Goal: Task Accomplishment & Management: Complete application form

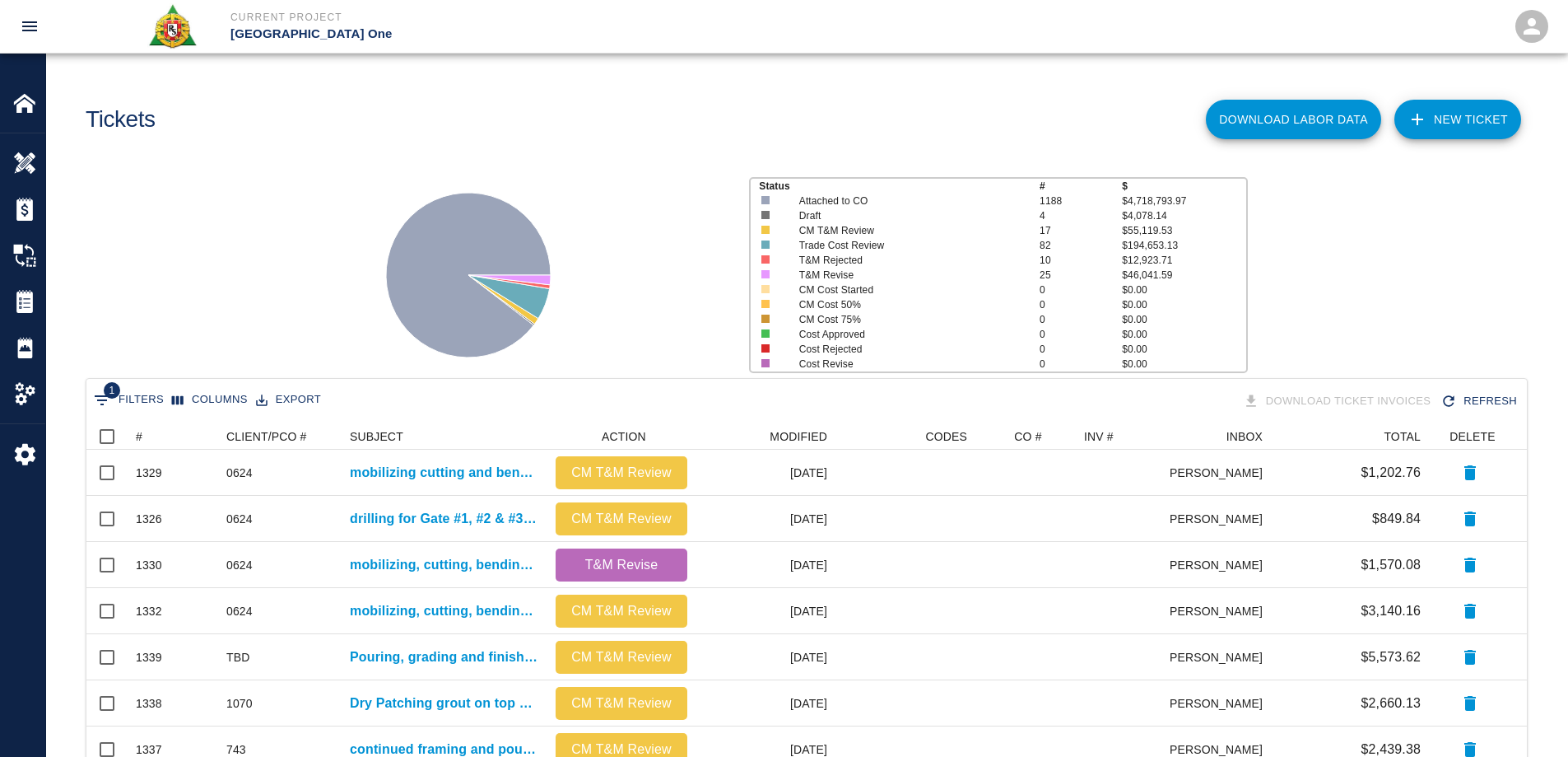
scroll to position [936, 1428]
click at [142, 438] on button "Sort" at bounding box center [153, 436] width 23 height 23
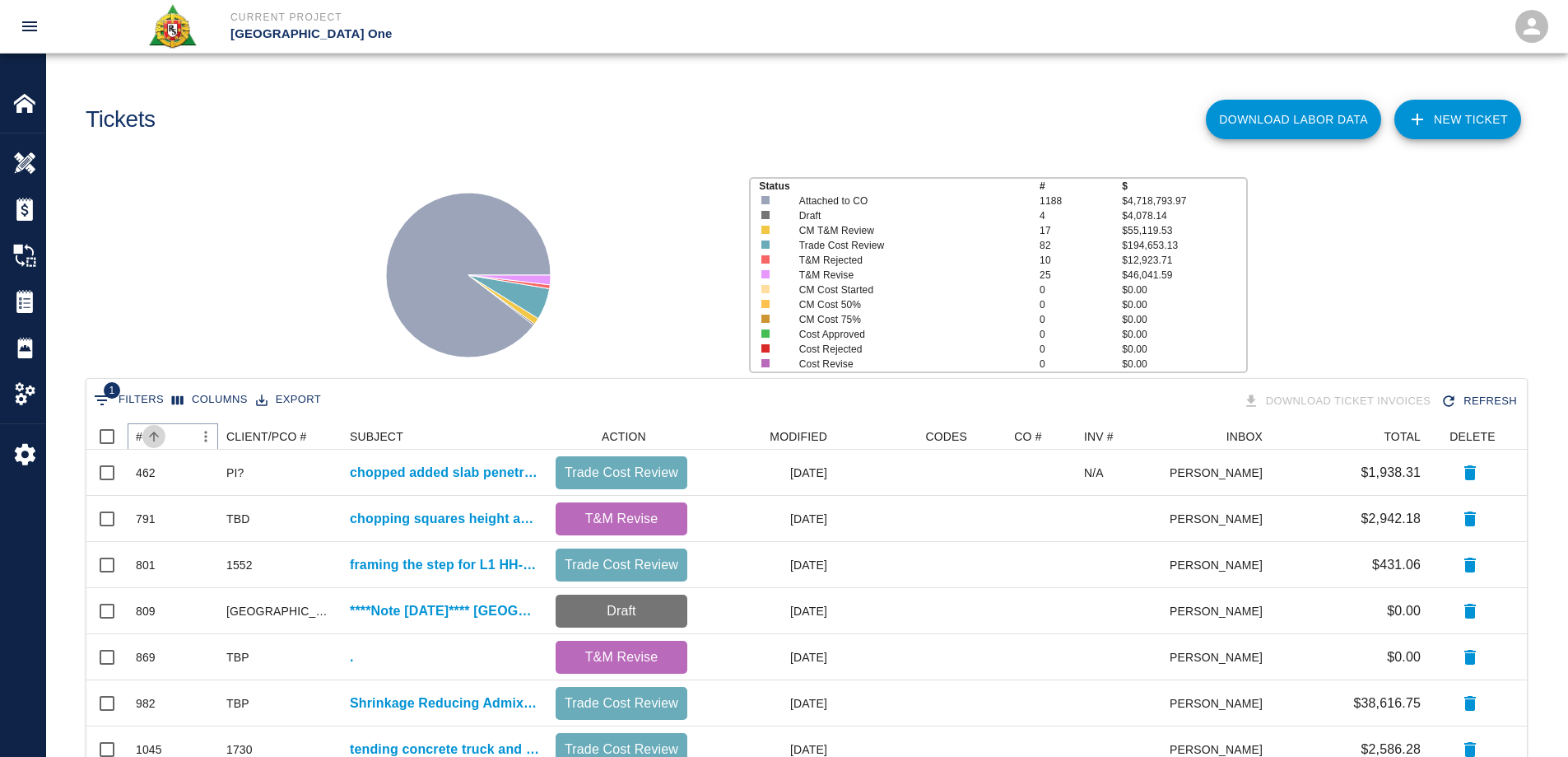
click at [142, 438] on button "Sort" at bounding box center [153, 436] width 23 height 23
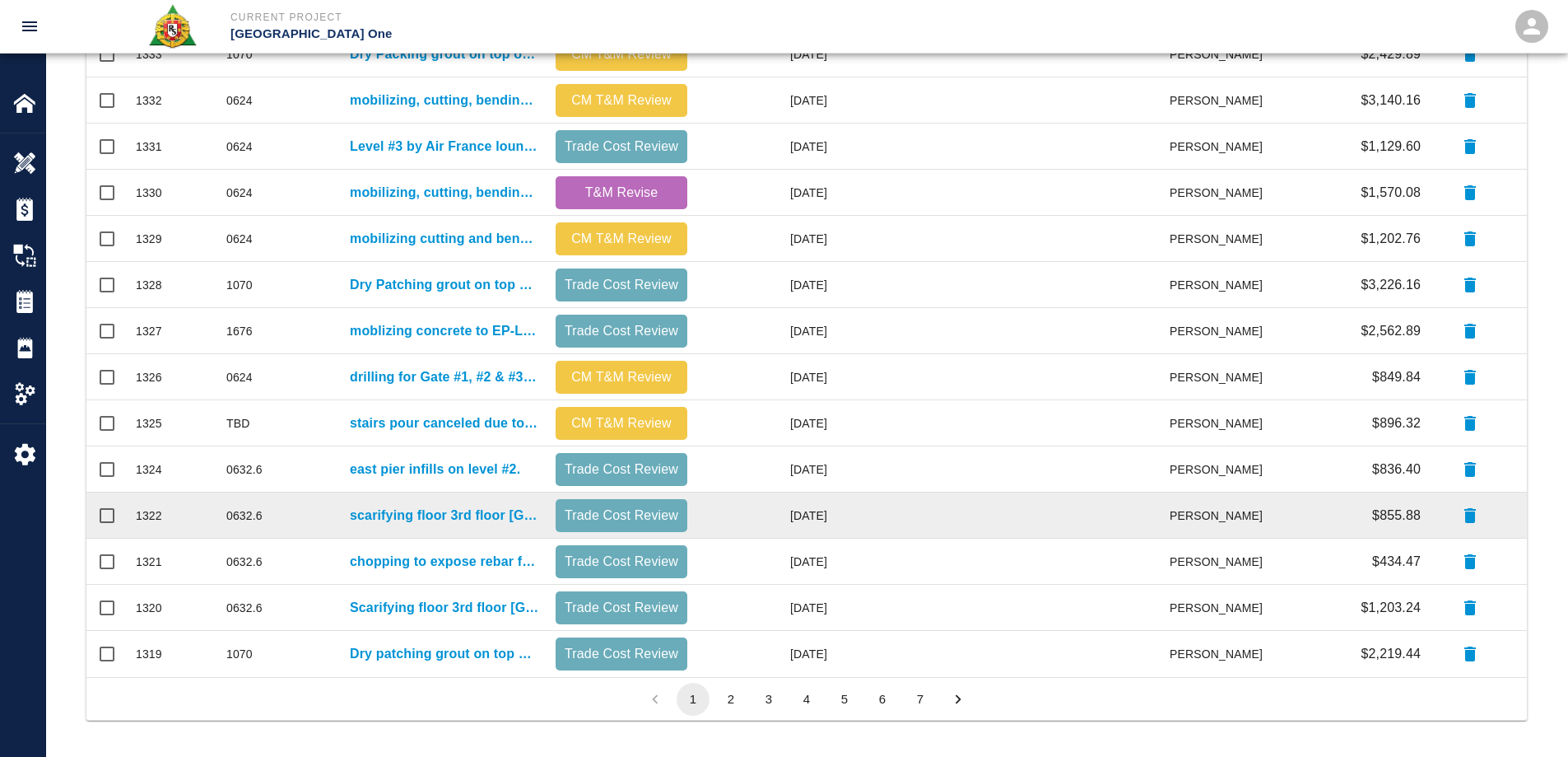
scroll to position [698, 0]
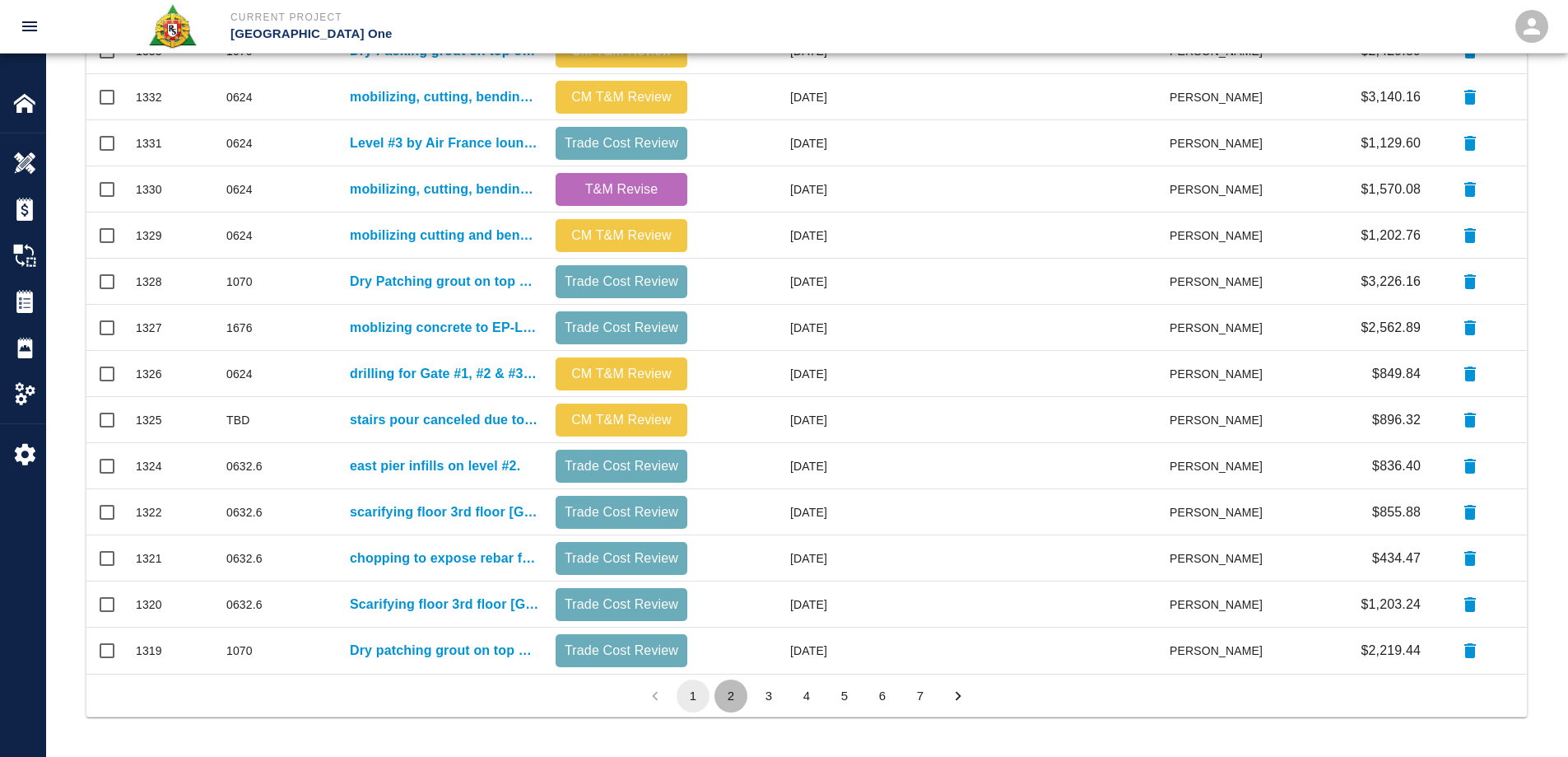
click at [734, 697] on button "2" at bounding box center [730, 696] width 33 height 33
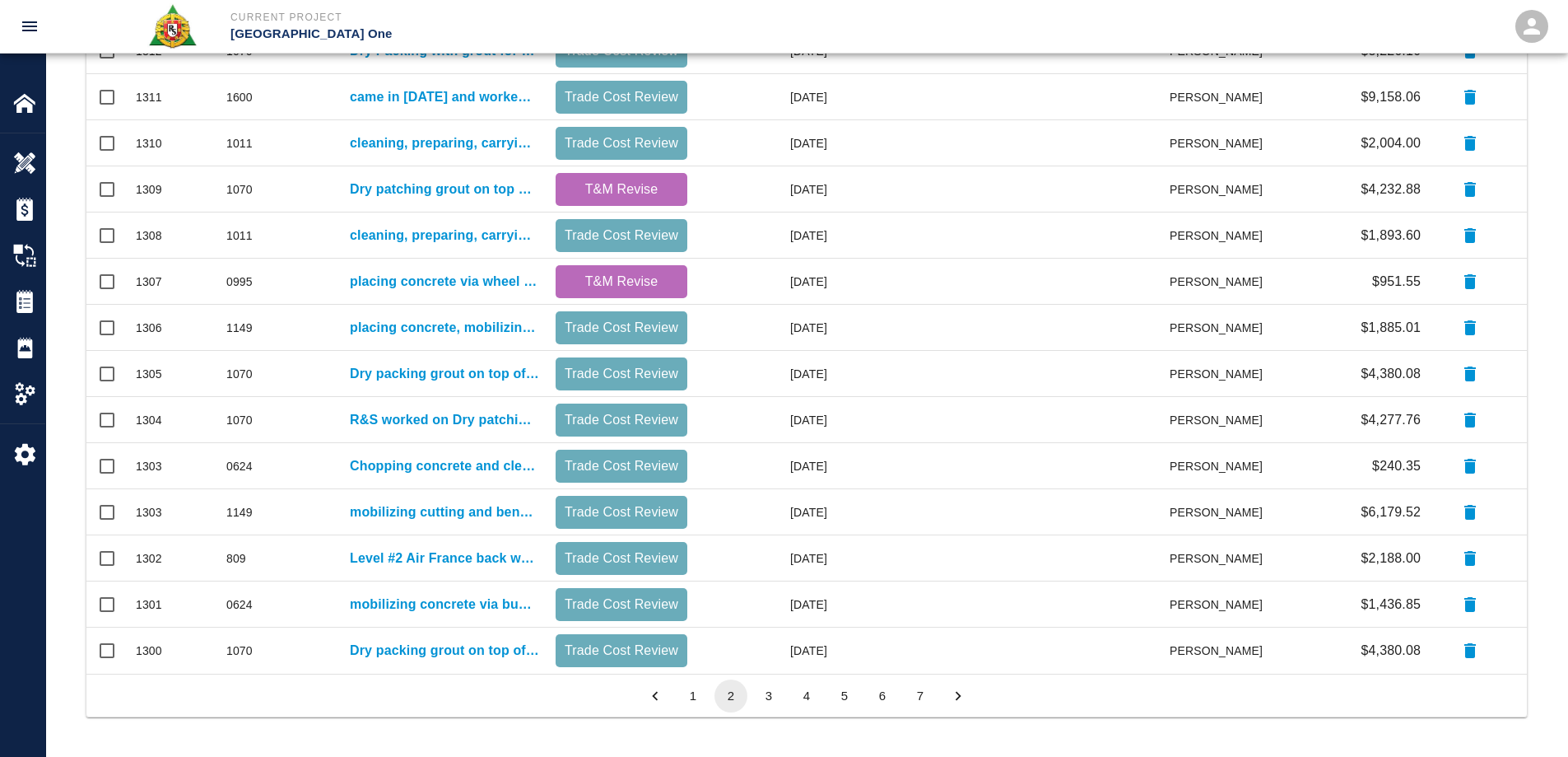
click at [769, 701] on button "3" at bounding box center [769, 696] width 33 height 33
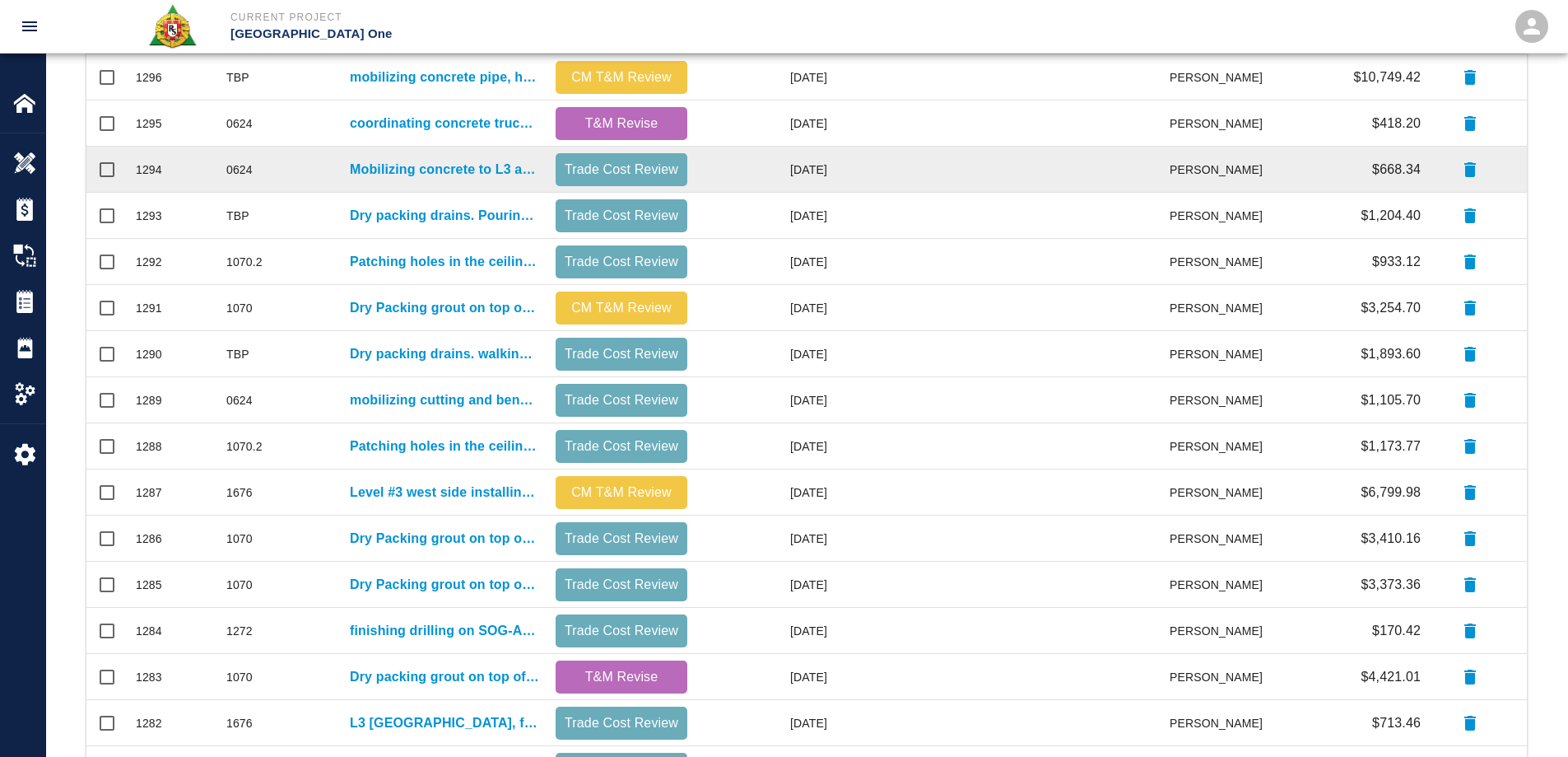
scroll to position [0, 0]
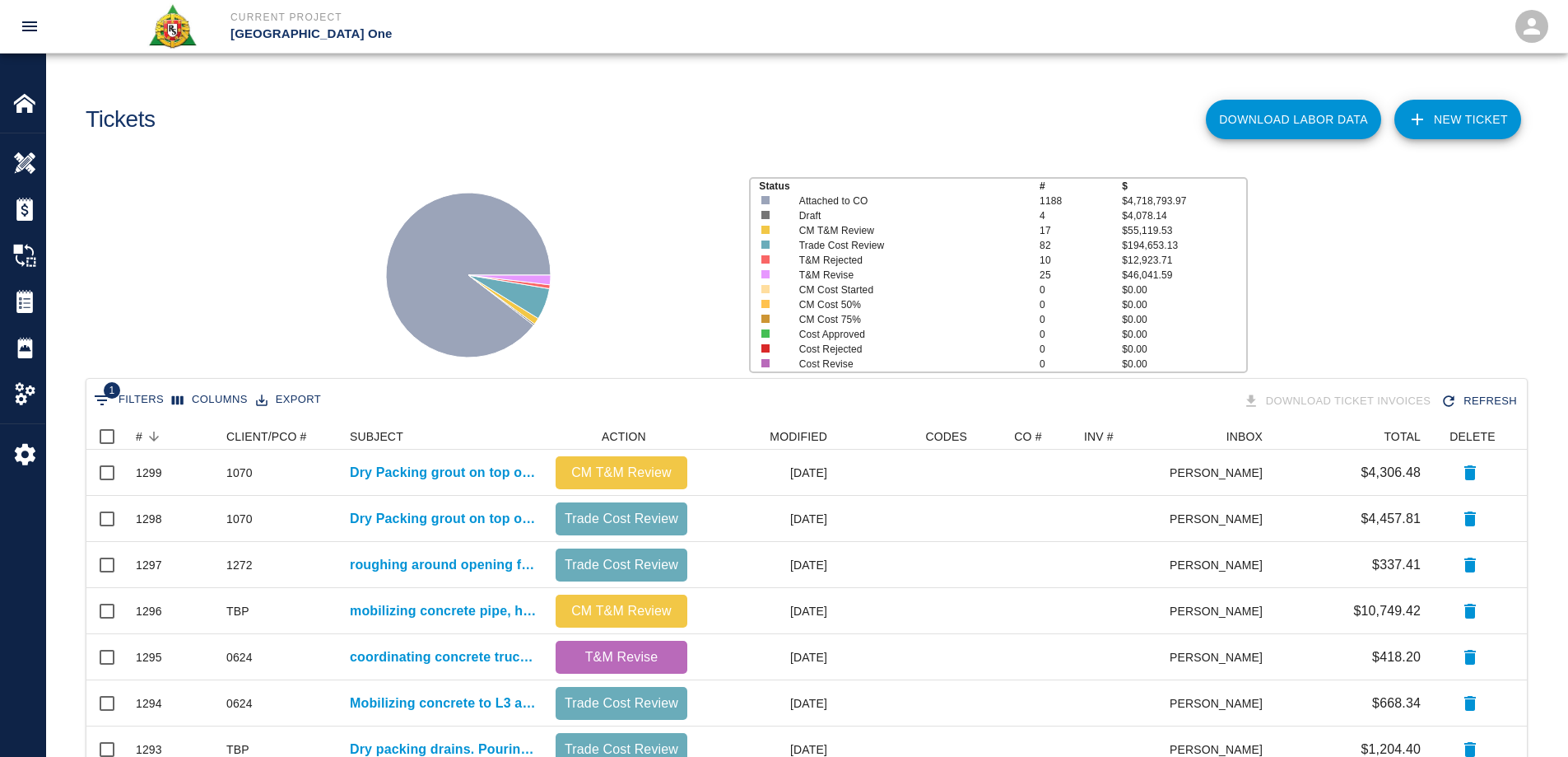
click at [136, 400] on button "1 Filters" at bounding box center [129, 400] width 78 height 26
select select "date_closed"
select select "isEmpty"
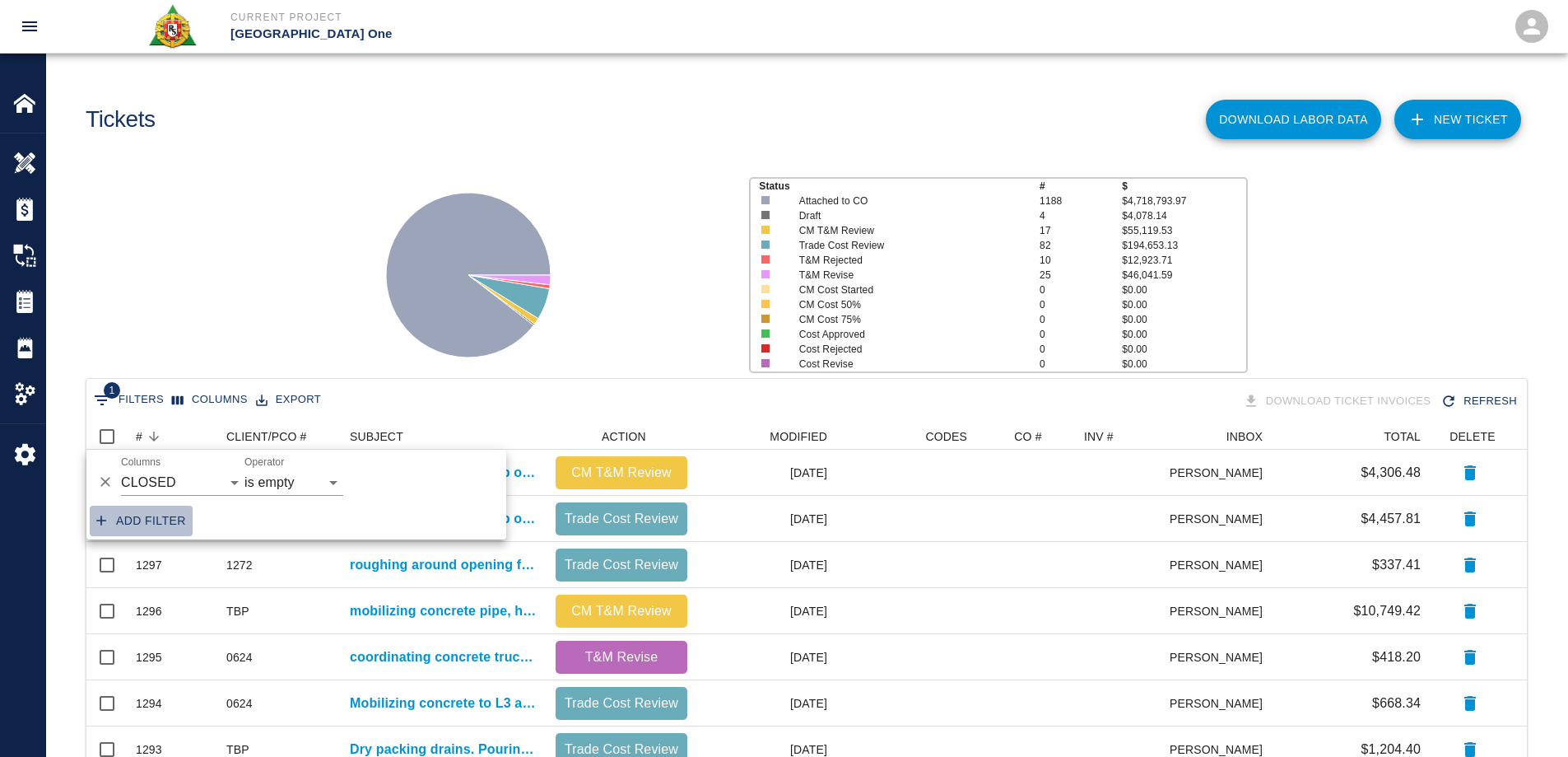
click at [143, 524] on button "Add filter" at bounding box center [141, 521] width 103 height 31
select select "date_closed"
select select "isEmpty"
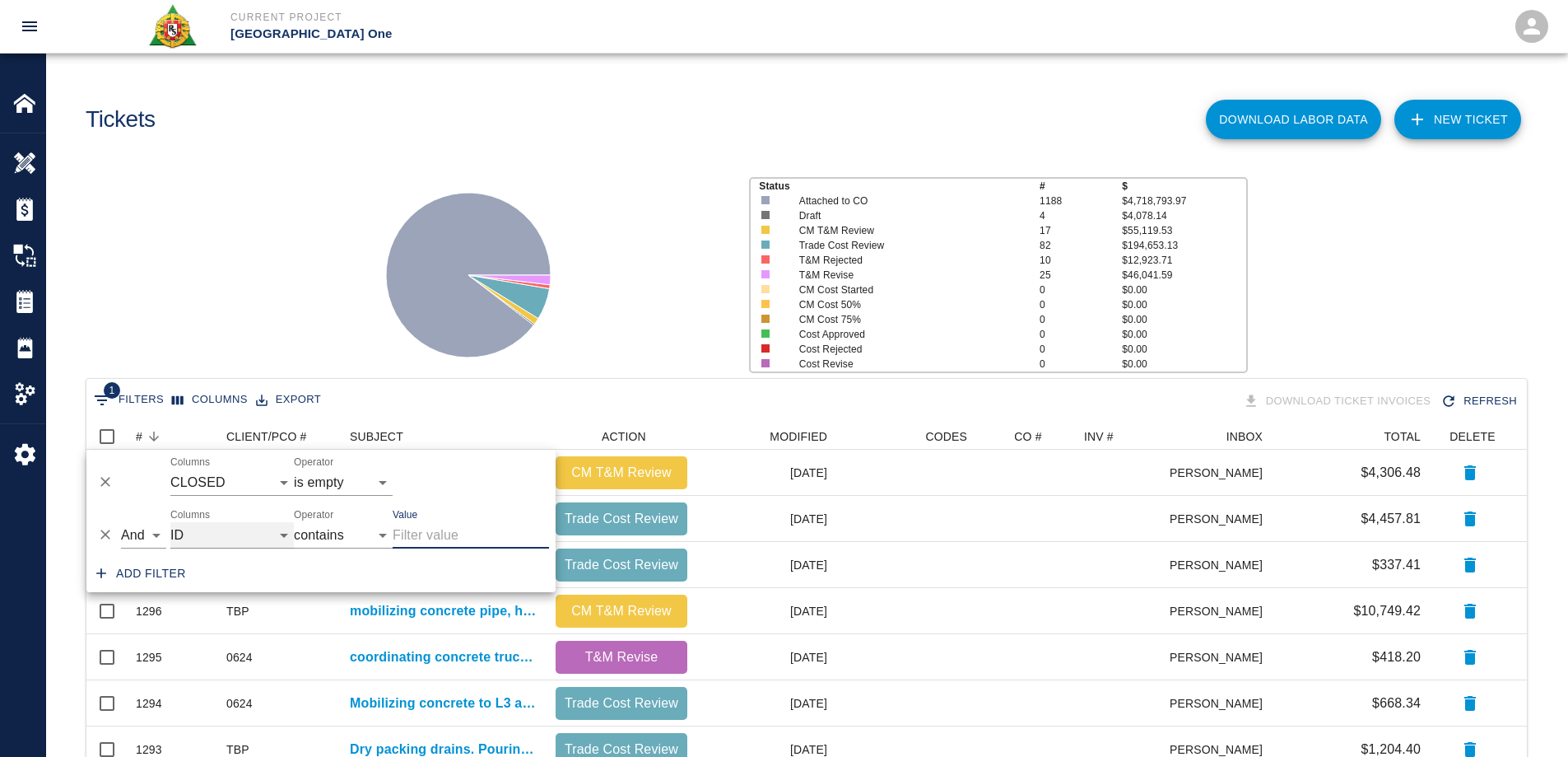
click at [224, 535] on select "ID # CLIENT/PCO # SUBJECT DESCRIPTION ACTION WORK MODIFIED CREATED CODES CO # I…" at bounding box center [232, 535] width 124 height 26
click at [170, 522] on select "ID # CLIENT/PCO # SUBJECT DESCRIPTION ACTION WORK MODIFIED CREATED CODES CO # I…" at bounding box center [232, 535] width 124 height 26
select select "pco_number"
click at [448, 525] on input "Value" at bounding box center [470, 535] width 156 height 26
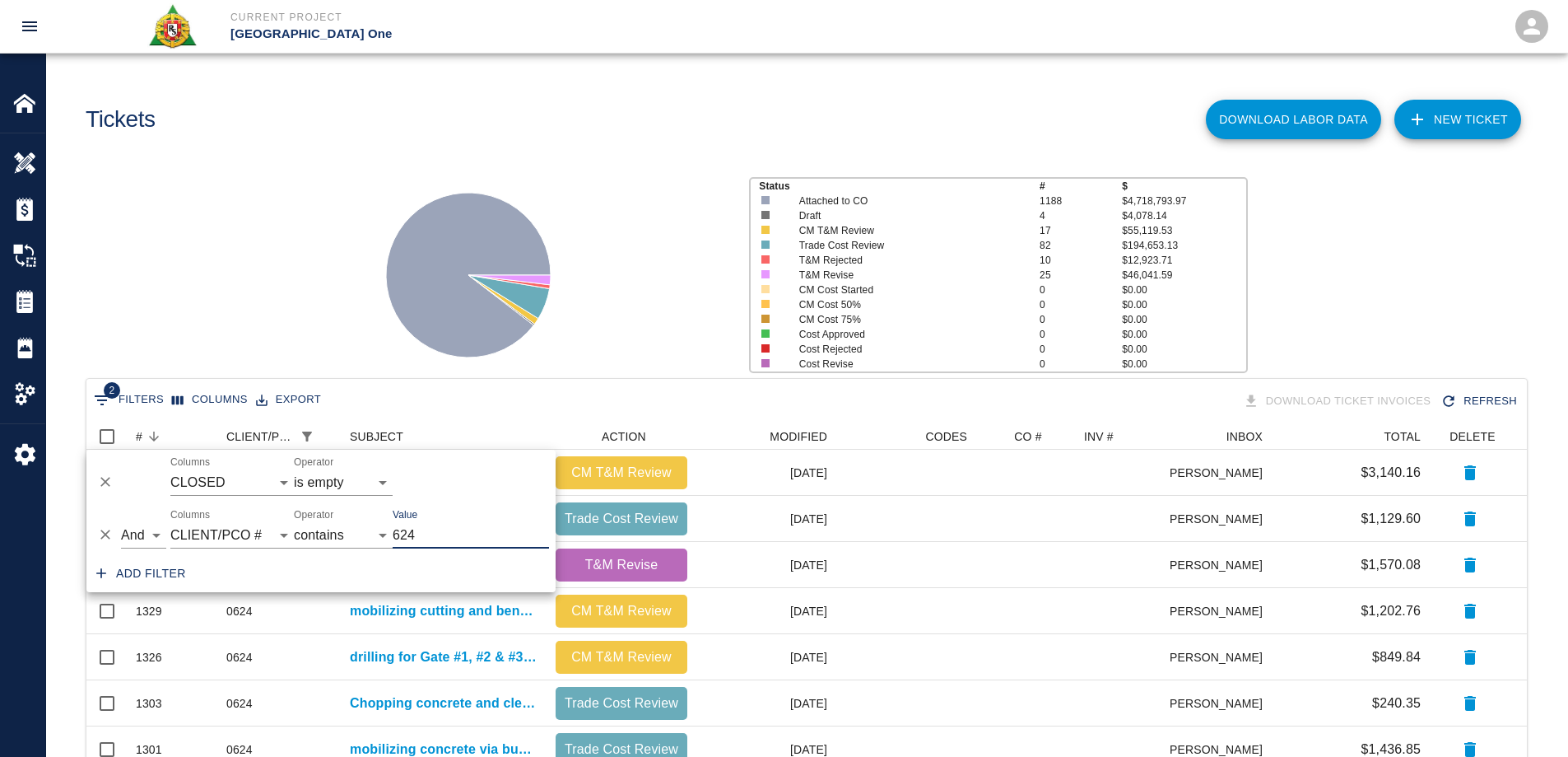
scroll to position [13, 13]
type input "624"
click at [693, 194] on div at bounding box center [544, 268] width 383 height 219
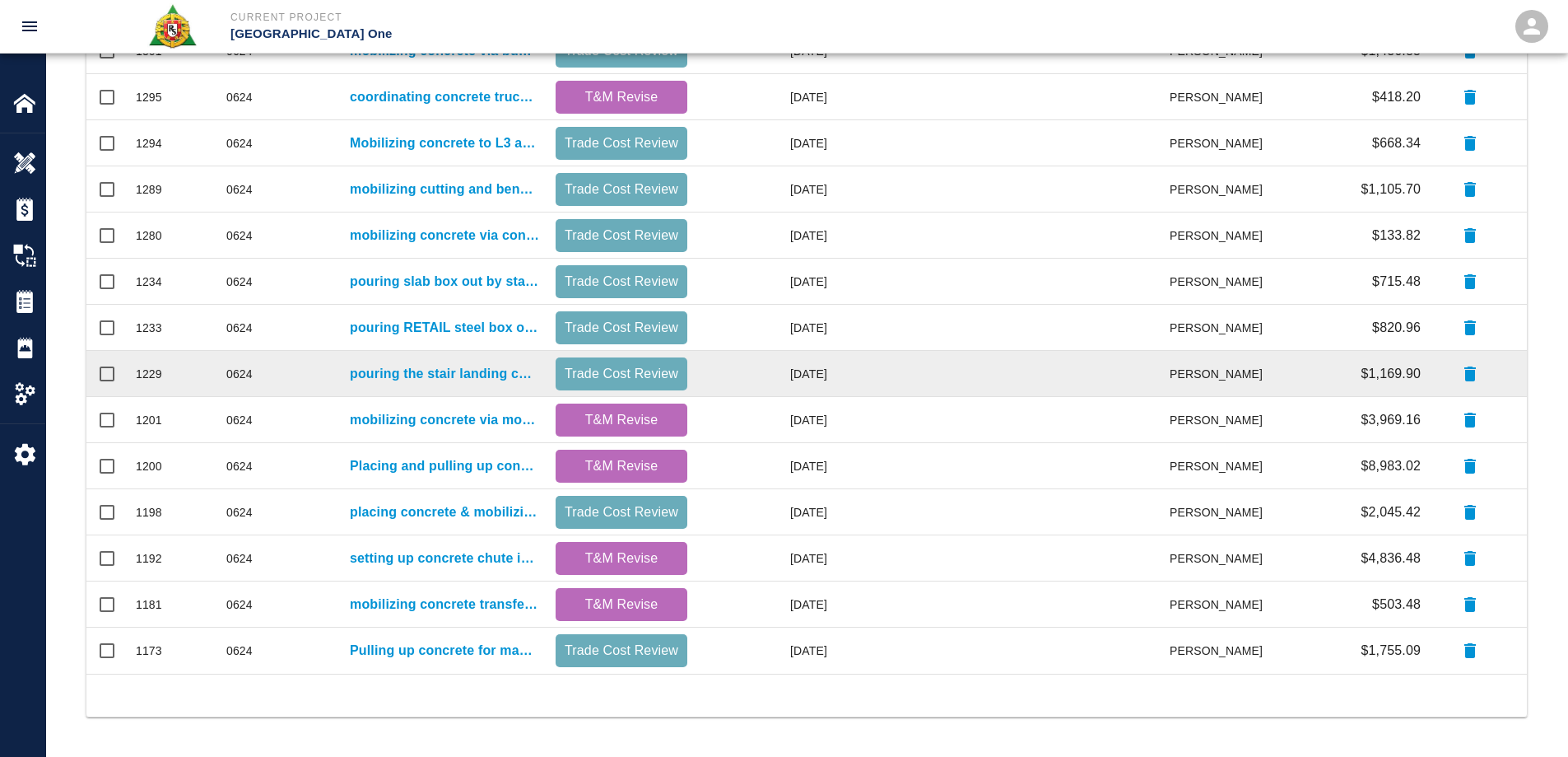
scroll to position [39, 0]
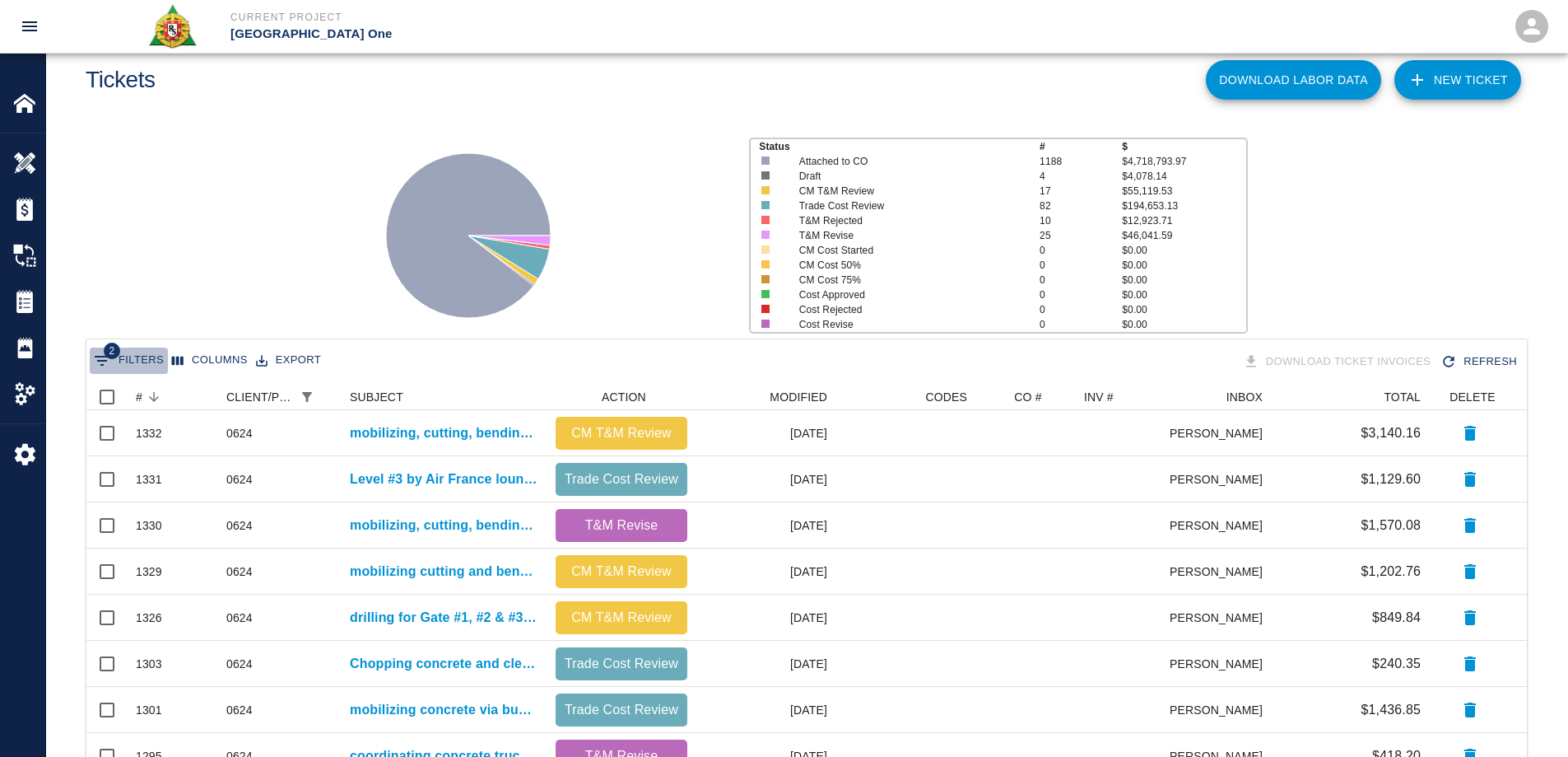
click at [141, 357] on button "2 Filters" at bounding box center [129, 361] width 78 height 26
select select "date_closed"
select select "isEmpty"
select select "pco_number"
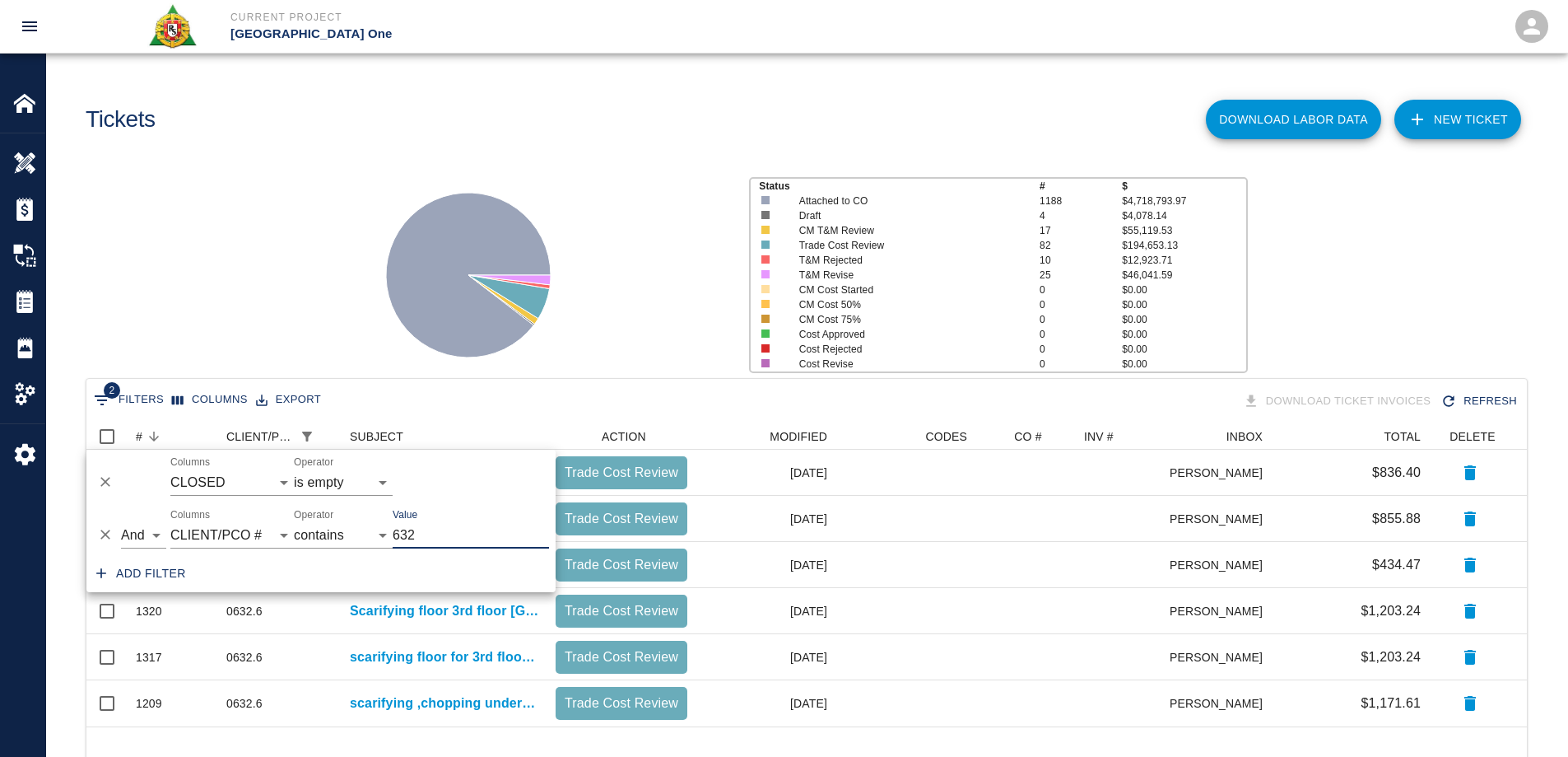
scroll to position [291, 1428]
type input "632"
click at [402, 264] on icon at bounding box center [468, 274] width 164 height 165
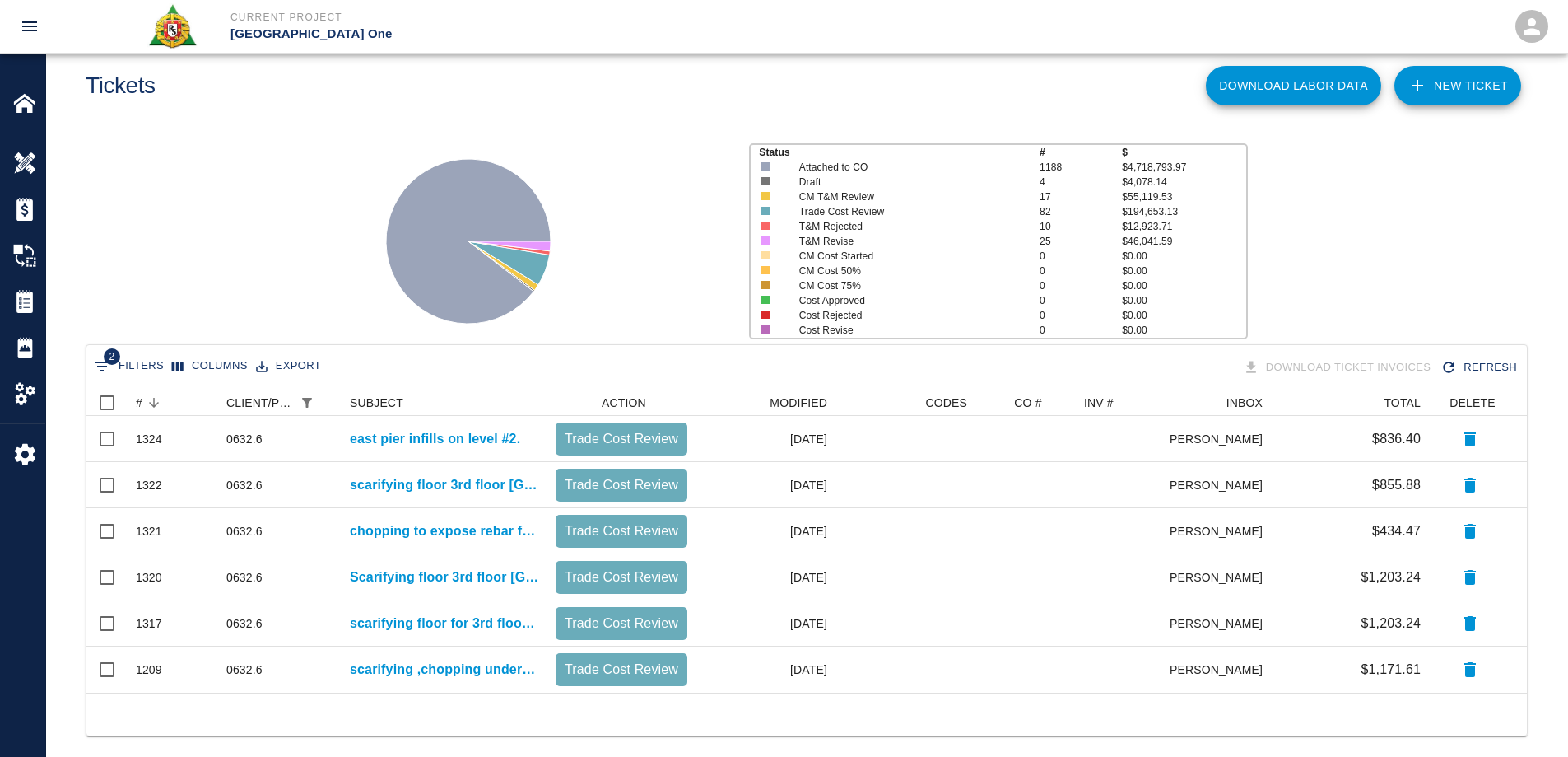
scroll to position [53, 0]
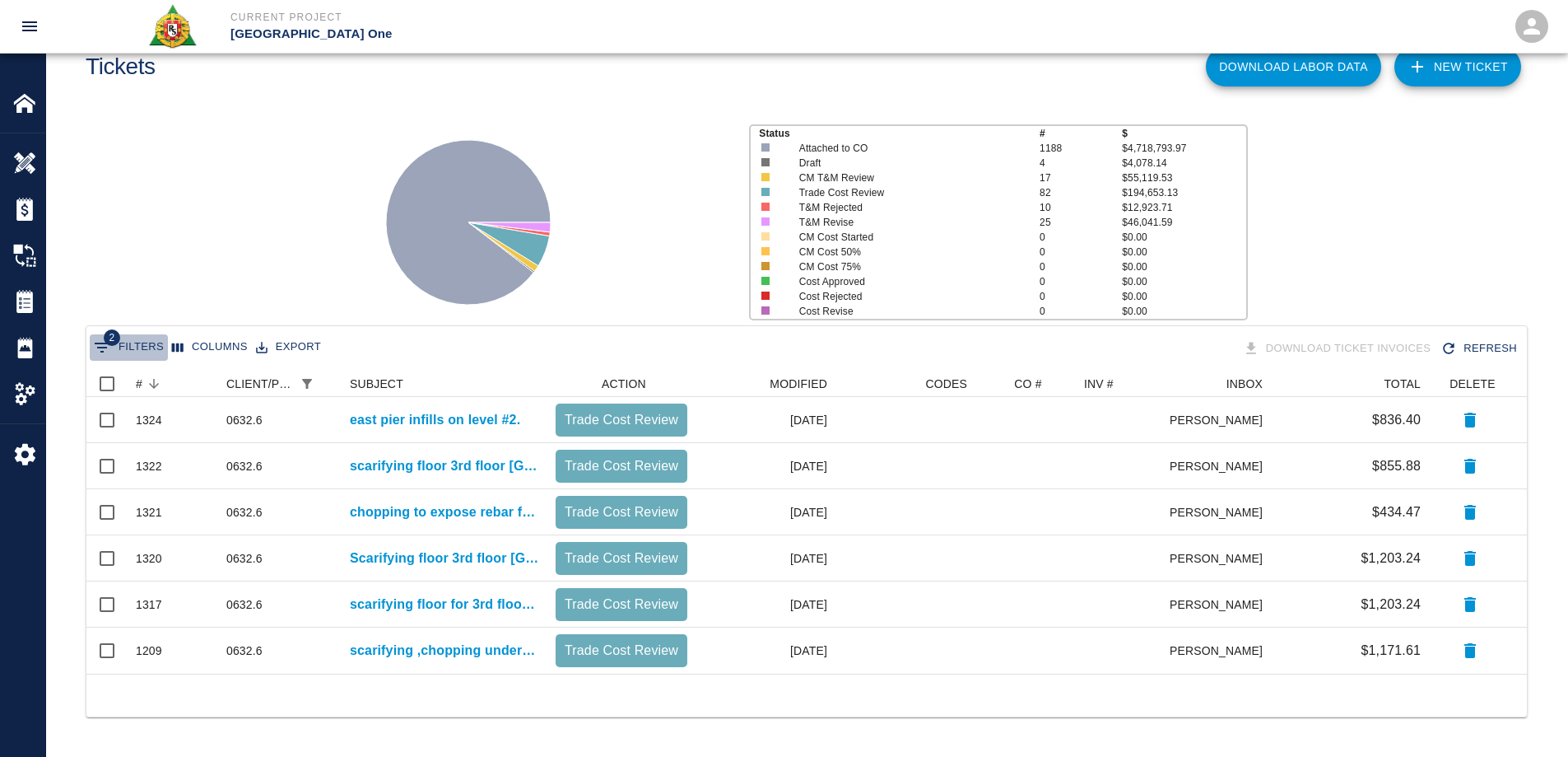
click at [141, 341] on button "2 Filters" at bounding box center [129, 347] width 78 height 26
select select "date_closed"
select select "isEmpty"
select select "pco_number"
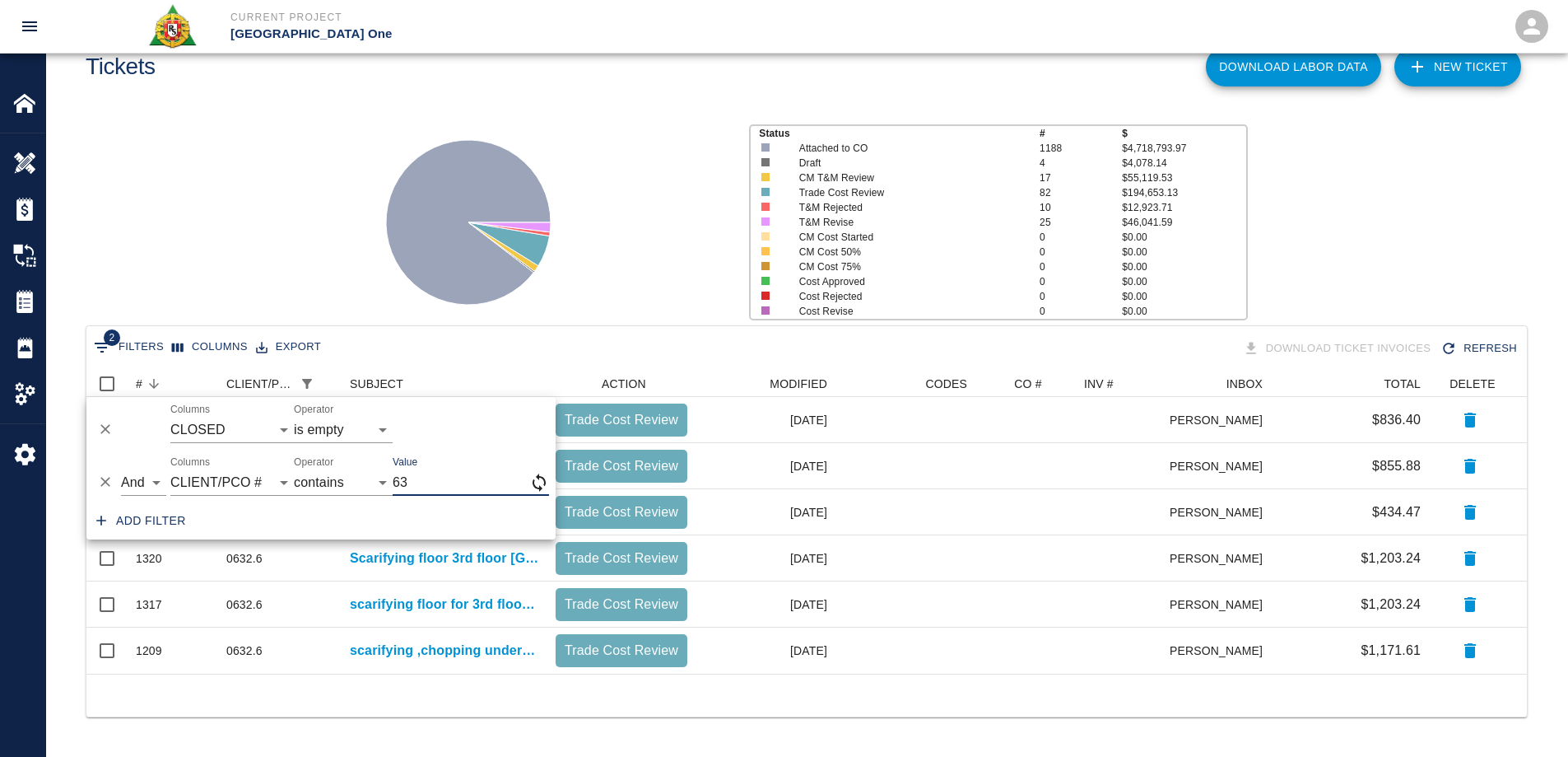
type input "6"
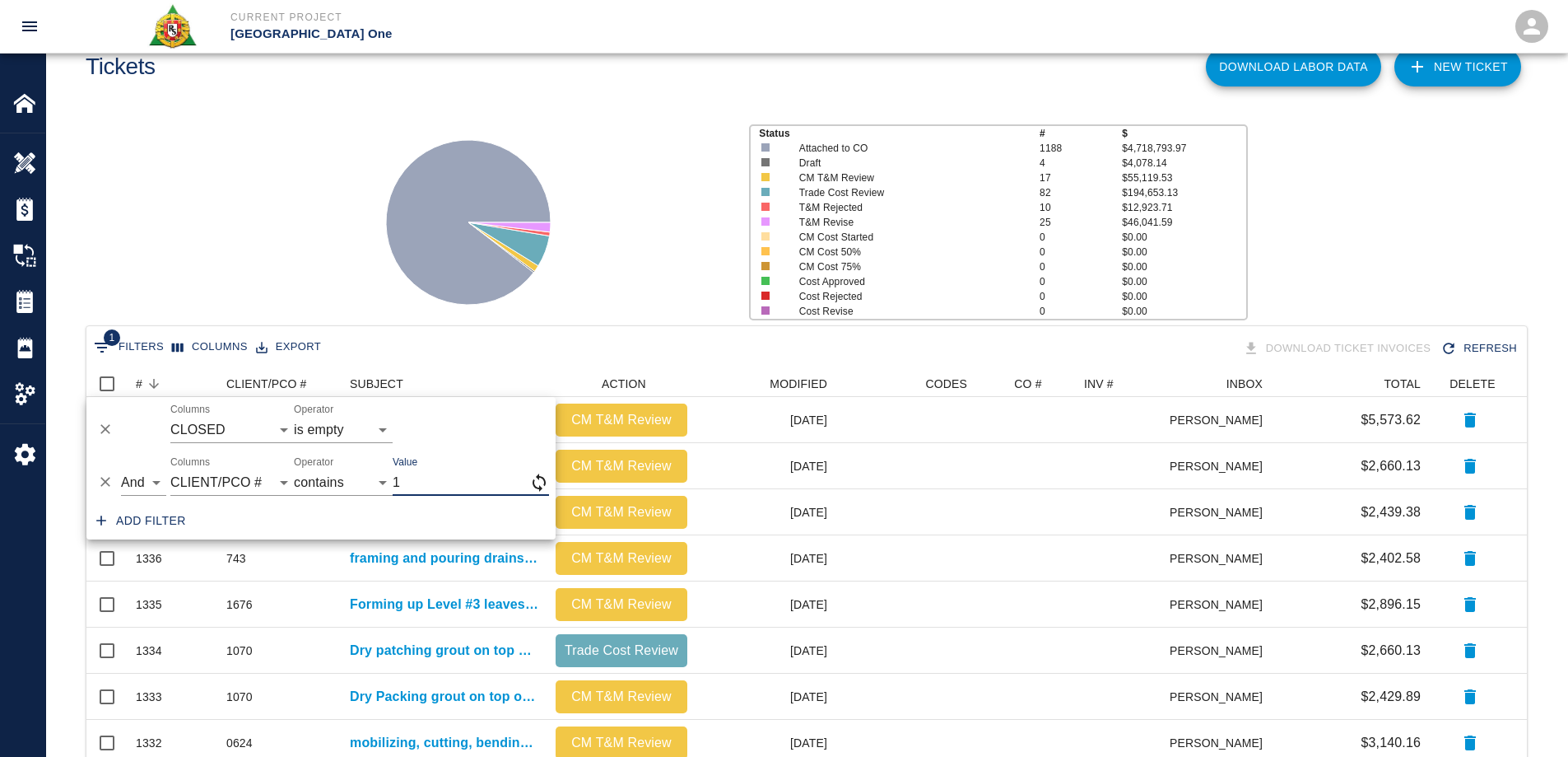
scroll to position [936, 1428]
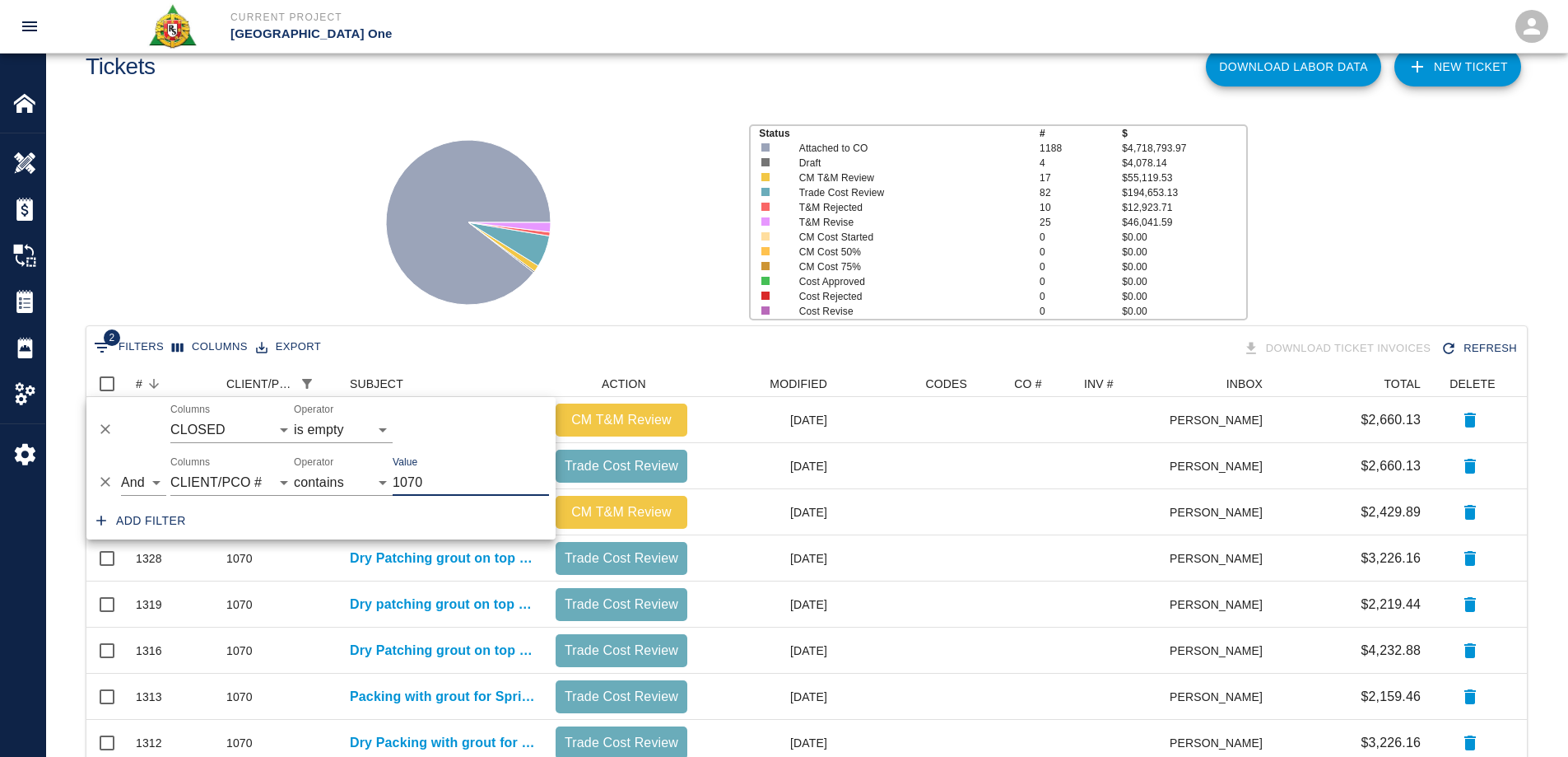
type input "1070"
click at [707, 218] on div at bounding box center [544, 216] width 383 height 219
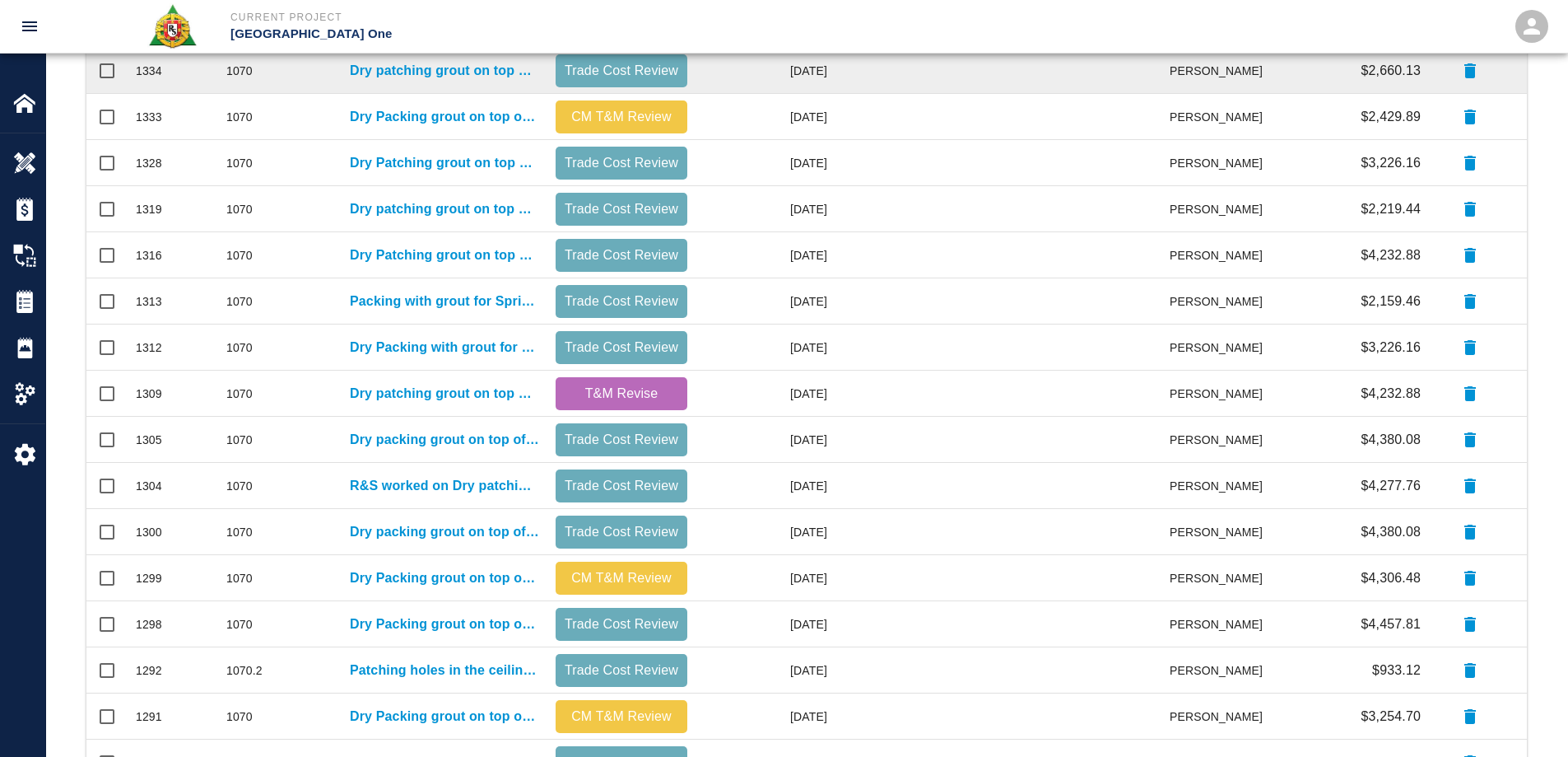
scroll to position [698, 0]
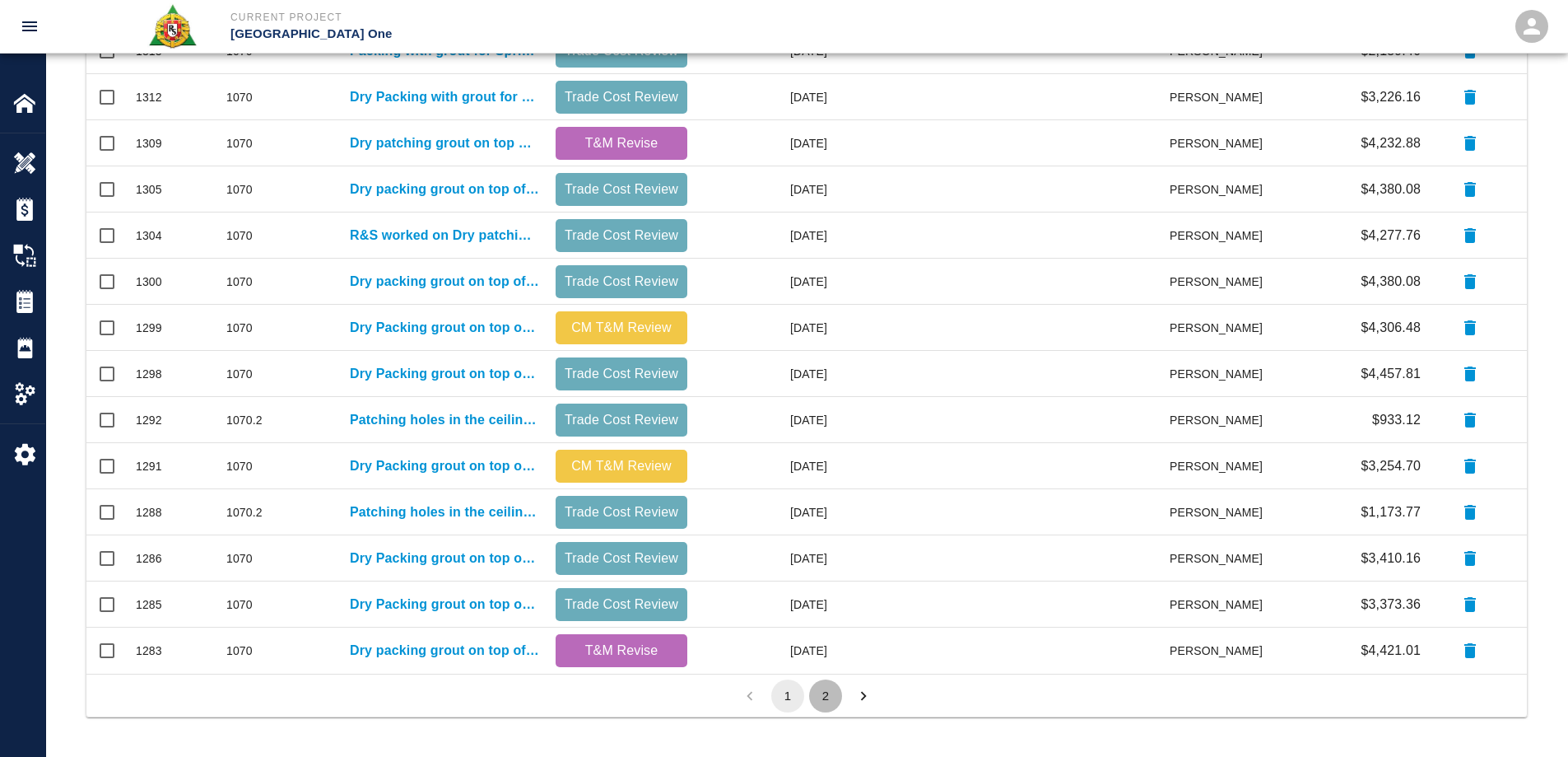
click at [822, 694] on button "2" at bounding box center [825, 696] width 33 height 33
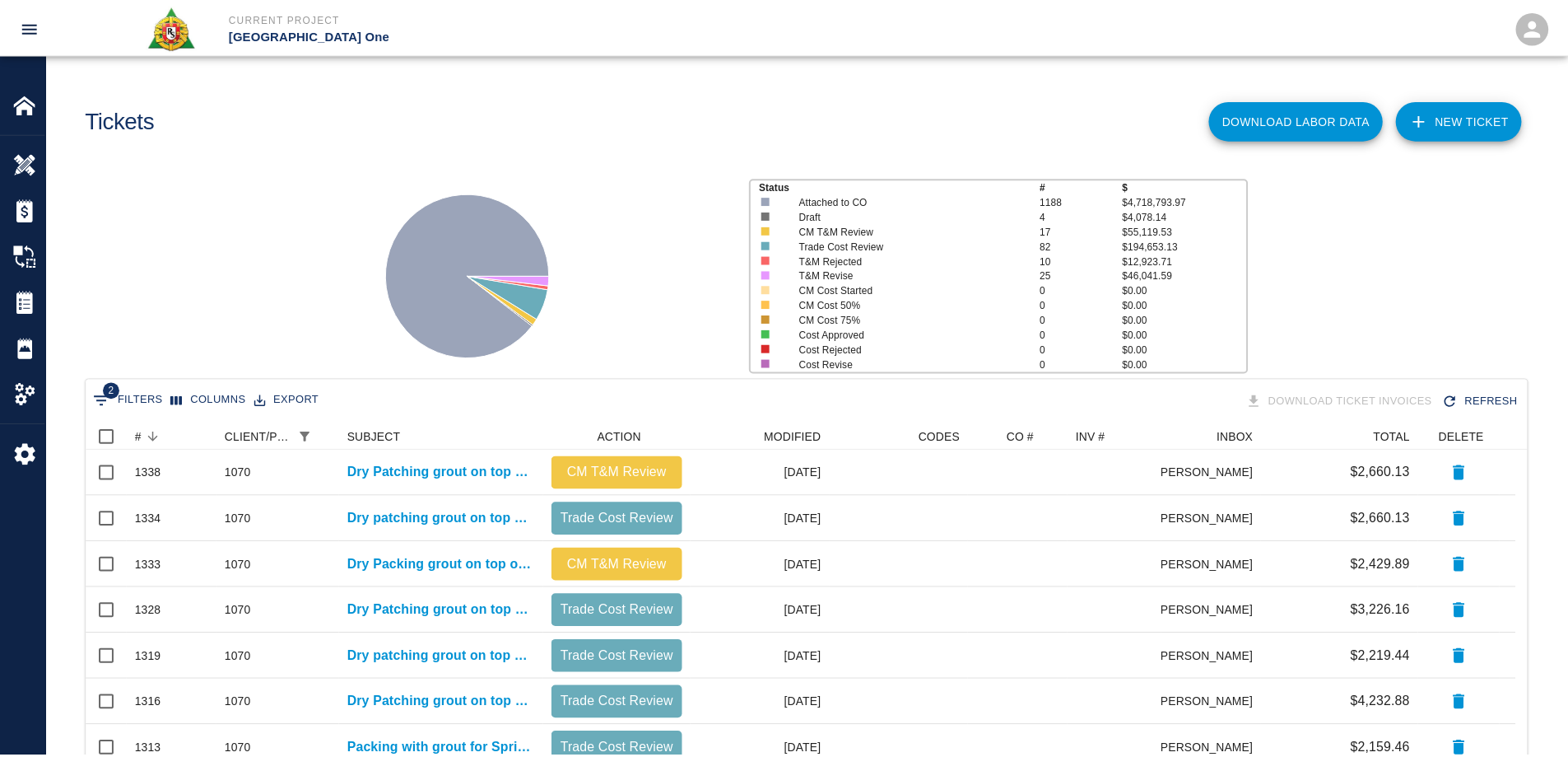
scroll to position [13, 13]
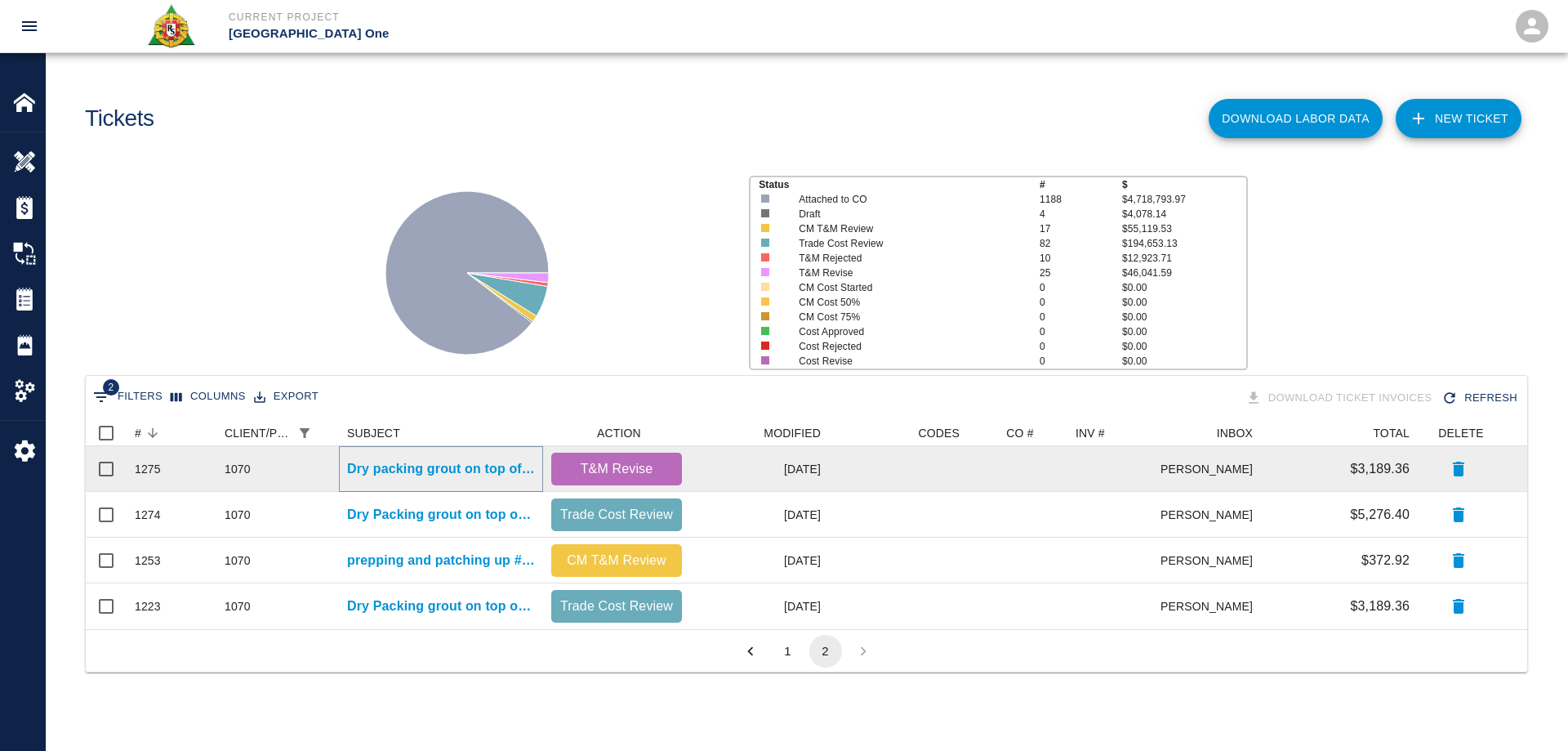
click at [510, 472] on p "Dry packing grout on top of beams for Column line E18/ED" at bounding box center [441, 469] width 188 height 19
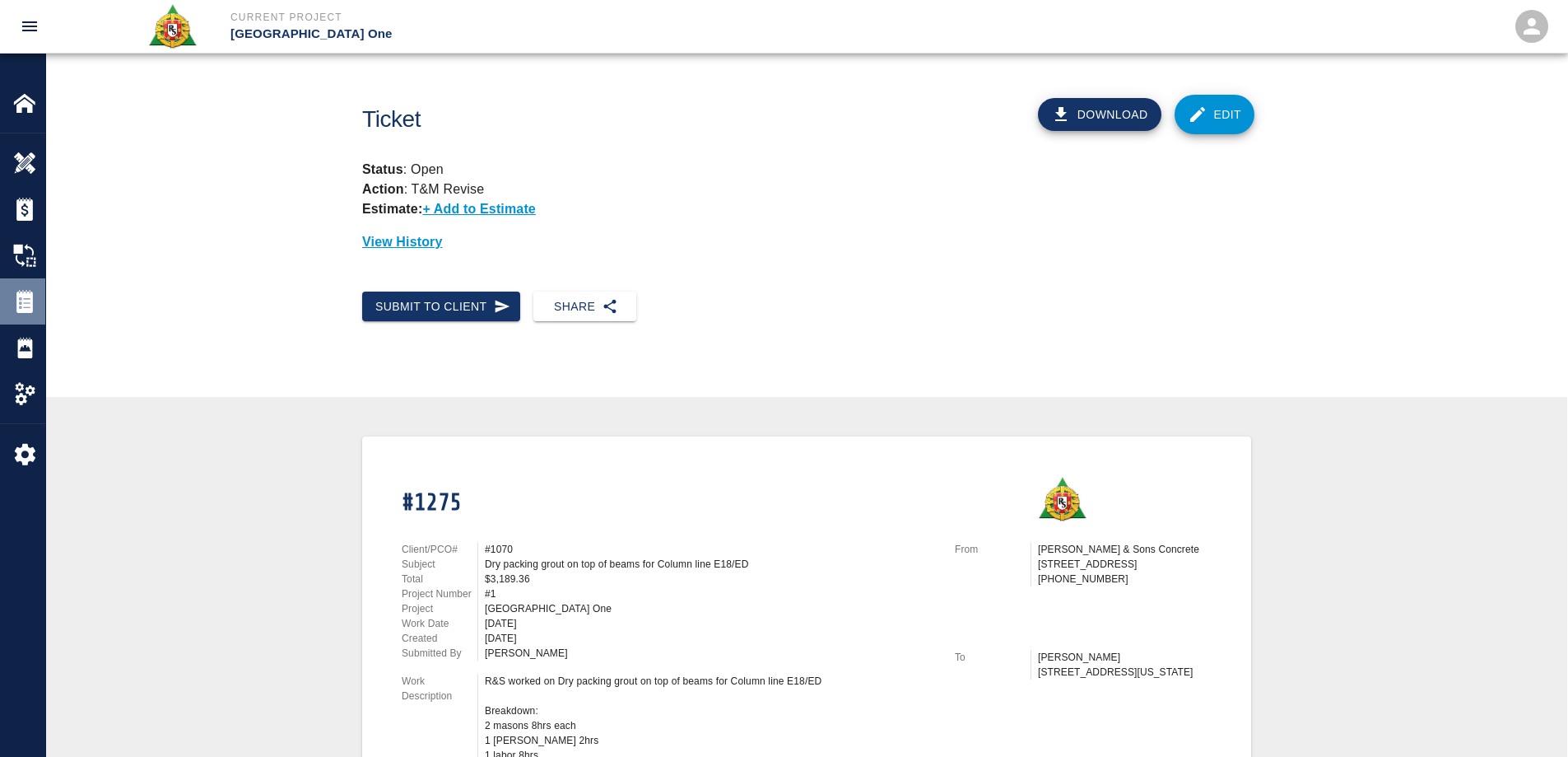
click at [34, 303] on img at bounding box center [24, 301] width 23 height 23
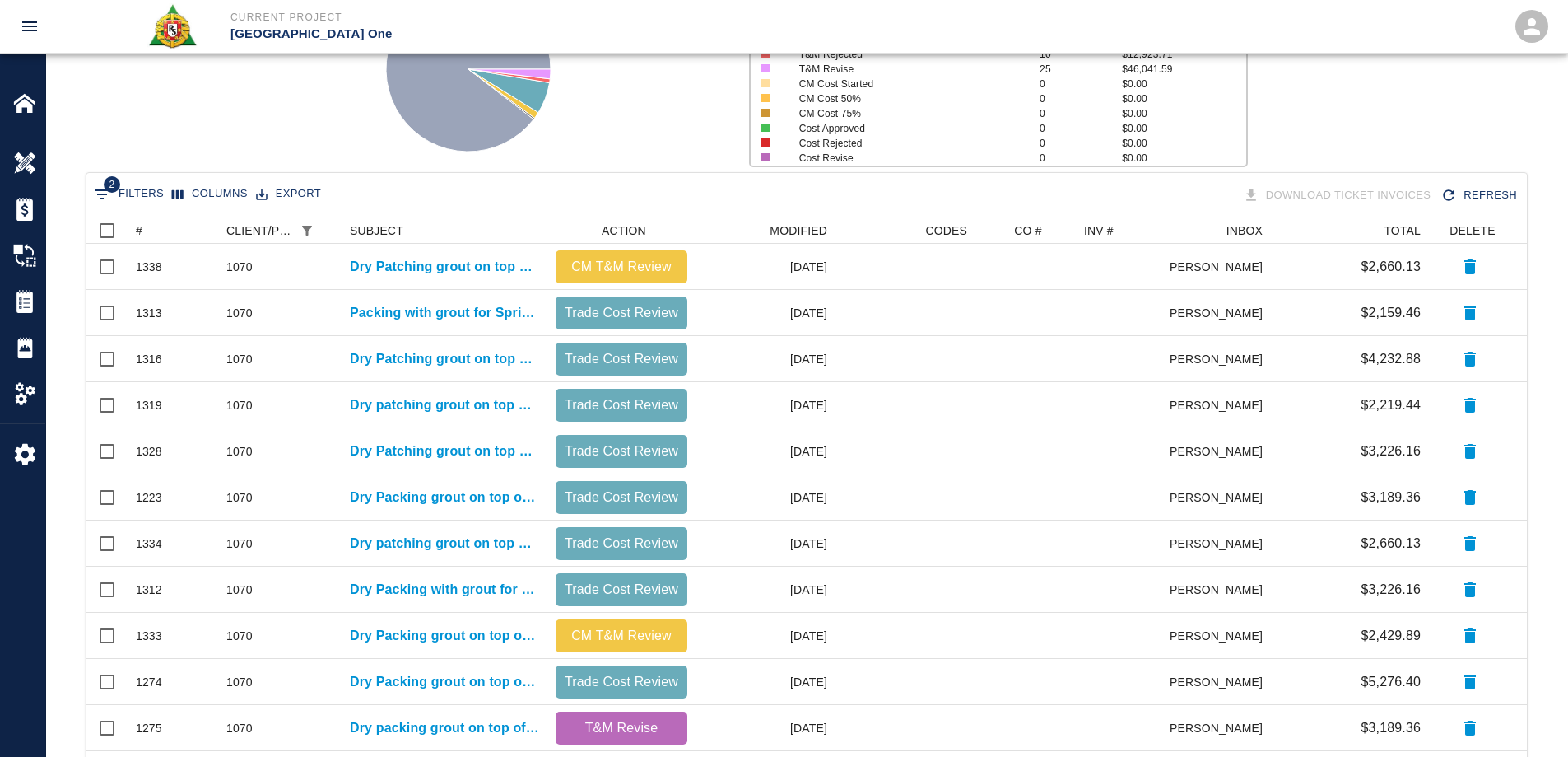
scroll to position [205, 0]
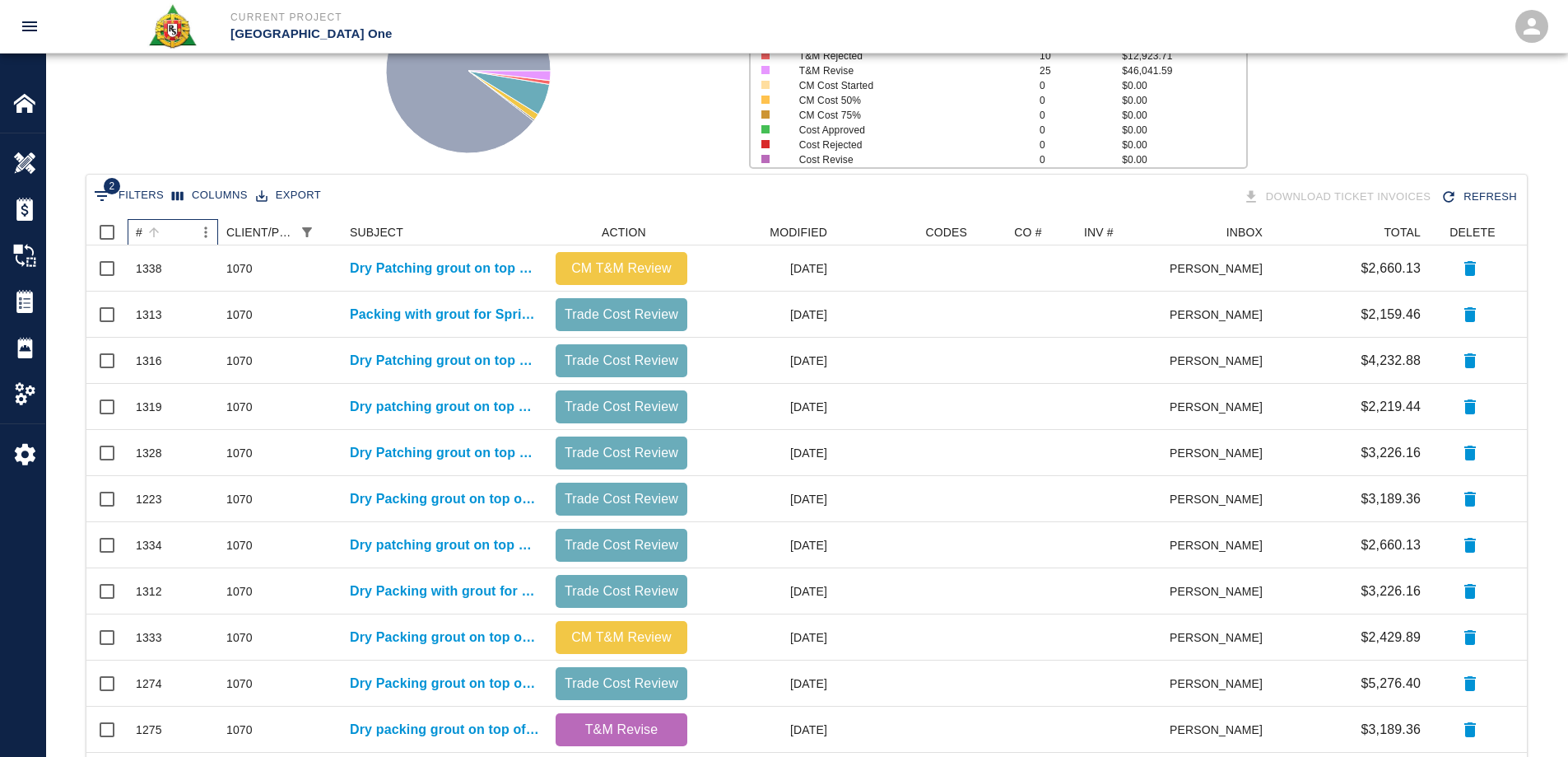
click at [141, 232] on div "#" at bounding box center [139, 232] width 7 height 26
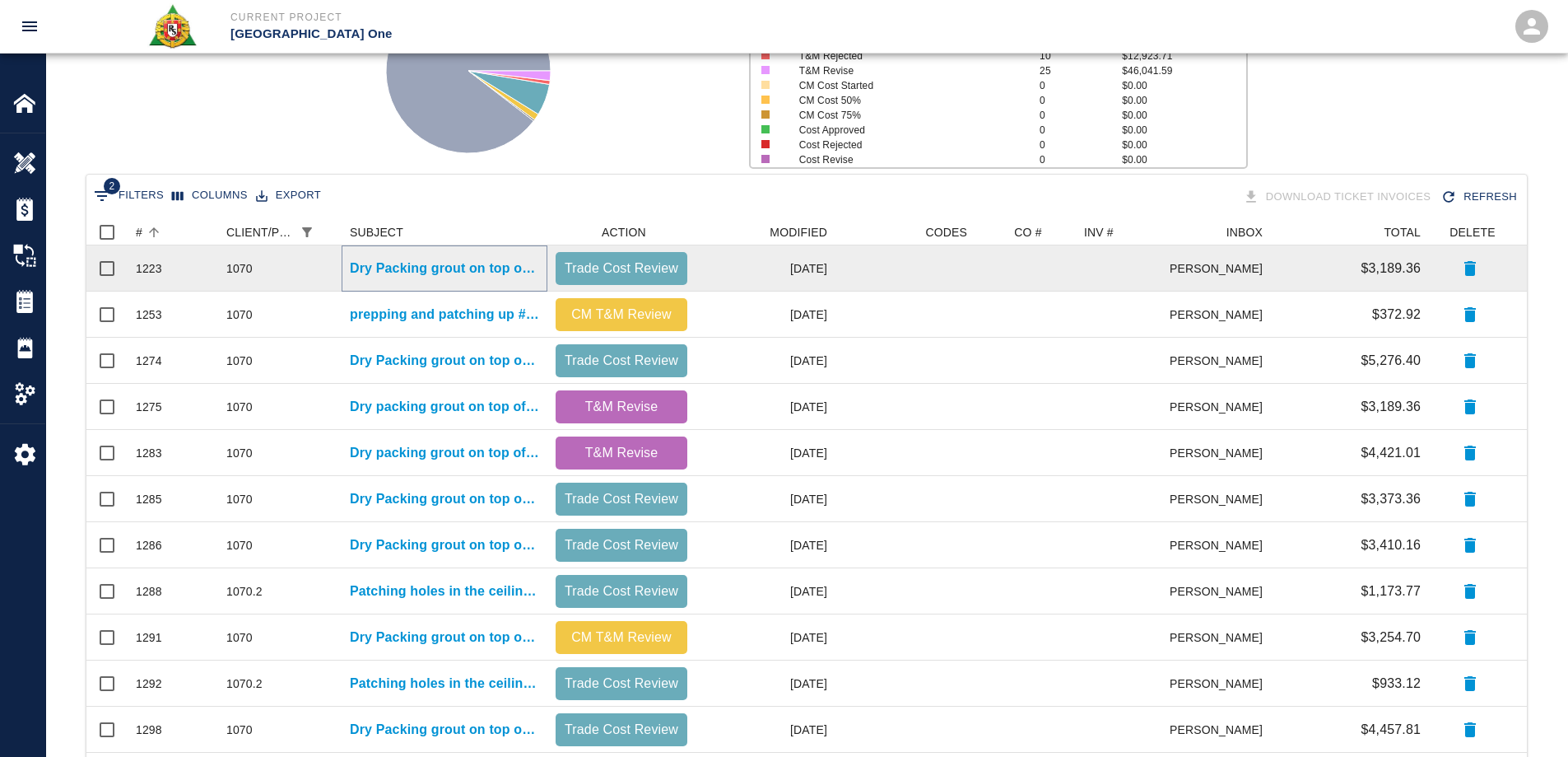
click at [435, 269] on p "Dry Packing grout on top of beams Column line F/14, B/15, E15/EF" at bounding box center [444, 268] width 189 height 20
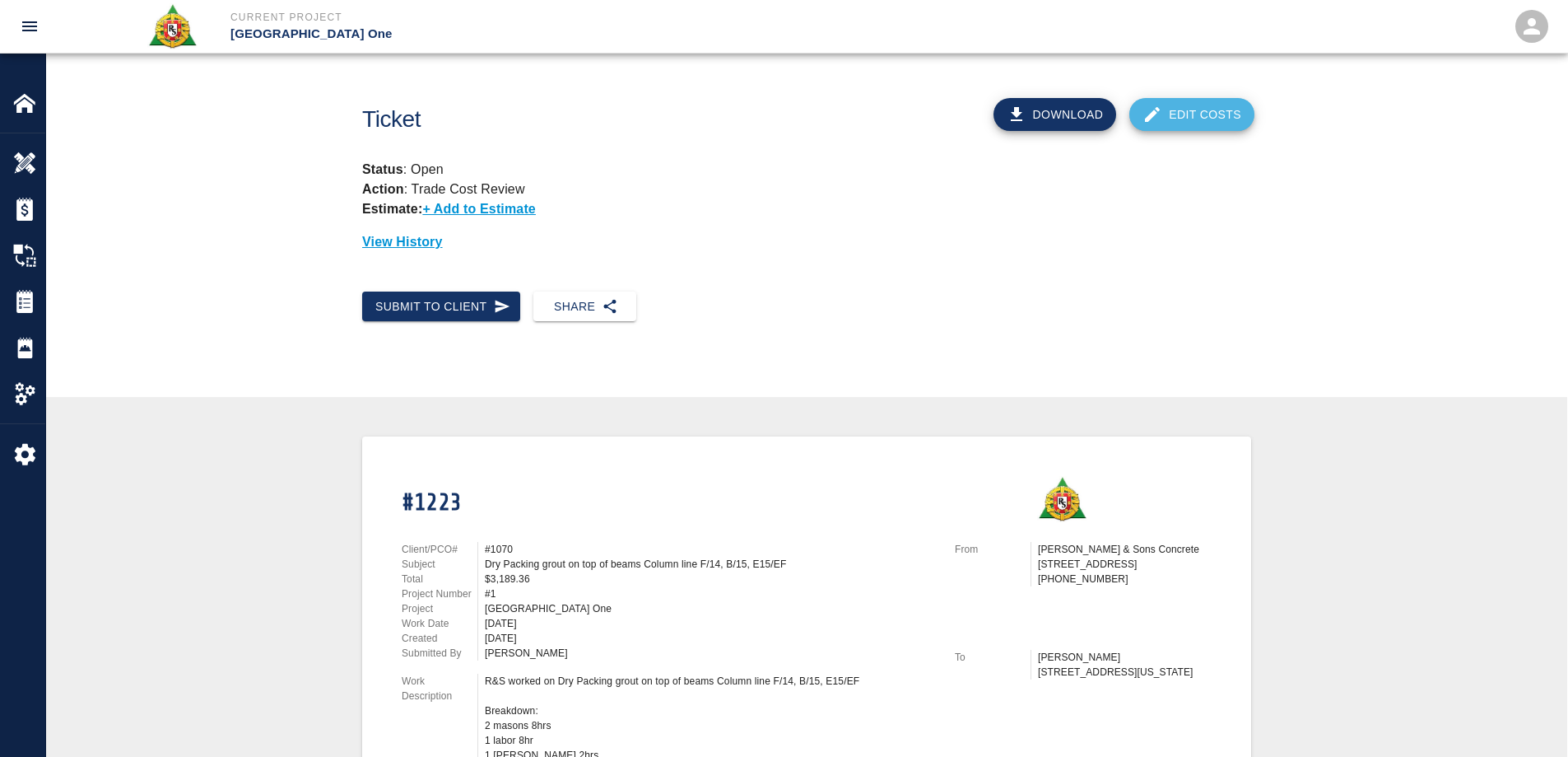
click at [1184, 105] on link "Edit Costs" at bounding box center [1191, 114] width 125 height 33
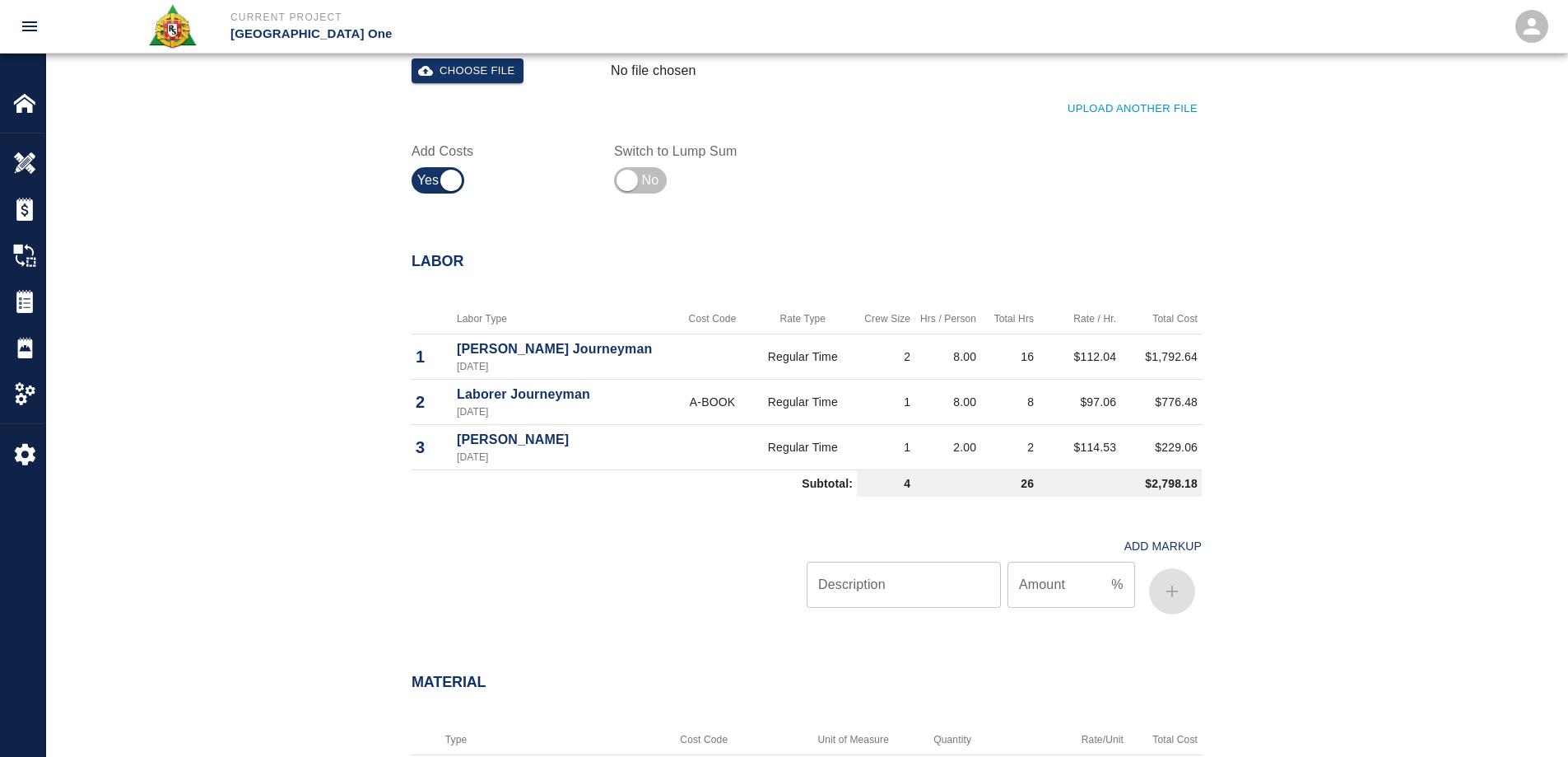
scroll to position [1317, 0]
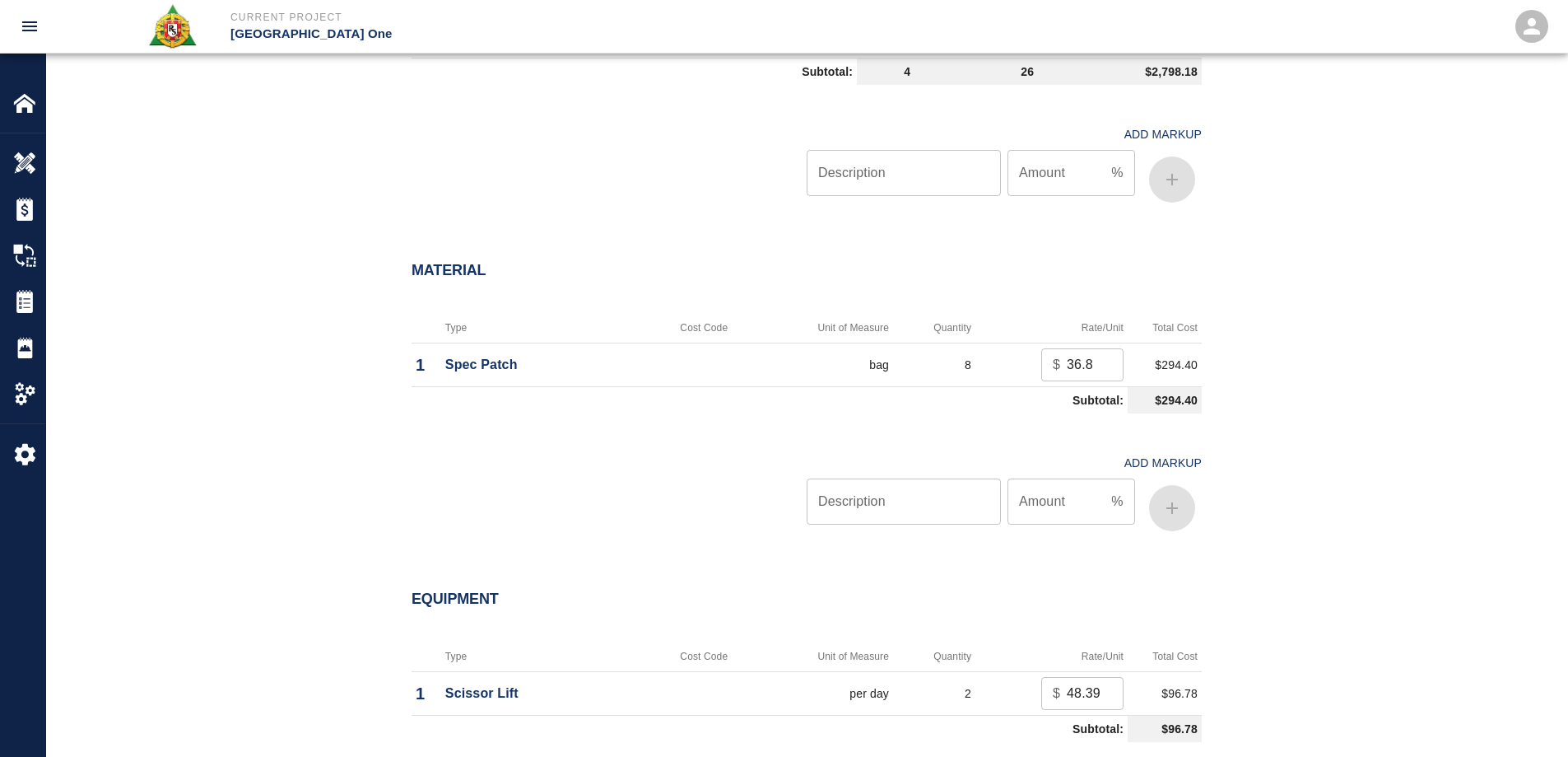
click at [932, 508] on input "Description" at bounding box center [903, 501] width 194 height 46
type input "oh/p"
type input "15"
click at [1184, 505] on button "button" at bounding box center [1172, 508] width 46 height 46
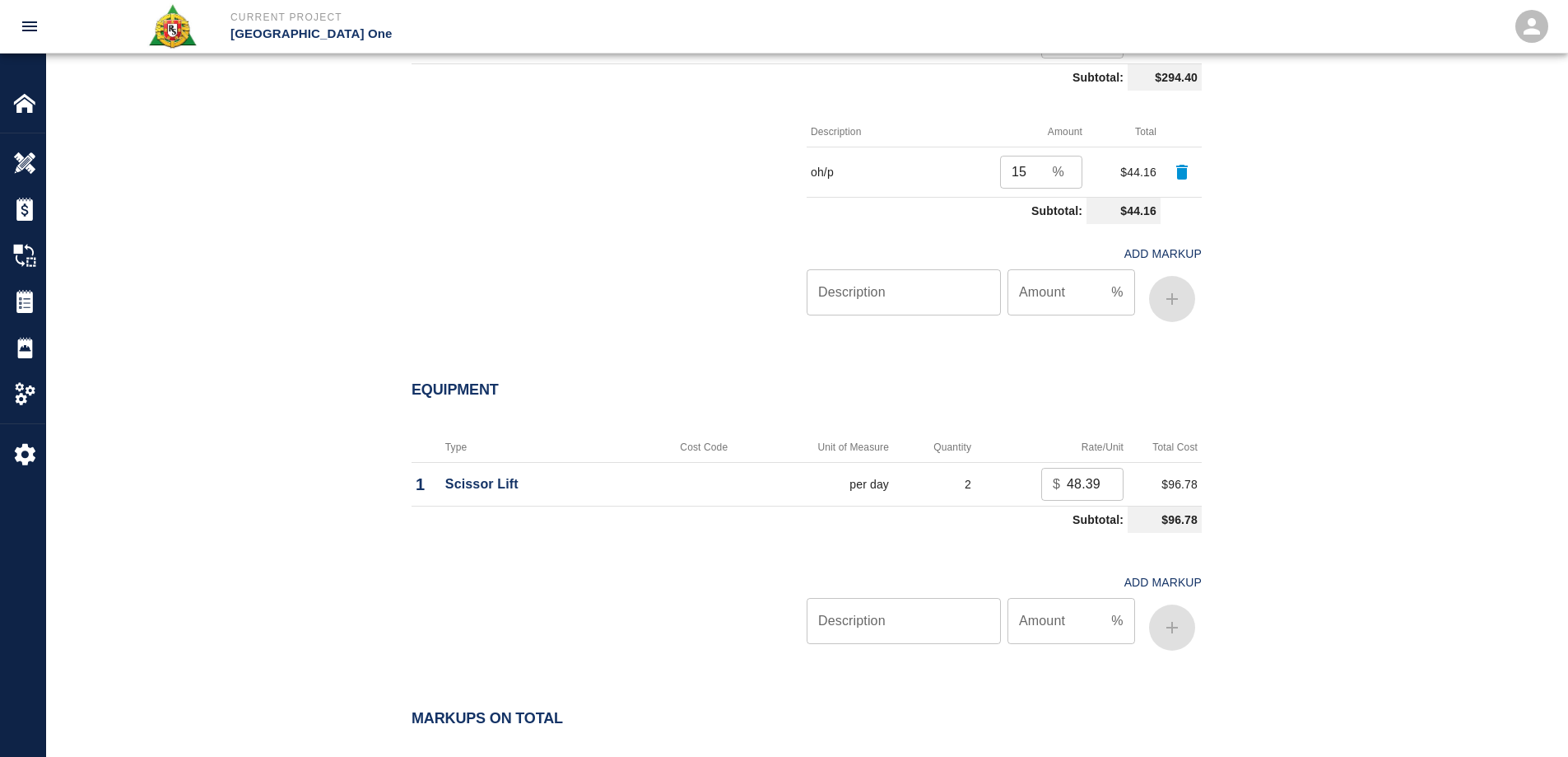
scroll to position [1647, 0]
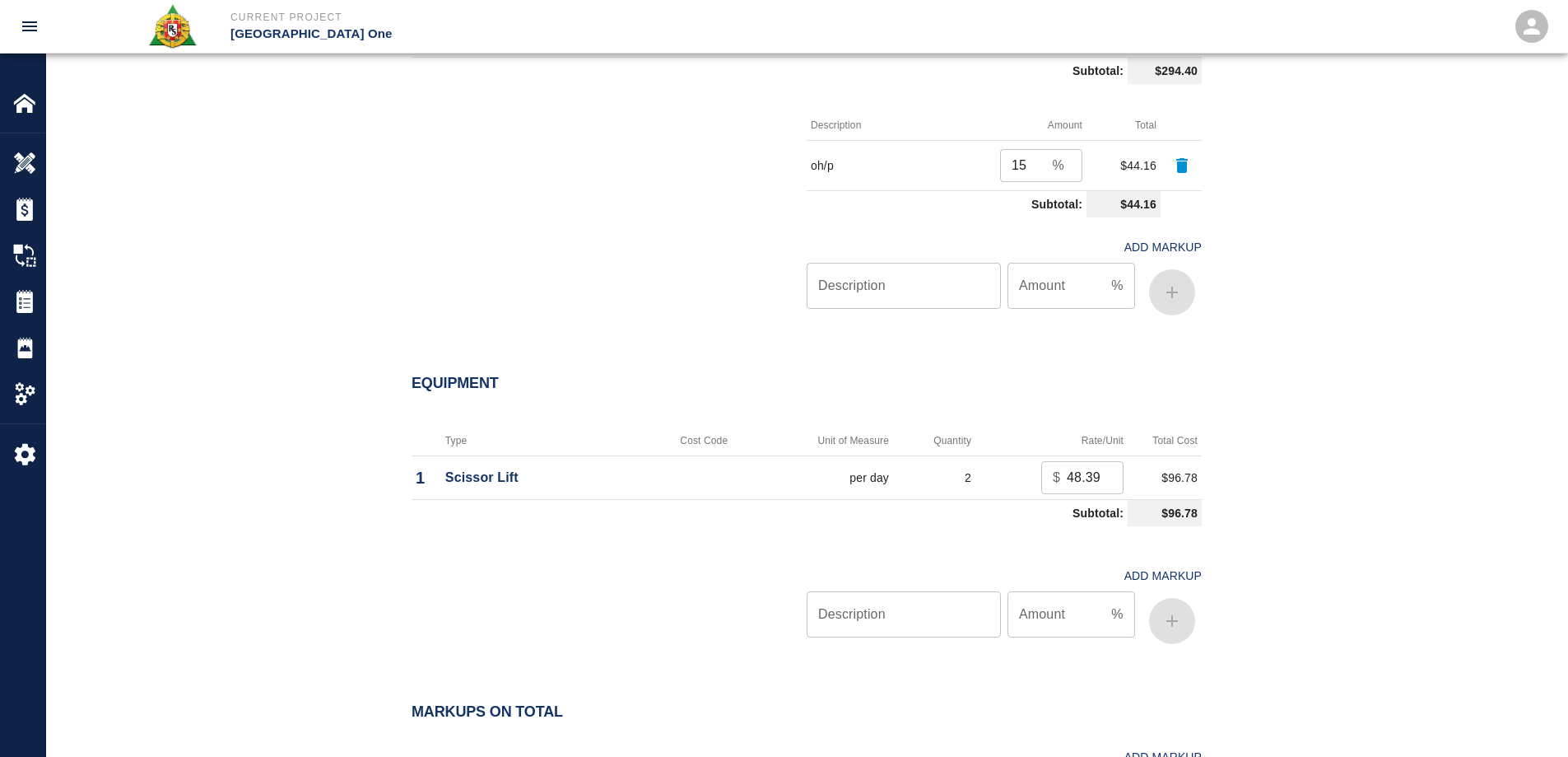
click at [892, 618] on input "Description" at bounding box center [903, 614] width 194 height 46
type input "oh/p"
type input "15"
click at [1171, 621] on icon "button" at bounding box center [1173, 621] width 12 height 12
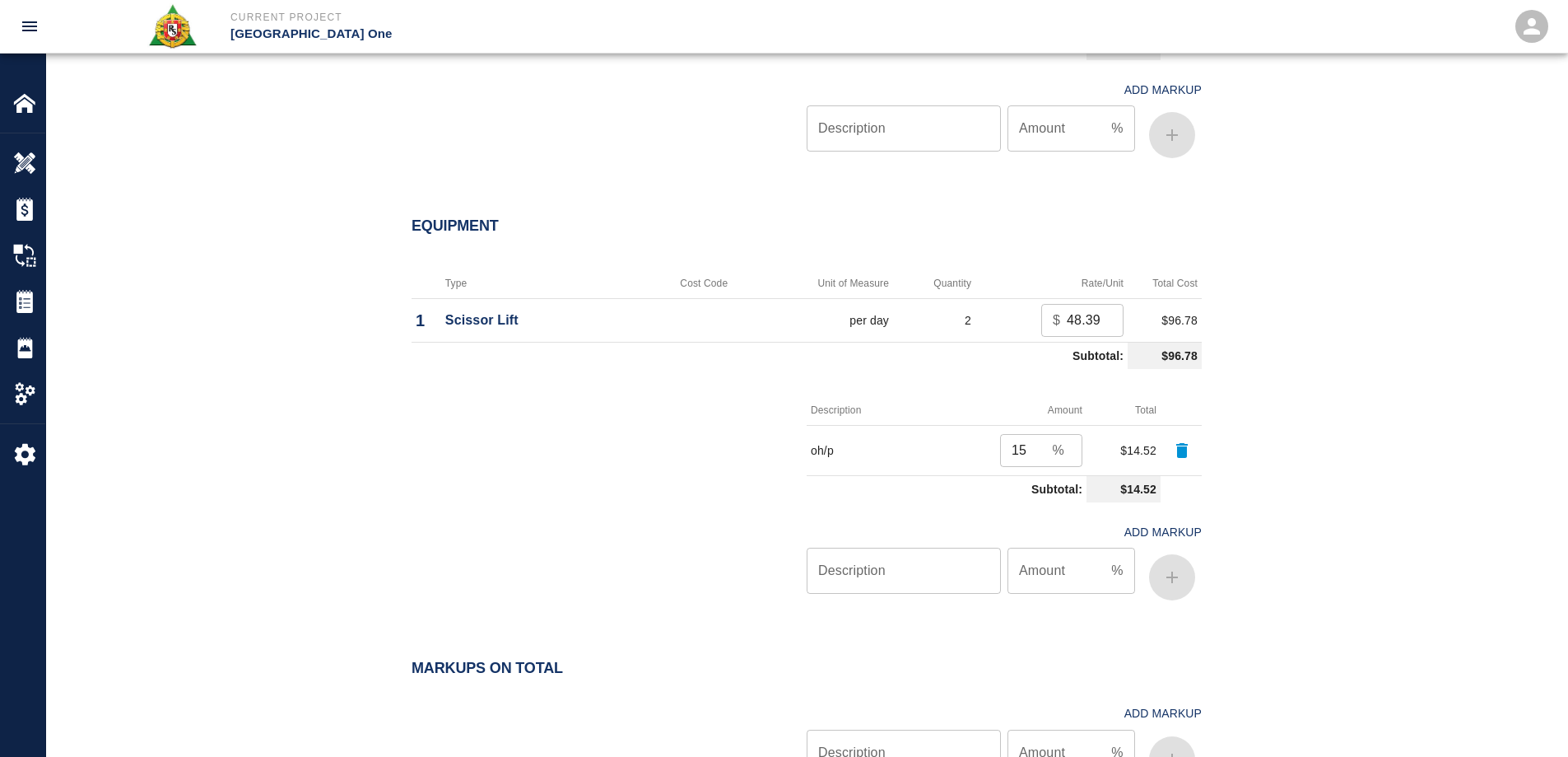
scroll to position [2043, 0]
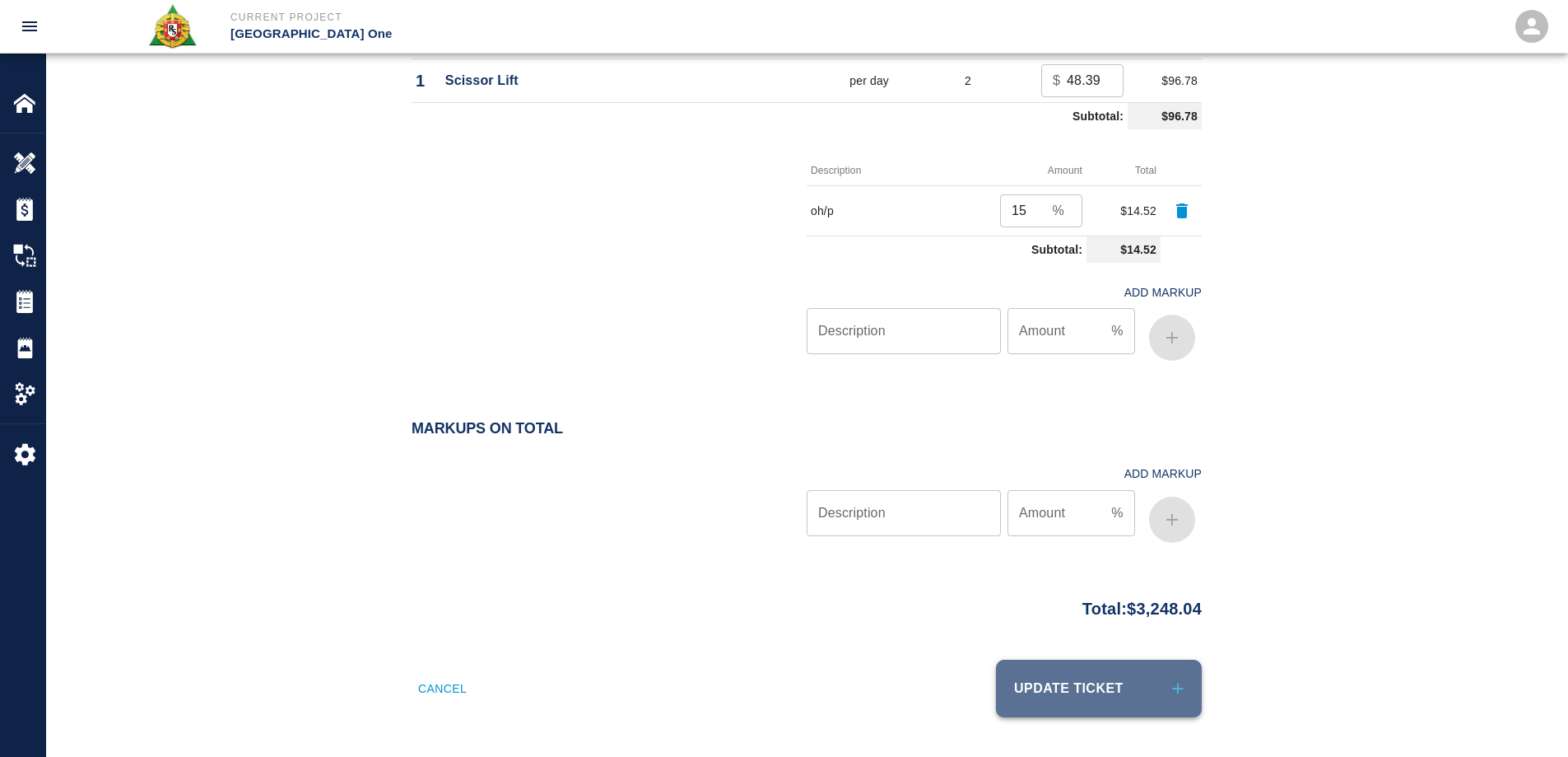
click at [1145, 697] on button "Update Ticket" at bounding box center [1098, 689] width 205 height 58
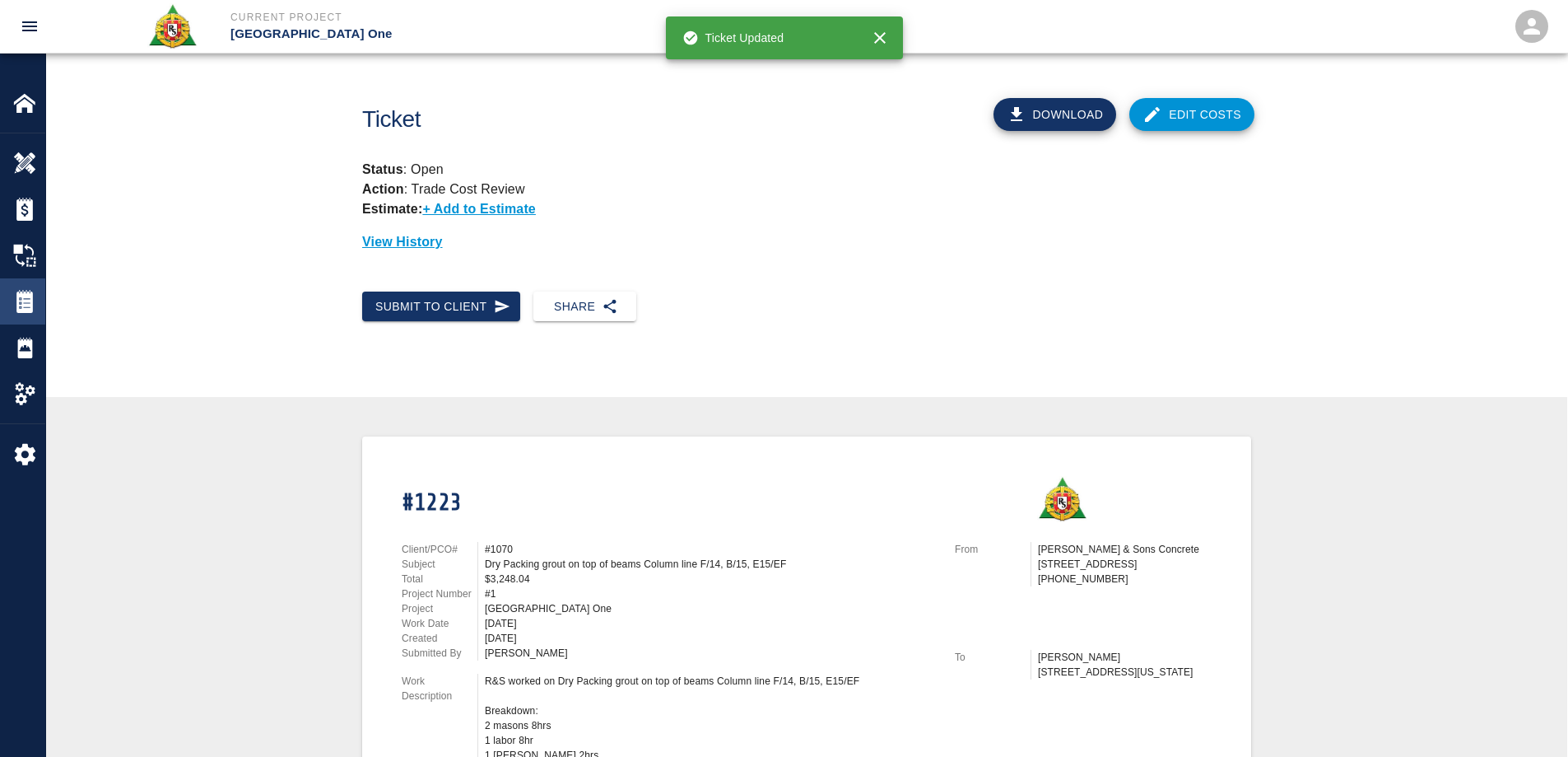
click at [43, 295] on div at bounding box center [36, 301] width 46 height 23
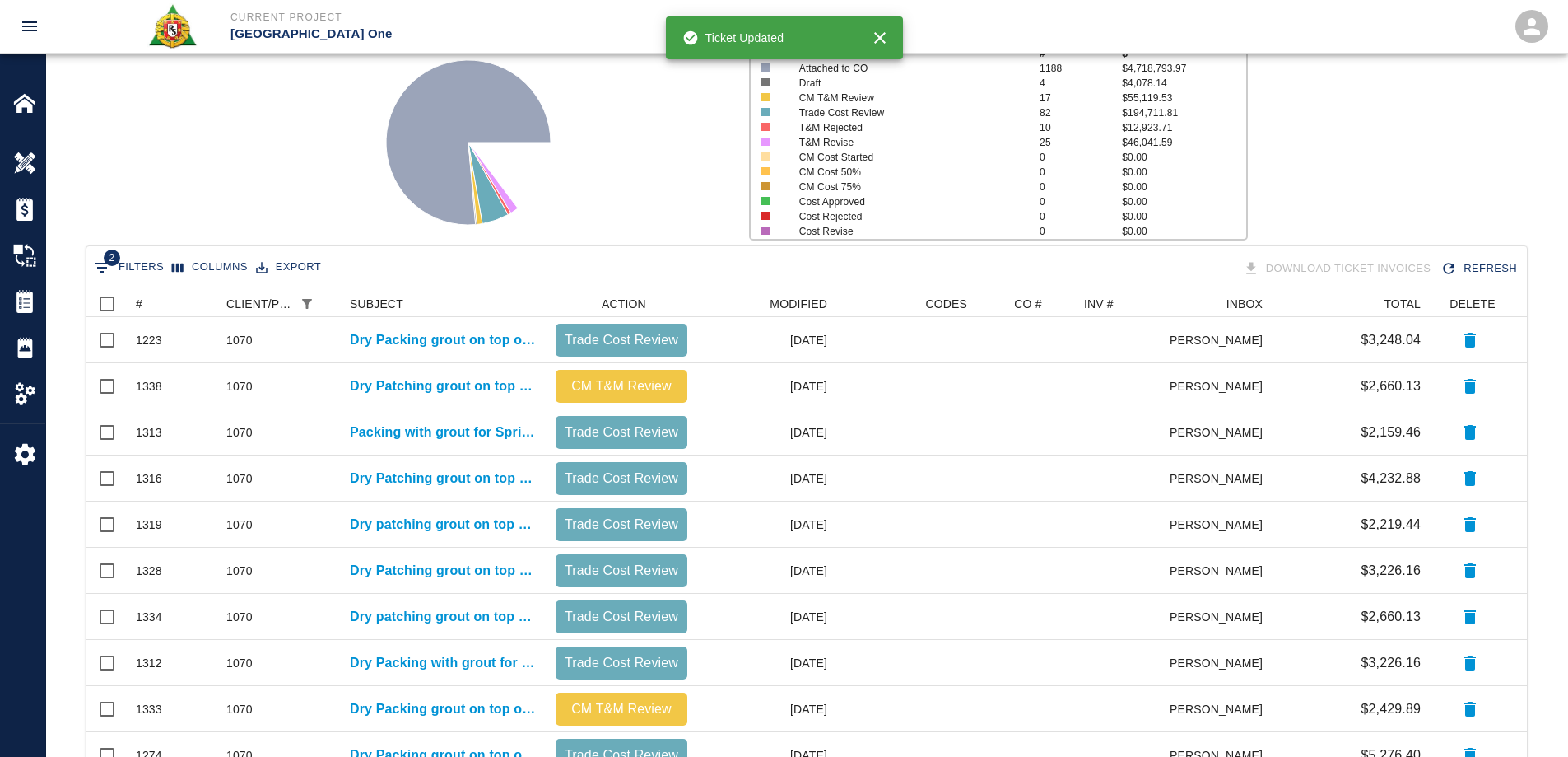
scroll to position [165, 0]
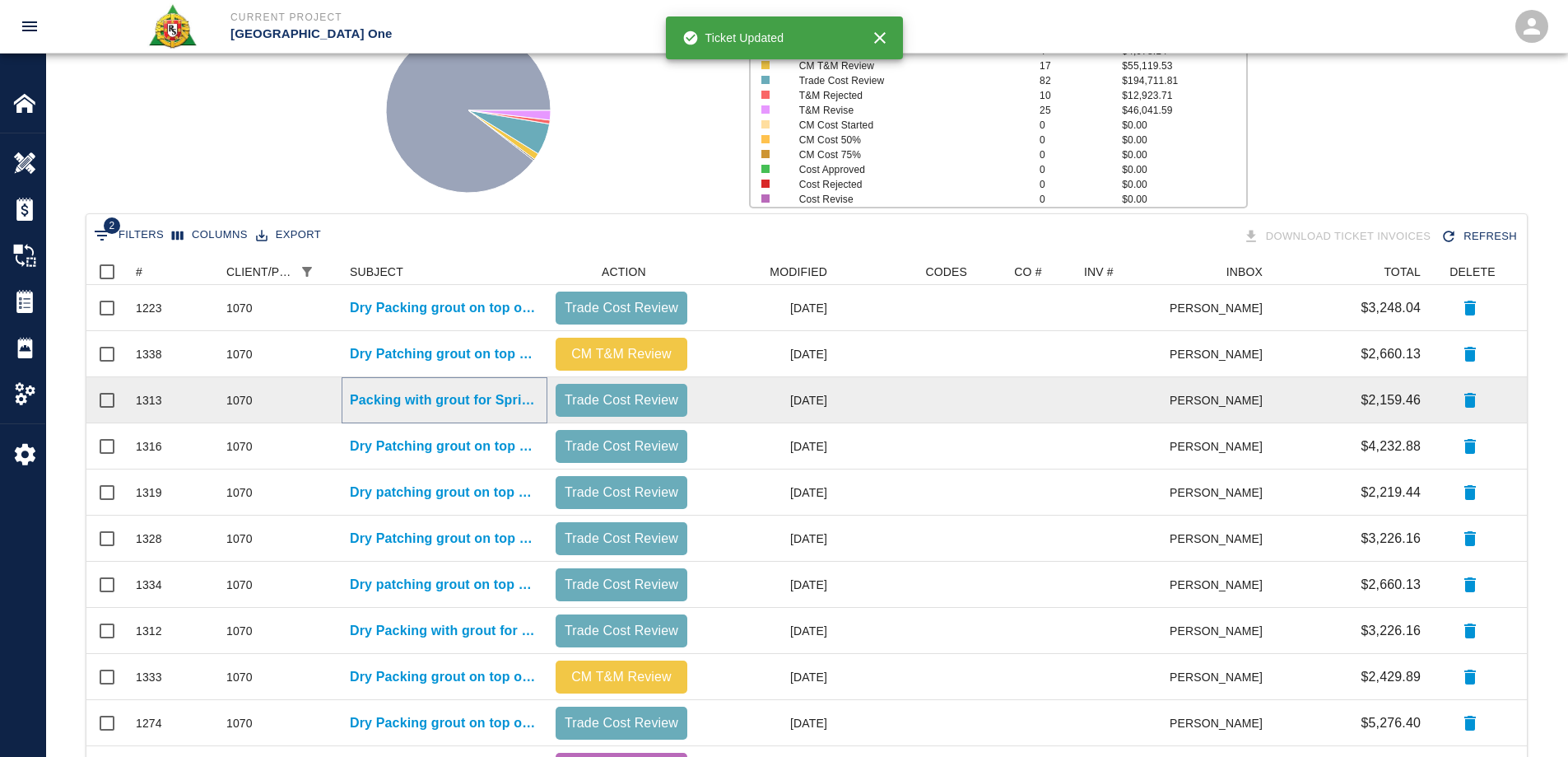
click at [470, 394] on p "Packing with grout for Sprinkler valve room #980." at bounding box center [444, 400] width 189 height 20
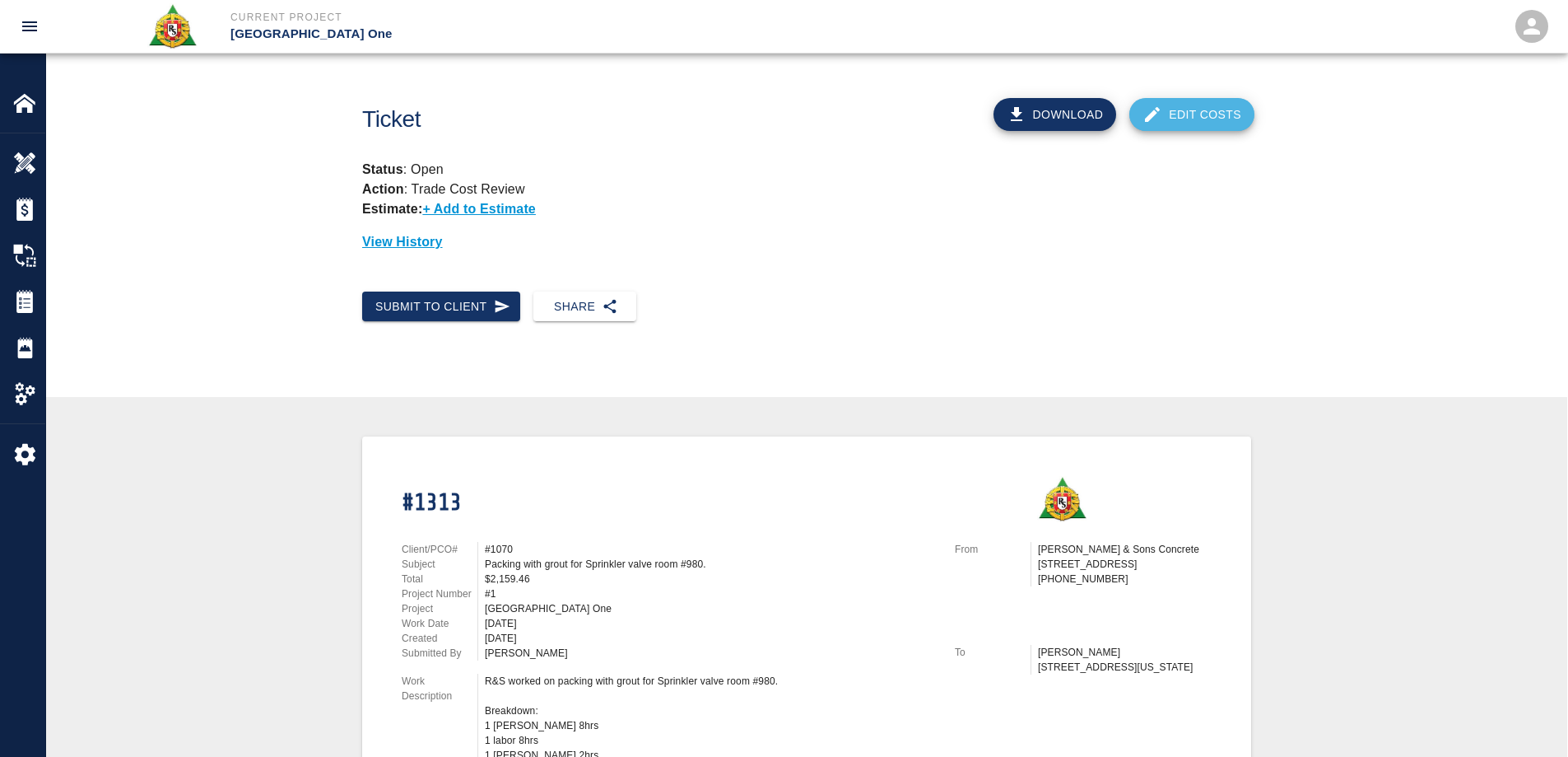
click at [1196, 118] on link "Edit Costs" at bounding box center [1191, 114] width 125 height 33
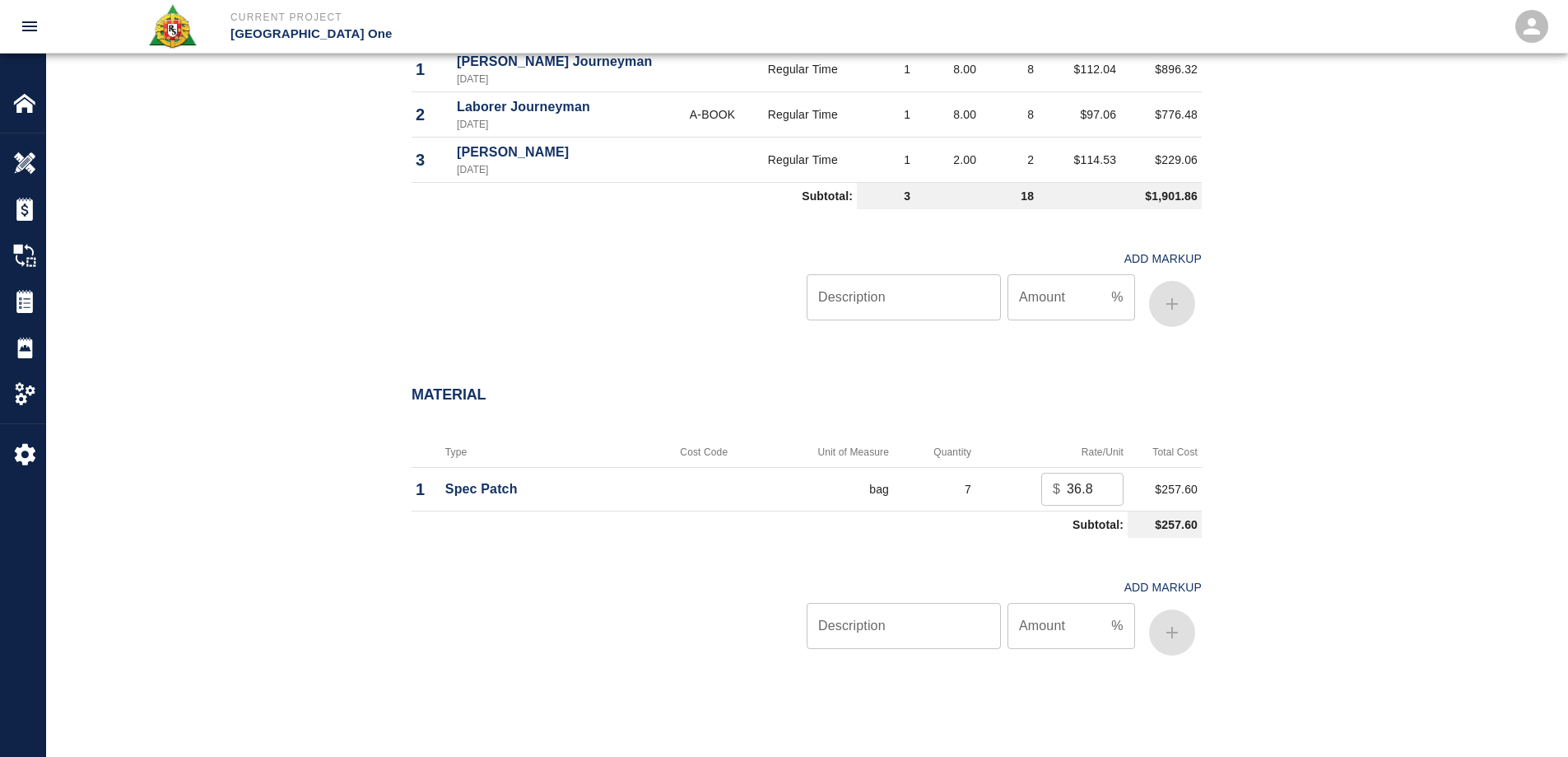
scroll to position [1235, 0]
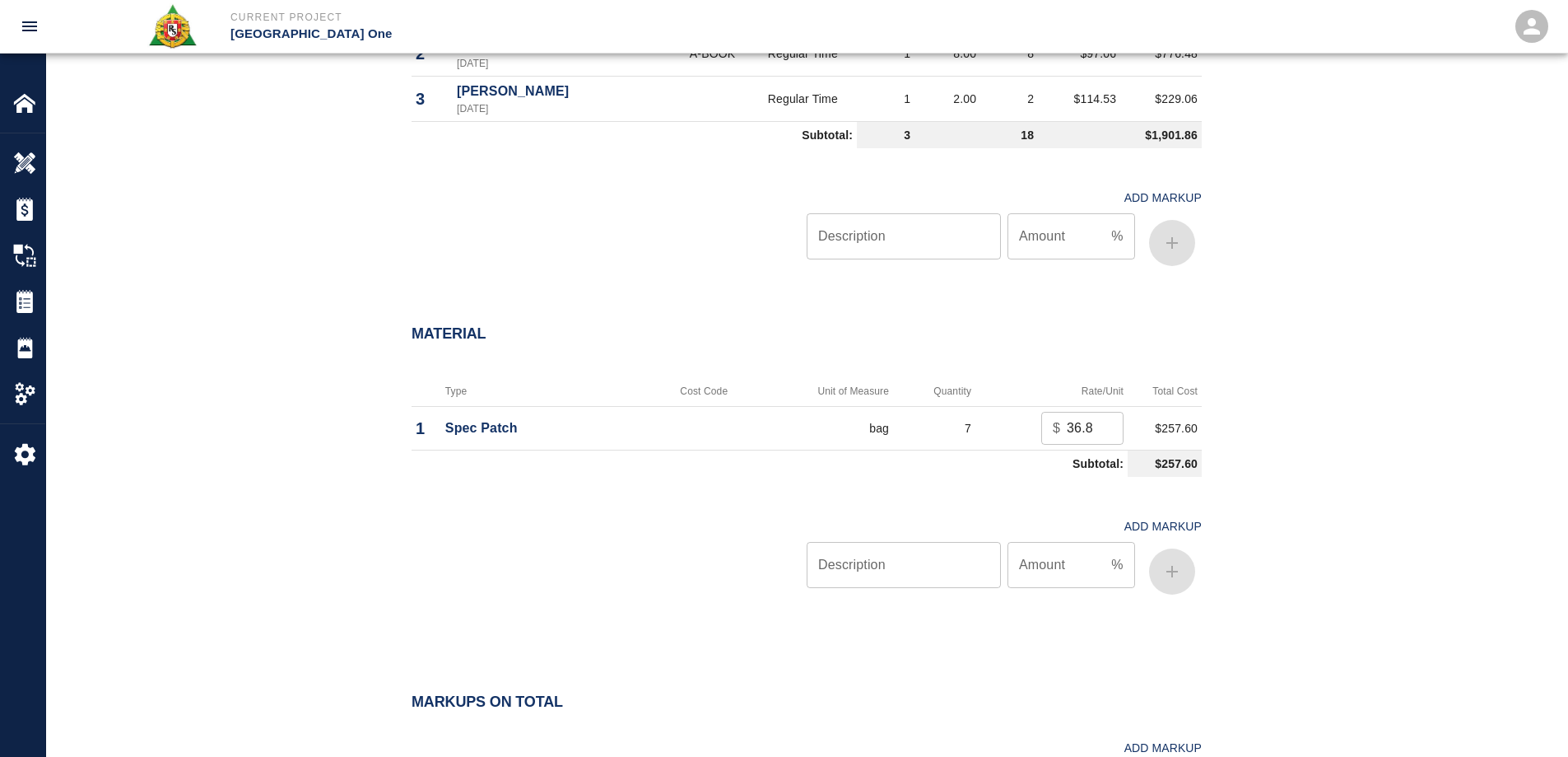
click at [902, 569] on input "Description" at bounding box center [903, 564] width 194 height 46
type input "oh/p"
type input "15"
click at [1174, 566] on icon "button" at bounding box center [1172, 571] width 20 height 20
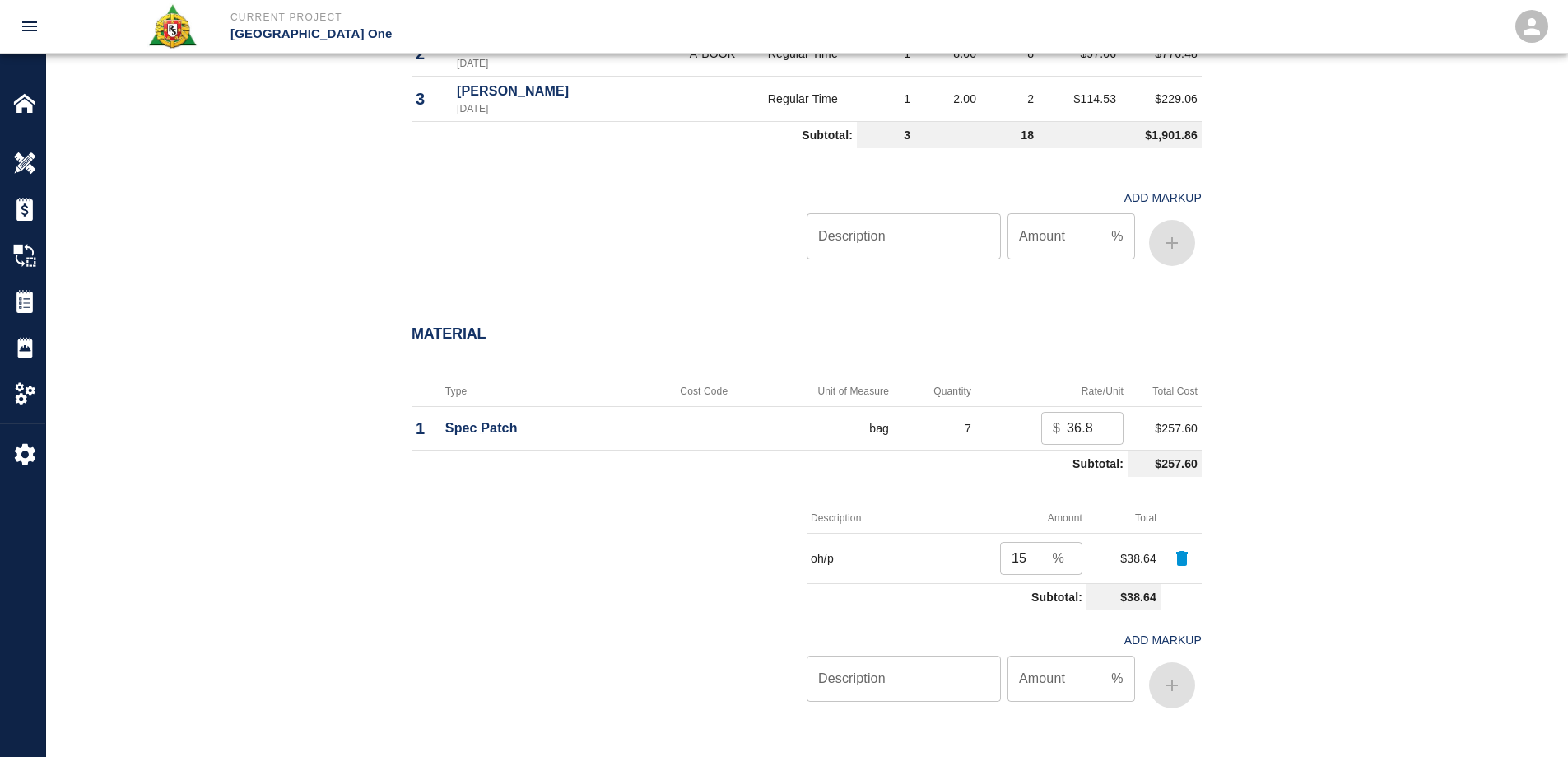
scroll to position [1622, 0]
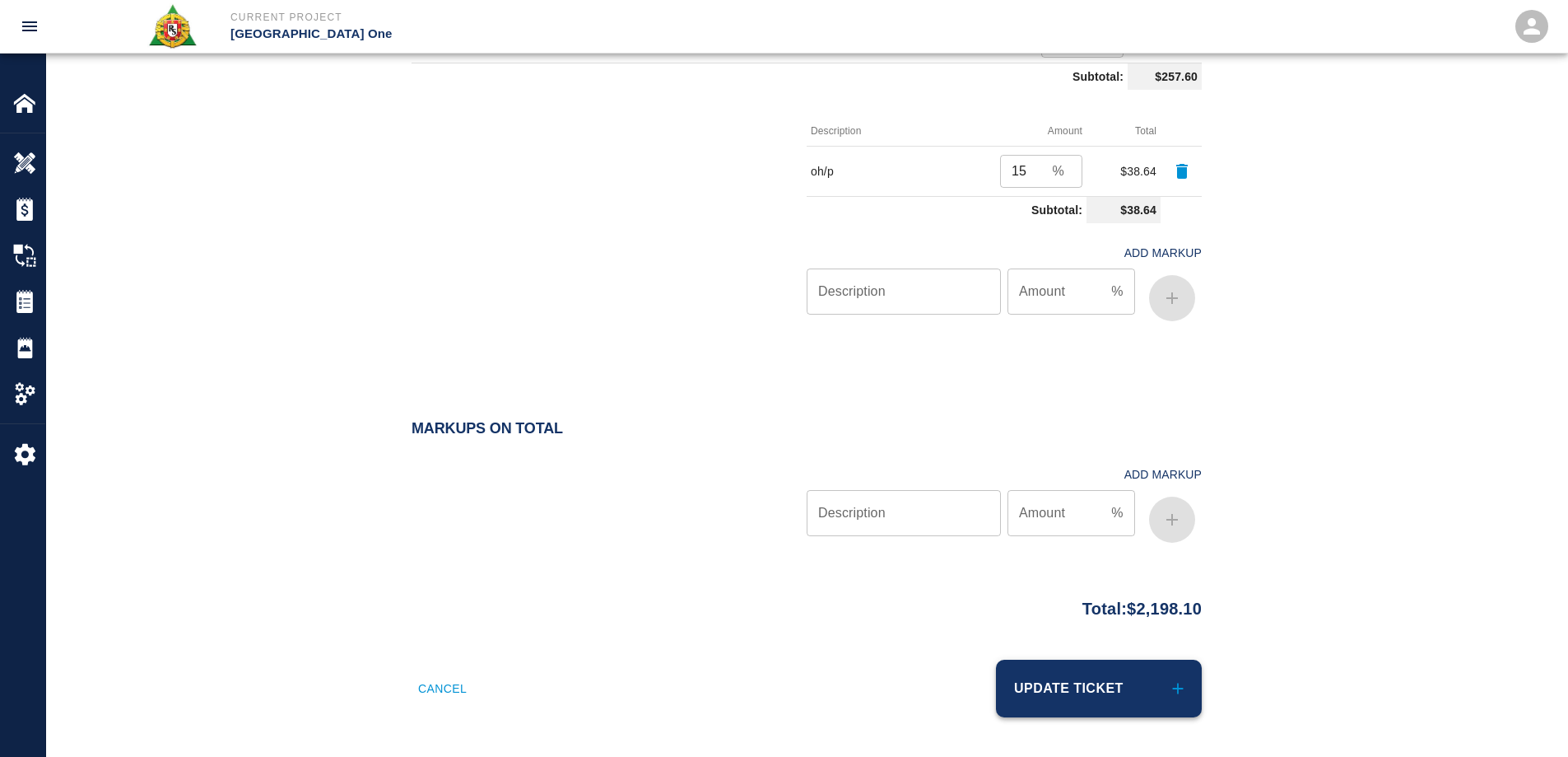
click at [1139, 688] on button "Update Ticket" at bounding box center [1098, 689] width 205 height 58
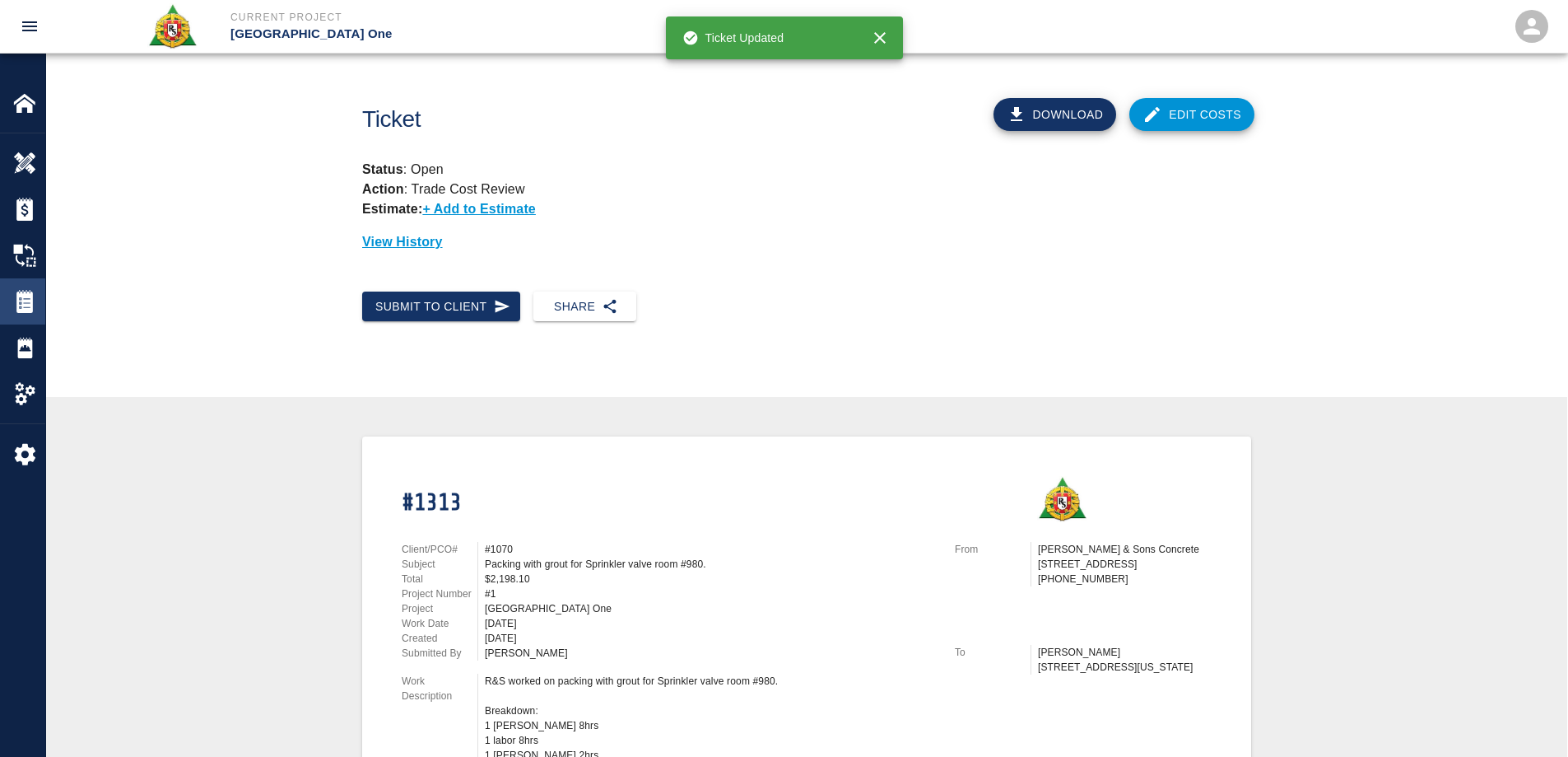
click at [25, 307] on img at bounding box center [24, 301] width 23 height 23
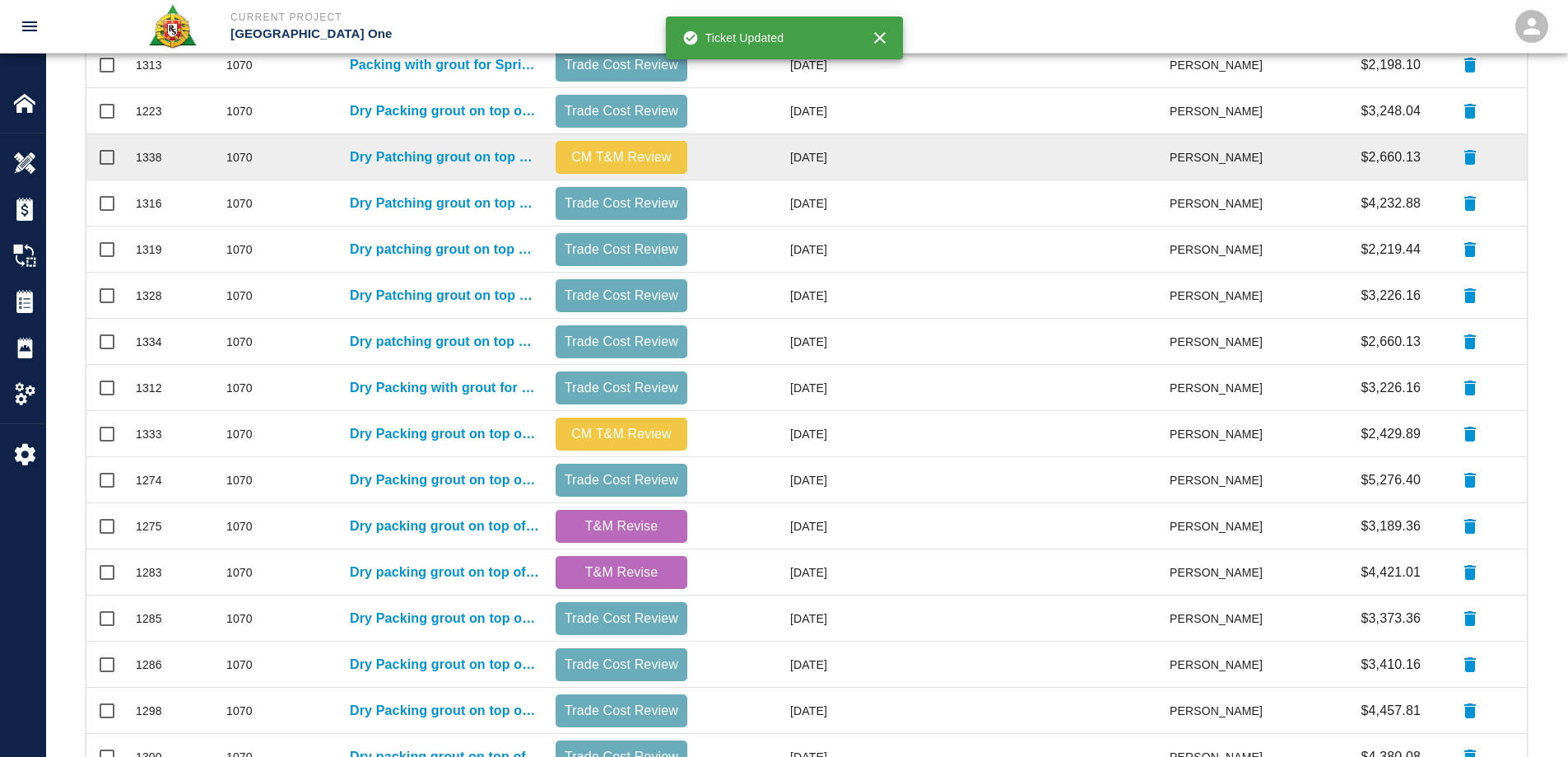
scroll to position [412, 0]
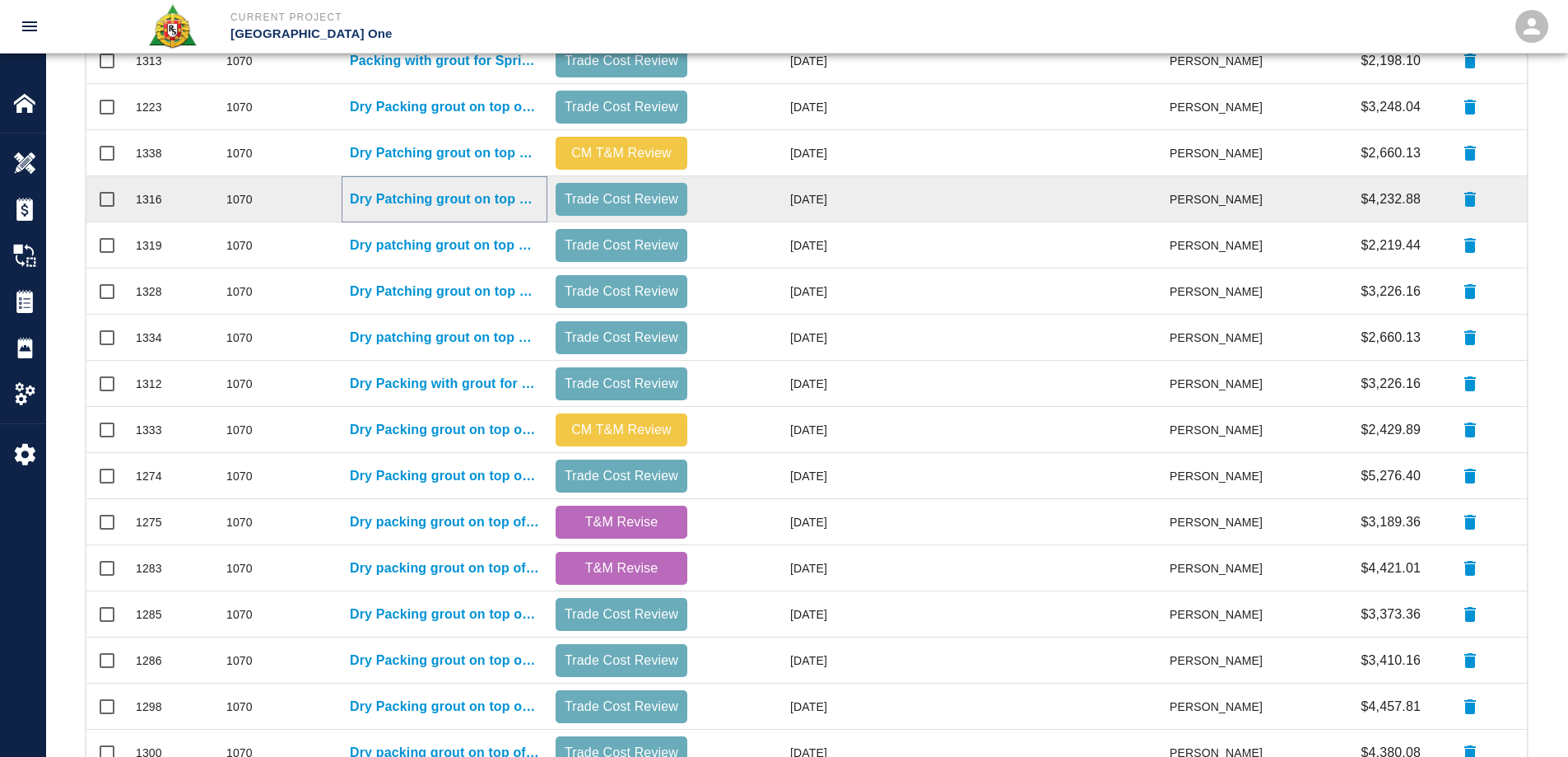
click at [461, 202] on p "Dry Patching grout on top of beams for Column line E5/[GEOGRAPHIC_DATA], B/15." at bounding box center [444, 199] width 189 height 20
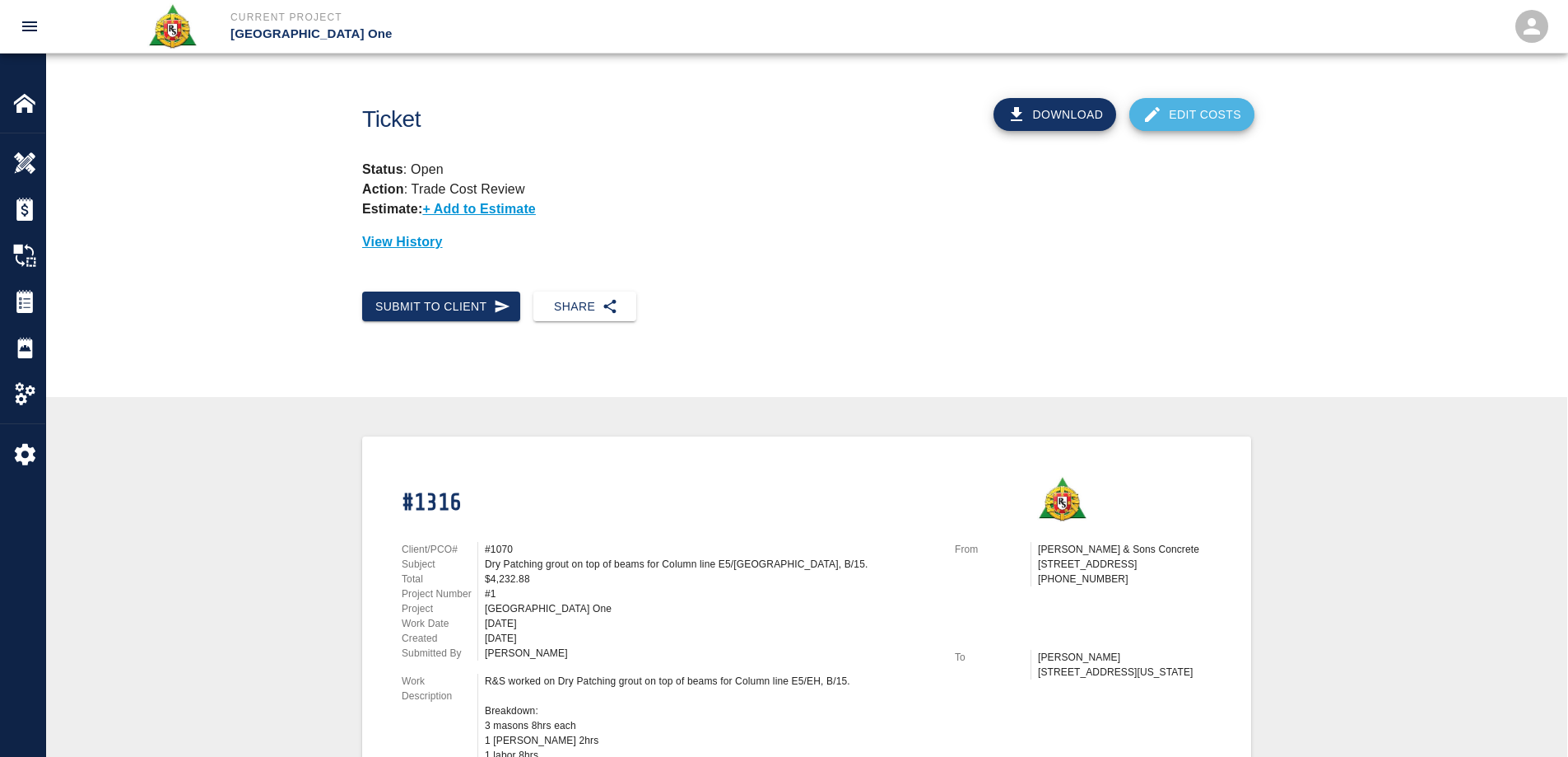
click at [1211, 109] on link "Edit Costs" at bounding box center [1191, 114] width 125 height 33
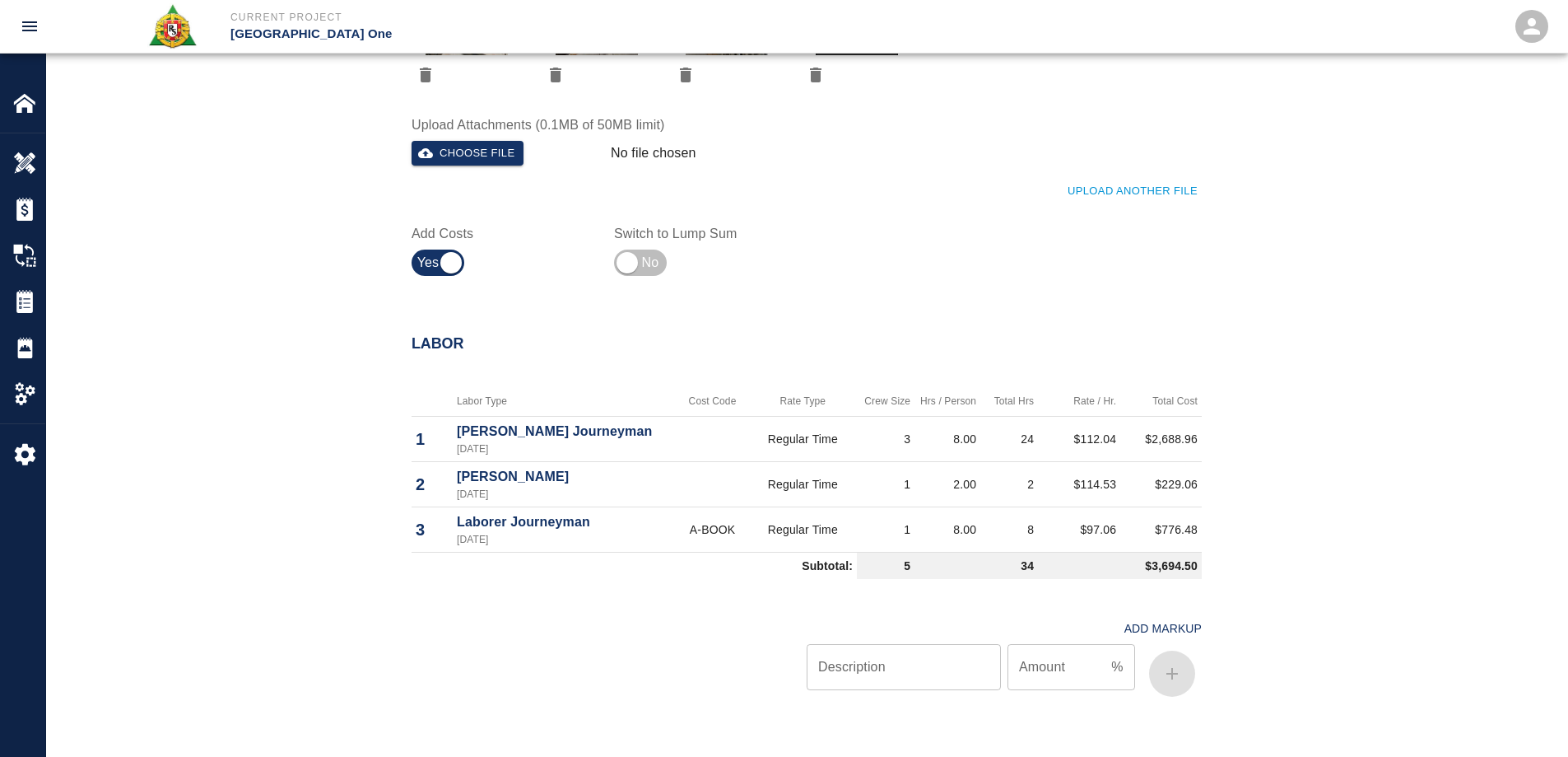
scroll to position [1235, 0]
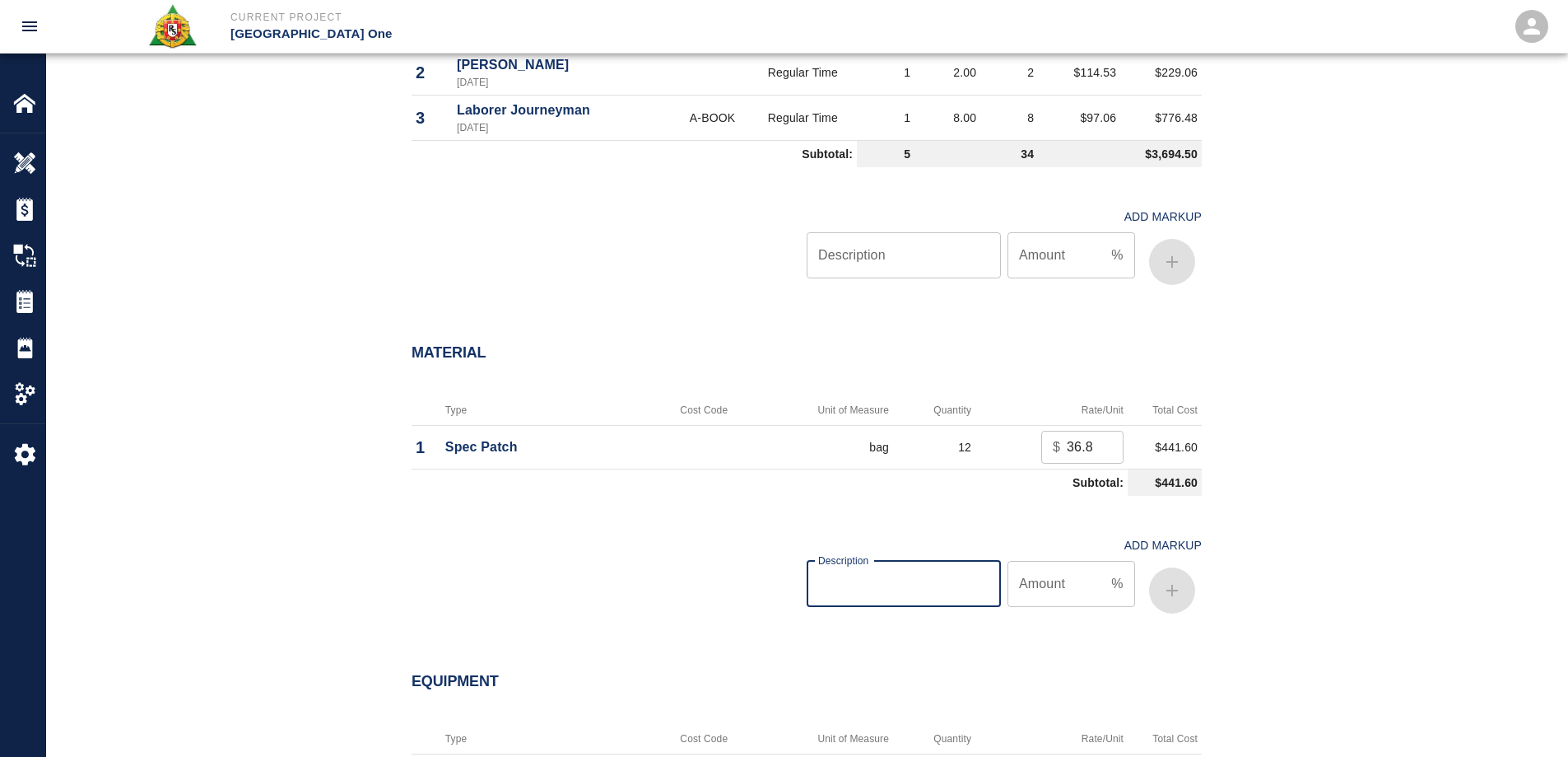
click at [895, 583] on input "Description" at bounding box center [903, 584] width 194 height 46
type input "oh/p"
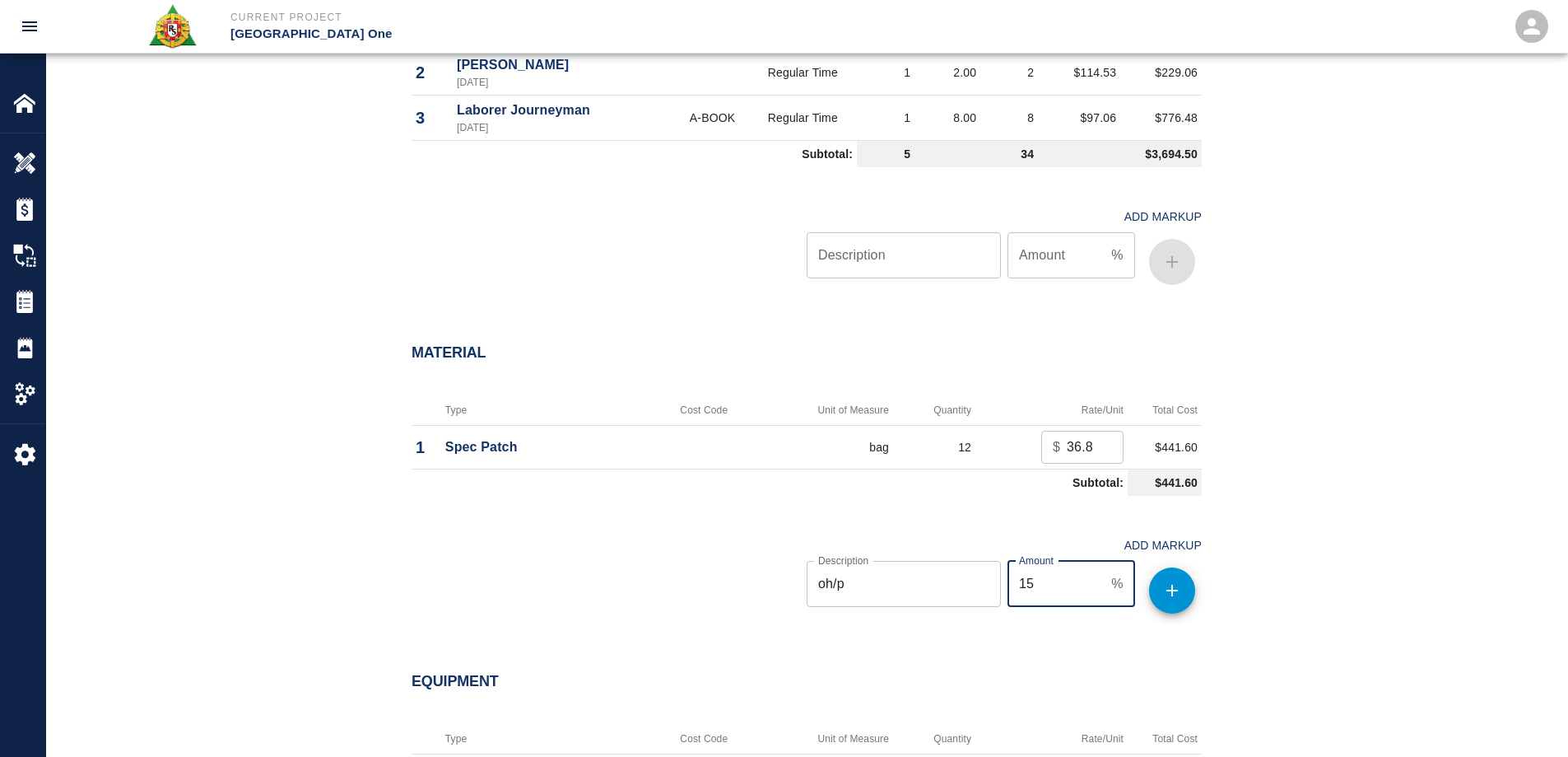
type input "15"
click at [1166, 591] on icon "button" at bounding box center [1172, 590] width 20 height 20
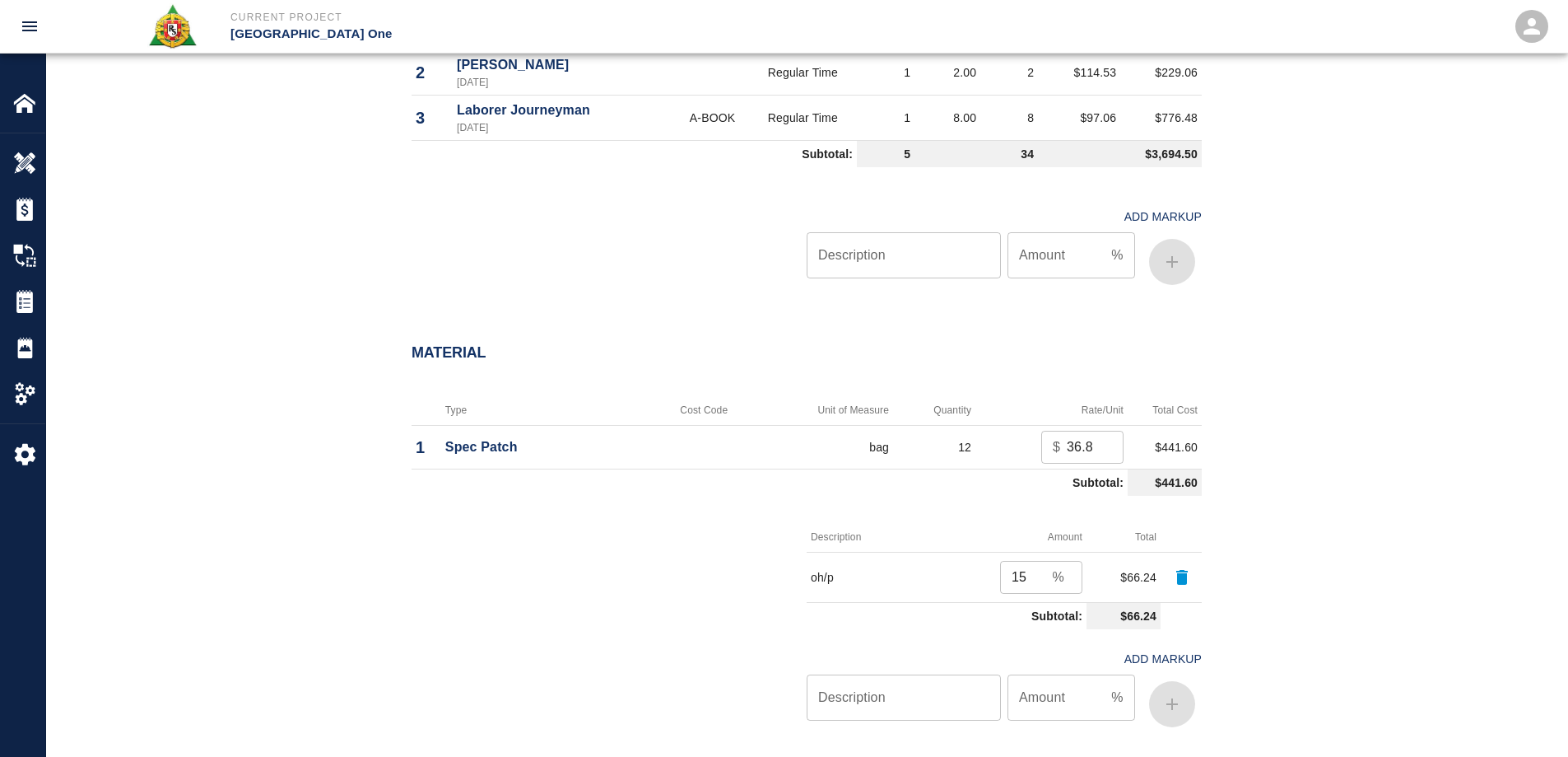
scroll to position [1647, 0]
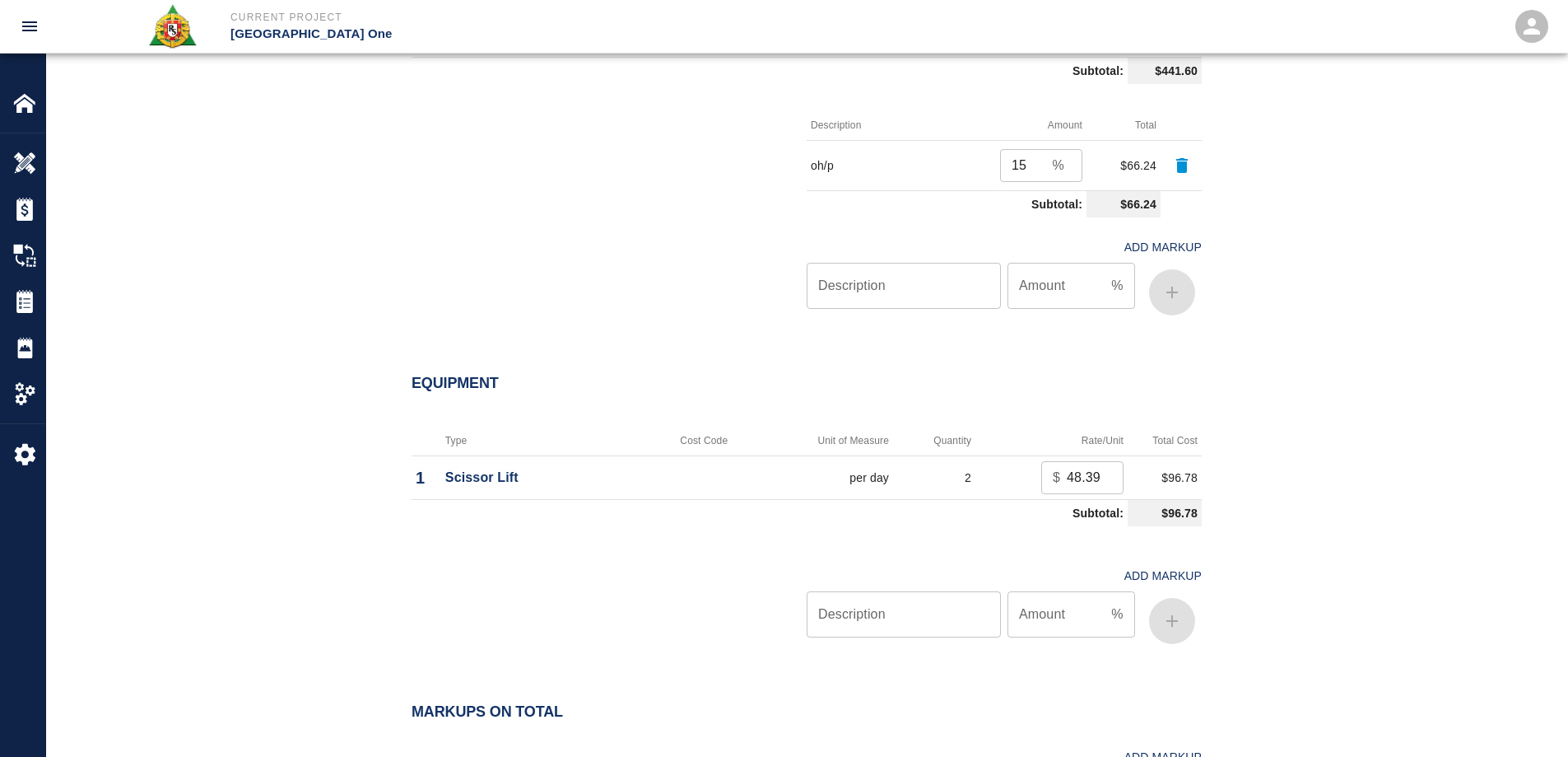
click at [978, 614] on input "Description" at bounding box center [903, 614] width 194 height 46
type input "oh/p"
type input "15"
click at [1190, 615] on button "button" at bounding box center [1172, 621] width 46 height 46
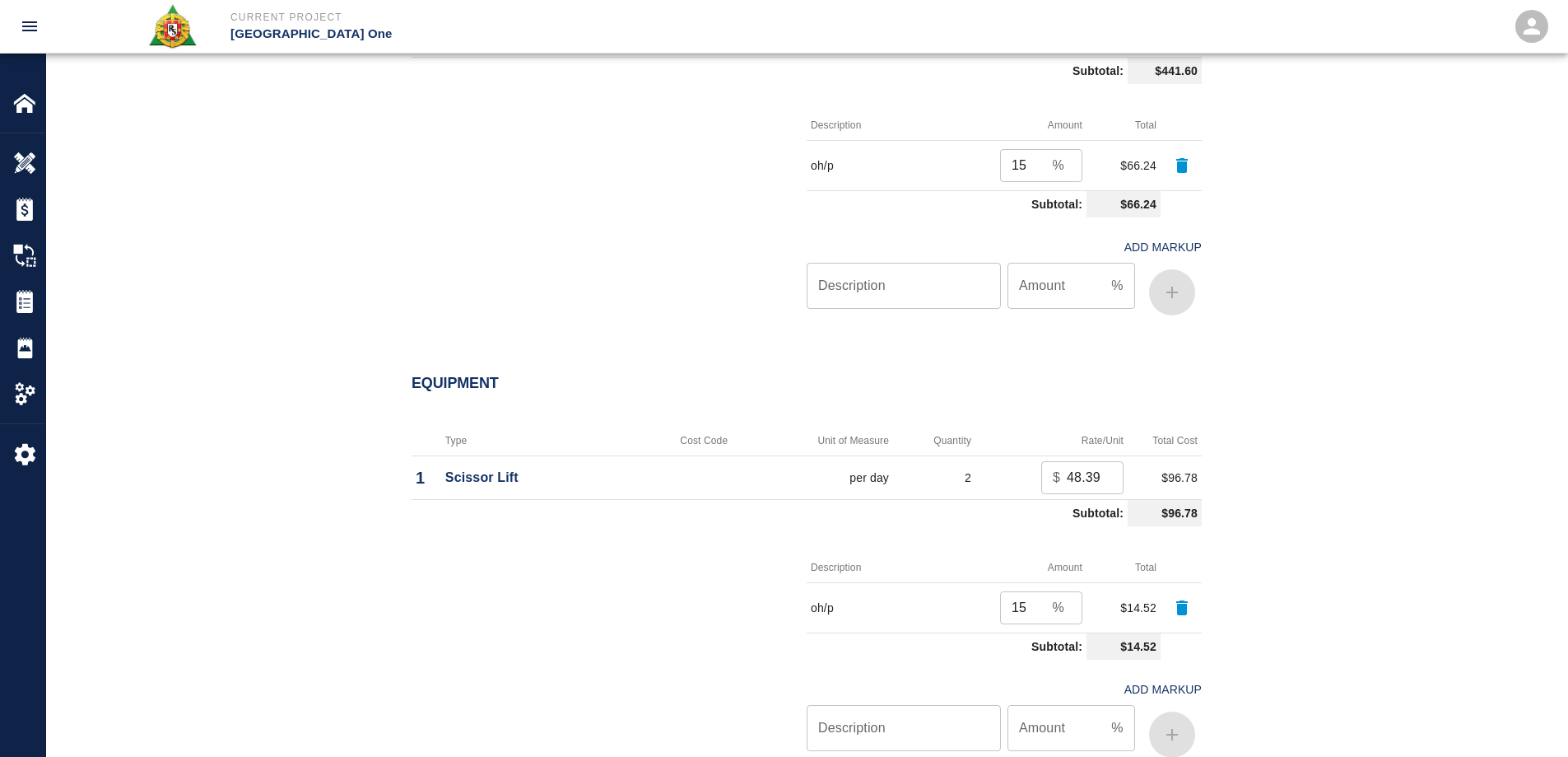
scroll to position [2043, 0]
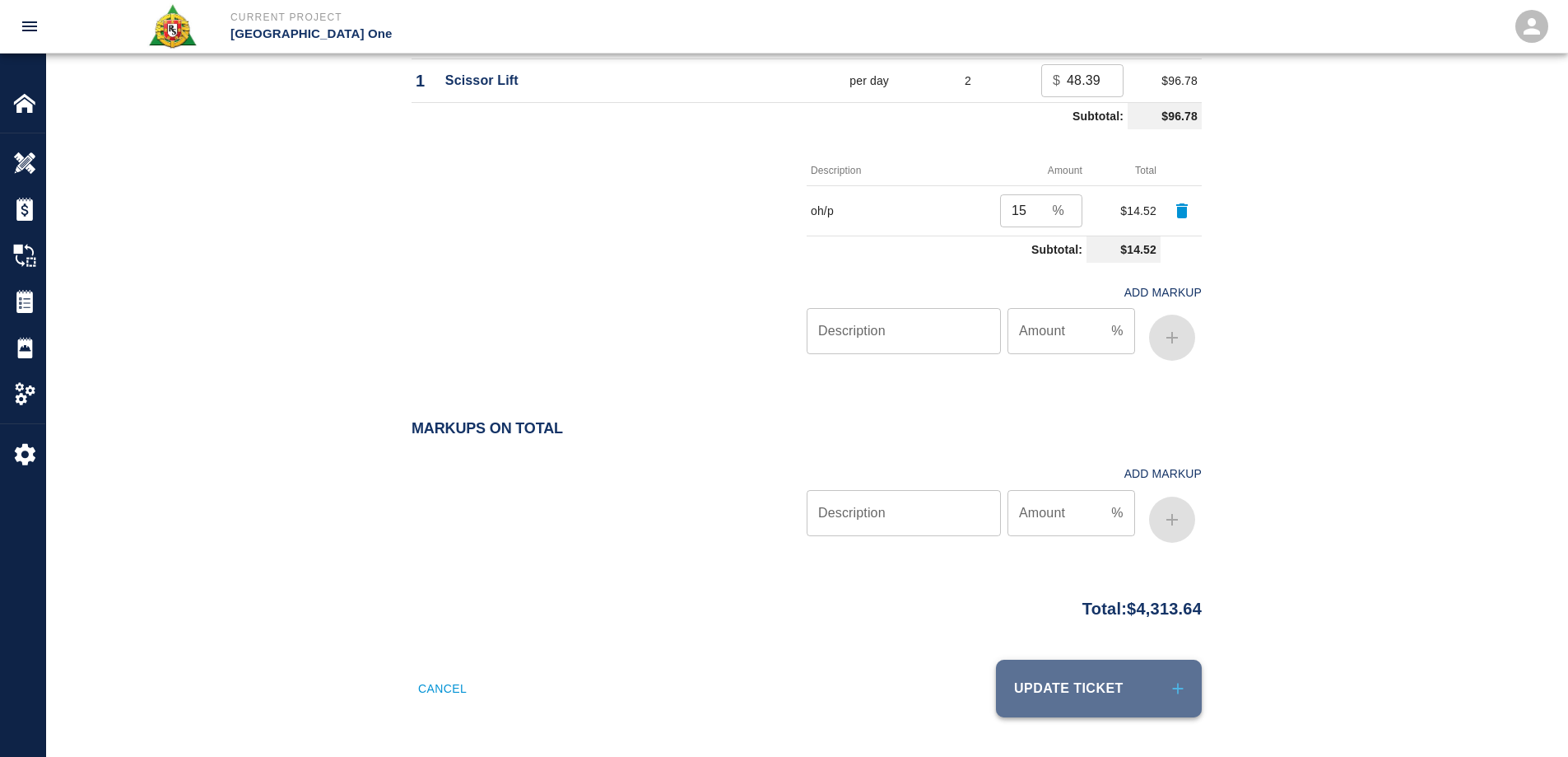
click at [1172, 688] on icon "submit" at bounding box center [1177, 688] width 18 height 18
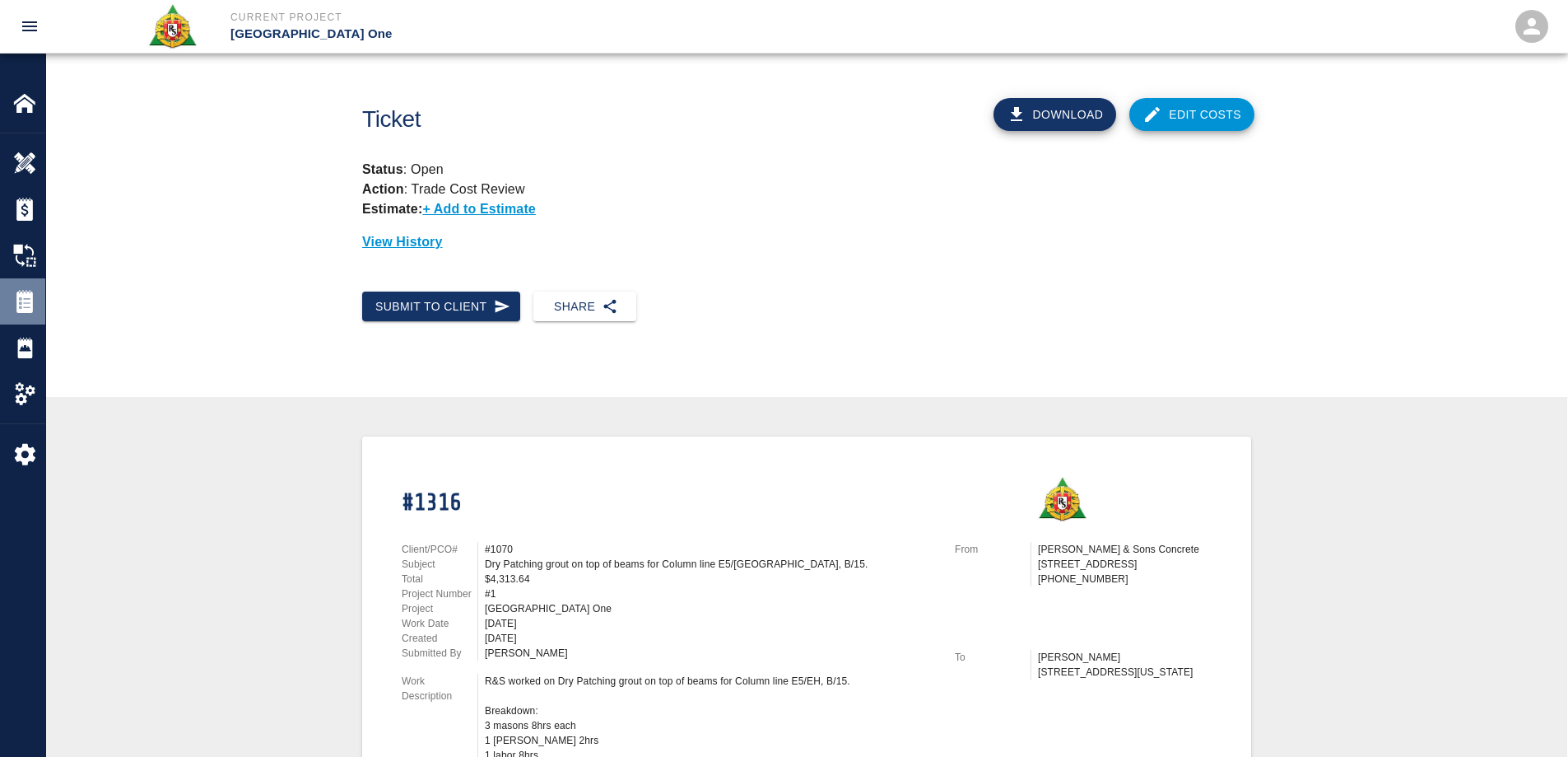
click at [19, 302] on img at bounding box center [24, 301] width 23 height 23
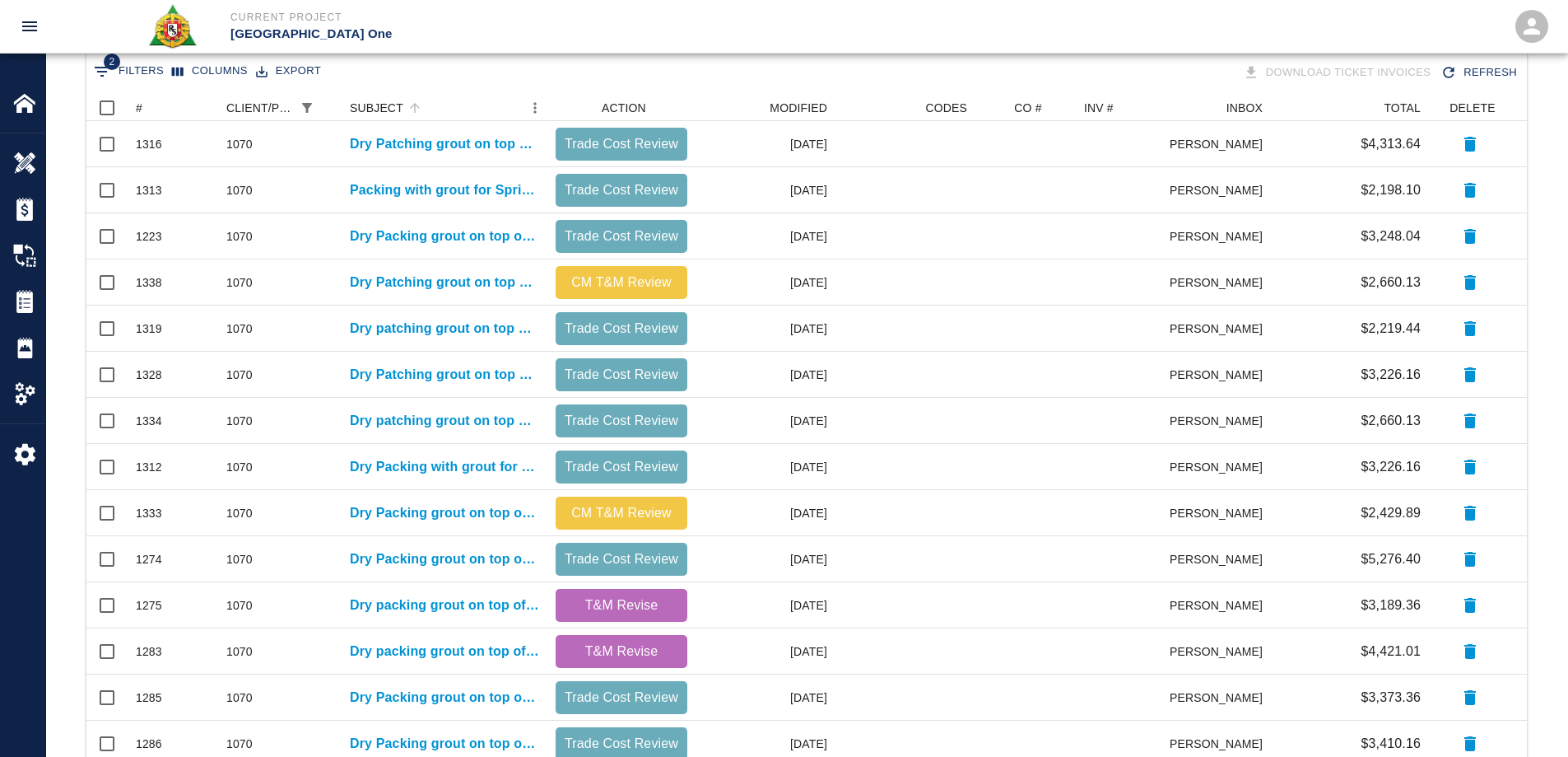
scroll to position [329, 0]
click at [486, 322] on p "Dry patching grout on top of beams Column line E12/EH" at bounding box center [444, 327] width 189 height 20
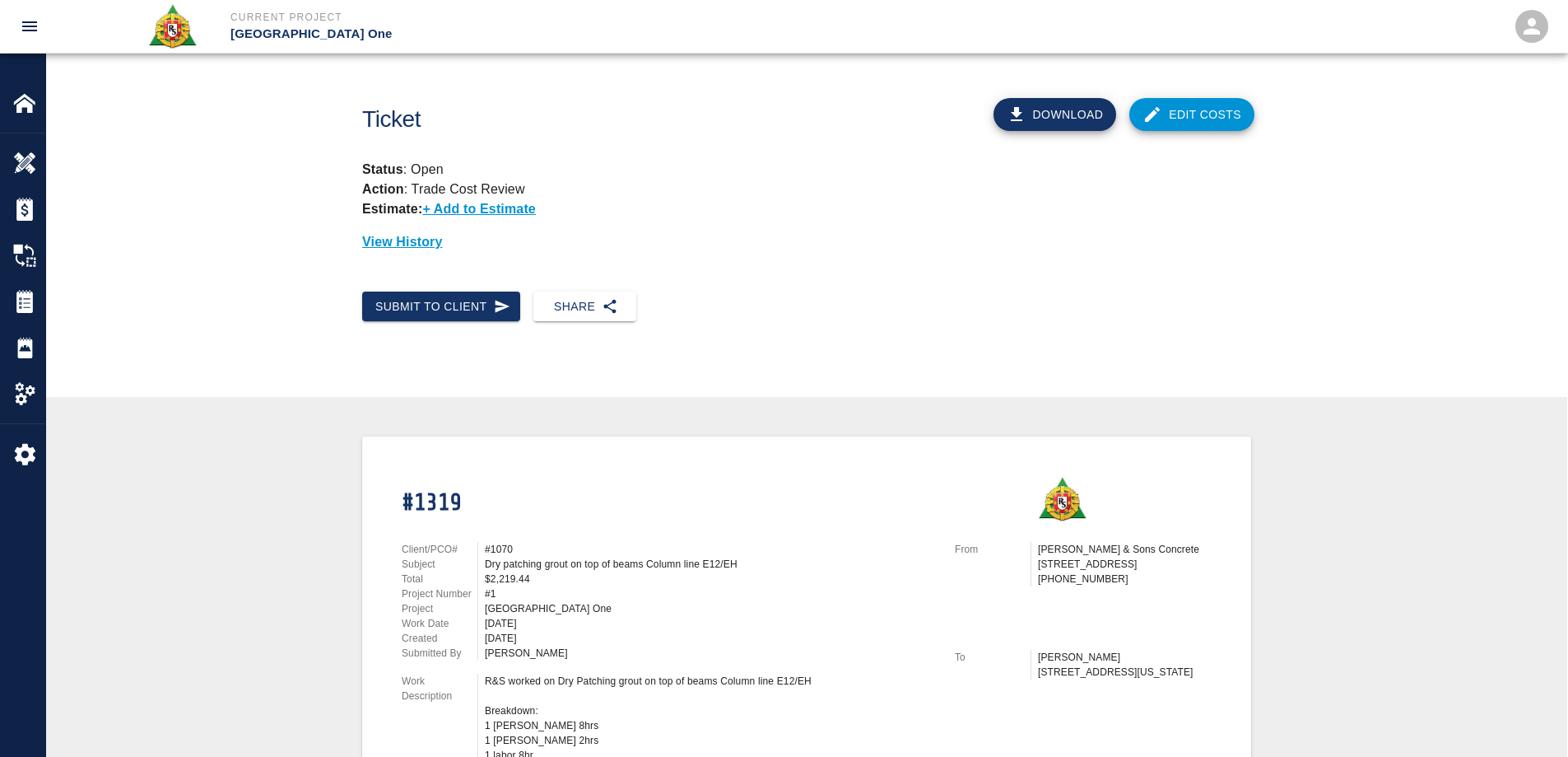
click at [1157, 119] on icon at bounding box center [1151, 114] width 20 height 20
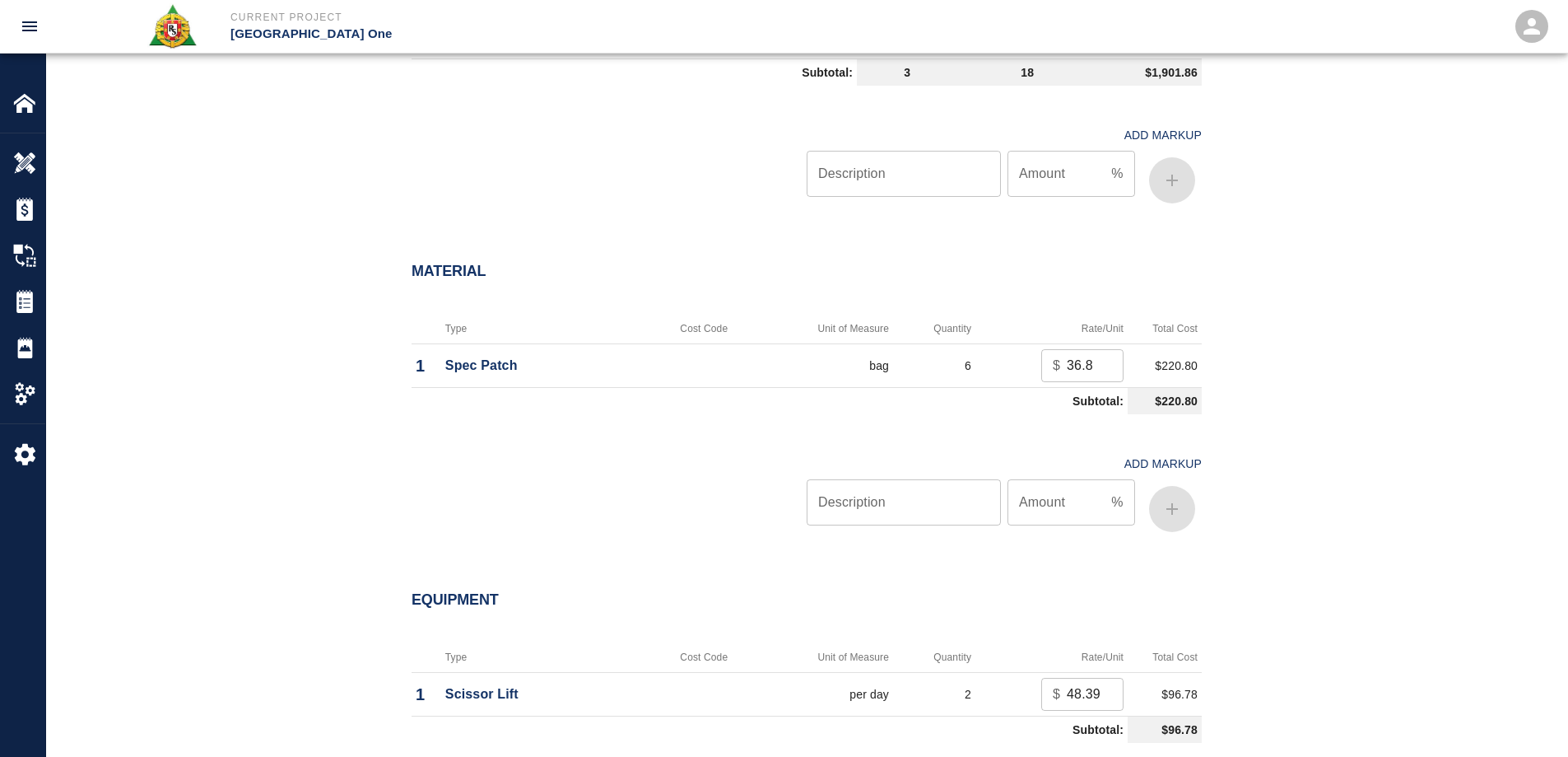
scroll to position [1317, 0]
click at [937, 501] on input "Description" at bounding box center [903, 501] width 194 height 46
type input "oh/p"
type input "15"
click at [1173, 509] on icon "button" at bounding box center [1172, 507] width 20 height 20
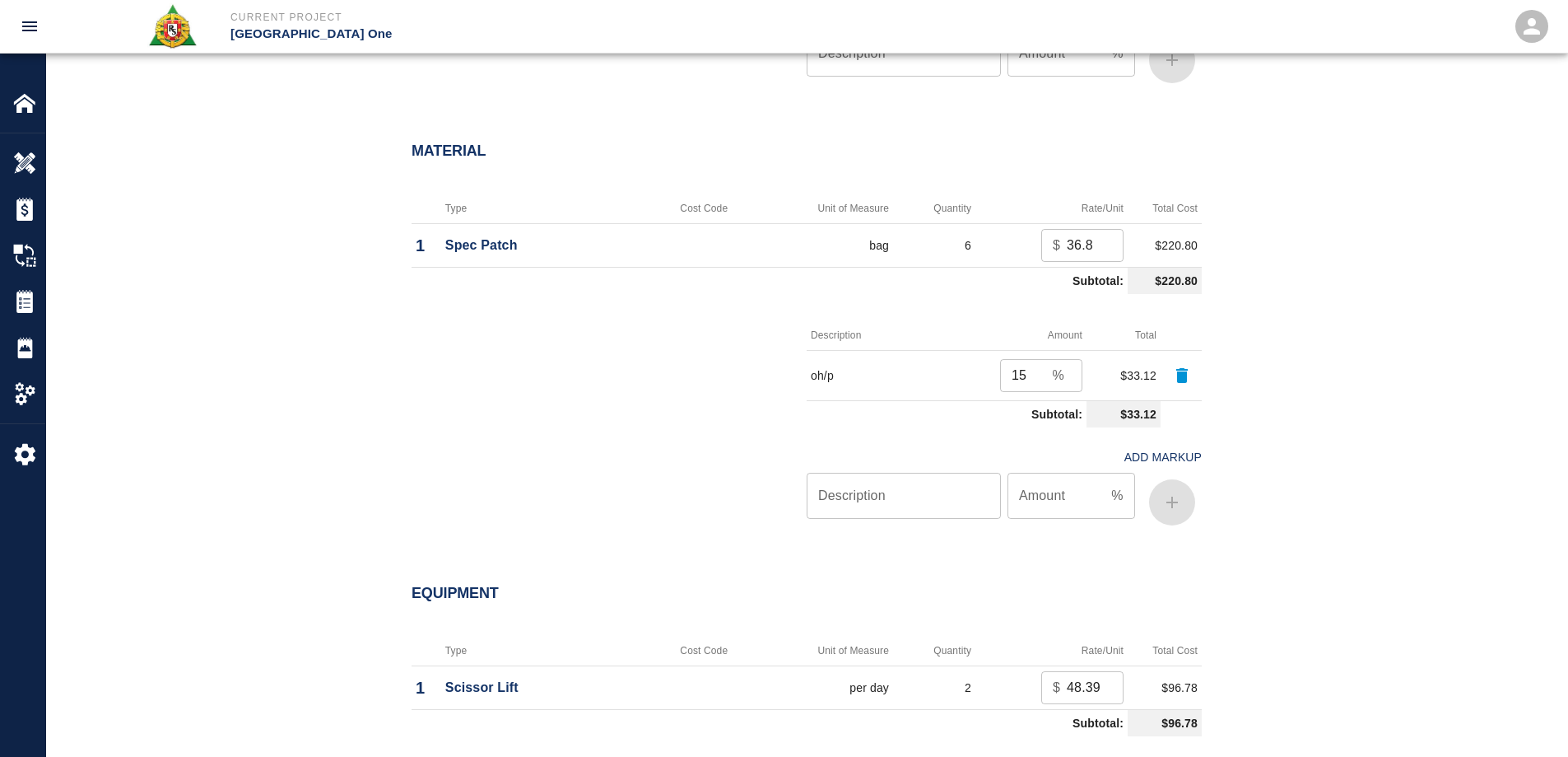
scroll to position [1647, 0]
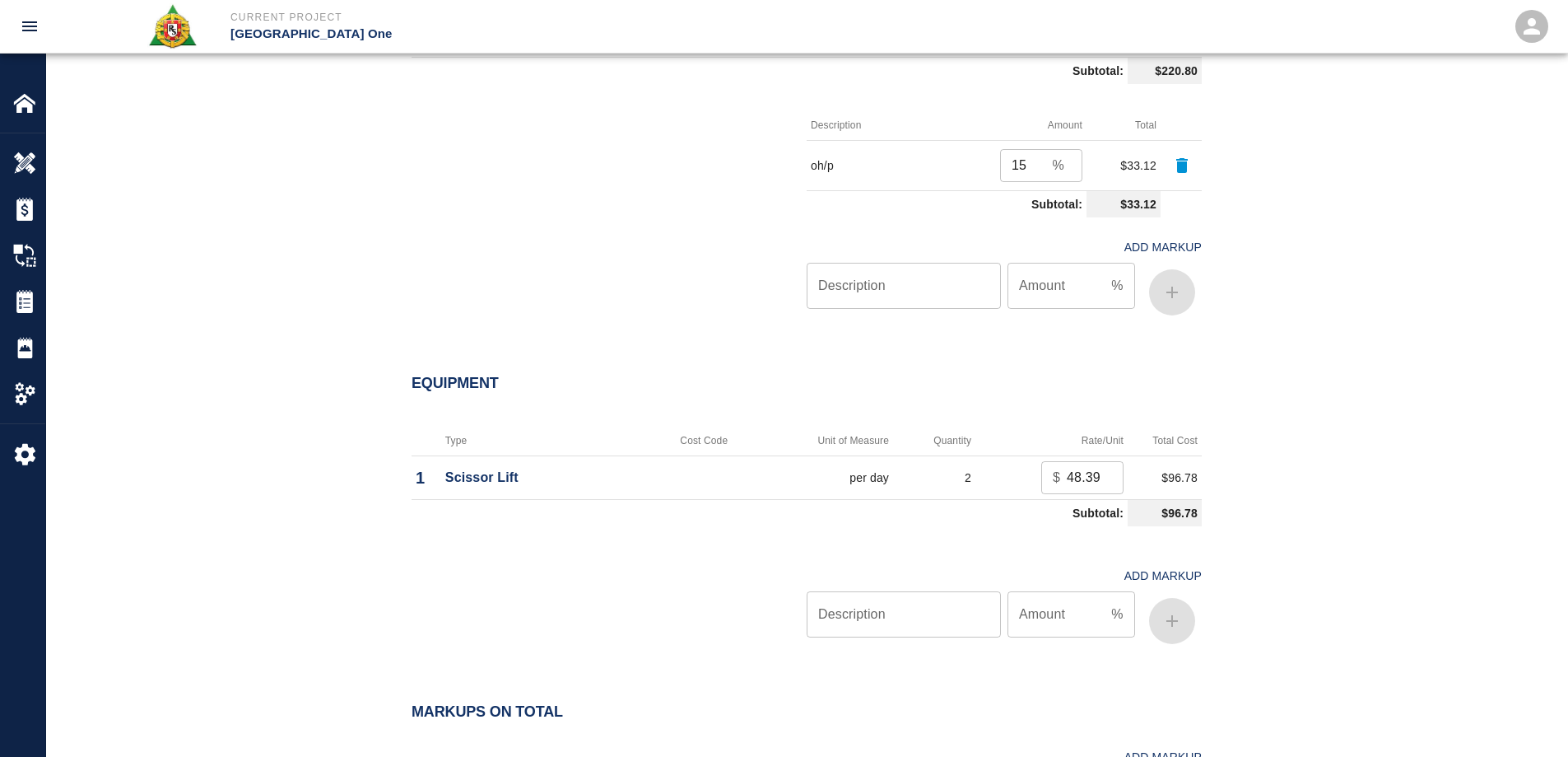
click at [967, 612] on input "Description" at bounding box center [903, 614] width 194 height 46
type input "oh/p"
type input "15"
click at [1184, 625] on button "button" at bounding box center [1172, 621] width 46 height 46
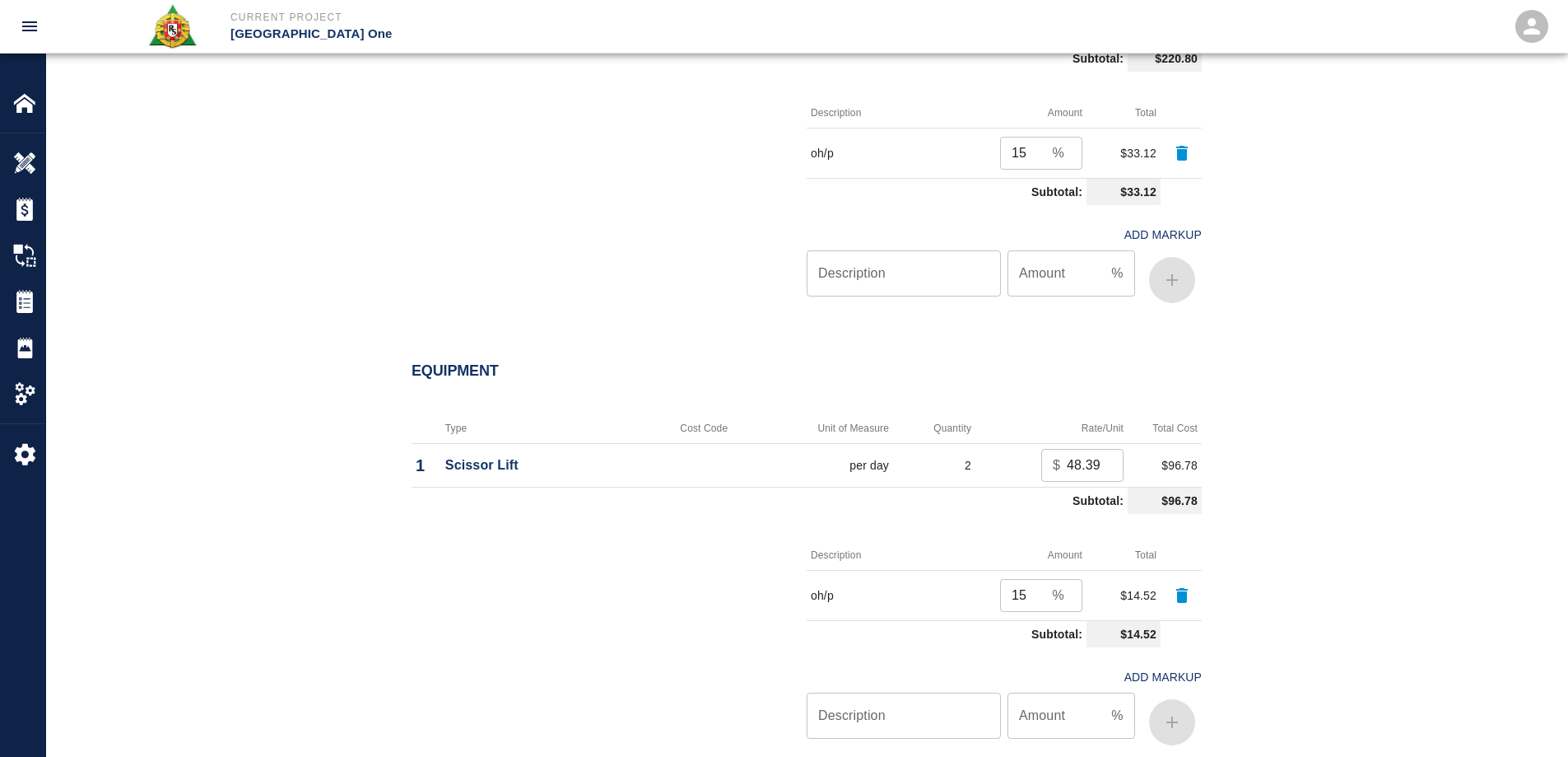
scroll to position [2043, 0]
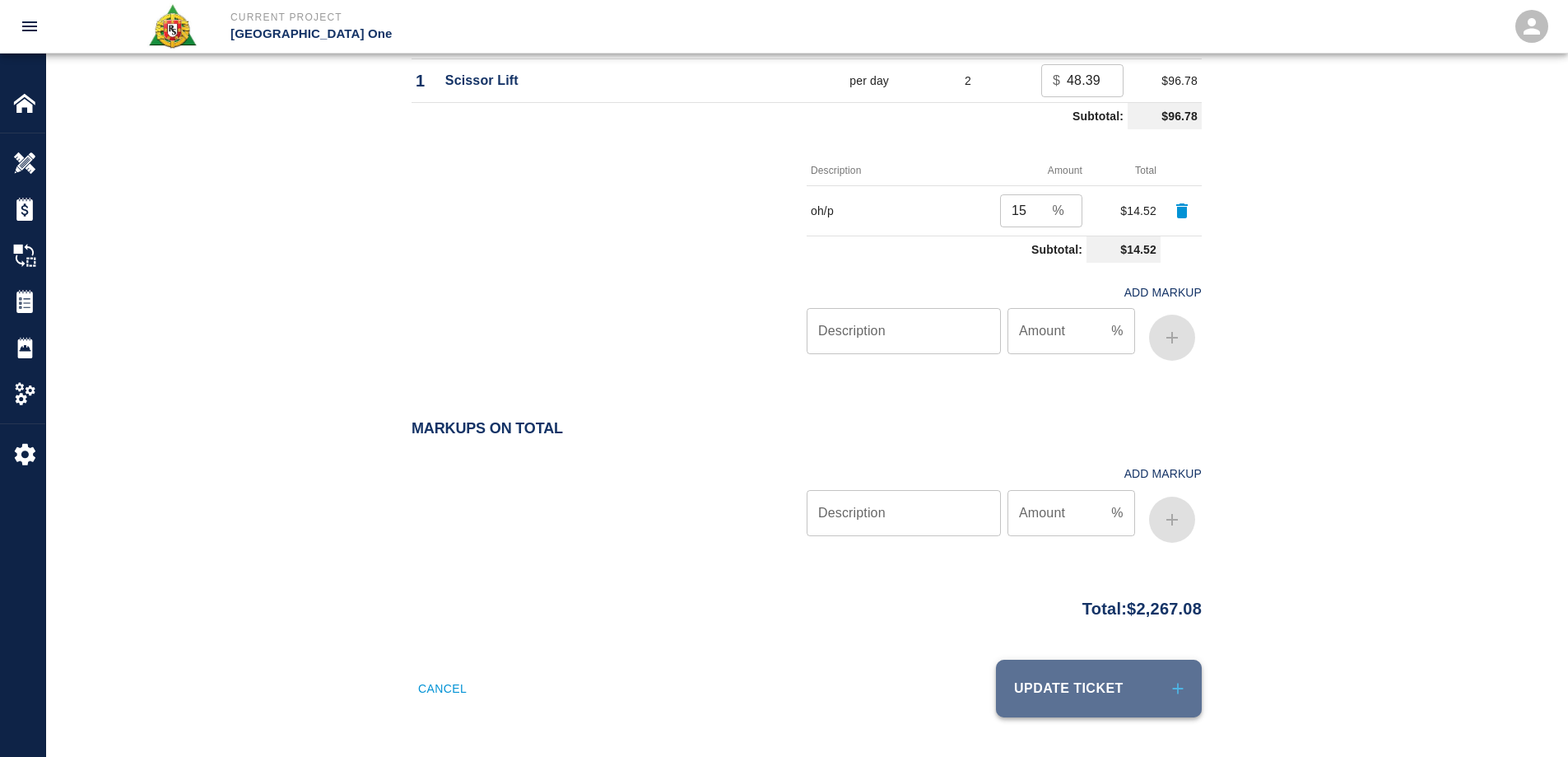
click at [1174, 693] on icon "submit" at bounding box center [1177, 688] width 18 height 18
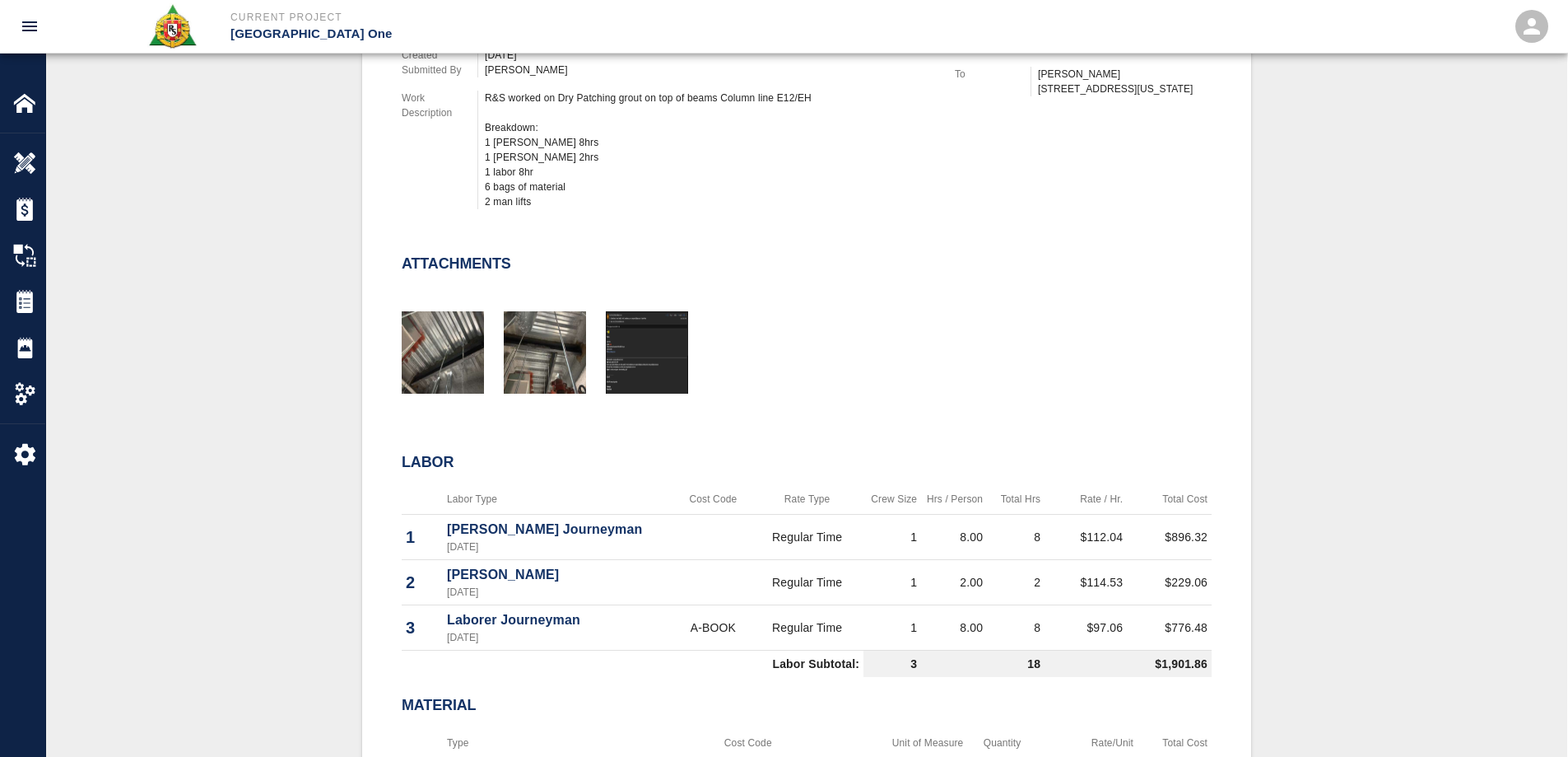
scroll to position [247, 0]
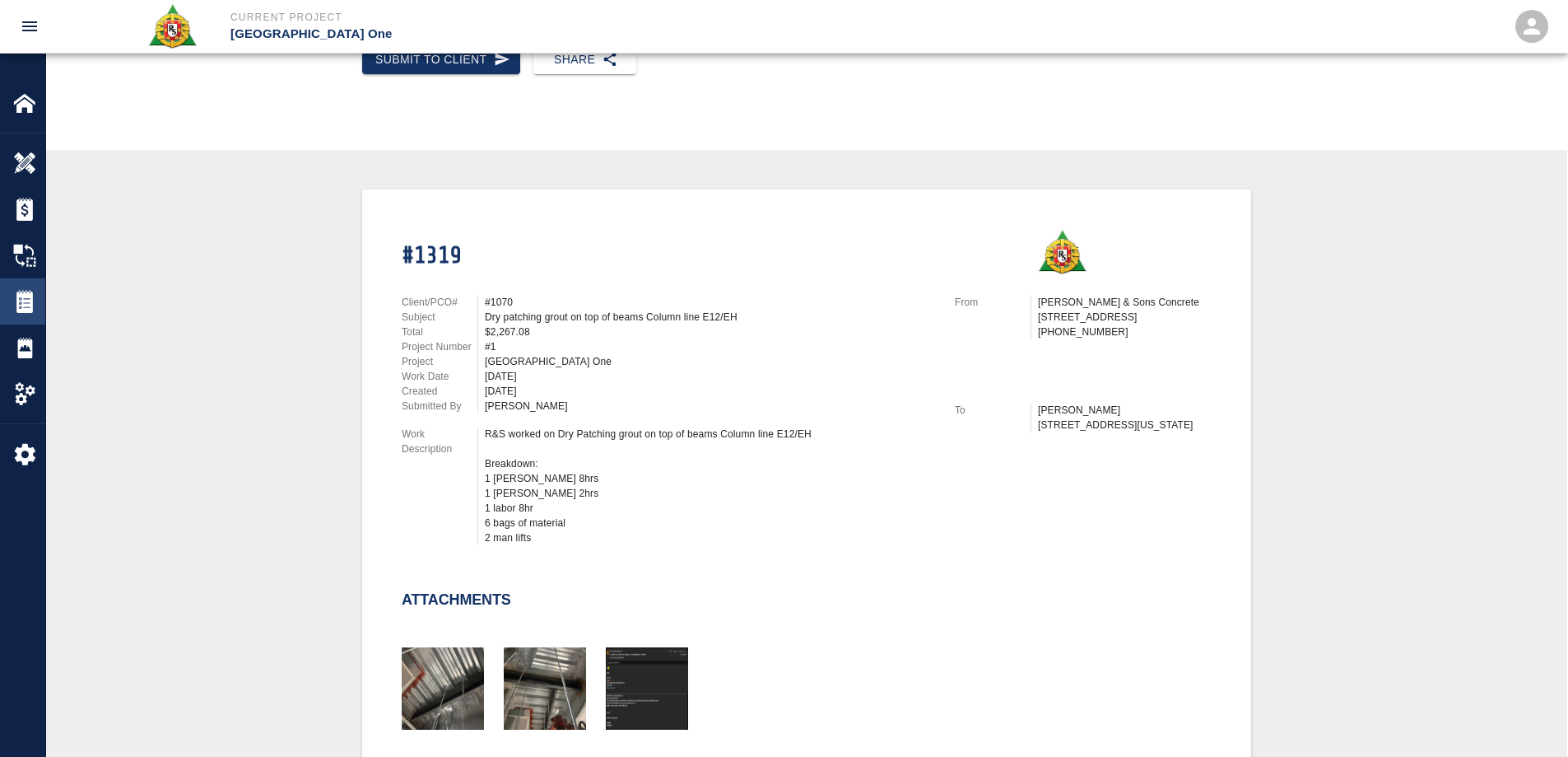
click at [24, 305] on img at bounding box center [24, 301] width 23 height 23
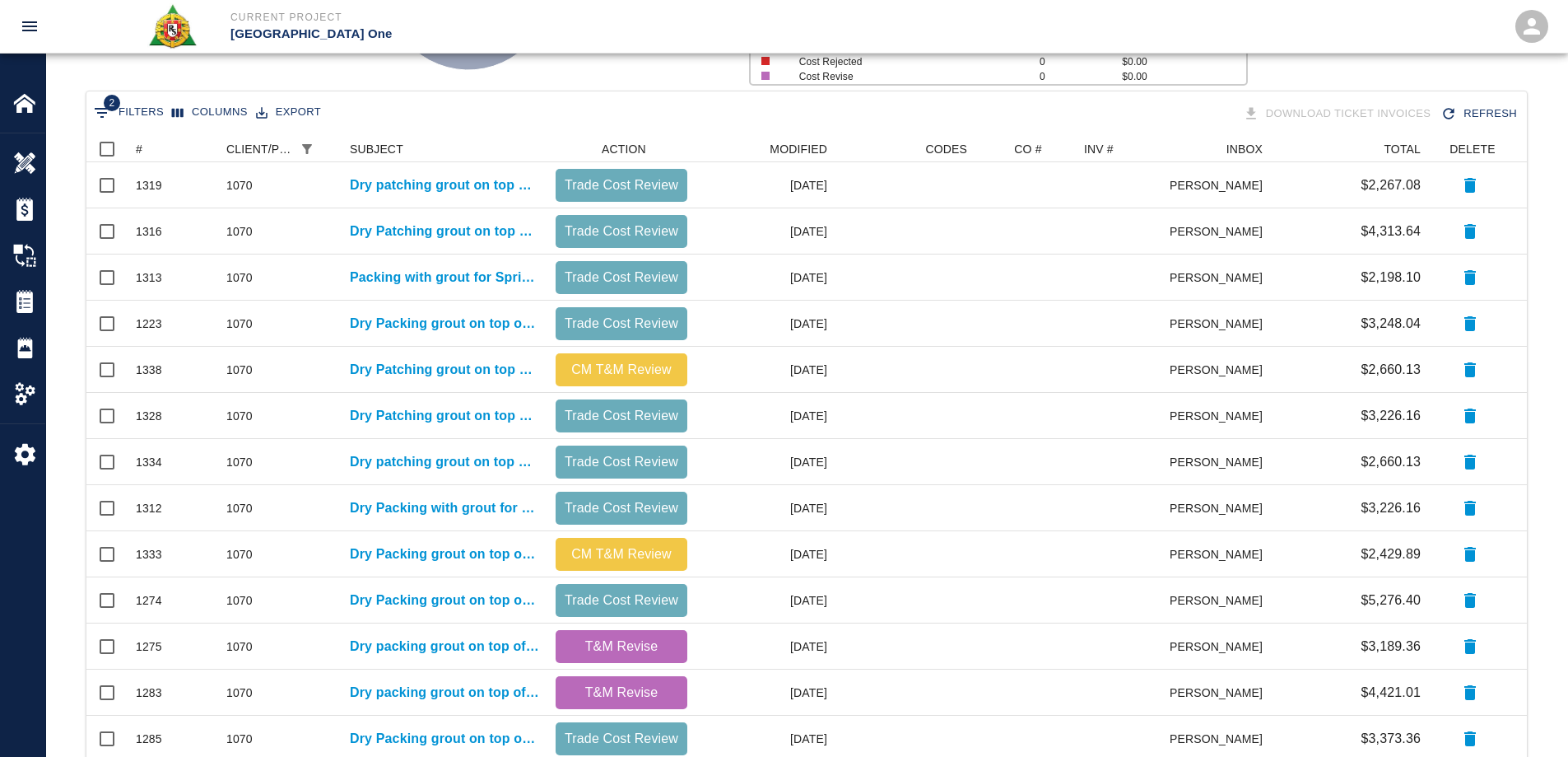
scroll to position [286, 0]
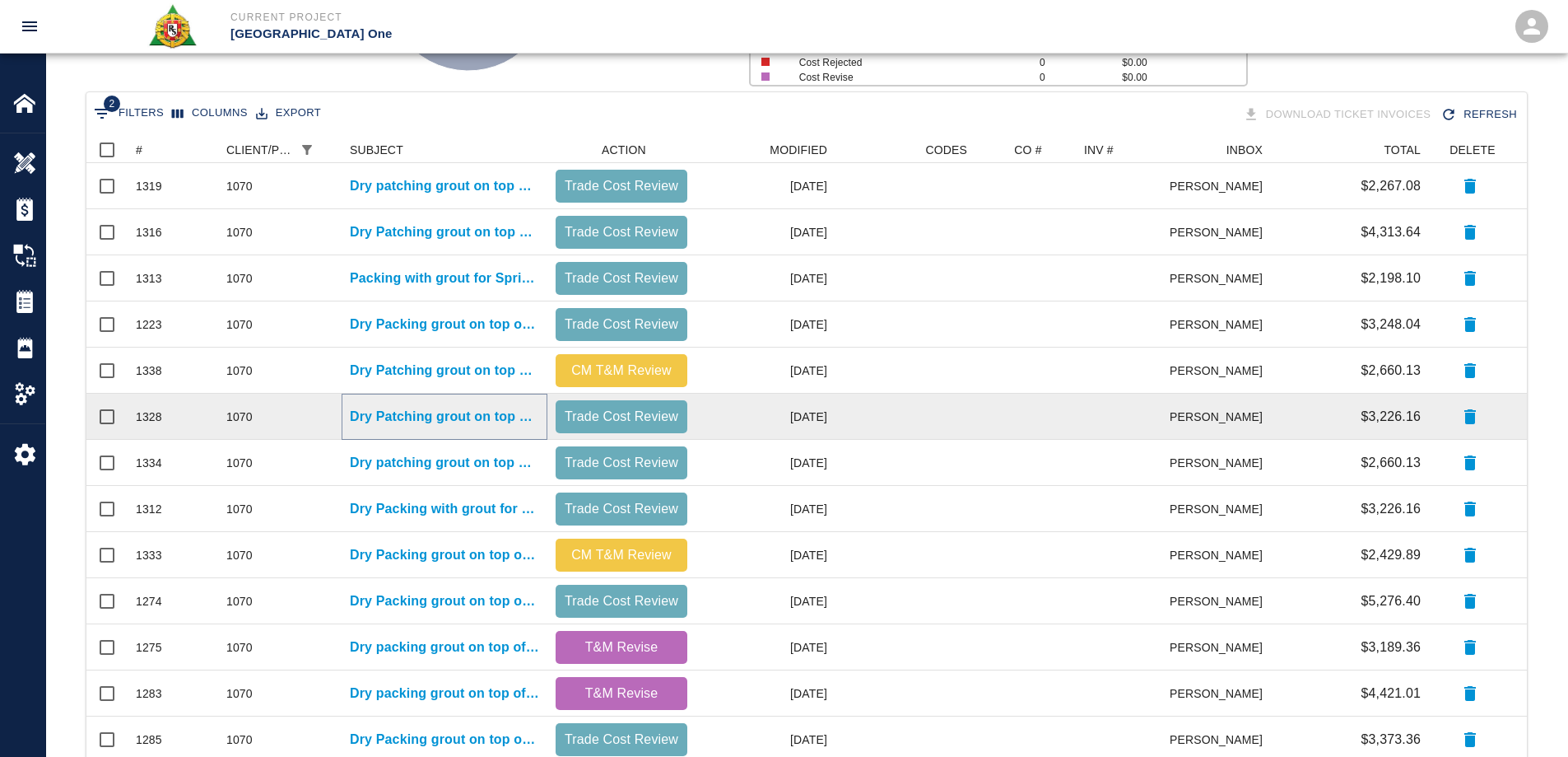
click at [458, 416] on p "Dry Patching grout on top of beams Column line E30/EF, F/13" at bounding box center [444, 416] width 189 height 20
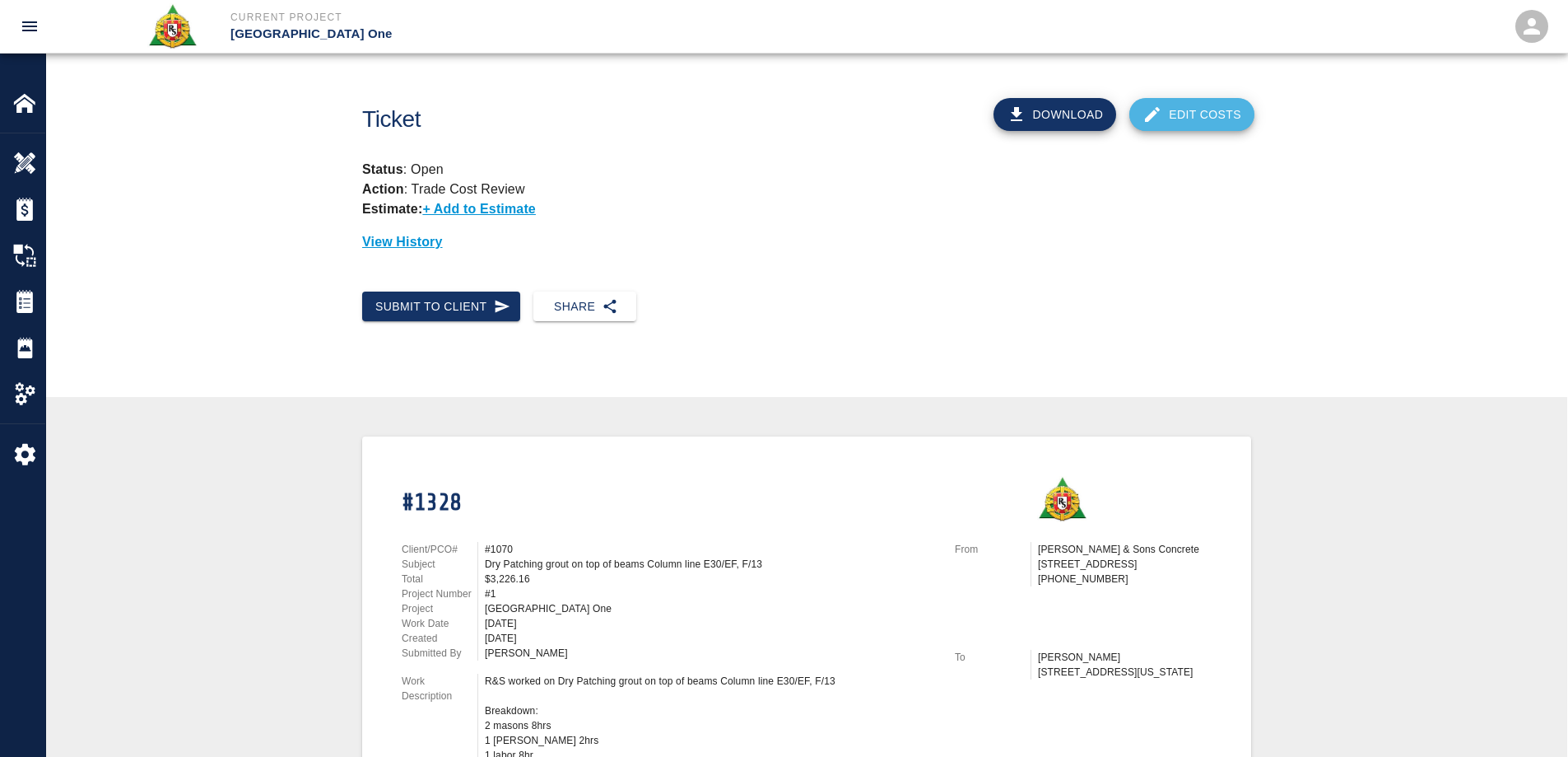
click at [1231, 113] on link "Edit Costs" at bounding box center [1191, 114] width 125 height 33
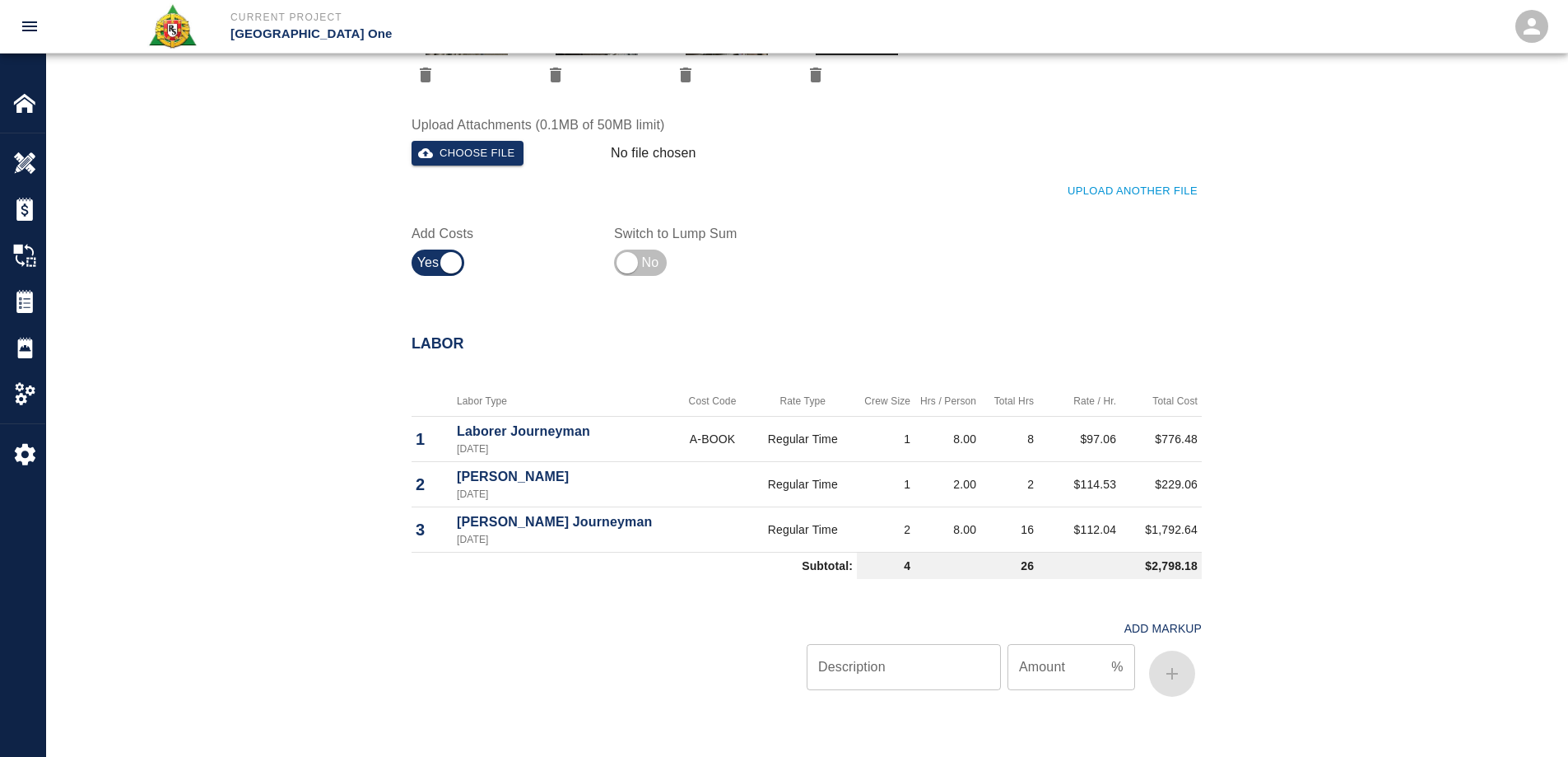
scroll to position [1153, 0]
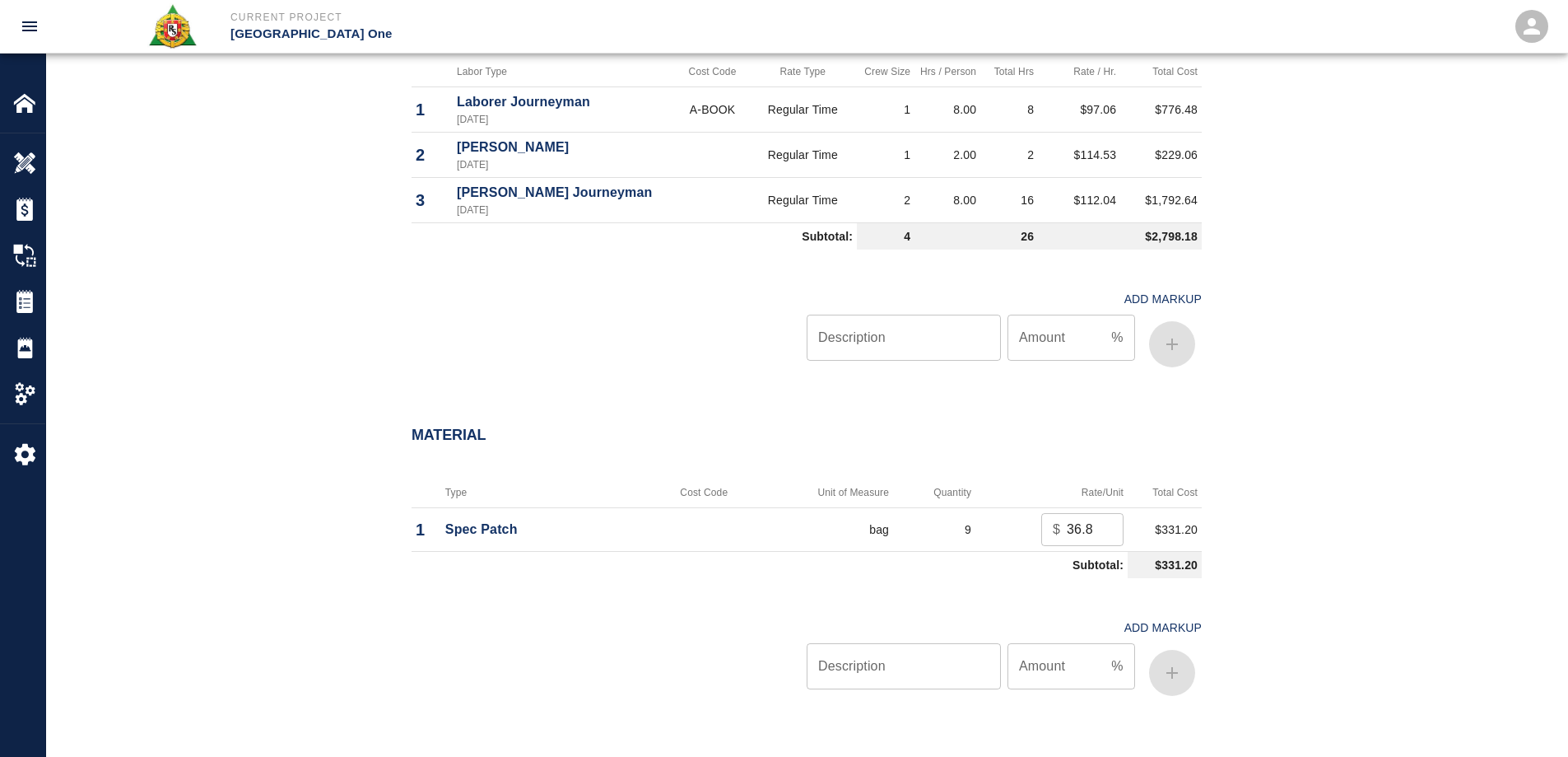
click at [954, 657] on input "Description" at bounding box center [903, 666] width 194 height 46
type input "oh/p"
type input "15"
click at [1186, 678] on button "button" at bounding box center [1172, 673] width 46 height 46
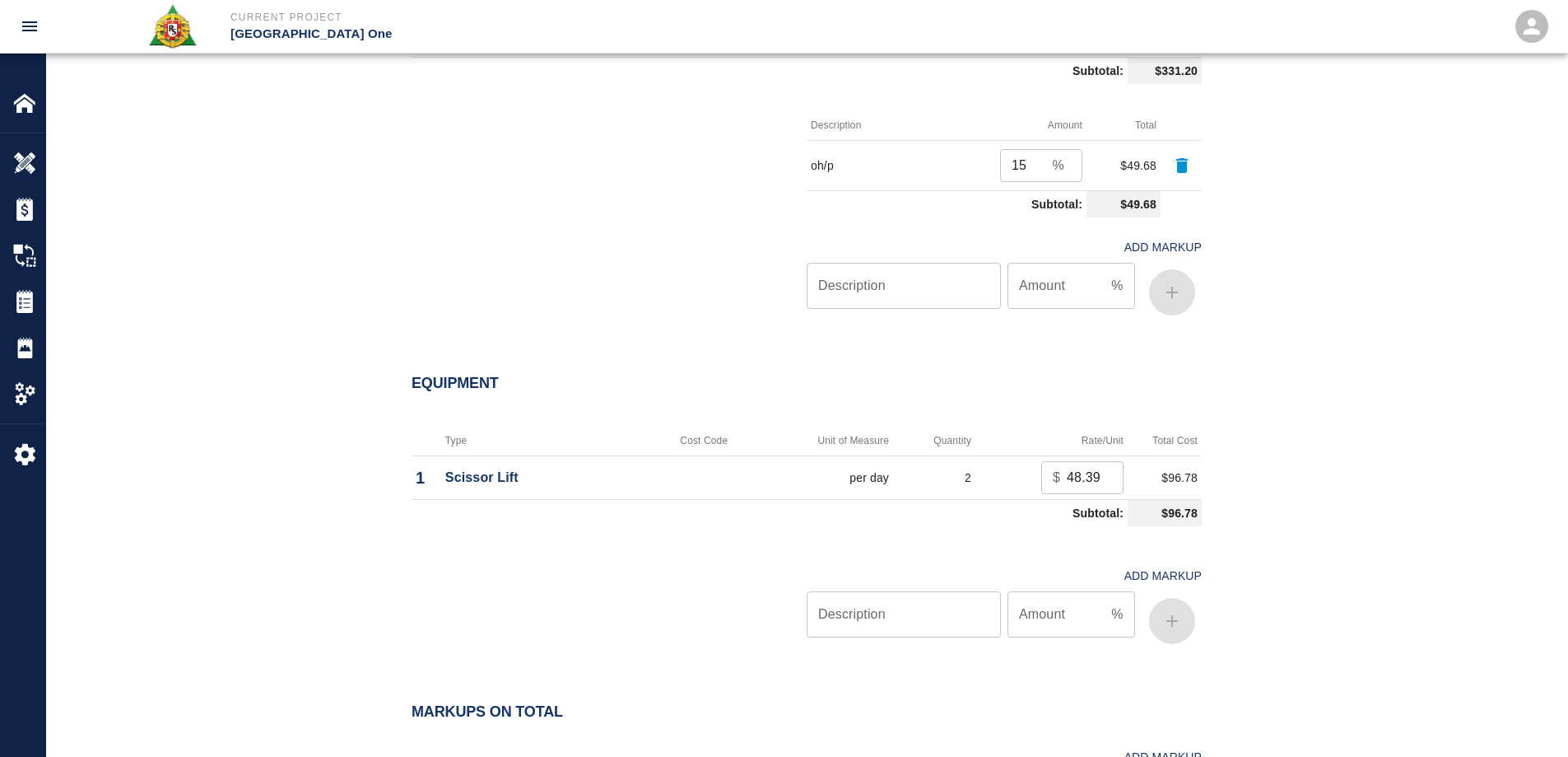
click at [976, 641] on div "Description Description Amount % Amount" at bounding box center [1000, 617] width 401 height 66
click at [954, 615] on input "Description" at bounding box center [903, 614] width 194 height 46
type input "oh/p"
type input "15"
click at [1181, 621] on icon "button" at bounding box center [1172, 621] width 20 height 20
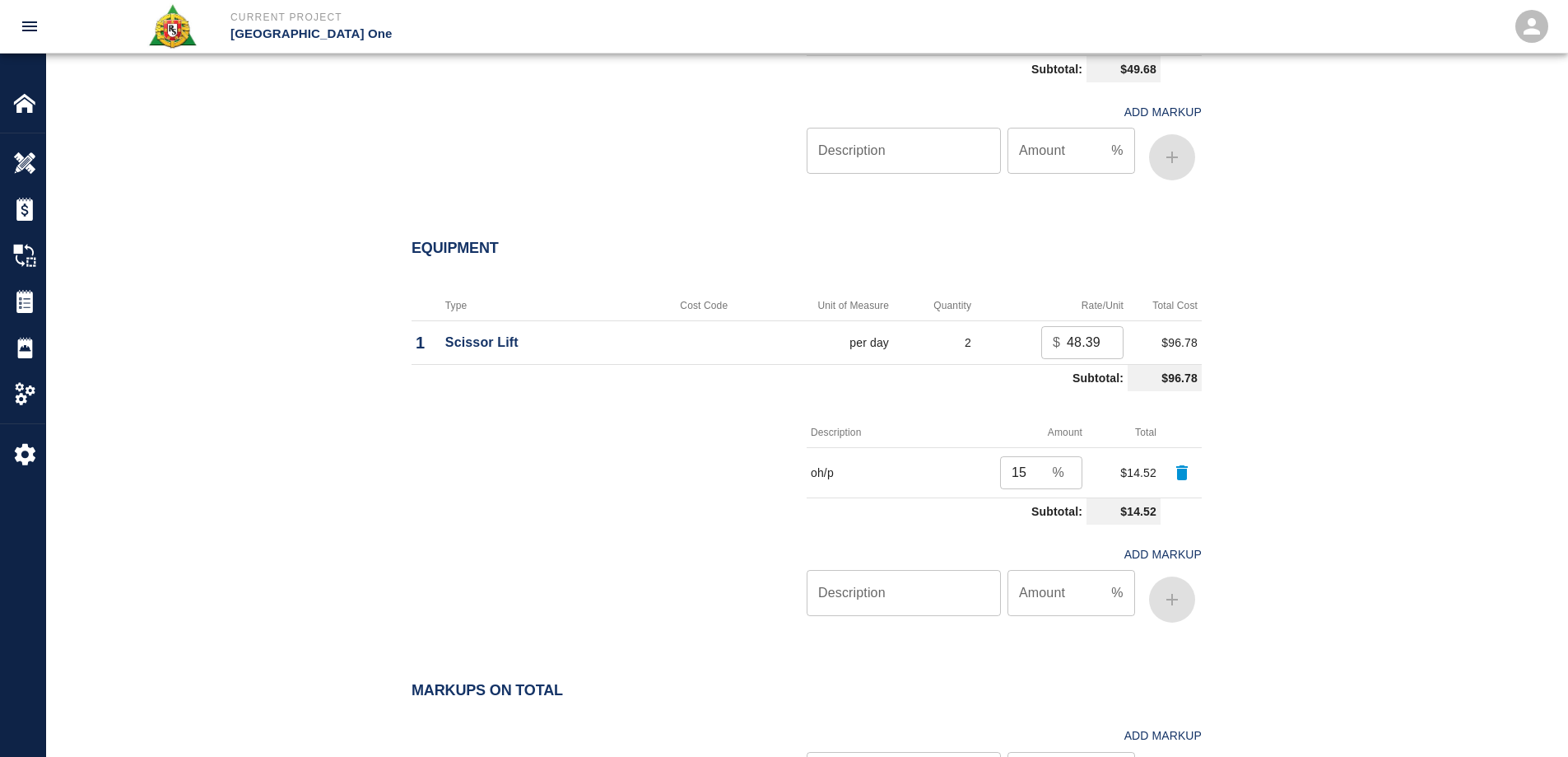
scroll to position [2043, 0]
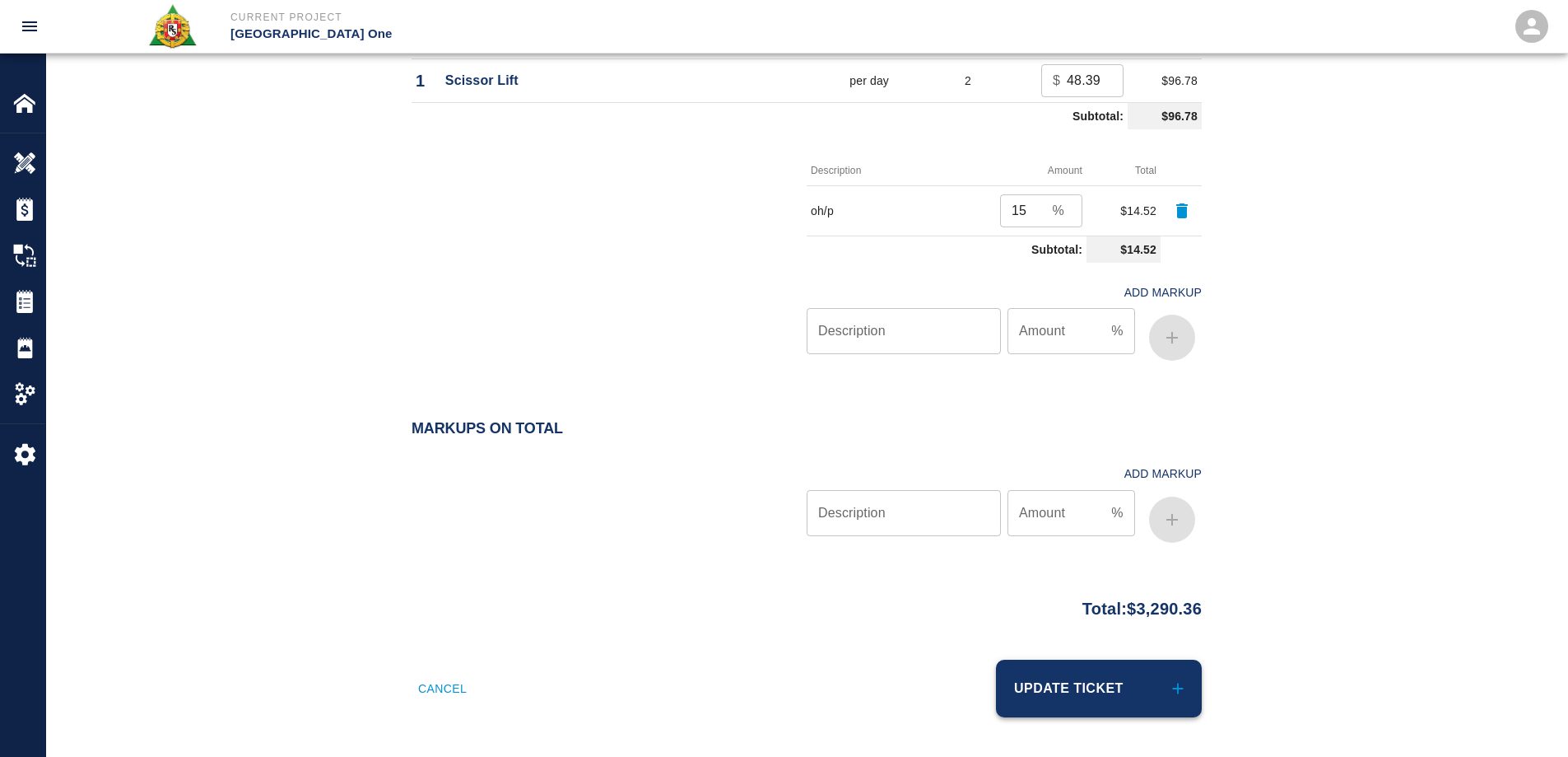
click at [1150, 684] on button "Update Ticket" at bounding box center [1098, 689] width 205 height 58
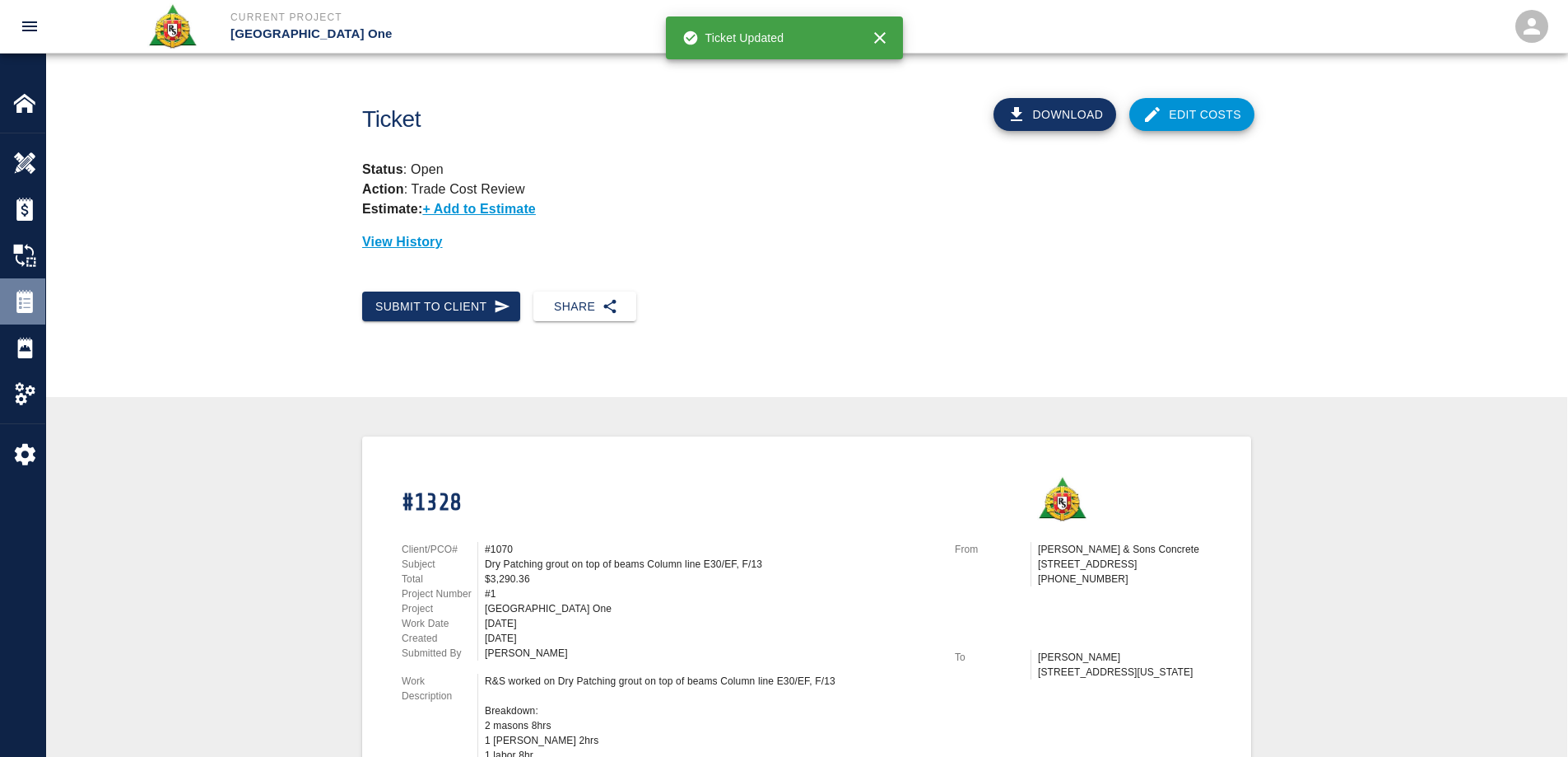
click at [19, 294] on img at bounding box center [24, 301] width 23 height 23
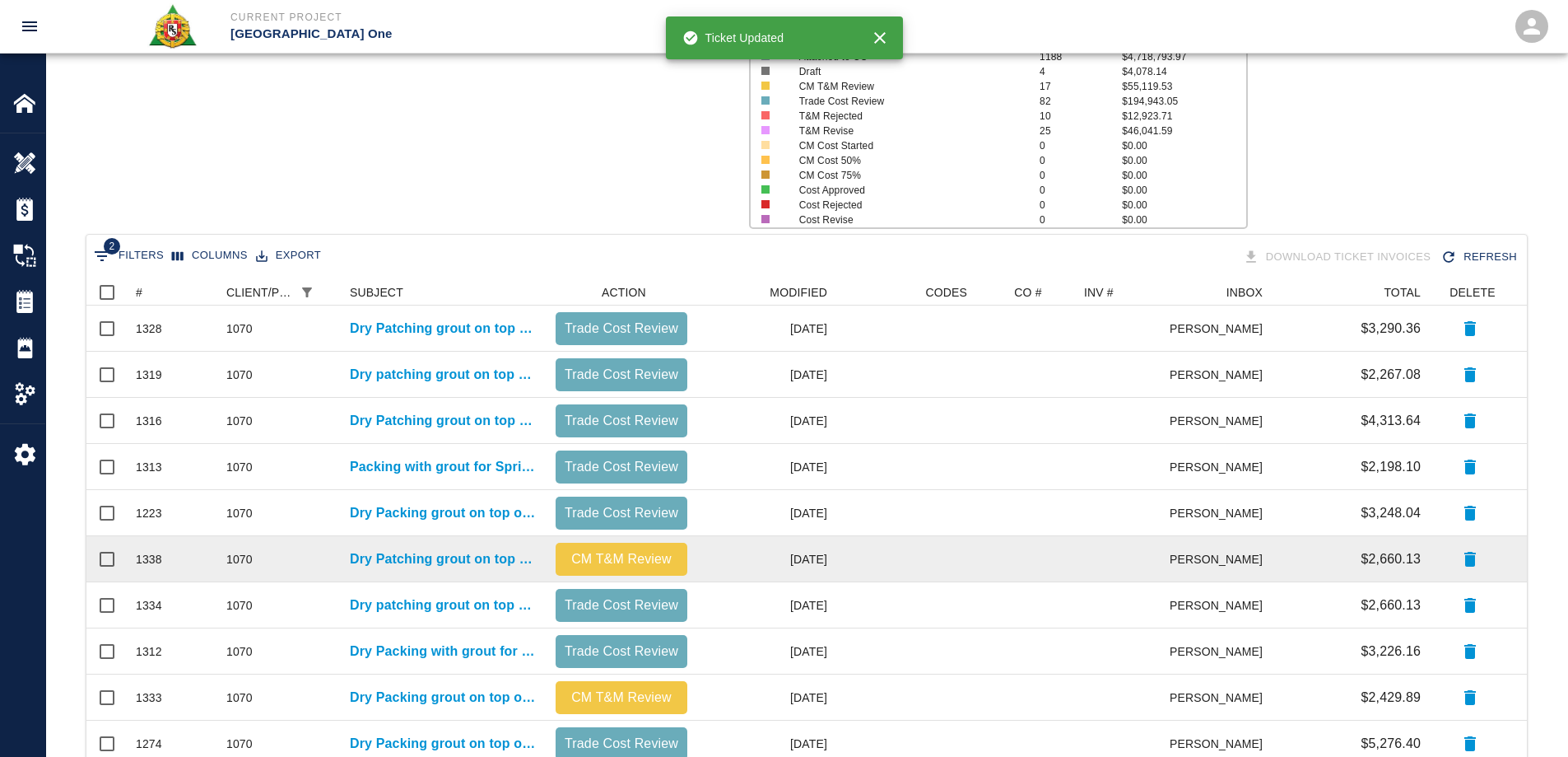
scroll to position [494, 0]
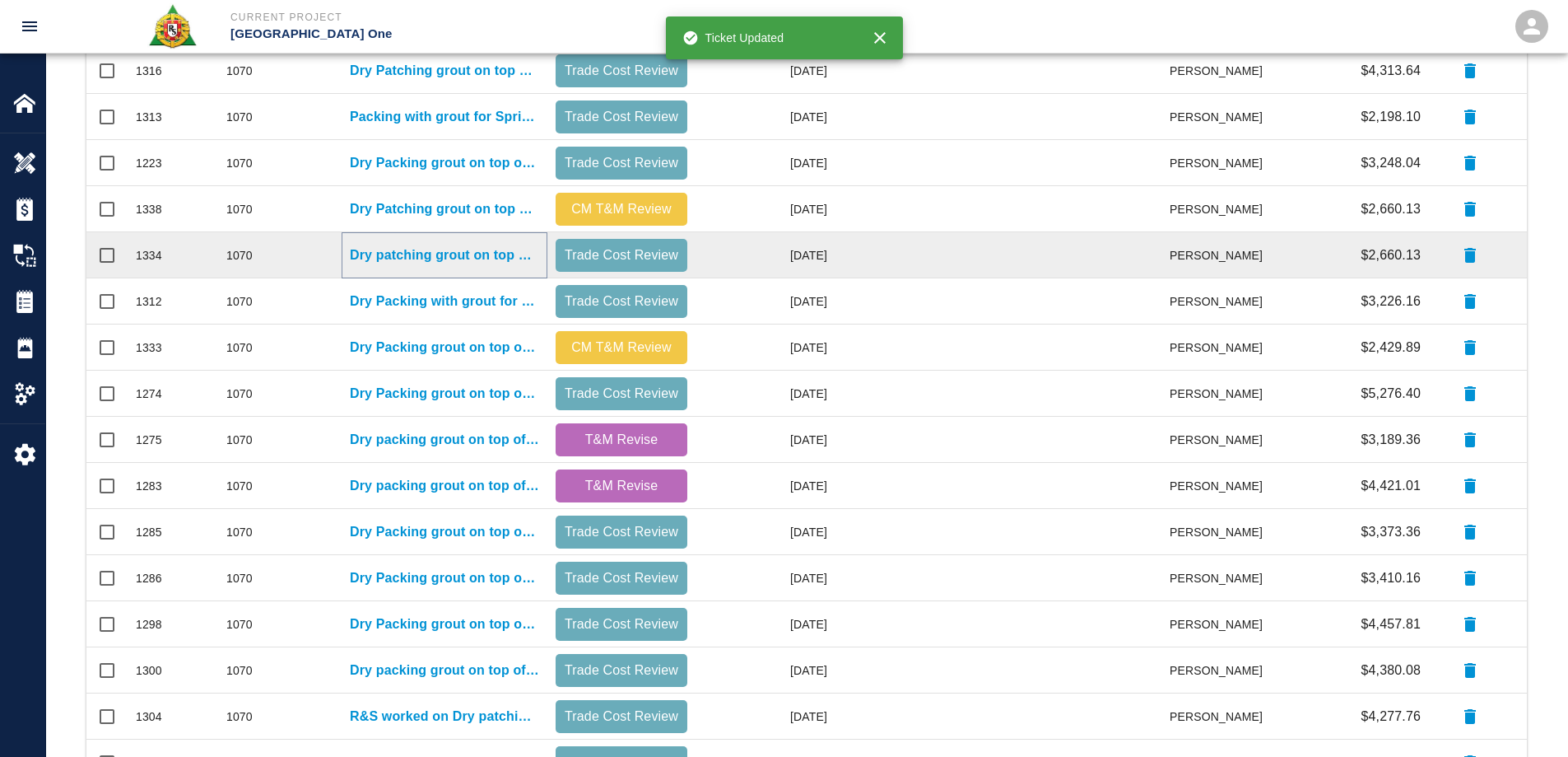
click at [442, 251] on p "Dry patching grout on top of beams Column line N/19" at bounding box center [444, 255] width 189 height 20
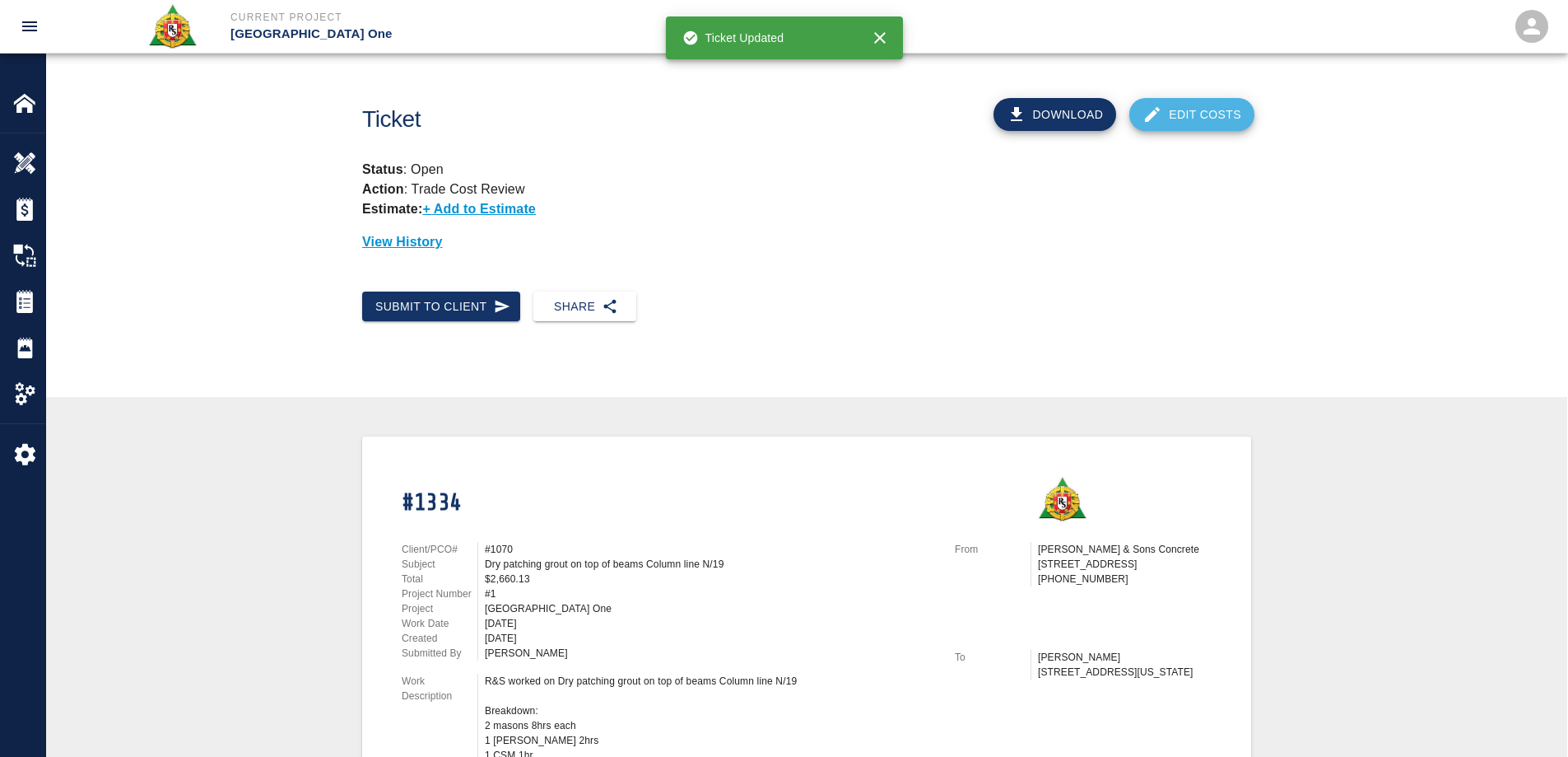
click at [1238, 118] on link "Edit Costs" at bounding box center [1191, 114] width 125 height 33
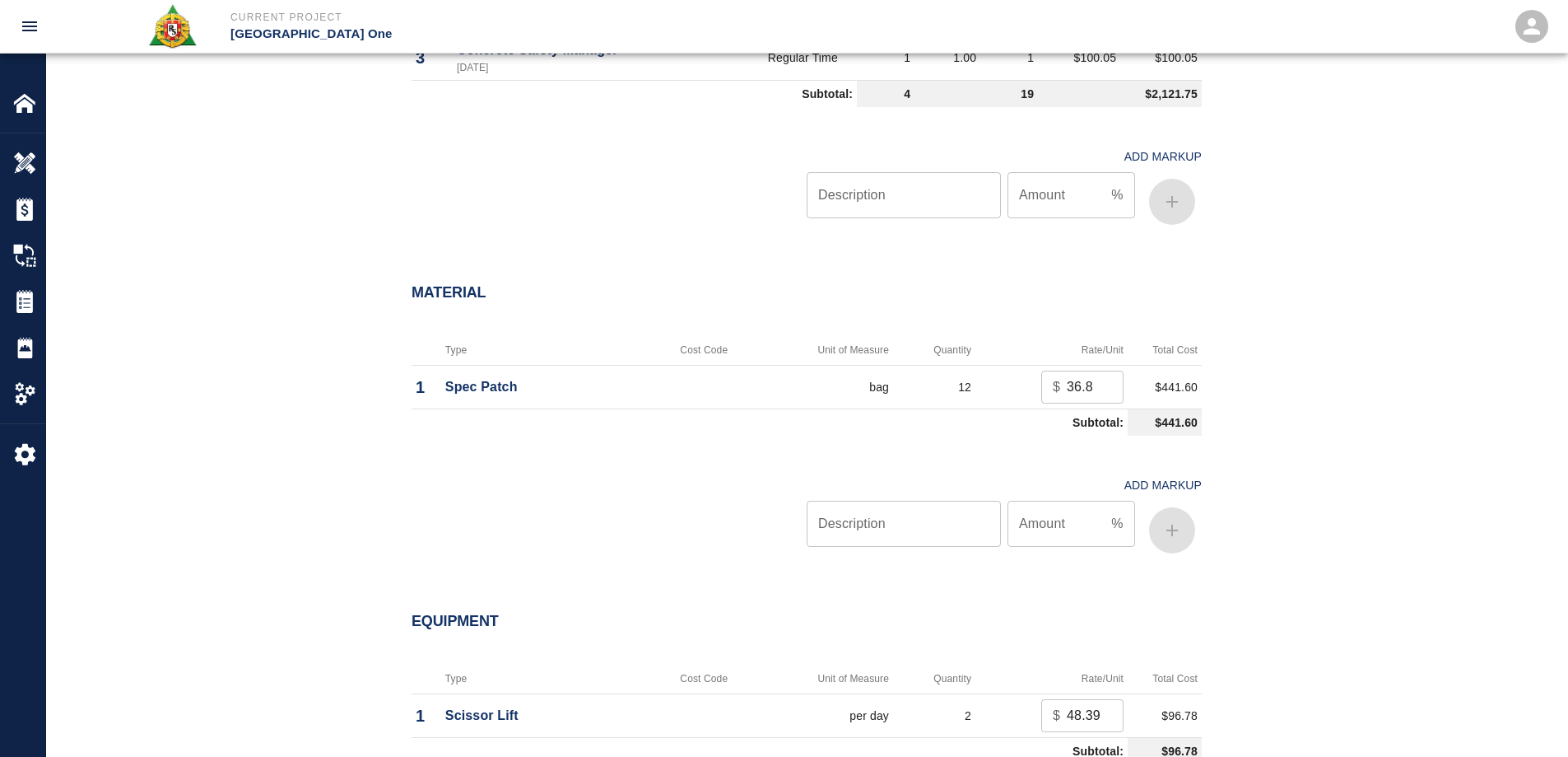
scroll to position [1317, 0]
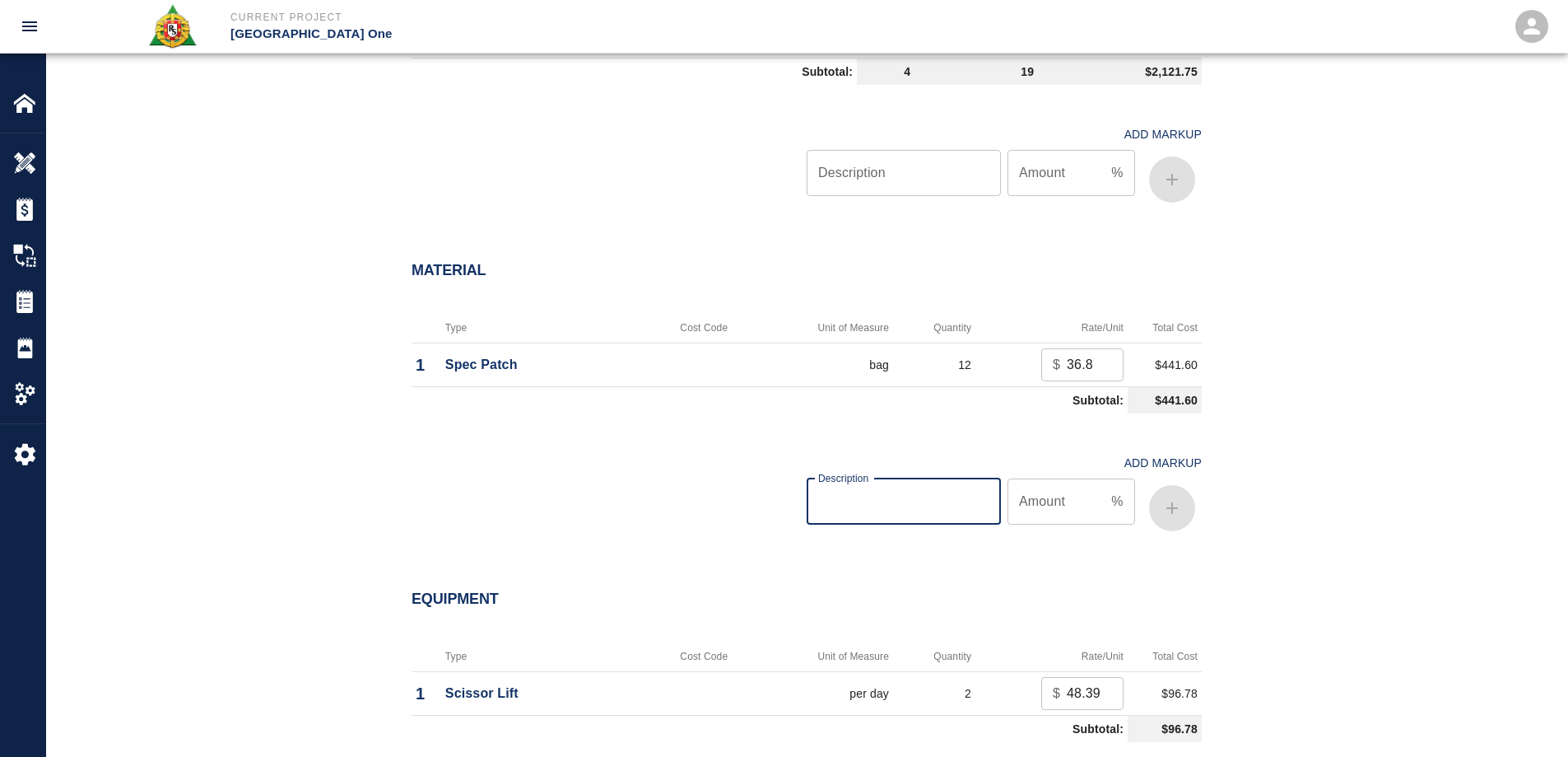
click at [953, 504] on input "Description" at bounding box center [903, 501] width 194 height 46
type input "oh/p"
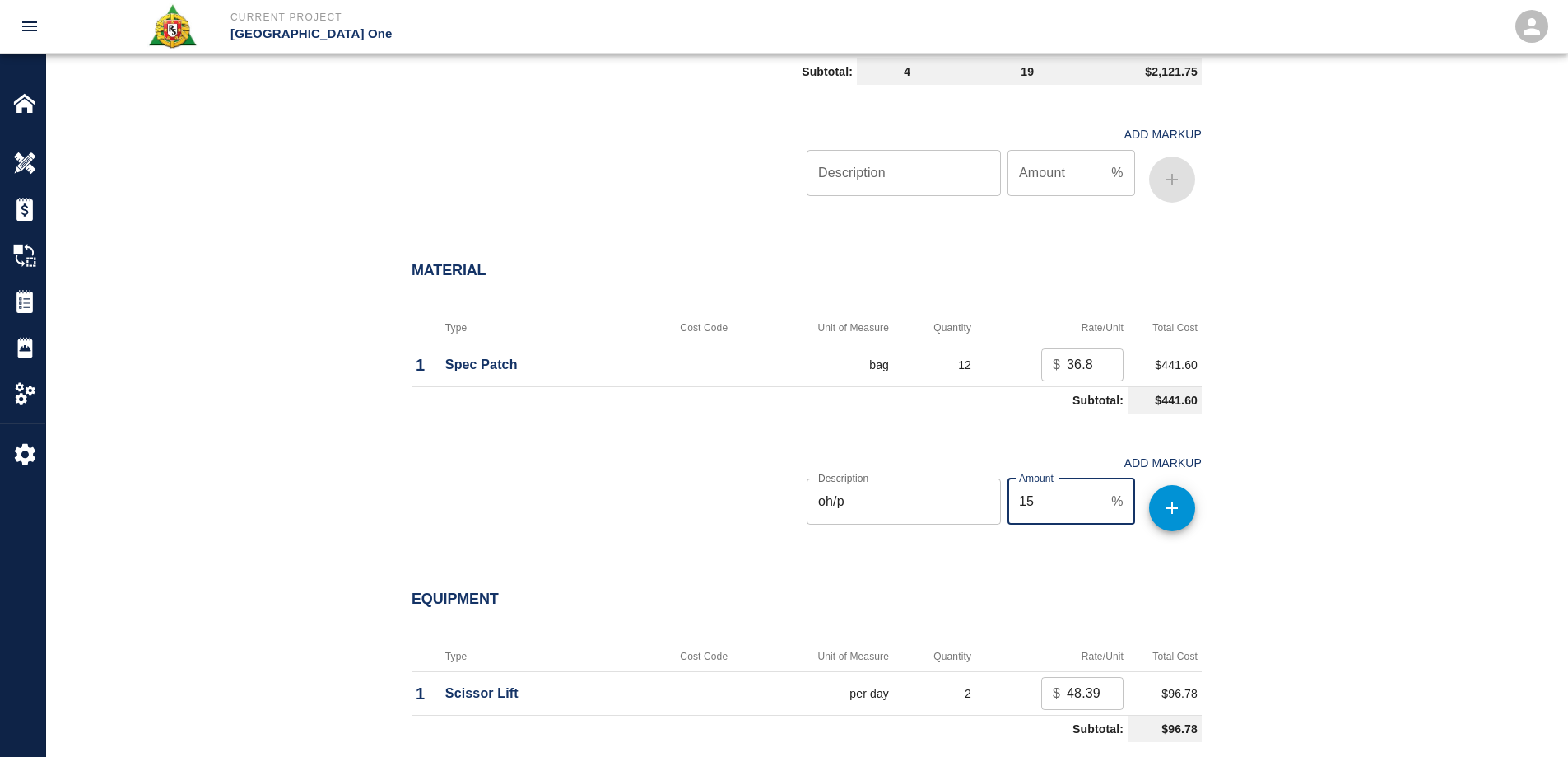
type input "15"
click at [1169, 508] on icon "button" at bounding box center [1173, 508] width 12 height 12
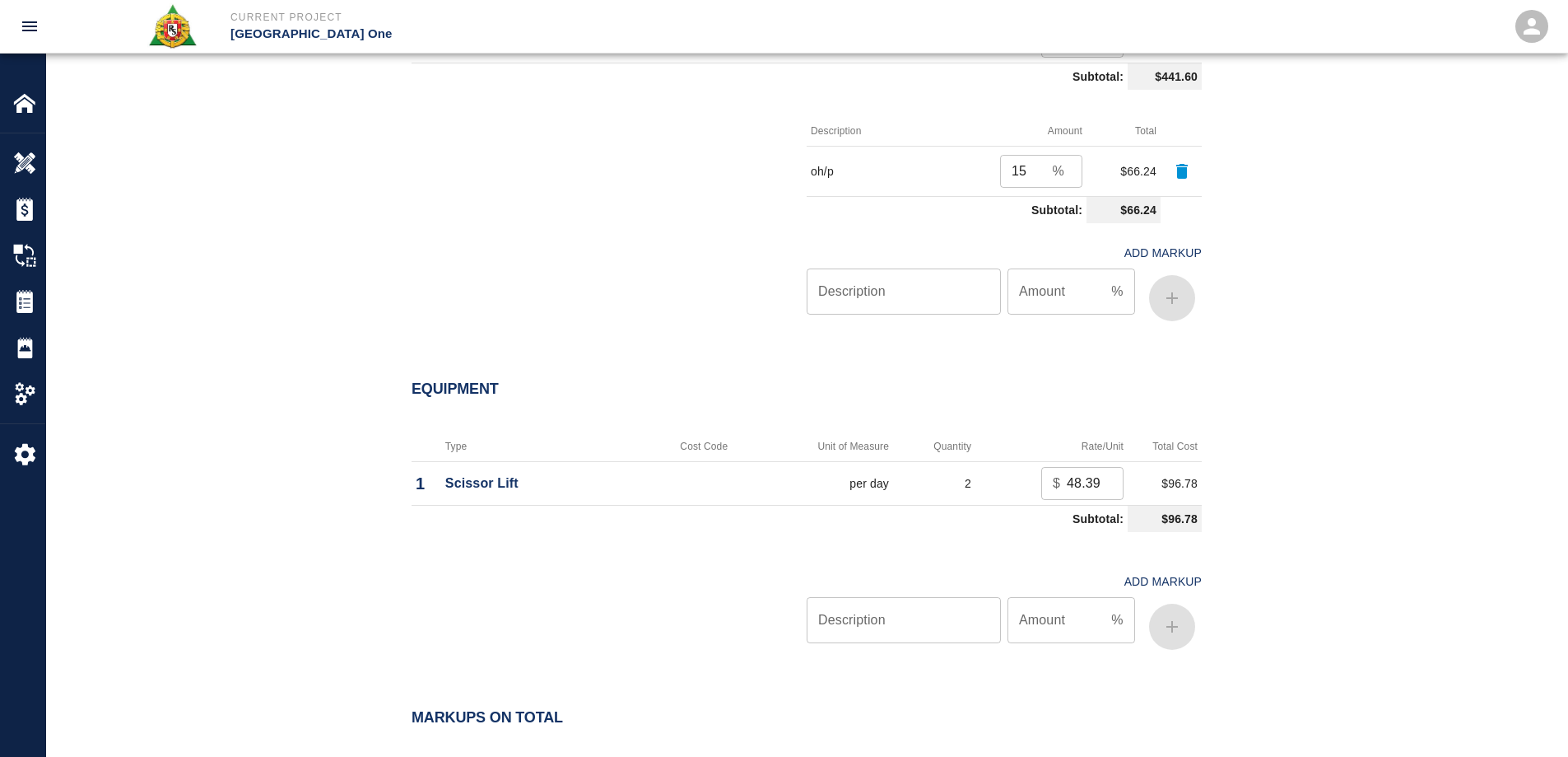
scroll to position [1647, 0]
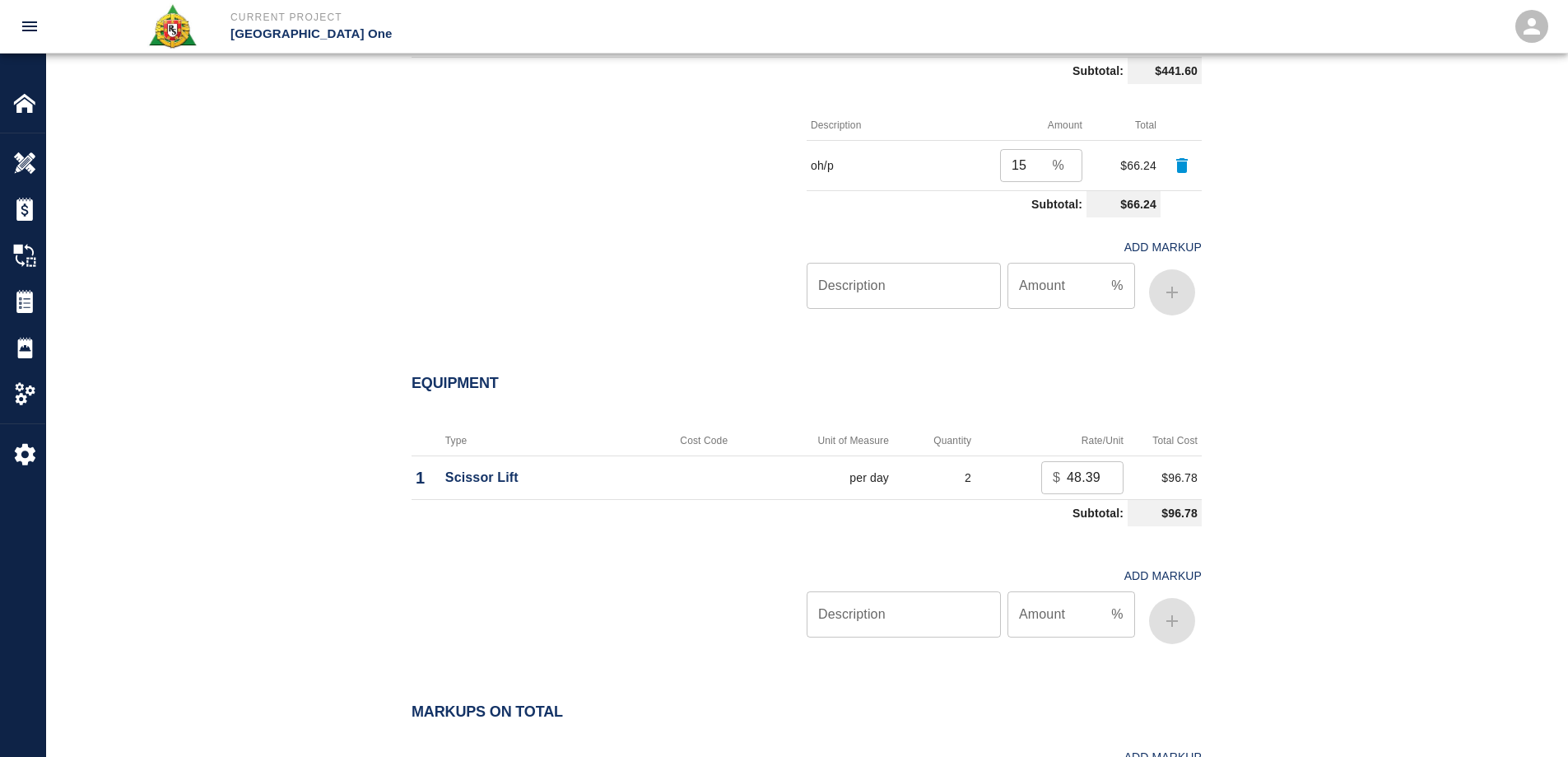
click at [960, 602] on input "Description" at bounding box center [903, 614] width 194 height 46
type input "oh/p"
type input "15"
click at [1167, 633] on button "button" at bounding box center [1172, 621] width 46 height 46
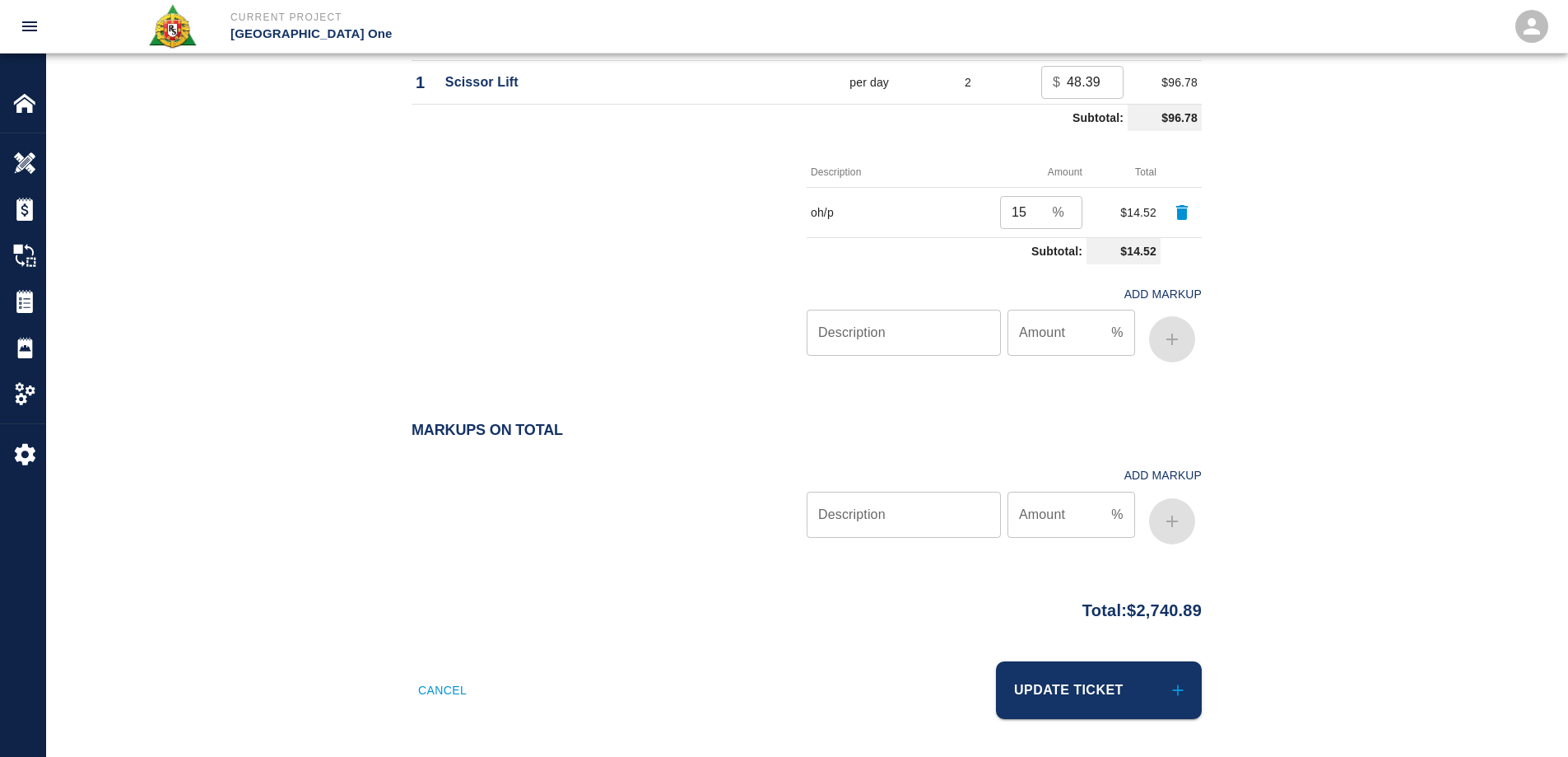
scroll to position [2043, 0]
click at [1148, 691] on button "Update Ticket" at bounding box center [1098, 689] width 205 height 58
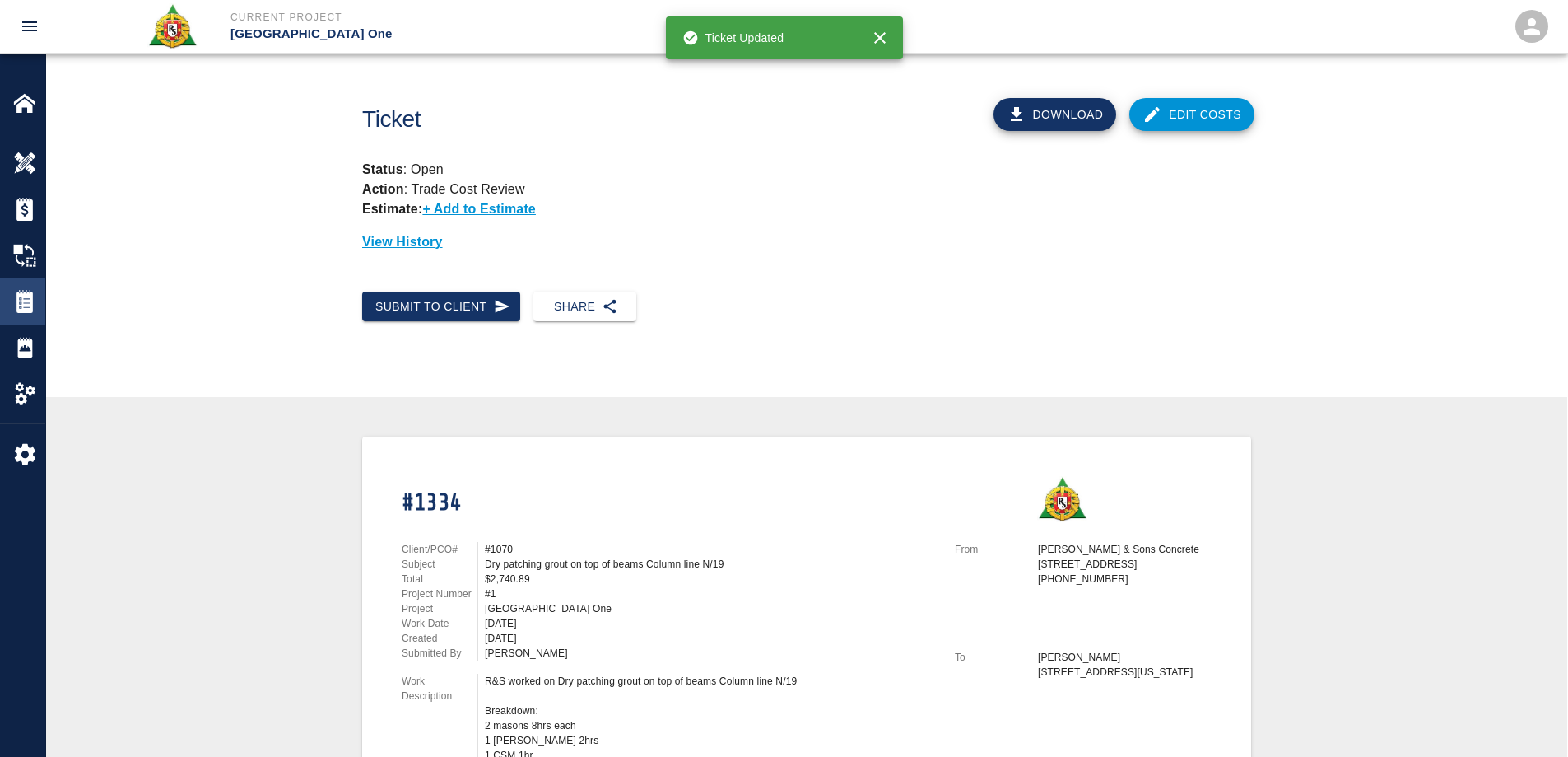
click at [30, 301] on img at bounding box center [24, 301] width 23 height 23
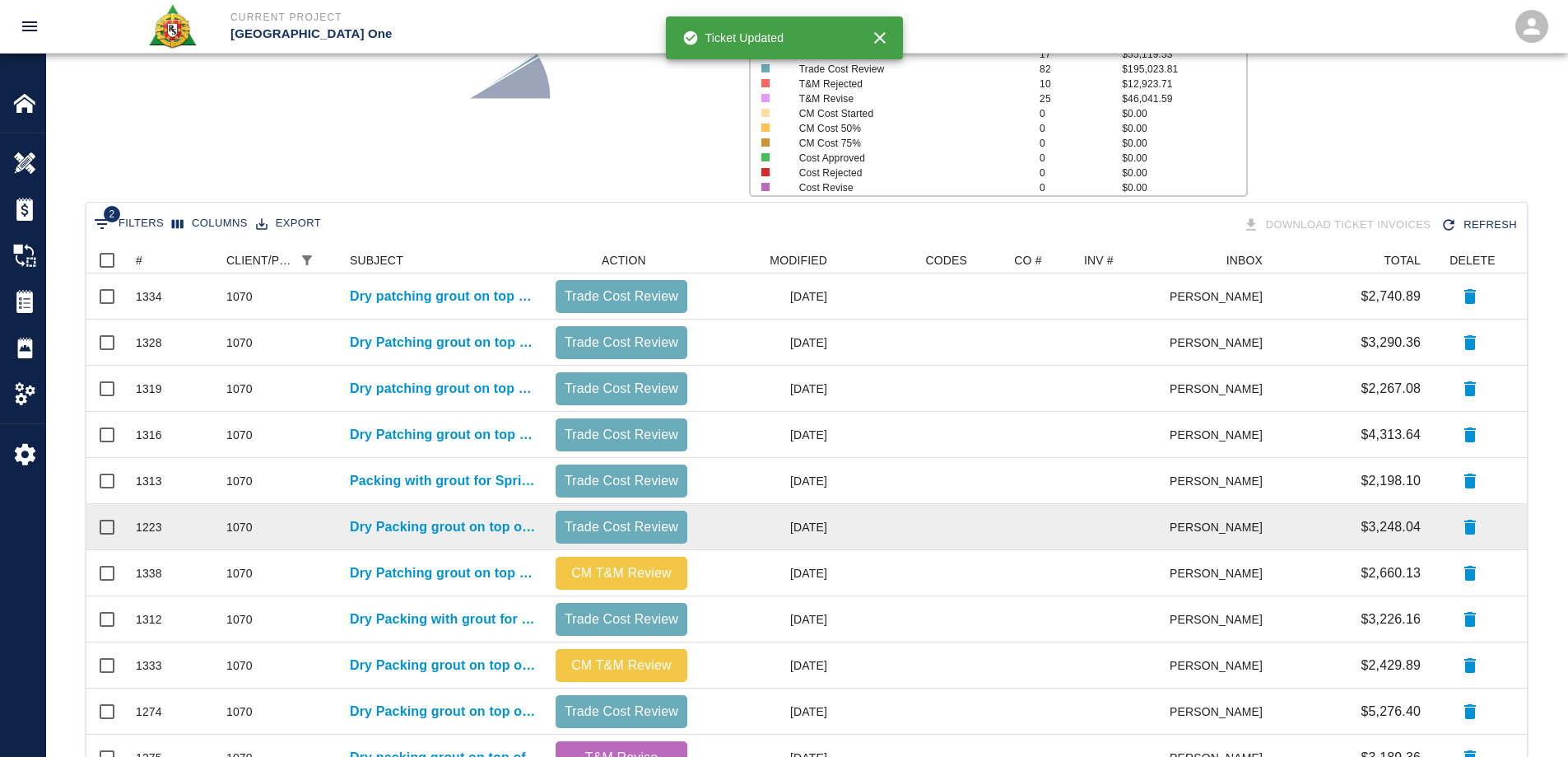
scroll to position [494, 0]
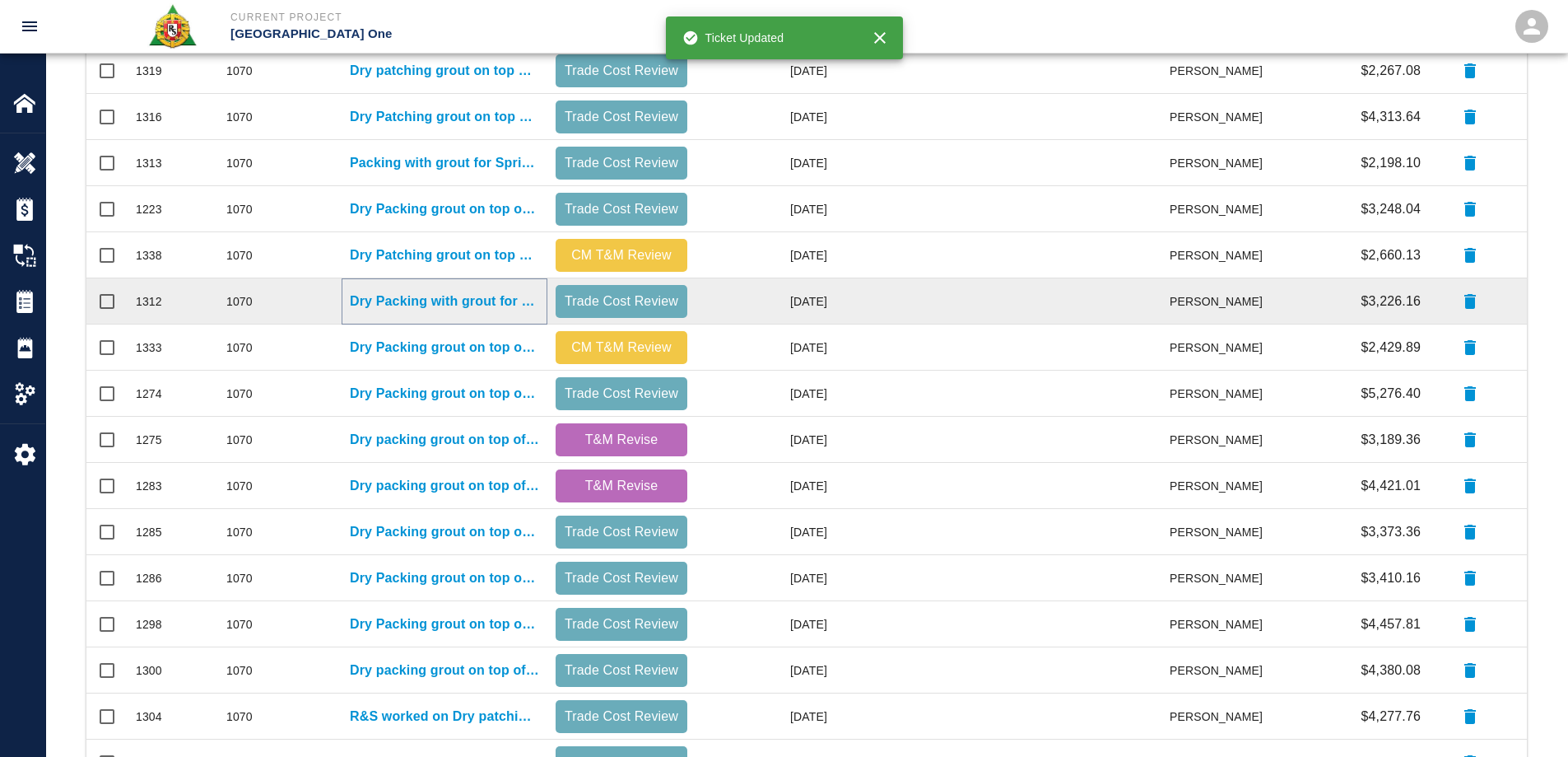
click at [459, 298] on p "Dry Packing with grout for E7/EH E5/EJ." at bounding box center [444, 301] width 189 height 20
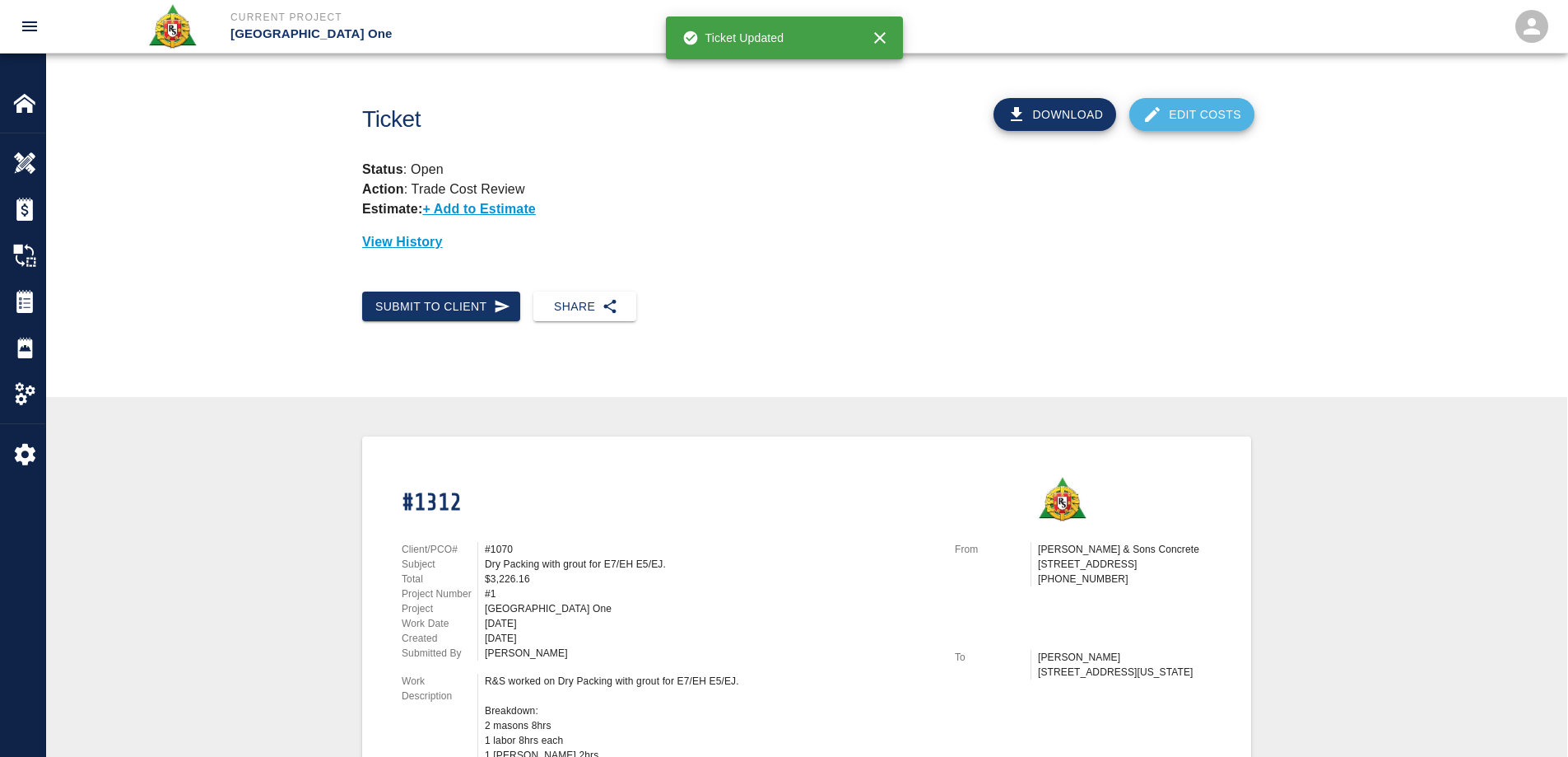
click at [1219, 112] on link "Edit Costs" at bounding box center [1191, 114] width 125 height 33
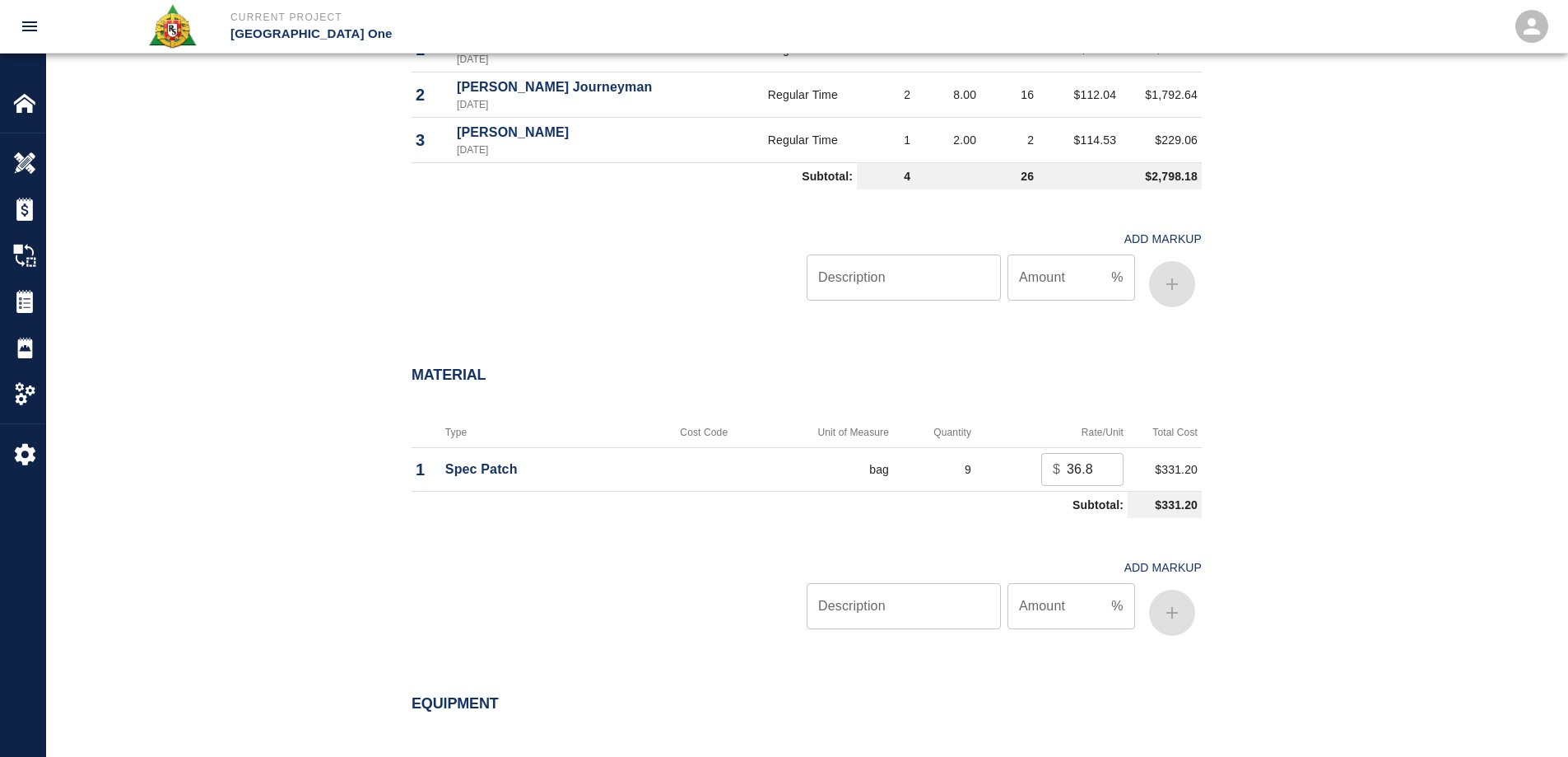
scroll to position [1235, 0]
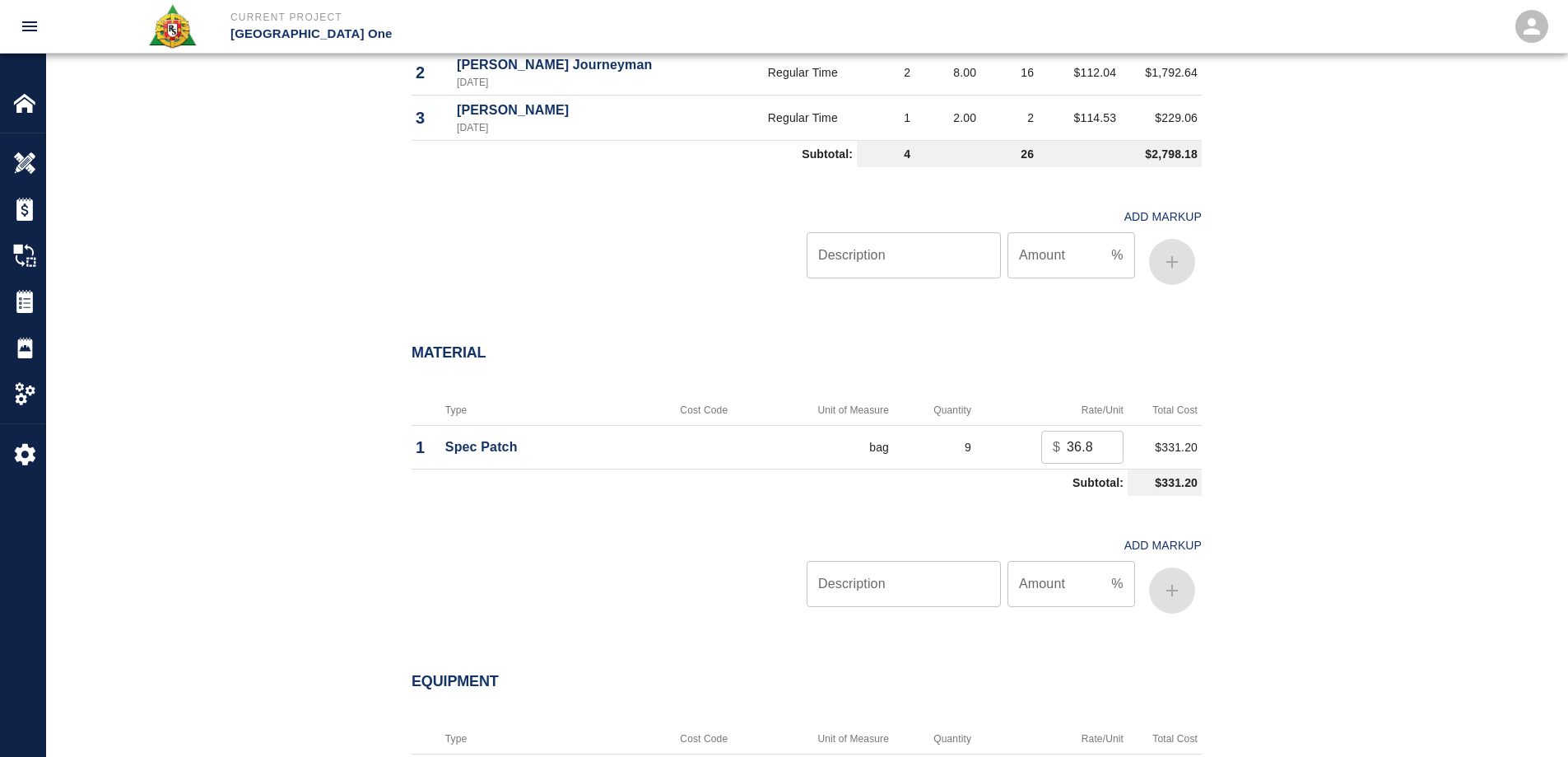
click at [974, 594] on input "Description" at bounding box center [903, 584] width 194 height 46
type input "oh/p"
type input "15"
click at [1185, 589] on button "button" at bounding box center [1172, 590] width 46 height 46
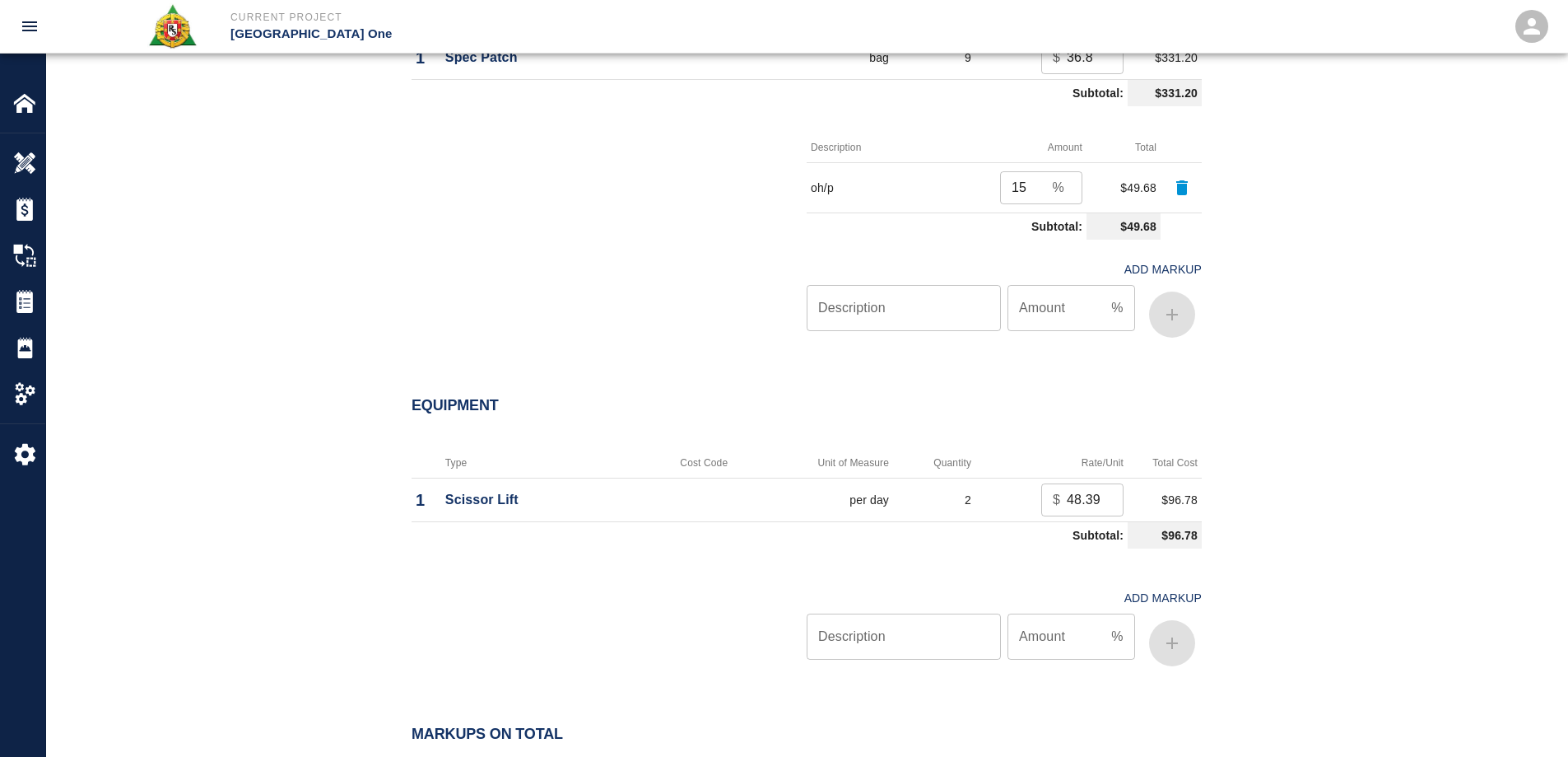
scroll to position [1647, 0]
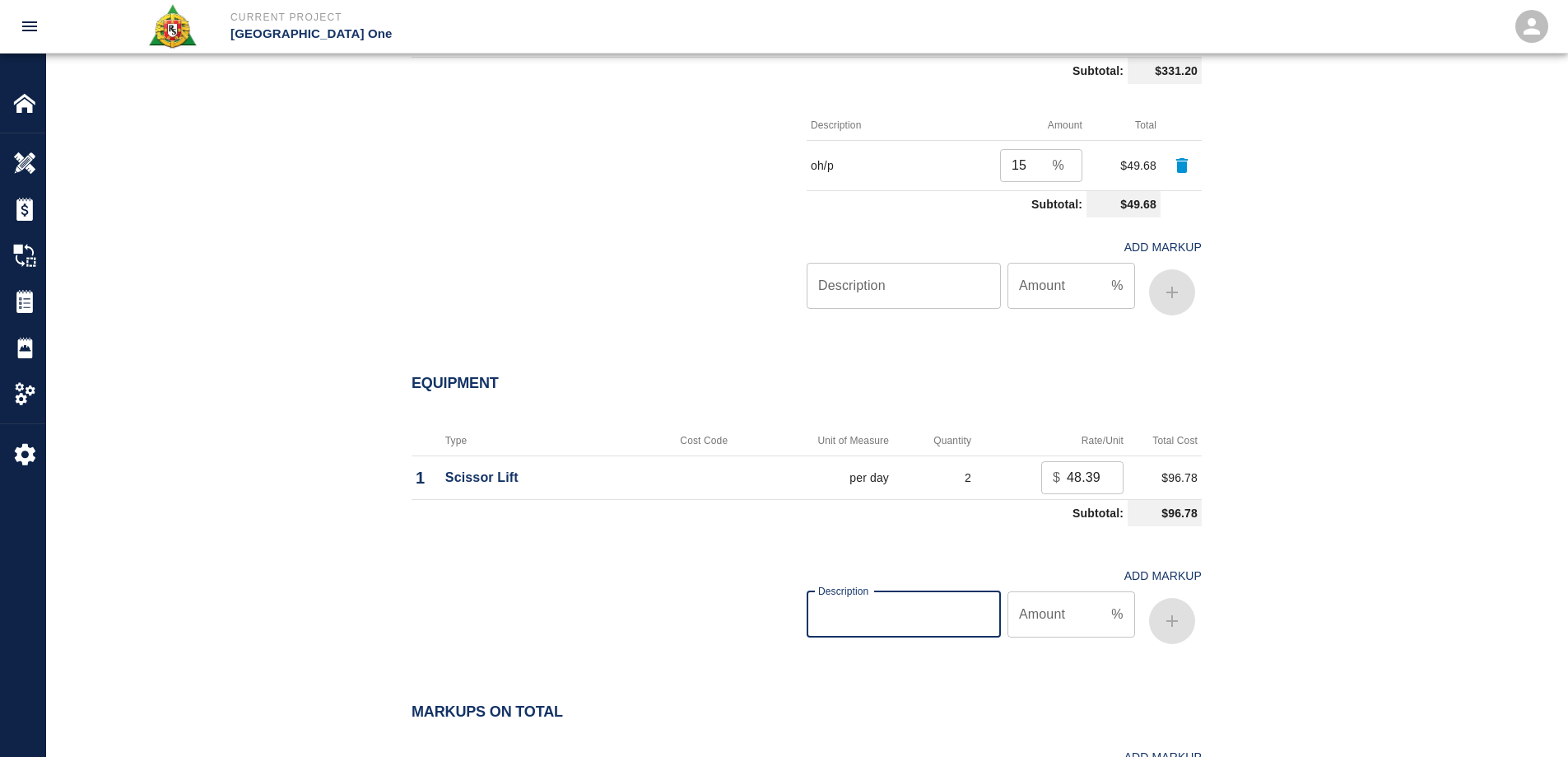
click at [916, 630] on input "Description" at bounding box center [903, 614] width 194 height 46
type input "oh/p"
type input "15"
click at [1179, 630] on icon "button" at bounding box center [1172, 621] width 20 height 20
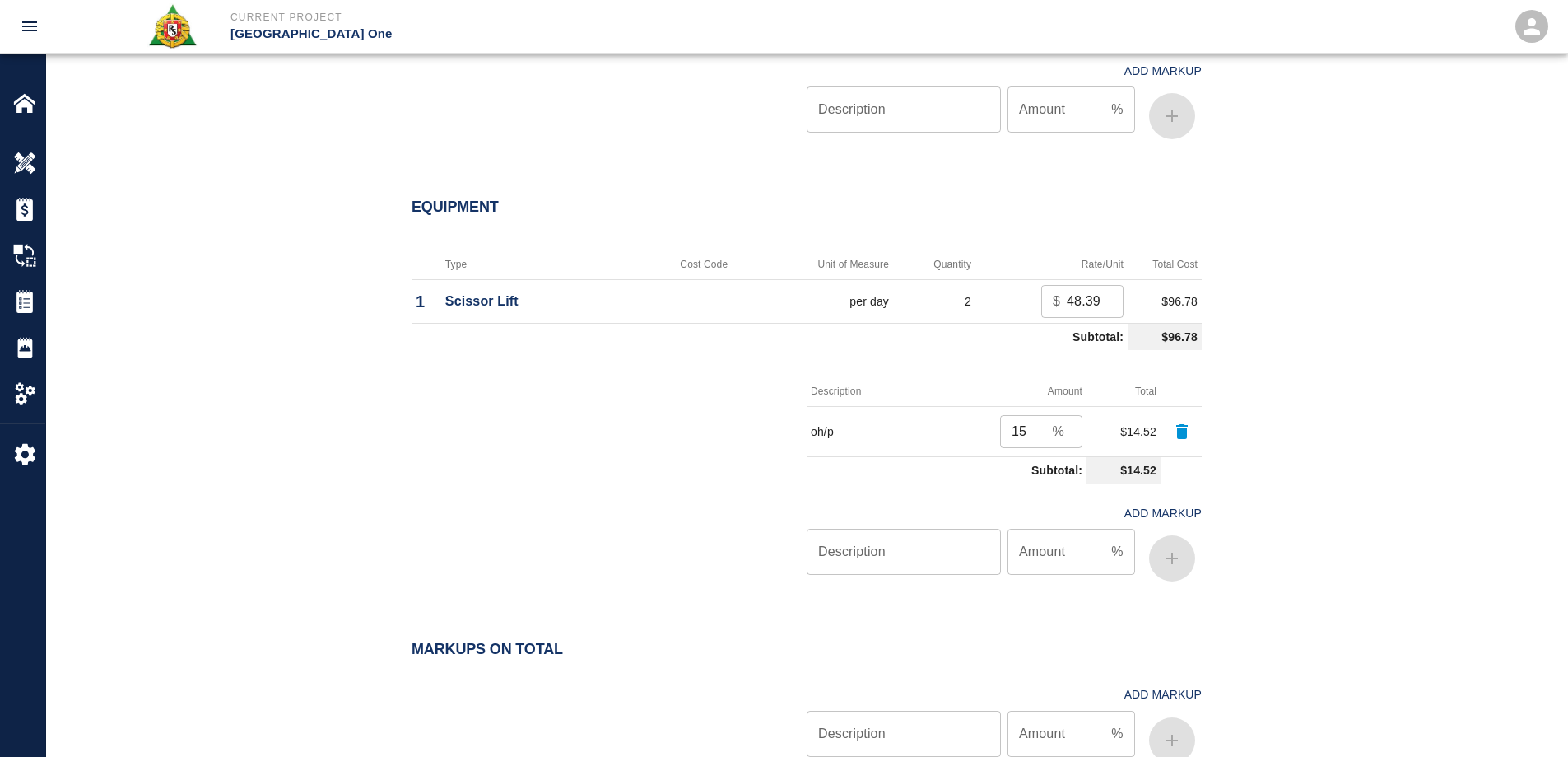
scroll to position [2043, 0]
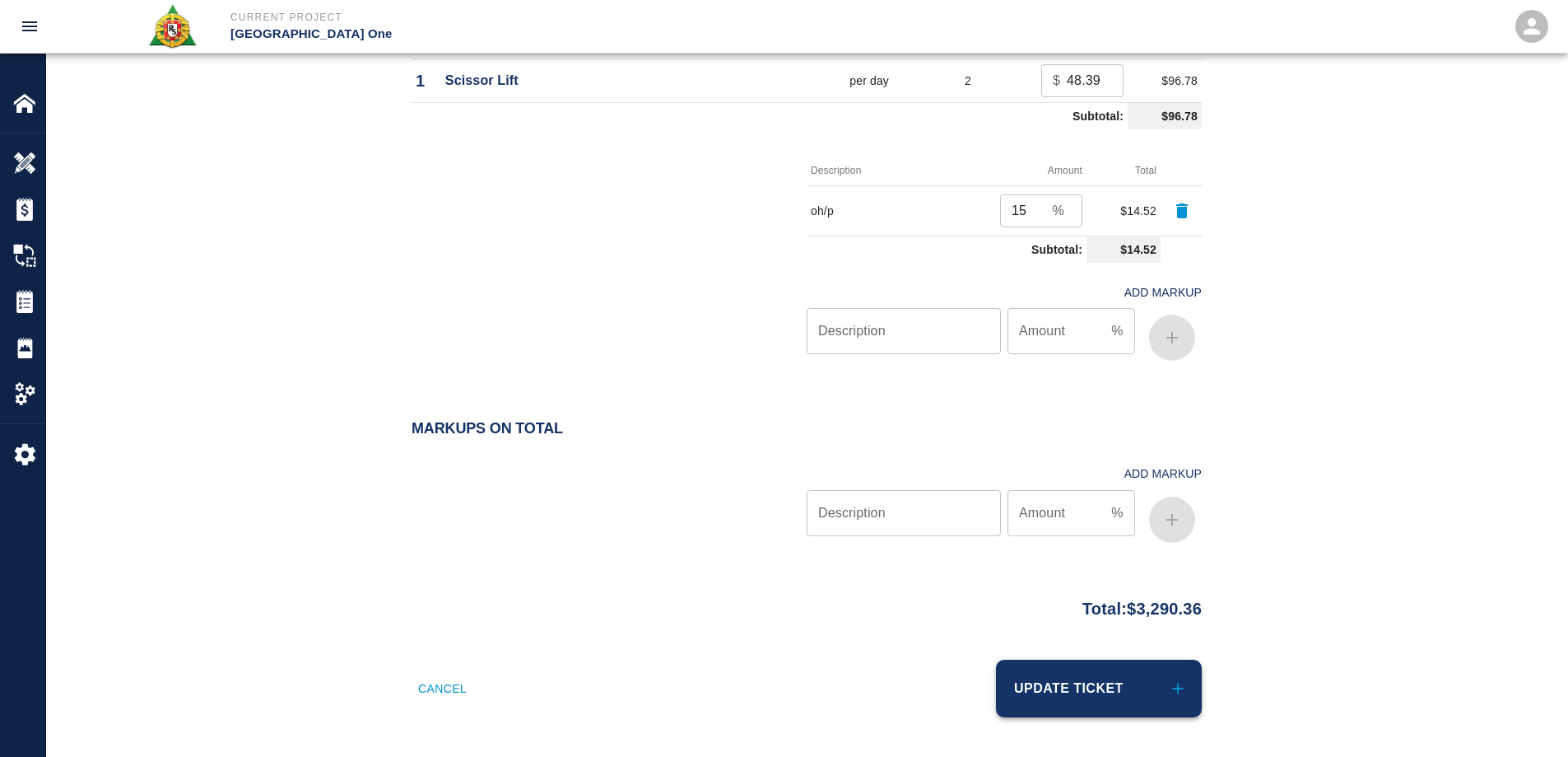
click at [1161, 696] on button "Update Ticket" at bounding box center [1098, 689] width 205 height 58
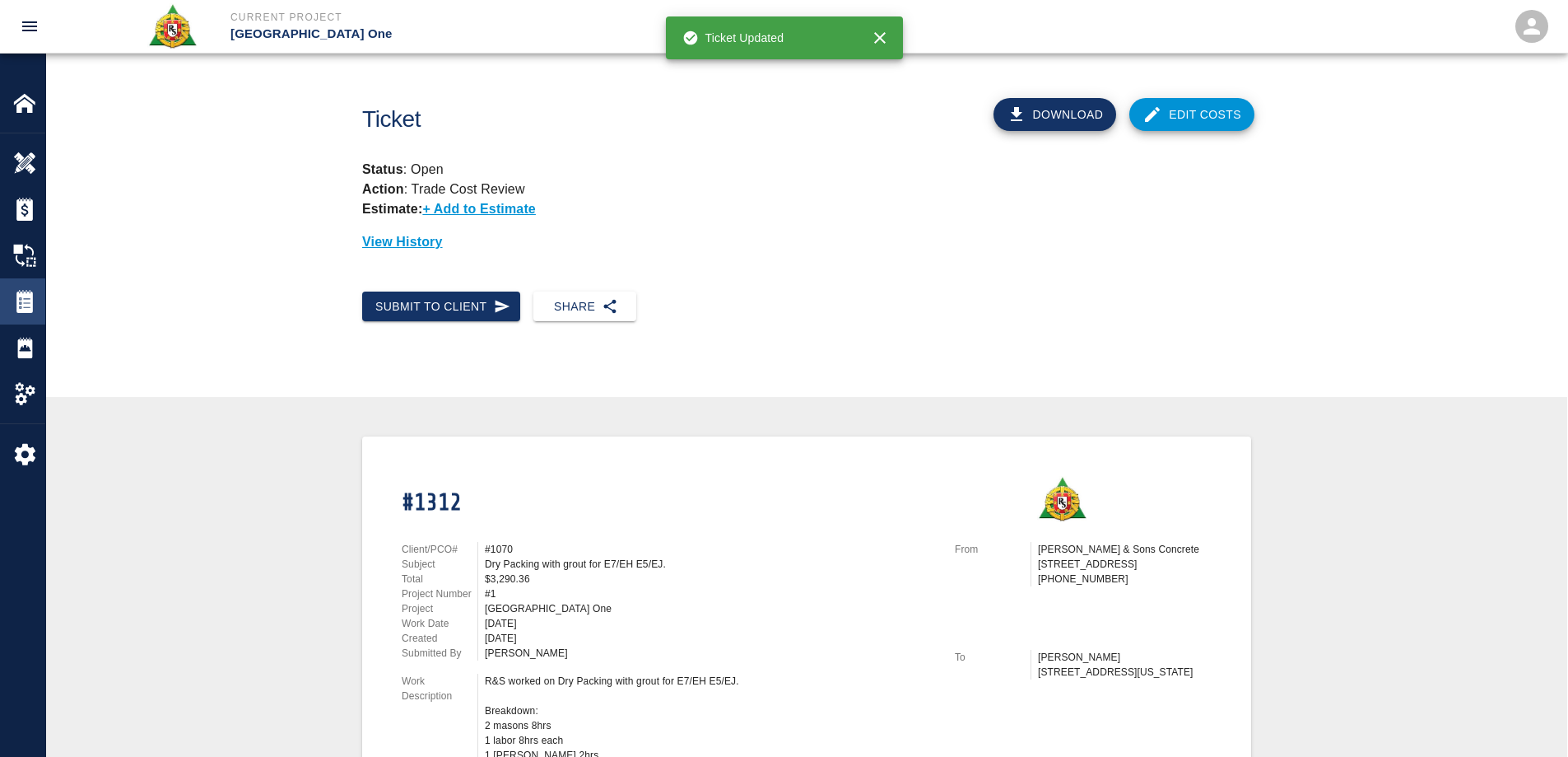
click at [26, 312] on img at bounding box center [24, 301] width 23 height 23
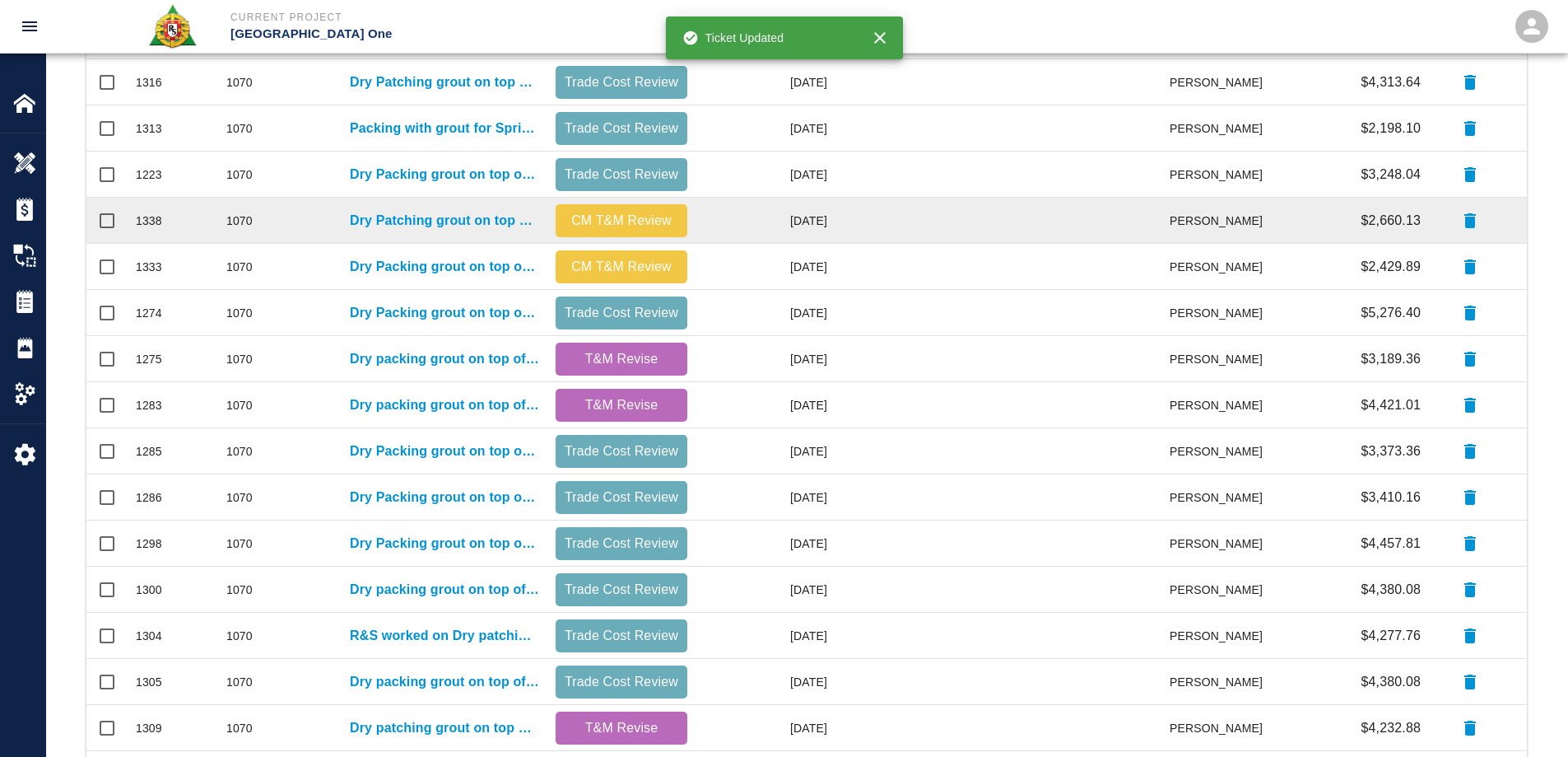
scroll to position [576, 0]
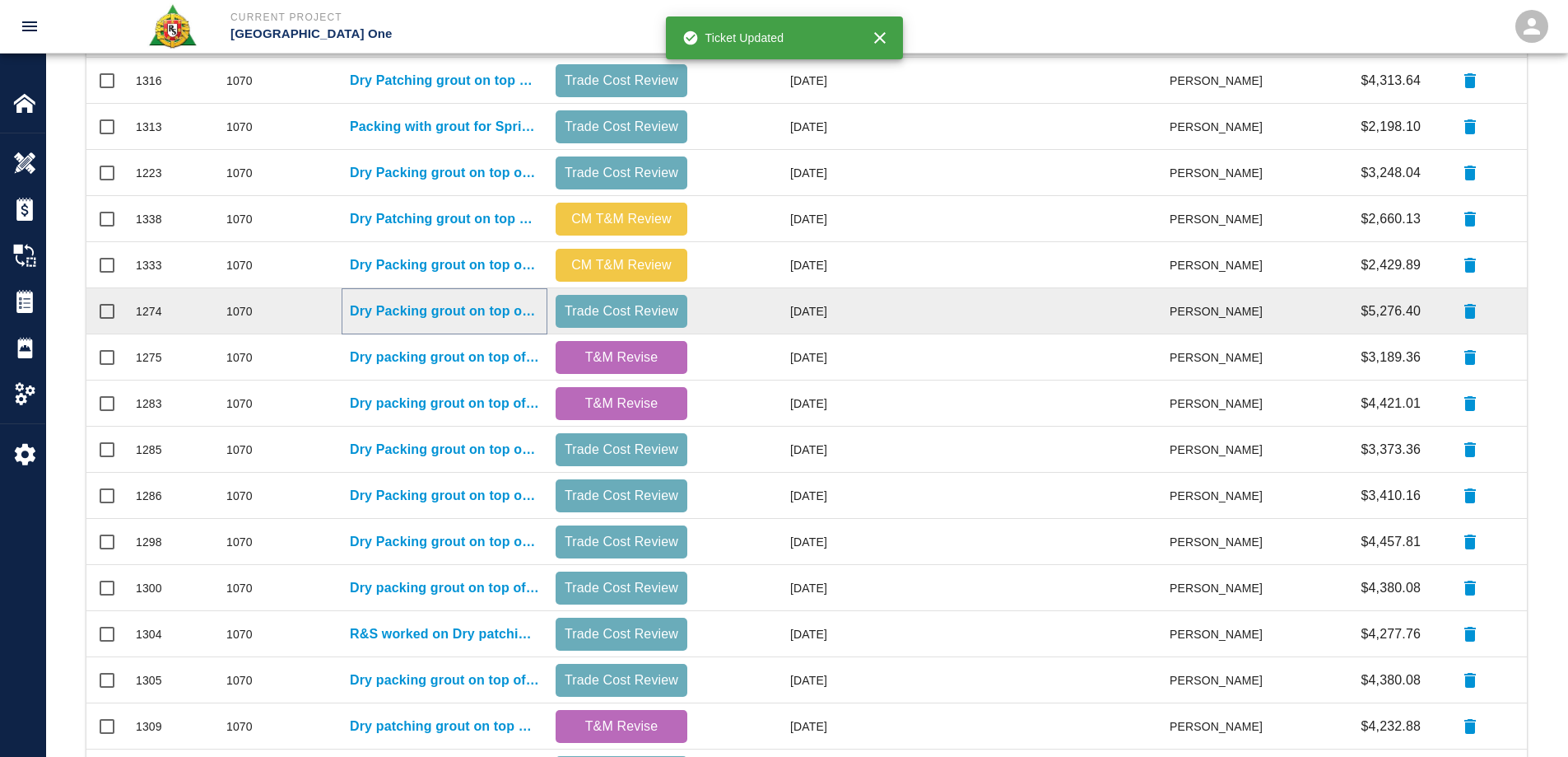
click at [442, 309] on p "Dry Packing grout on top of beams for Column line E18/EC, E/26 E/C" at bounding box center [444, 310] width 189 height 20
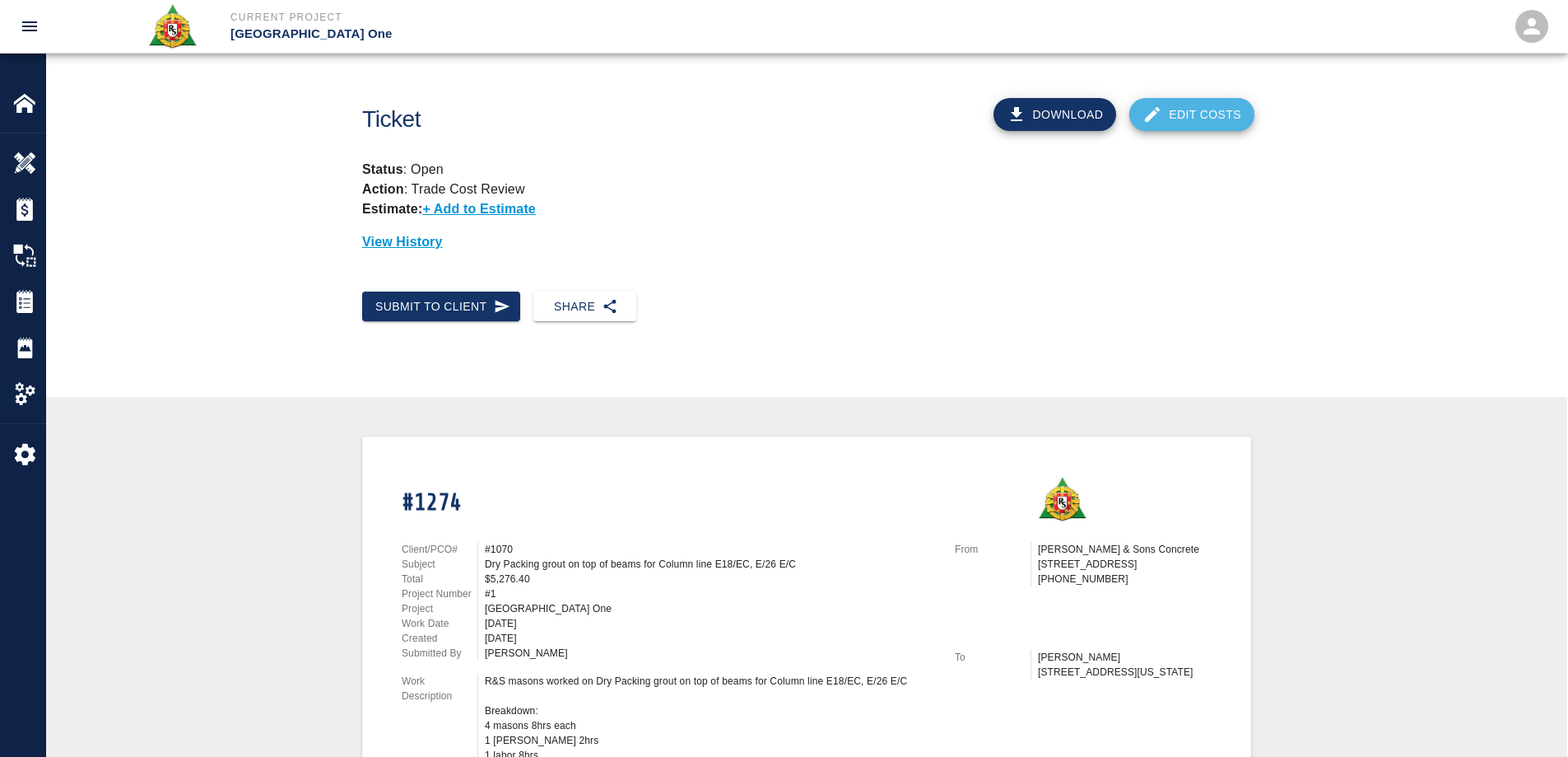
click at [1198, 127] on link "Edit Costs" at bounding box center [1191, 114] width 125 height 33
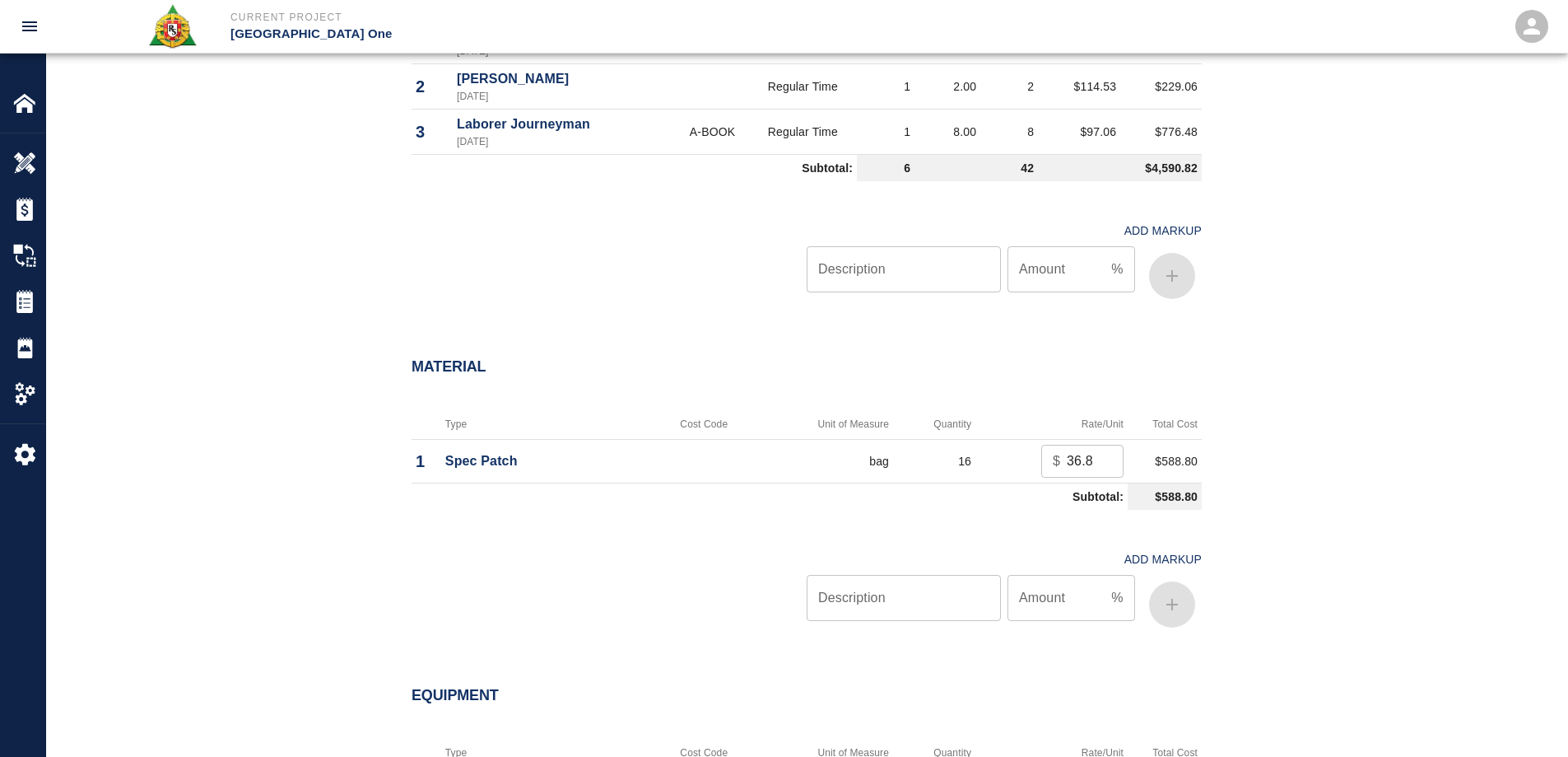
scroll to position [1235, 0]
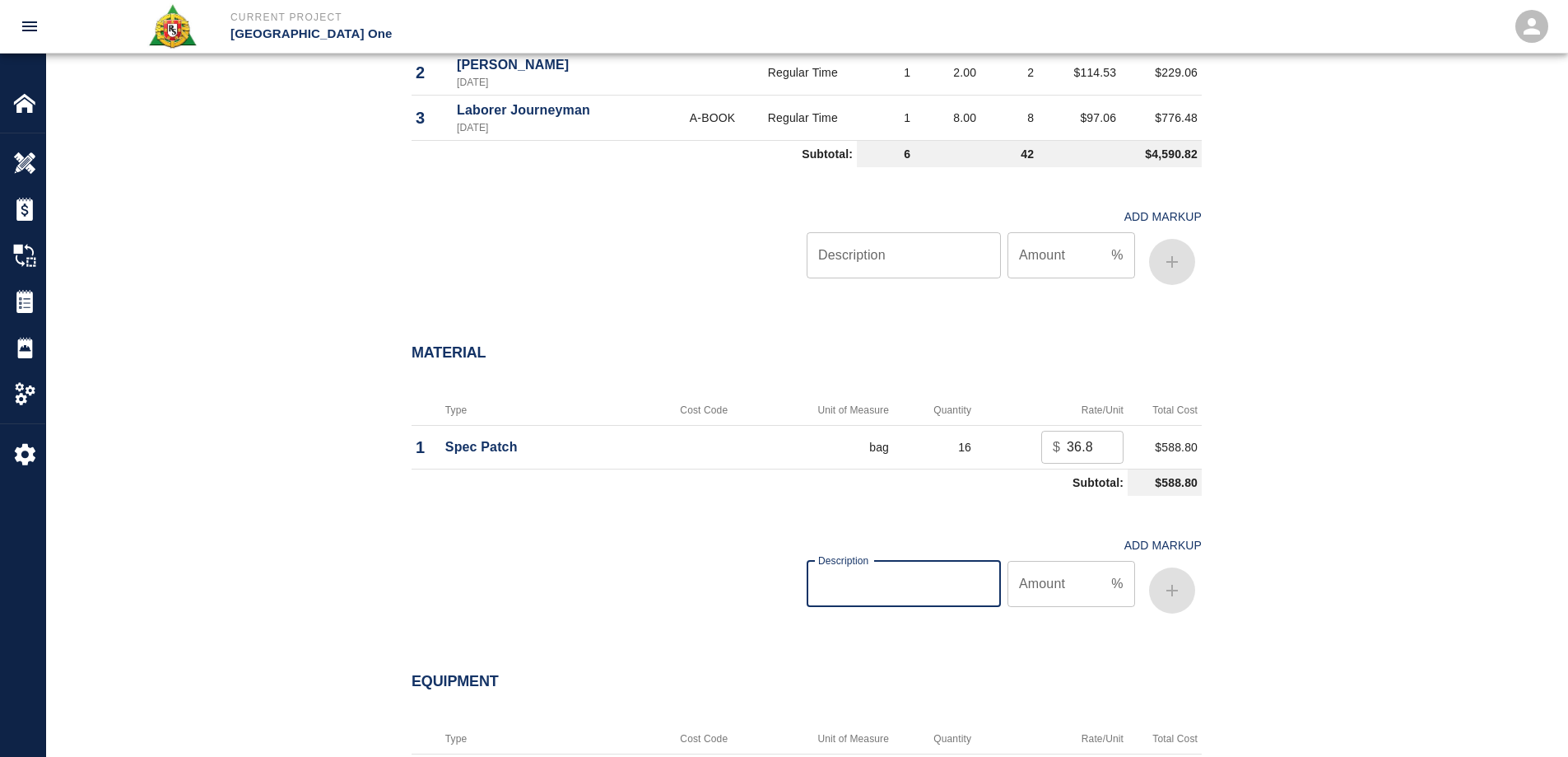
click at [905, 582] on input "Description" at bounding box center [903, 584] width 194 height 46
type input "oh/p"
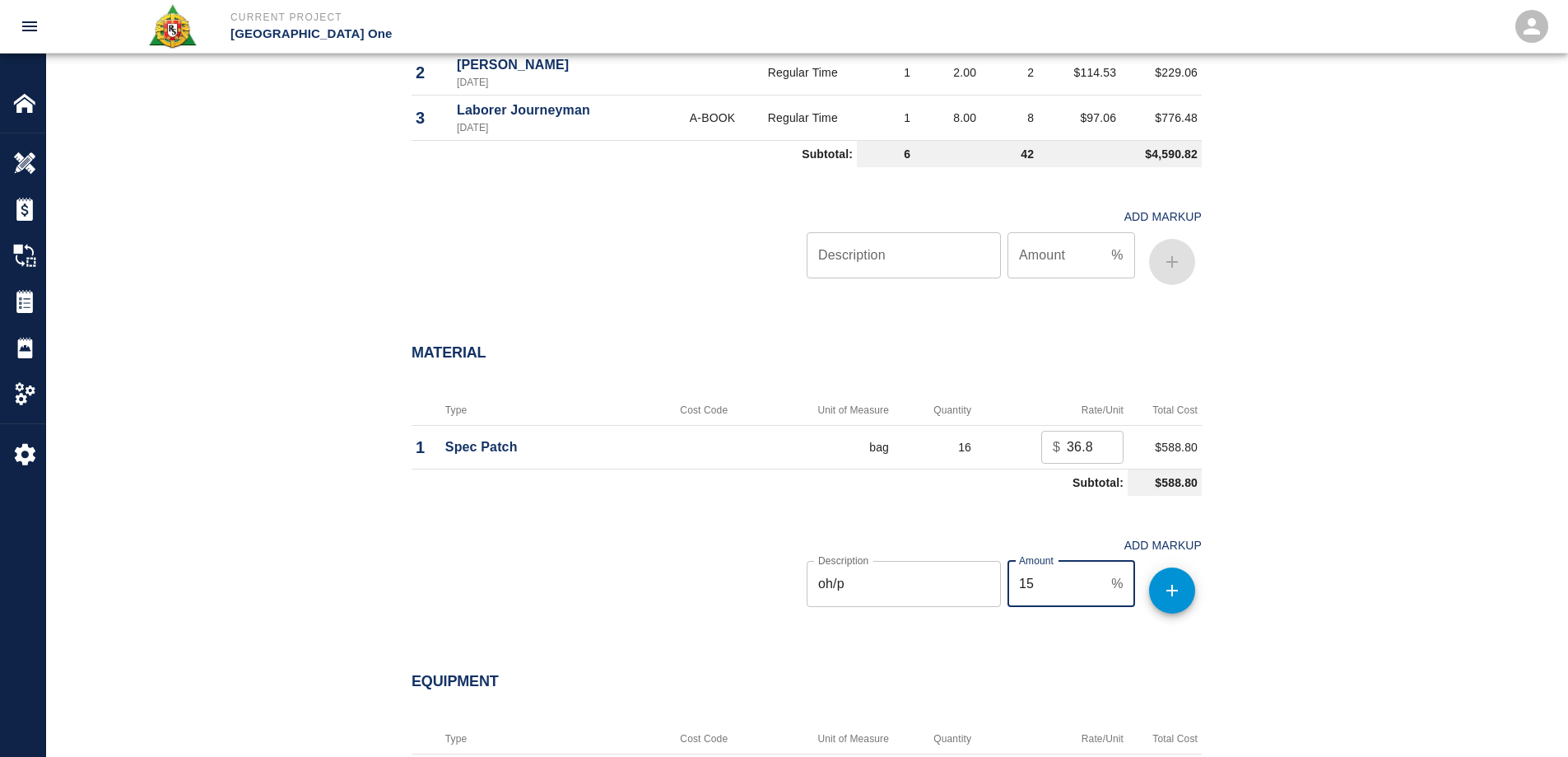
type input "15"
click at [1159, 591] on button "button" at bounding box center [1172, 590] width 46 height 46
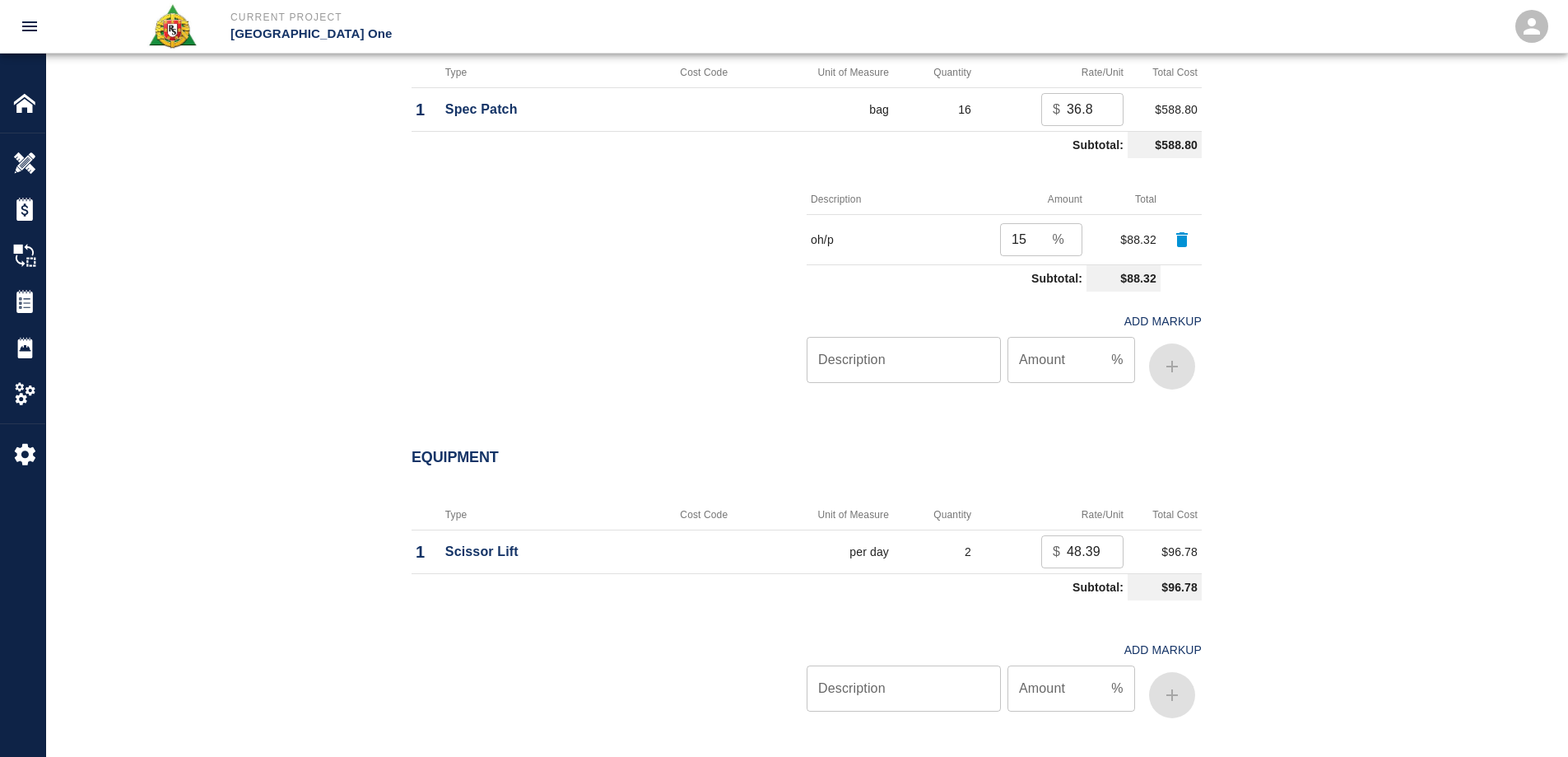
scroll to position [1647, 0]
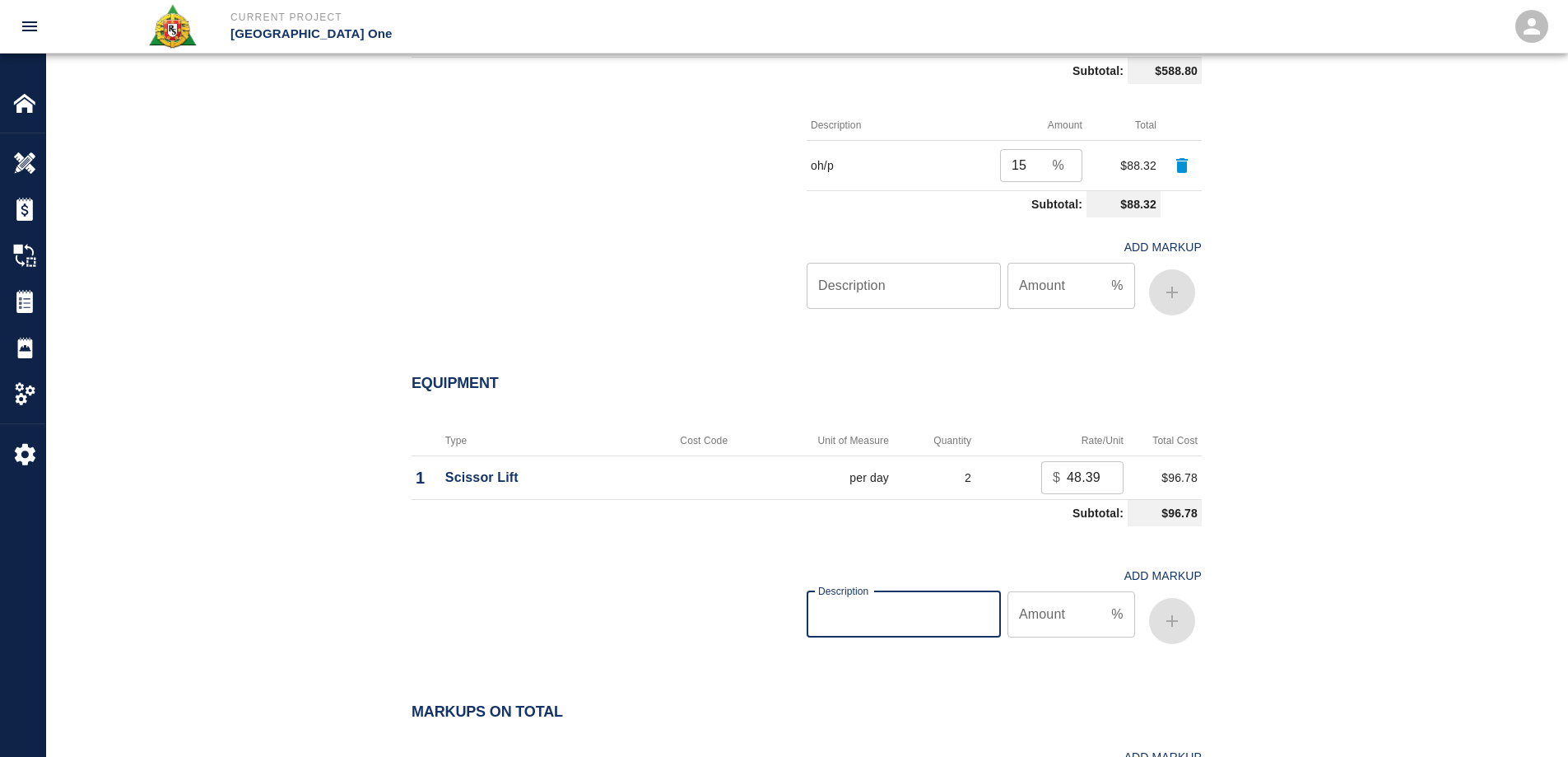
click at [934, 622] on input "Description" at bounding box center [903, 614] width 194 height 46
type input "oh/p"
type input "15"
click at [1180, 629] on icon "button" at bounding box center [1172, 621] width 20 height 20
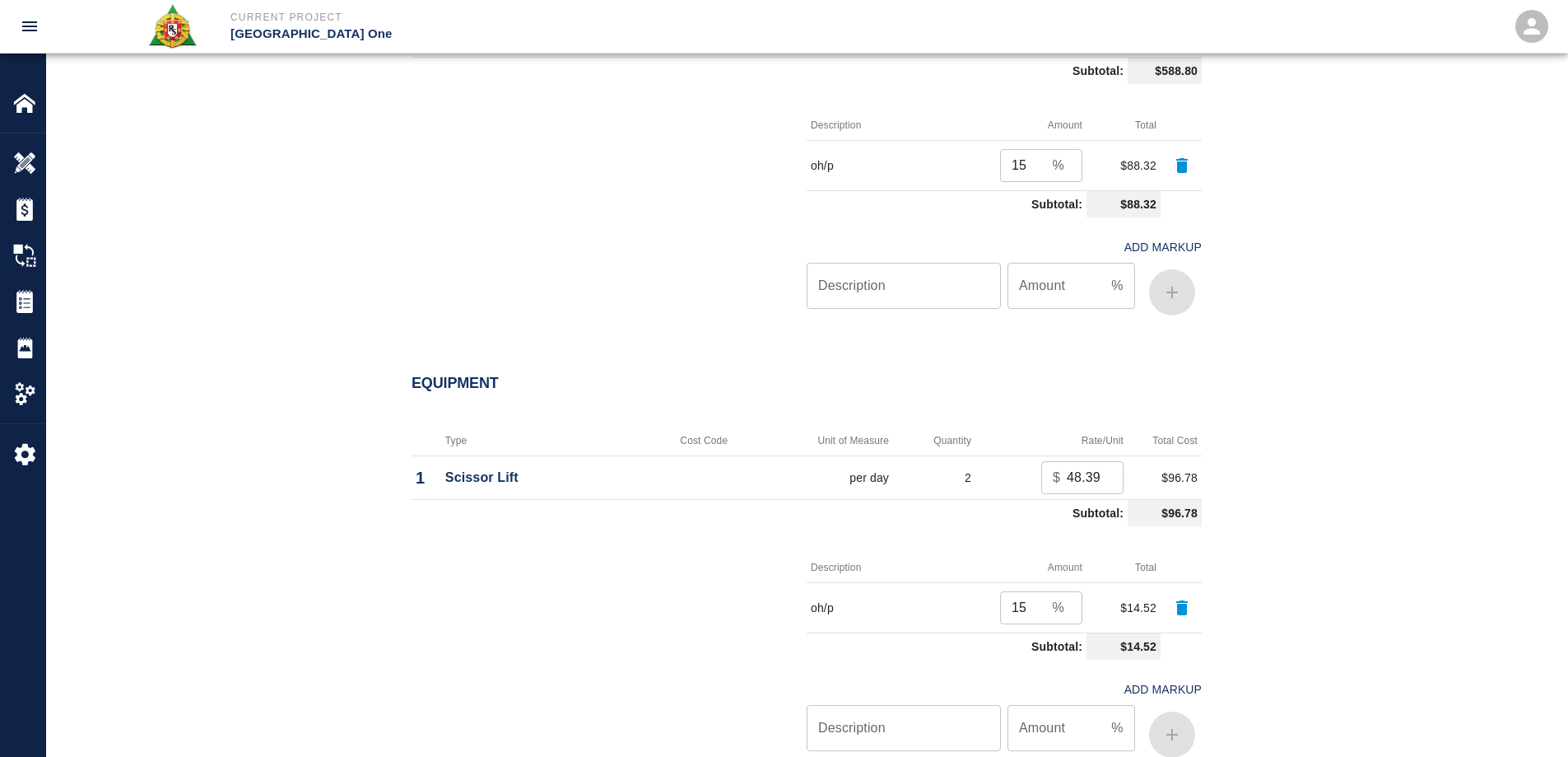
scroll to position [2043, 0]
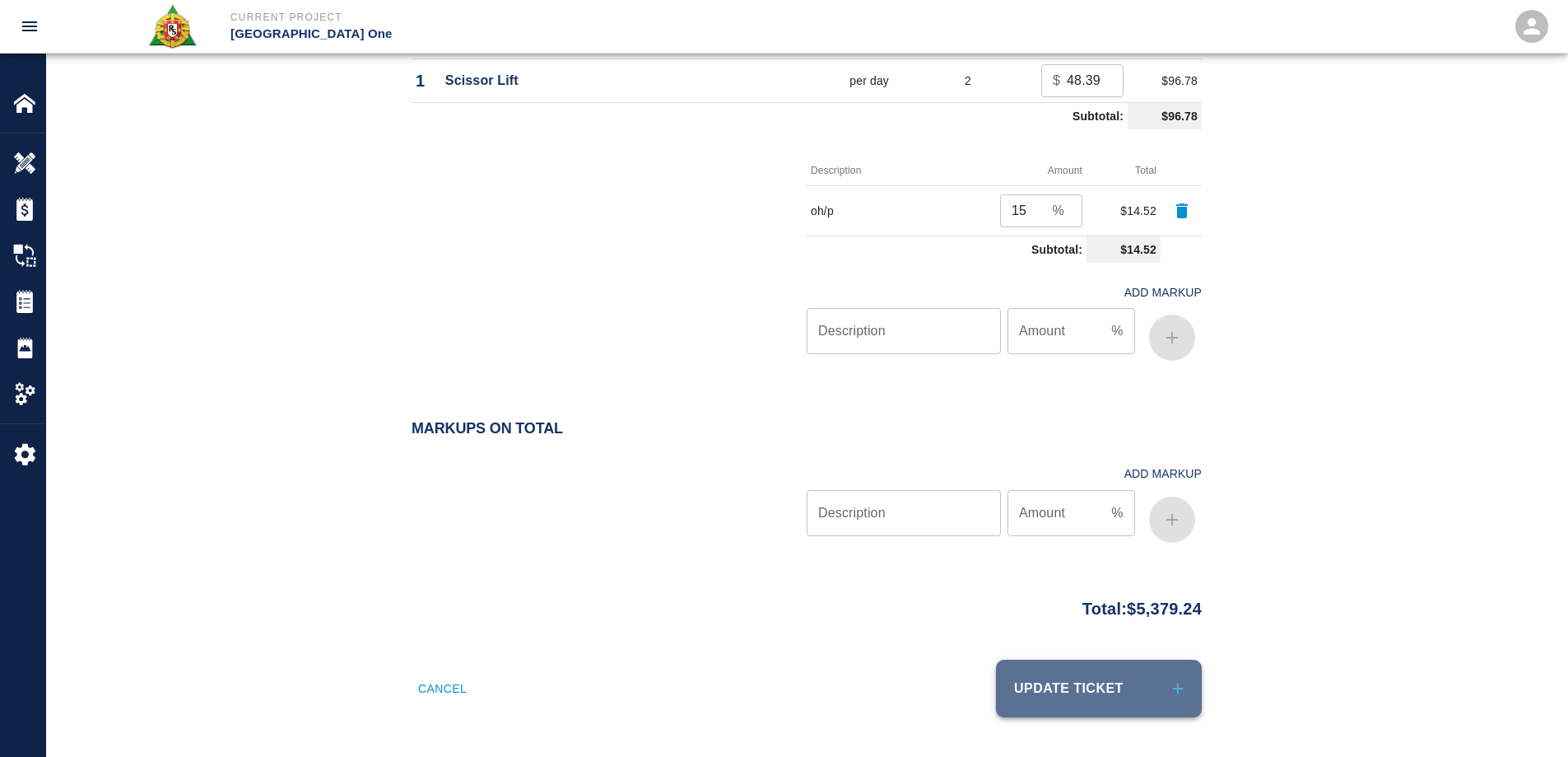
click at [1166, 685] on button "Update Ticket" at bounding box center [1098, 689] width 205 height 58
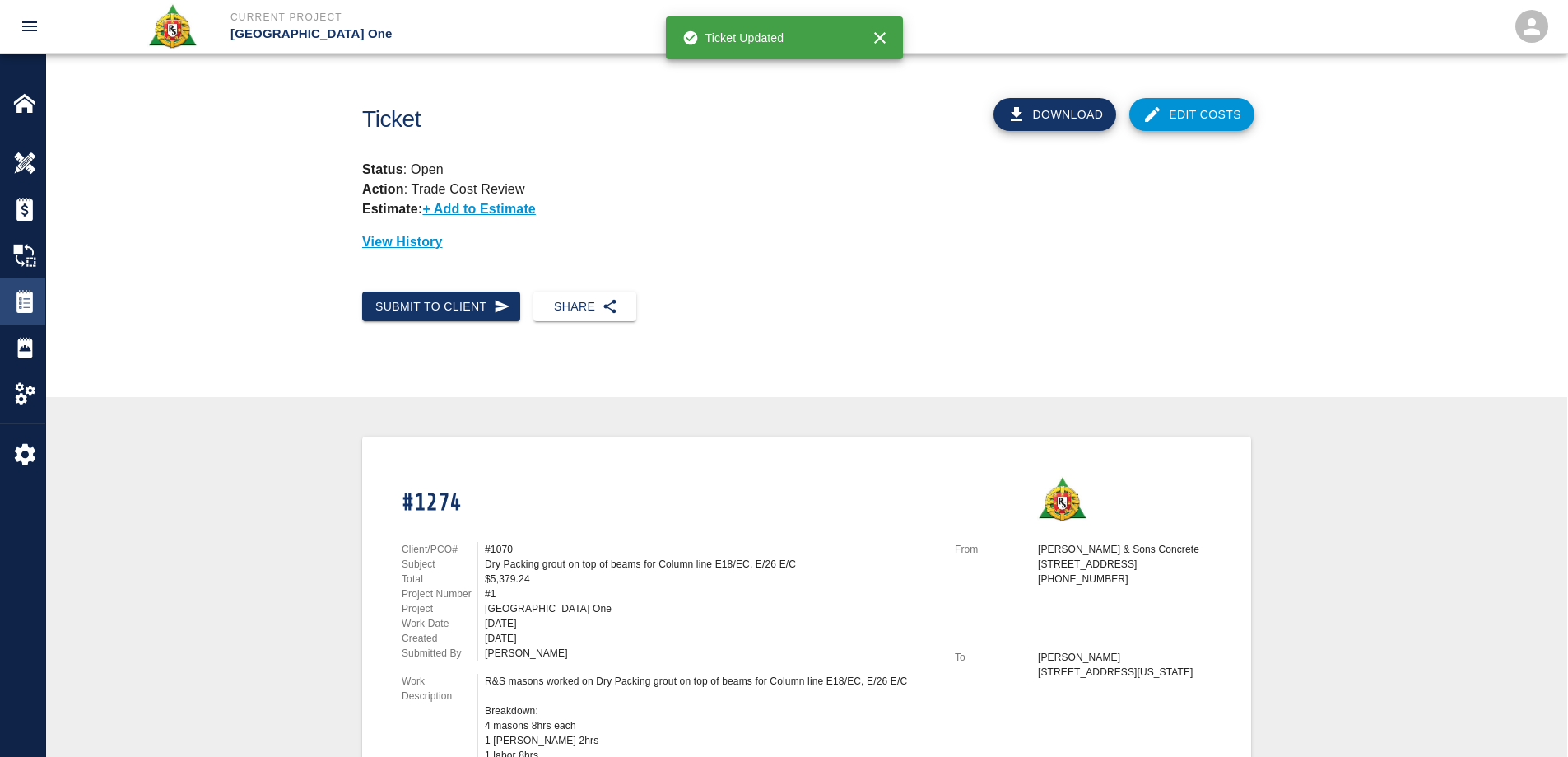
click at [32, 297] on img at bounding box center [24, 301] width 23 height 23
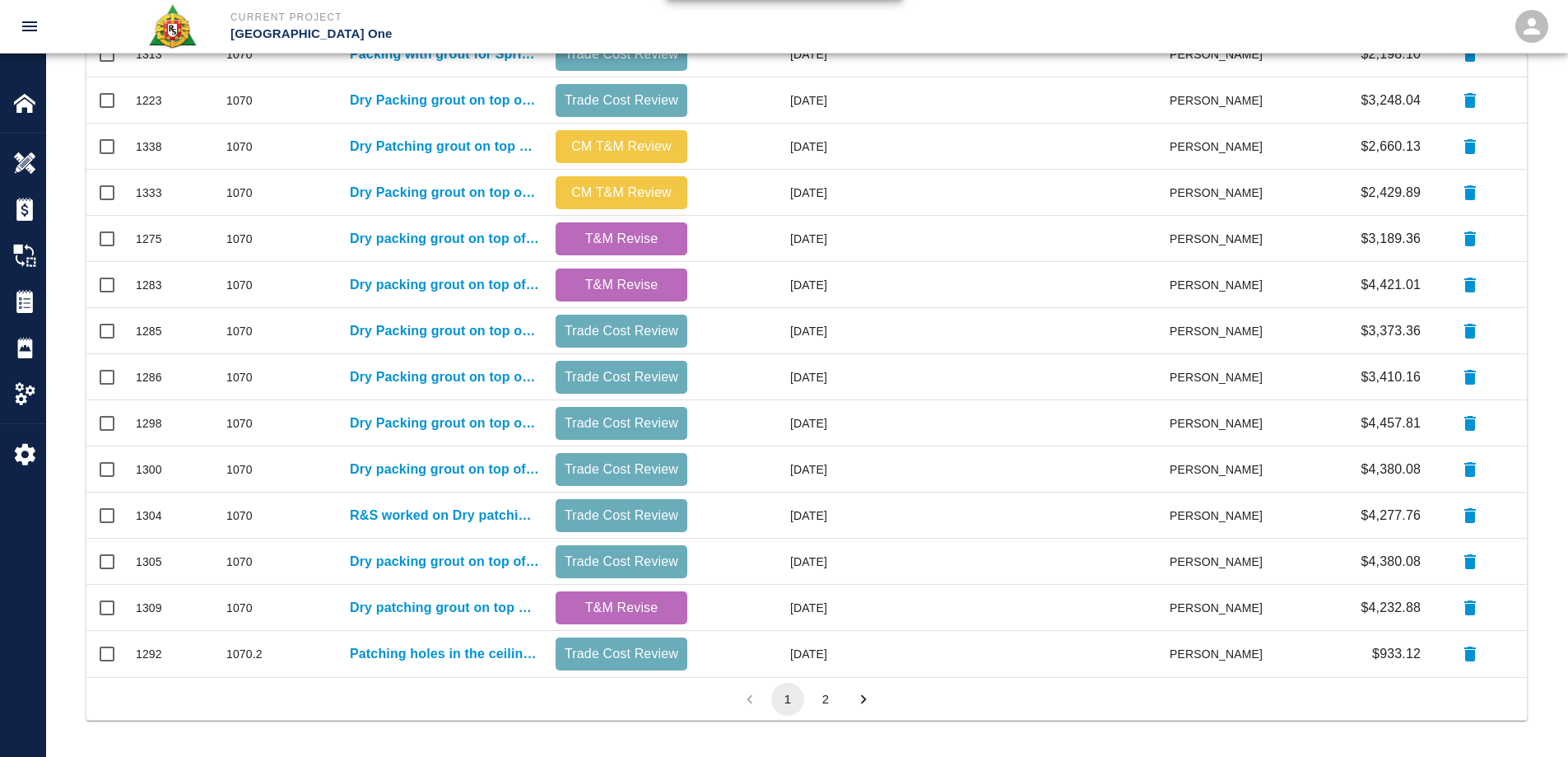
scroll to position [698, 0]
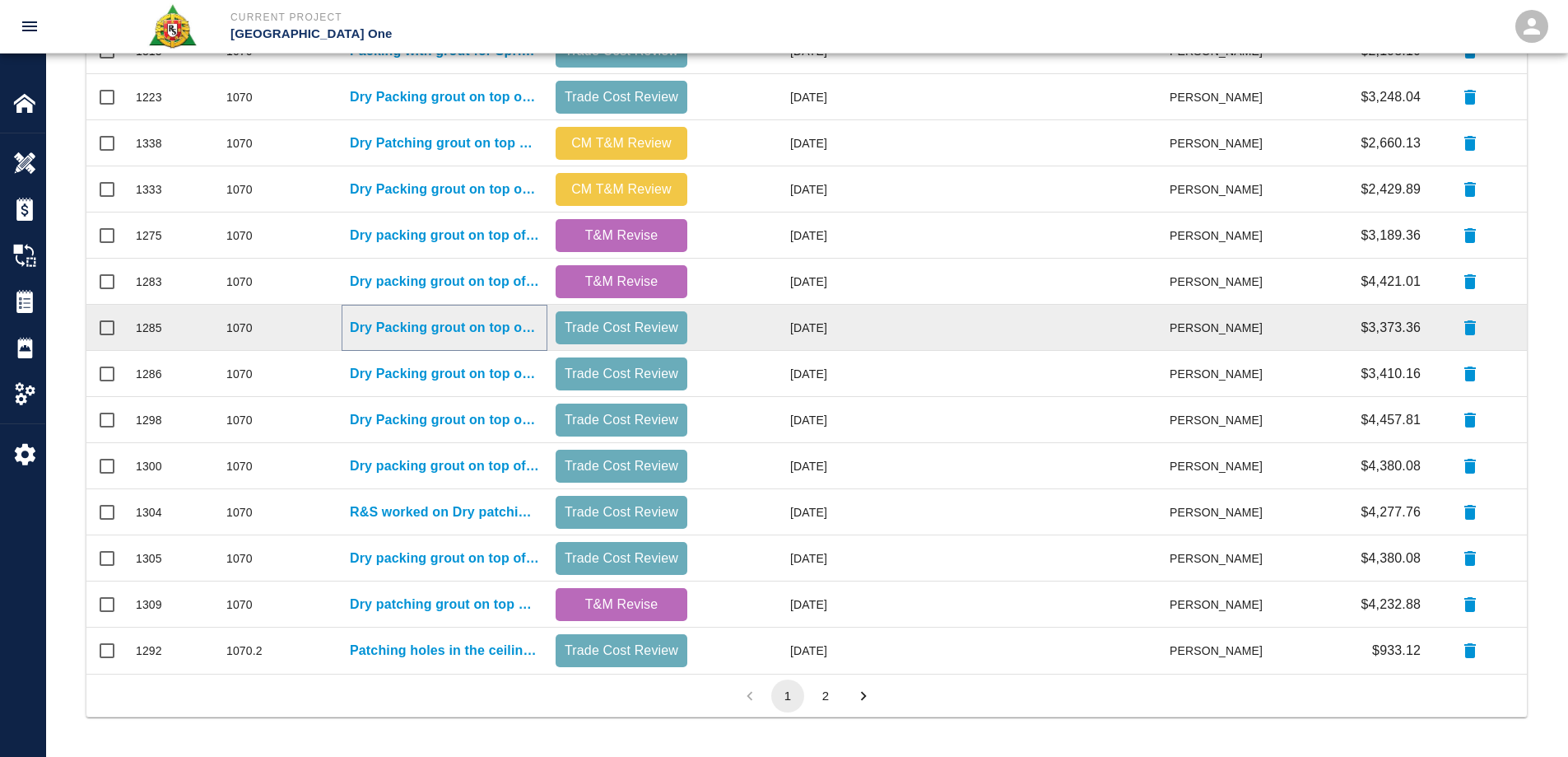
click at [511, 327] on p "Dry Packing grout on top of beams for Column line EF/E6 15/D." at bounding box center [444, 327] width 189 height 20
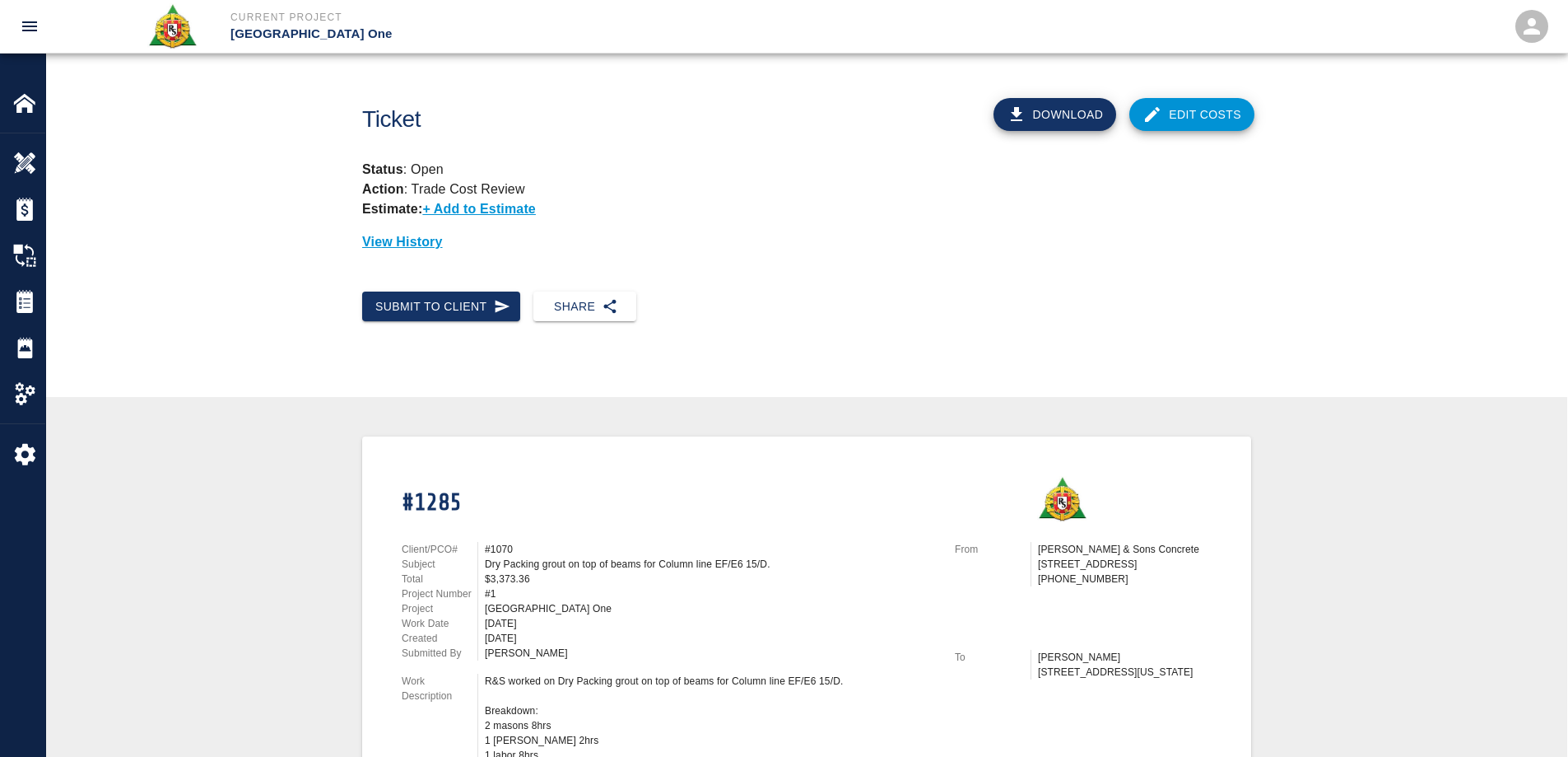
click at [1205, 121] on link "Edit Costs" at bounding box center [1191, 114] width 125 height 33
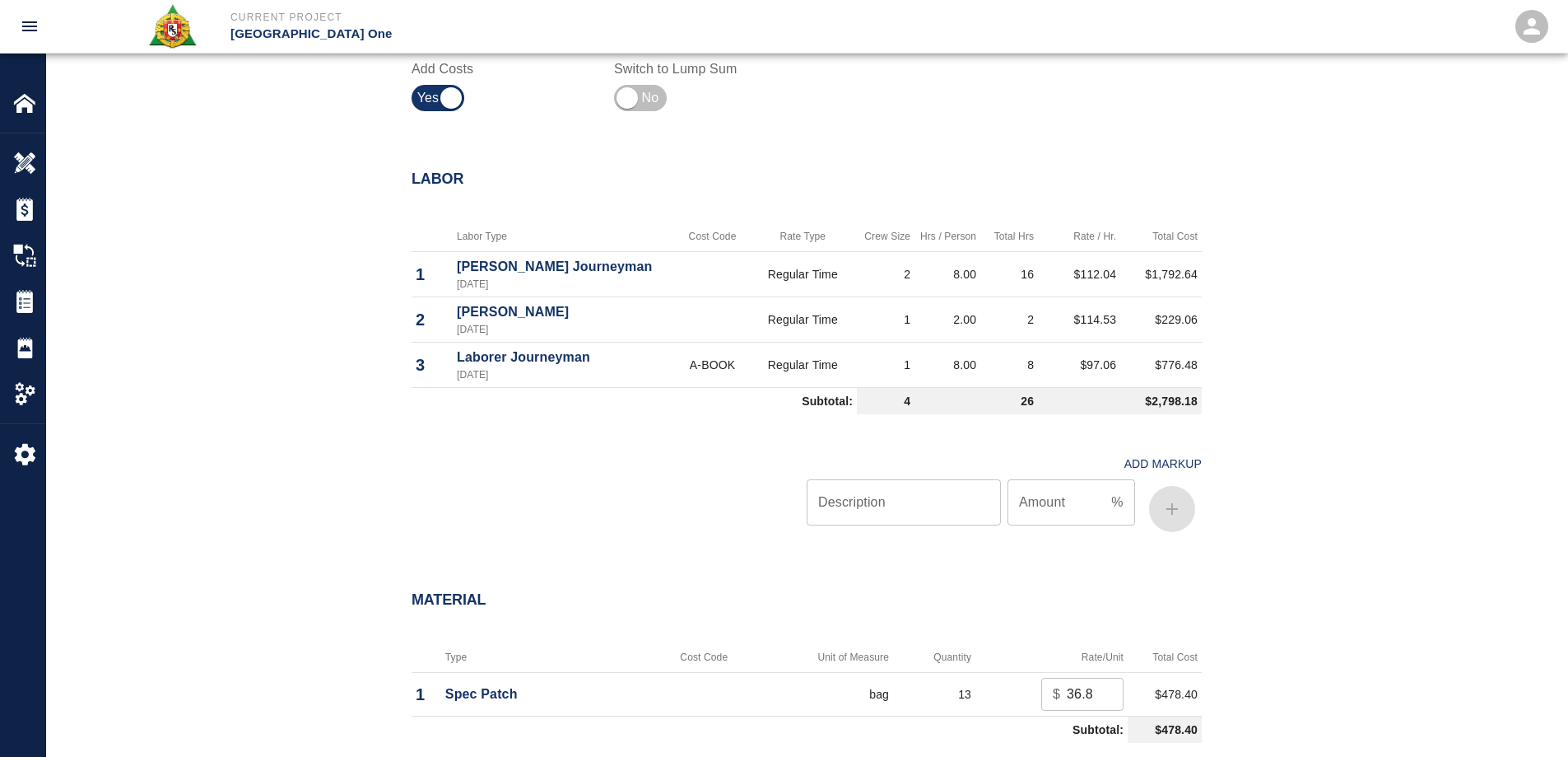
scroll to position [1317, 0]
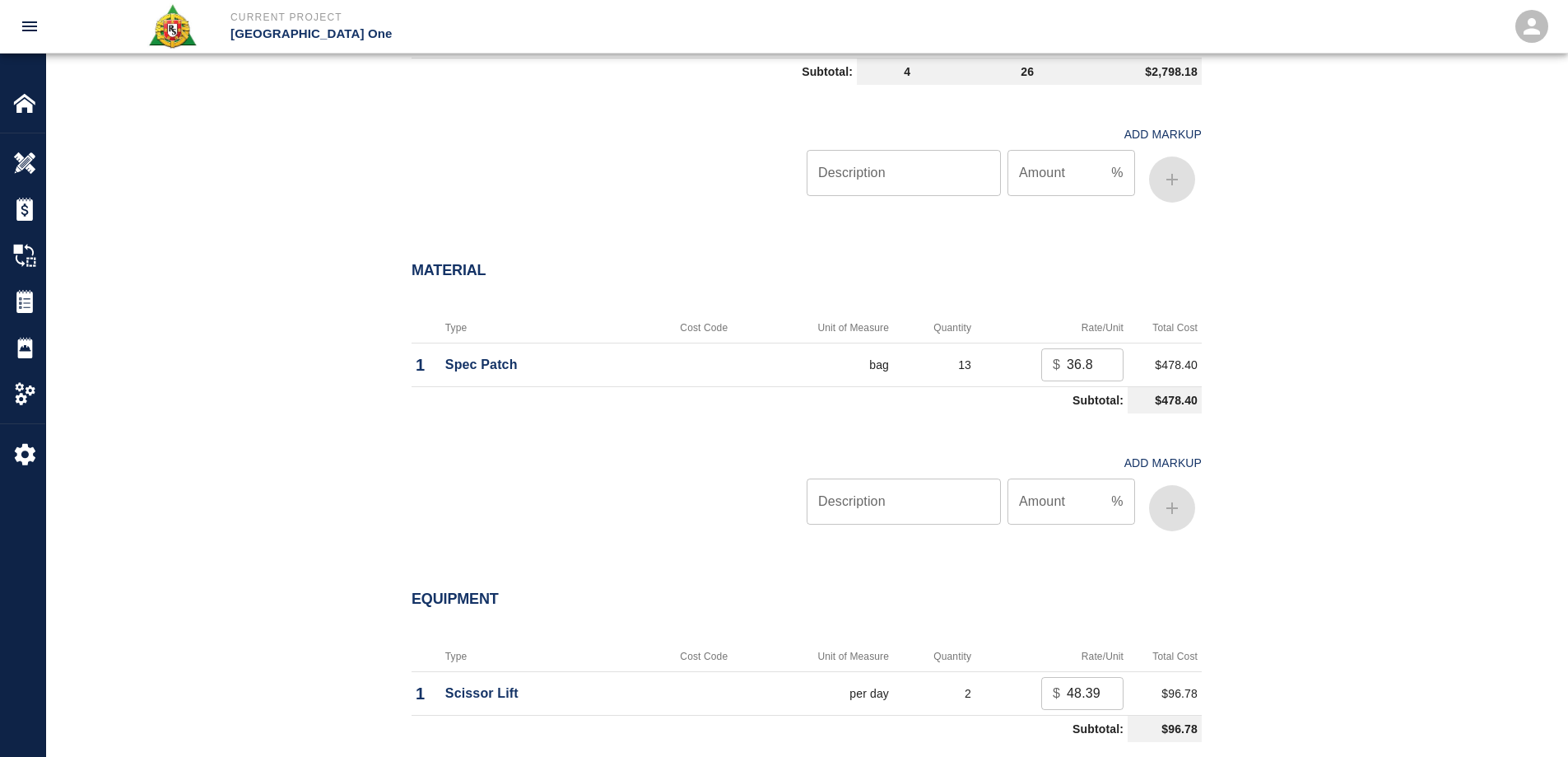
click at [940, 483] on input "Description" at bounding box center [903, 501] width 194 height 46
type input "oh/p"
type input "15"
click at [1167, 510] on icon "button" at bounding box center [1172, 507] width 20 height 20
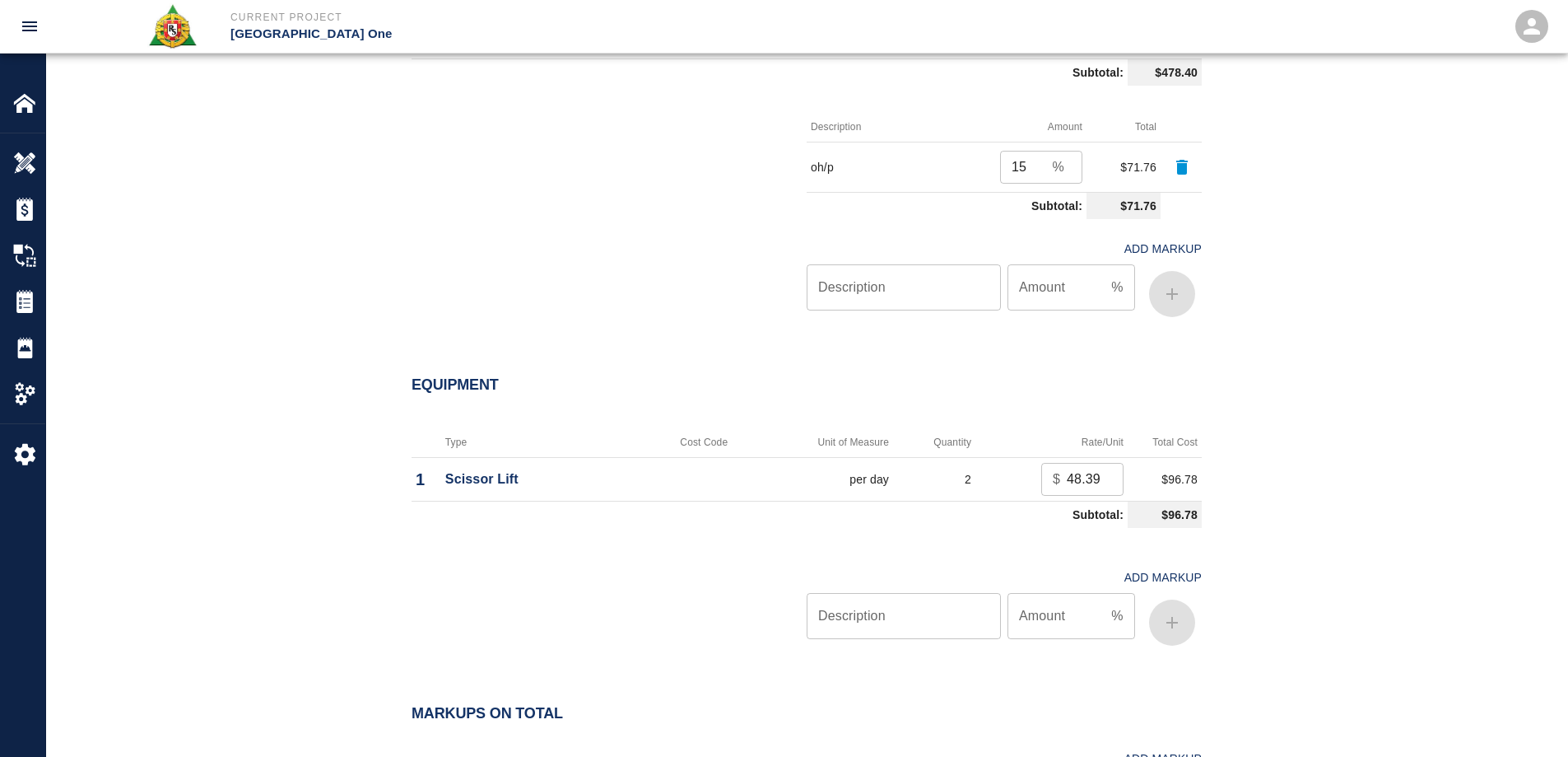
scroll to position [1647, 0]
click at [925, 604] on input "Description" at bounding box center [903, 614] width 194 height 46
type input "oh/p"
type input "15"
click at [1184, 629] on button "button" at bounding box center [1172, 621] width 46 height 46
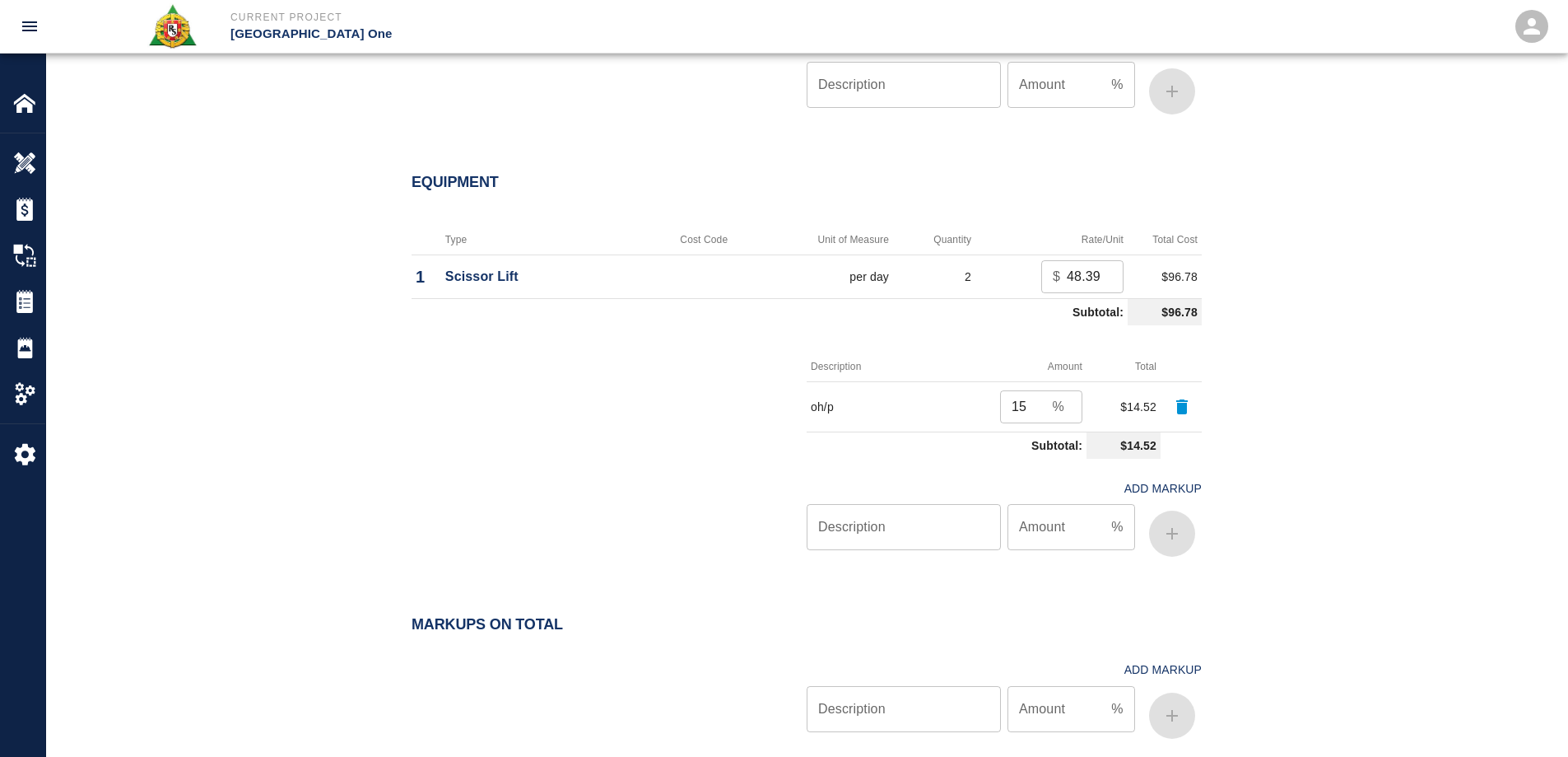
scroll to position [2043, 0]
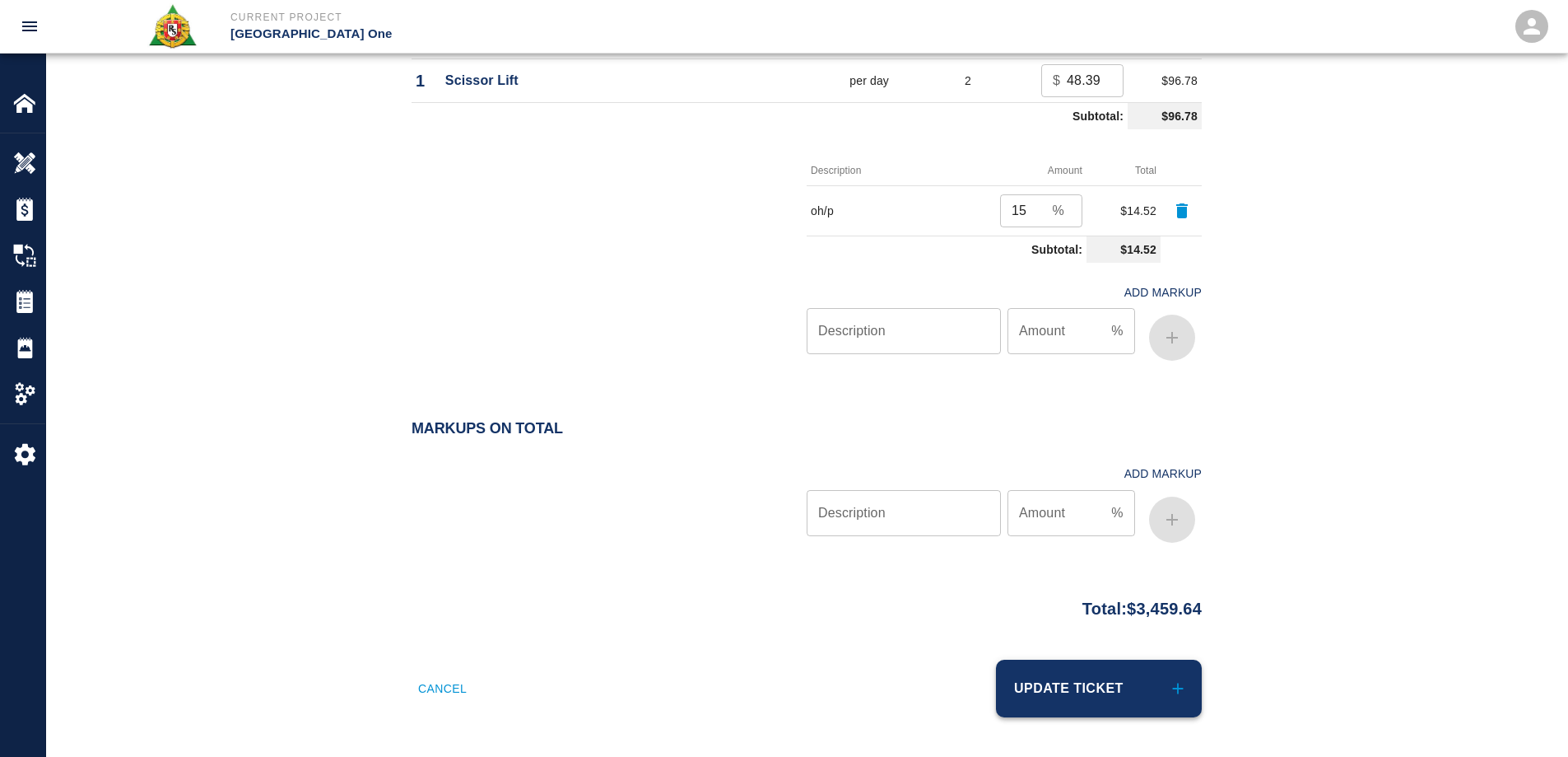
click at [1127, 695] on button "Update Ticket" at bounding box center [1098, 689] width 205 height 58
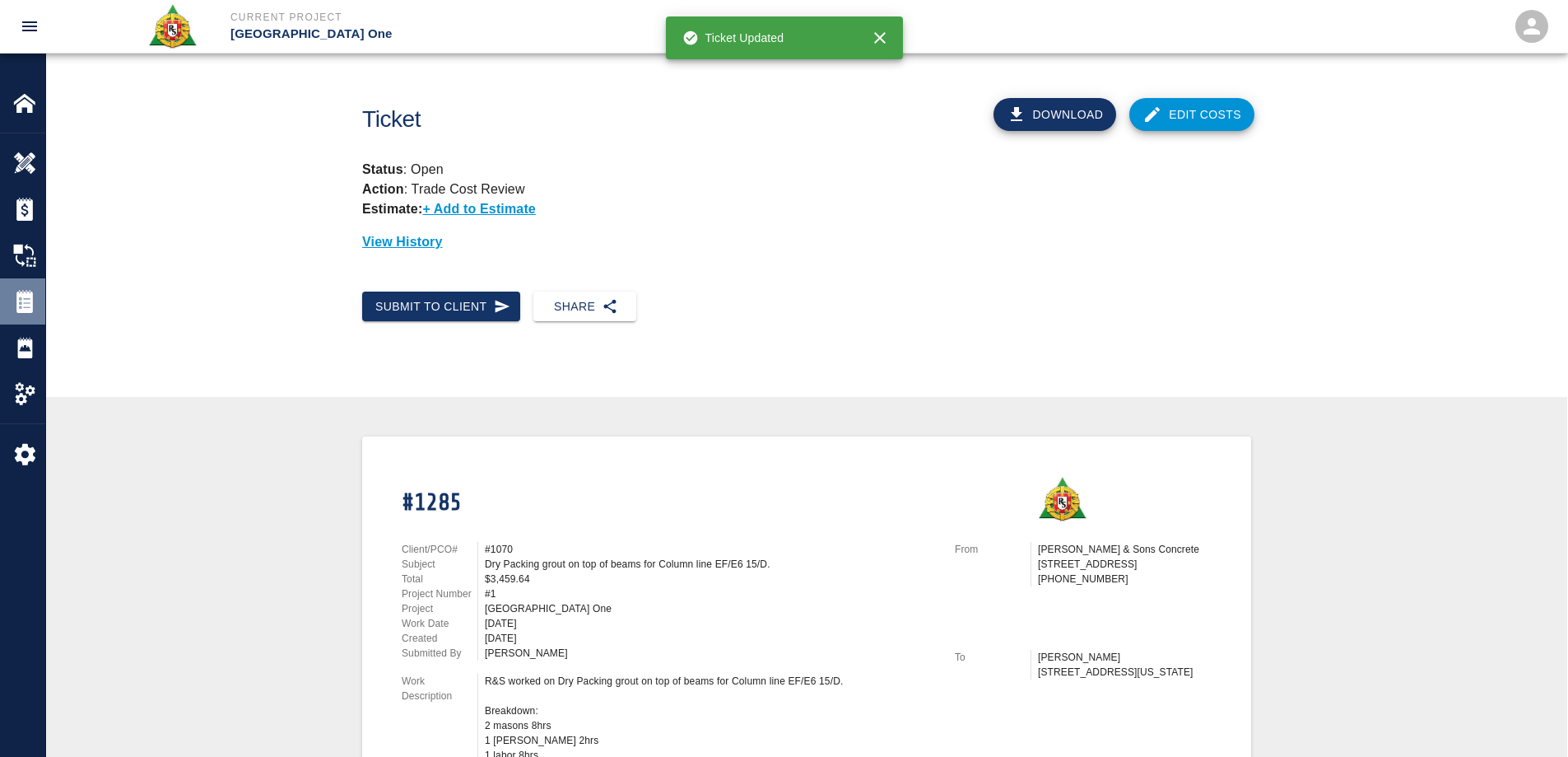
click at [26, 296] on img at bounding box center [24, 301] width 23 height 23
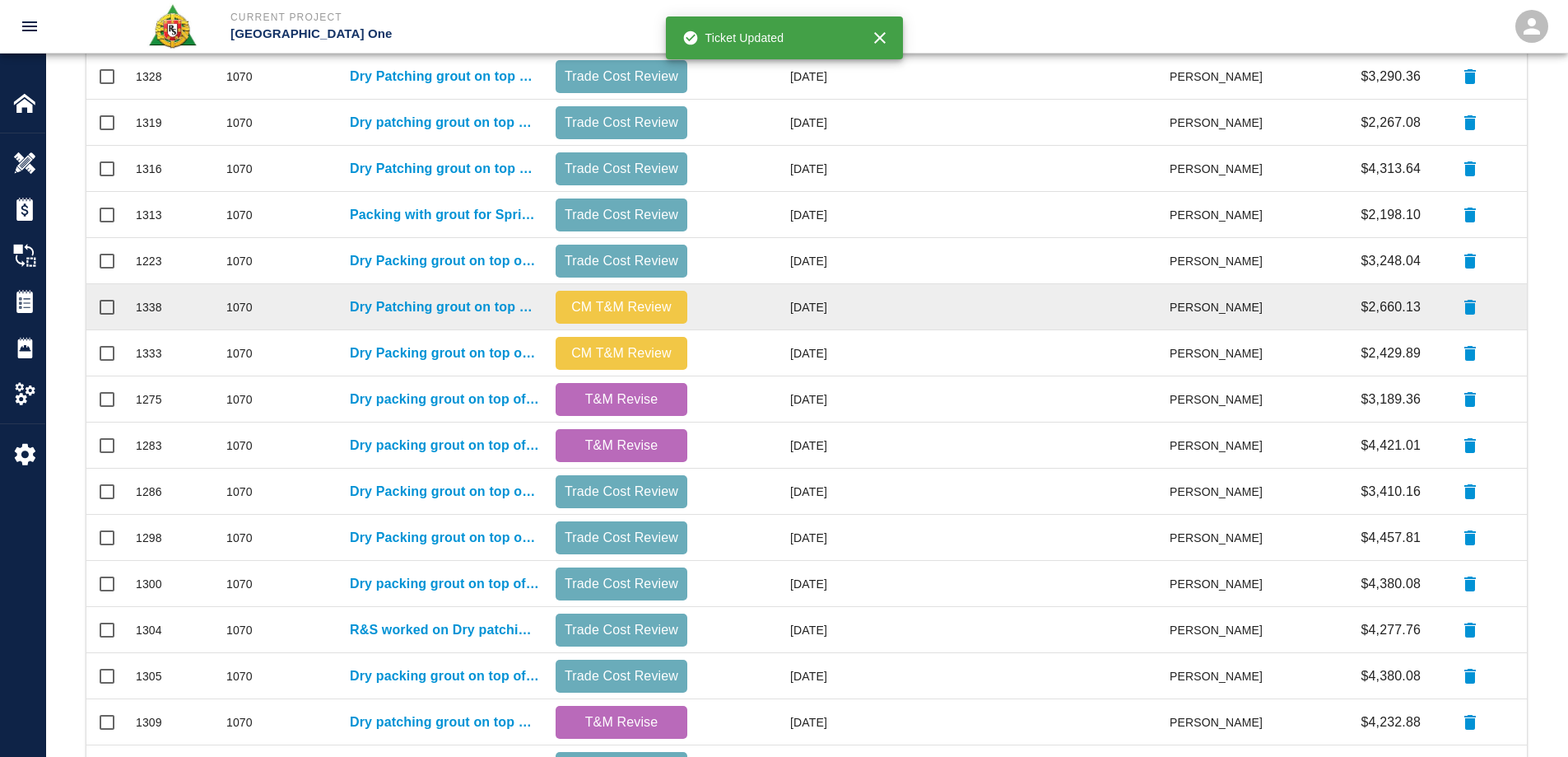
scroll to position [659, 0]
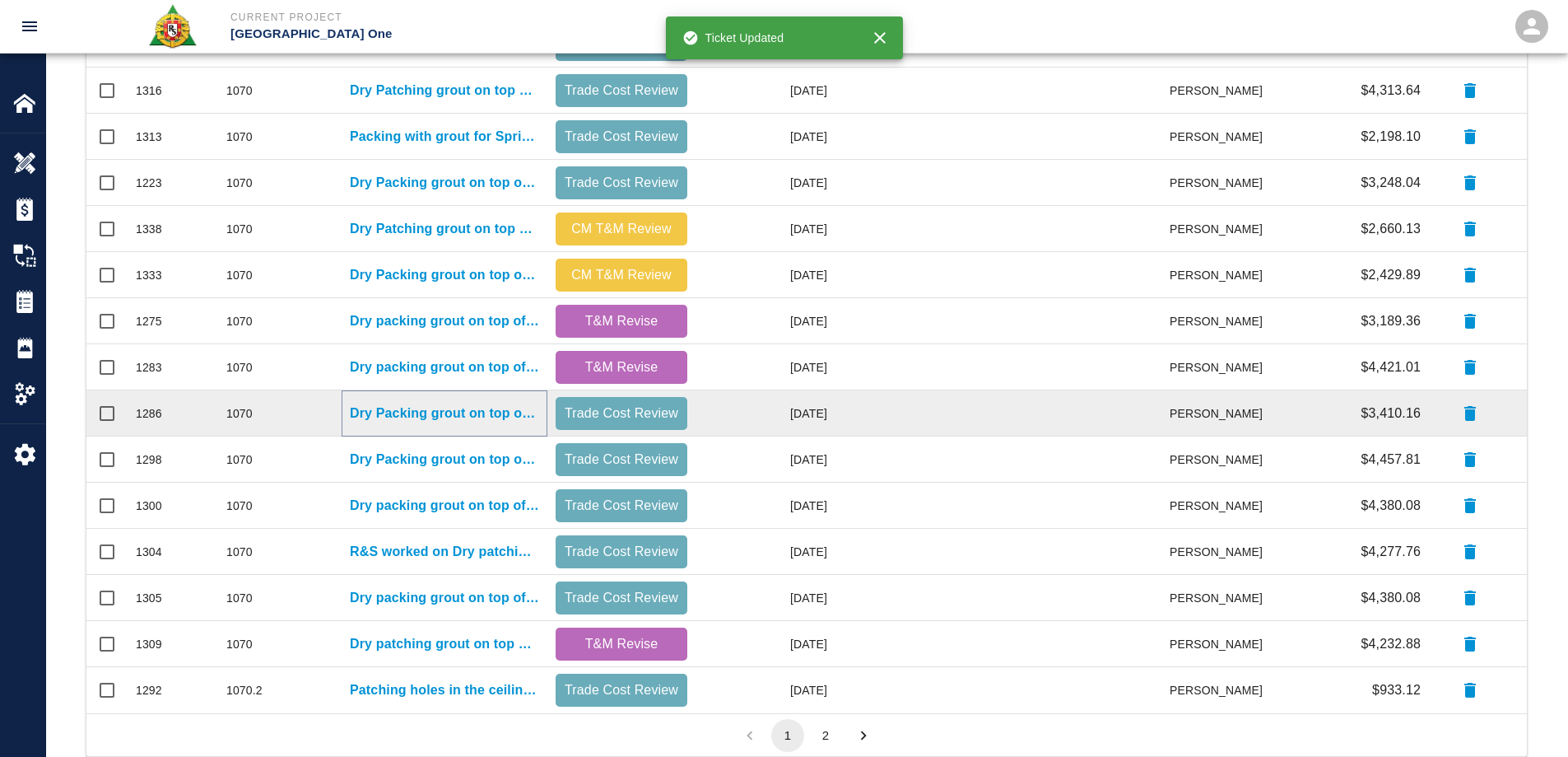
click at [464, 419] on p "Dry Packing grout on top of beams for Column line E1/EJ, E2/EK" at bounding box center [444, 413] width 189 height 20
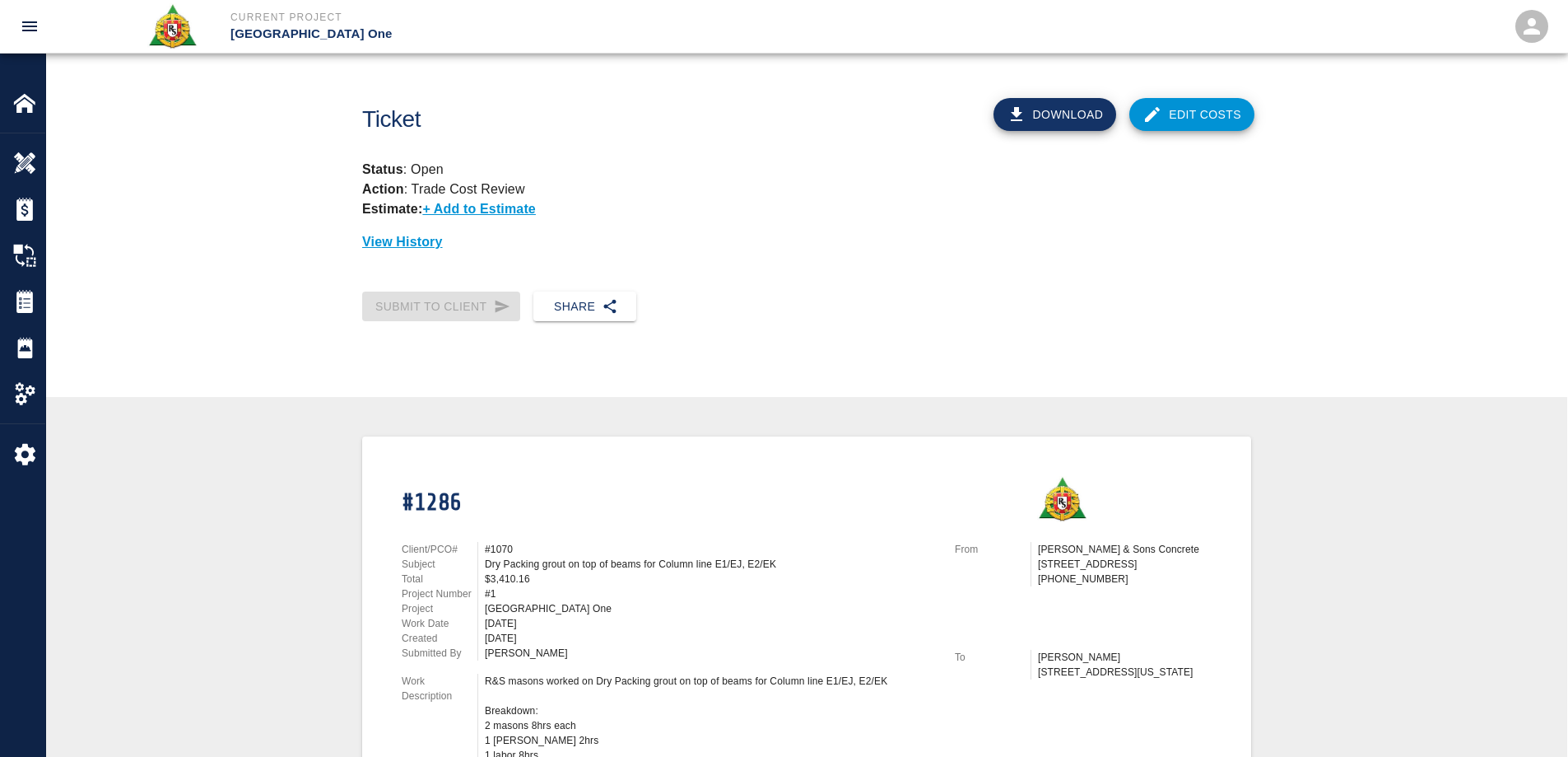
click at [1177, 114] on link "Edit Costs" at bounding box center [1191, 114] width 125 height 33
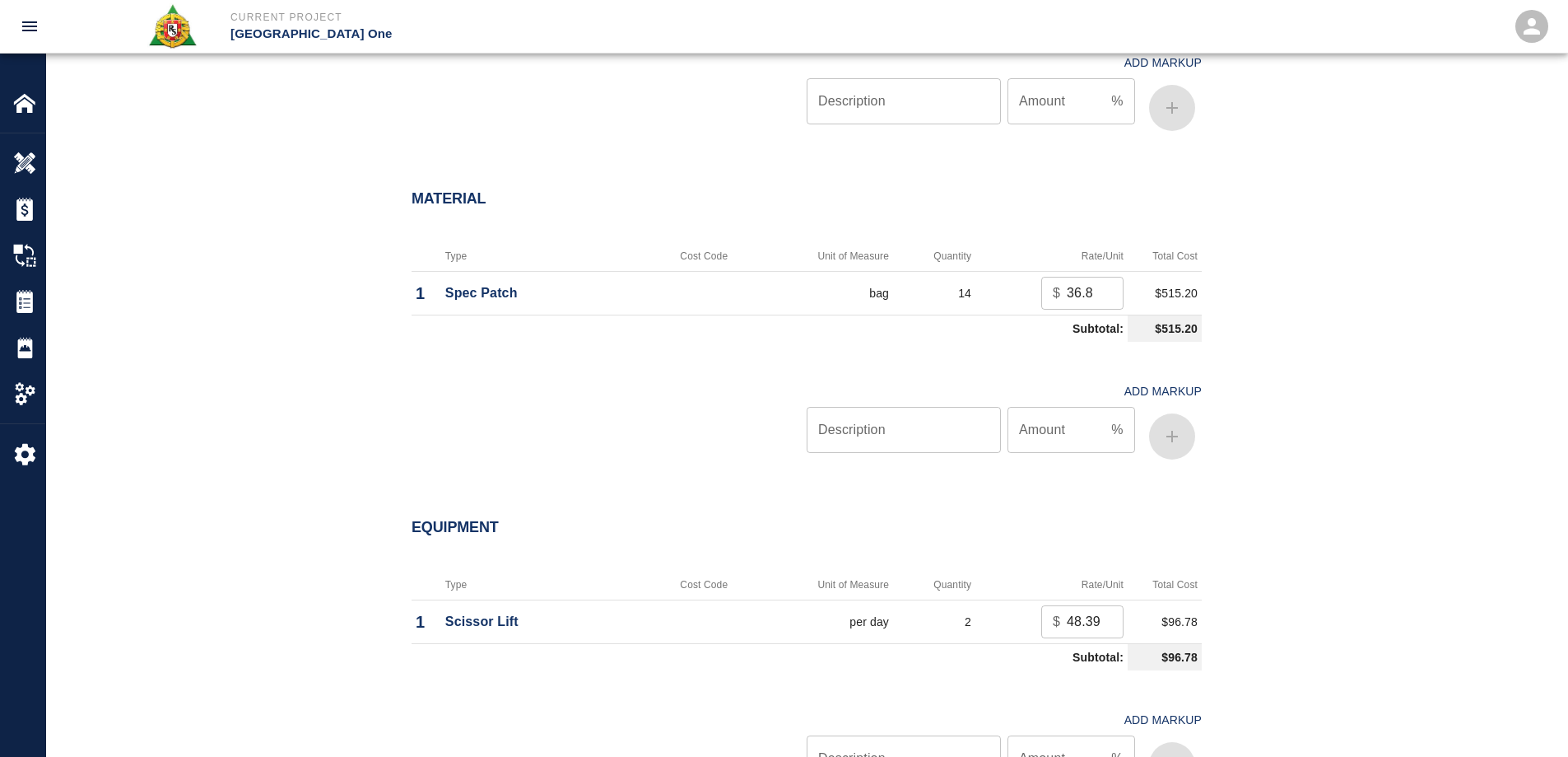
scroll to position [1400, 0]
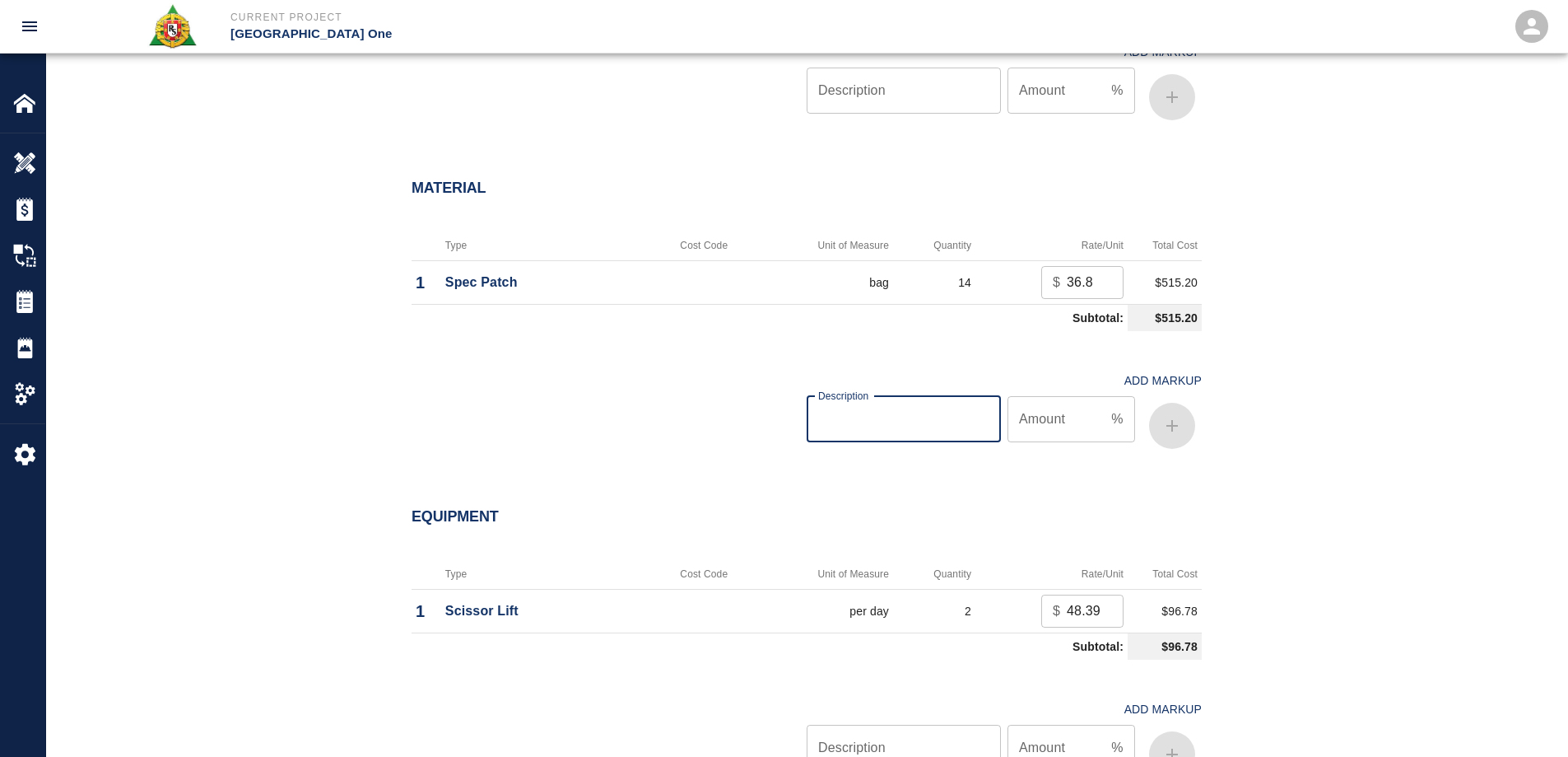
click at [931, 421] on input "Description" at bounding box center [903, 419] width 194 height 46
type input "oh/p"
type input "15"
click at [1167, 440] on button "button" at bounding box center [1172, 425] width 46 height 46
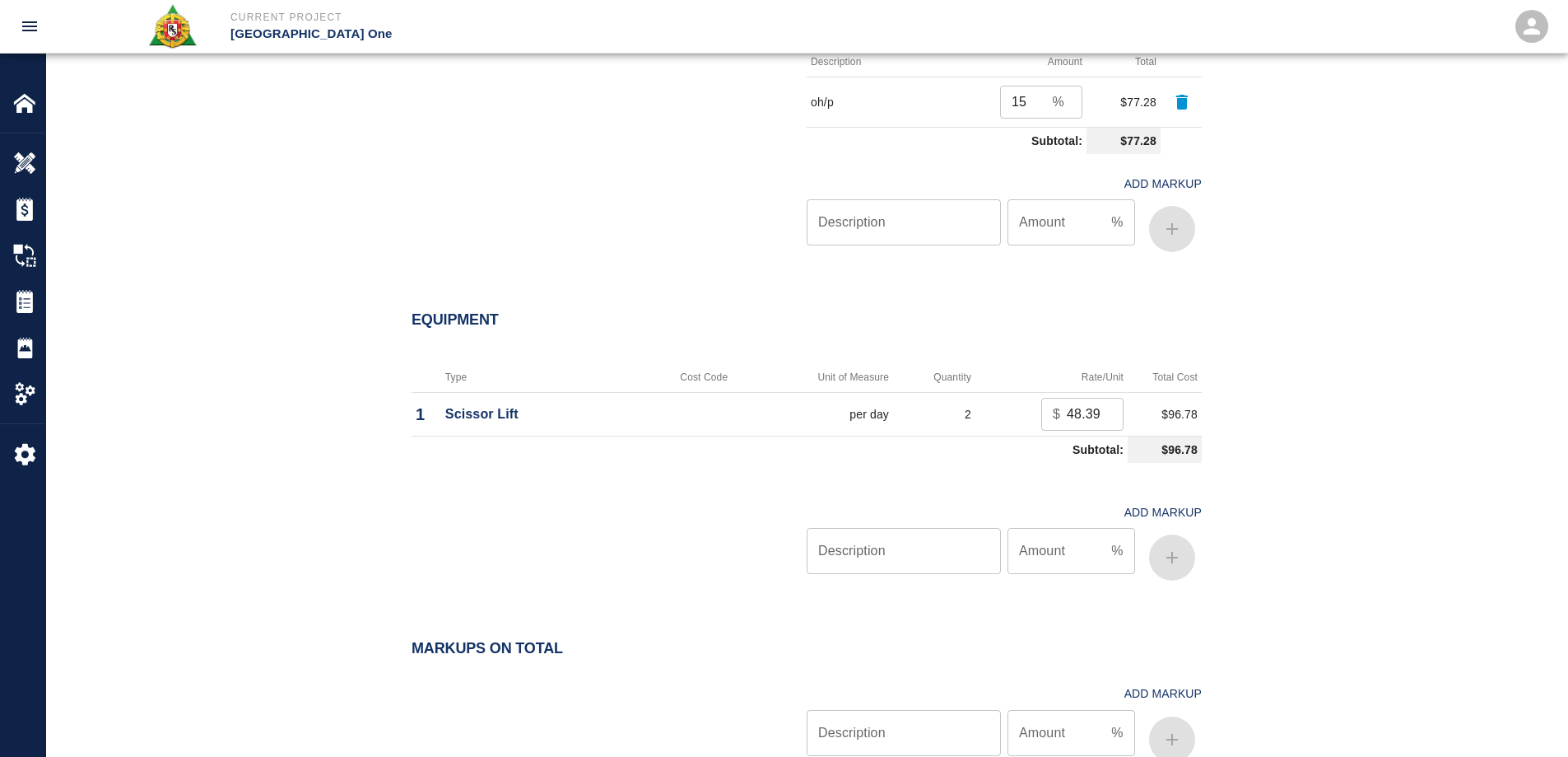
scroll to position [1729, 0]
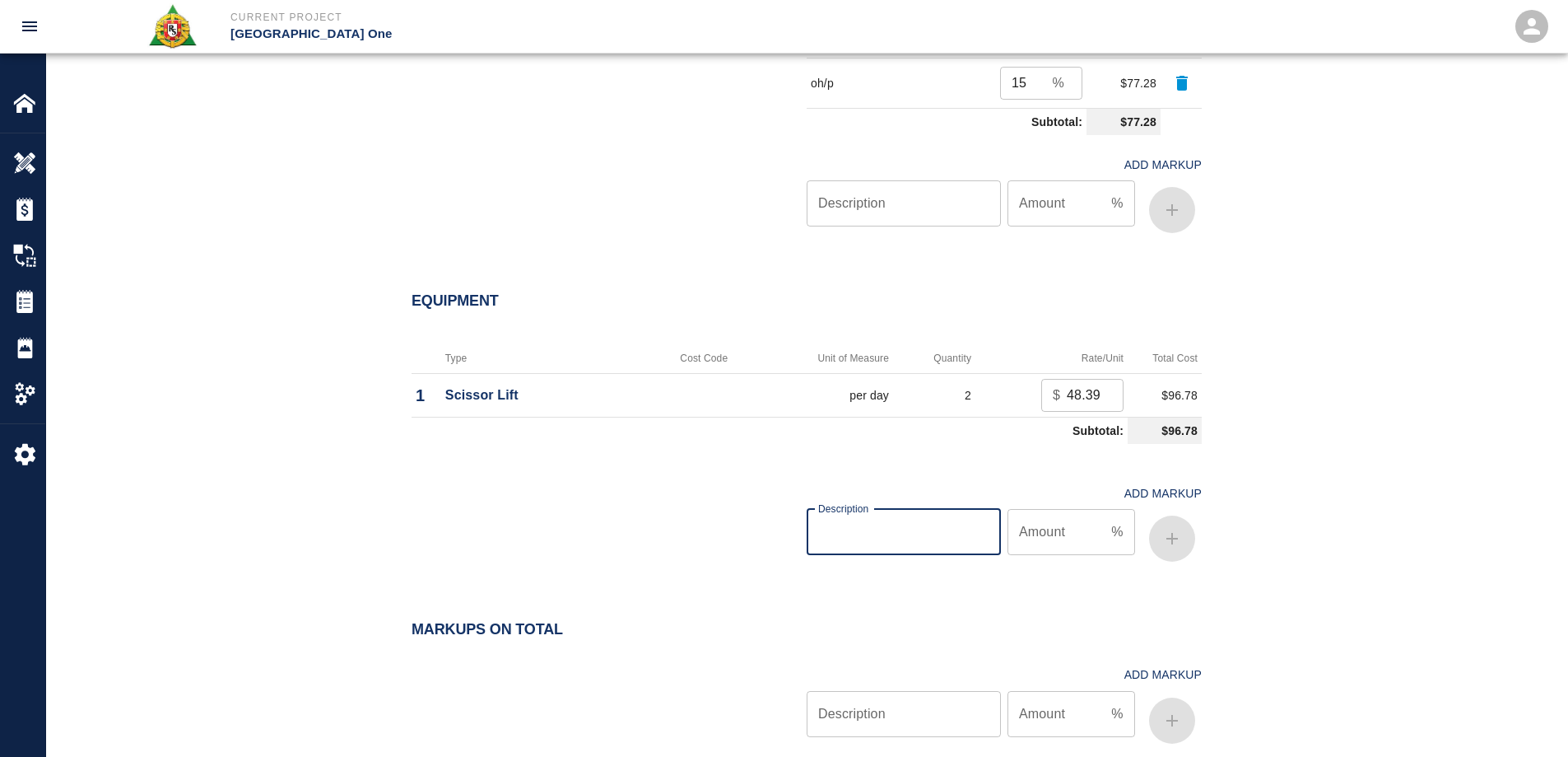
click at [931, 535] on input "Description" at bounding box center [903, 532] width 194 height 46
type input "oh/p"
type input "15"
click at [1179, 535] on icon "button" at bounding box center [1172, 538] width 20 height 20
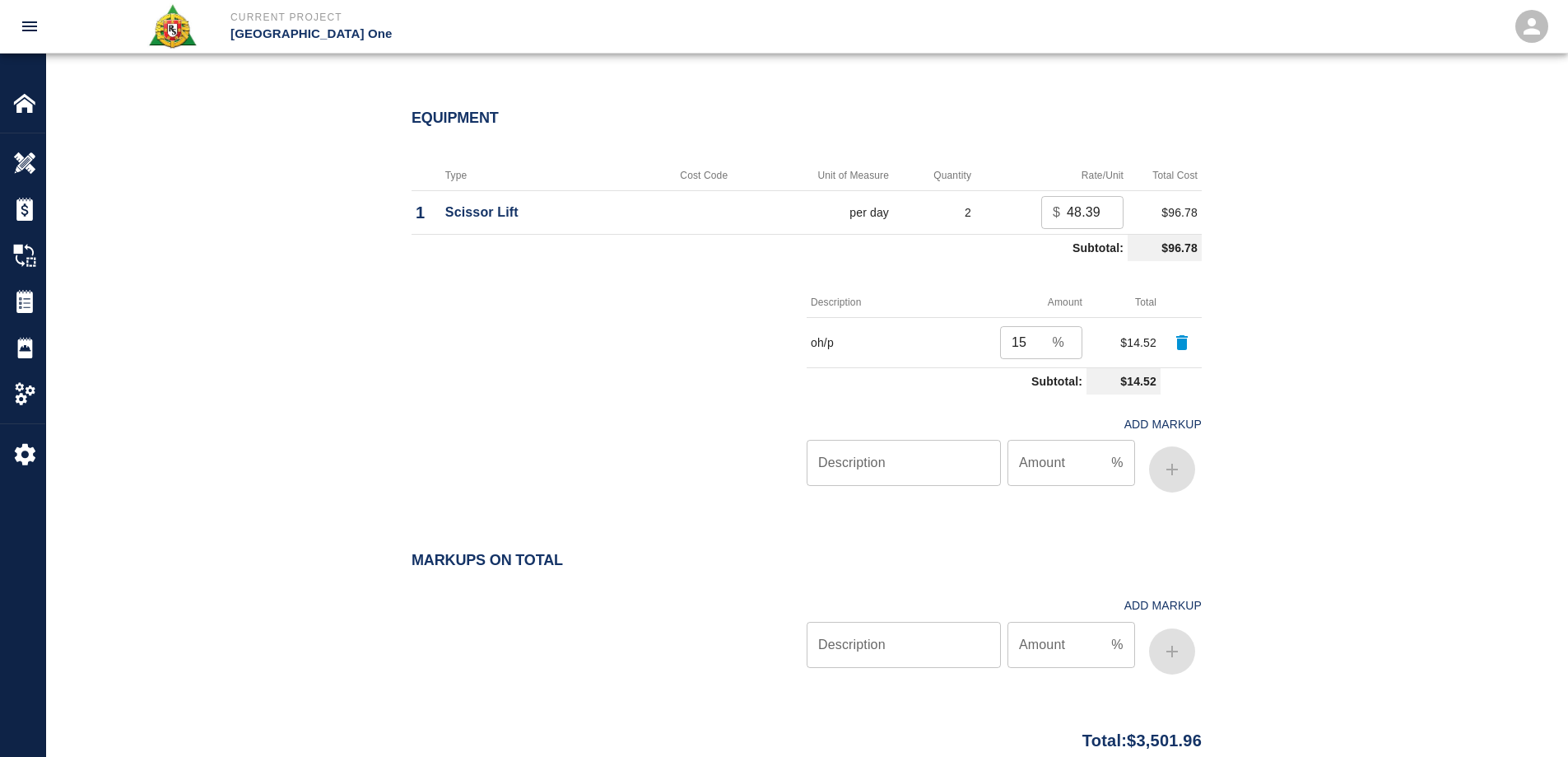
scroll to position [2043, 0]
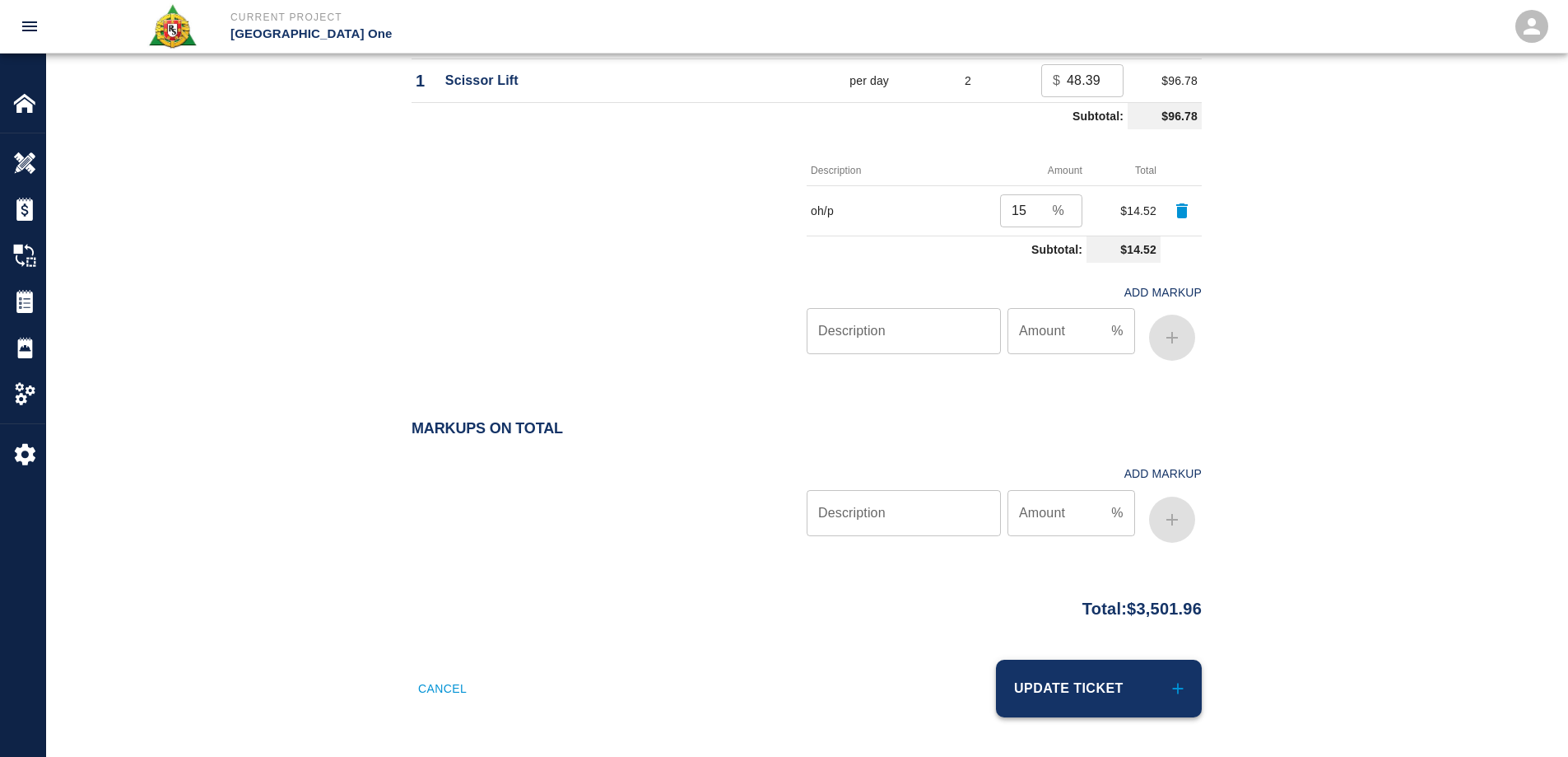
click at [1140, 689] on button "Update Ticket" at bounding box center [1098, 689] width 205 height 58
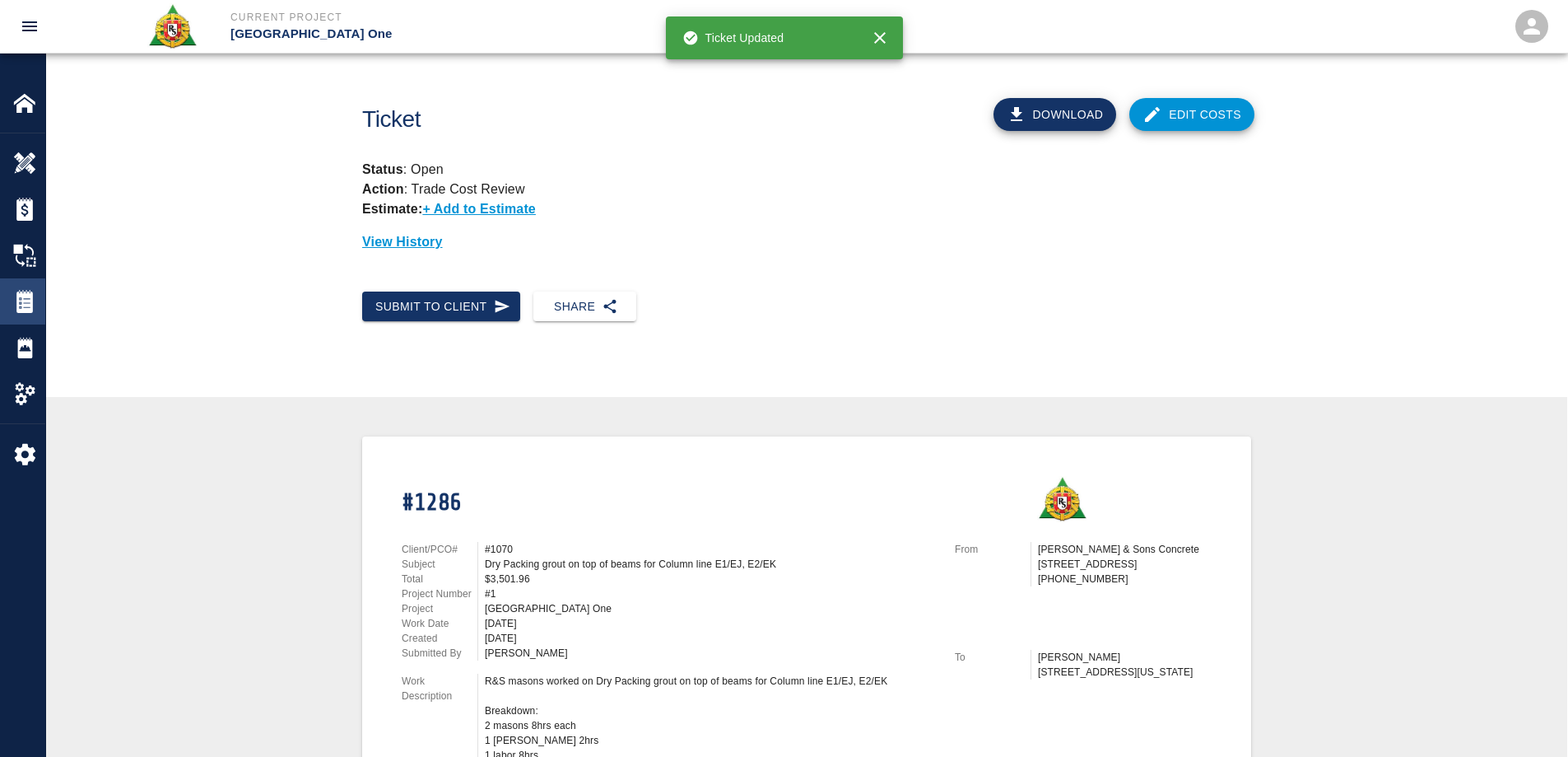
click at [37, 294] on div at bounding box center [36, 301] width 46 height 23
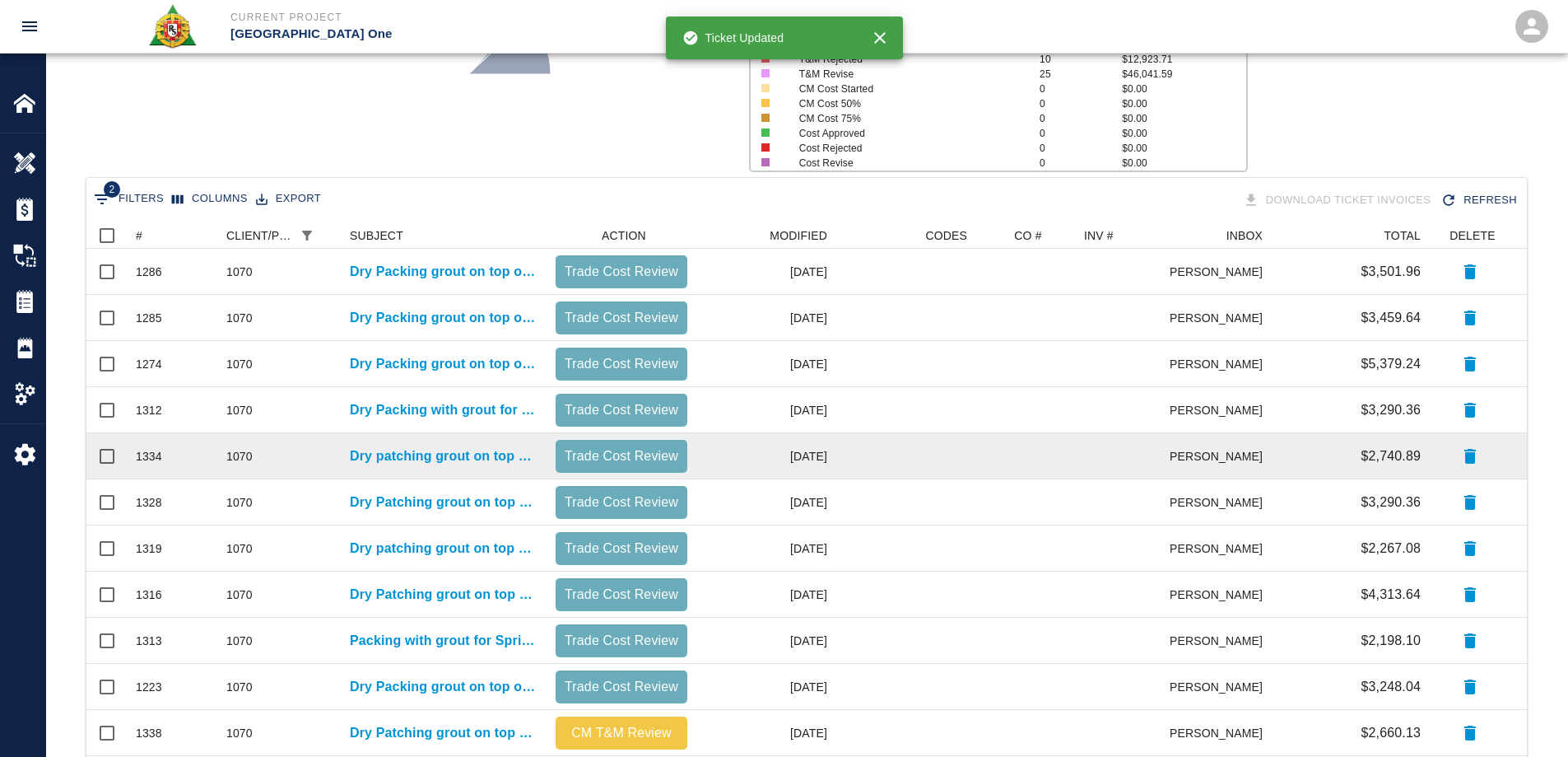
scroll to position [494, 0]
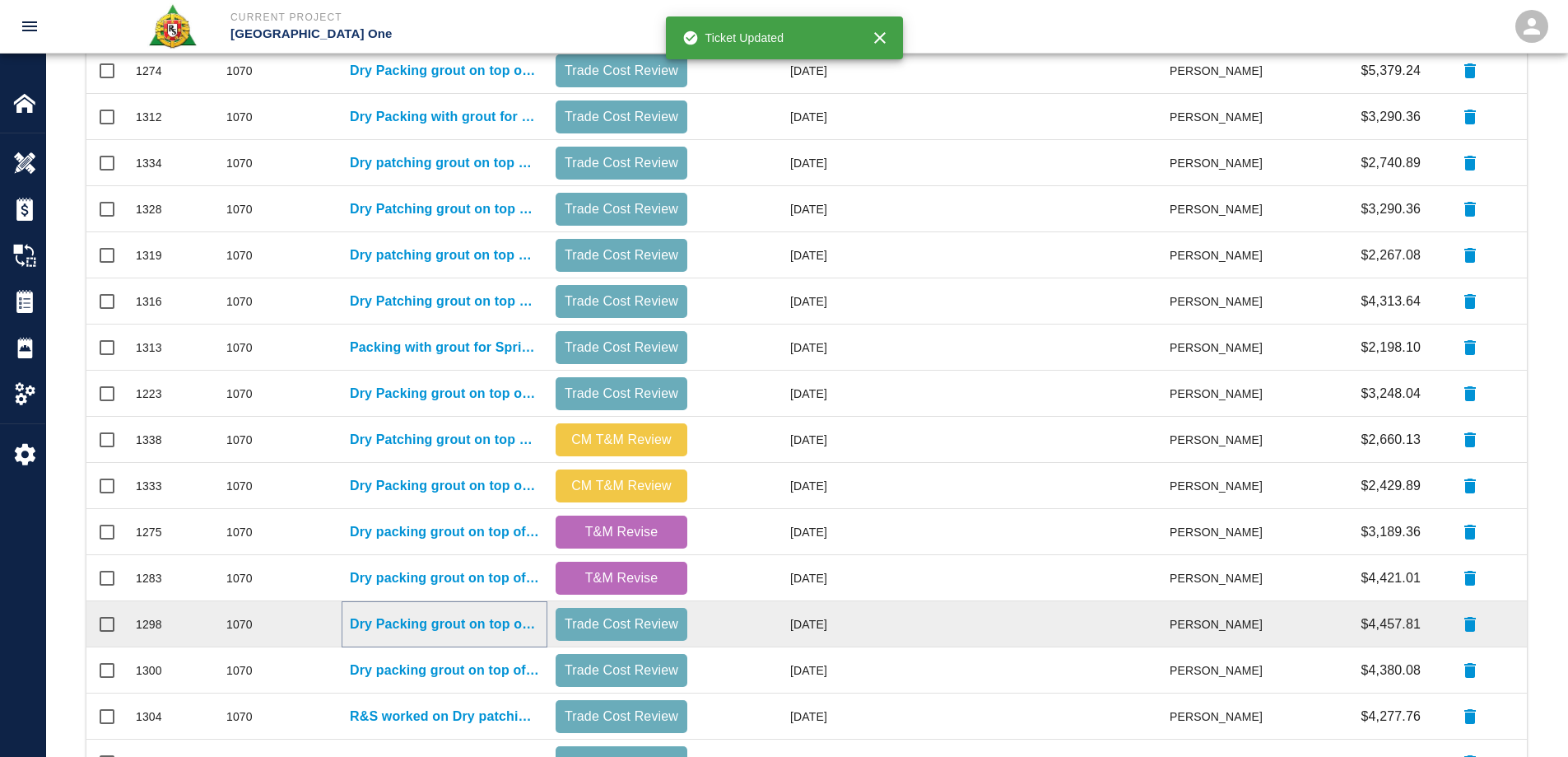
click at [460, 623] on p "Dry Packing grout on top of beams Column line E26/EJ, E26/ED" at bounding box center [444, 623] width 189 height 20
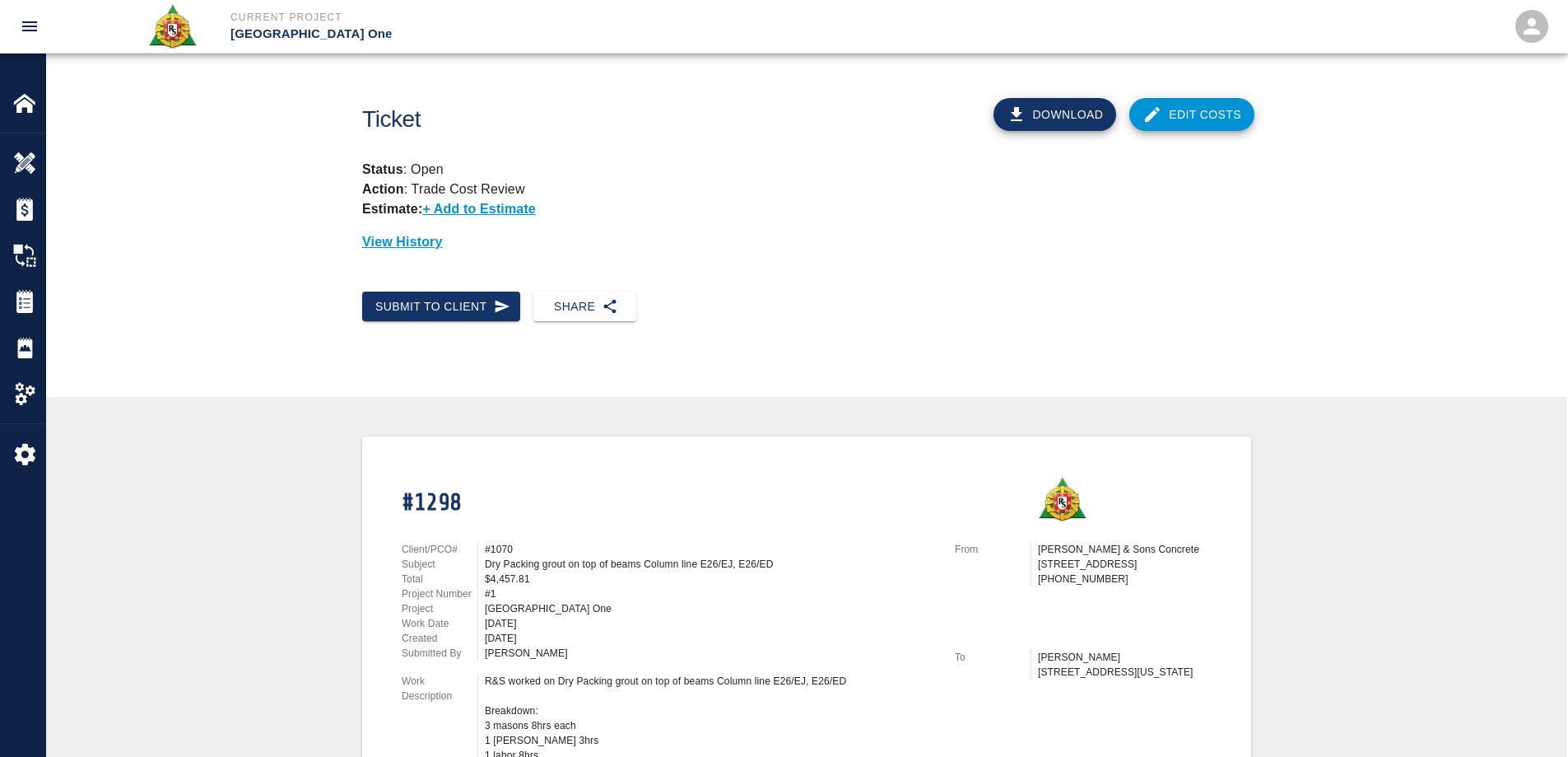
click at [1168, 127] on link "Edit Costs" at bounding box center [1191, 114] width 125 height 33
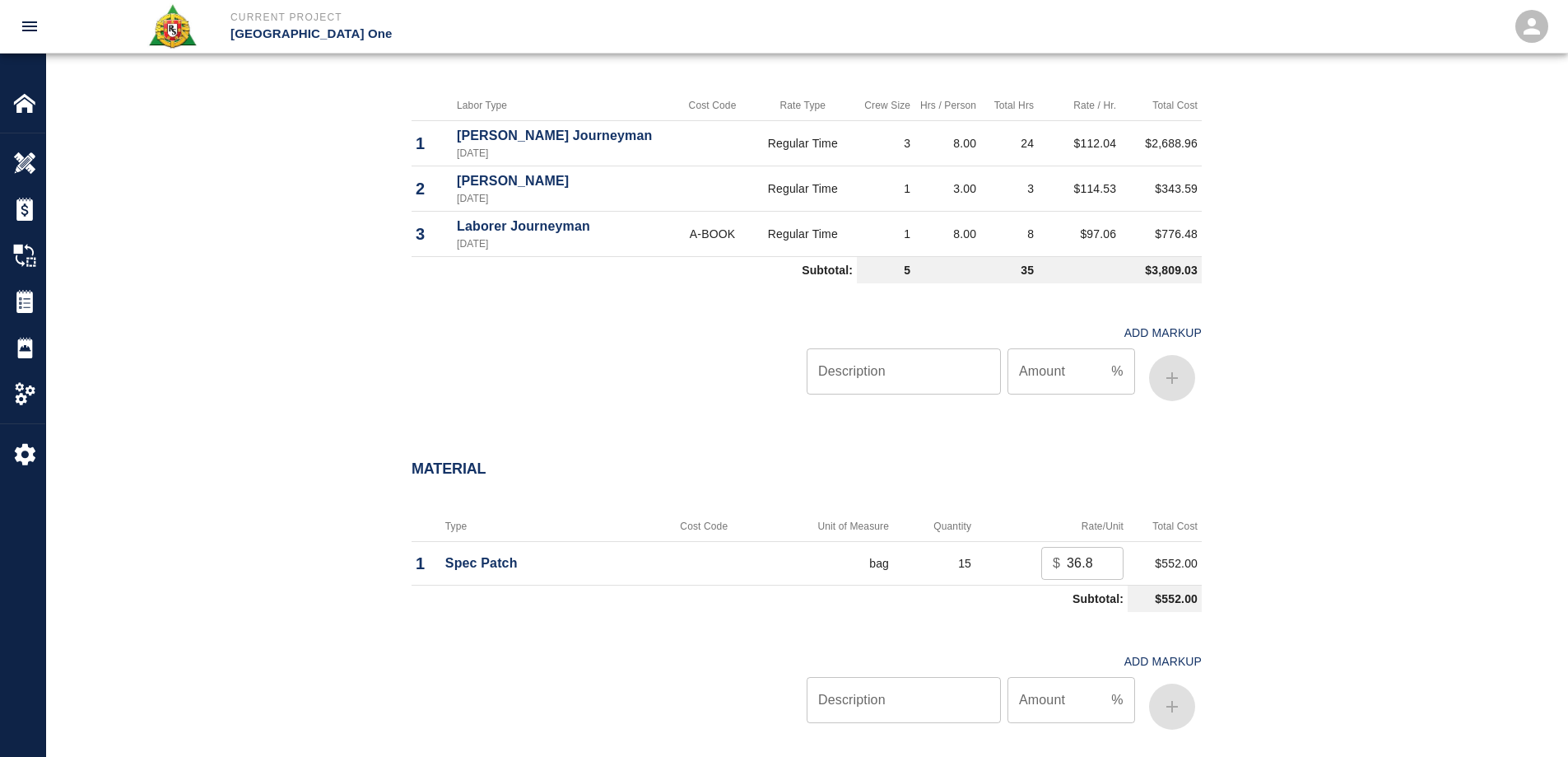
scroll to position [1153, 0]
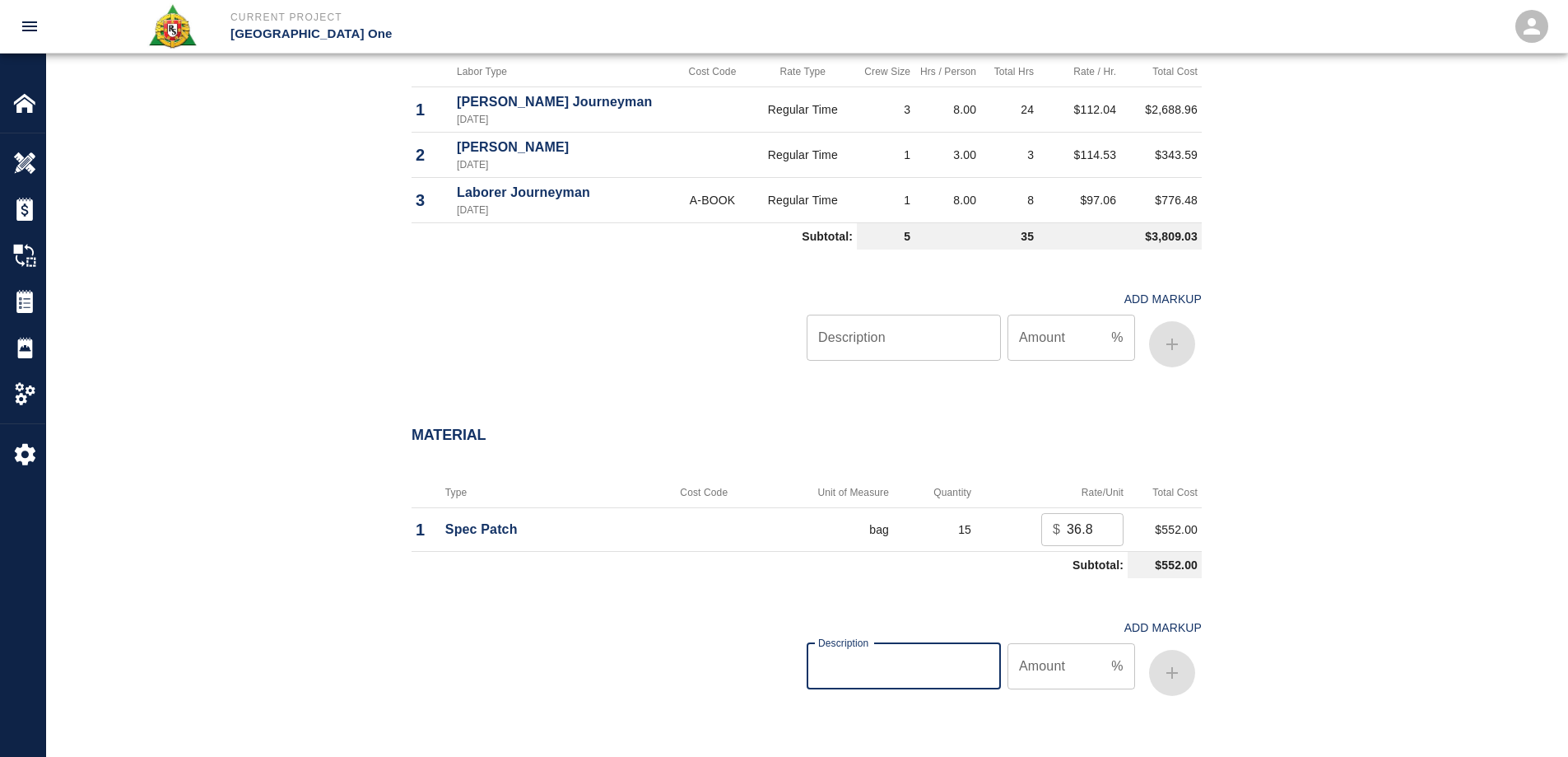
click at [929, 652] on input "Description" at bounding box center [903, 666] width 194 height 46
type input "oh/p"
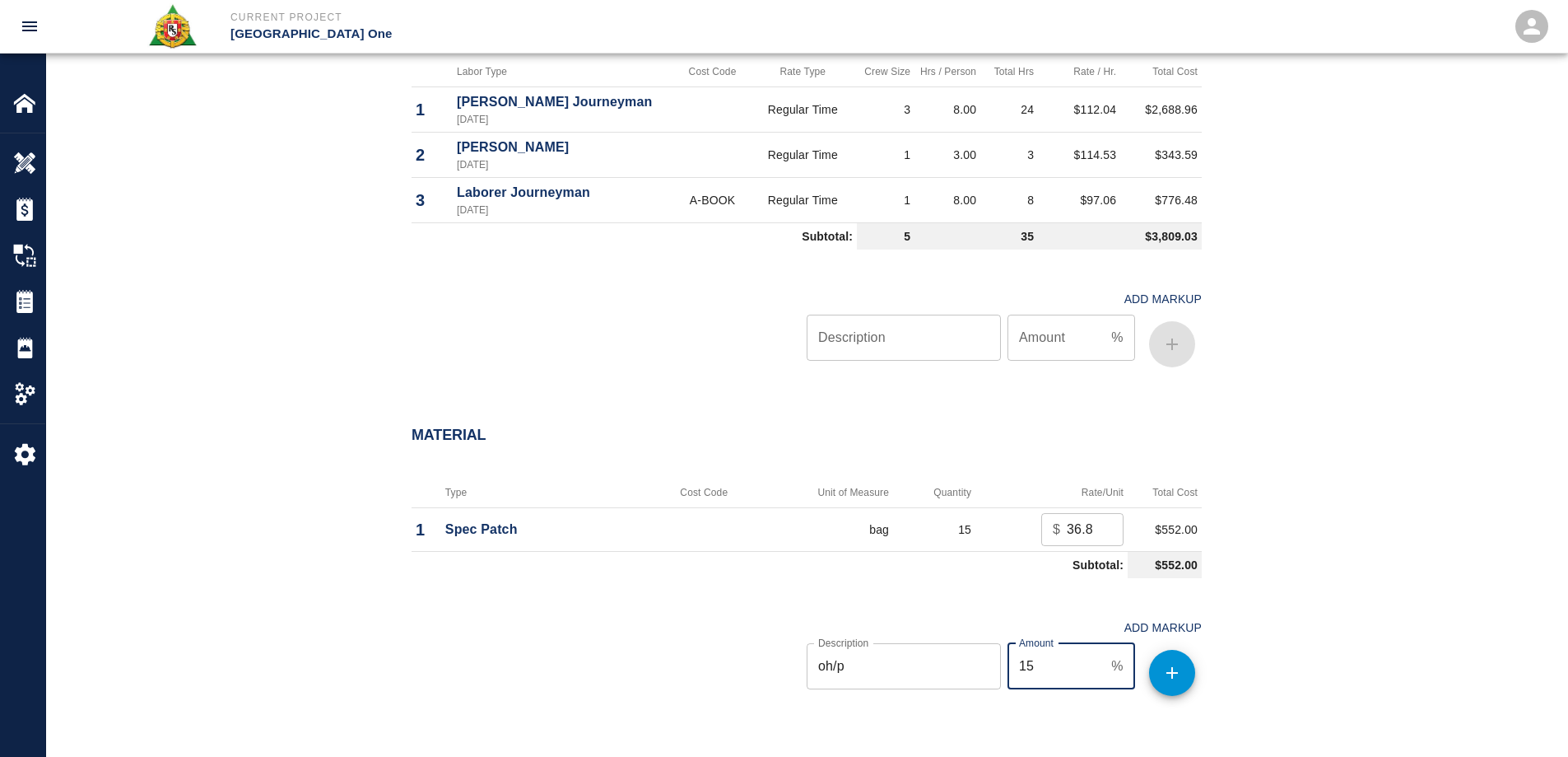
type input "15"
click at [1177, 673] on icon "button" at bounding box center [1172, 672] width 20 height 20
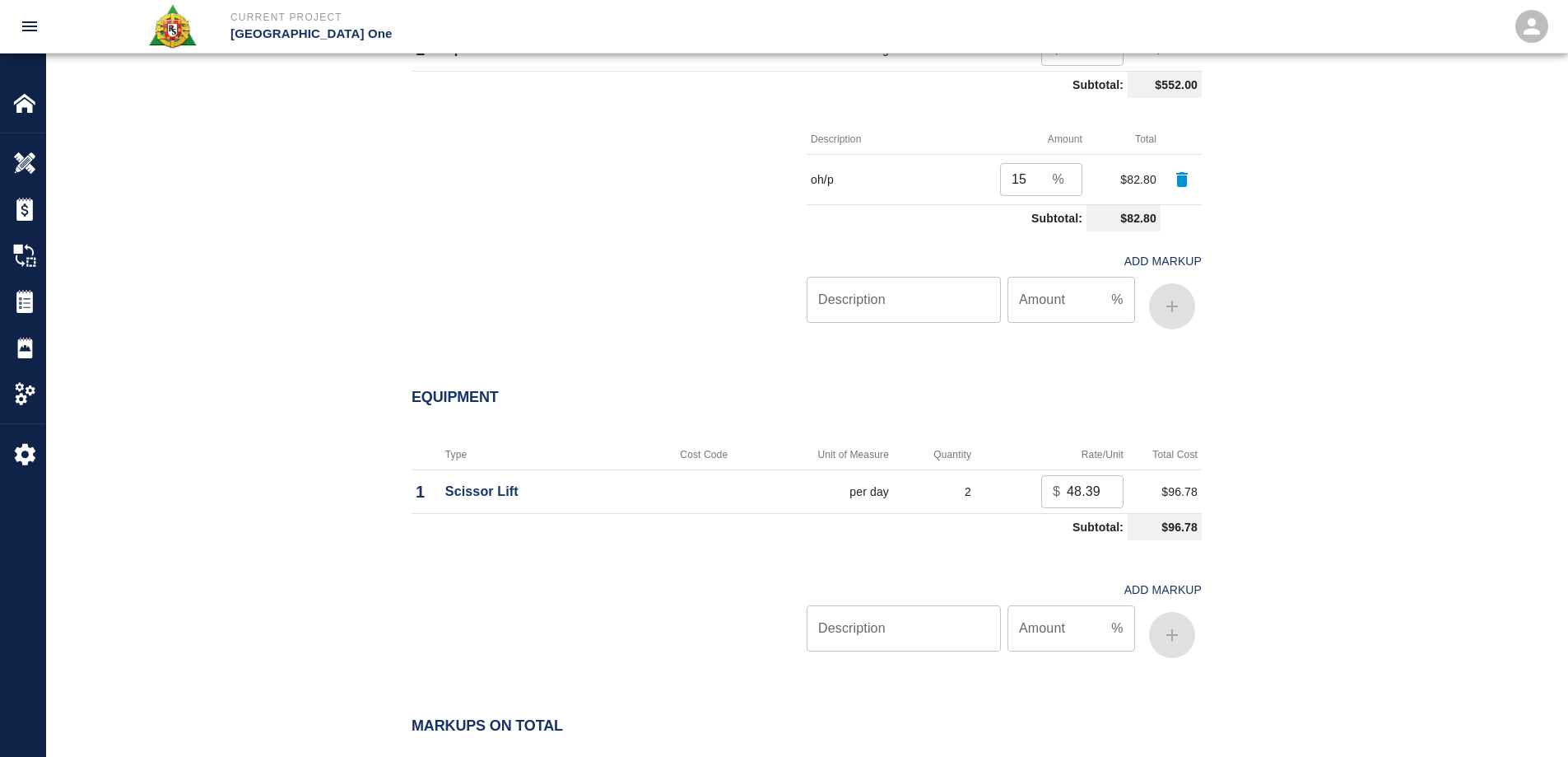
scroll to position [1647, 0]
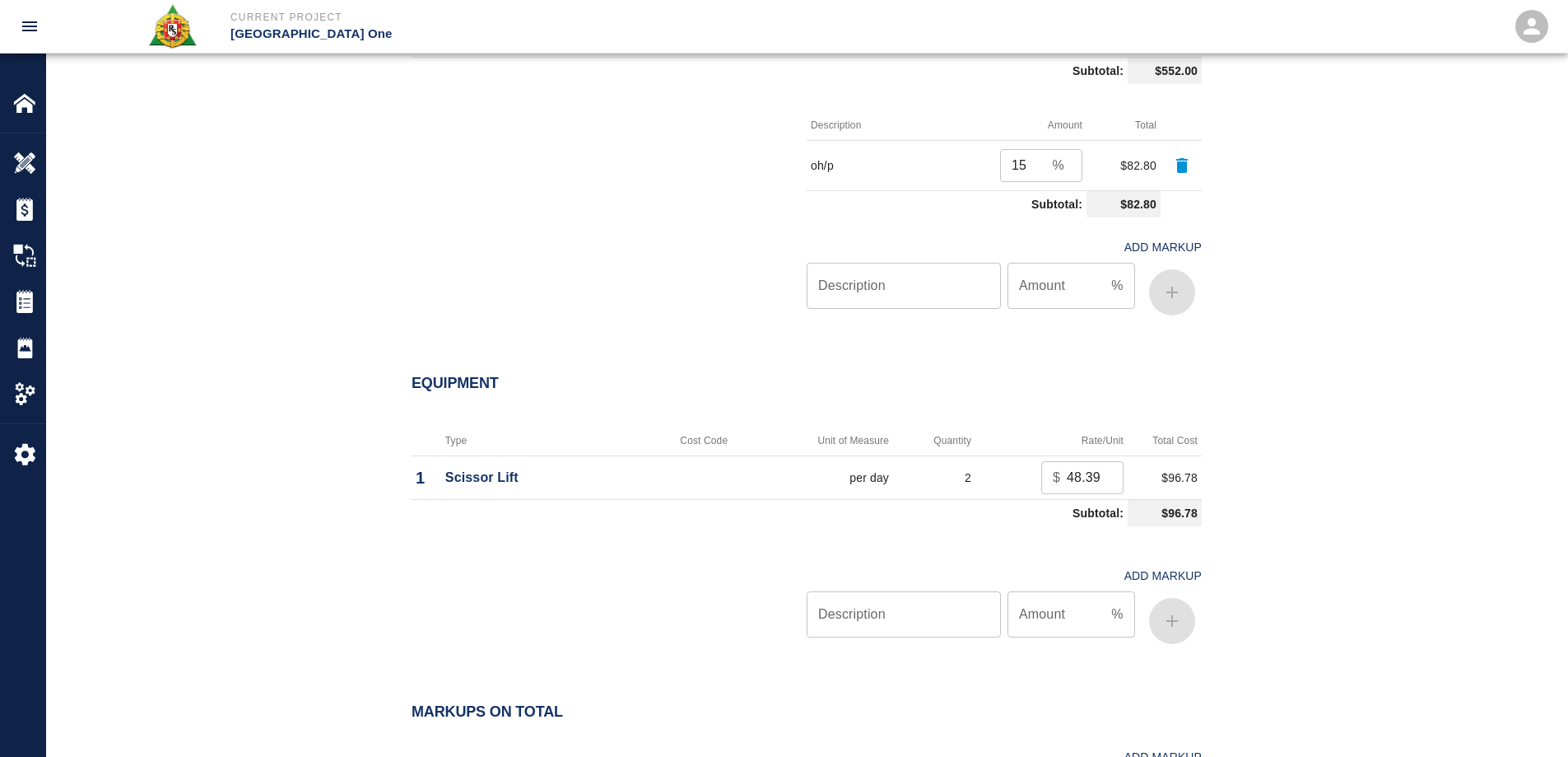
click at [971, 636] on input "Description" at bounding box center [903, 614] width 194 height 46
type input "oh/p"
type input "15"
click at [1177, 631] on button "button" at bounding box center [1172, 621] width 46 height 46
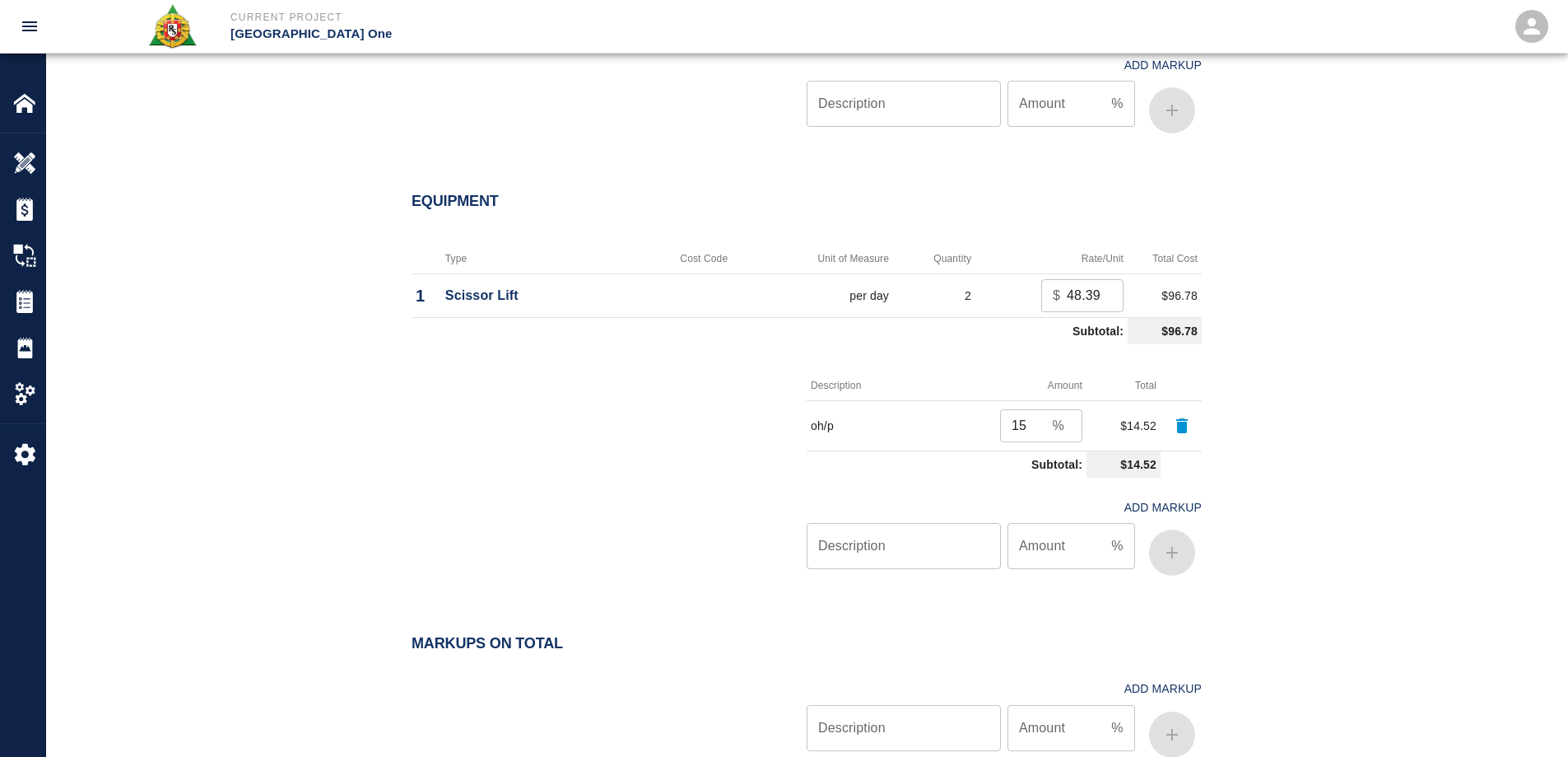
scroll to position [2043, 0]
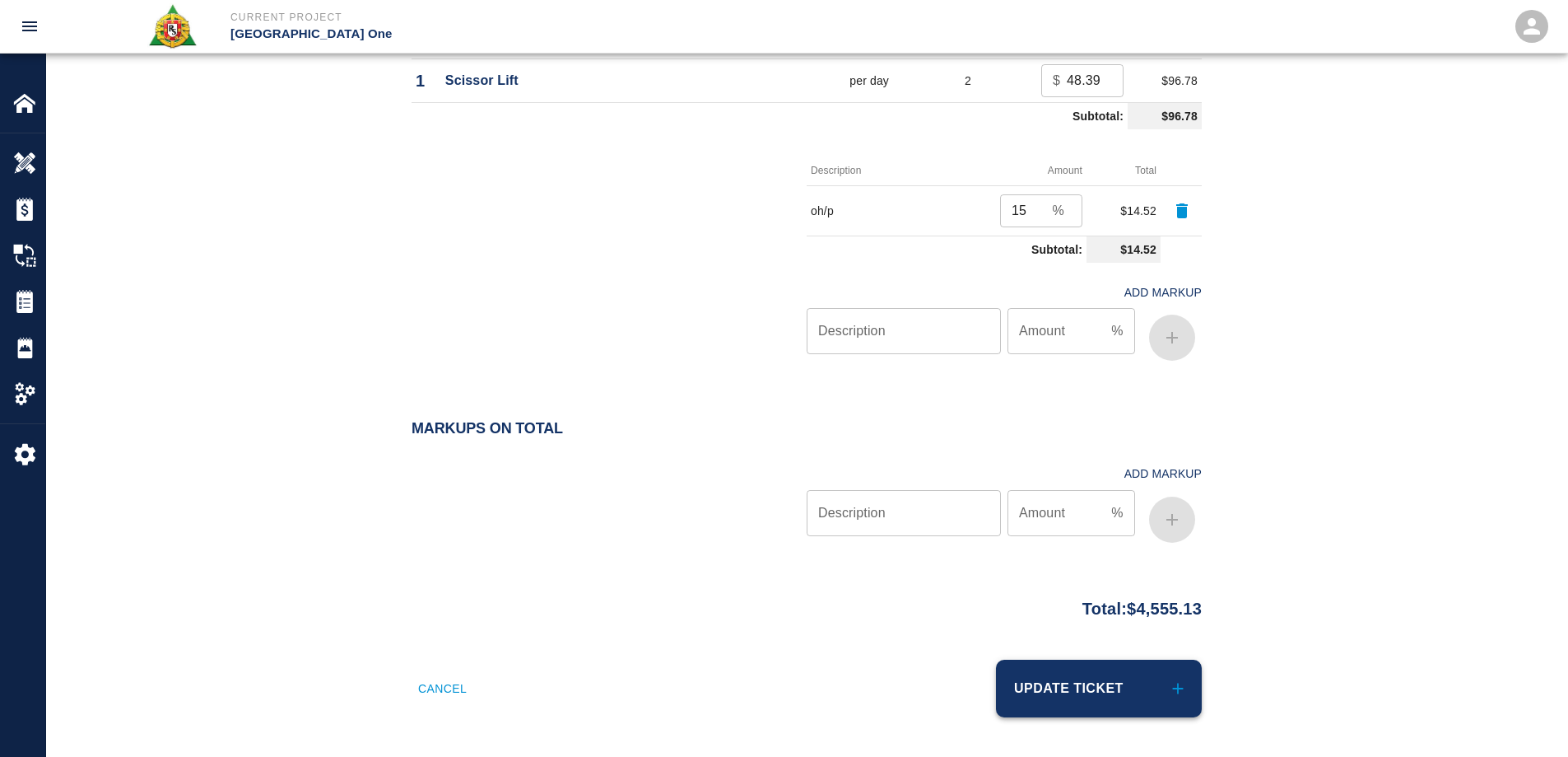
click at [1167, 694] on button "Update Ticket" at bounding box center [1098, 689] width 205 height 58
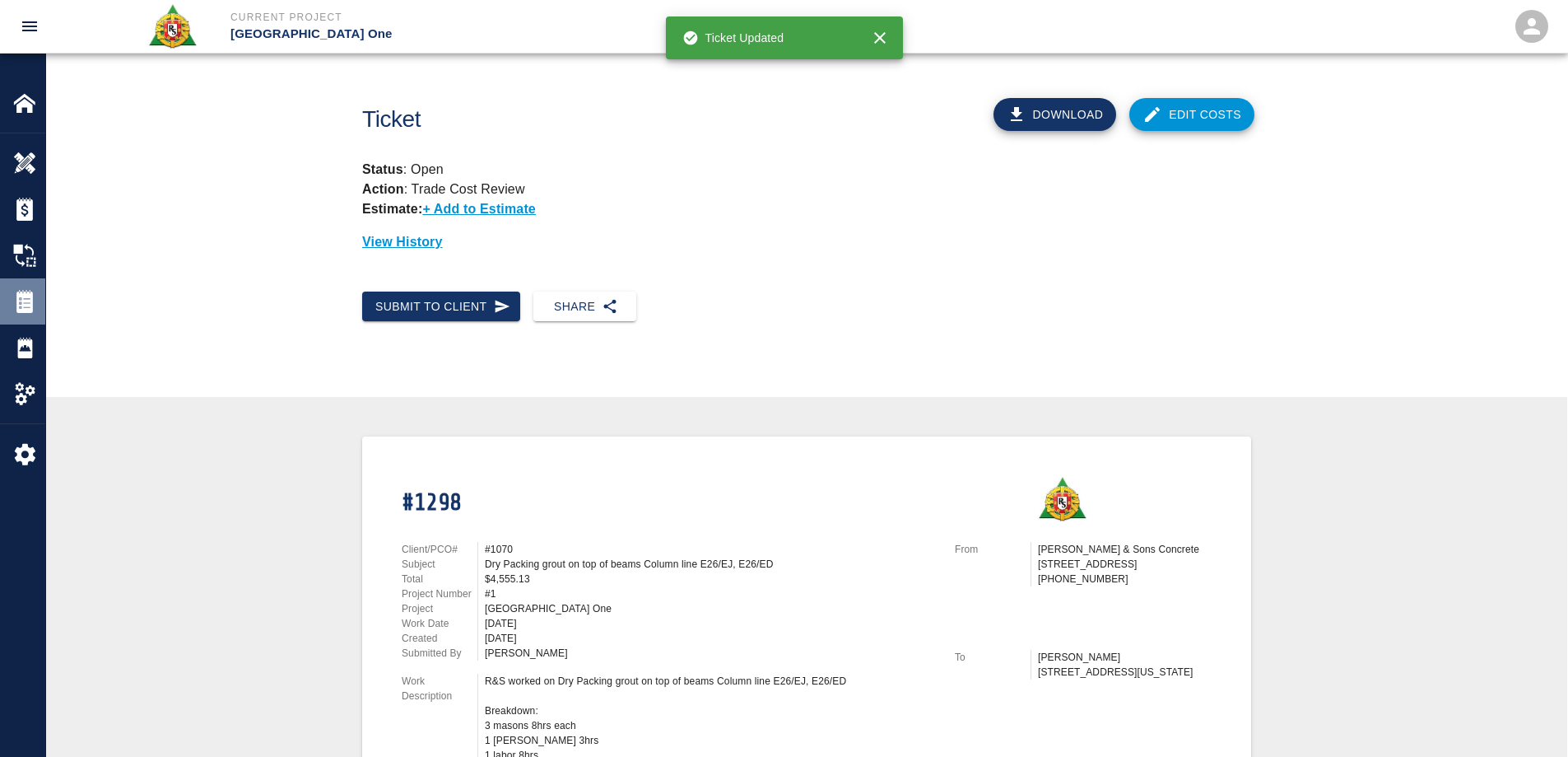
click at [14, 299] on img at bounding box center [24, 301] width 23 height 23
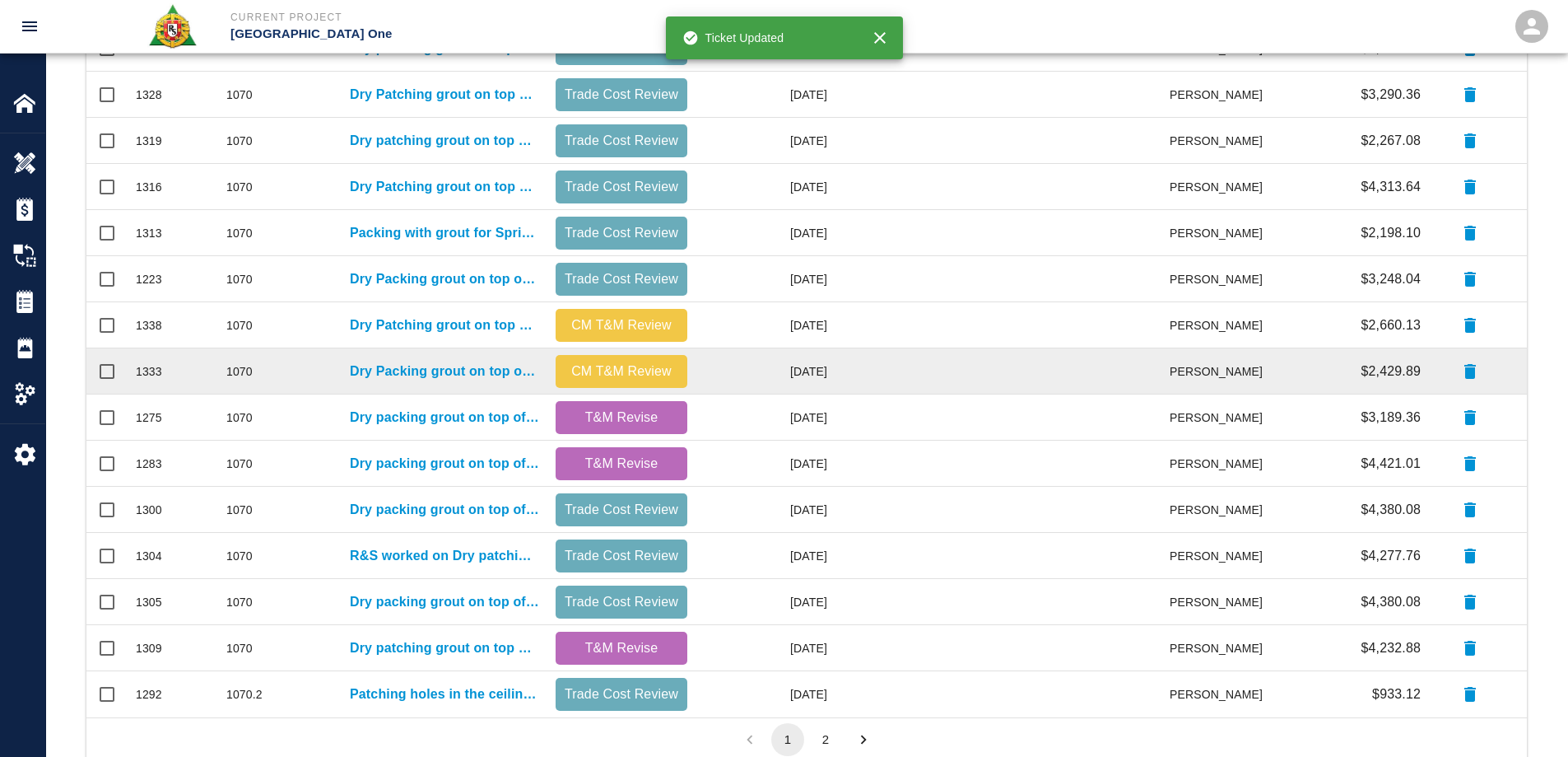
scroll to position [659, 0]
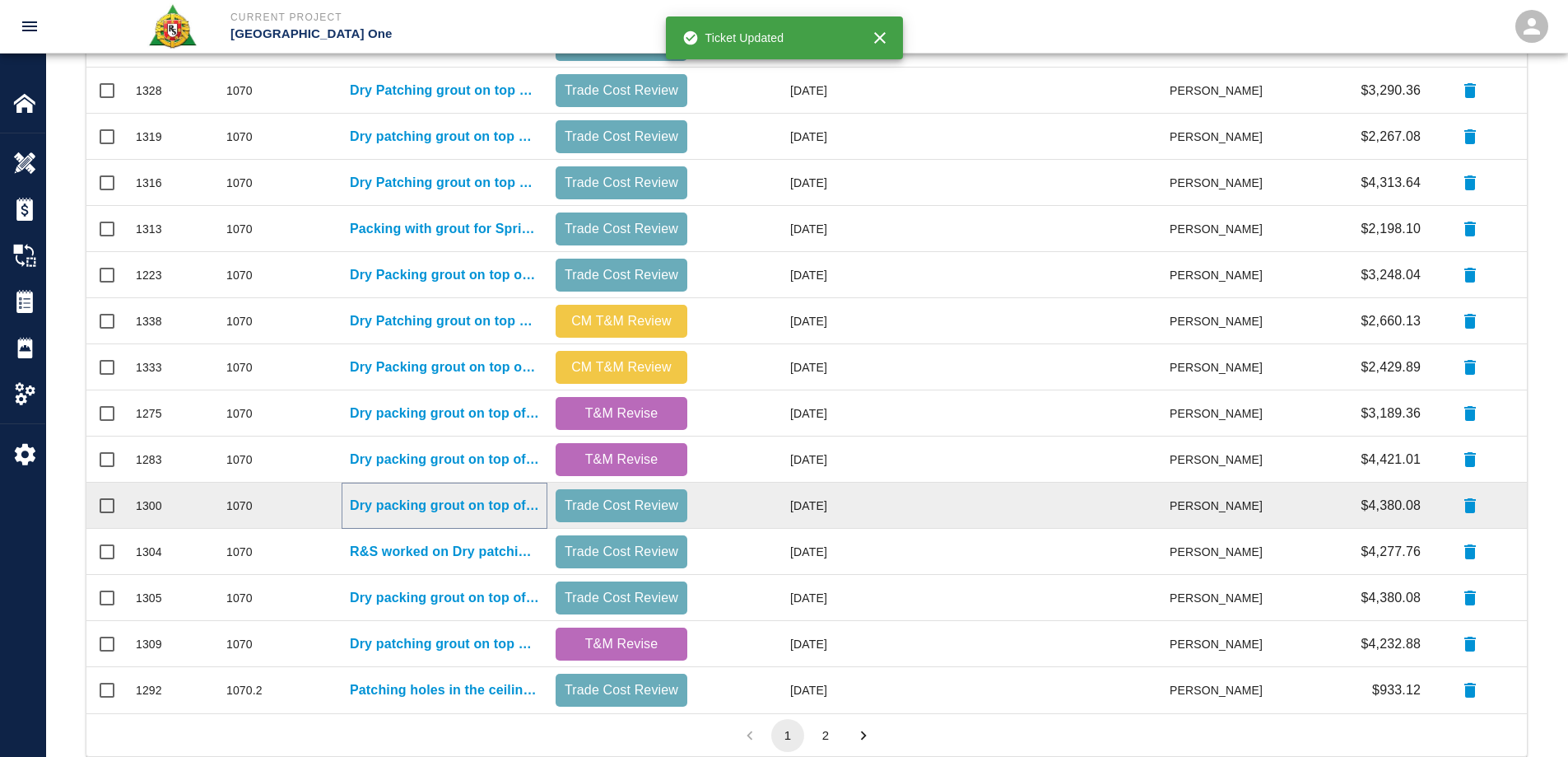
click at [429, 515] on p "Dry packing grout on top of beams for Column line EK/E17, EJ/E16, E29/Ee" at bounding box center [444, 505] width 189 height 20
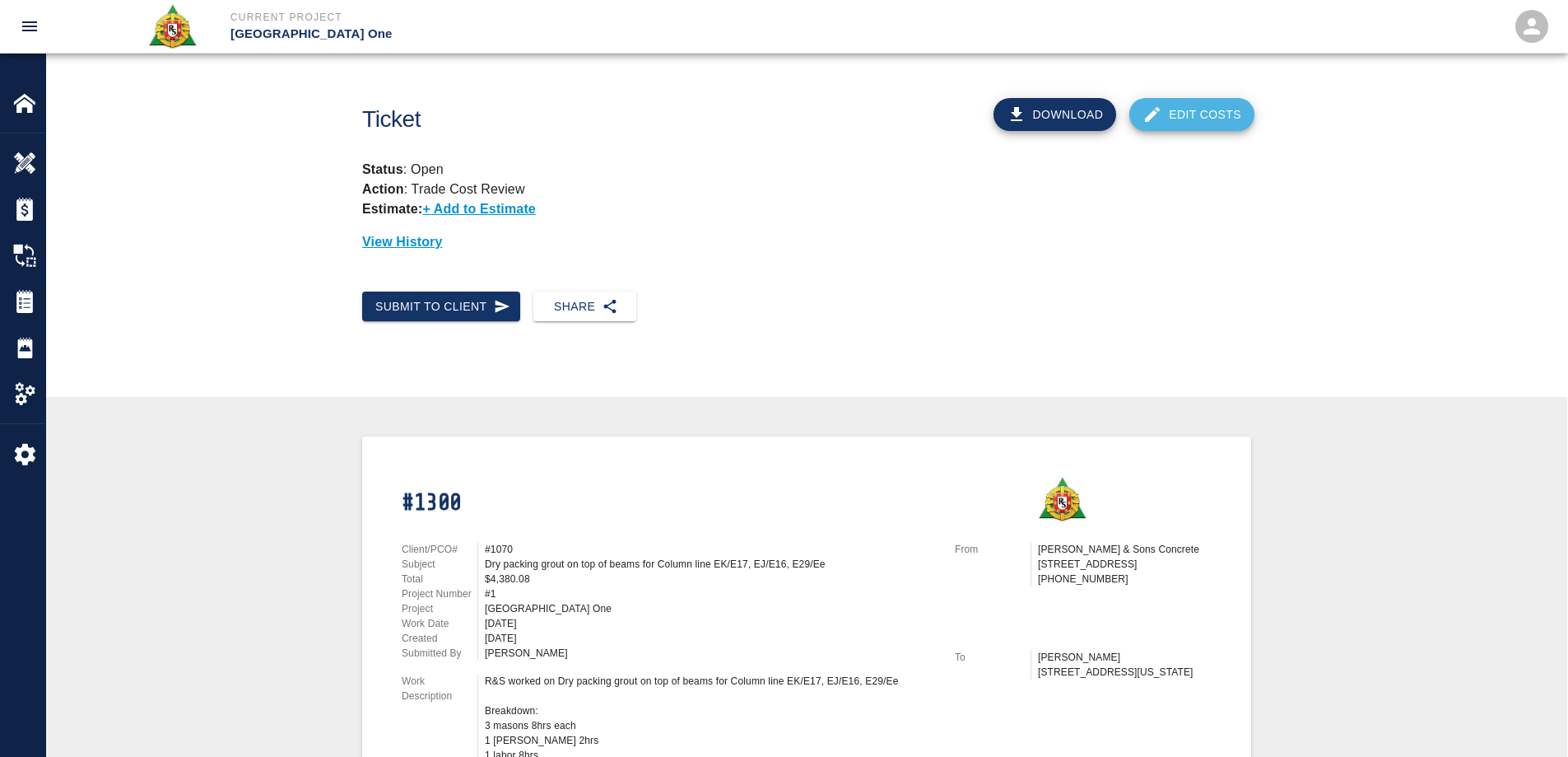
click at [1179, 108] on link "Edit Costs" at bounding box center [1191, 114] width 125 height 33
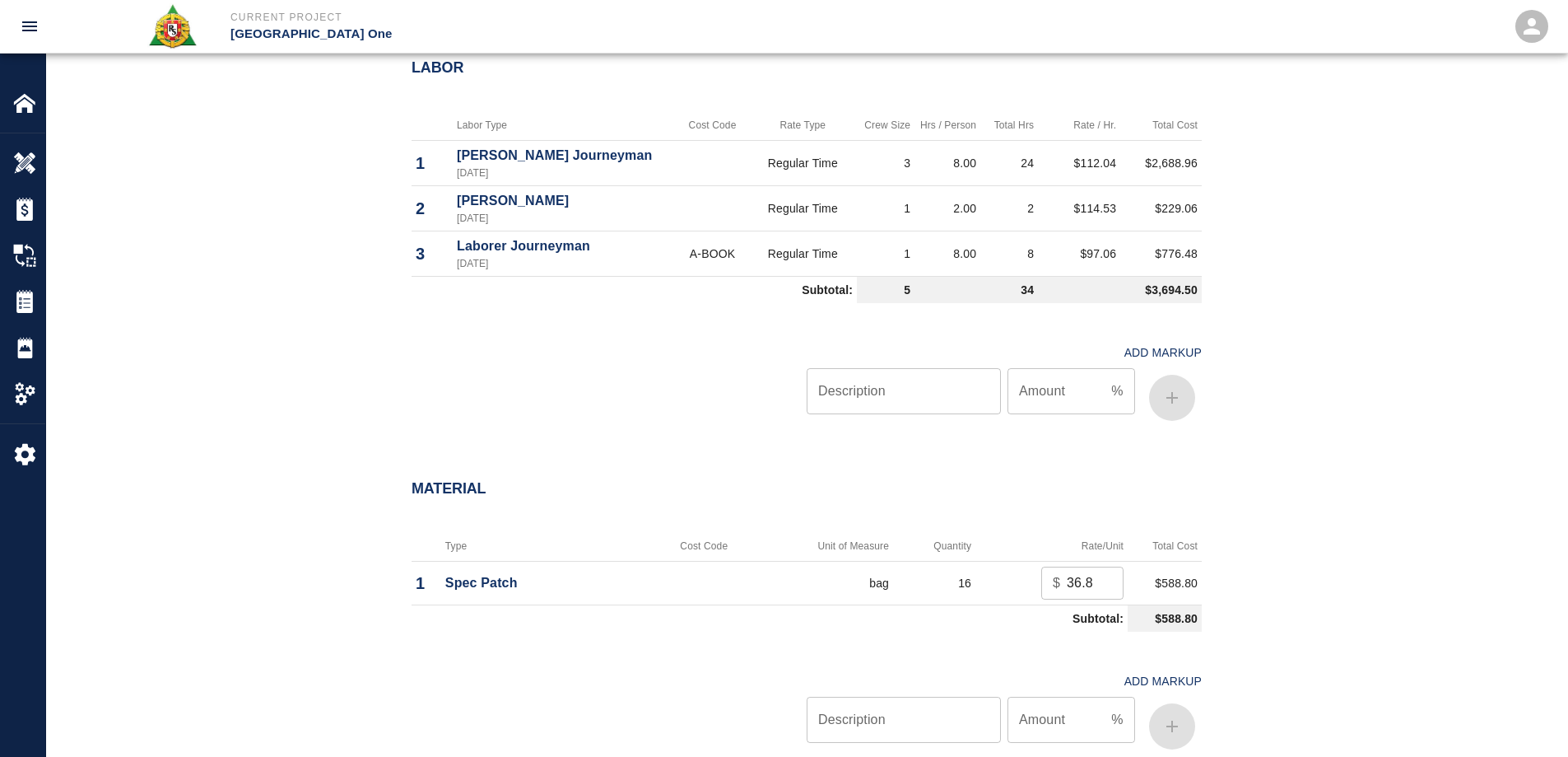
scroll to position [1317, 0]
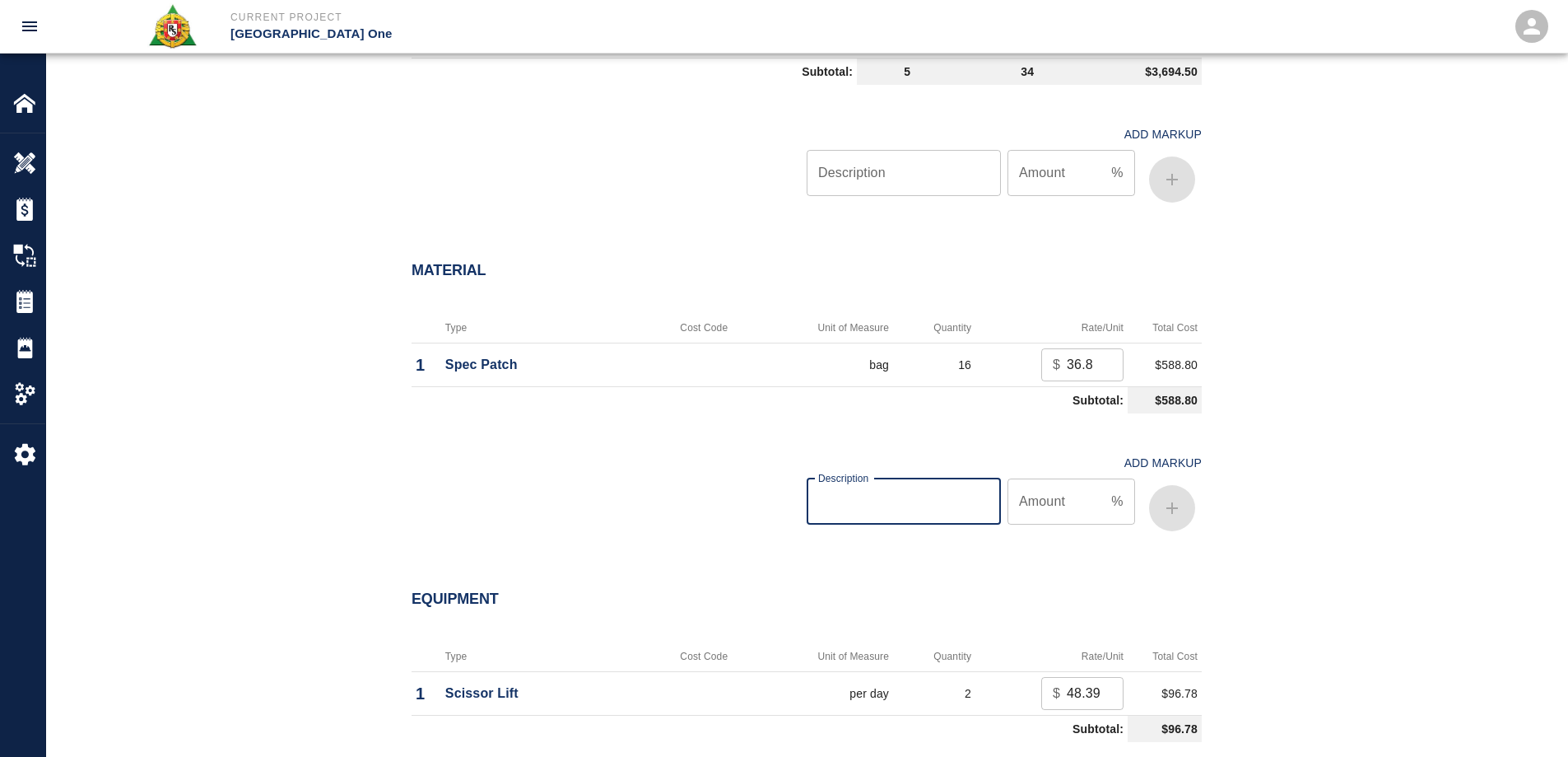
click at [953, 494] on input "Description" at bounding box center [903, 501] width 194 height 46
type input "oh/p"
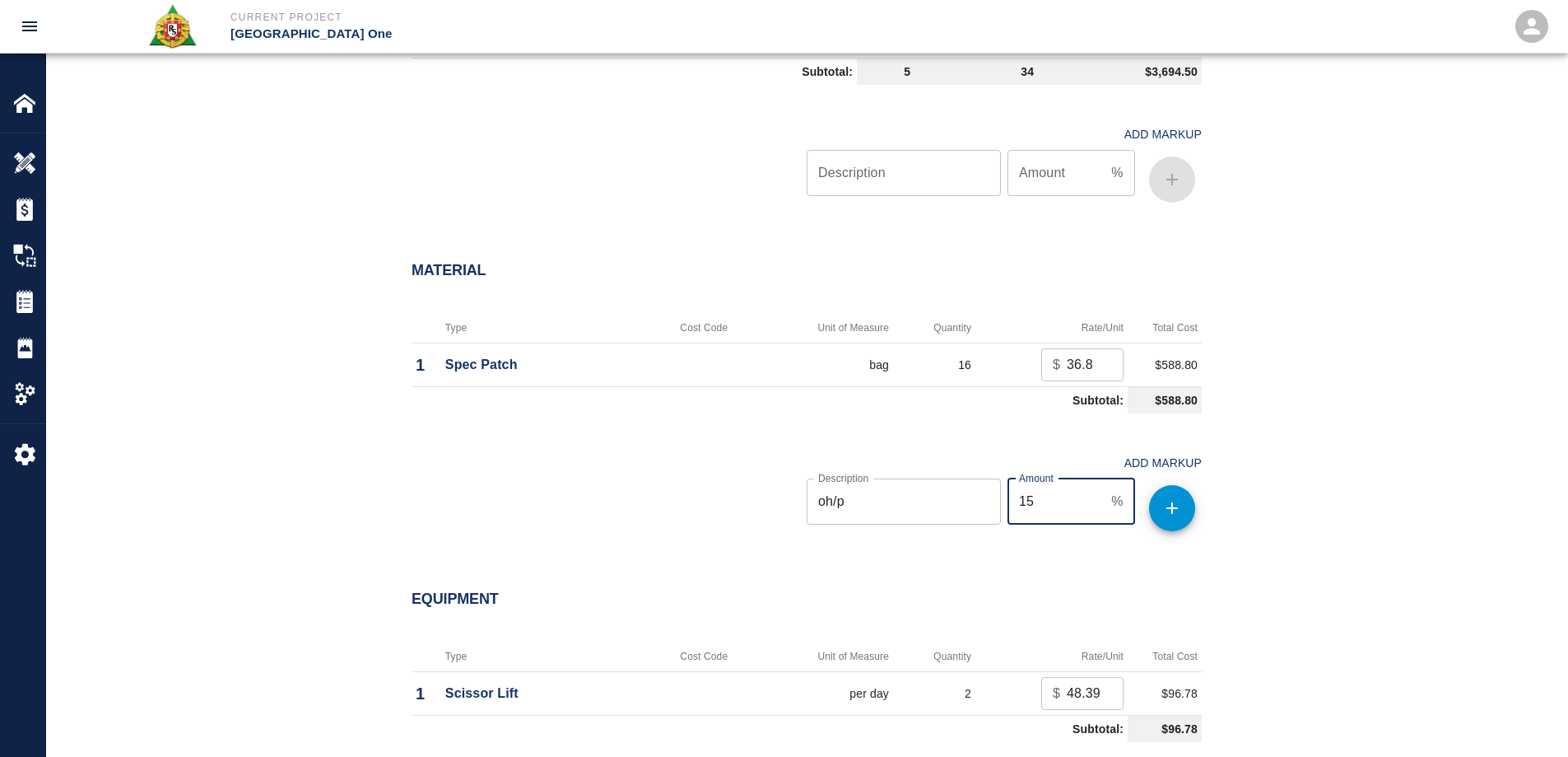
type input "15"
click at [1167, 527] on button "button" at bounding box center [1172, 508] width 46 height 46
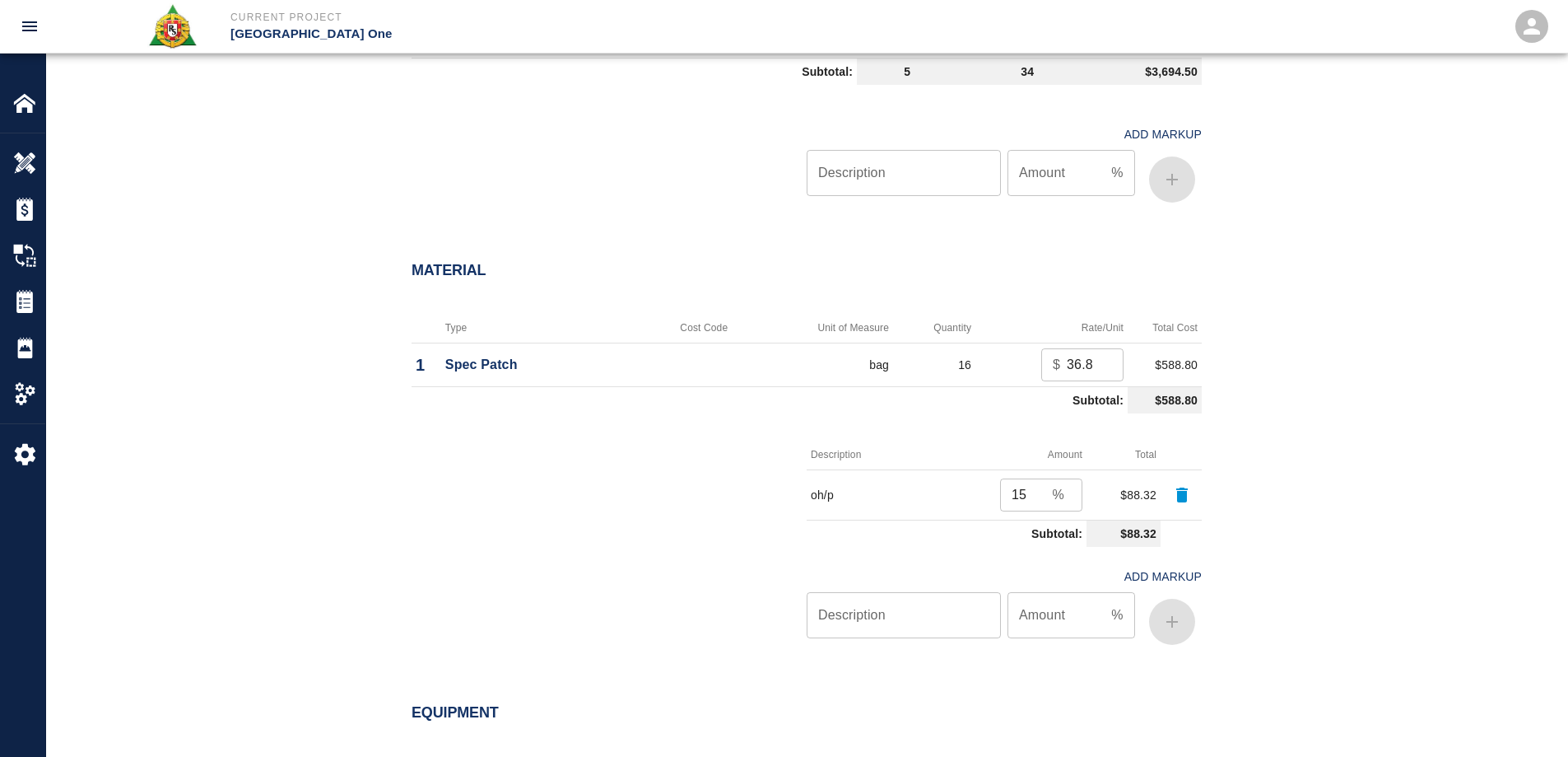
scroll to position [1729, 0]
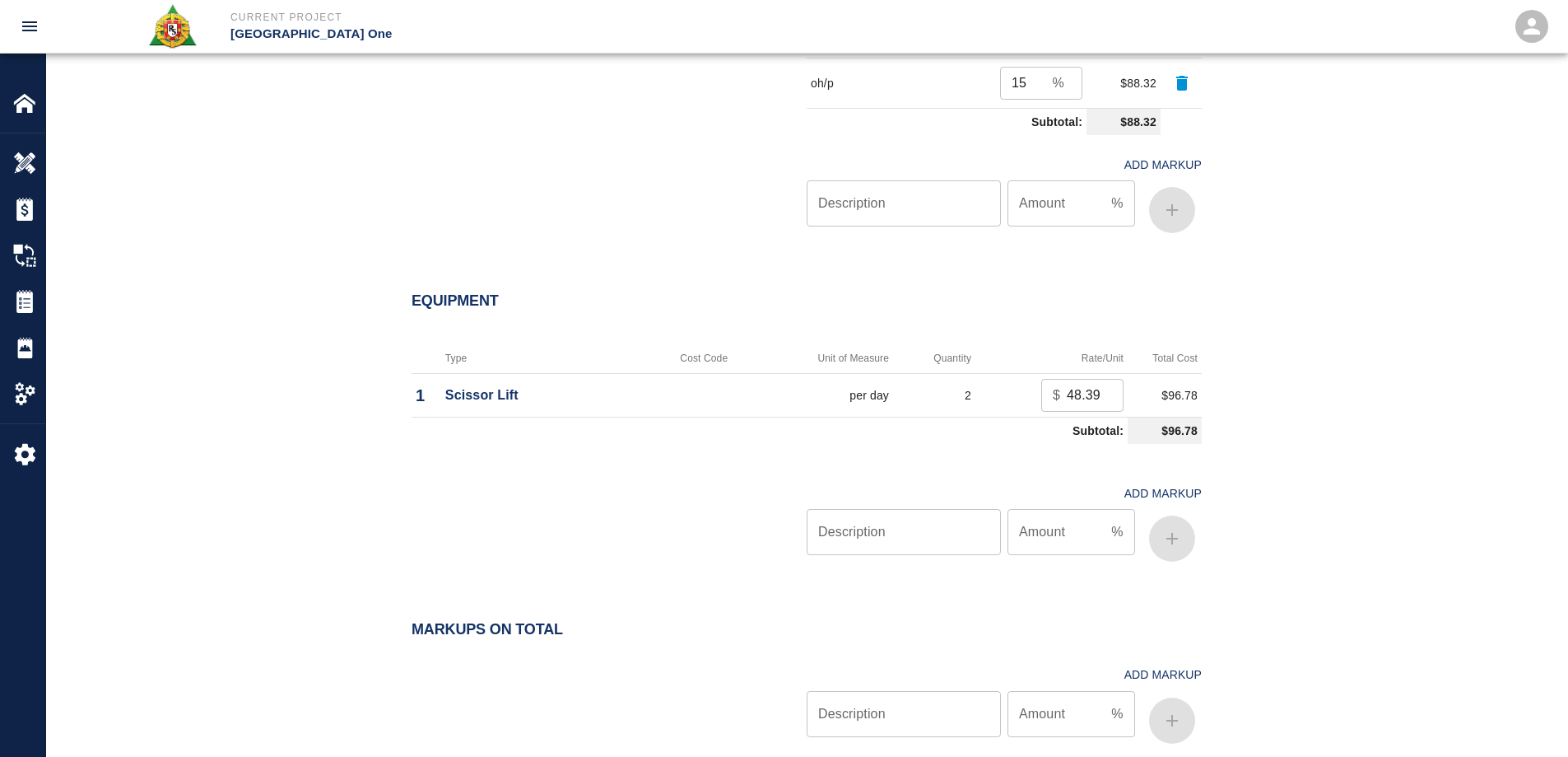
click at [920, 558] on div "Description Description Amount % Amount" at bounding box center [1000, 535] width 401 height 66
click at [912, 546] on input "Description" at bounding box center [903, 532] width 194 height 46
type input "oh/p"
type input "15"
click at [1173, 541] on icon "button" at bounding box center [1173, 539] width 12 height 12
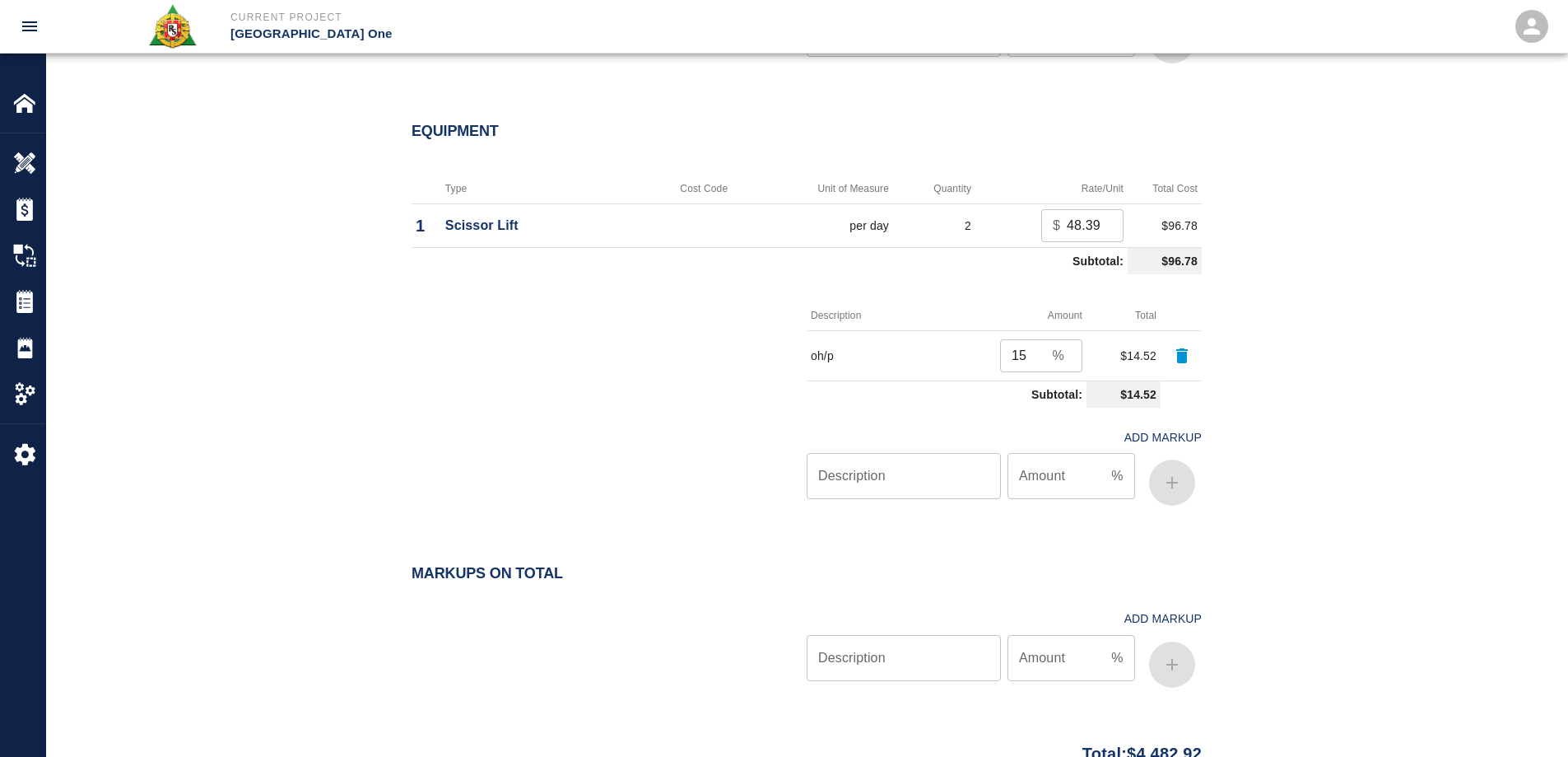
scroll to position [2043, 0]
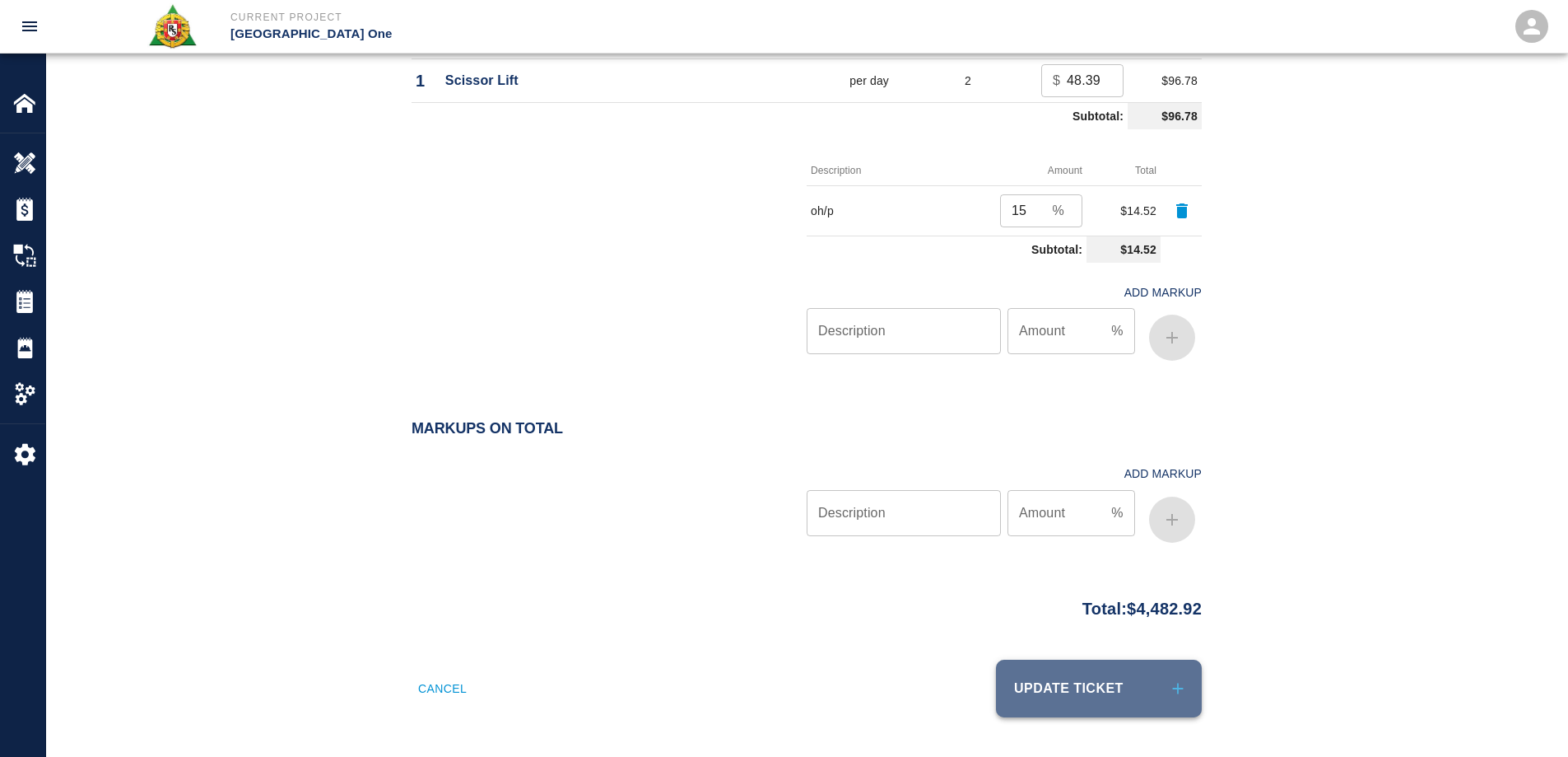
click at [1167, 685] on button "Update Ticket" at bounding box center [1098, 689] width 205 height 58
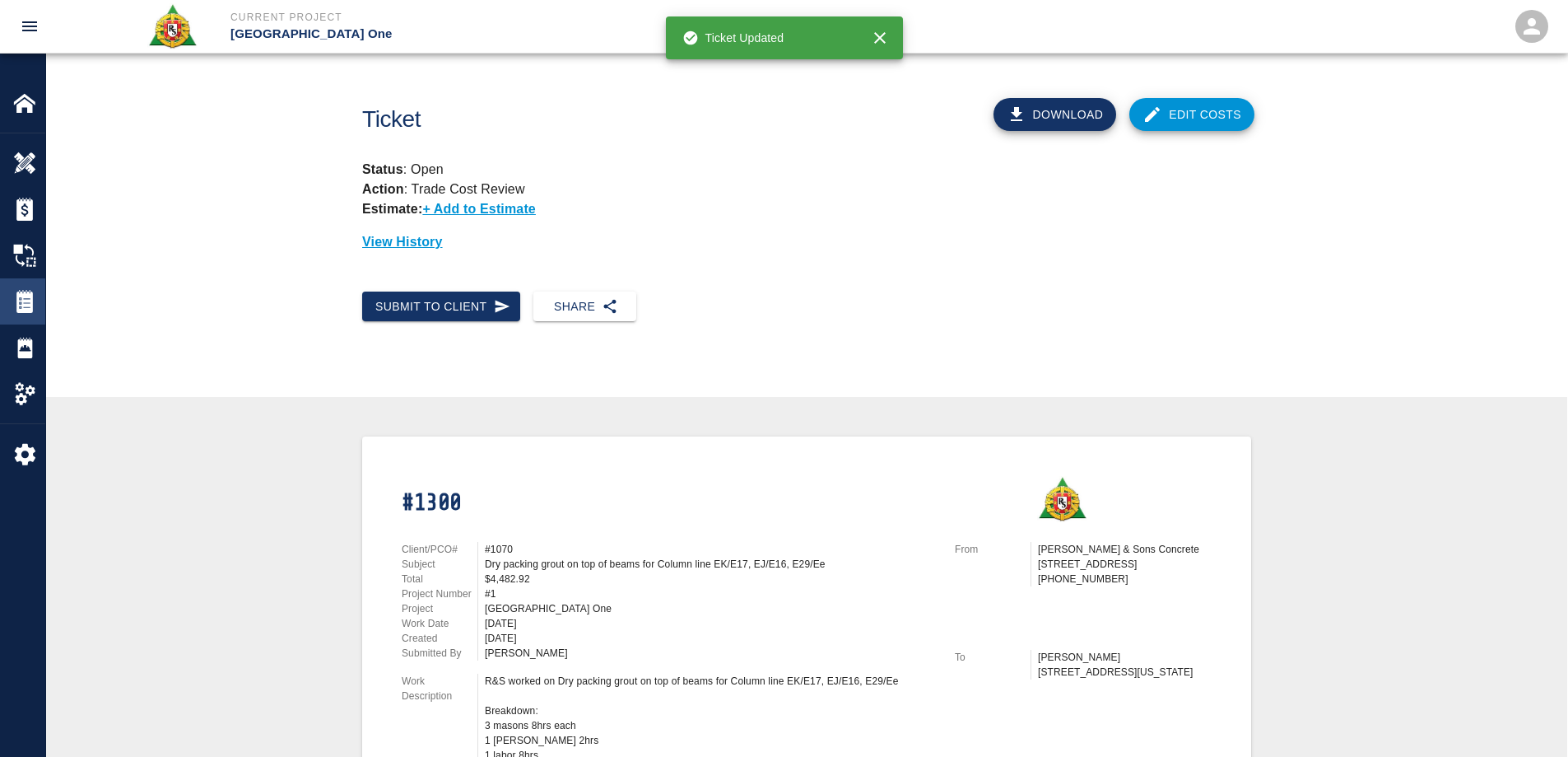
click at [22, 300] on img at bounding box center [24, 301] width 23 height 23
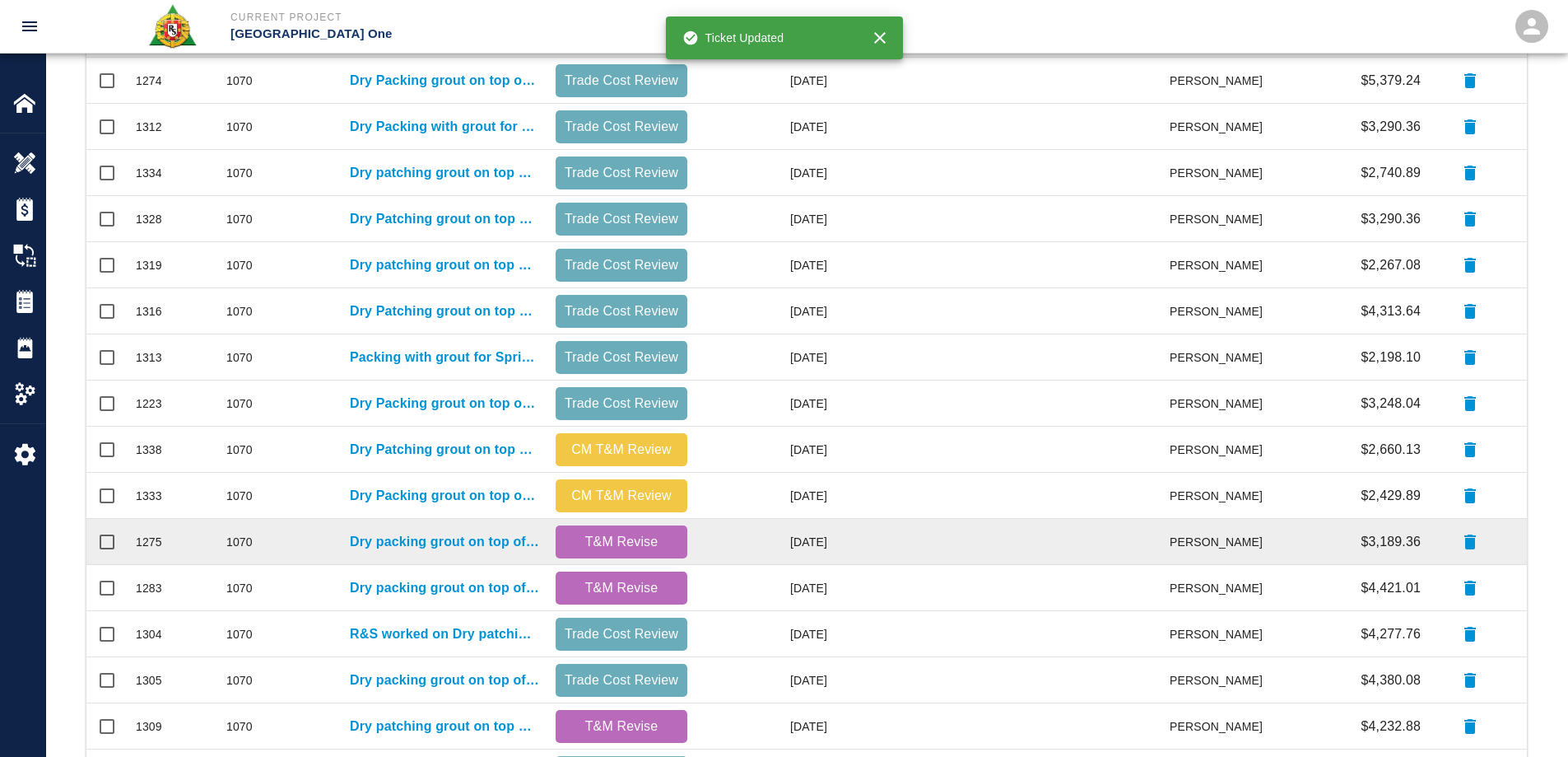
scroll to position [698, 0]
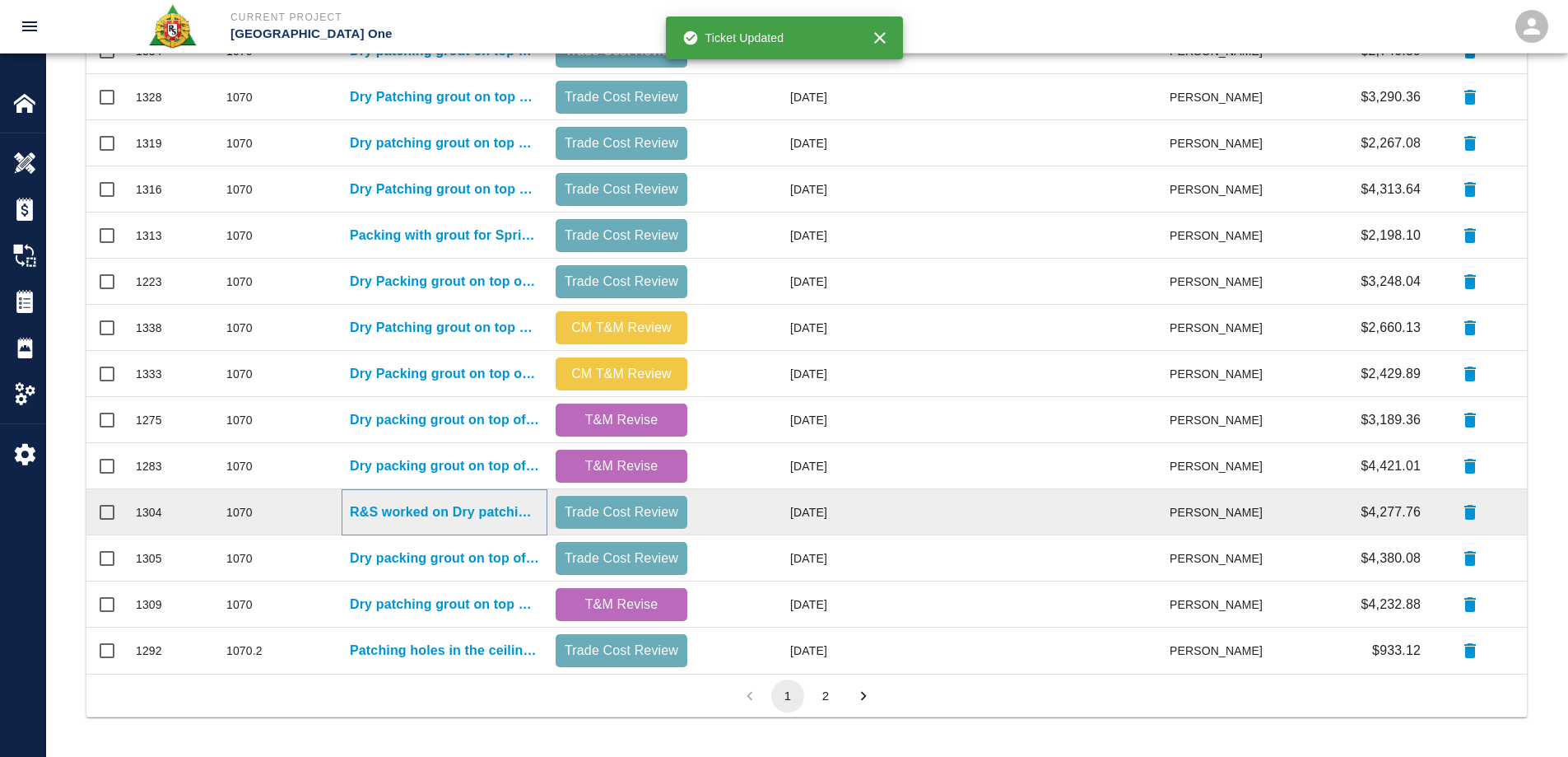
click at [463, 514] on p "R&S worked on Dry patching grout on top of beams..." at bounding box center [444, 511] width 189 height 20
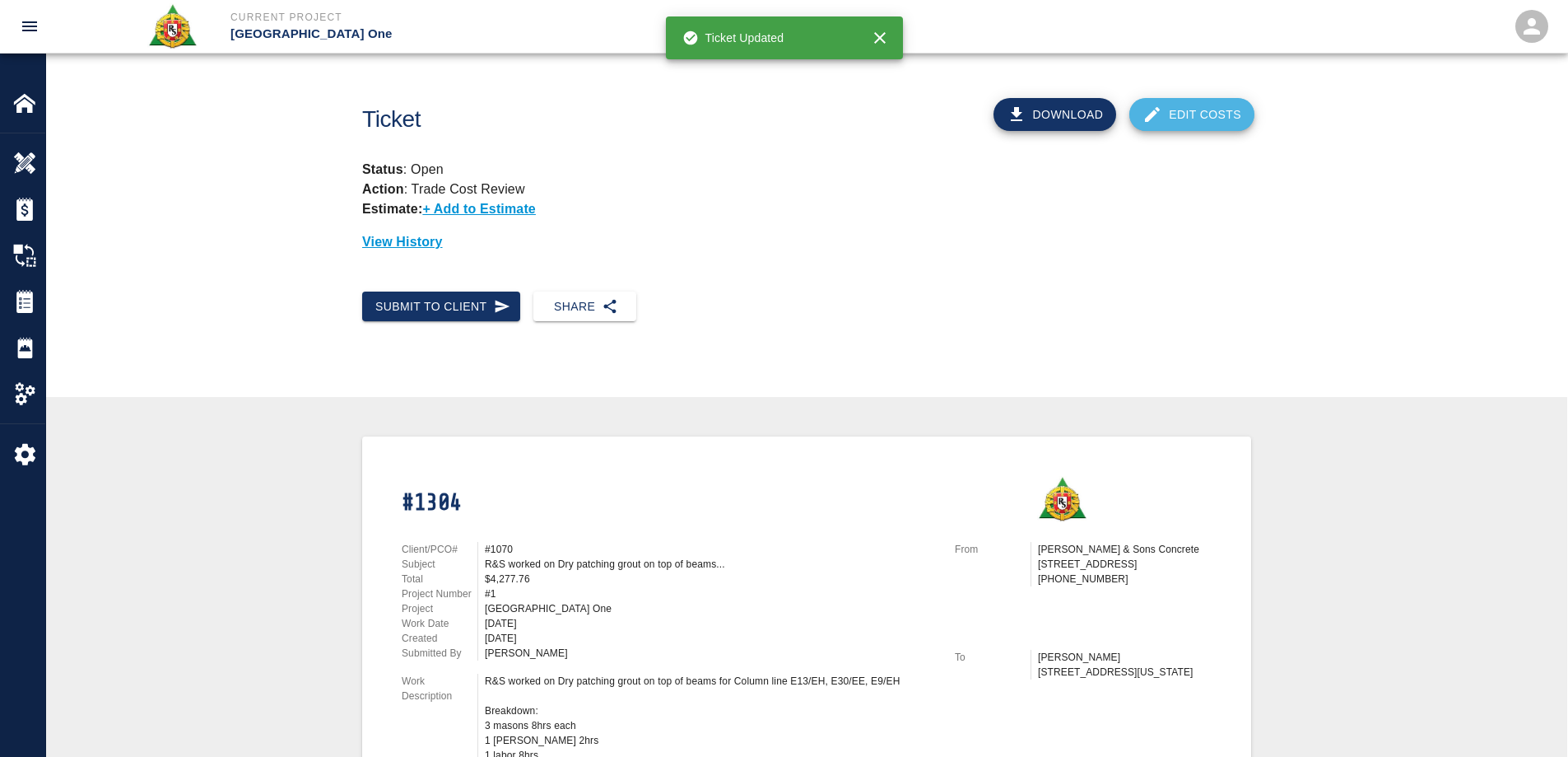
click at [1192, 101] on link "Edit Costs" at bounding box center [1191, 114] width 125 height 33
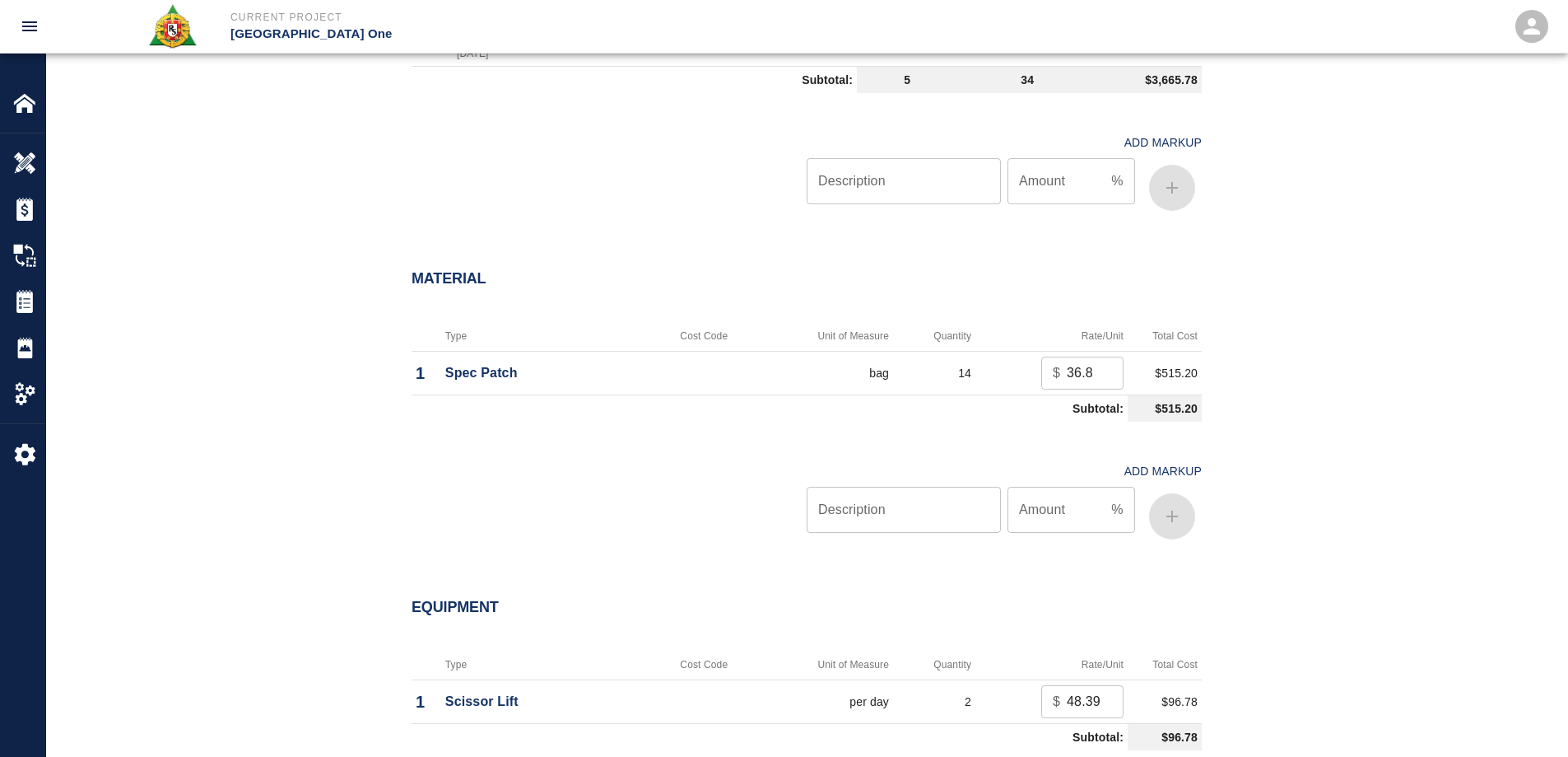
scroll to position [1317, 0]
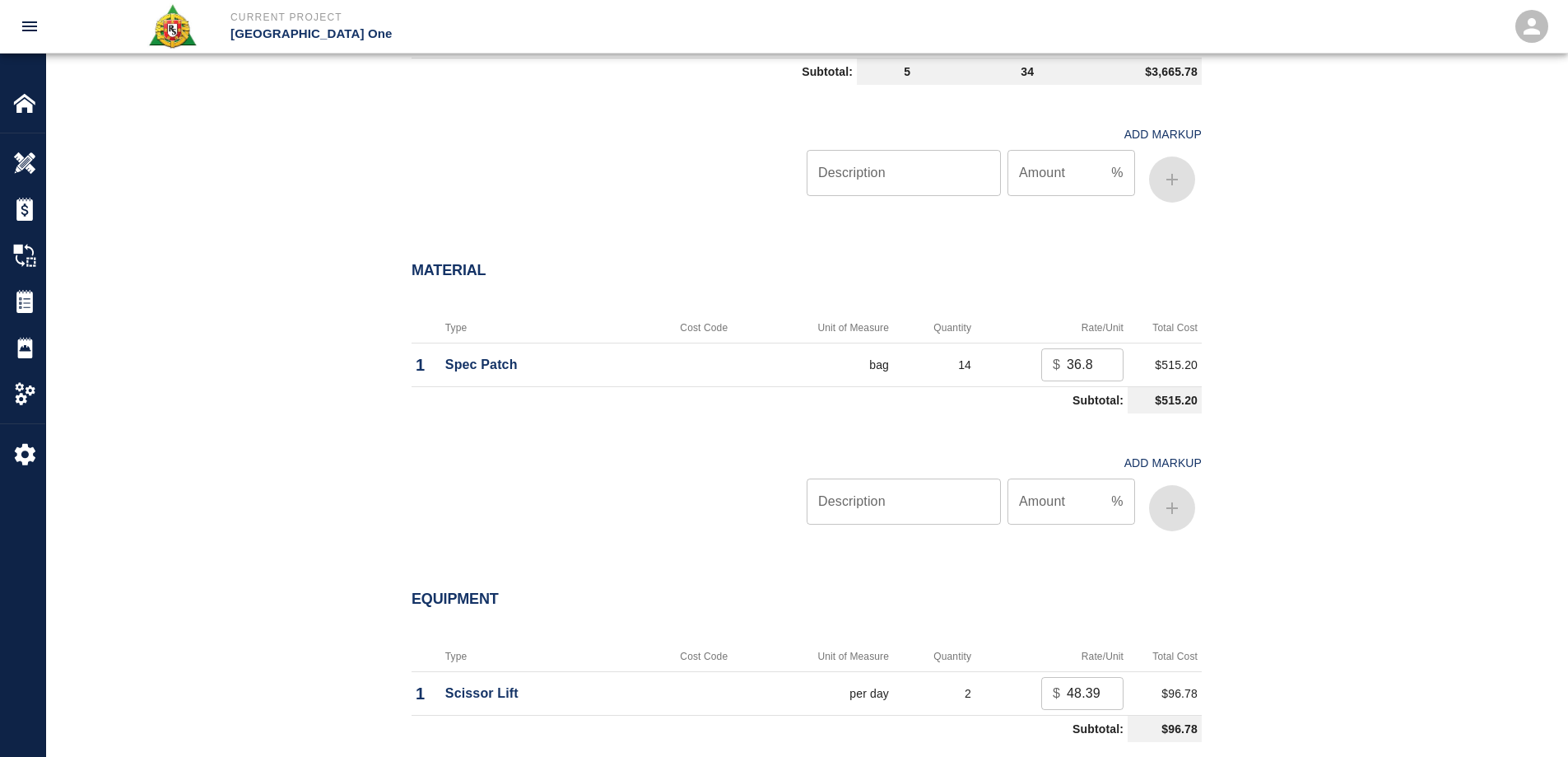
click at [915, 500] on input "Description" at bounding box center [903, 501] width 194 height 46
type input "oh/p"
type input "15"
click at [1162, 513] on button "button" at bounding box center [1172, 508] width 46 height 46
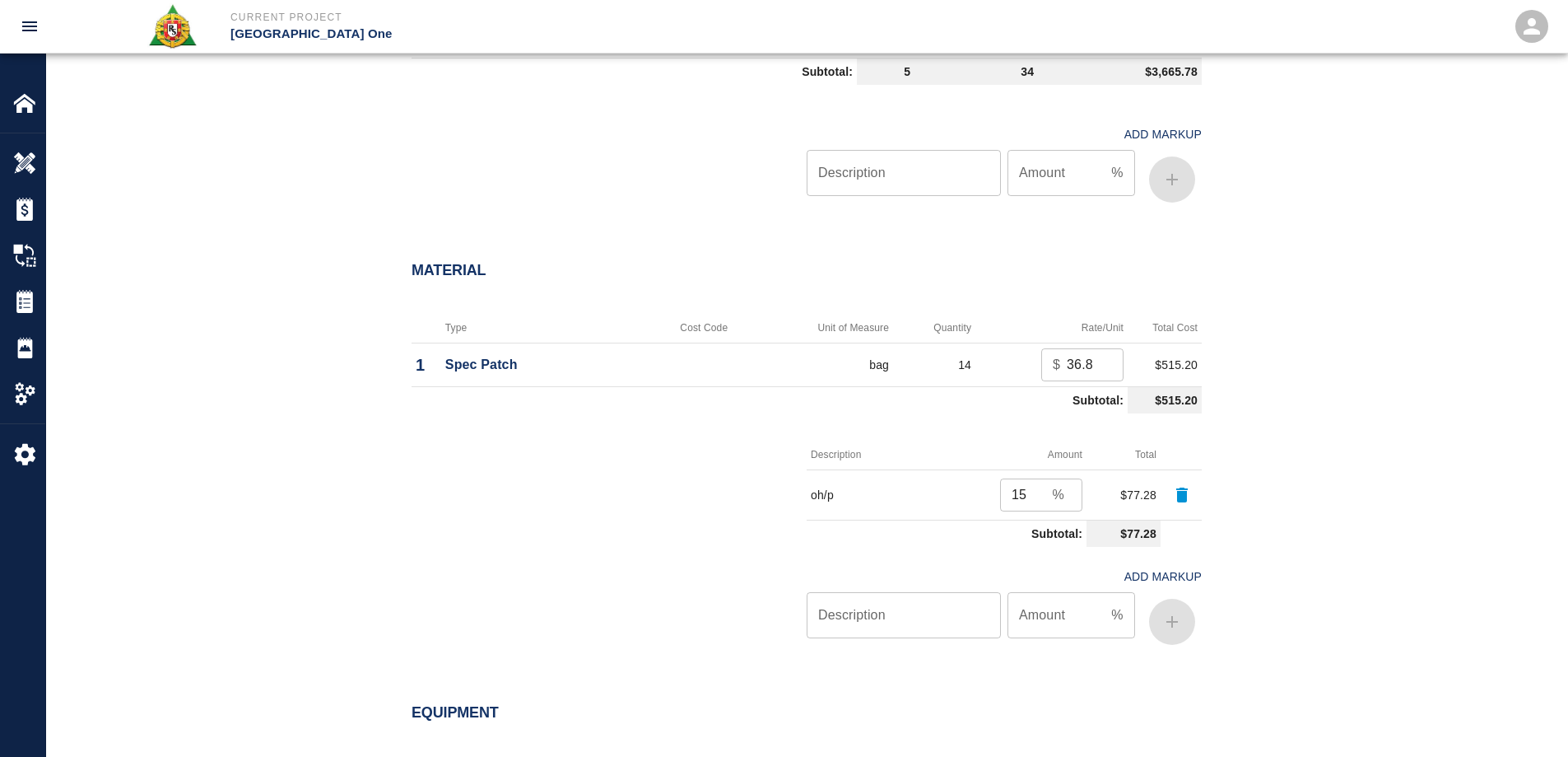
scroll to position [1729, 0]
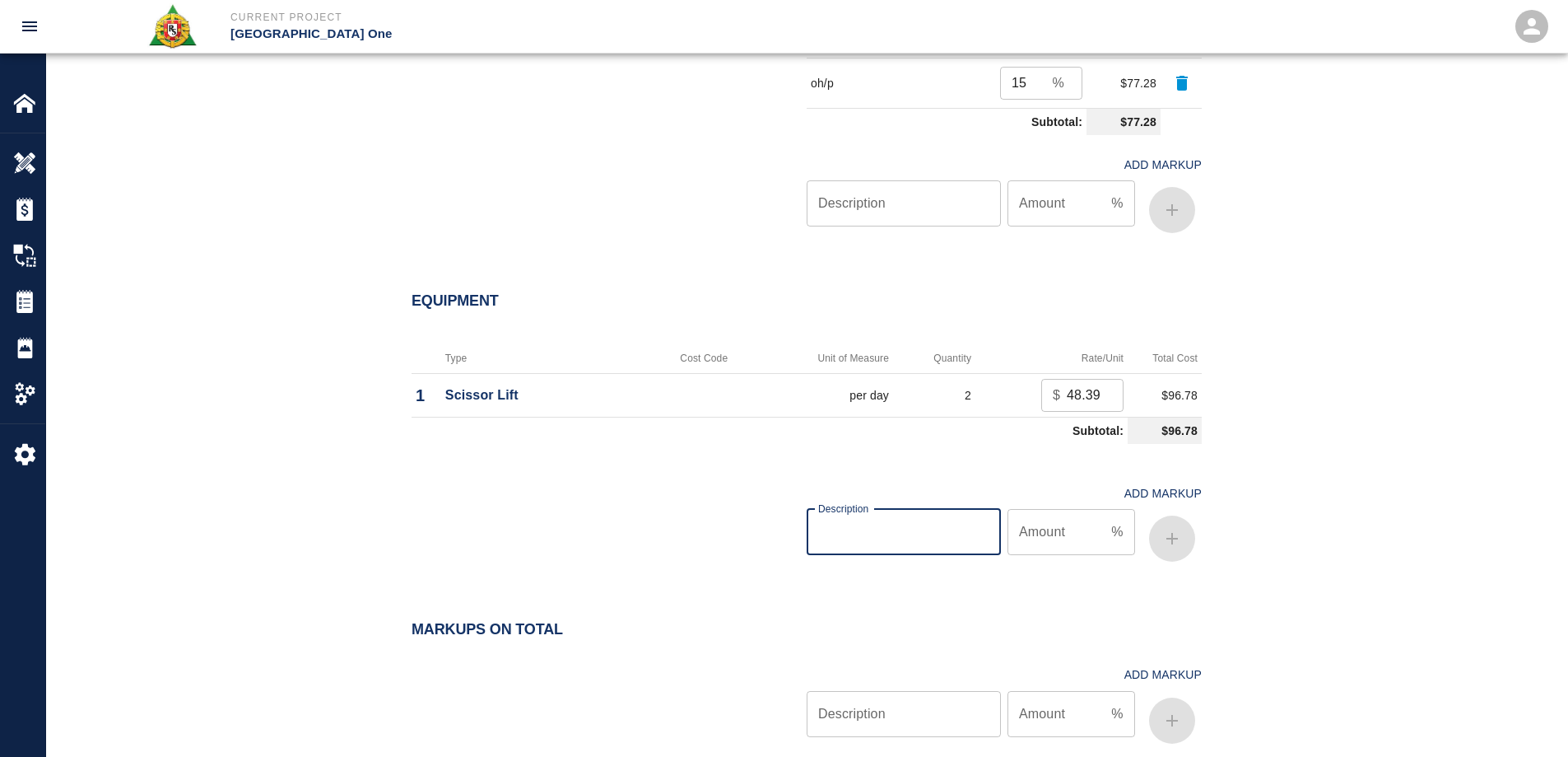
click at [960, 548] on input "Description" at bounding box center [903, 532] width 194 height 46
type input "oh/p"
type input "15"
click at [1176, 543] on icon "button" at bounding box center [1172, 538] width 20 height 20
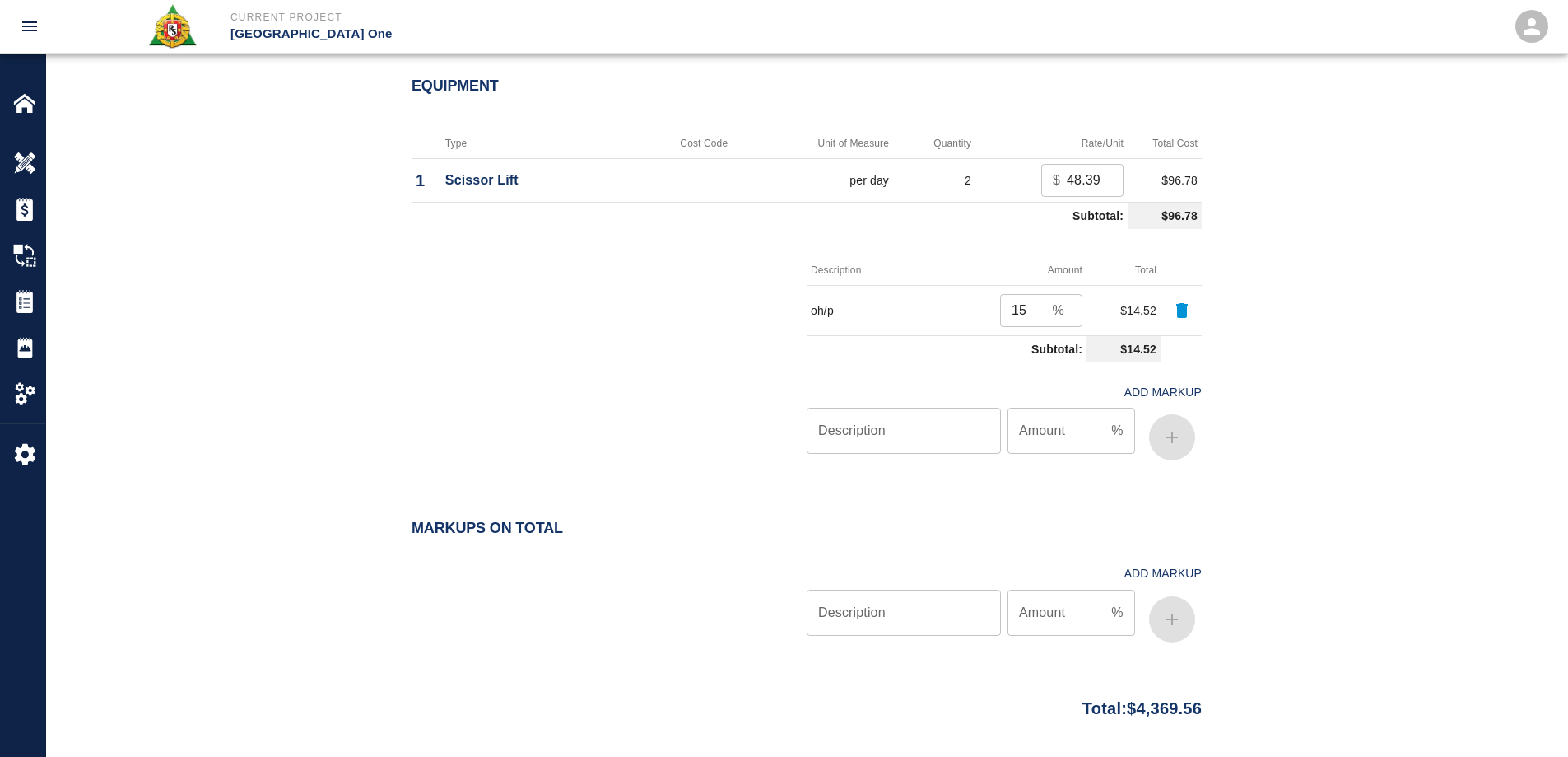
scroll to position [2043, 0]
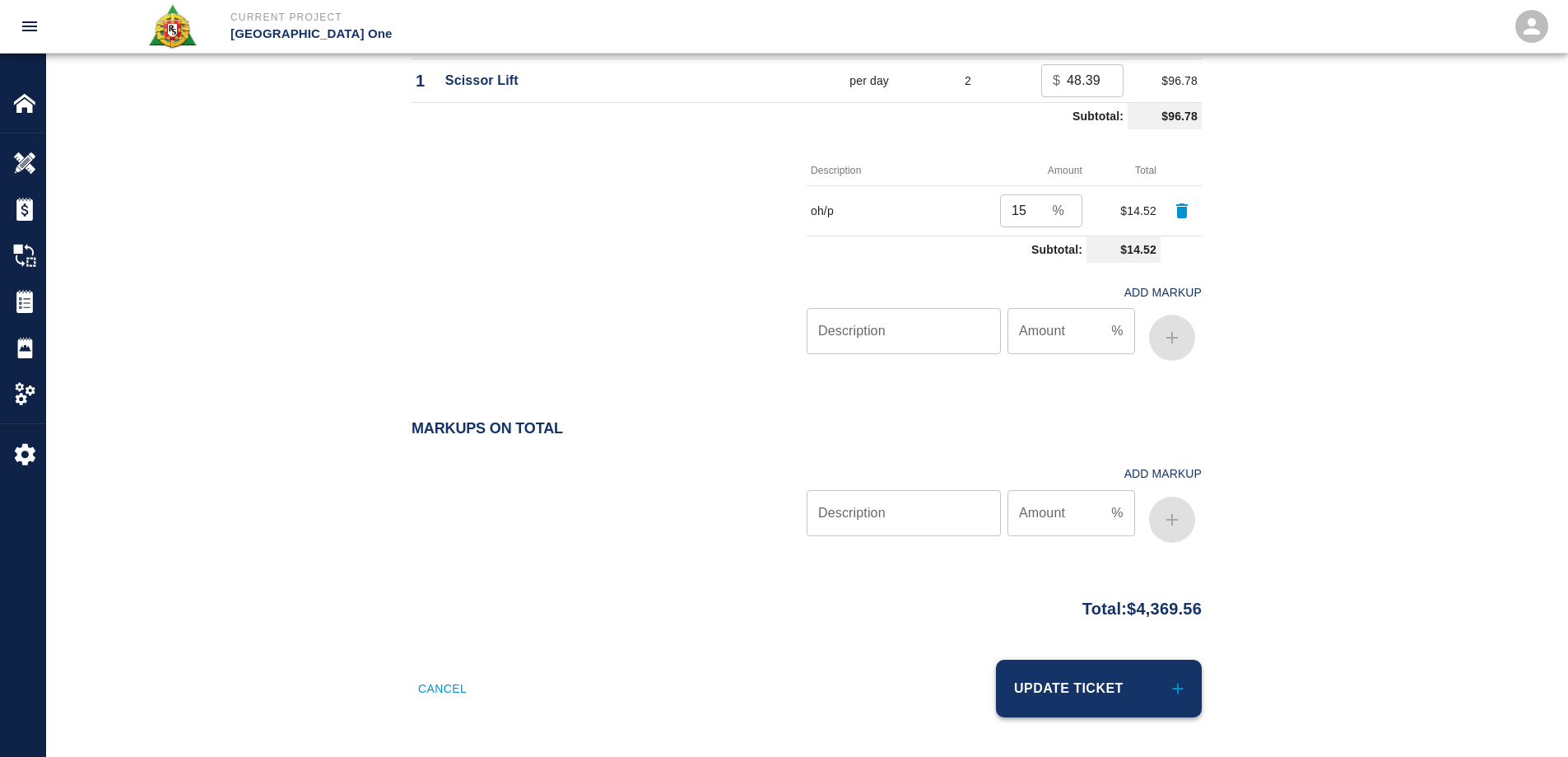
click at [1161, 701] on button "Update Ticket" at bounding box center [1098, 689] width 205 height 58
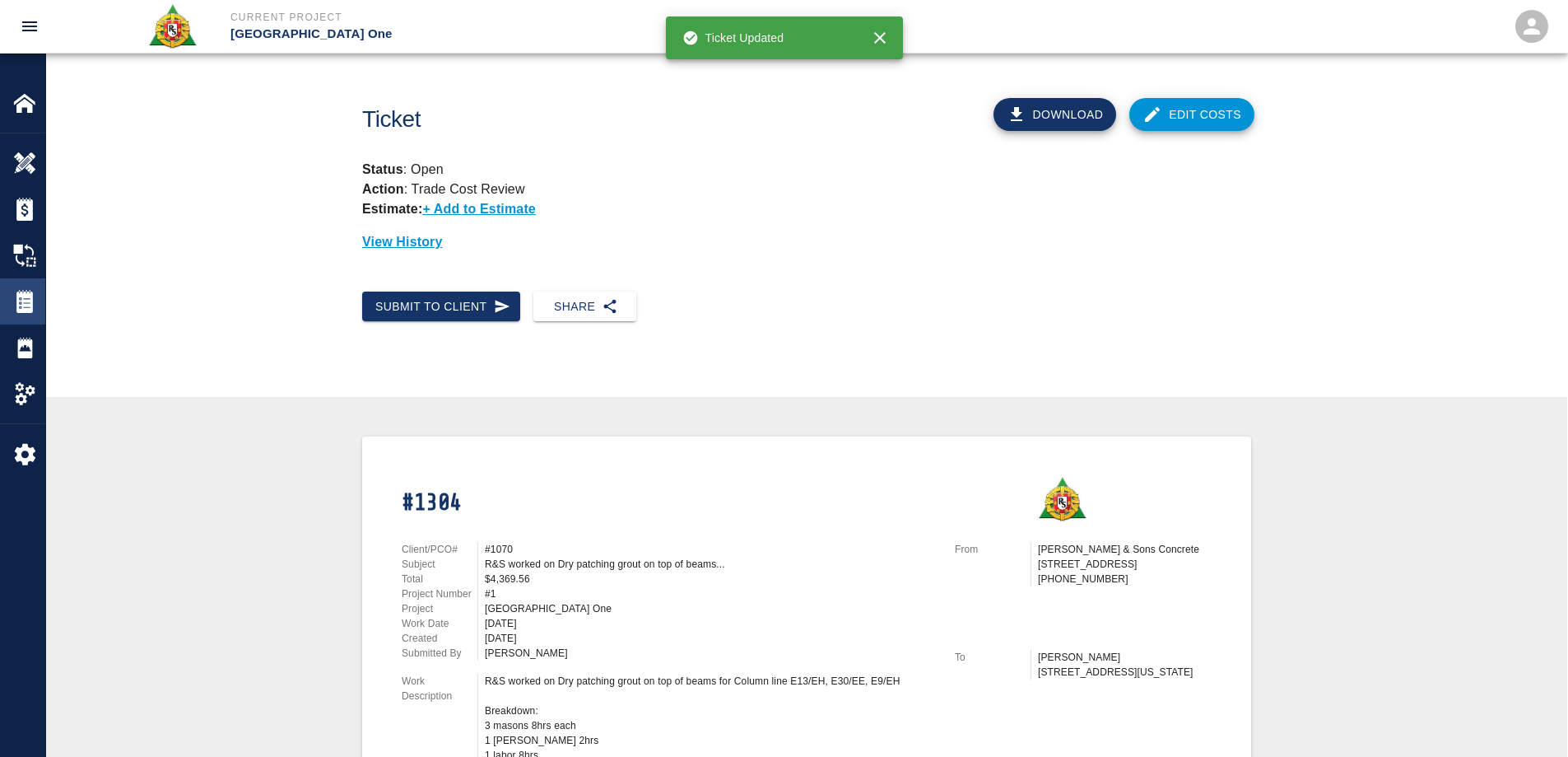
click at [33, 300] on img at bounding box center [24, 301] width 23 height 23
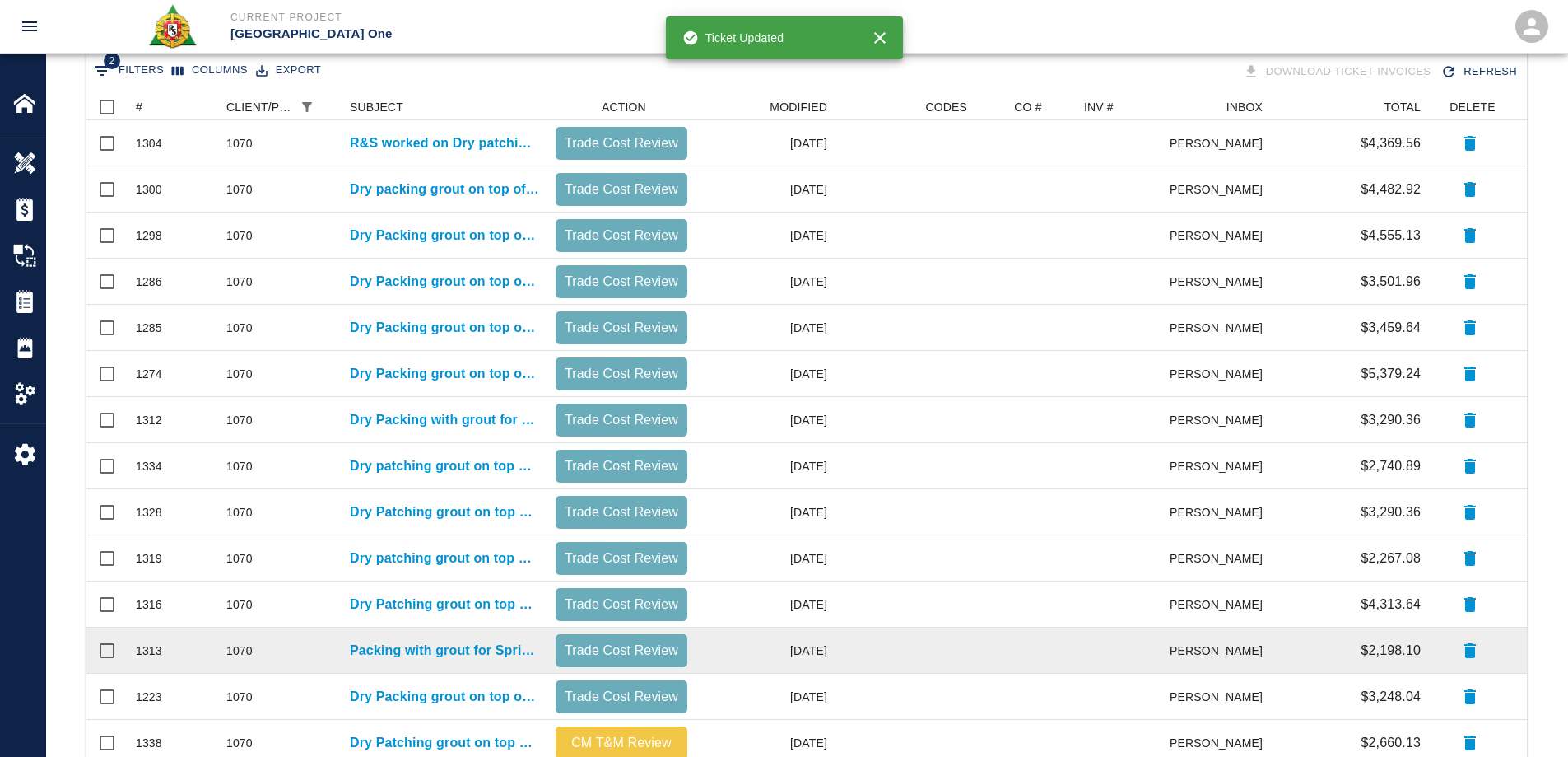
scroll to position [698, 0]
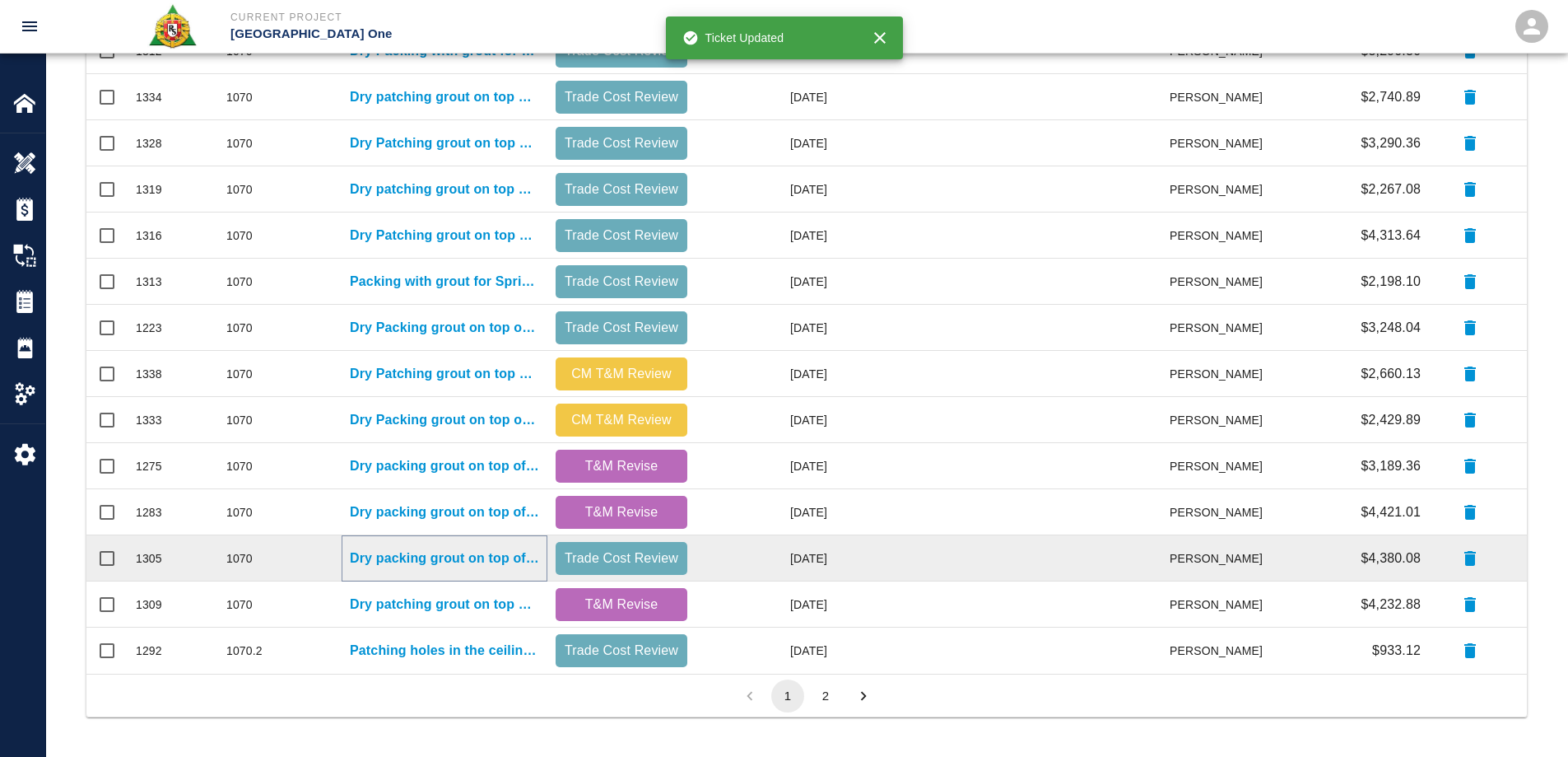
click at [445, 555] on p "Dry packing grout on top of beams for Column line EK/E17, EJ/E16, E29/EE" at bounding box center [444, 558] width 189 height 20
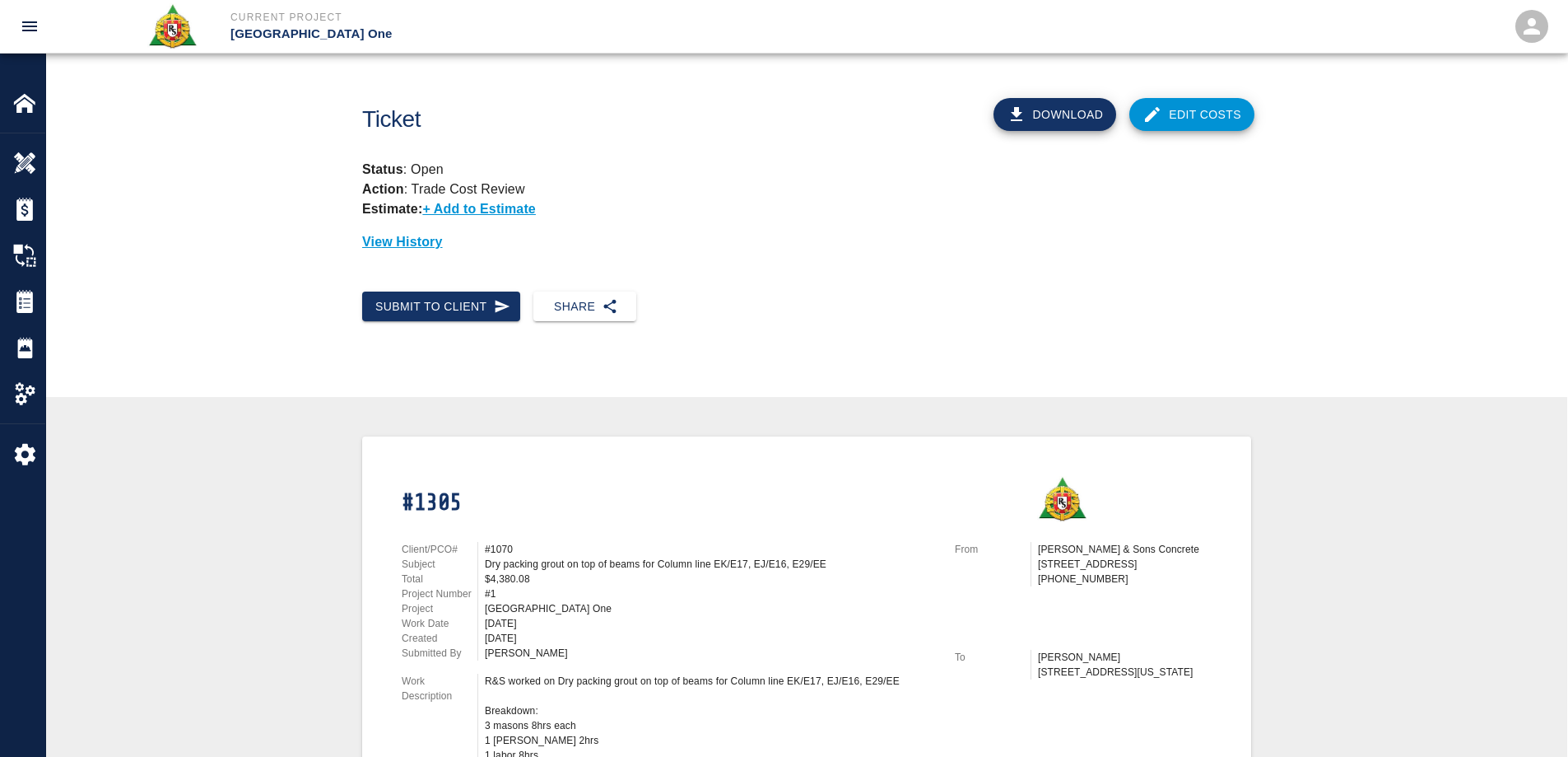
click at [1199, 113] on link "Edit Costs" at bounding box center [1191, 114] width 125 height 33
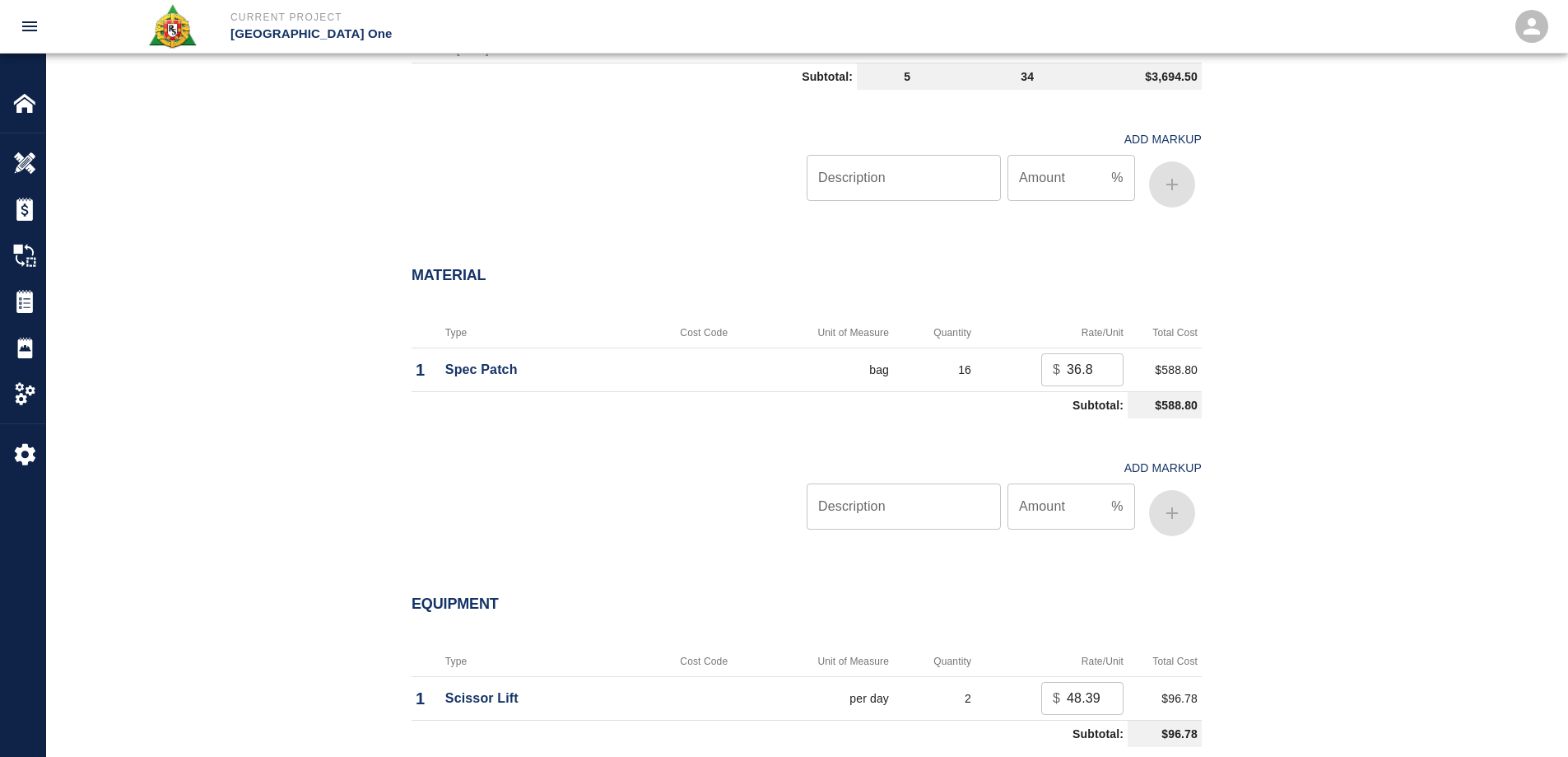
scroll to position [1317, 0]
click at [926, 502] on input "Description" at bounding box center [903, 501] width 194 height 46
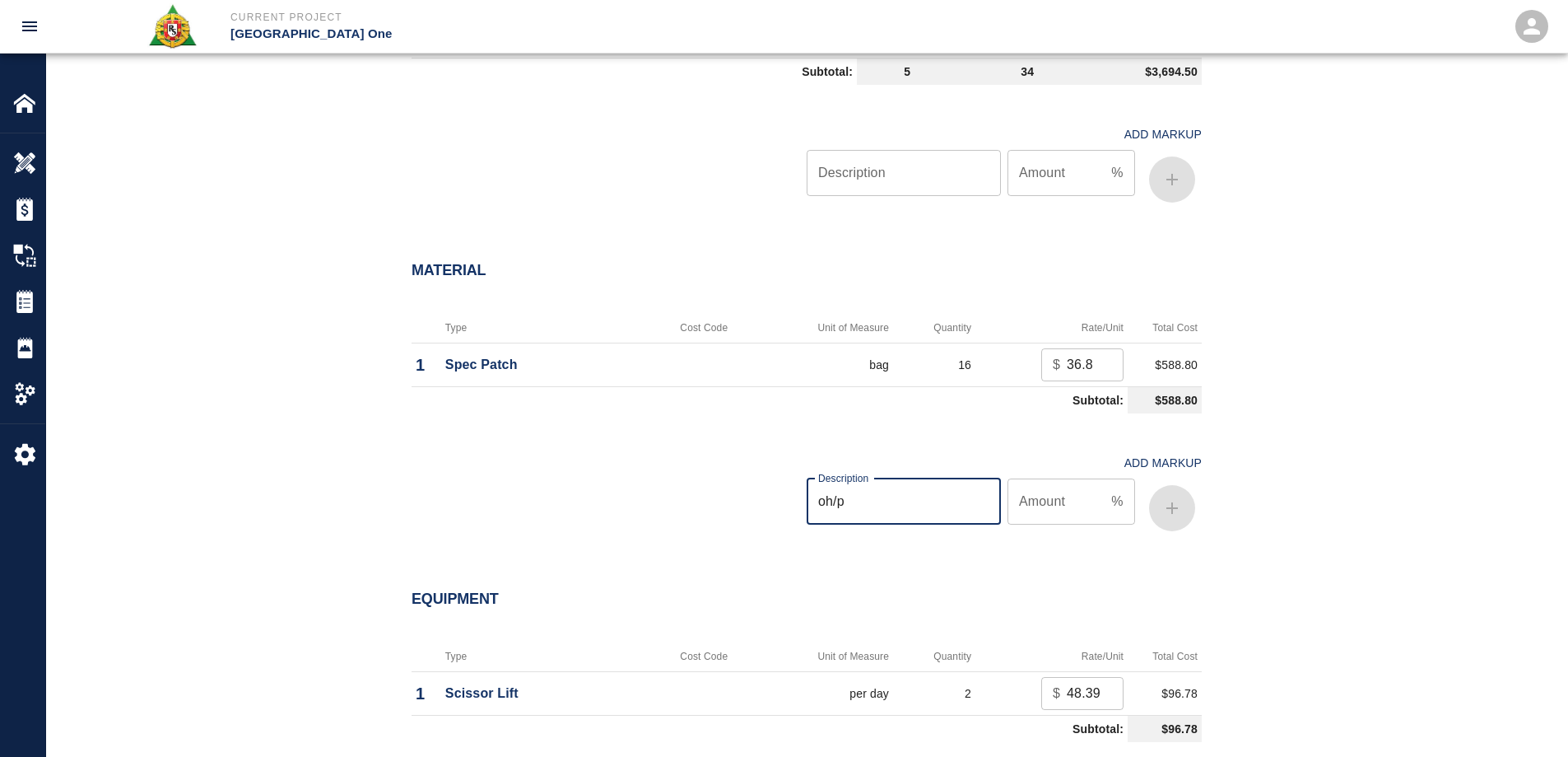
type input "oh/p"
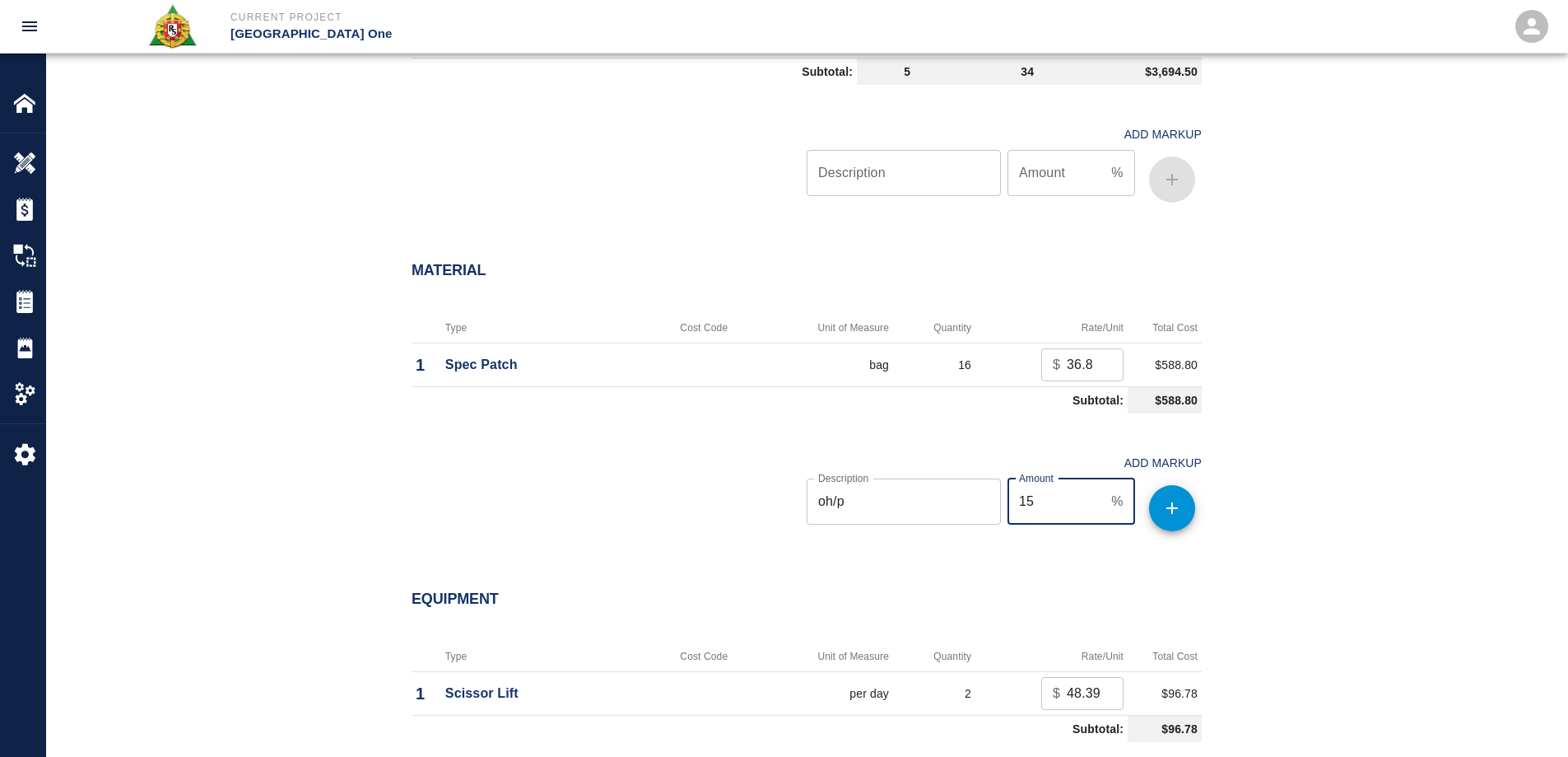
type input "15"
click at [1177, 500] on icon "button" at bounding box center [1172, 507] width 20 height 20
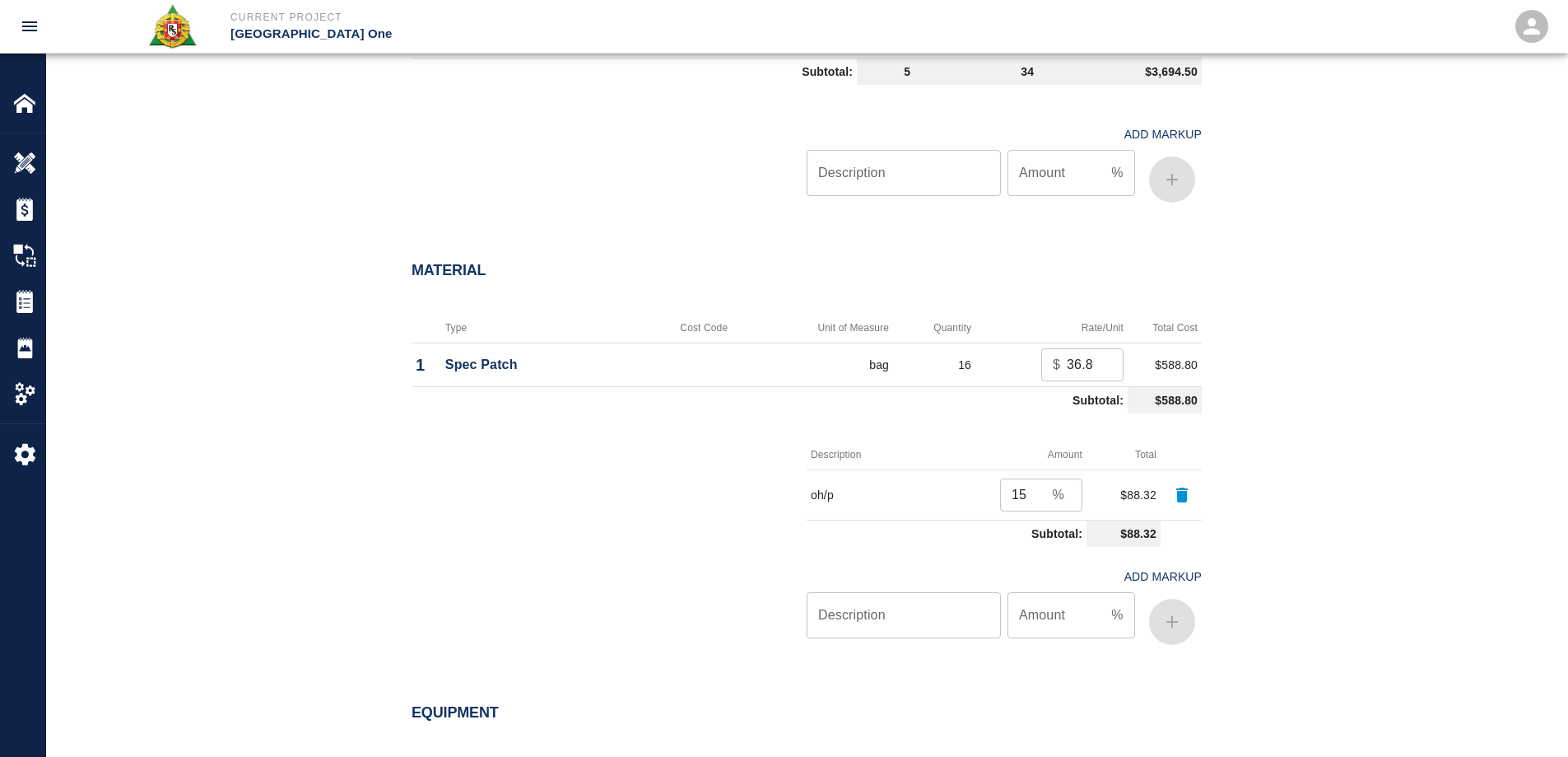
scroll to position [1729, 0]
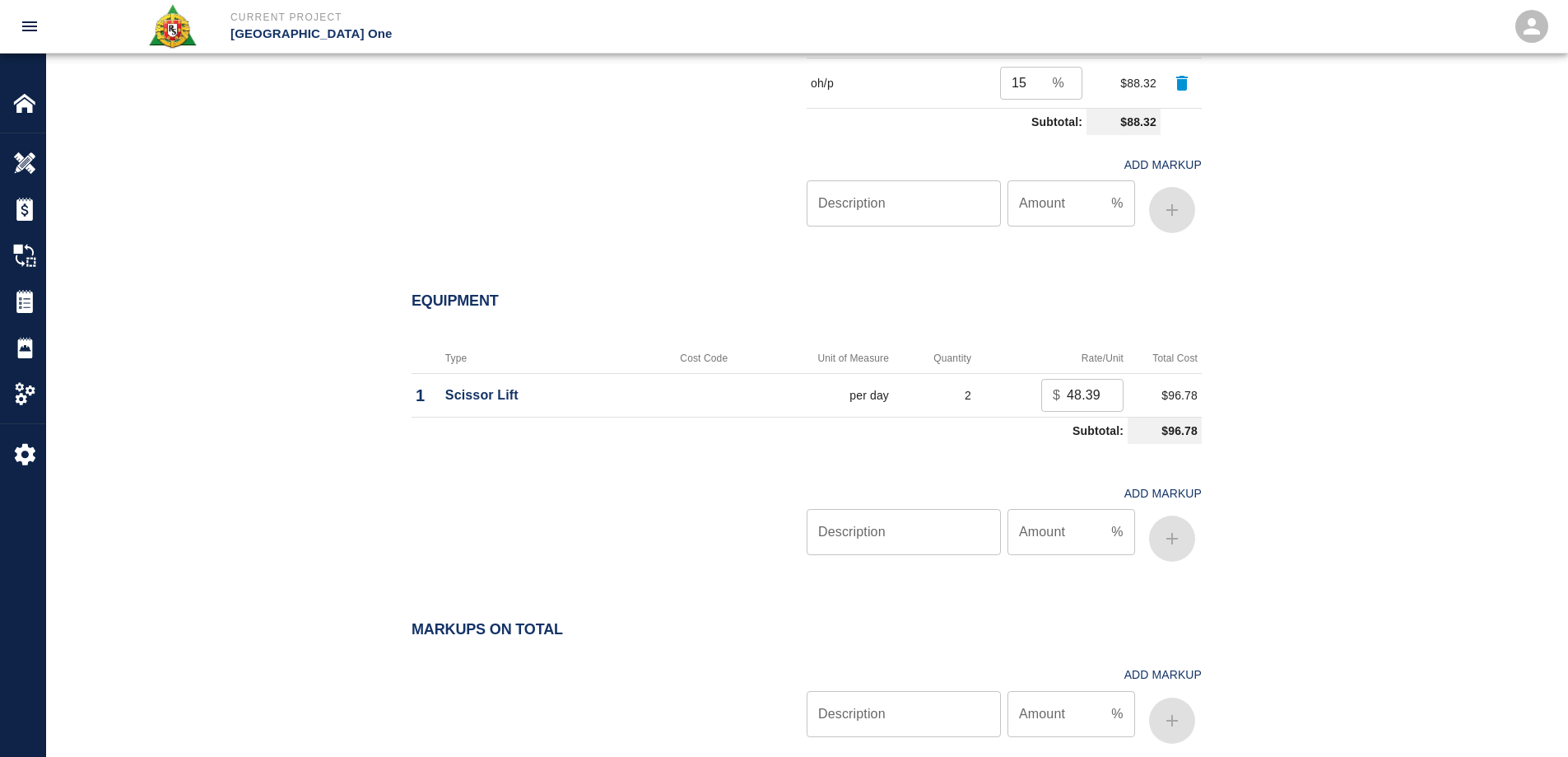
click at [920, 538] on input "Description" at bounding box center [903, 532] width 194 height 46
type input "oh/p"
type input "15"
click at [1183, 541] on button "button" at bounding box center [1172, 539] width 46 height 46
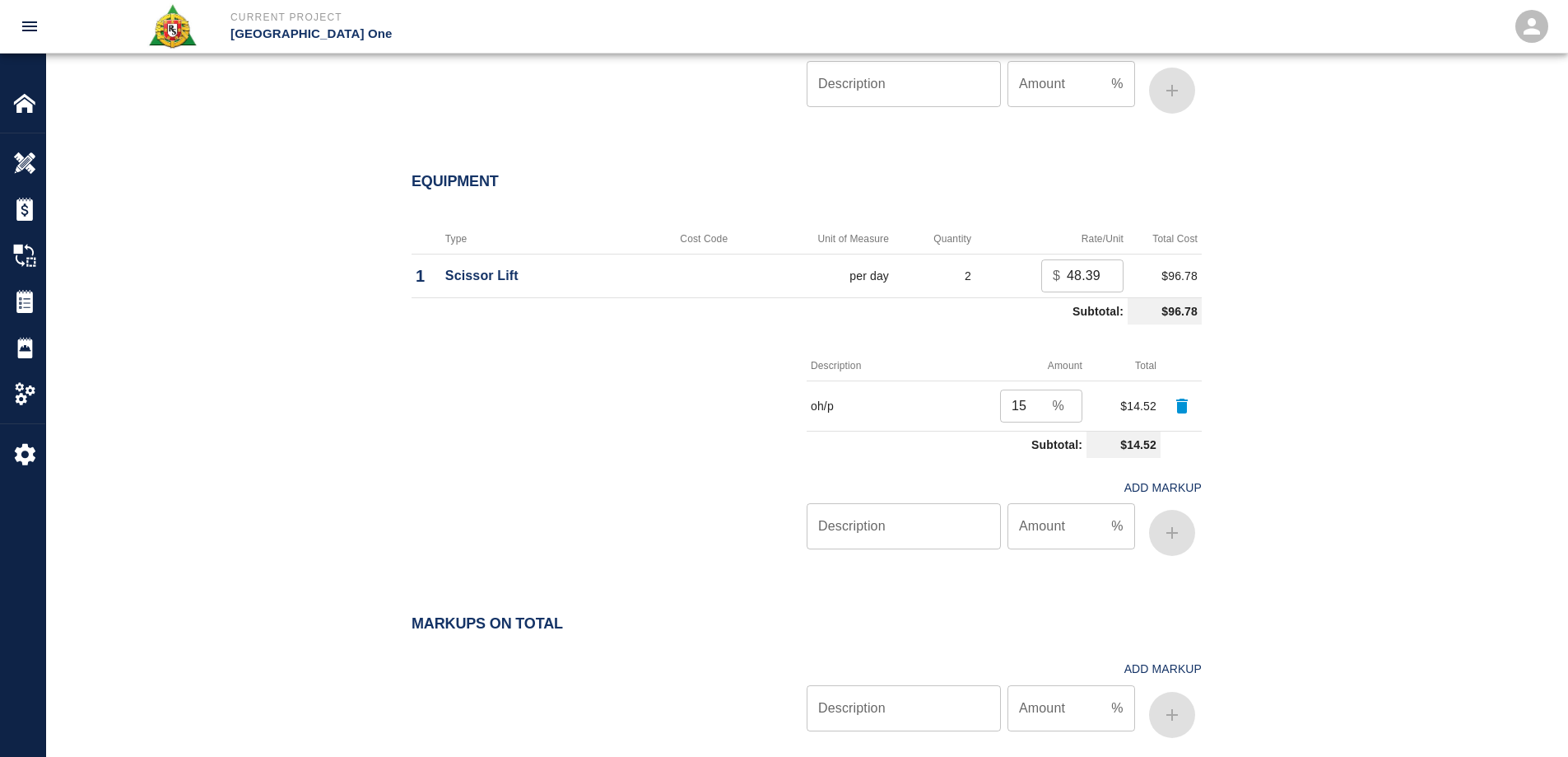
scroll to position [2043, 0]
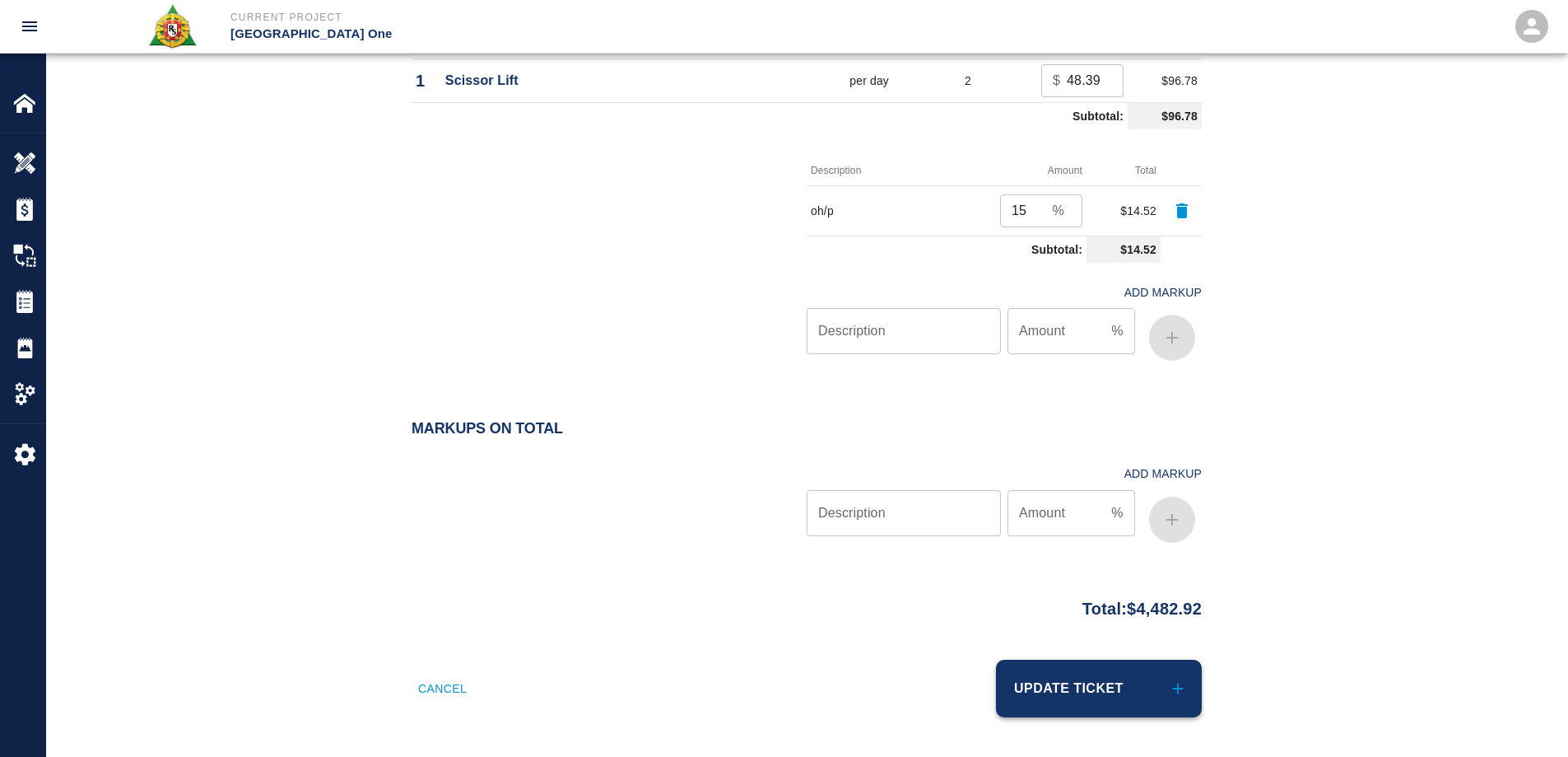
click at [1145, 679] on button "Update Ticket" at bounding box center [1098, 689] width 205 height 58
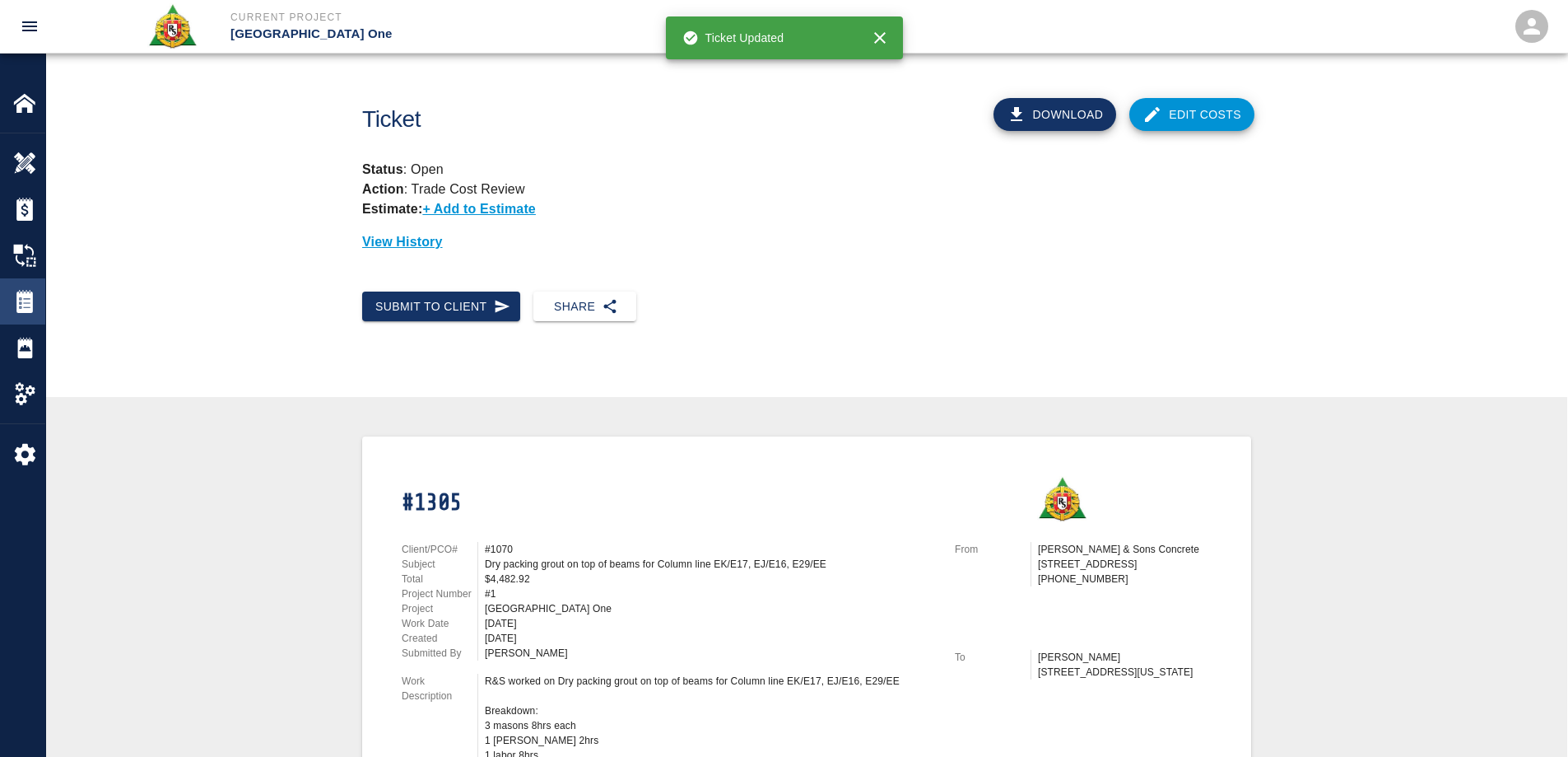
click at [27, 299] on img at bounding box center [24, 301] width 23 height 23
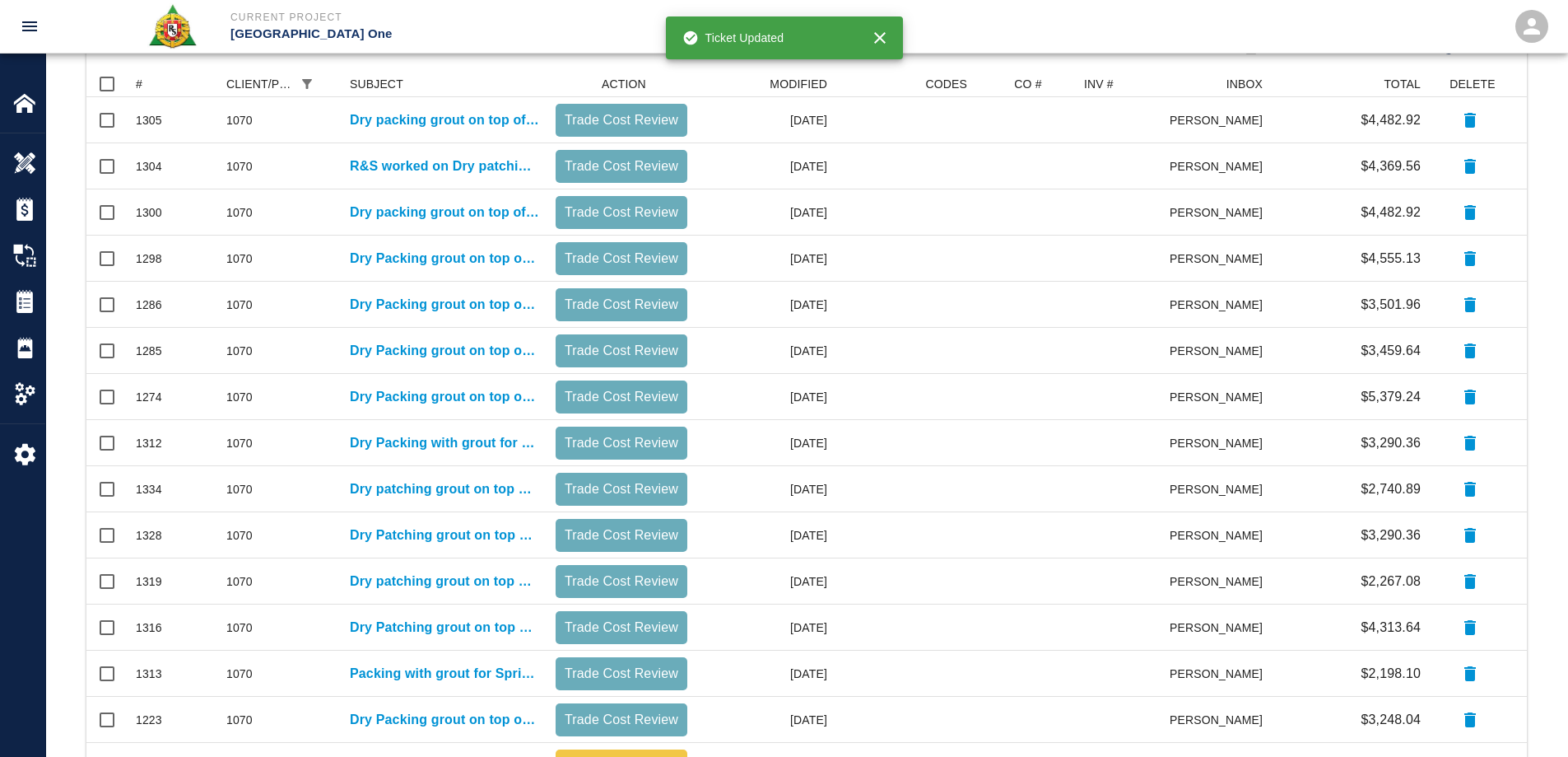
scroll to position [698, 0]
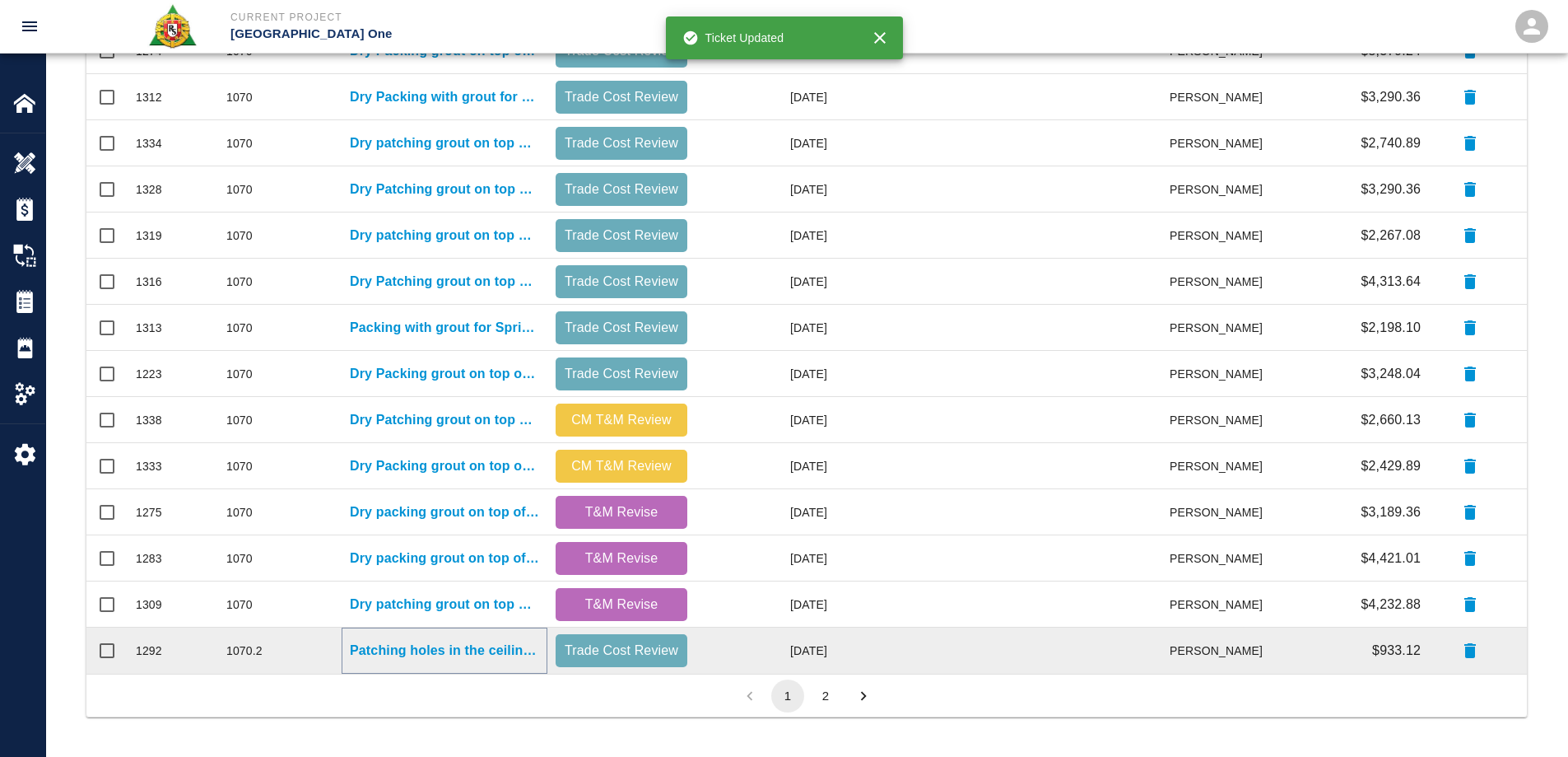
click at [412, 657] on p "Patching holes in the ceiling due to others trades drilling in the wrong spot, …" at bounding box center [444, 650] width 189 height 20
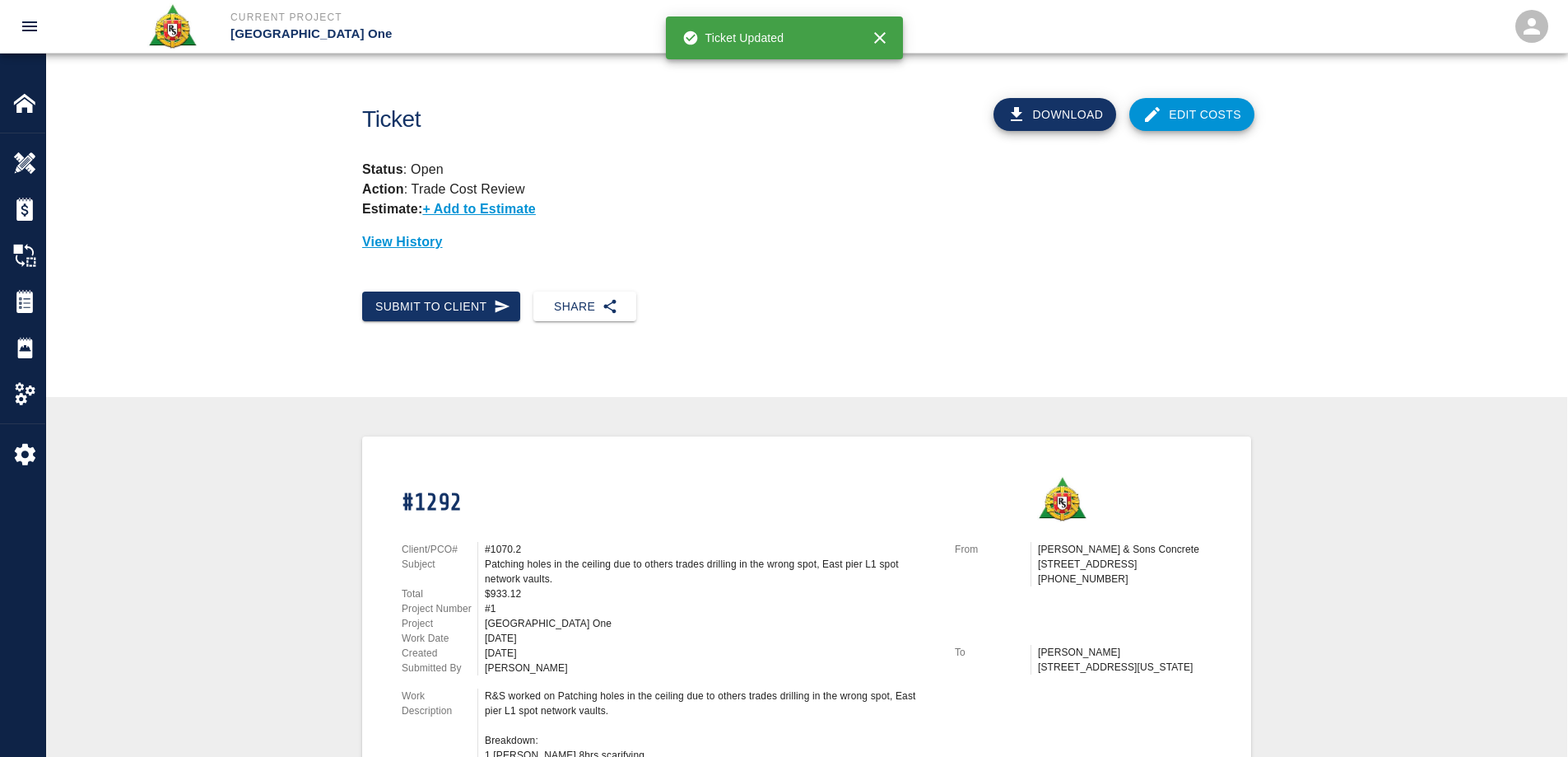
click at [1182, 110] on link "Edit Costs" at bounding box center [1191, 114] width 125 height 33
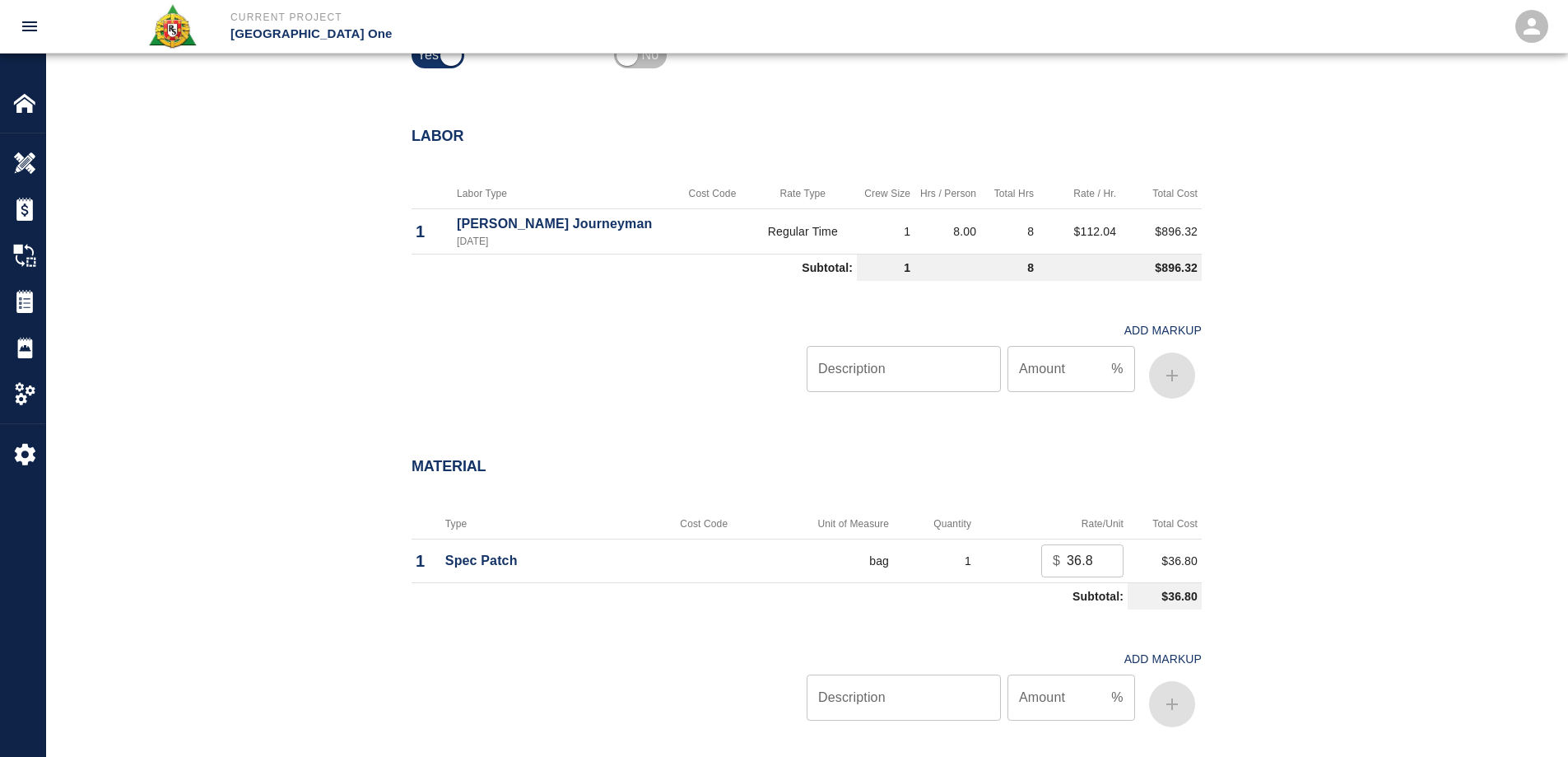
scroll to position [988, 0]
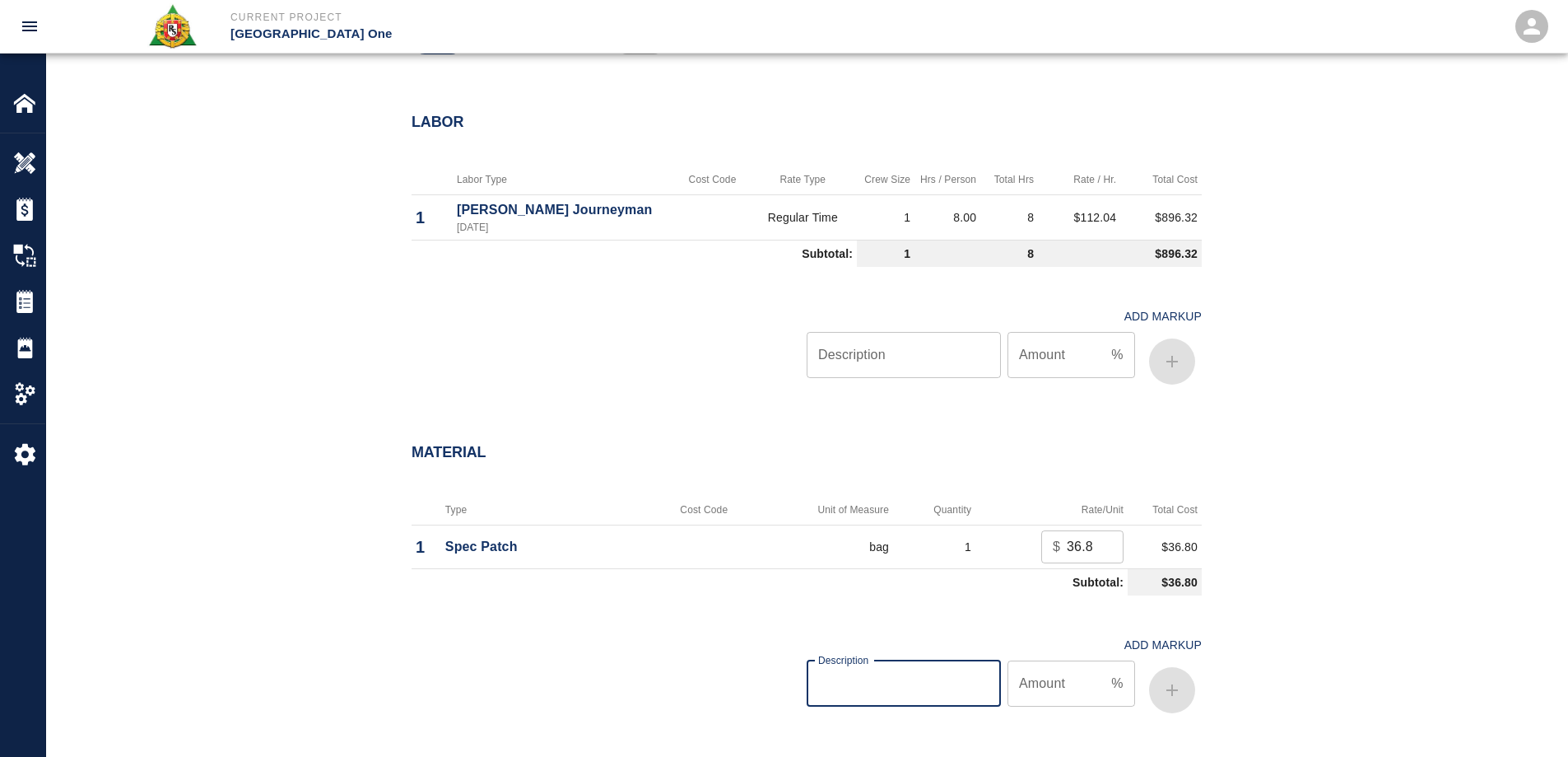
click at [874, 676] on input "Description" at bounding box center [903, 684] width 194 height 46
type input "oh/p"
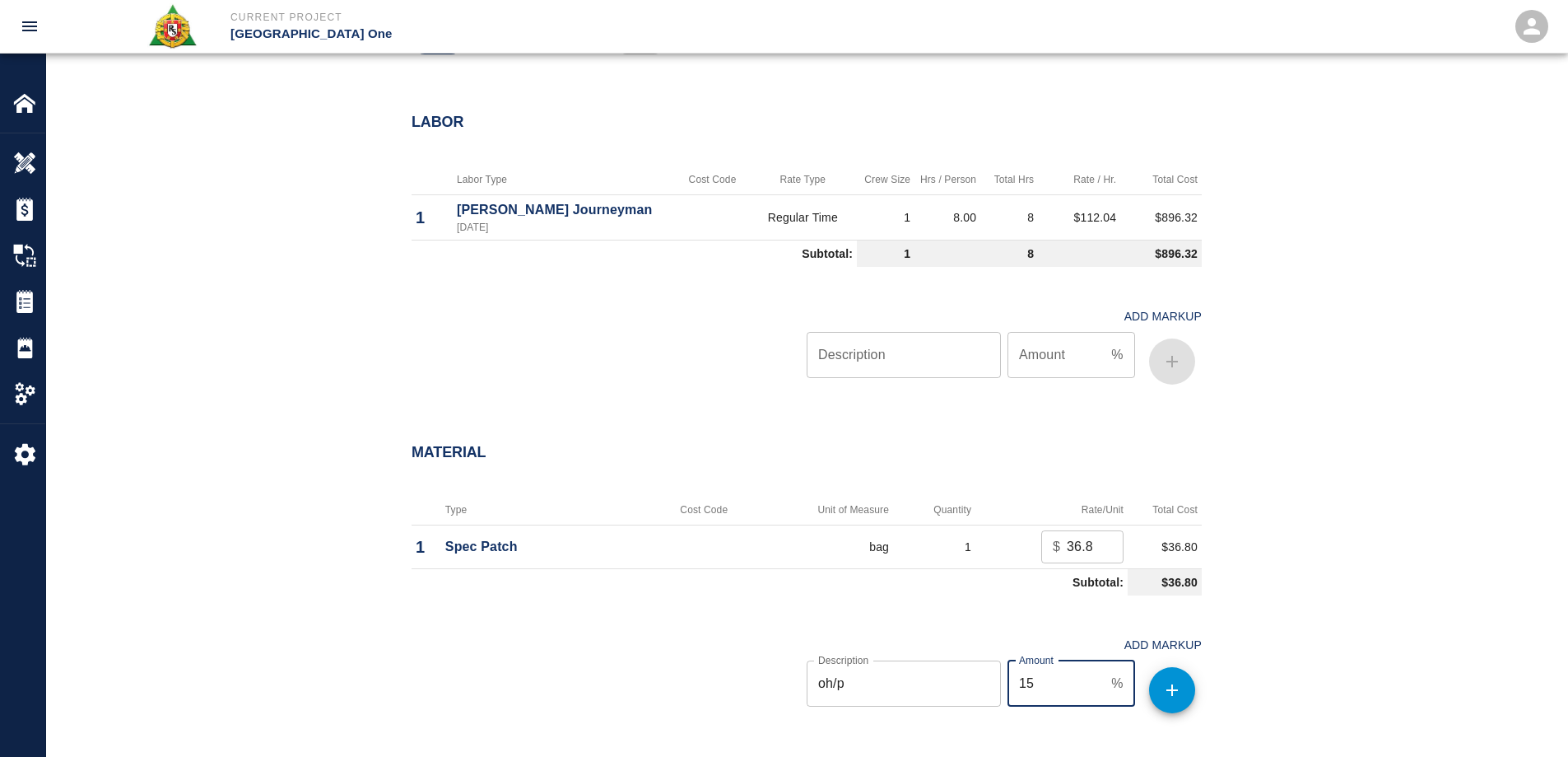
type input "15"
click at [1173, 696] on icon "button" at bounding box center [1172, 690] width 20 height 20
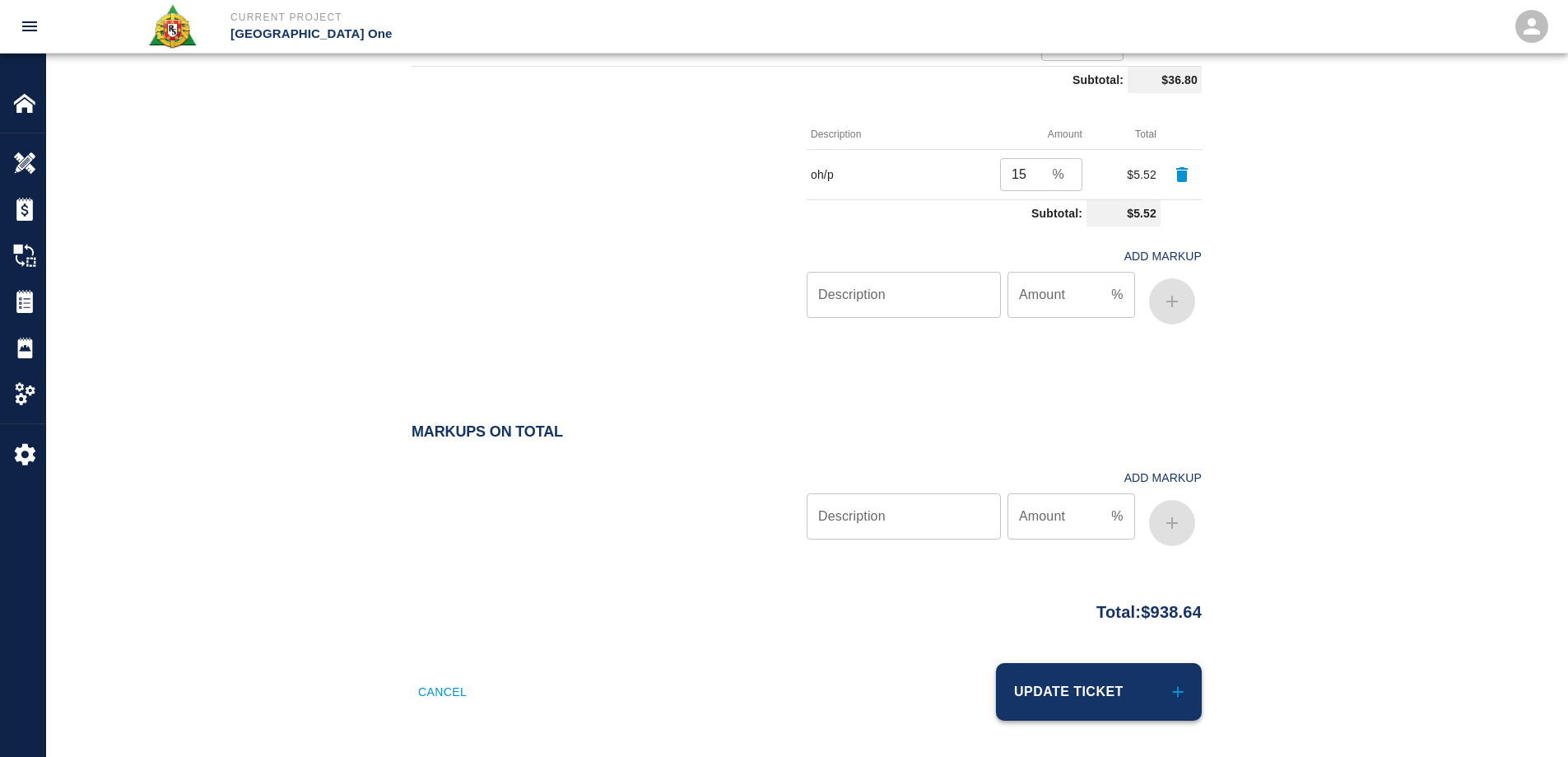
scroll to position [1494, 0]
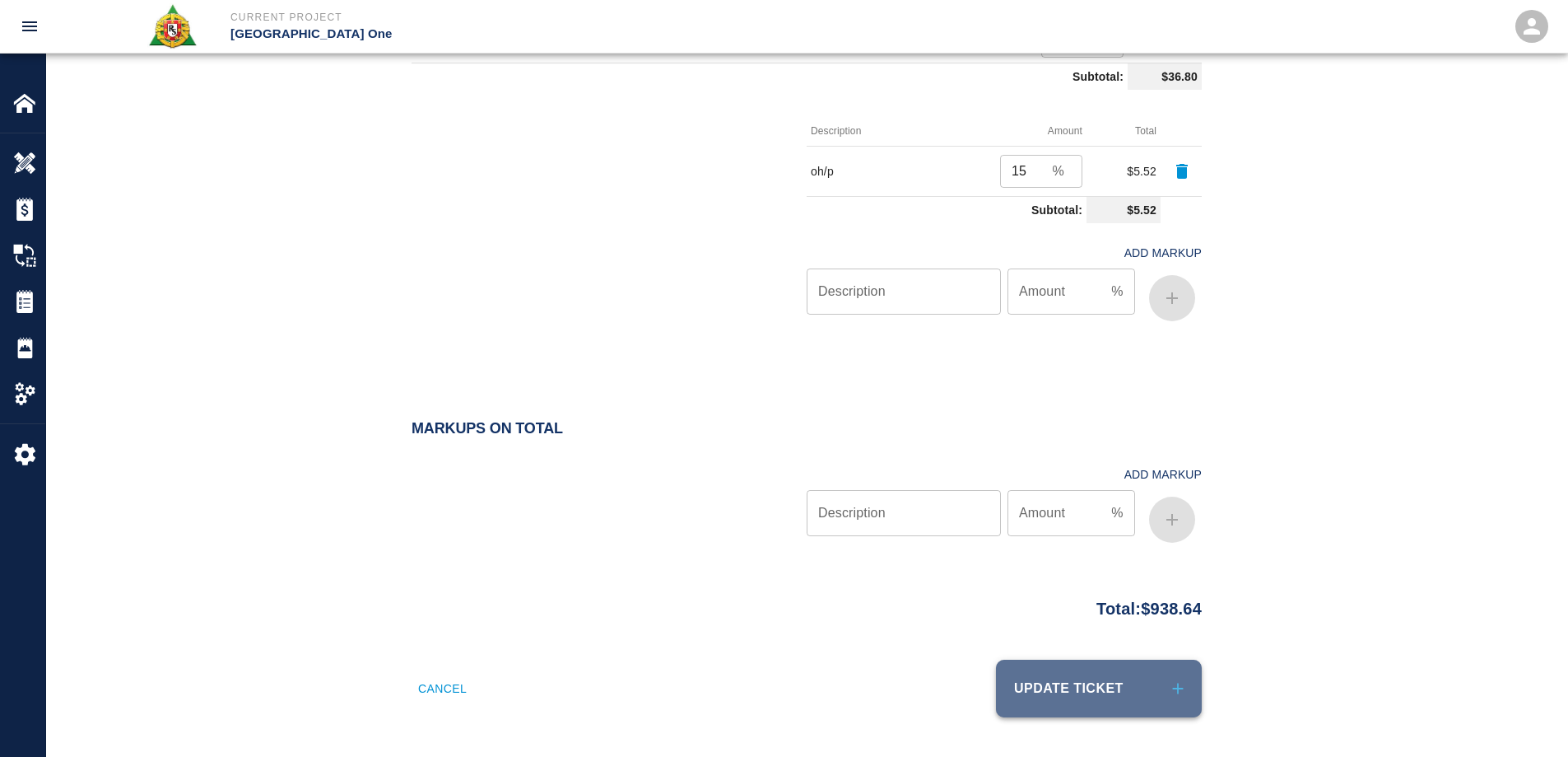
click at [1095, 685] on button "Update Ticket" at bounding box center [1098, 689] width 205 height 58
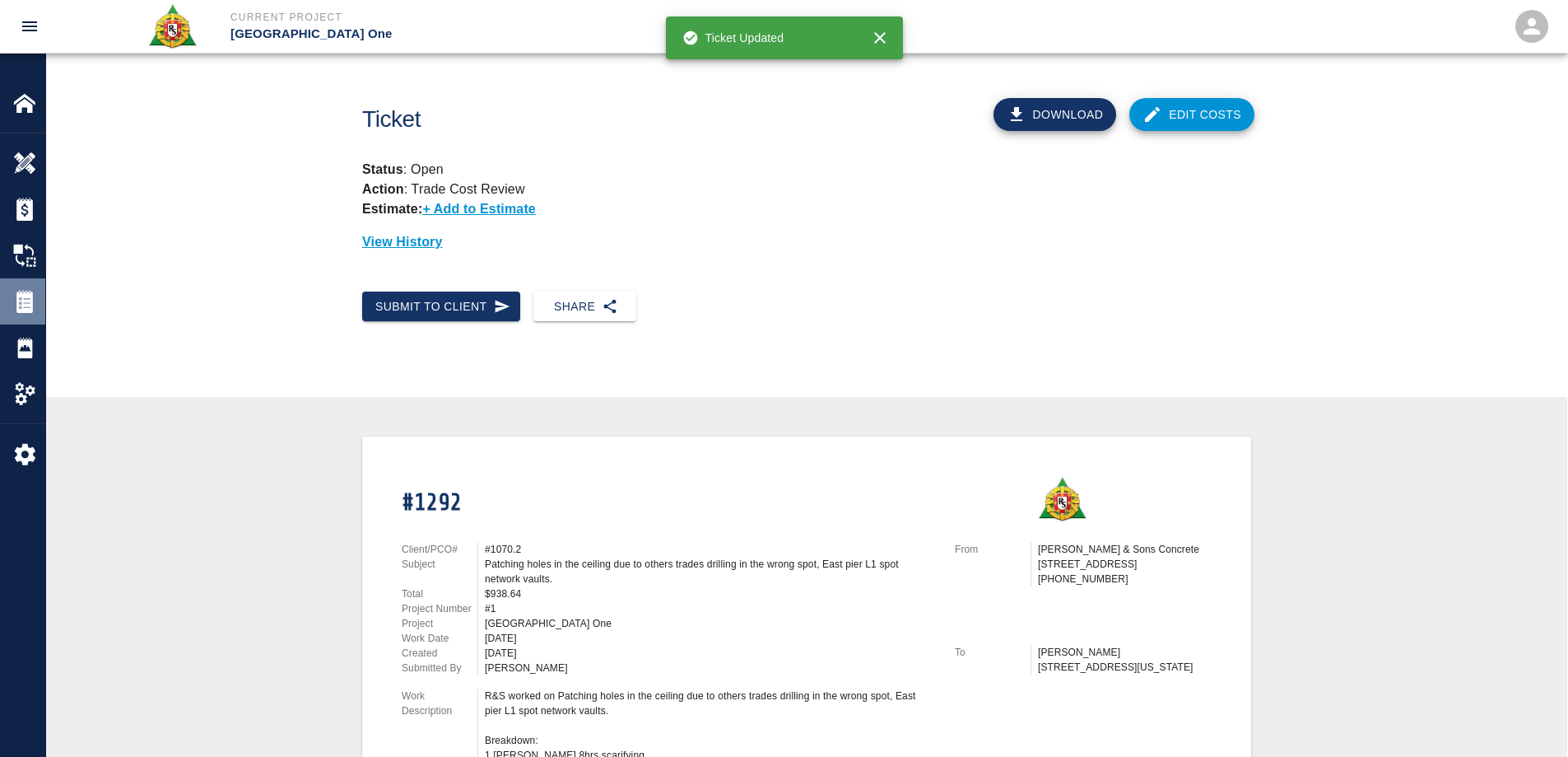
click at [28, 303] on img at bounding box center [24, 301] width 23 height 23
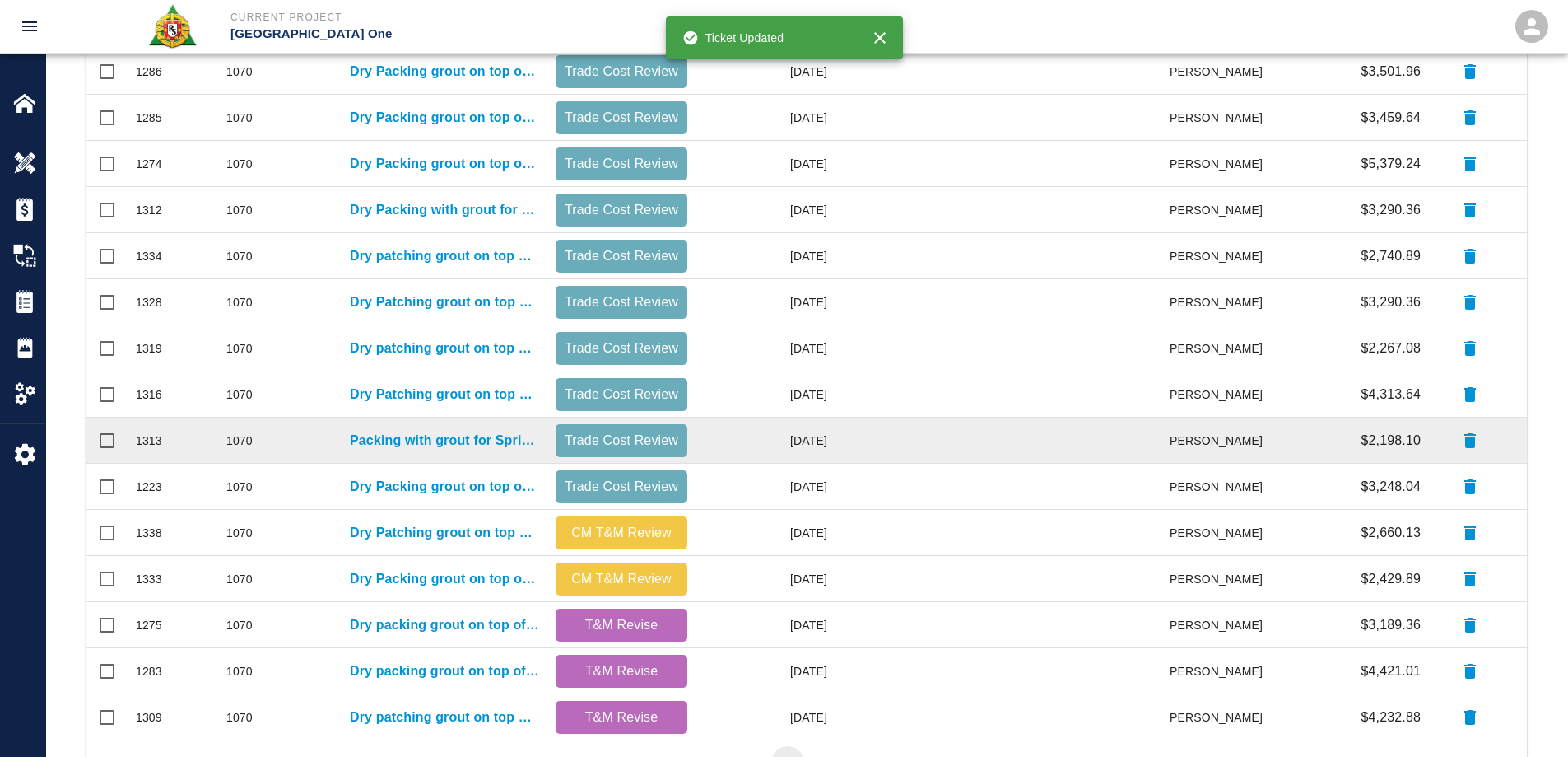
scroll to position [659, 0]
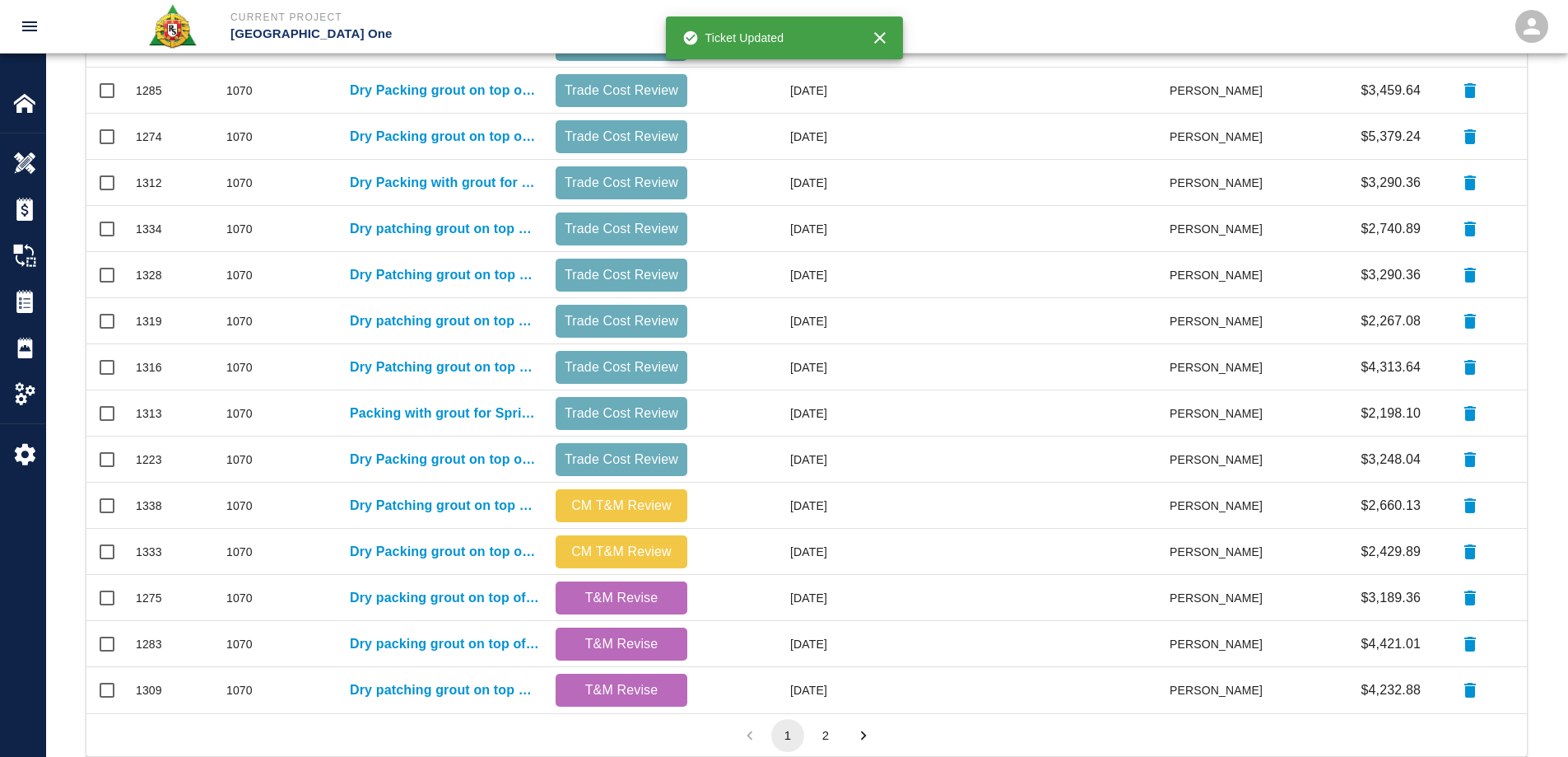
click at [826, 743] on button "2" at bounding box center [825, 735] width 33 height 33
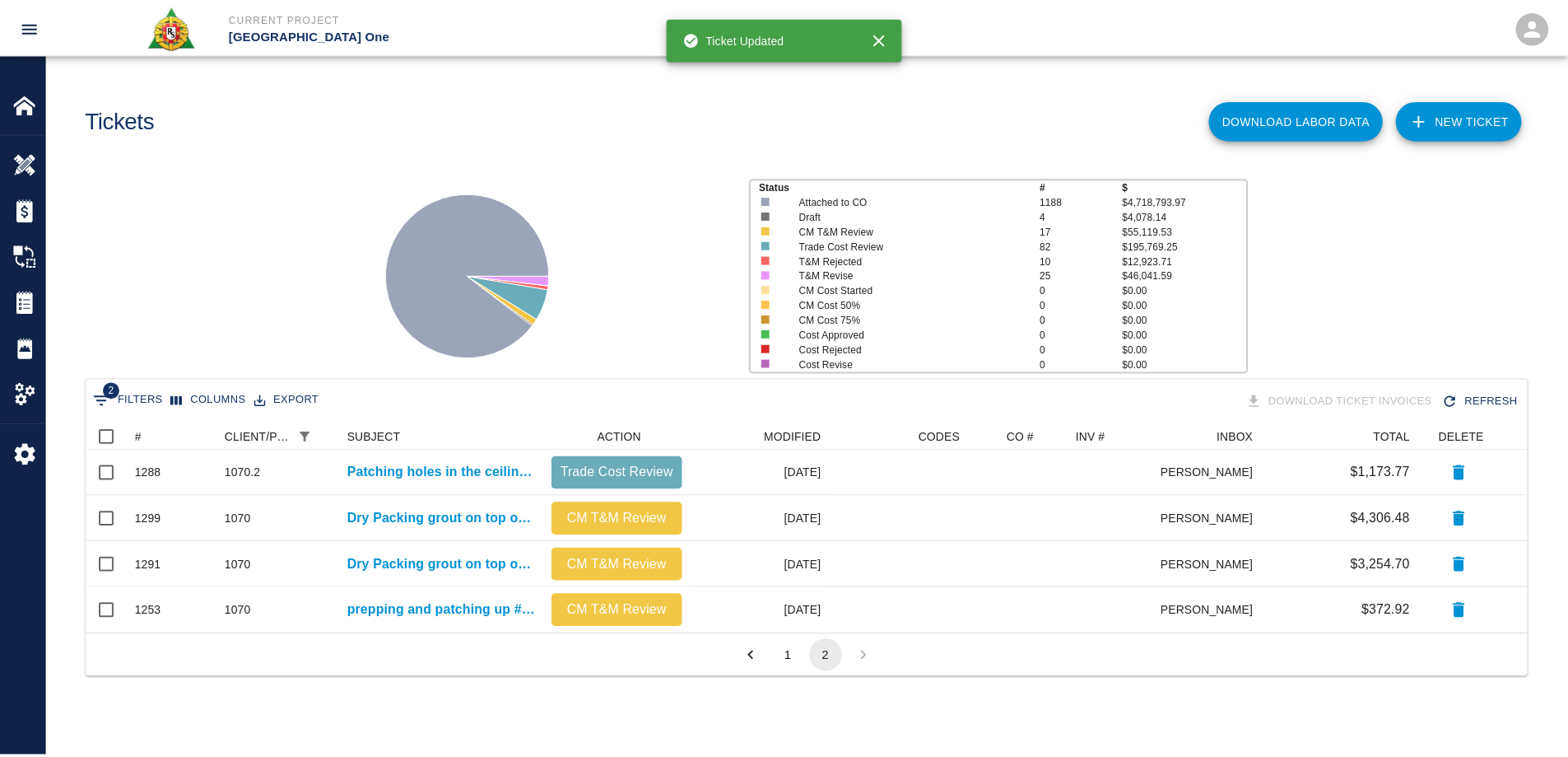
scroll to position [13, 13]
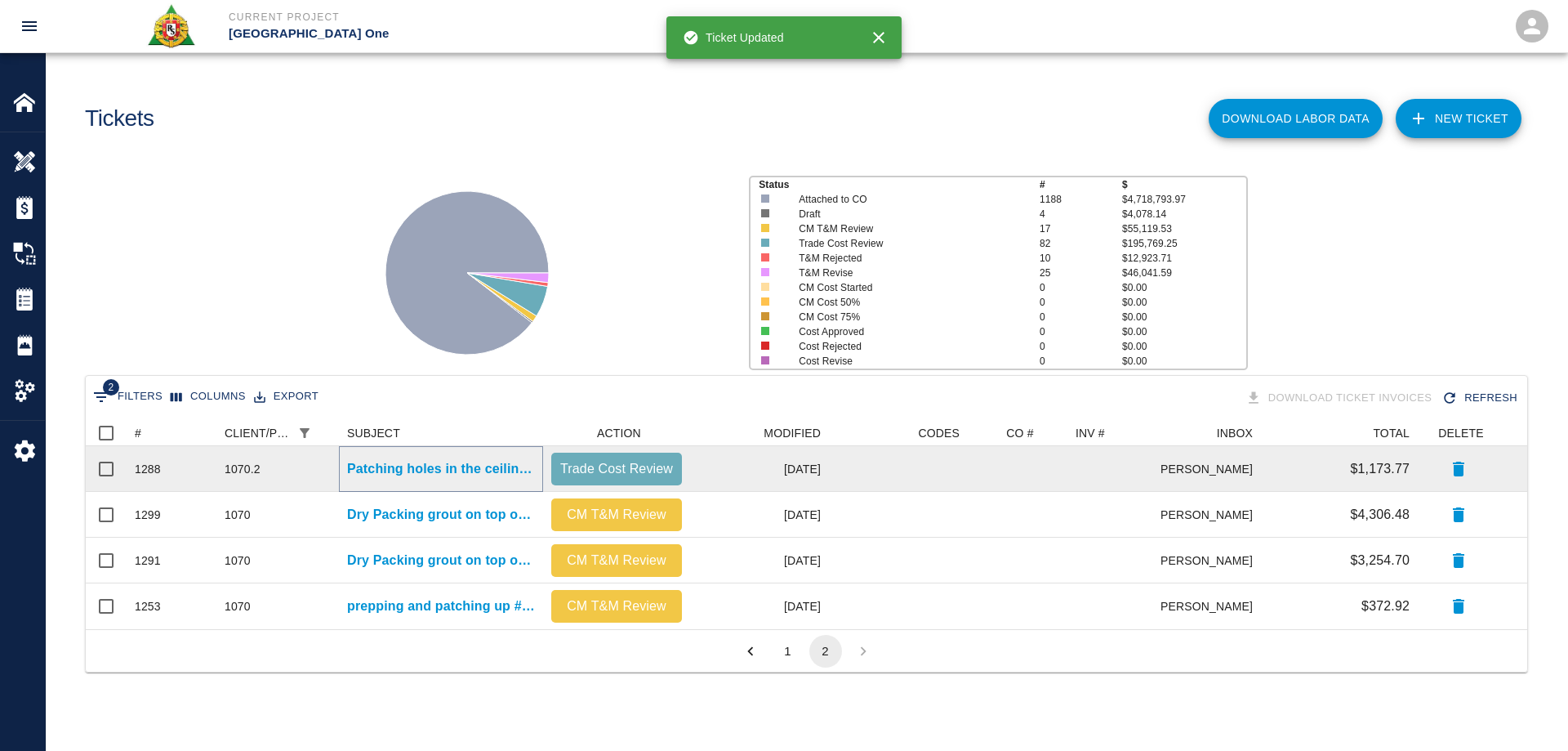
click at [480, 461] on p "Patching holes in the ceiling due to others trades drilling in the wrong spot, …" at bounding box center [441, 469] width 188 height 19
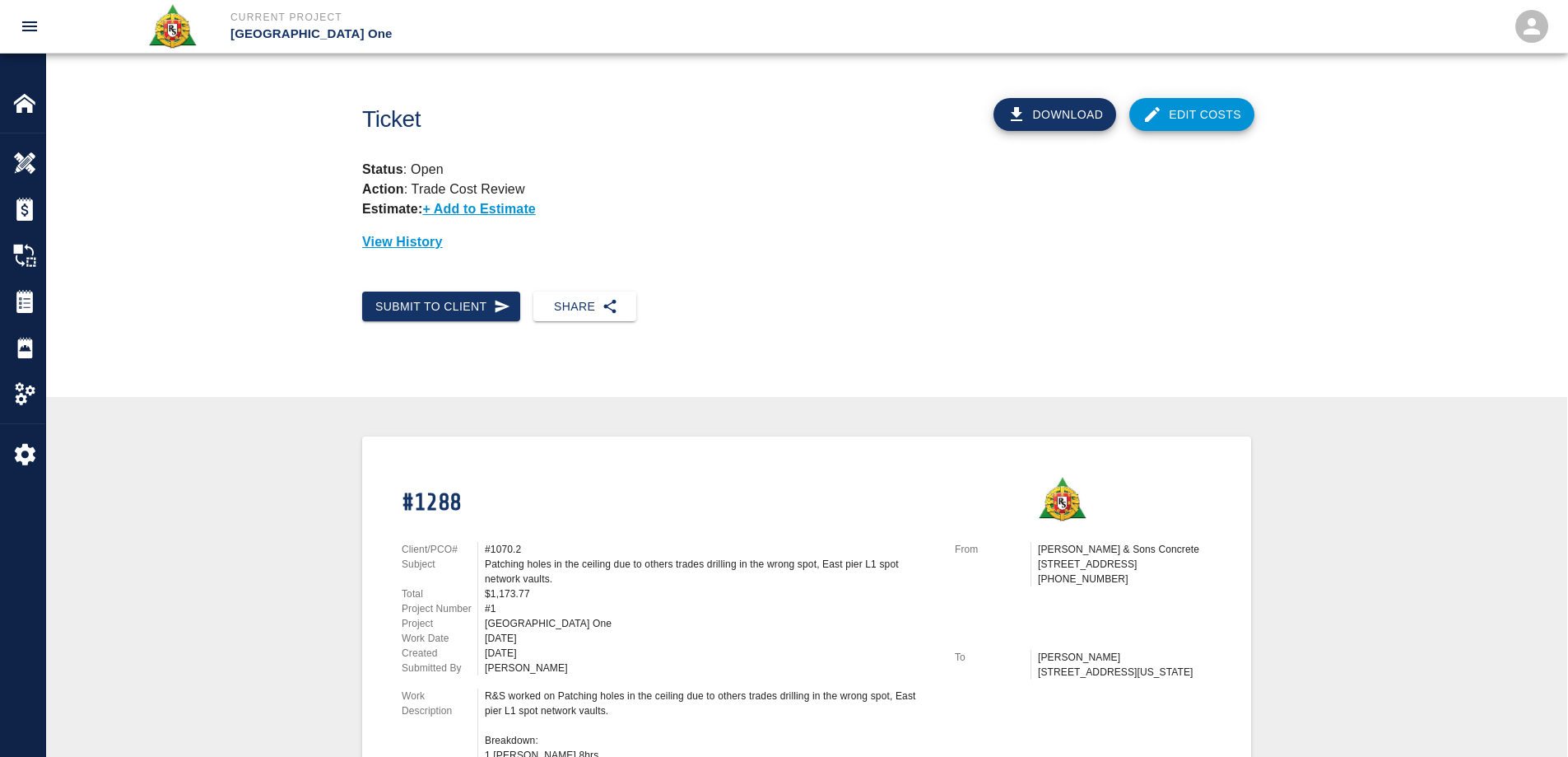
click at [1214, 119] on link "Edit Costs" at bounding box center [1191, 114] width 125 height 33
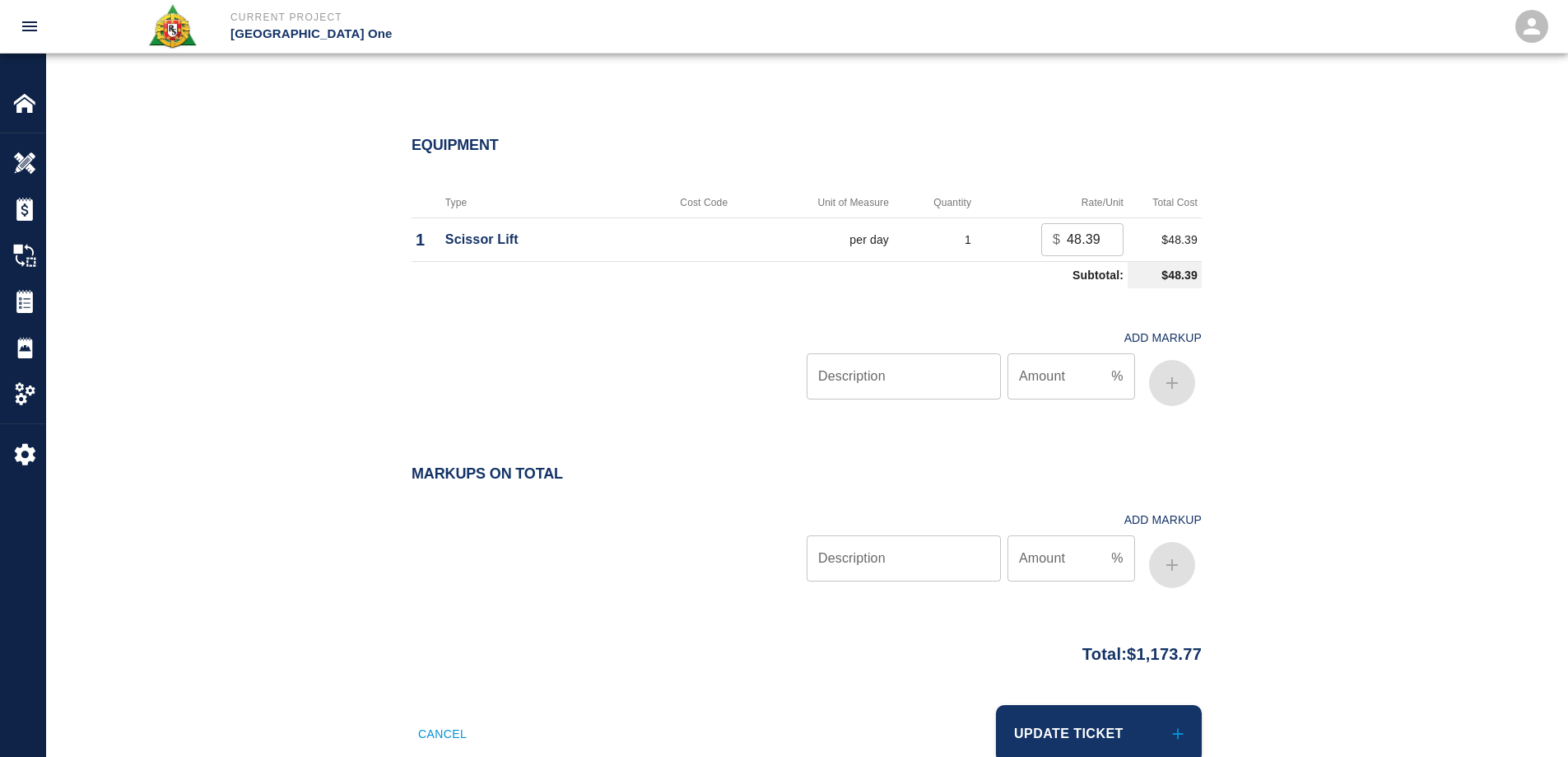
scroll to position [1400, 0]
click at [926, 394] on input "Description" at bounding box center [903, 375] width 194 height 46
type input "oh/p"
type input "15"
click at [1167, 388] on icon "button" at bounding box center [1172, 382] width 20 height 20
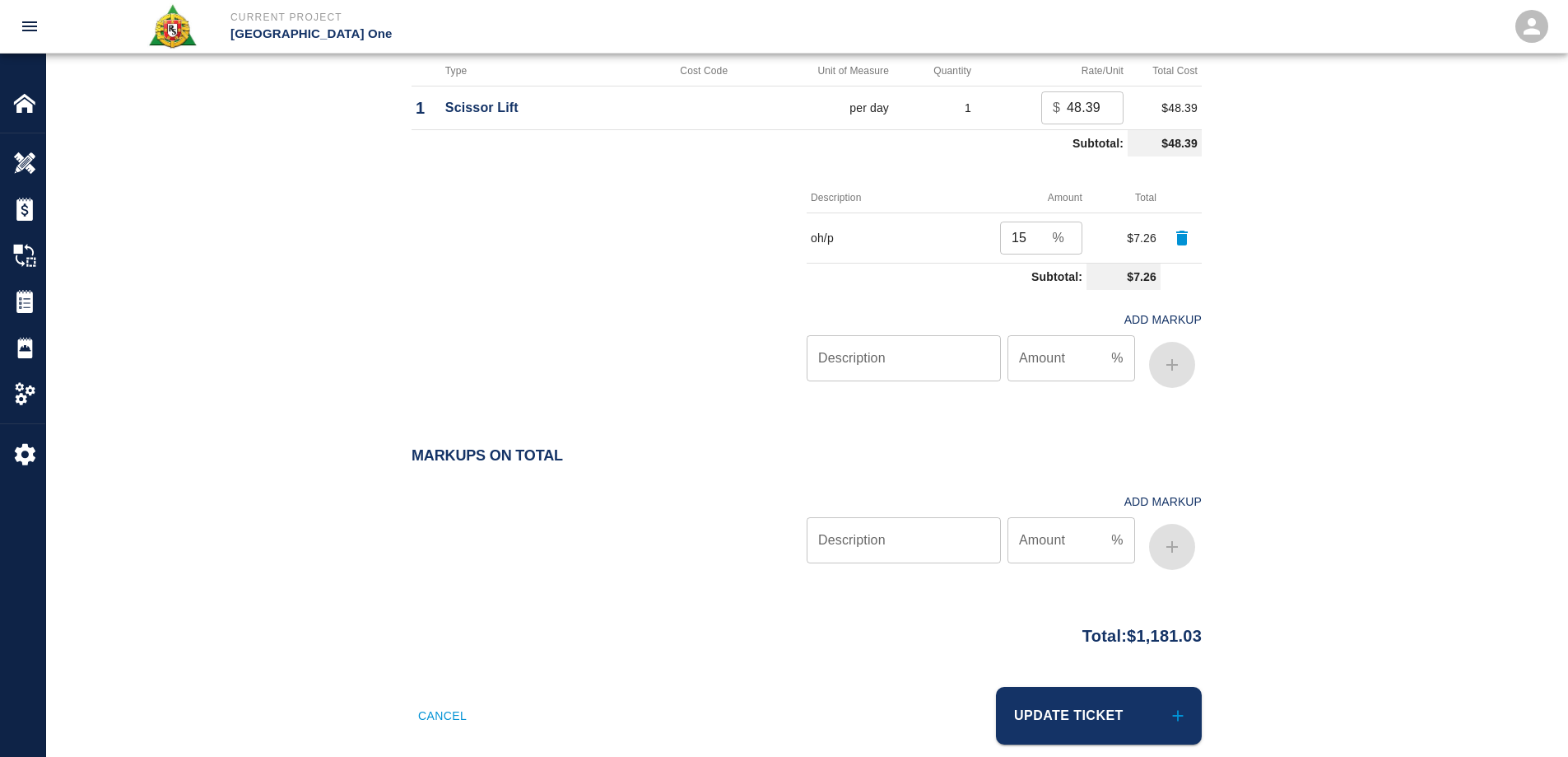
scroll to position [1557, 0]
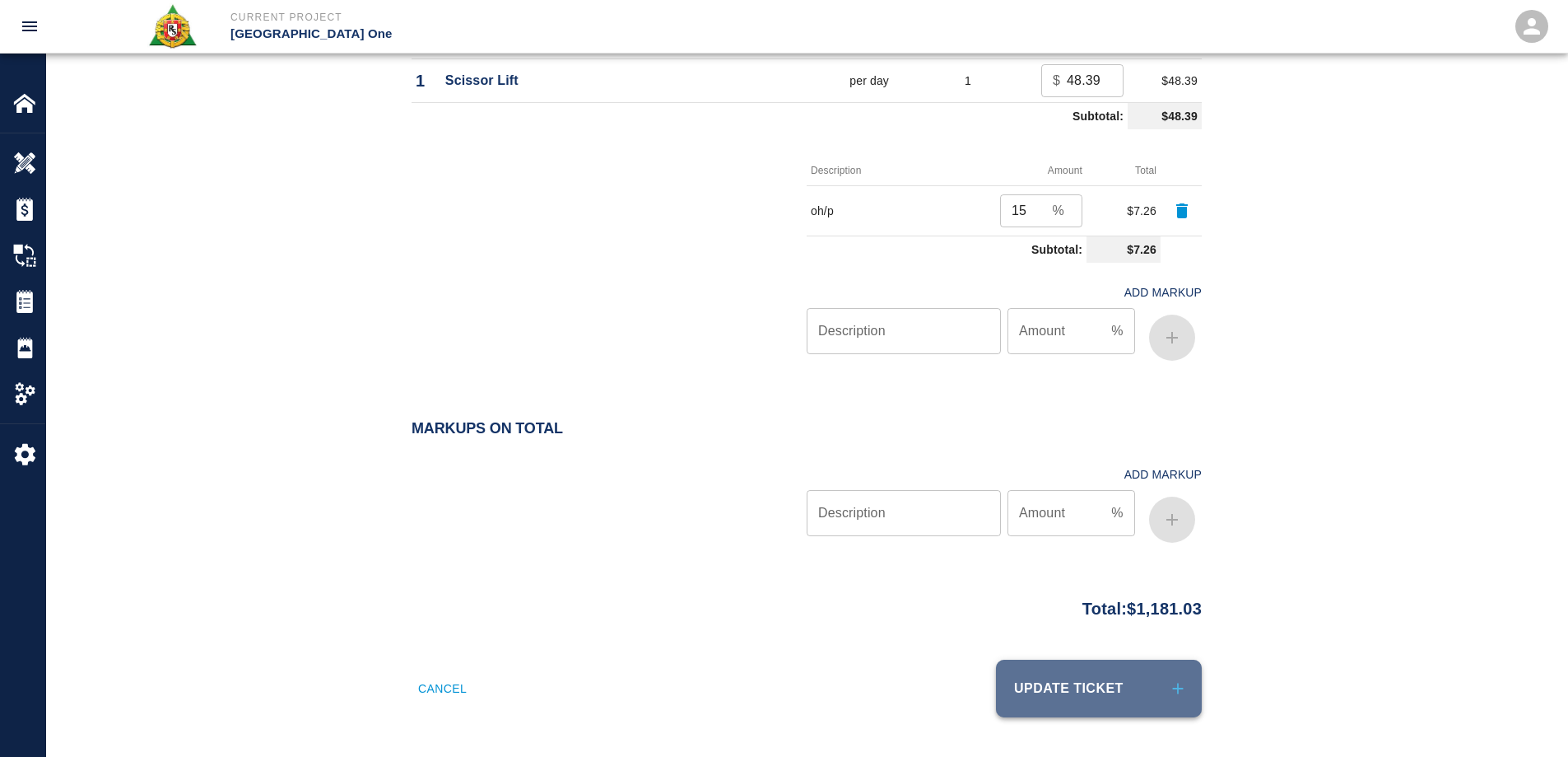
click at [1139, 691] on button "Update Ticket" at bounding box center [1098, 689] width 205 height 58
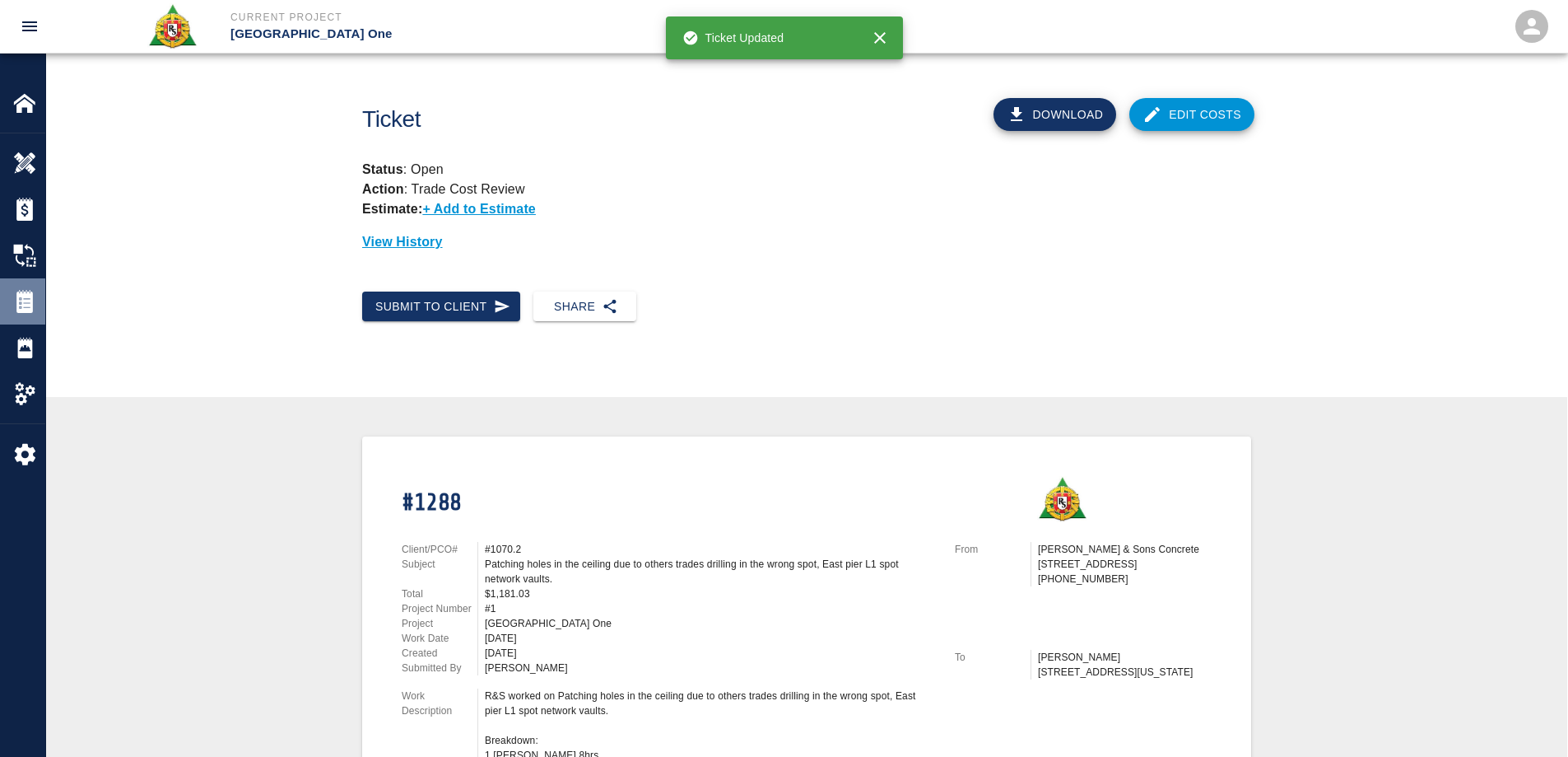
click at [21, 296] on img at bounding box center [24, 301] width 23 height 23
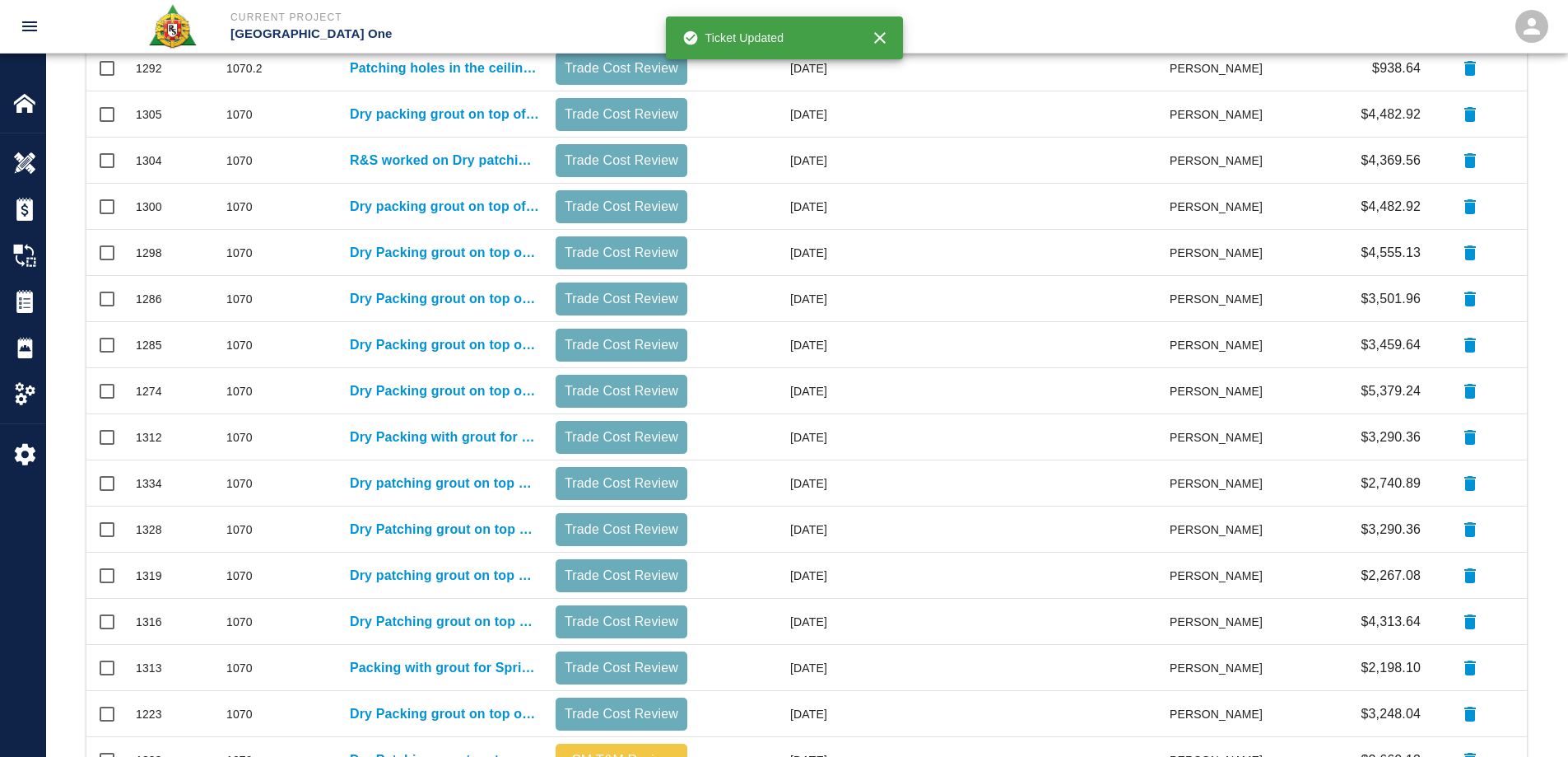
scroll to position [659, 0]
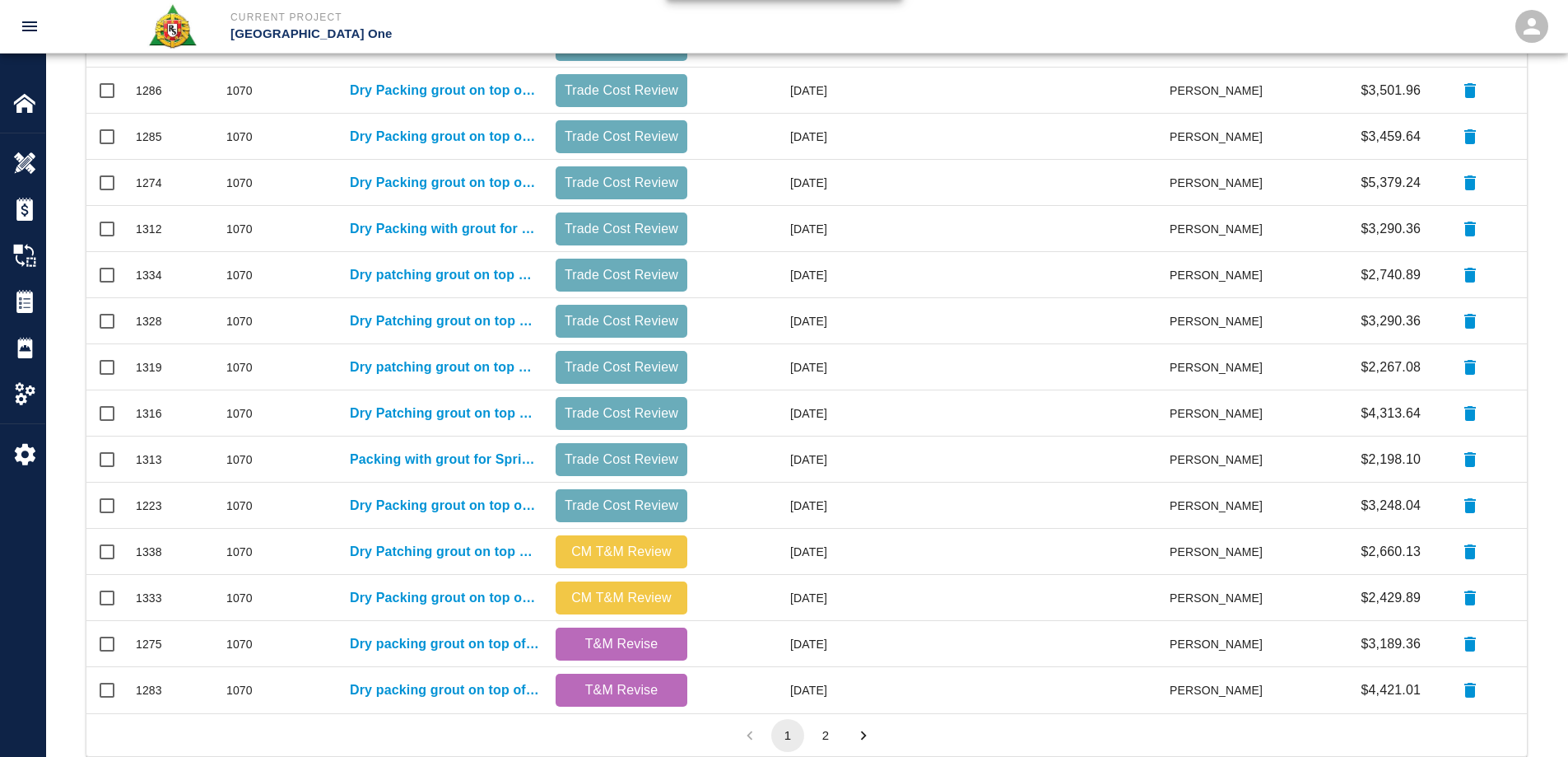
click at [830, 727] on button "2" at bounding box center [825, 735] width 33 height 33
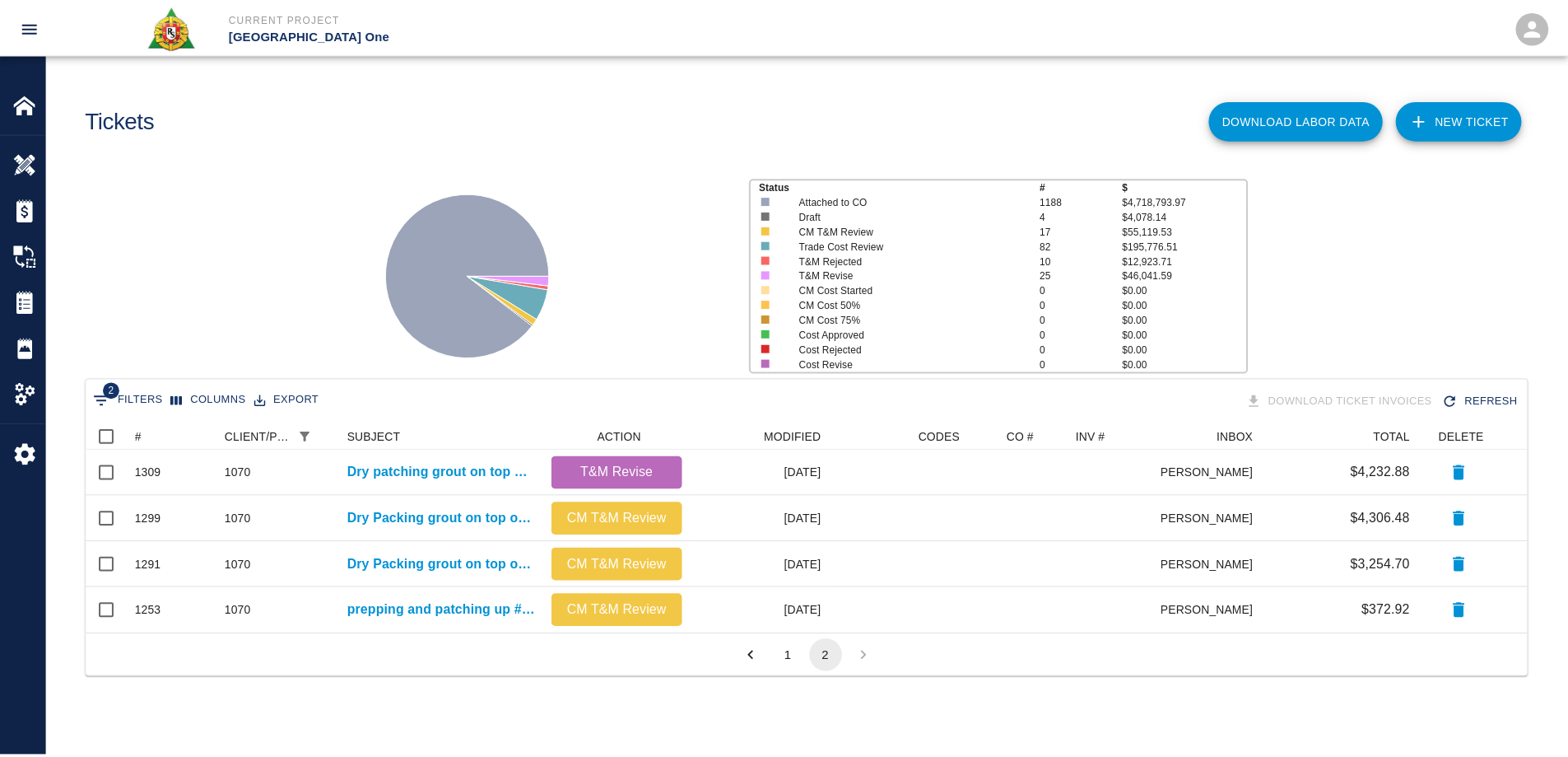
scroll to position [13, 13]
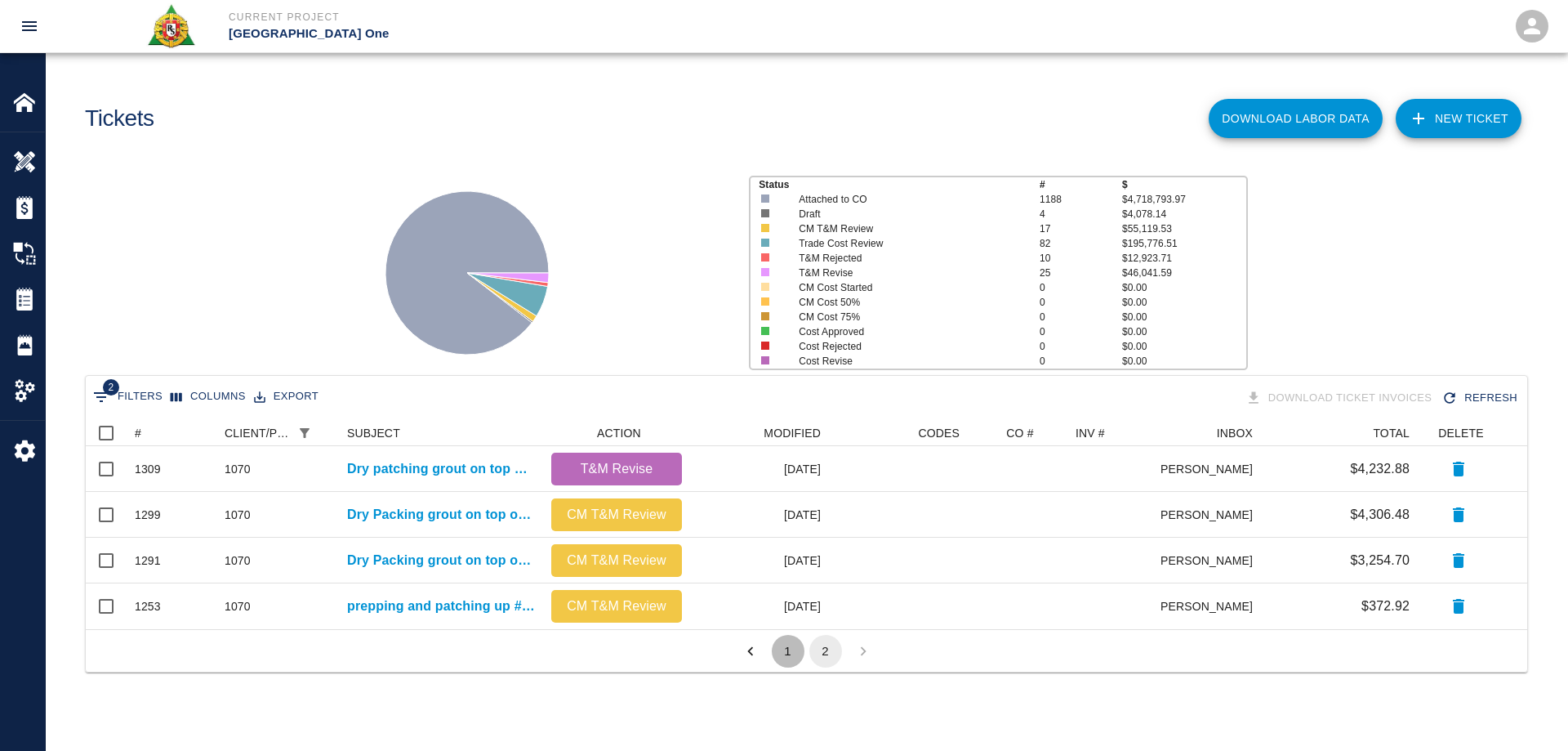
click at [785, 657] on button "1" at bounding box center [788, 650] width 33 height 33
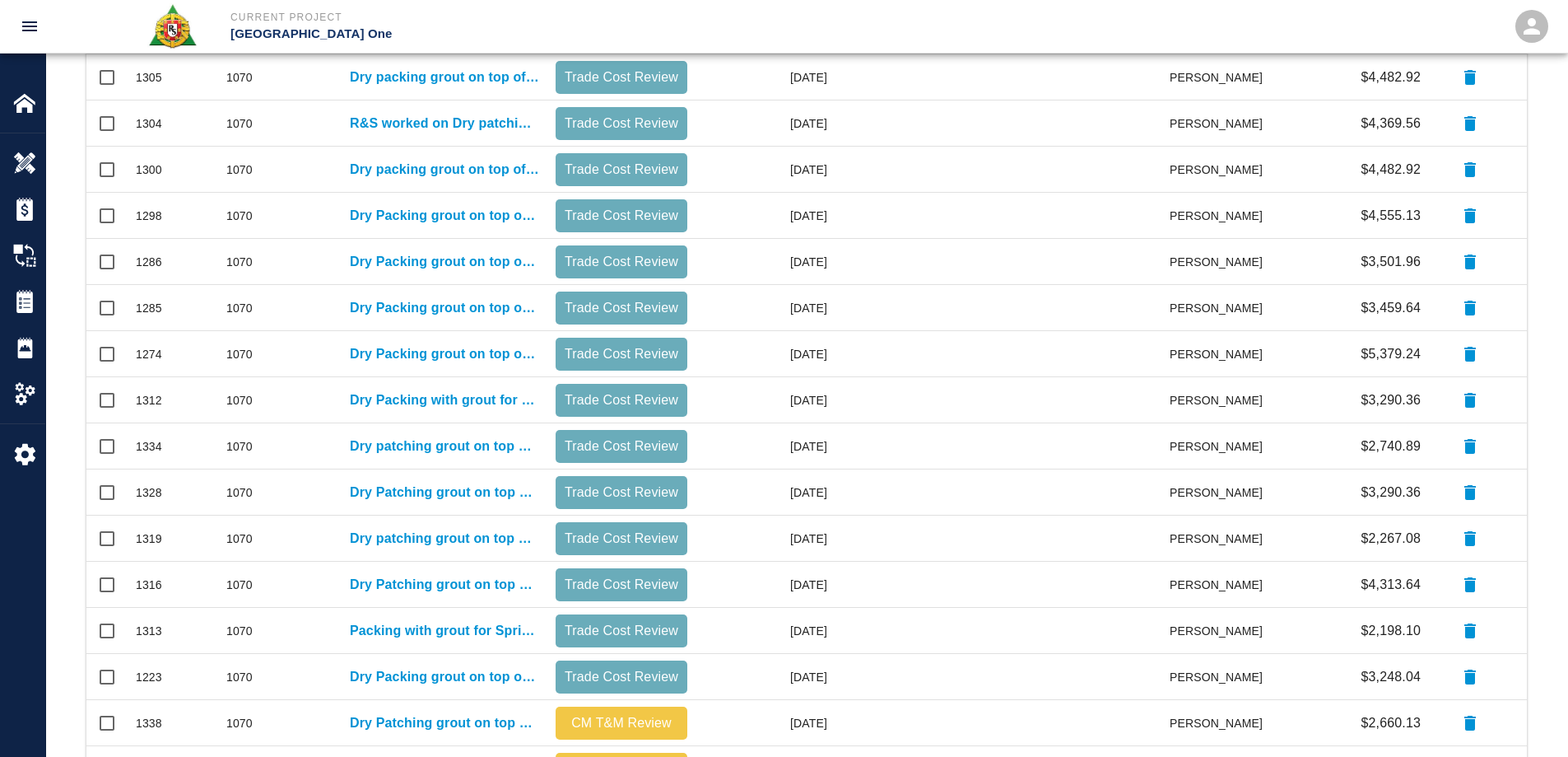
scroll to position [122, 0]
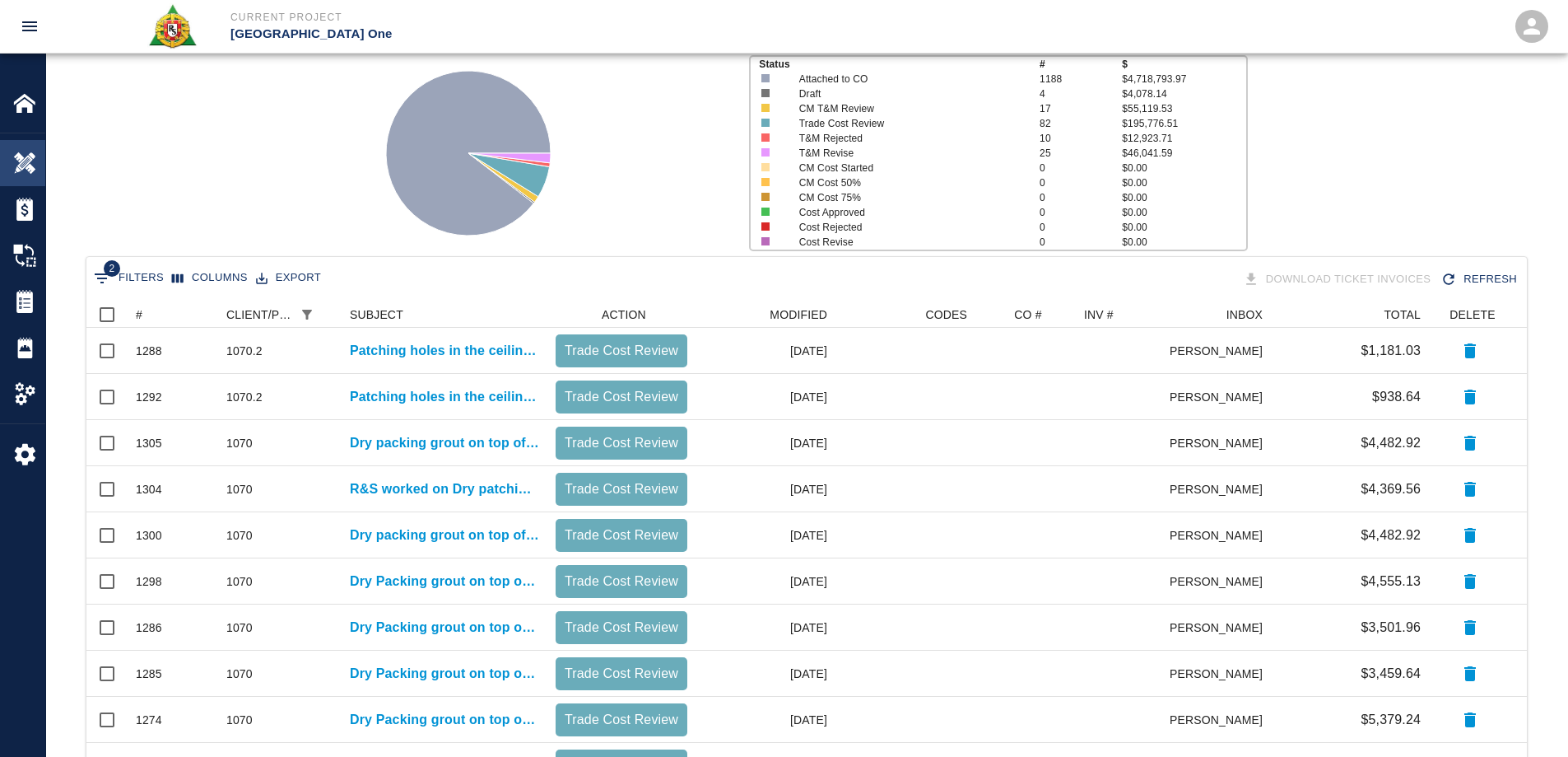
click at [26, 159] on img at bounding box center [24, 163] width 23 height 23
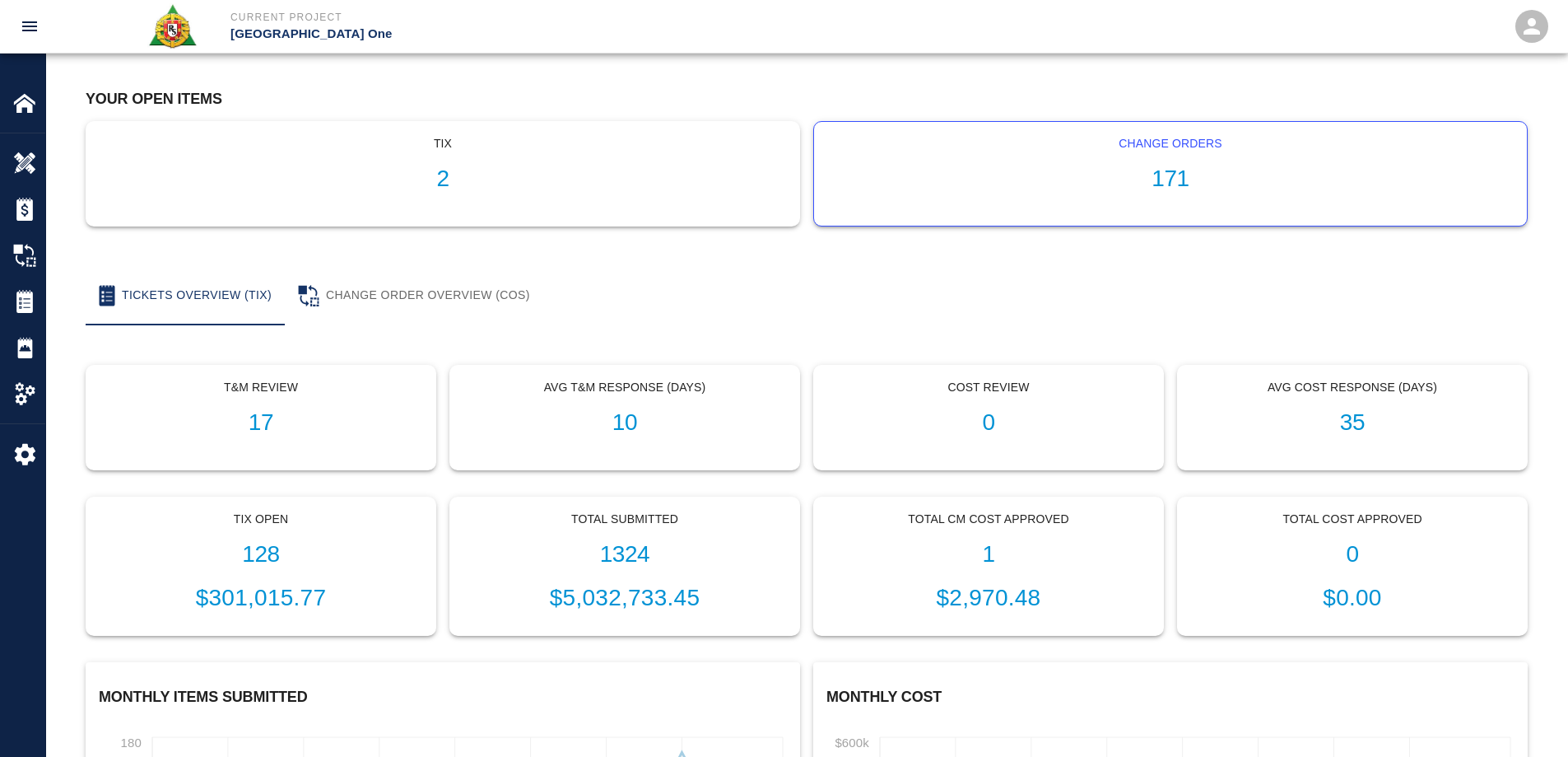
click at [1180, 170] on h1 "171" at bounding box center [1170, 179] width 686 height 27
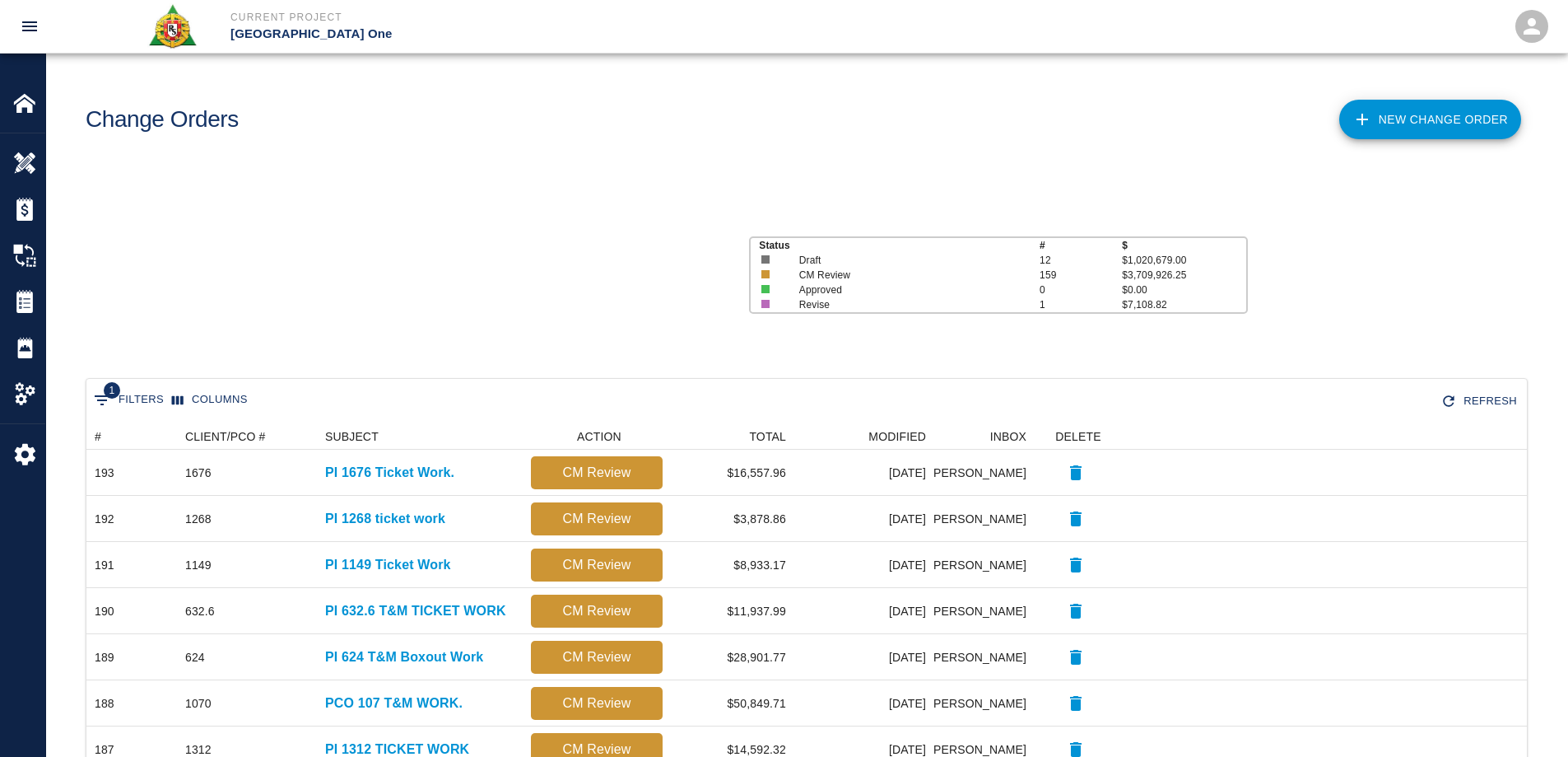
scroll to position [13, 13]
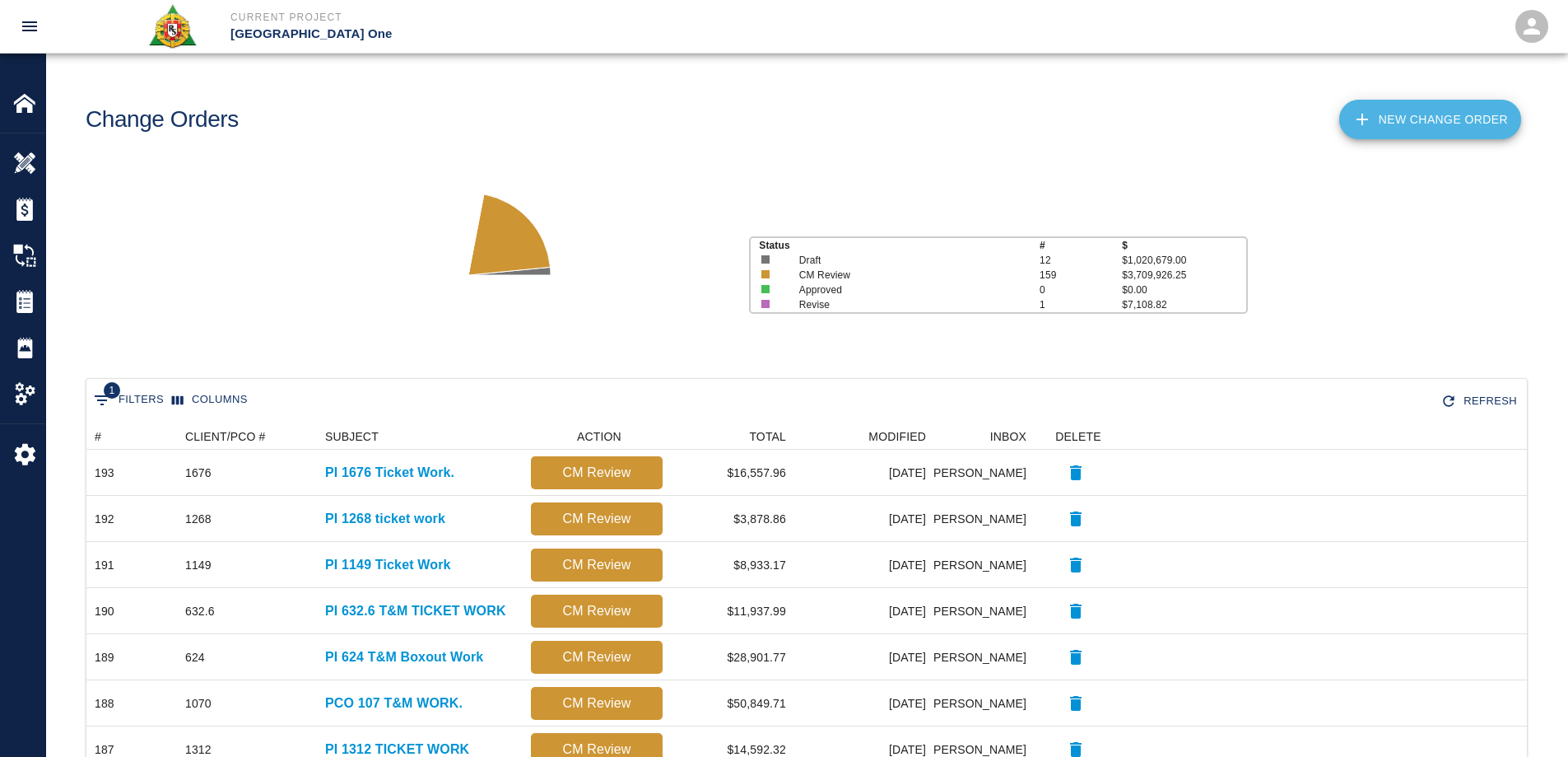
click at [1389, 118] on link "New Change Order" at bounding box center [1429, 119] width 182 height 39
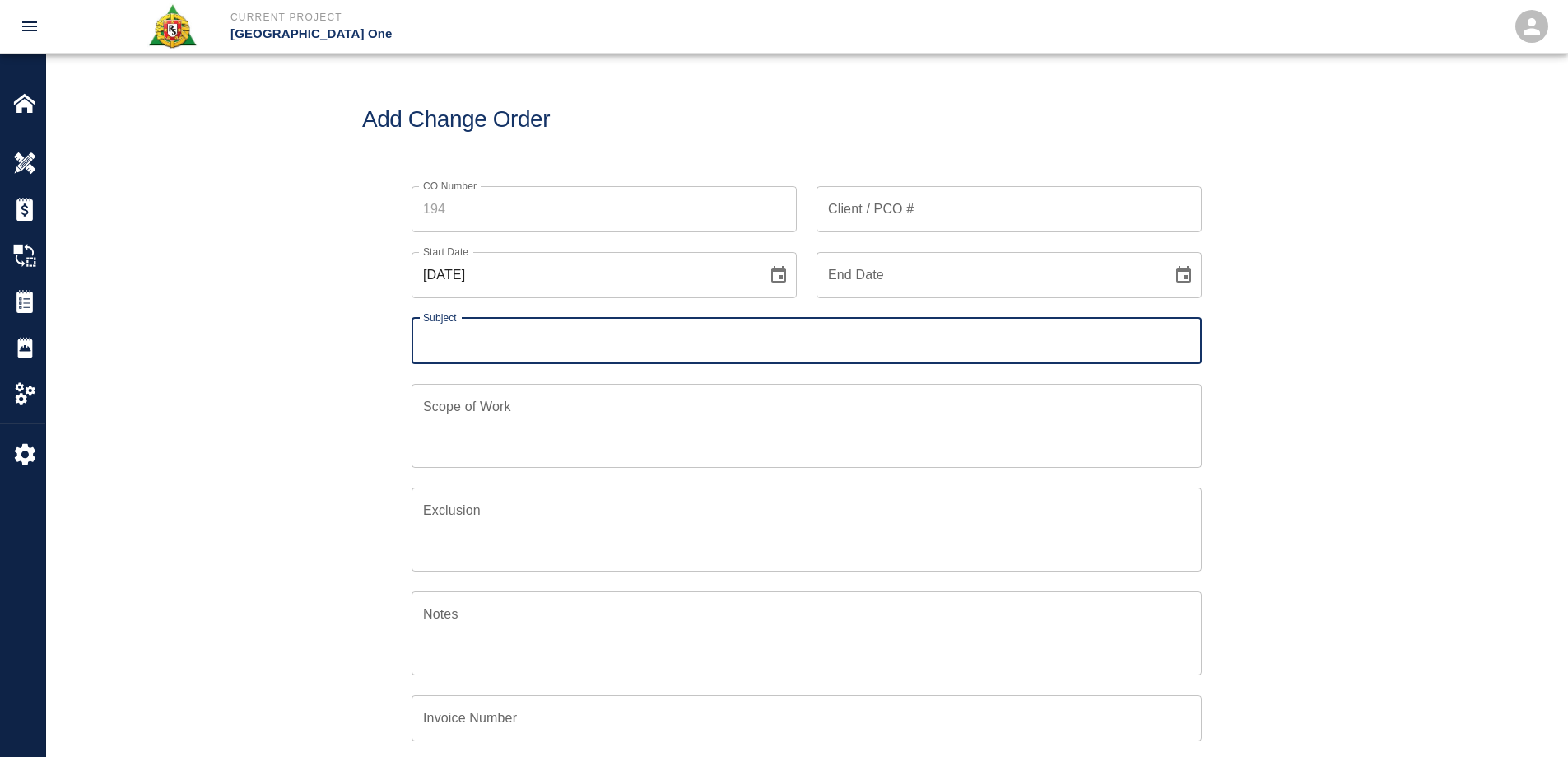
scroll to position [383, 796]
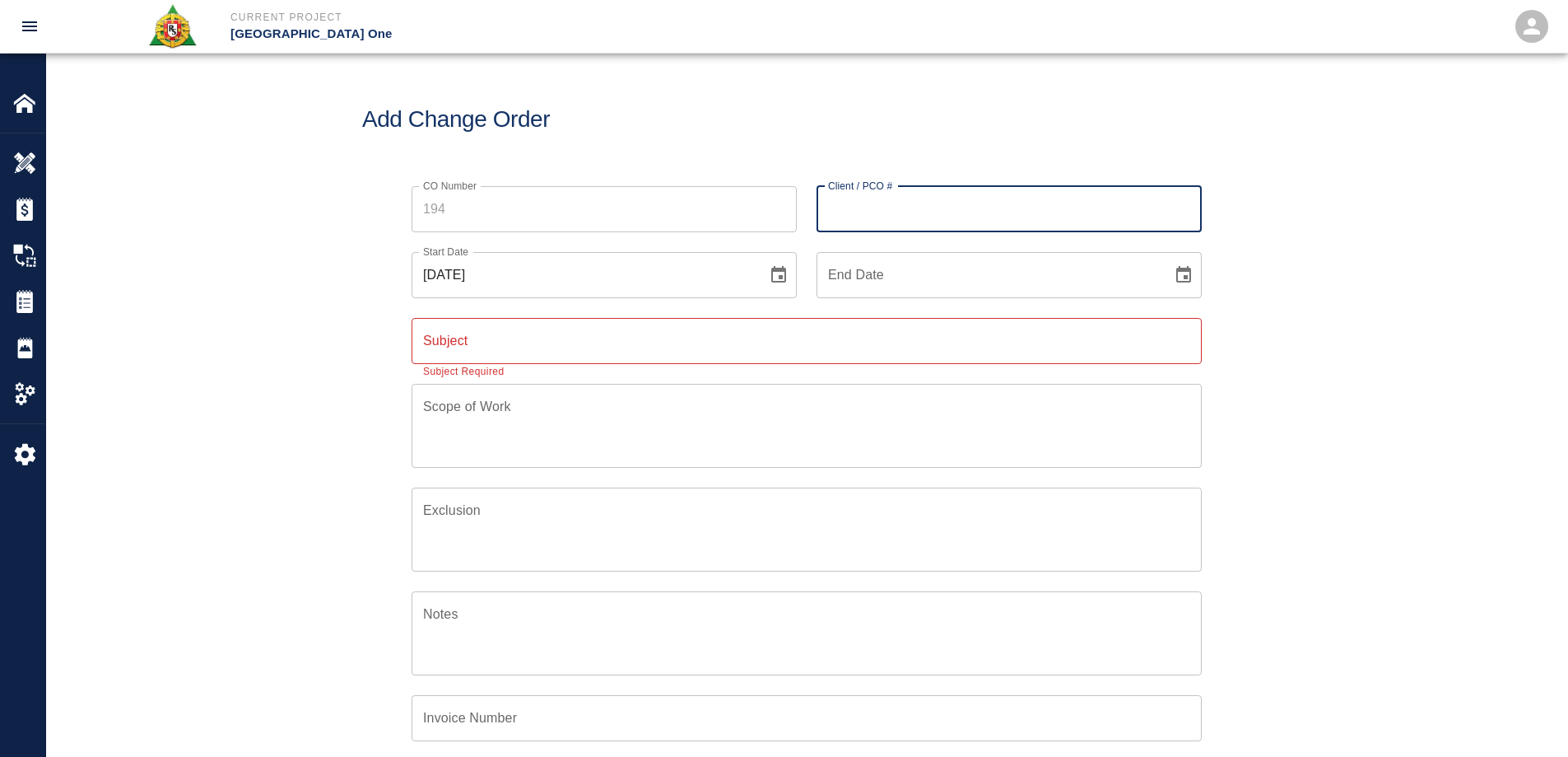
click at [899, 205] on input "Client / PCO #" at bounding box center [1009, 209] width 385 height 46
type input "1070"
click at [536, 344] on input "Subject" at bounding box center [806, 341] width 790 height 46
click at [297, 411] on div "CO Number CO Number Client / PCO # 1070 Client / PCO # Start Date [DATE] Start …" at bounding box center [806, 543] width 1521 height 754
click at [486, 346] on input "Subject" at bounding box center [806, 341] width 790 height 46
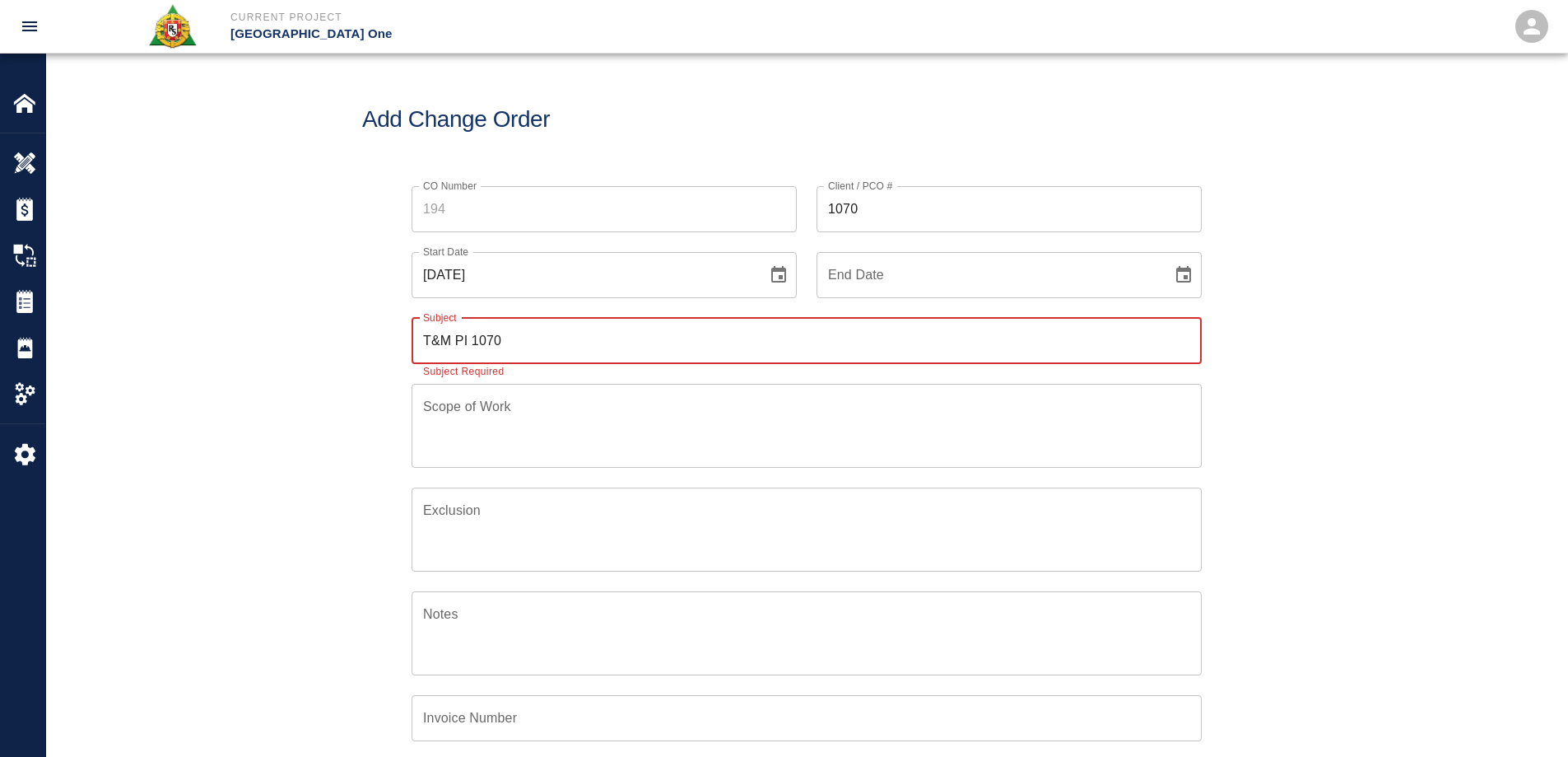
type input "T&M PI 1070"
click at [314, 391] on div "CO Number CO Number Client / PCO # 1070 Client / PCO # Start Date [DATE] Start …" at bounding box center [806, 543] width 1521 height 754
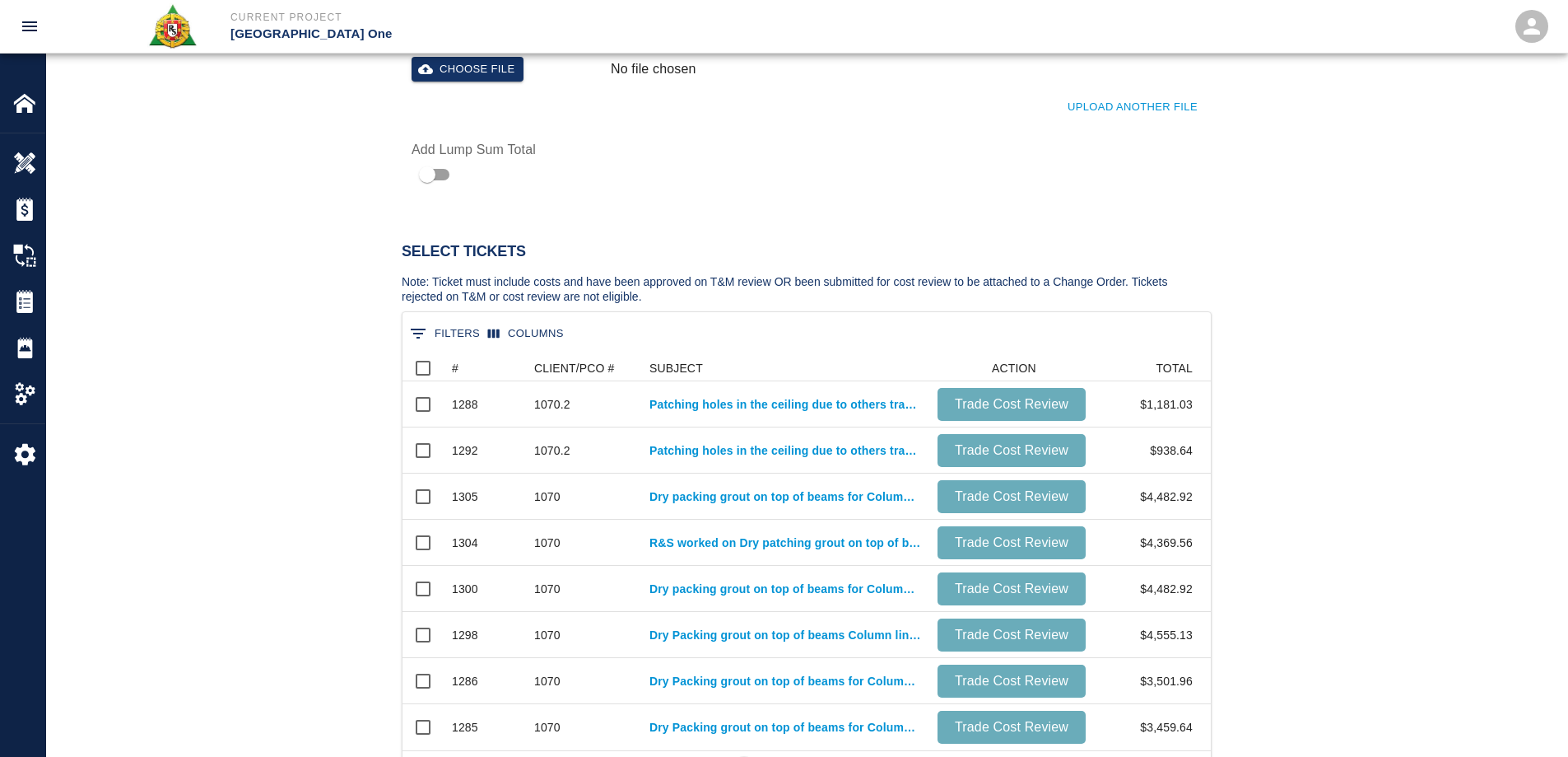
scroll to position [741, 0]
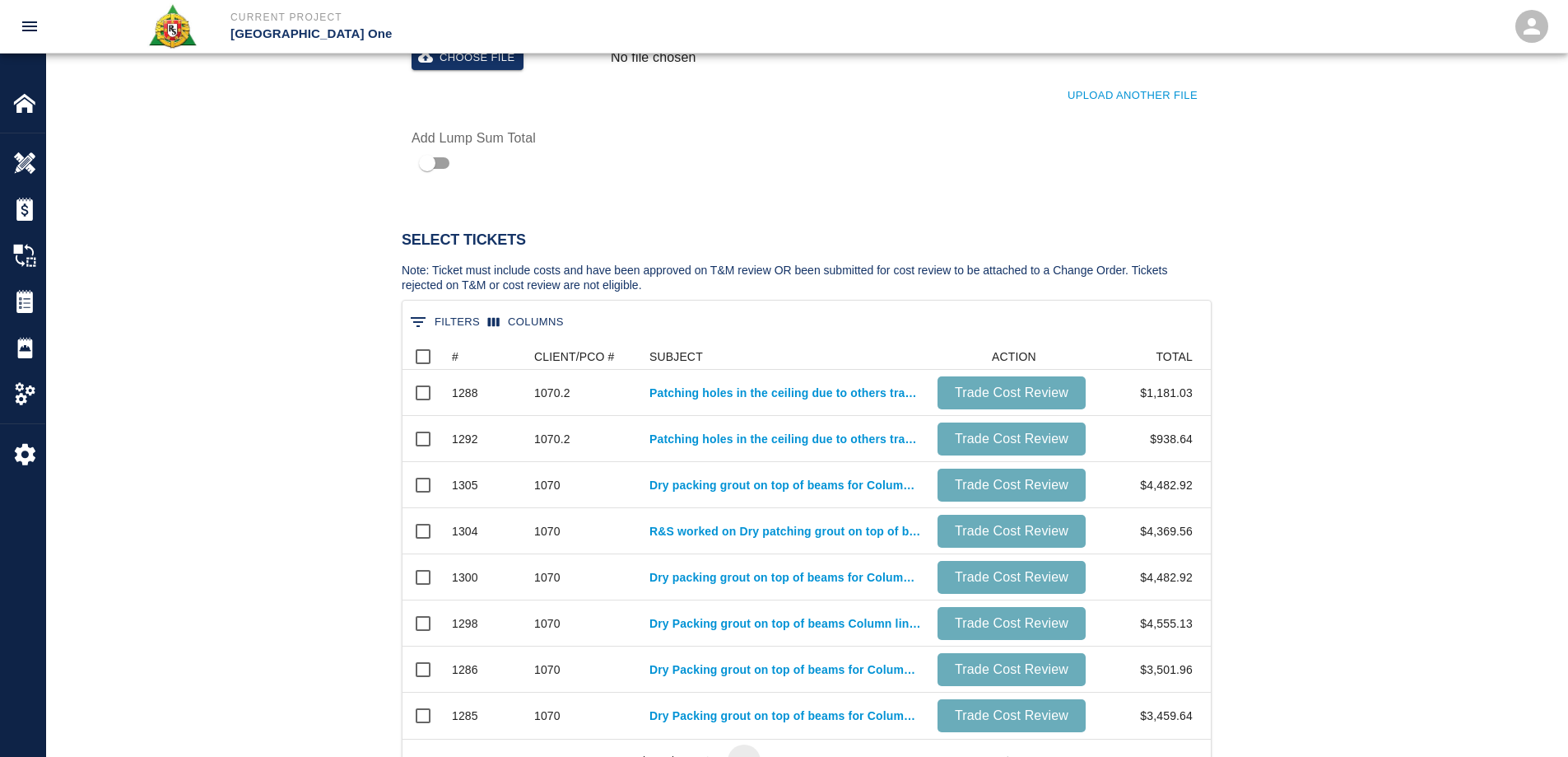
click at [462, 322] on button "0 Filters" at bounding box center [445, 321] width 78 height 26
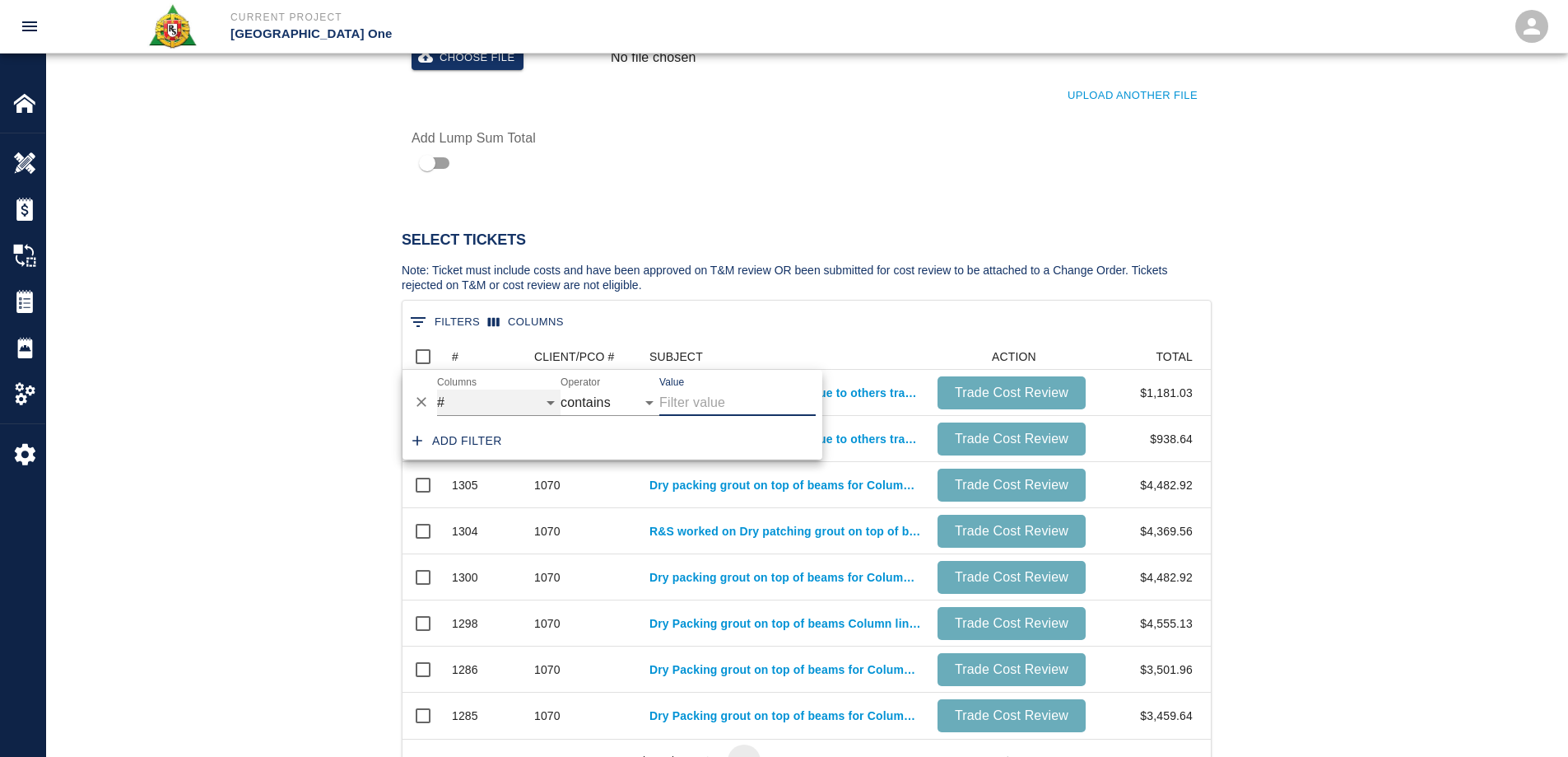
click at [493, 400] on select "# CLIENT/PCO # SUBJECT ACTION TOTAL" at bounding box center [499, 402] width 124 height 26
select select "pco_number"
click at [437, 390] on select "# CLIENT/PCO # SUBJECT ACTION TOTAL" at bounding box center [499, 402] width 124 height 26
click at [695, 396] on input "Value" at bounding box center [737, 402] width 156 height 26
type input "1070"
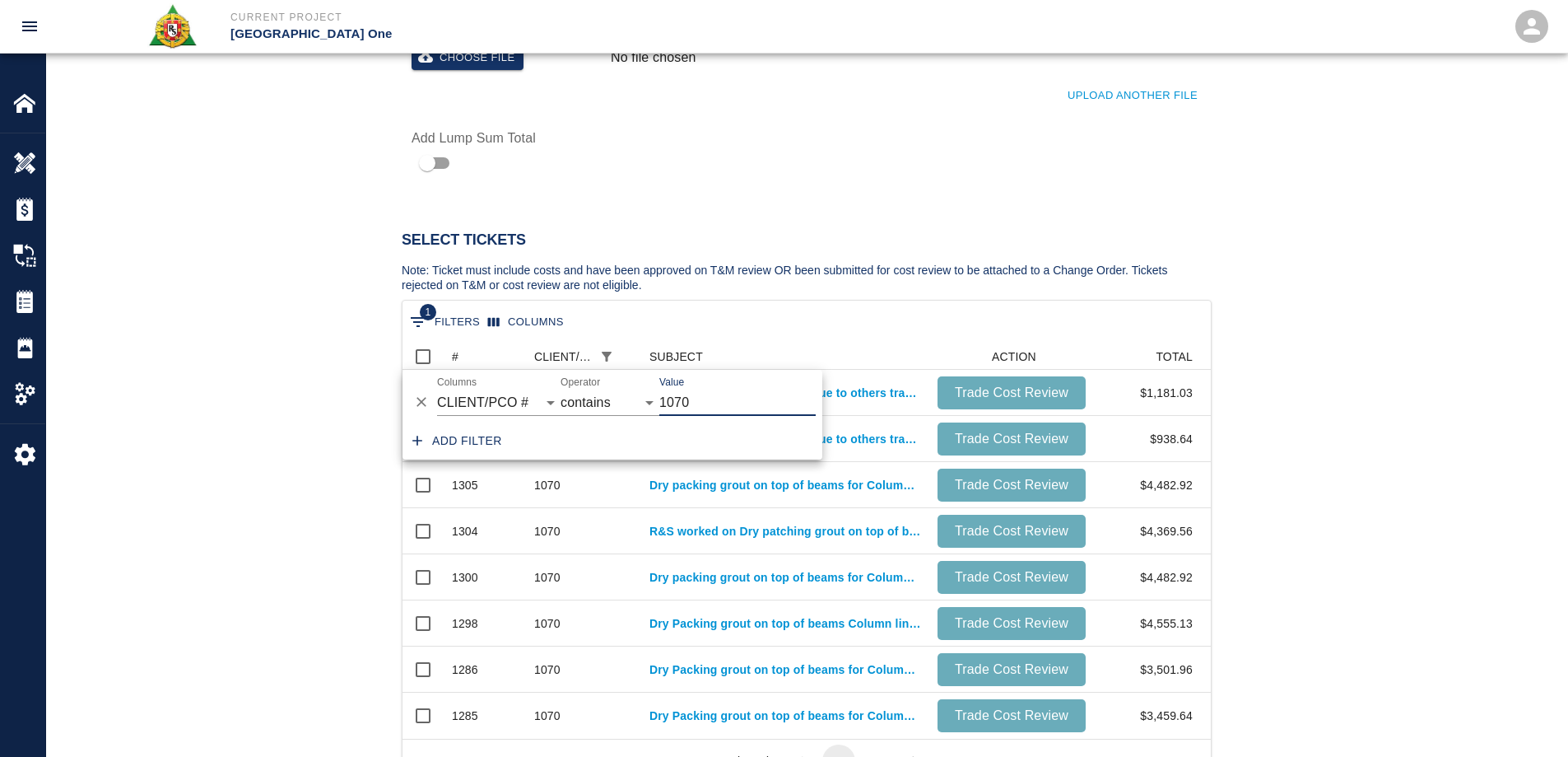
click at [277, 463] on div "Select Tickets Note: Ticket must include costs and have been approved on T&M re…" at bounding box center [806, 500] width 1521 height 643
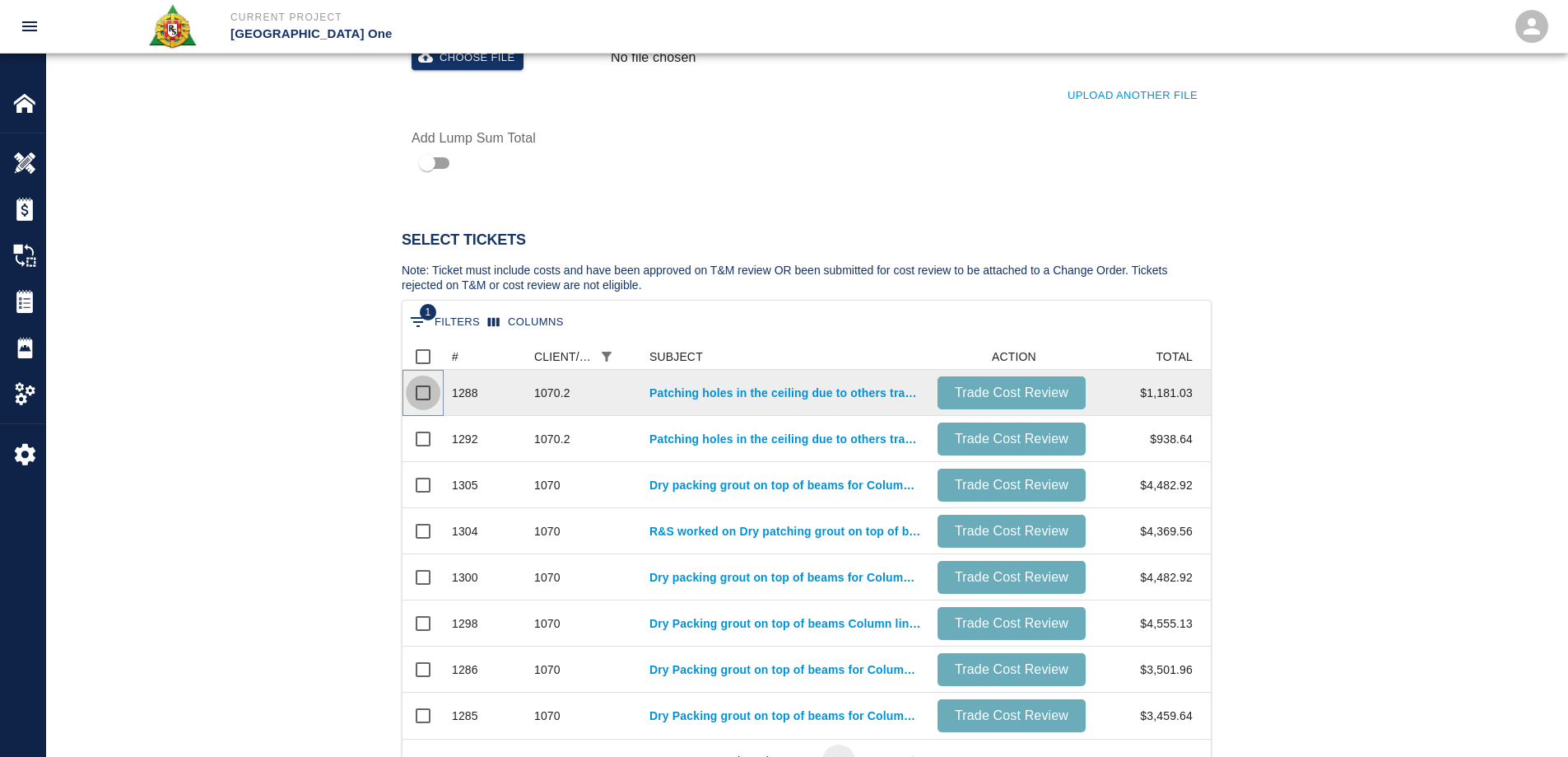
click at [427, 397] on input "Select row" at bounding box center [423, 392] width 35 height 35
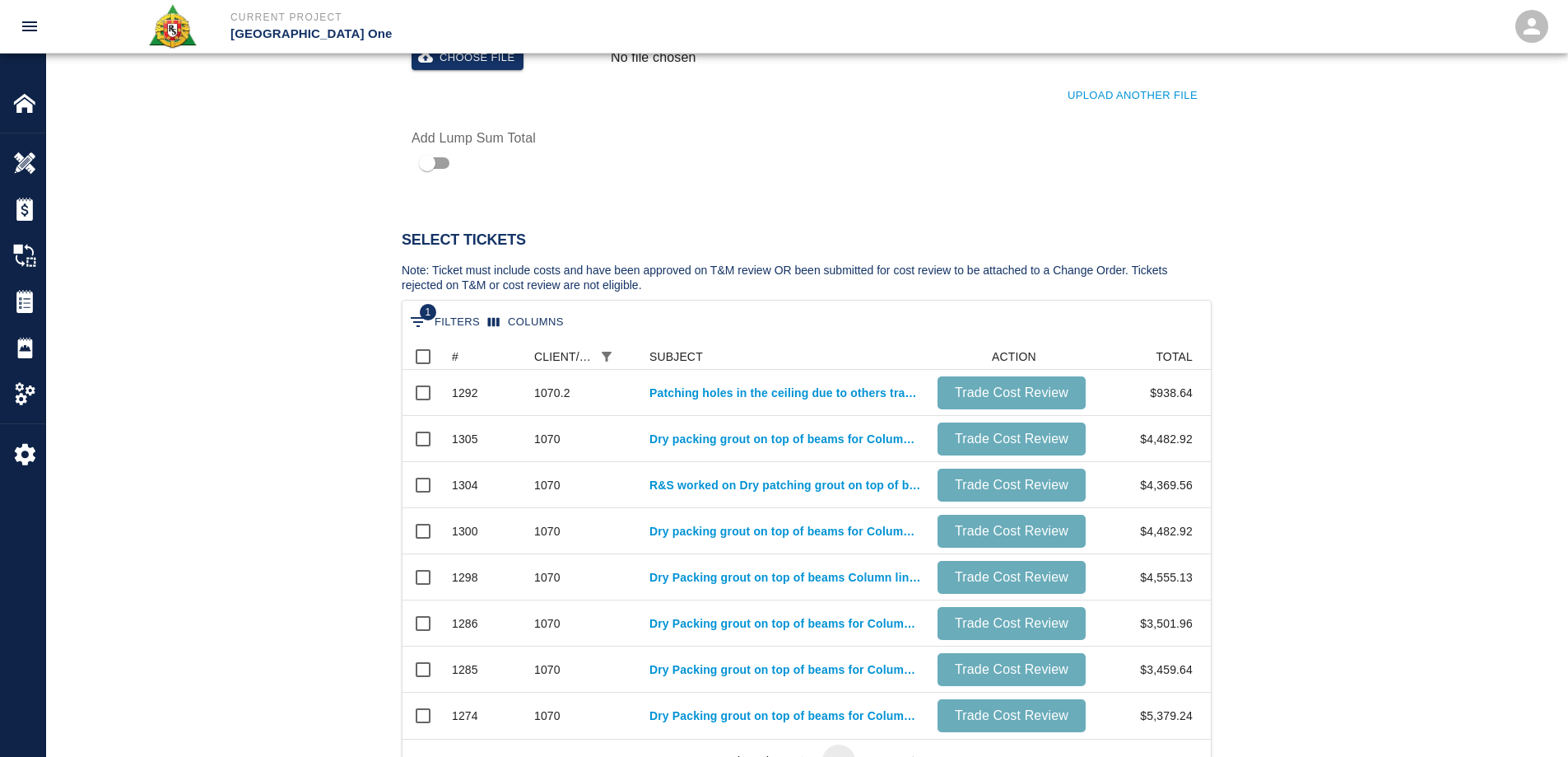
scroll to position [61, 796]
click at [427, 397] on input "Select row" at bounding box center [423, 392] width 35 height 35
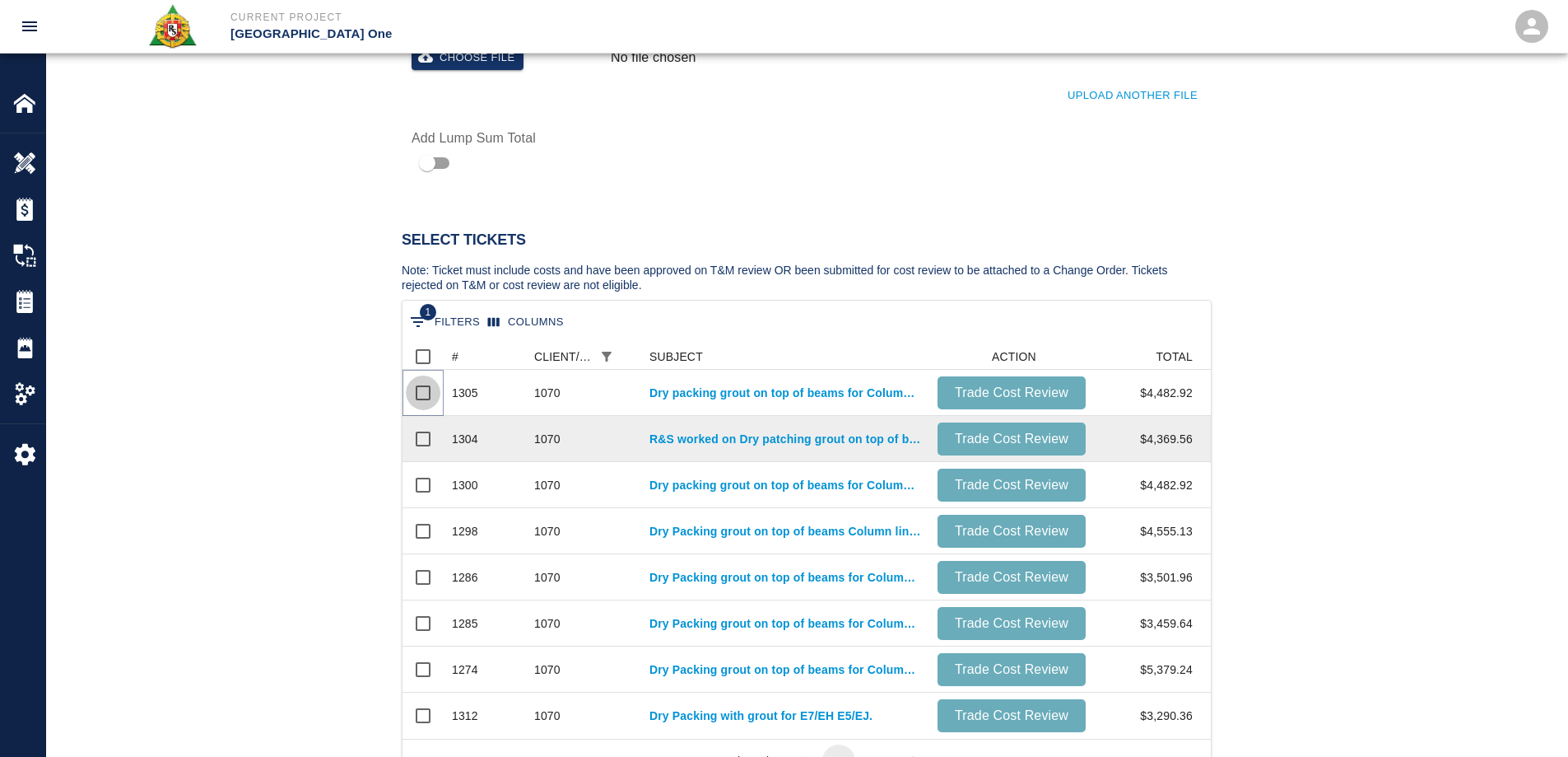
click at [429, 396] on input "Select row" at bounding box center [423, 392] width 35 height 35
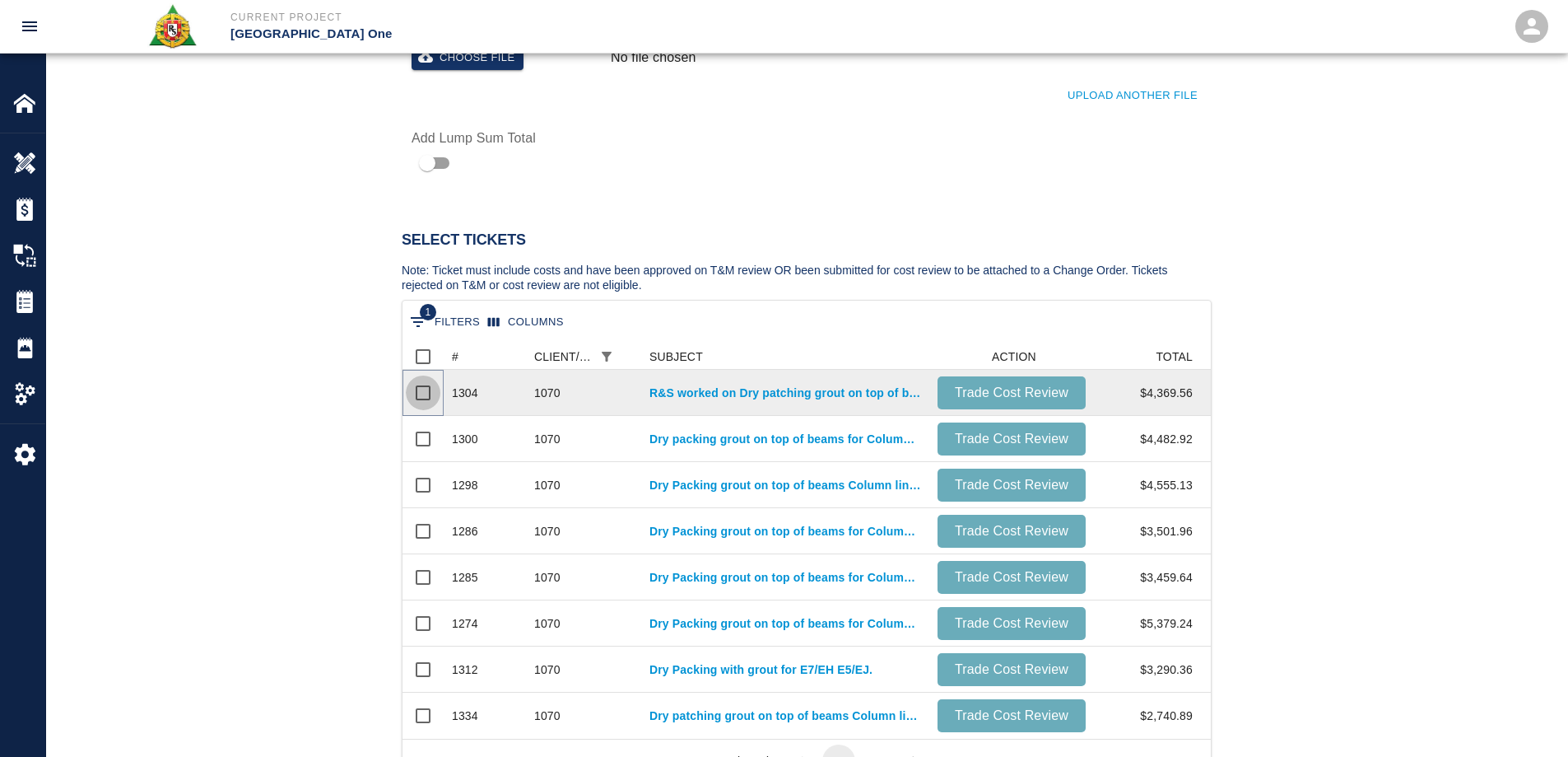
scroll to position [153, 796]
click at [429, 396] on input "Select row" at bounding box center [423, 392] width 35 height 35
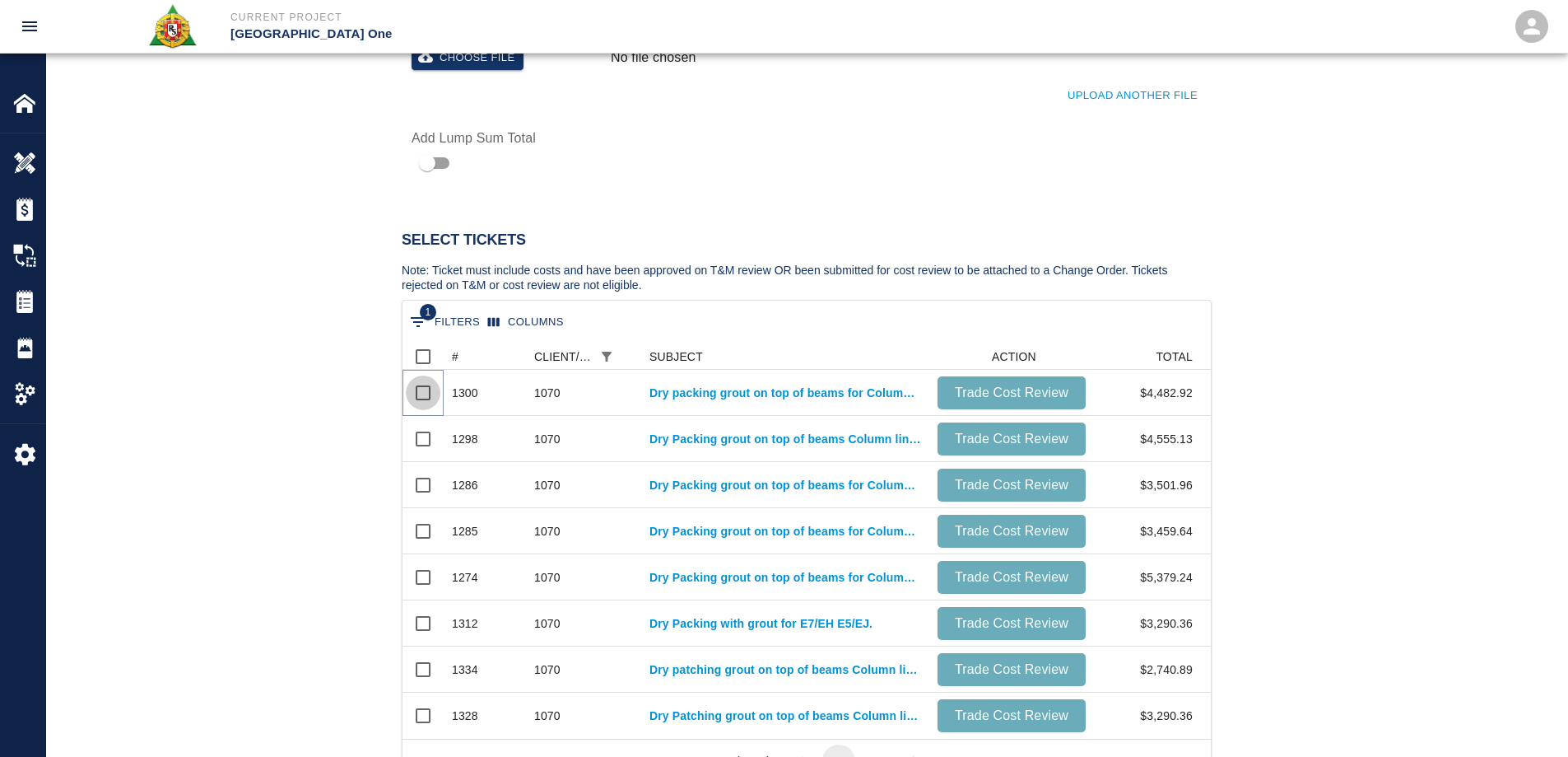
click at [429, 396] on input "Select row" at bounding box center [423, 392] width 35 height 35
click at [429, 421] on input "Select row" at bounding box center [423, 438] width 35 height 35
click at [429, 396] on input "Select row" at bounding box center [423, 392] width 35 height 35
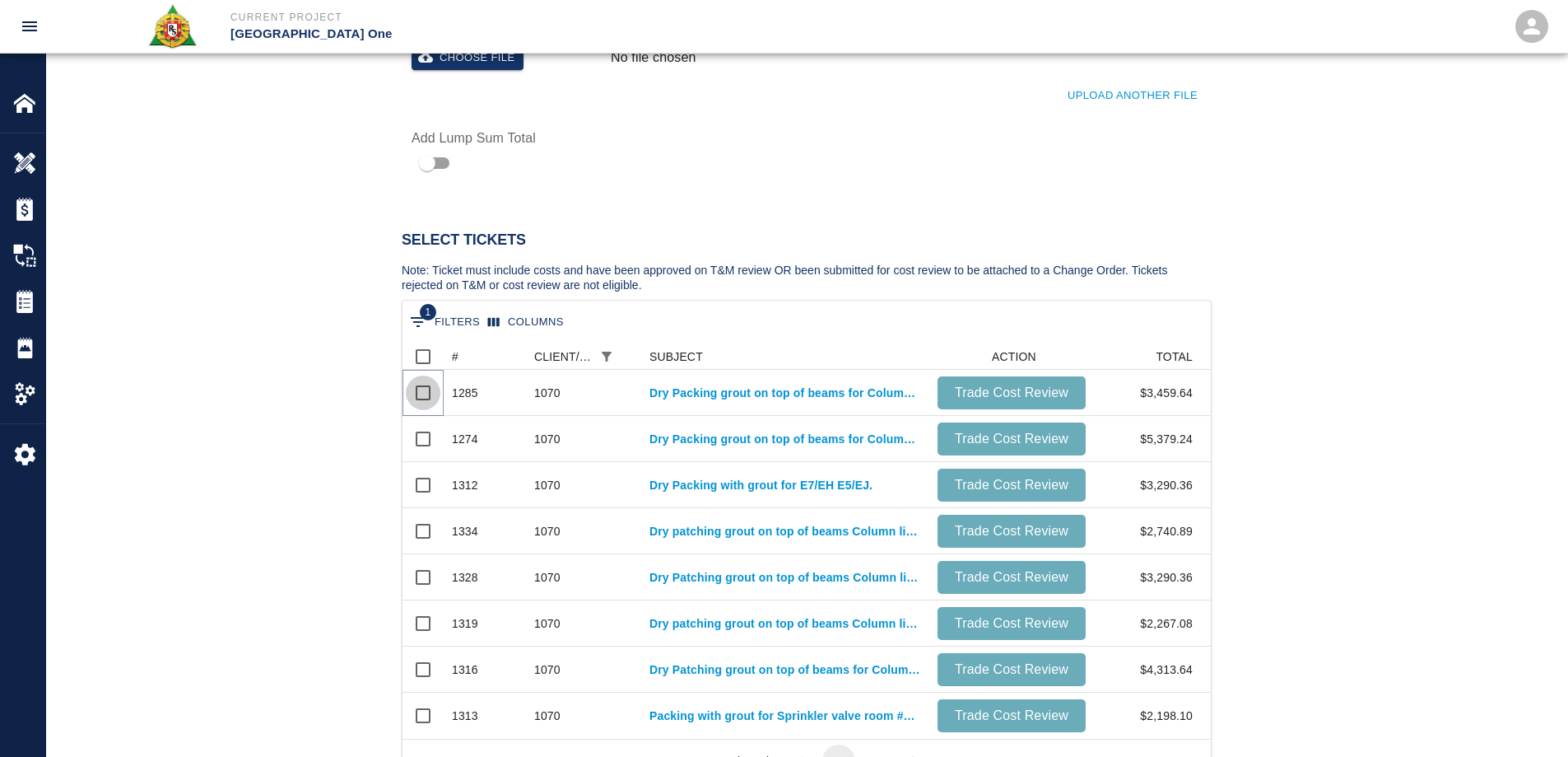
click at [429, 396] on input "Select row" at bounding box center [423, 392] width 35 height 35
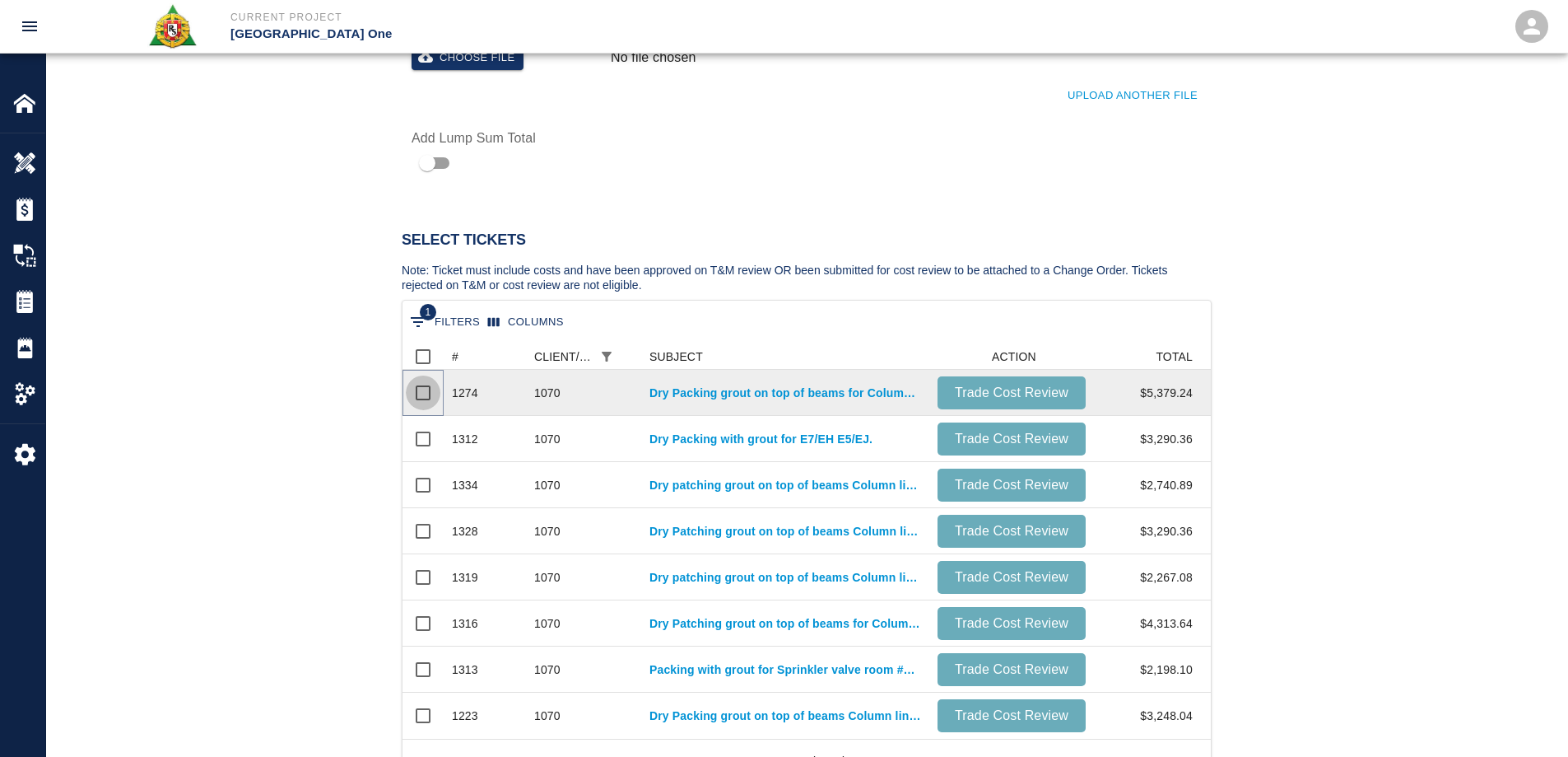
scroll to position [383, 796]
click at [429, 395] on input "Select row" at bounding box center [423, 392] width 35 height 35
click at [429, 421] on input "Select row" at bounding box center [423, 438] width 35 height 35
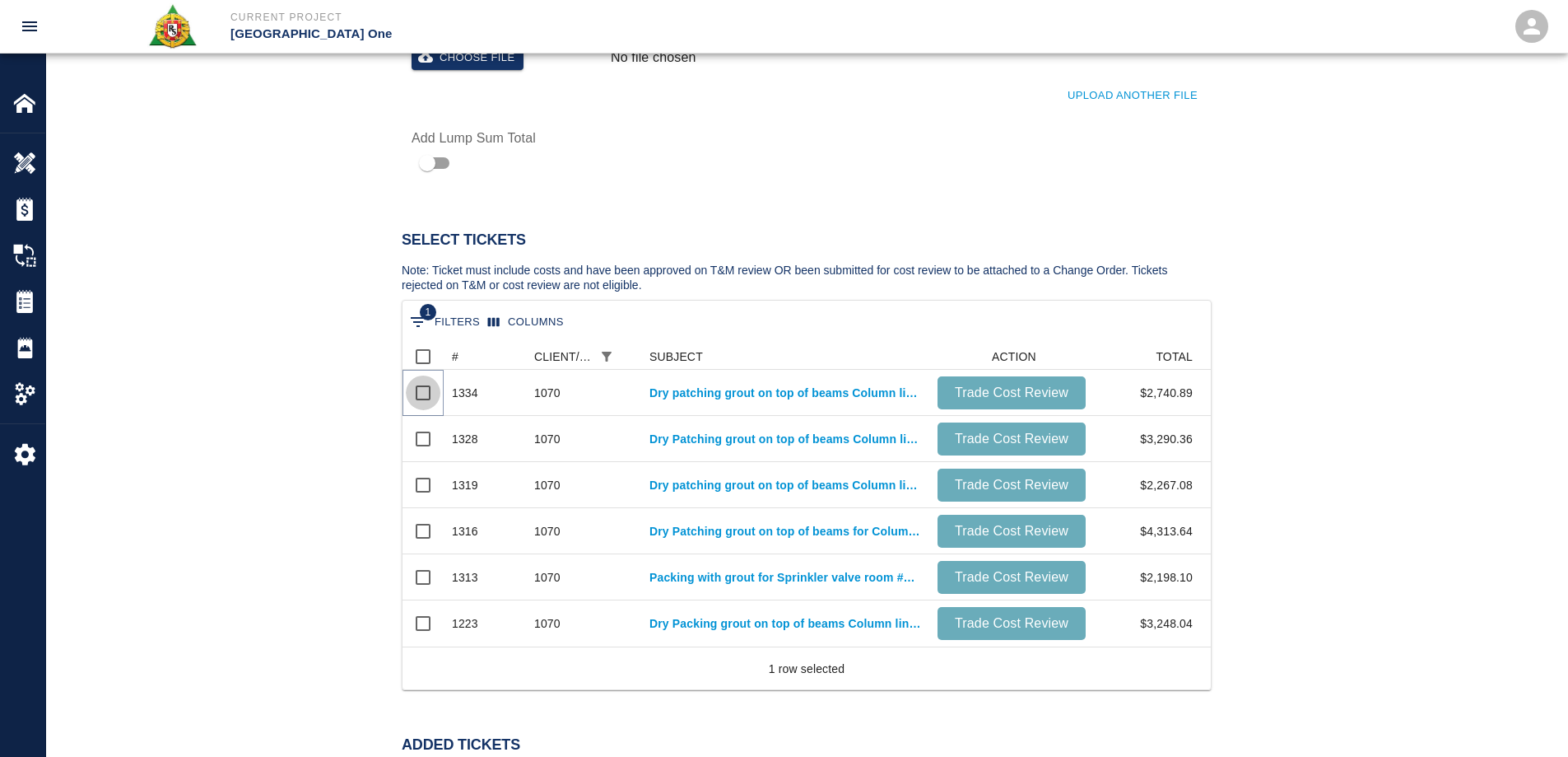
click at [429, 395] on input "Select row" at bounding box center [423, 392] width 35 height 35
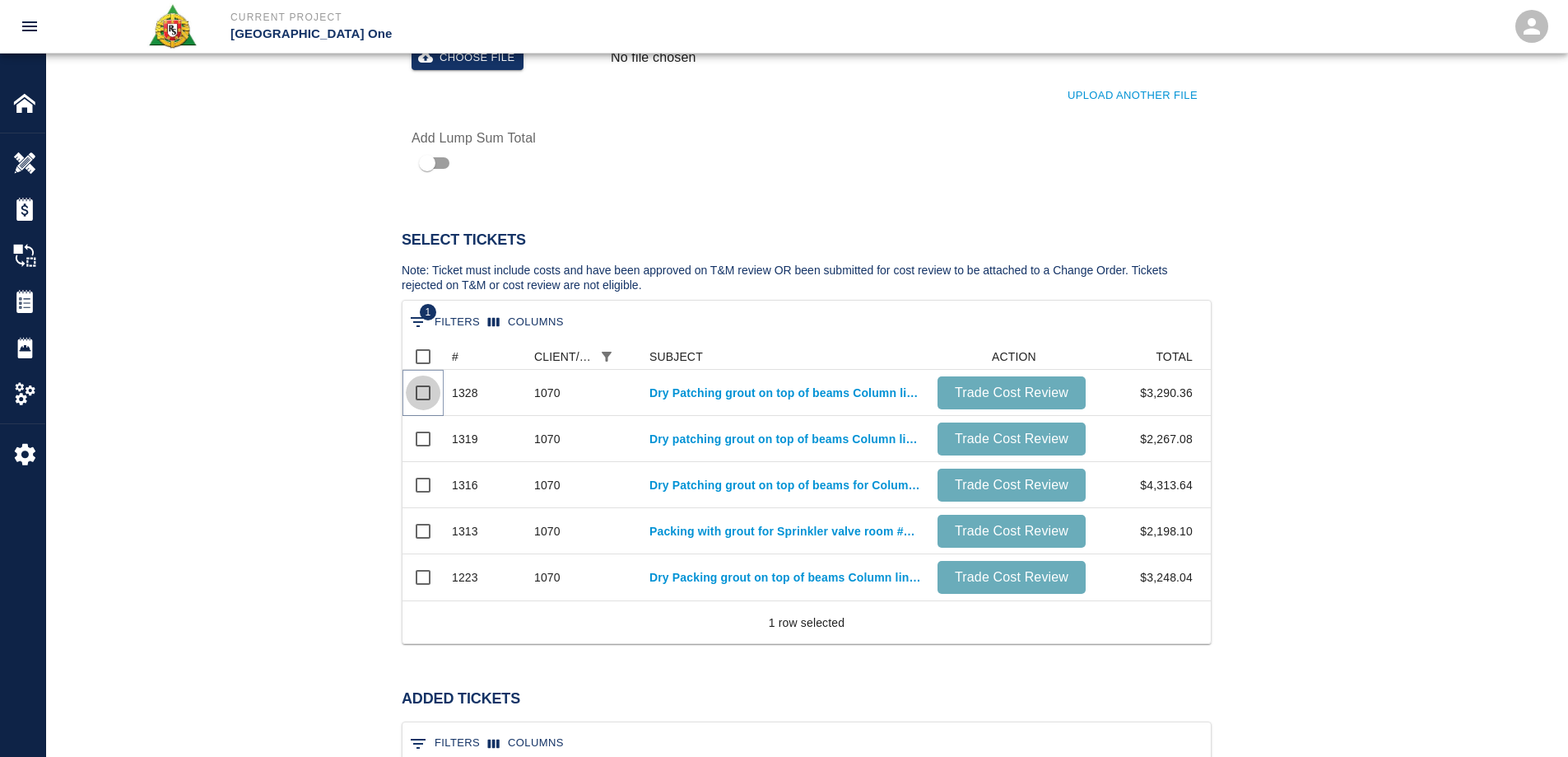
click at [429, 395] on input "Select row" at bounding box center [423, 392] width 35 height 35
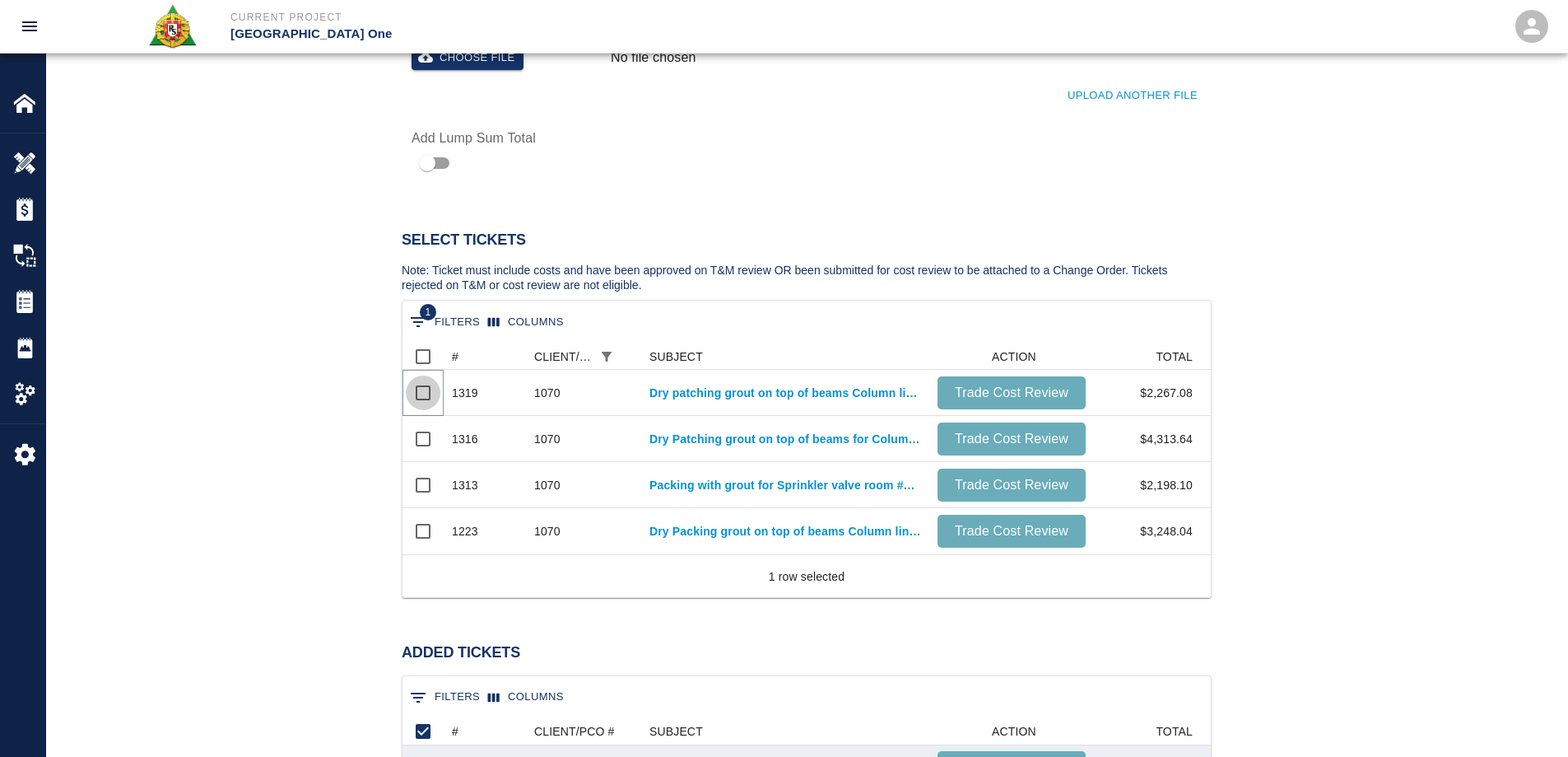
click at [429, 395] on input "Select row" at bounding box center [423, 392] width 35 height 35
click at [429, 421] on input "Select row" at bounding box center [423, 438] width 35 height 35
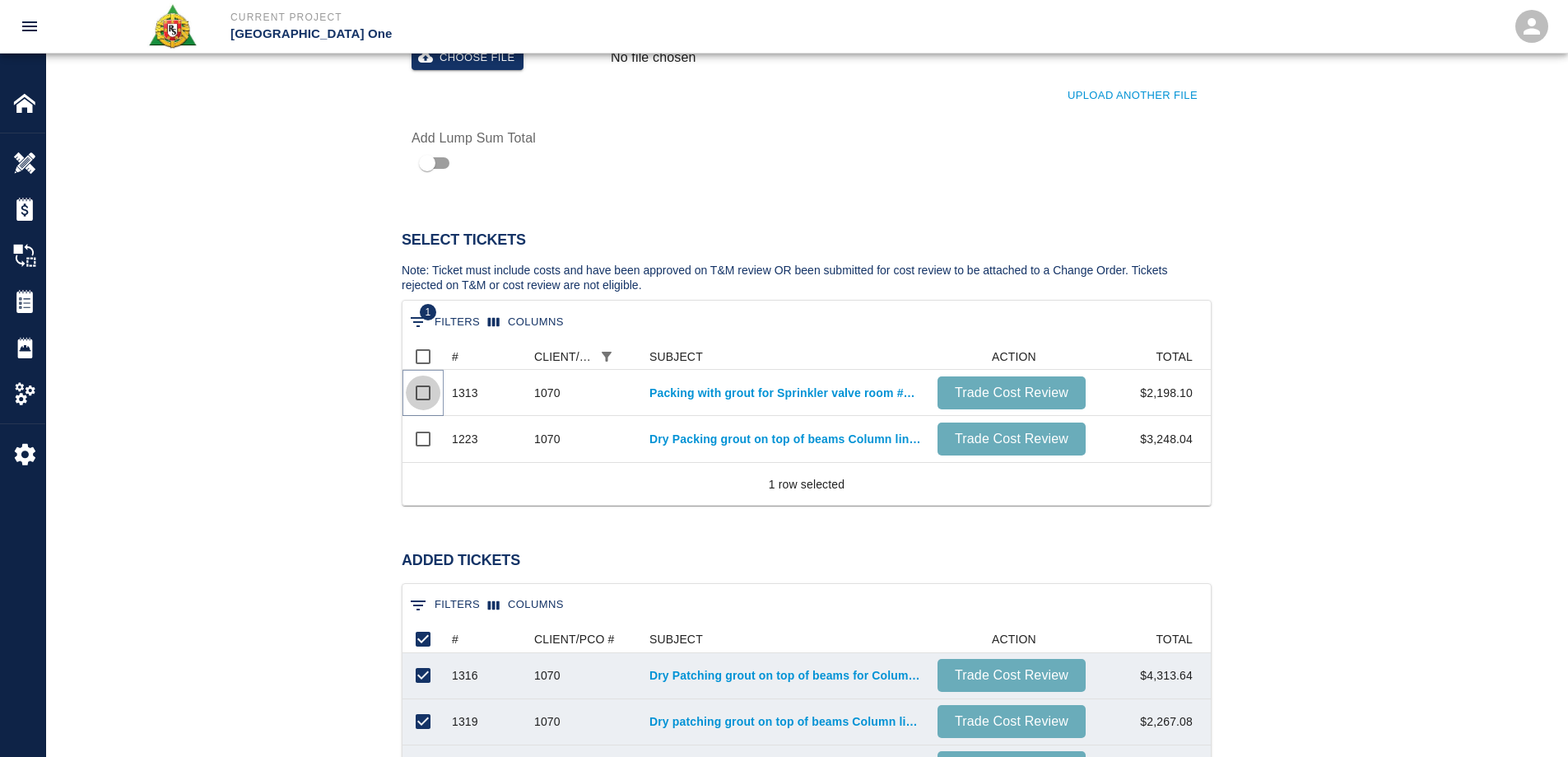
click at [429, 395] on input "Select row" at bounding box center [423, 392] width 35 height 35
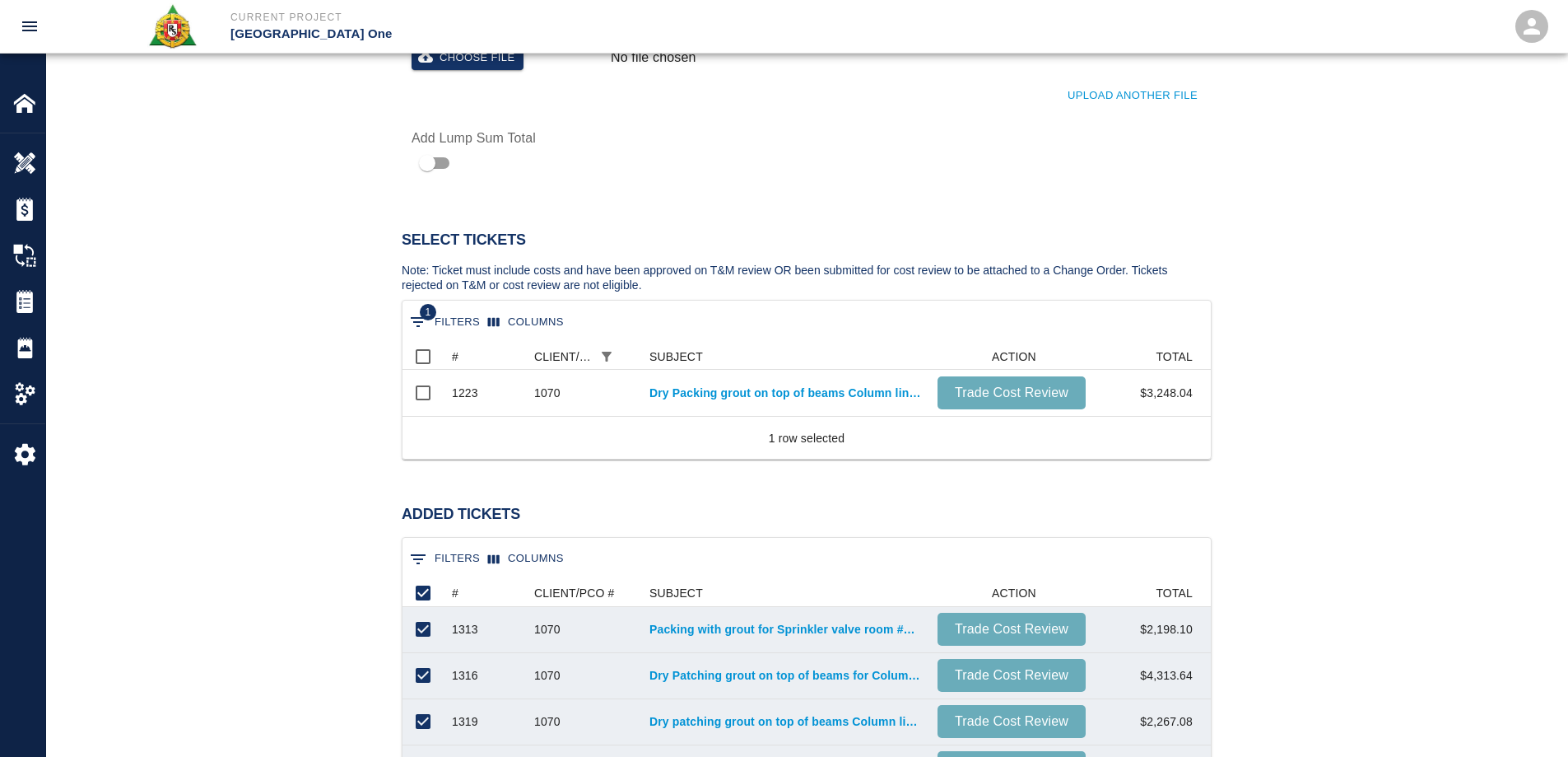
scroll to position [61, 796]
click at [429, 395] on input "Select row" at bounding box center [423, 392] width 35 height 35
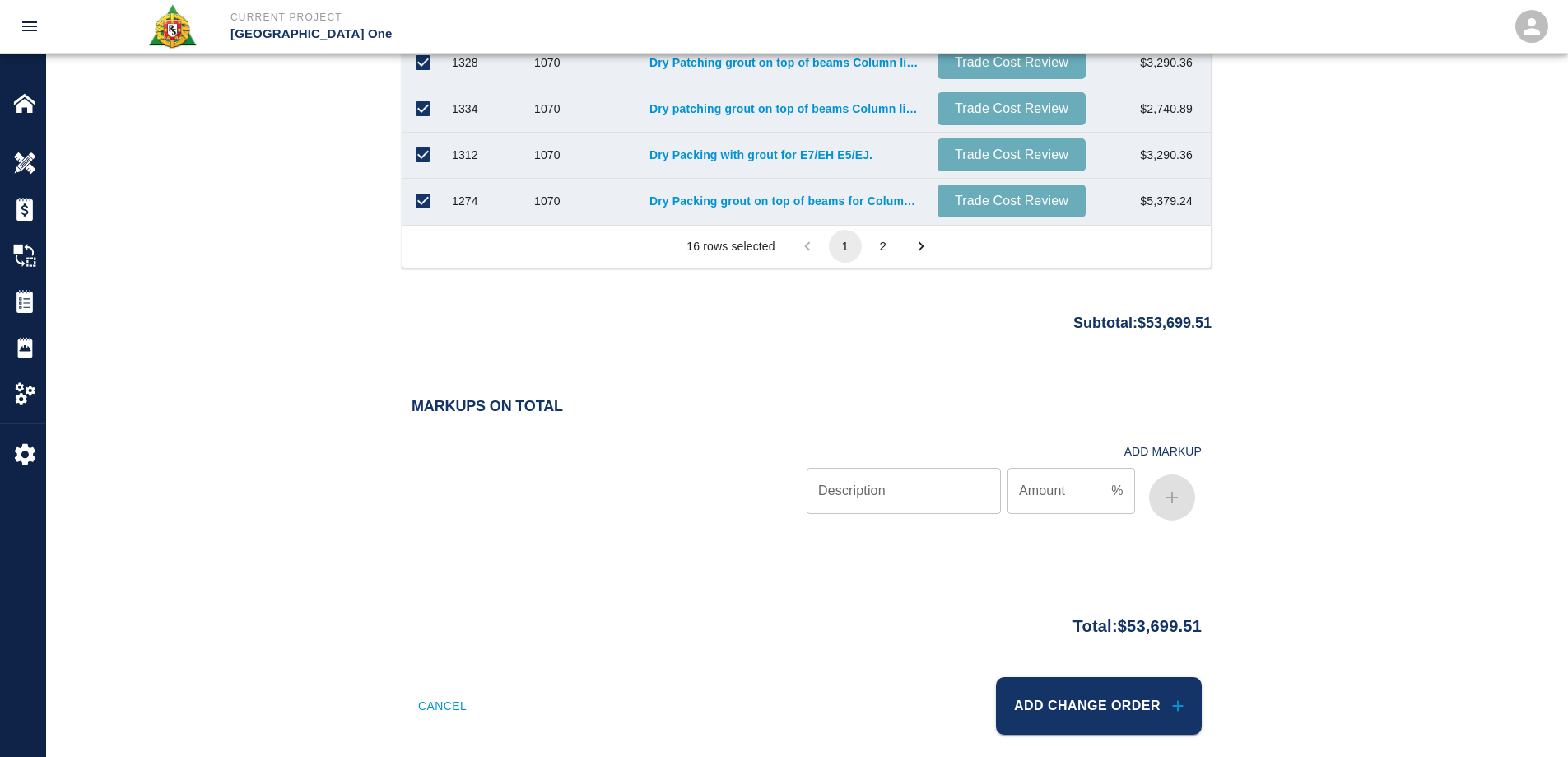
scroll to position [1555, 0]
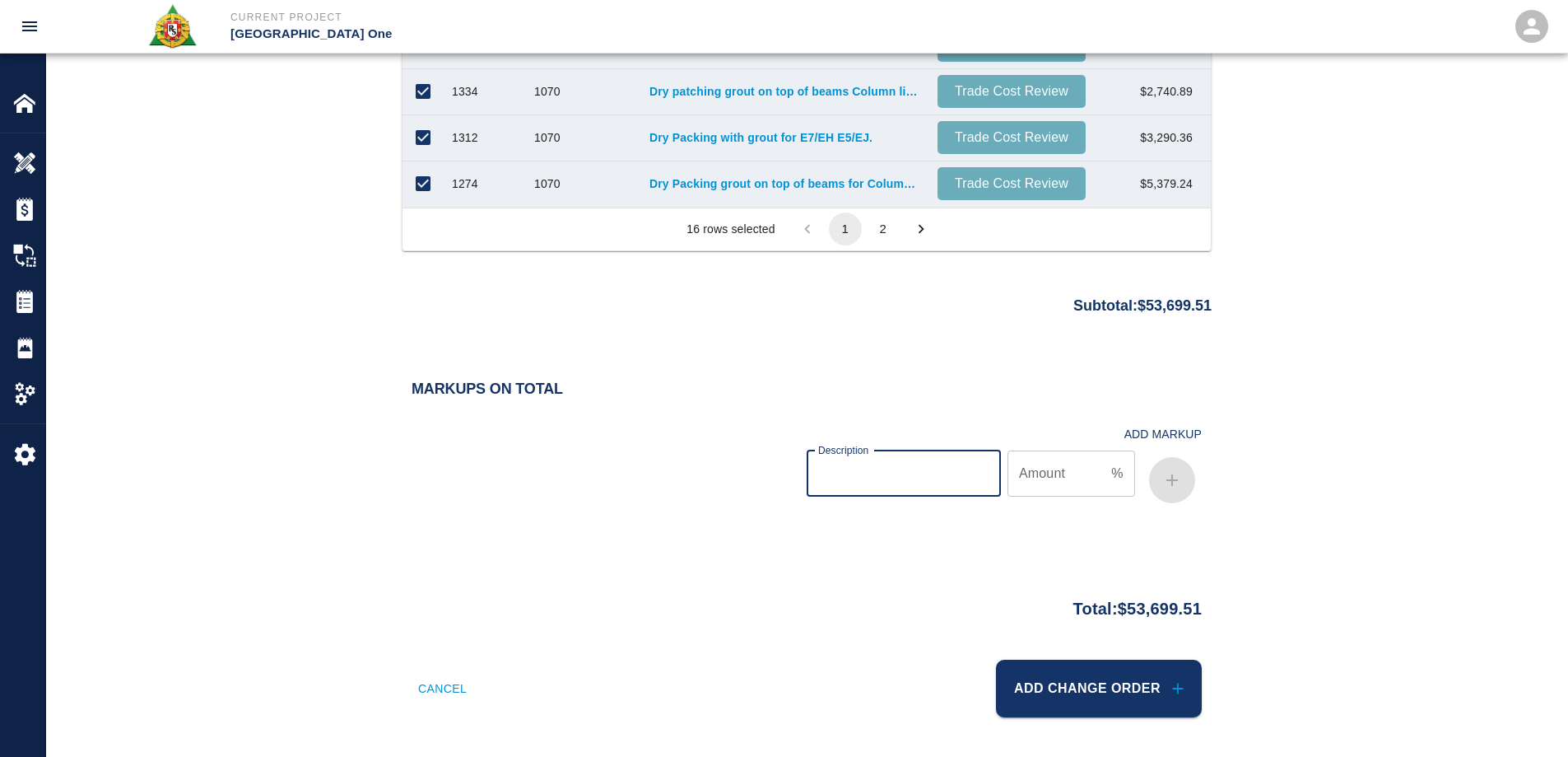
click at [891, 485] on input "Description" at bounding box center [903, 473] width 194 height 46
type input "bond"
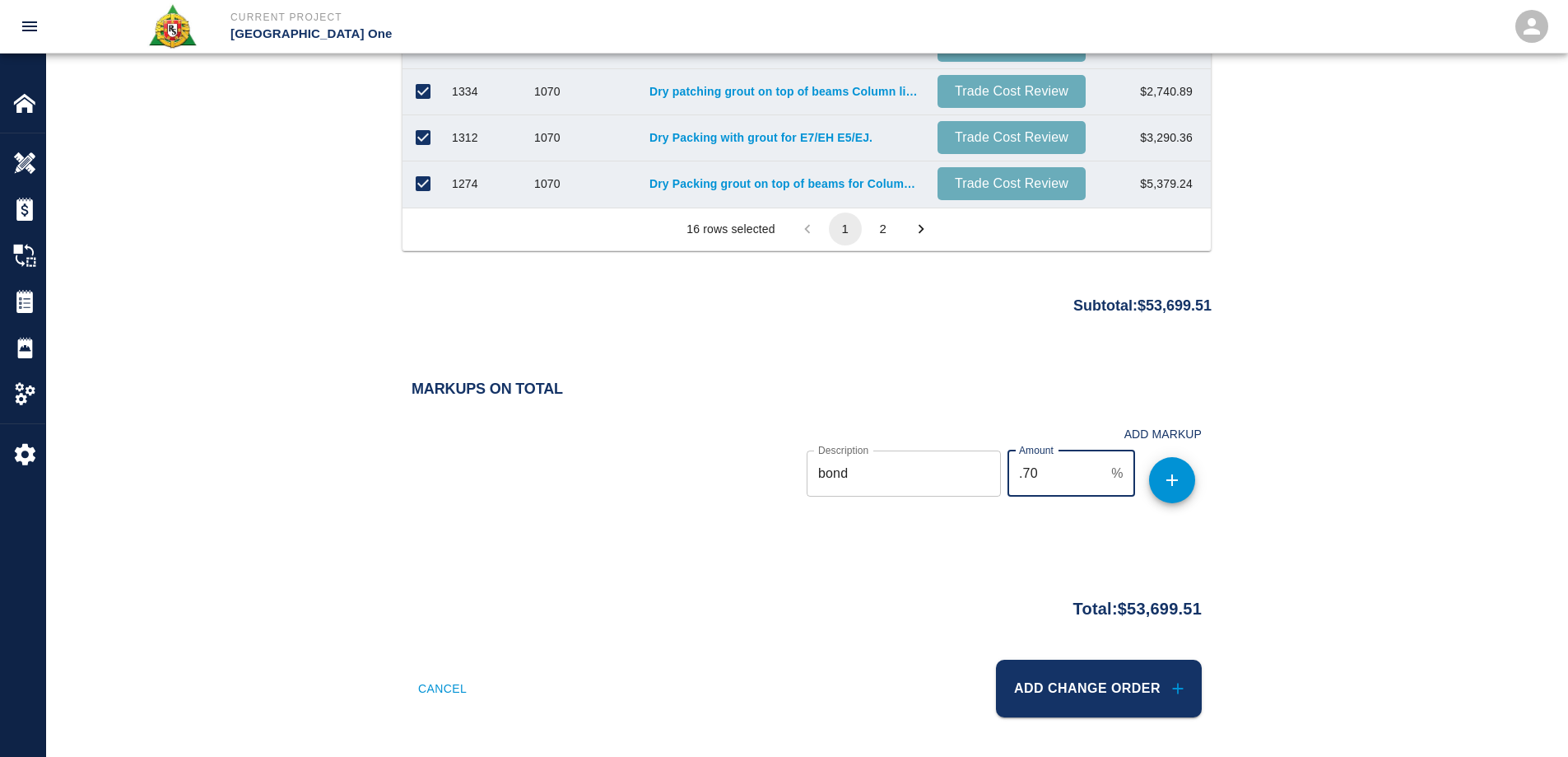
type input ".70"
click at [1167, 477] on icon "button" at bounding box center [1172, 479] width 20 height 20
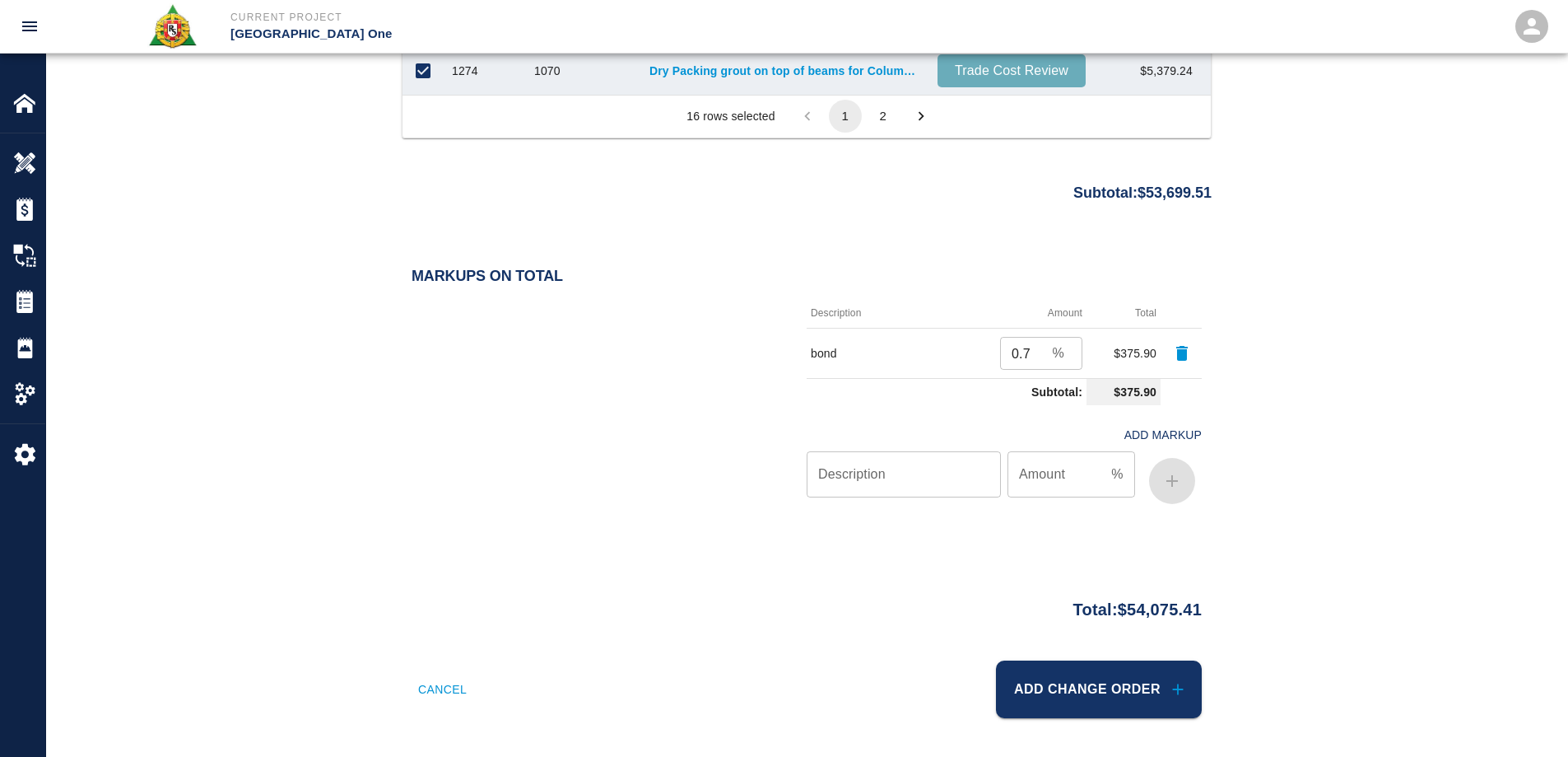
scroll to position [1669, 0]
click at [1169, 694] on icon "submit" at bounding box center [1177, 688] width 18 height 18
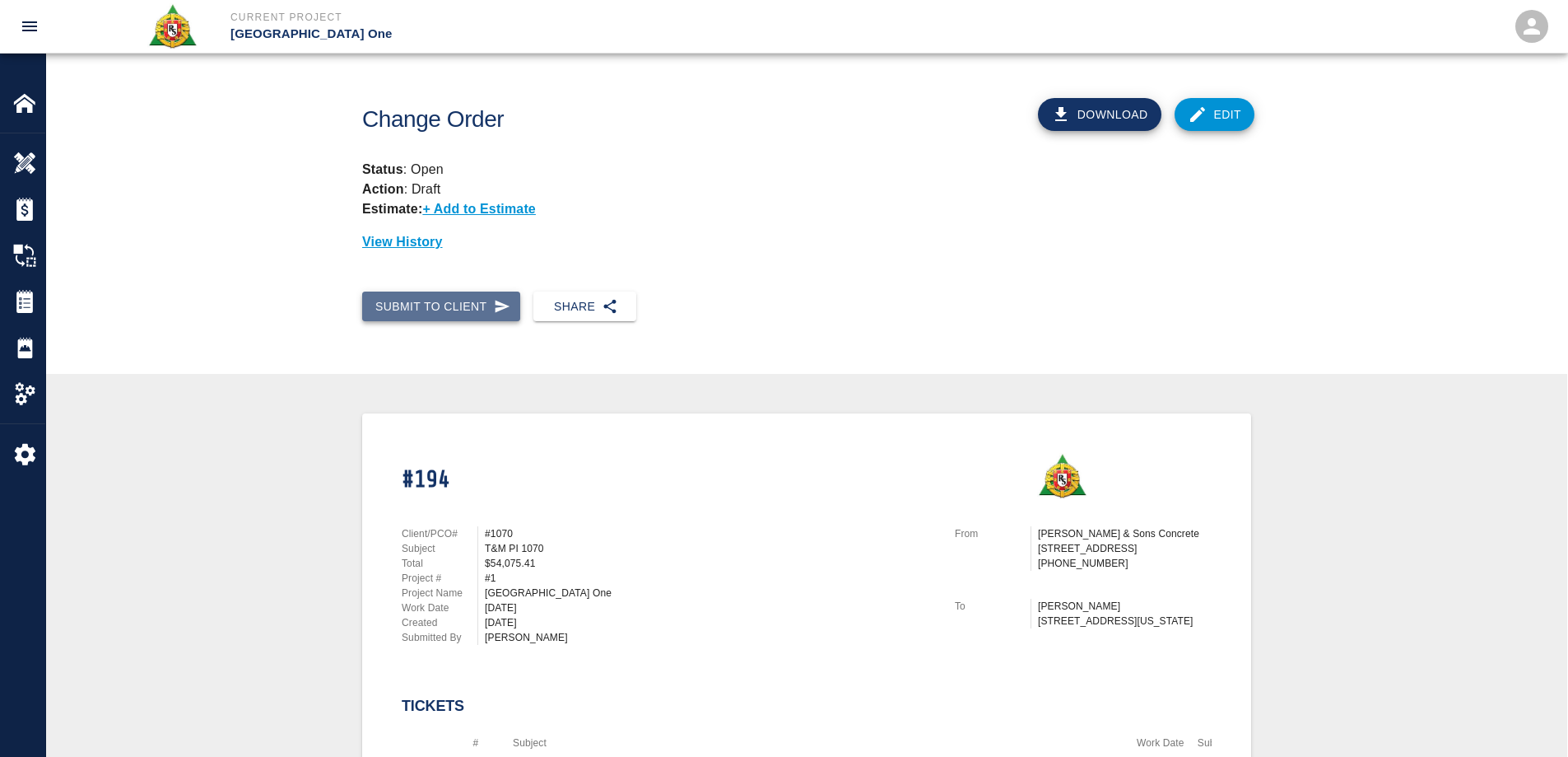
click at [448, 308] on button "Submit to Client" at bounding box center [441, 307] width 158 height 31
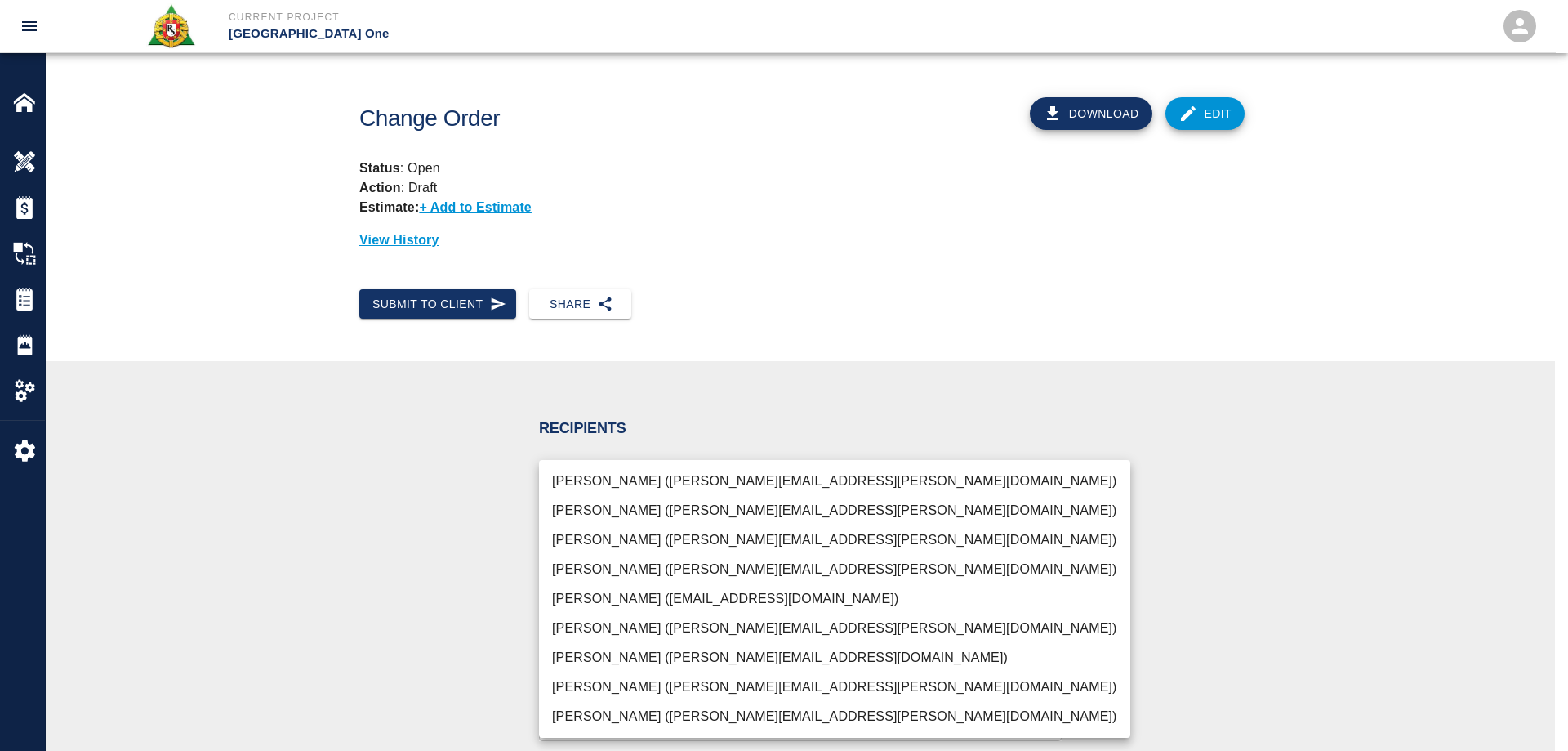
click at [622, 500] on body "Current Project [GEOGRAPHIC_DATA] One Home [GEOGRAPHIC_DATA] One Overview Estim…" at bounding box center [784, 376] width 1568 height 751
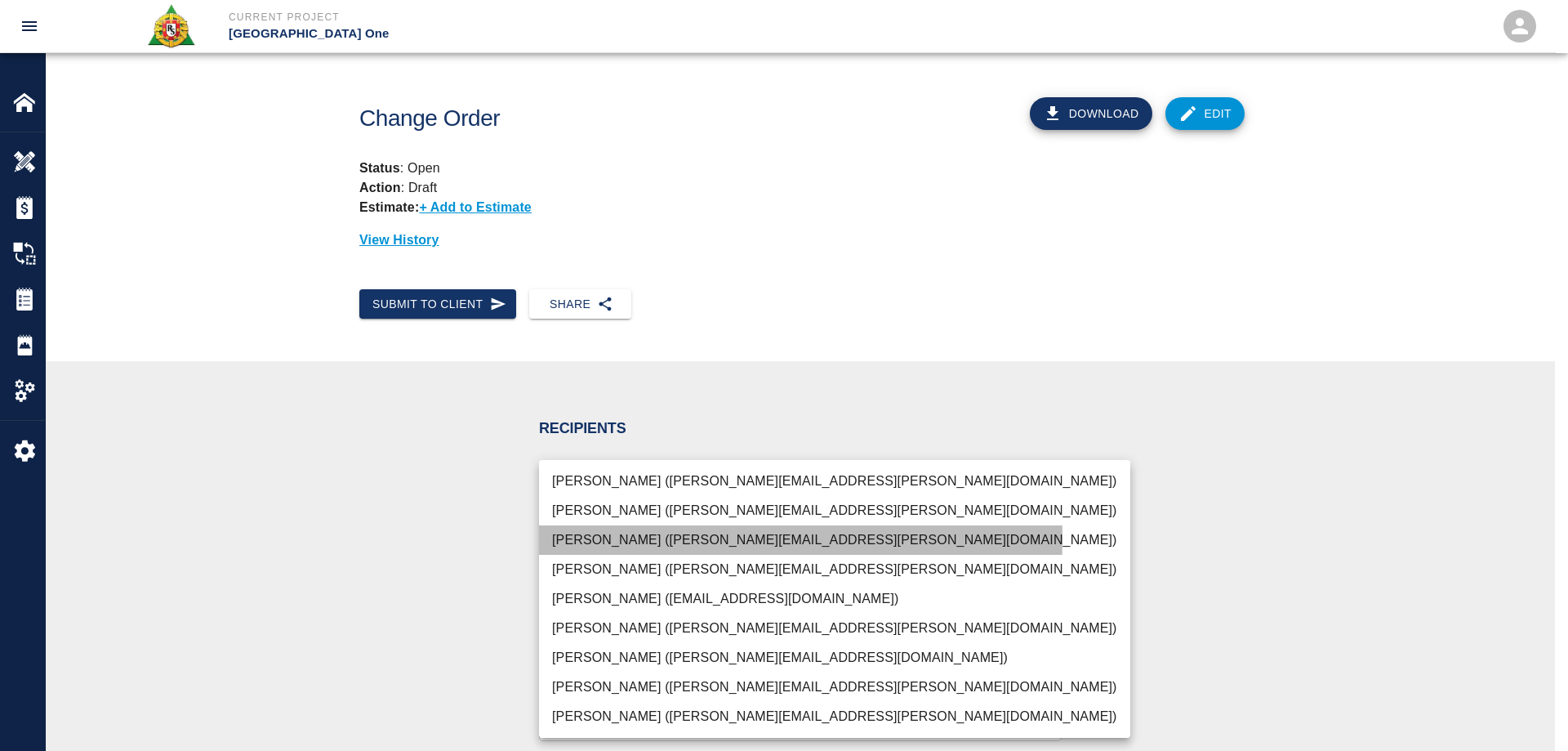
click at [615, 537] on li "[PERSON_NAME] ([PERSON_NAME][EMAIL_ADDRESS][PERSON_NAME][DOMAIN_NAME])" at bounding box center [834, 540] width 591 height 30
type input "69d78ca4-8a93-4c72-a988-7271956ccf0b"
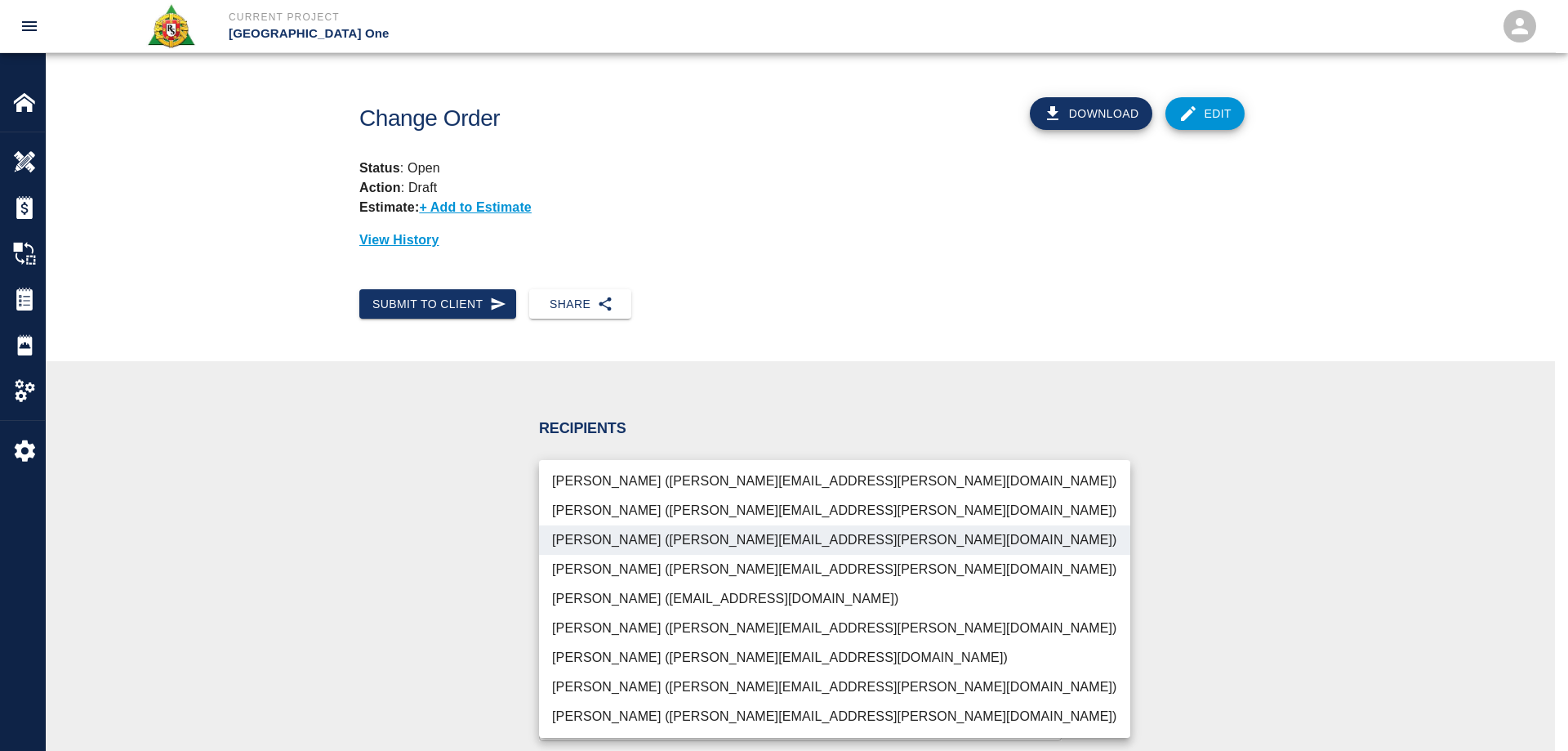
drag, startPoint x: 1221, startPoint y: 516, endPoint x: 741, endPoint y: 584, distance: 484.8
click at [1198, 515] on div at bounding box center [784, 376] width 1568 height 751
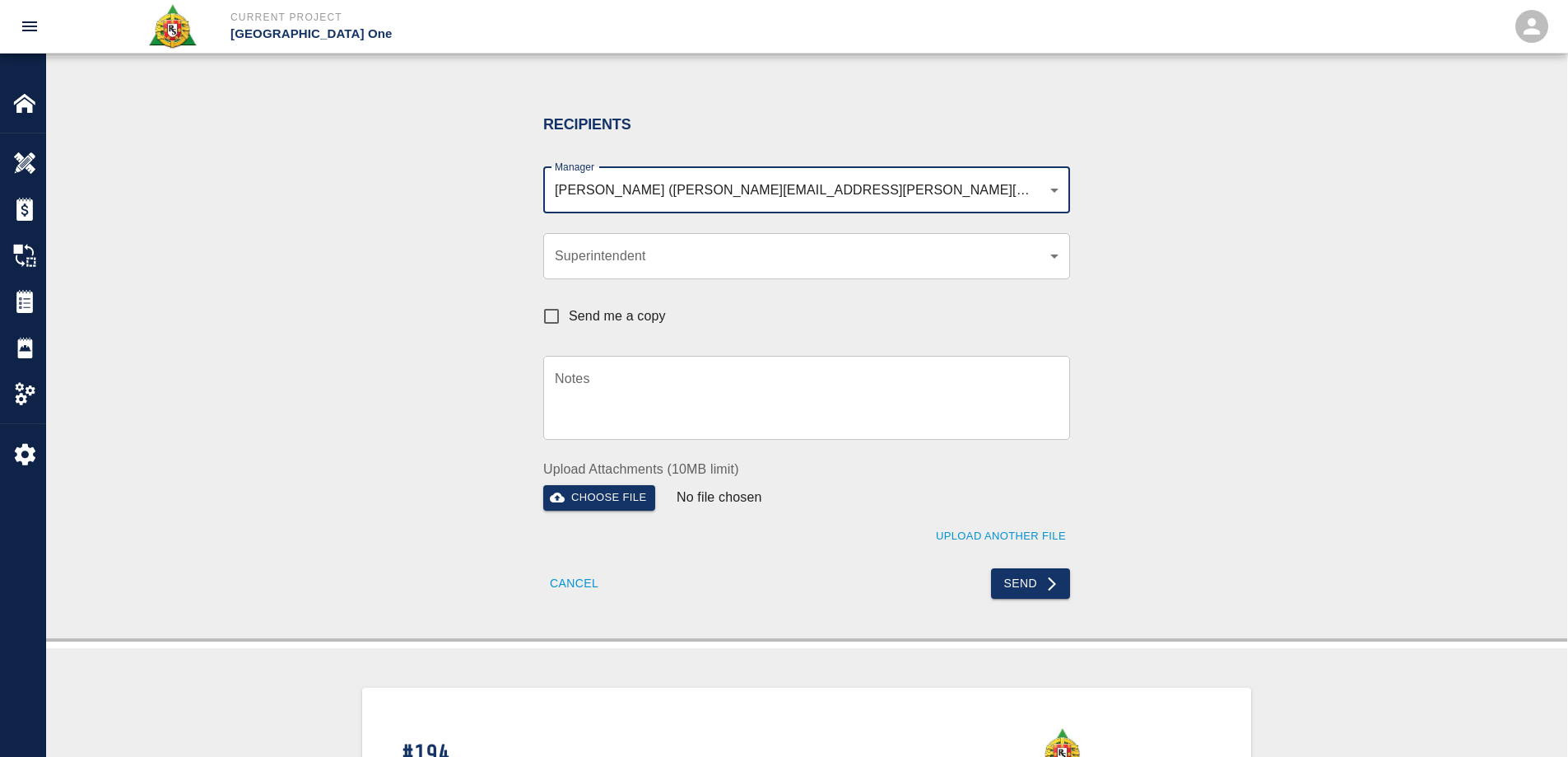
scroll to position [329, 0]
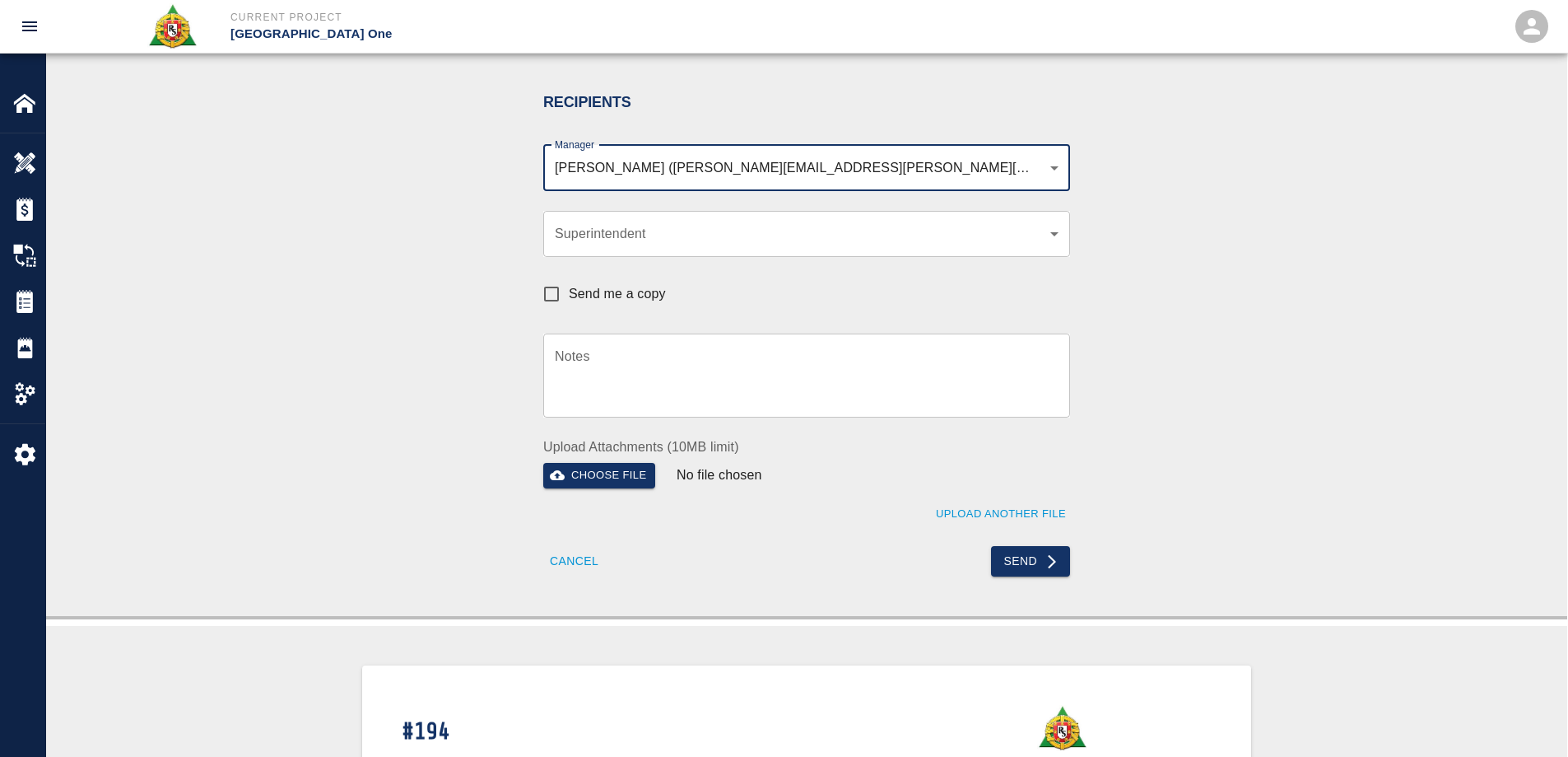
click at [577, 361] on textarea "Notes" at bounding box center [806, 375] width 504 height 57
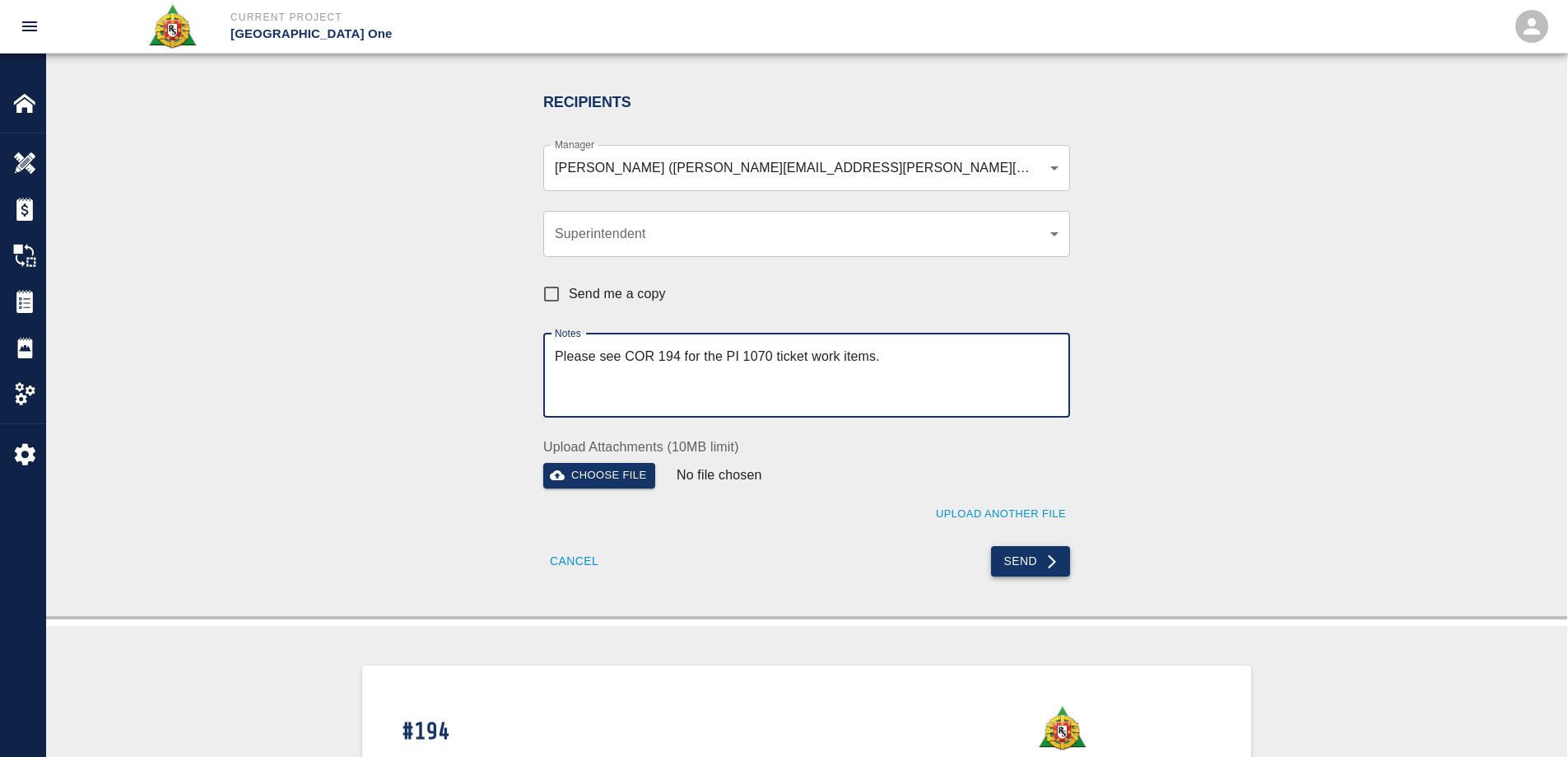
type textarea "Please see COR 194 for the PI 1070 ticket work items."
click at [1022, 561] on button "Send" at bounding box center [1031, 561] width 80 height 31
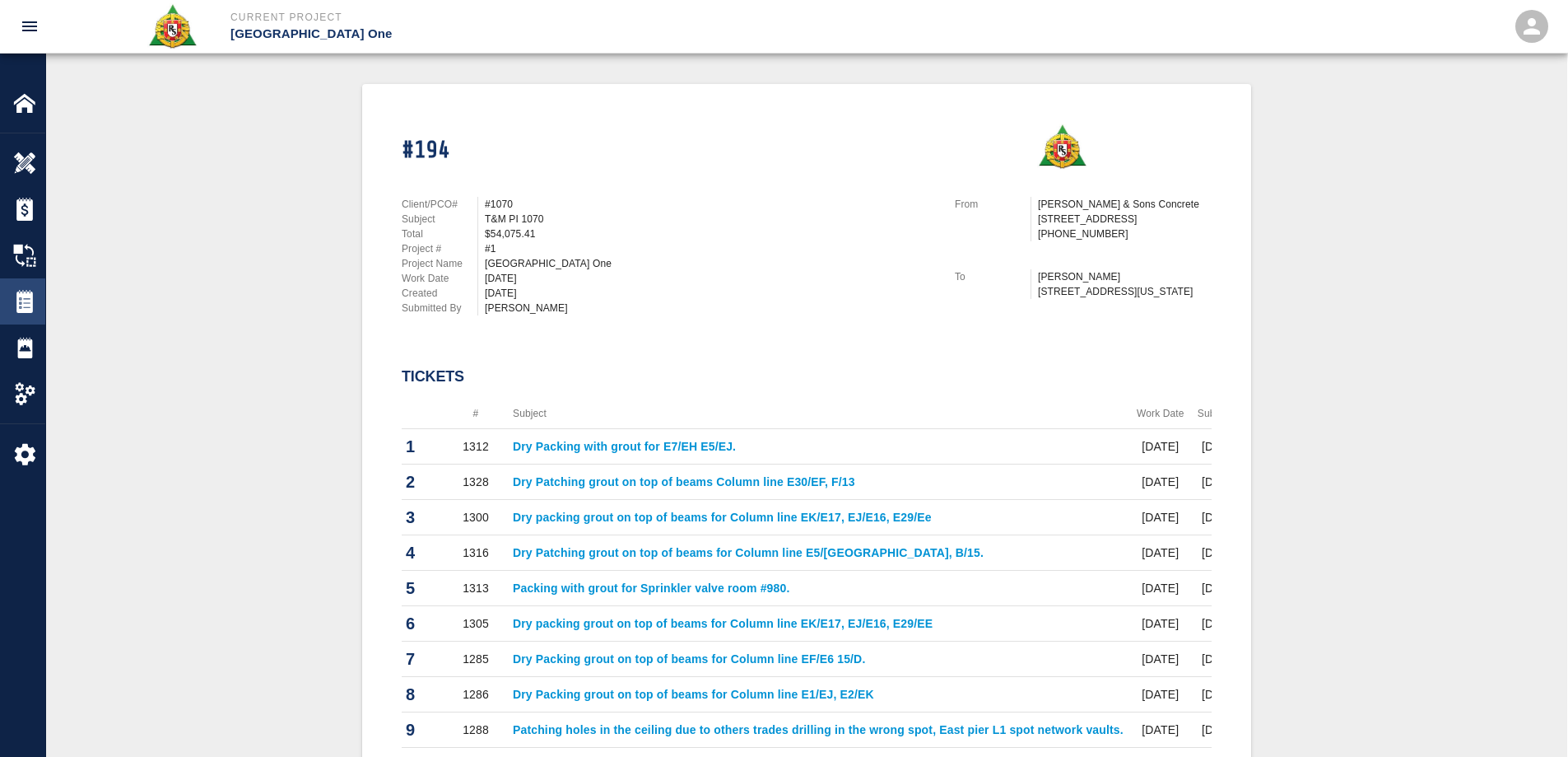
drag, startPoint x: 33, startPoint y: 199, endPoint x: 20, endPoint y: 286, distance: 88.0
click at [33, 199] on img at bounding box center [24, 209] width 23 height 23
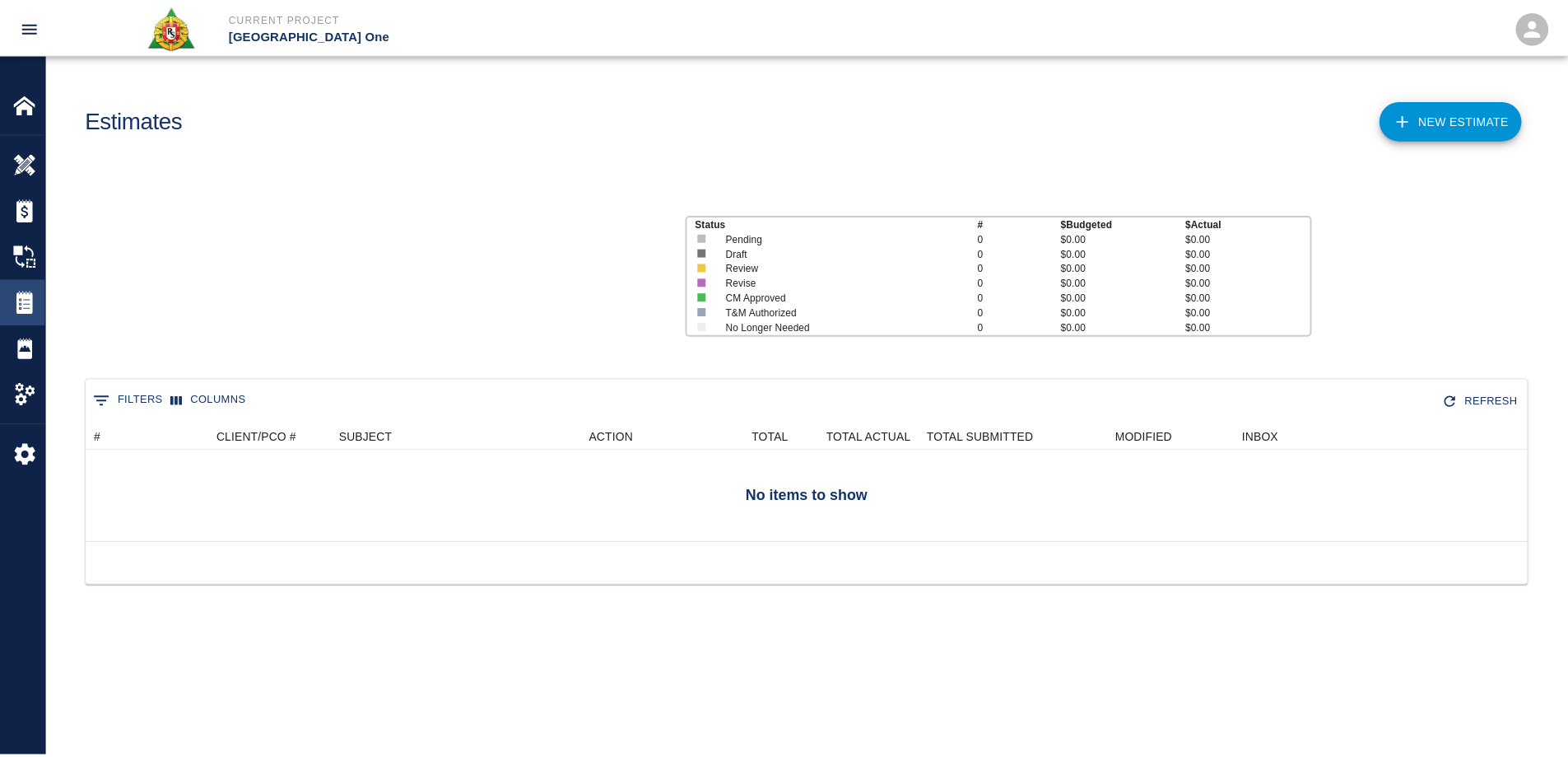
scroll to position [107, 1440]
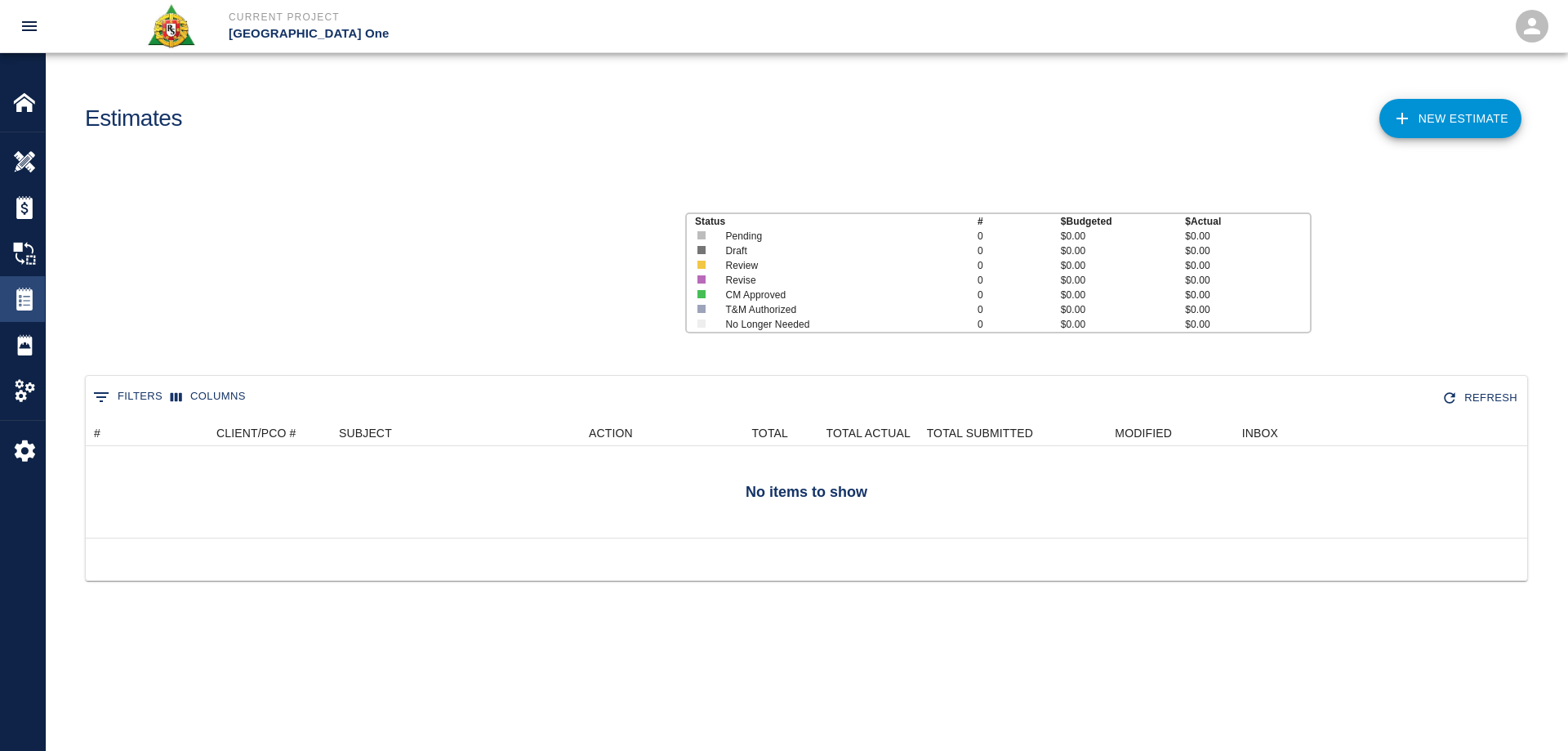
click at [22, 288] on img at bounding box center [24, 299] width 23 height 23
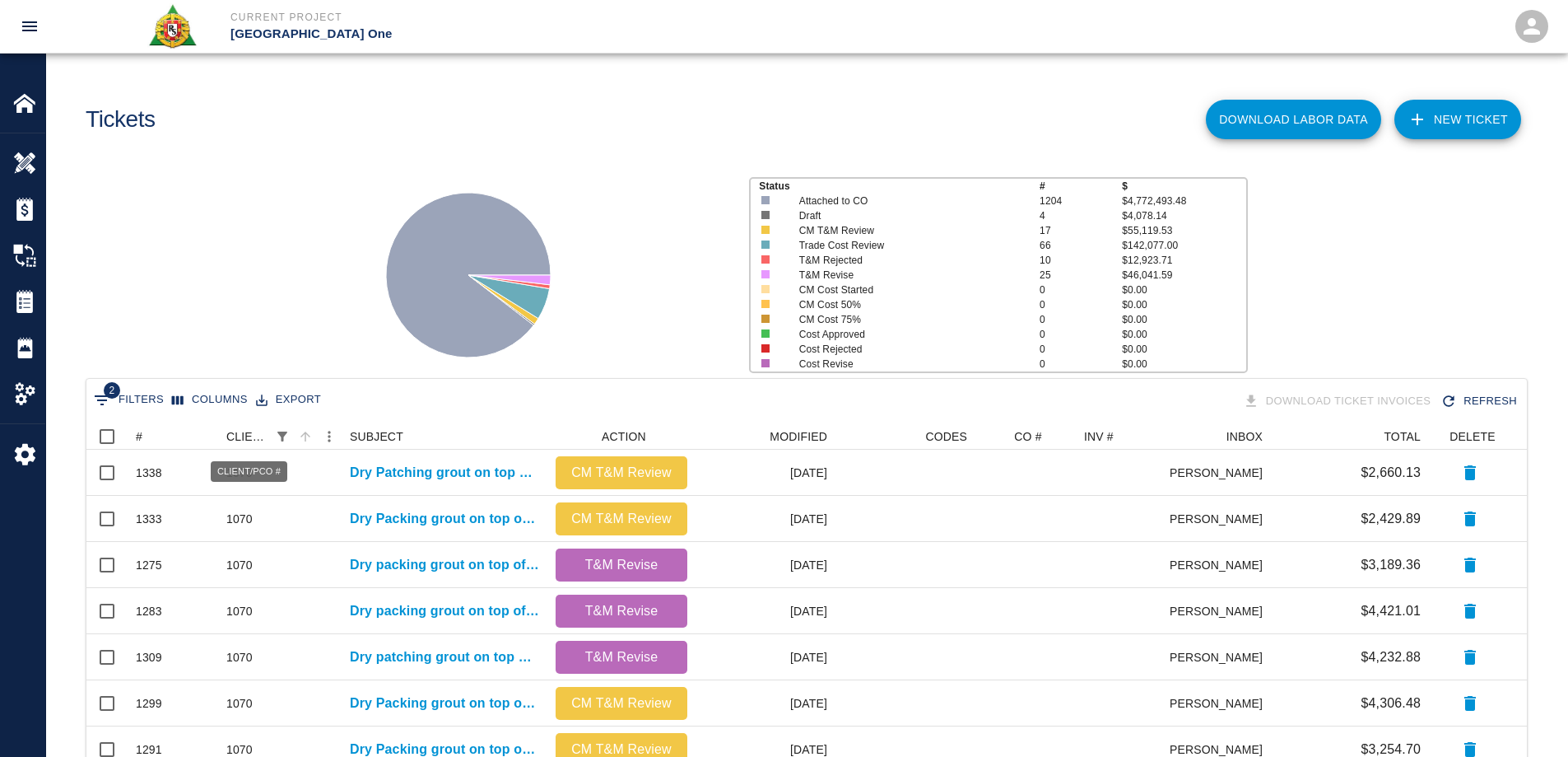
scroll to position [383, 1428]
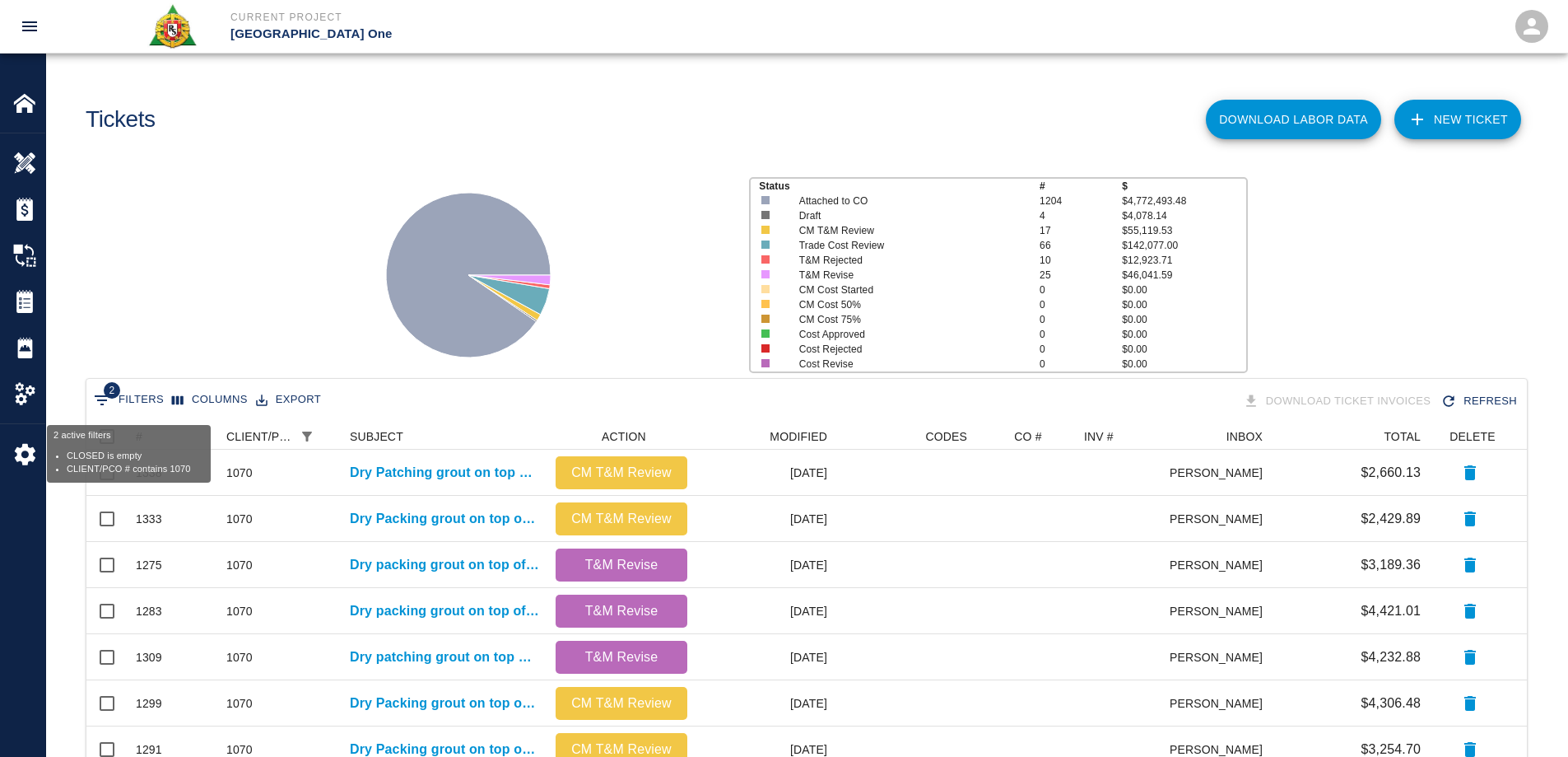
click at [135, 394] on button "2 Filters" at bounding box center [129, 400] width 78 height 26
select select "date_closed"
select select "isEmpty"
select select "pco_number"
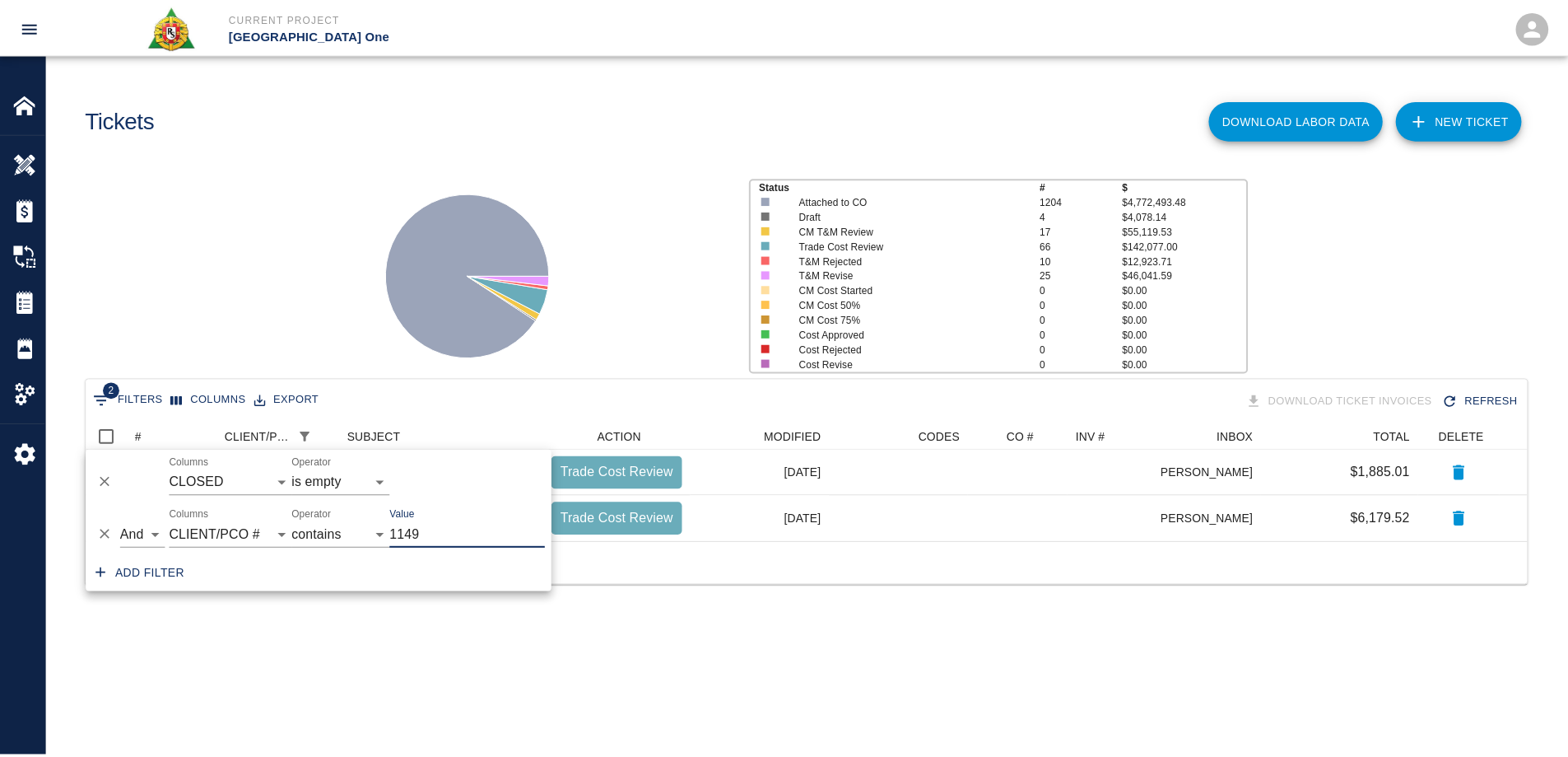
scroll to position [13, 13]
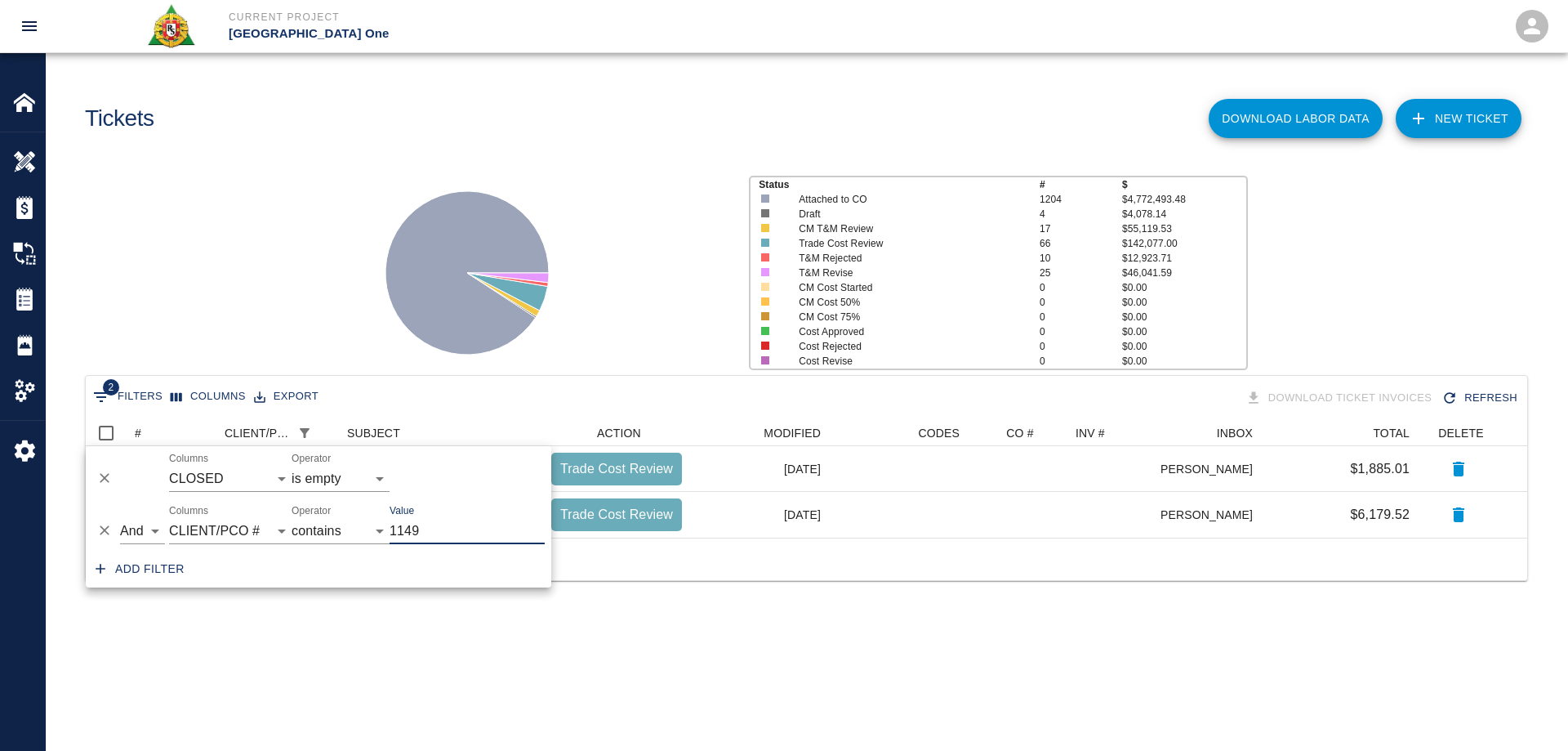
type input "1149"
click at [245, 240] on div "Status # $ Attached to CO 1204 $4,772,493.48 Draft 4 $4,078.14 CM T&M Review 17…" at bounding box center [800, 266] width 1535 height 217
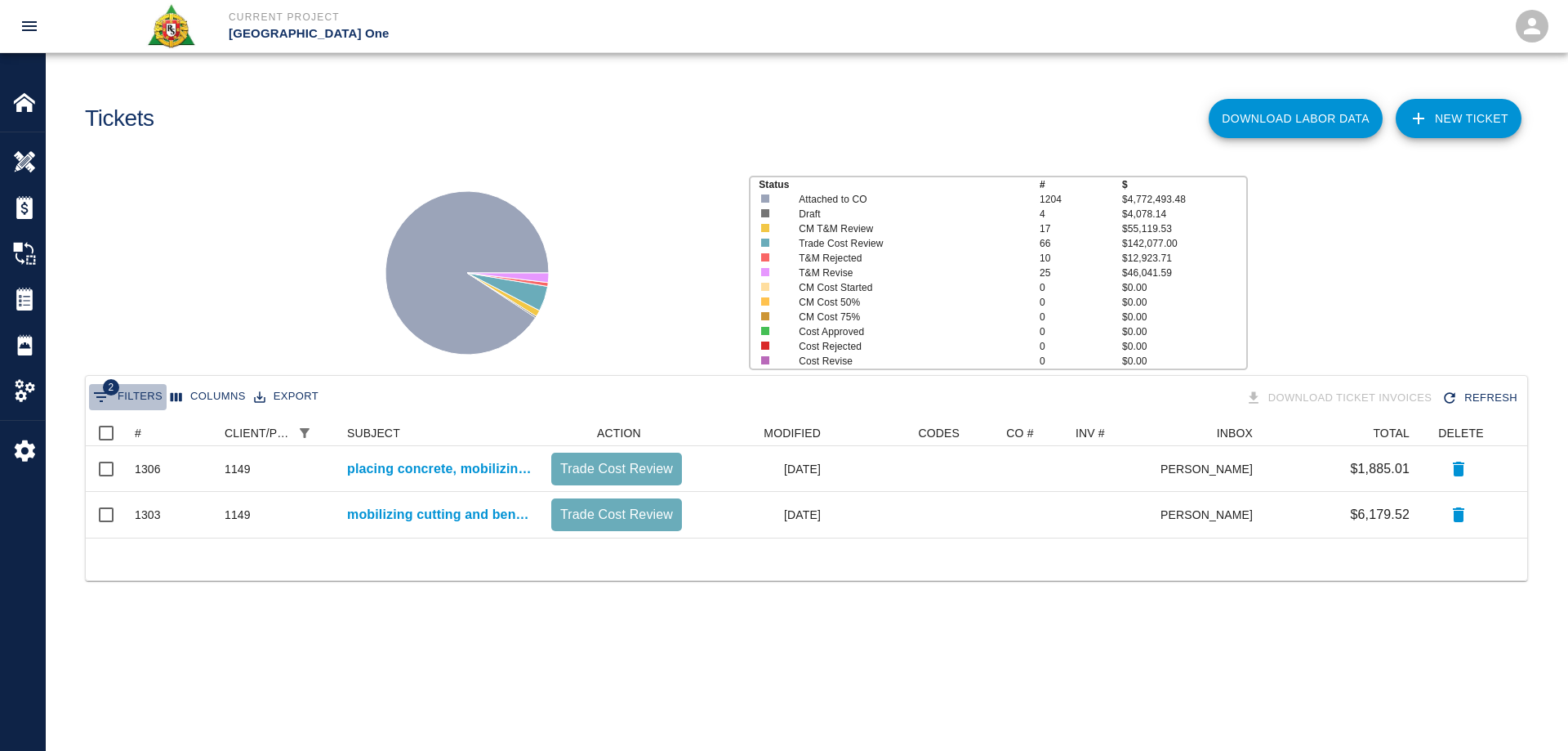
click at [133, 394] on button "2 Filters" at bounding box center [128, 397] width 78 height 26
select select "date_closed"
select select "isEmpty"
select select "pco_number"
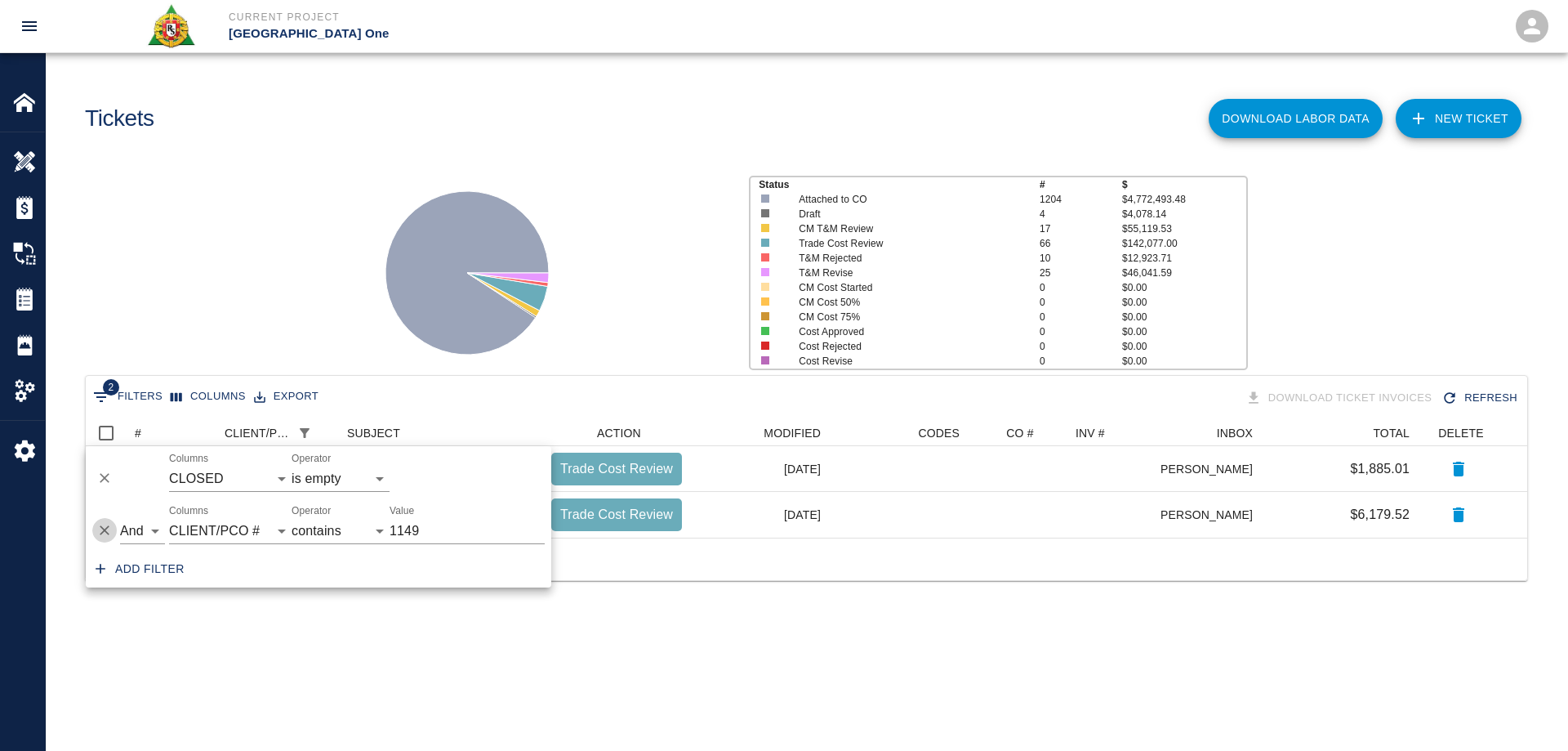
click at [102, 526] on icon "Delete" at bounding box center [104, 529] width 16 height 16
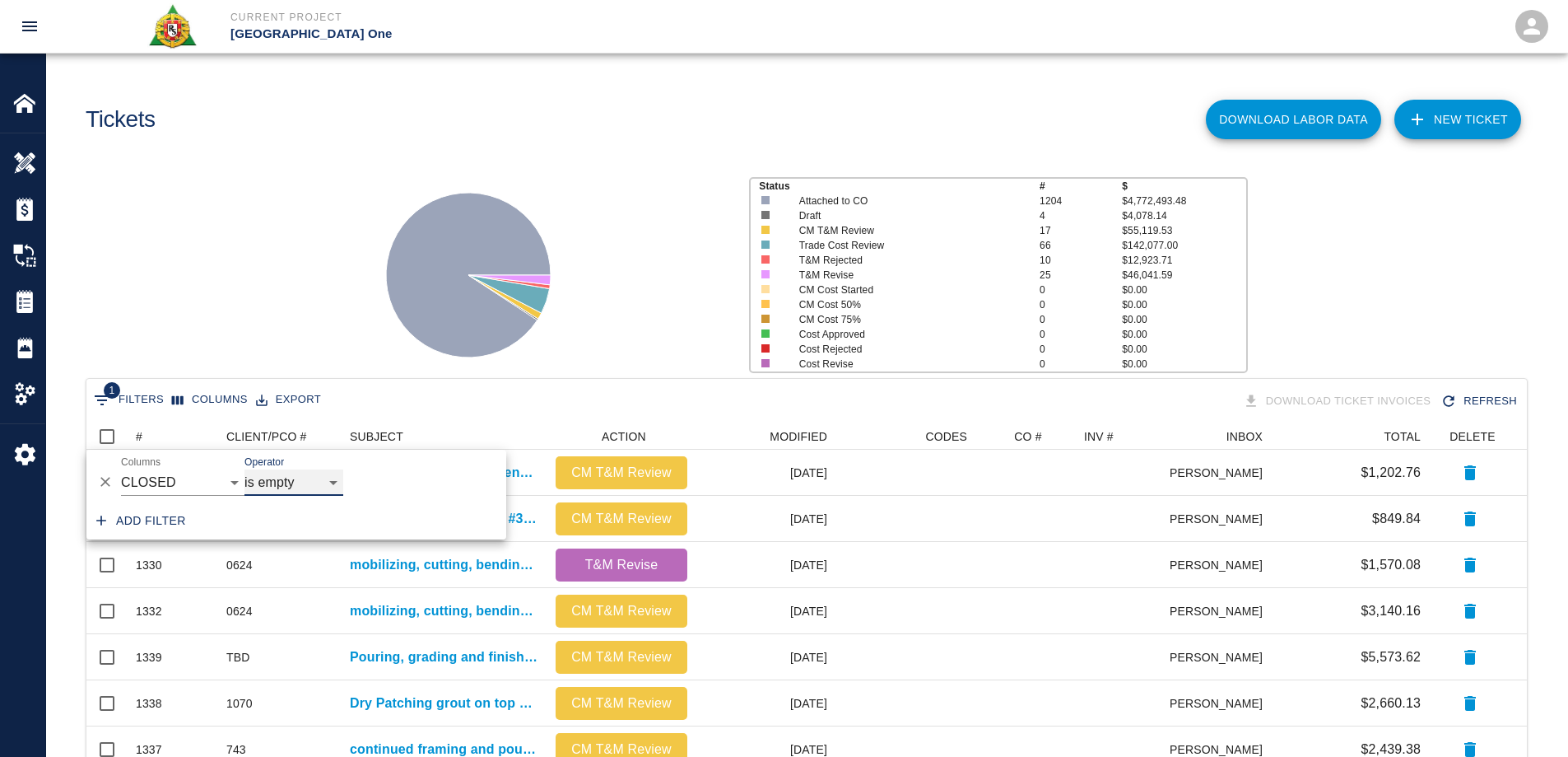
scroll to position [936, 1428]
click at [273, 269] on div "Status # $ Attached to CO 1204 $4,772,493.48 Draft 4 $4,078.14 CM T&M Review 17…" at bounding box center [800, 268] width 1534 height 219
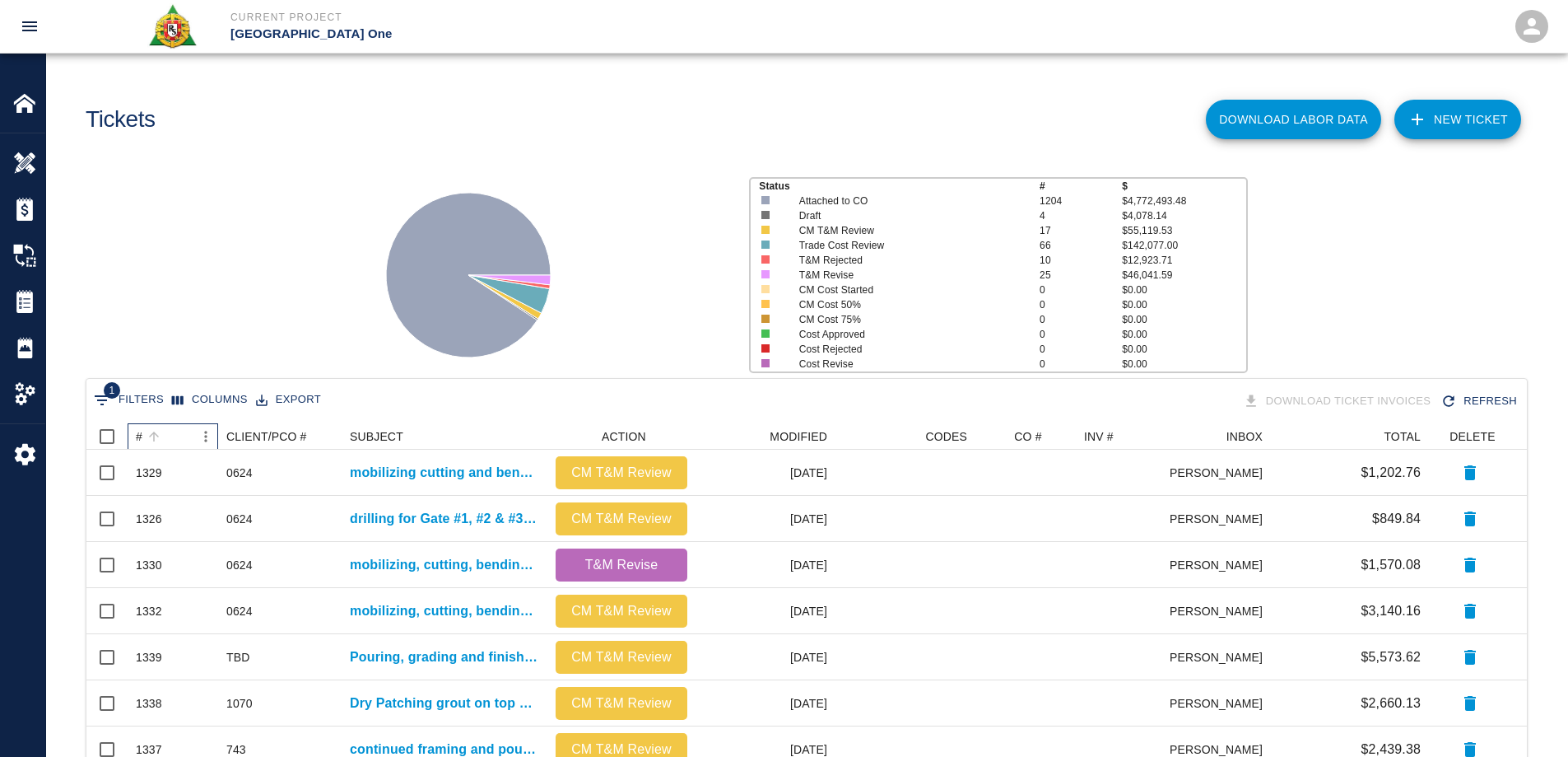
click at [141, 436] on div "#" at bounding box center [139, 436] width 7 height 26
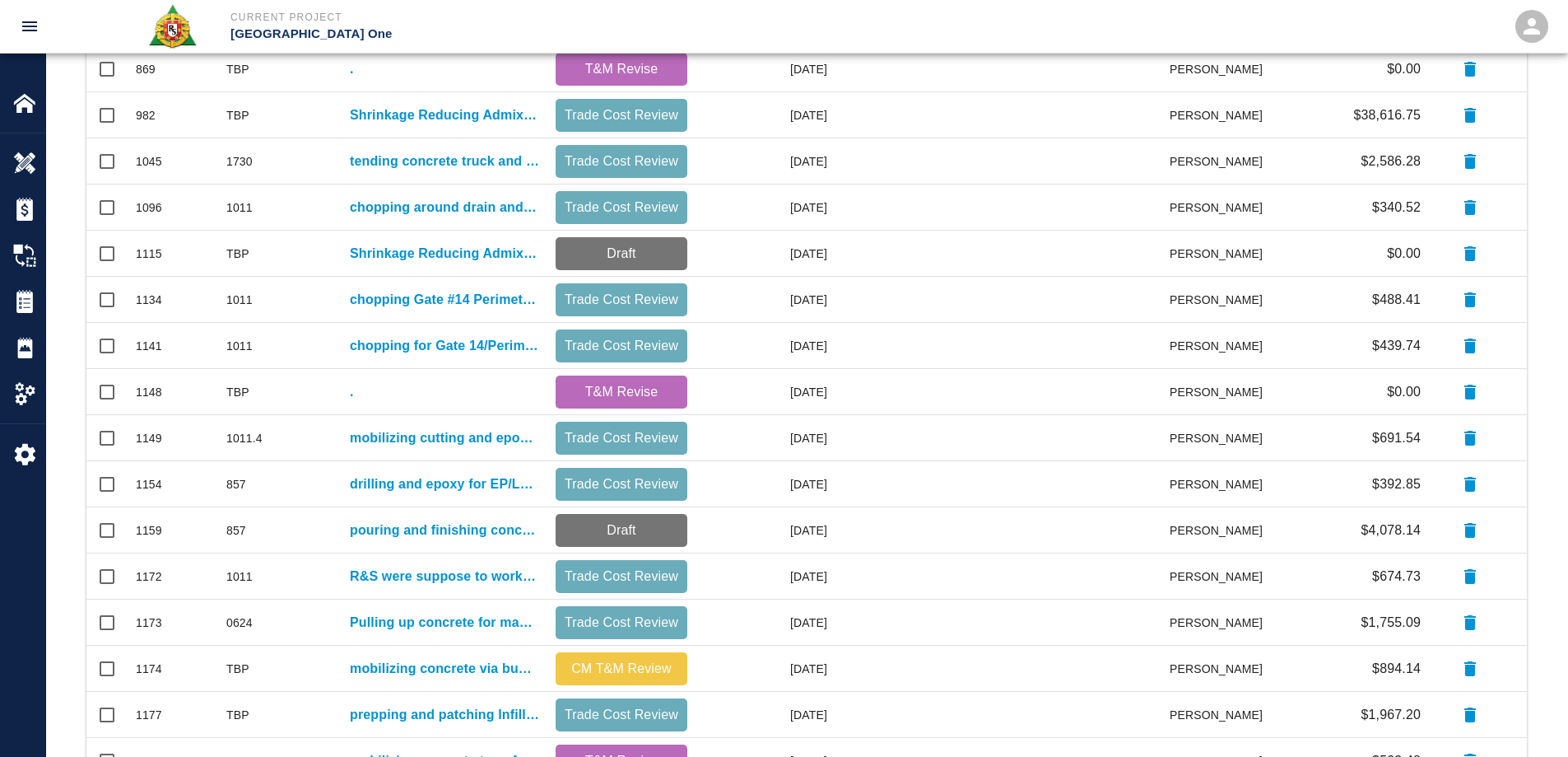
scroll to position [698, 0]
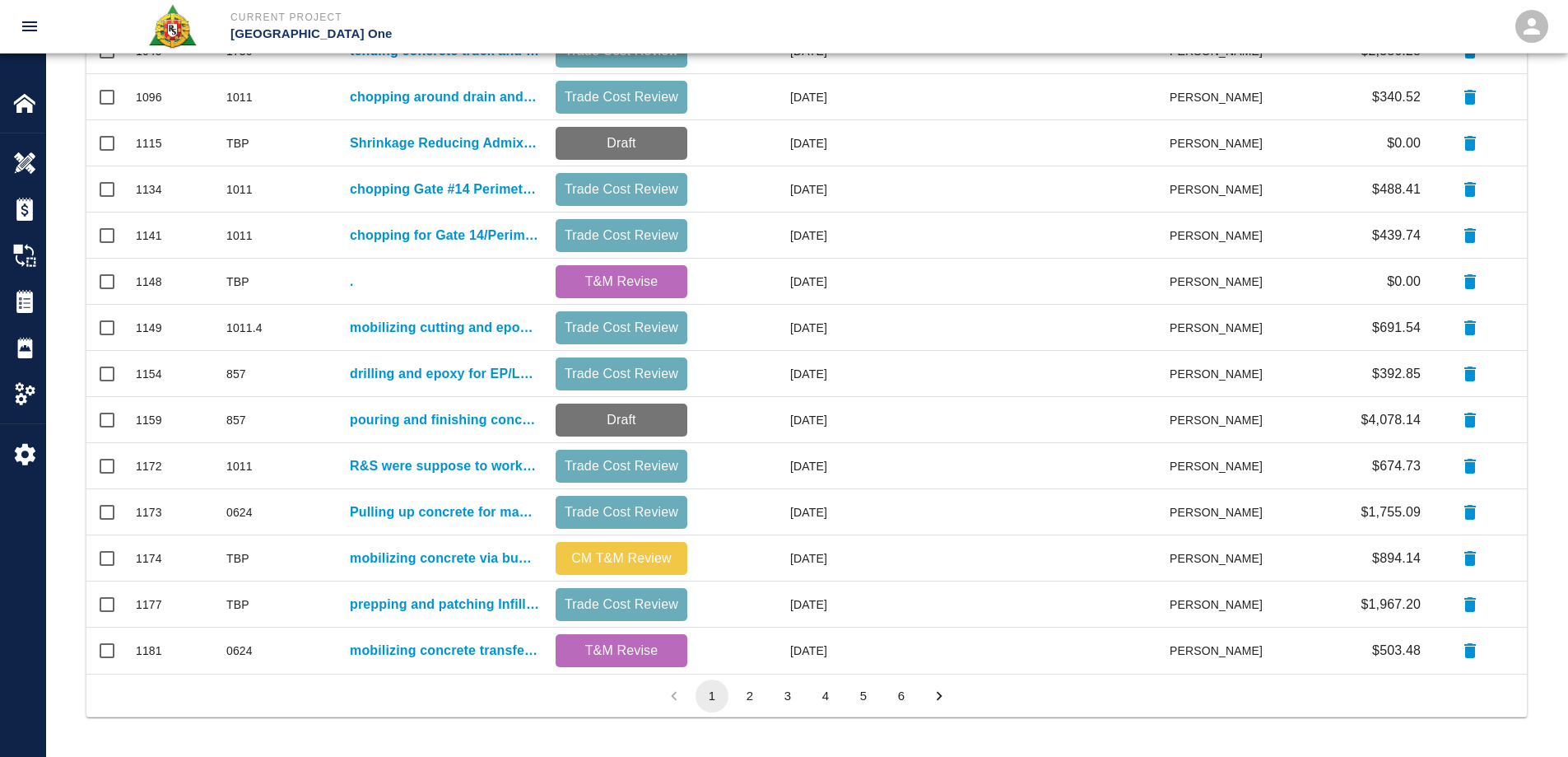
click at [747, 707] on button "2" at bounding box center [750, 696] width 33 height 33
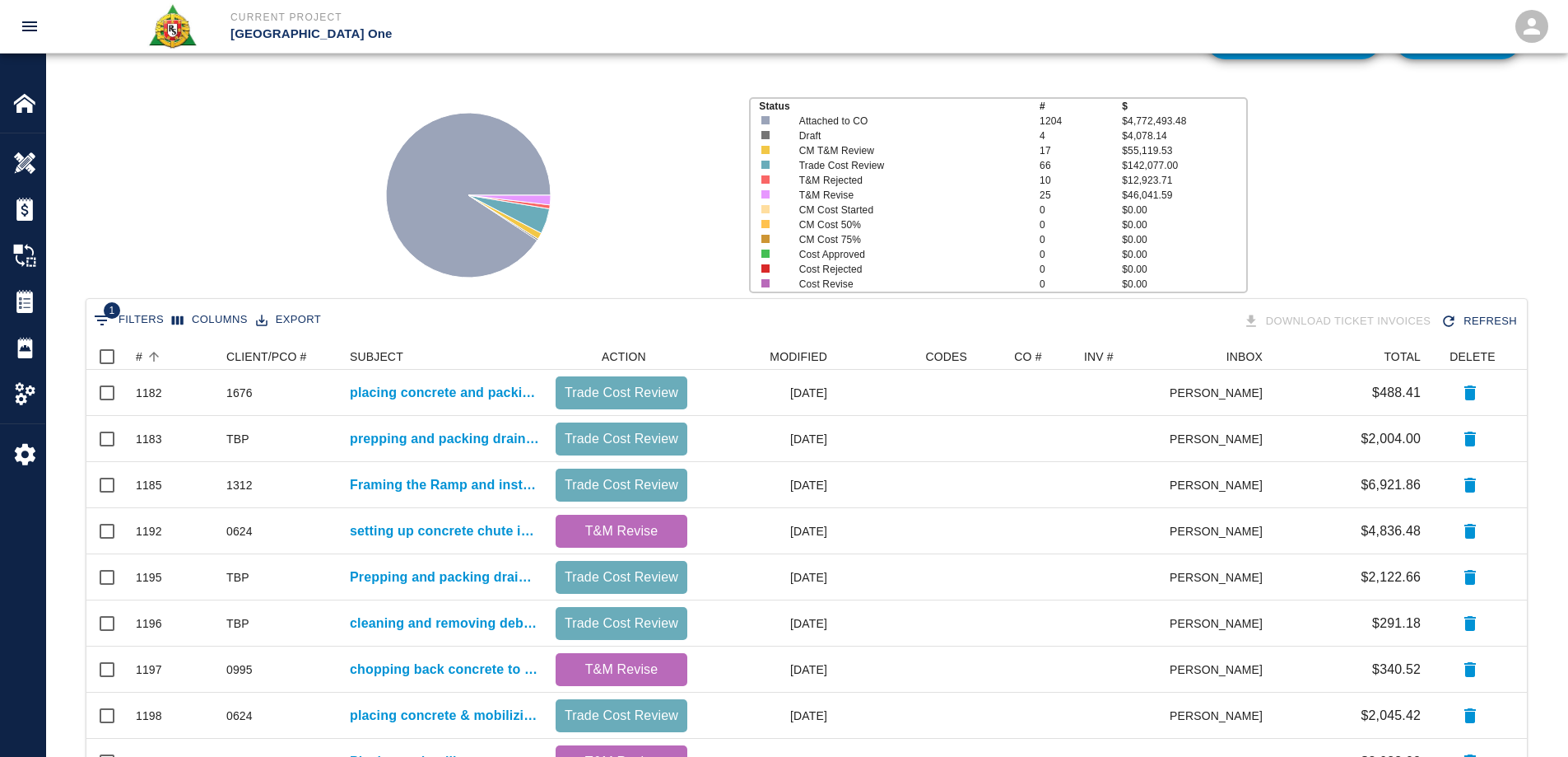
scroll to position [39, 0]
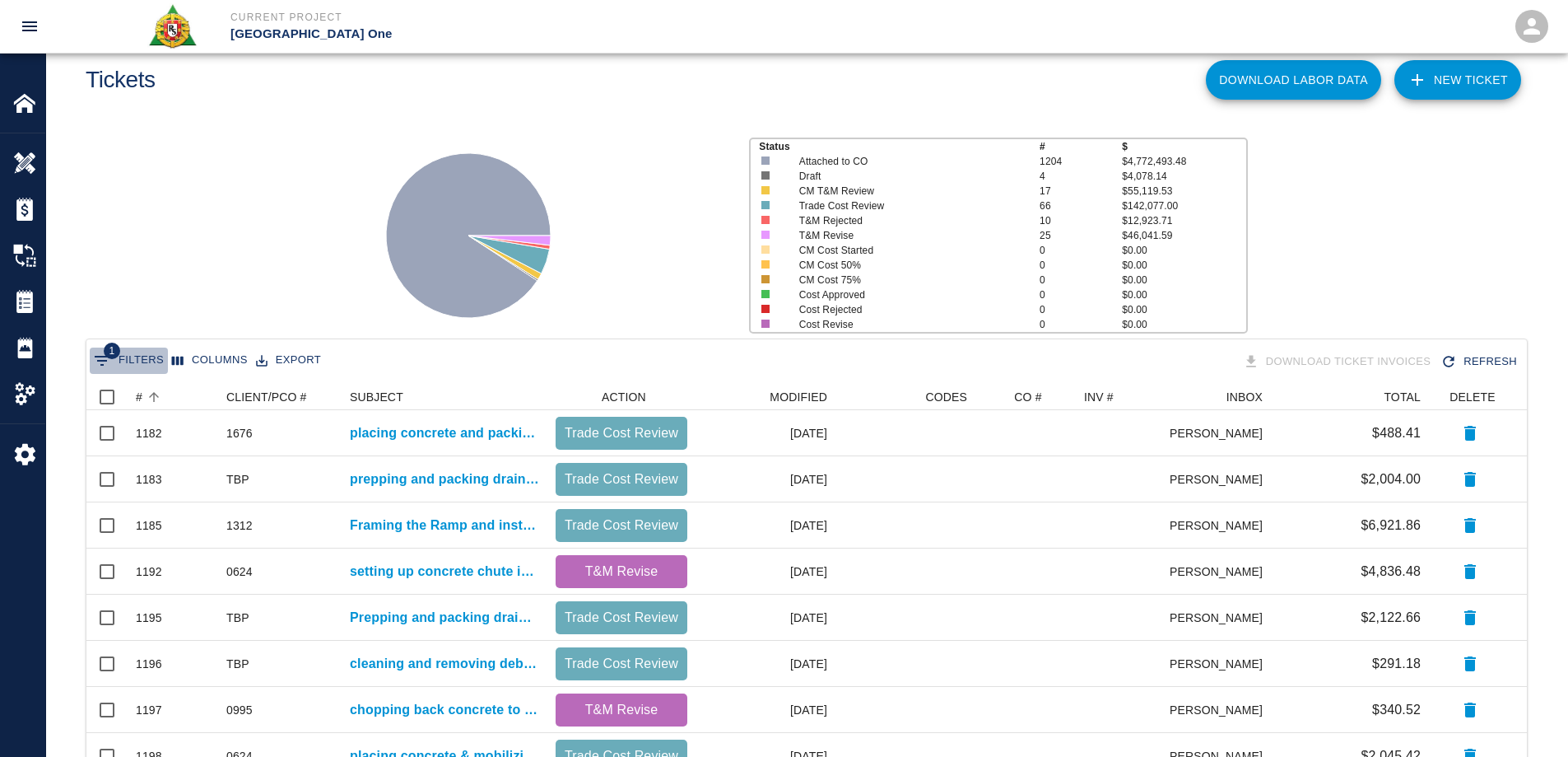
click at [147, 359] on button "1 Filters" at bounding box center [129, 361] width 78 height 26
select select "date_closed"
select select "isEmpty"
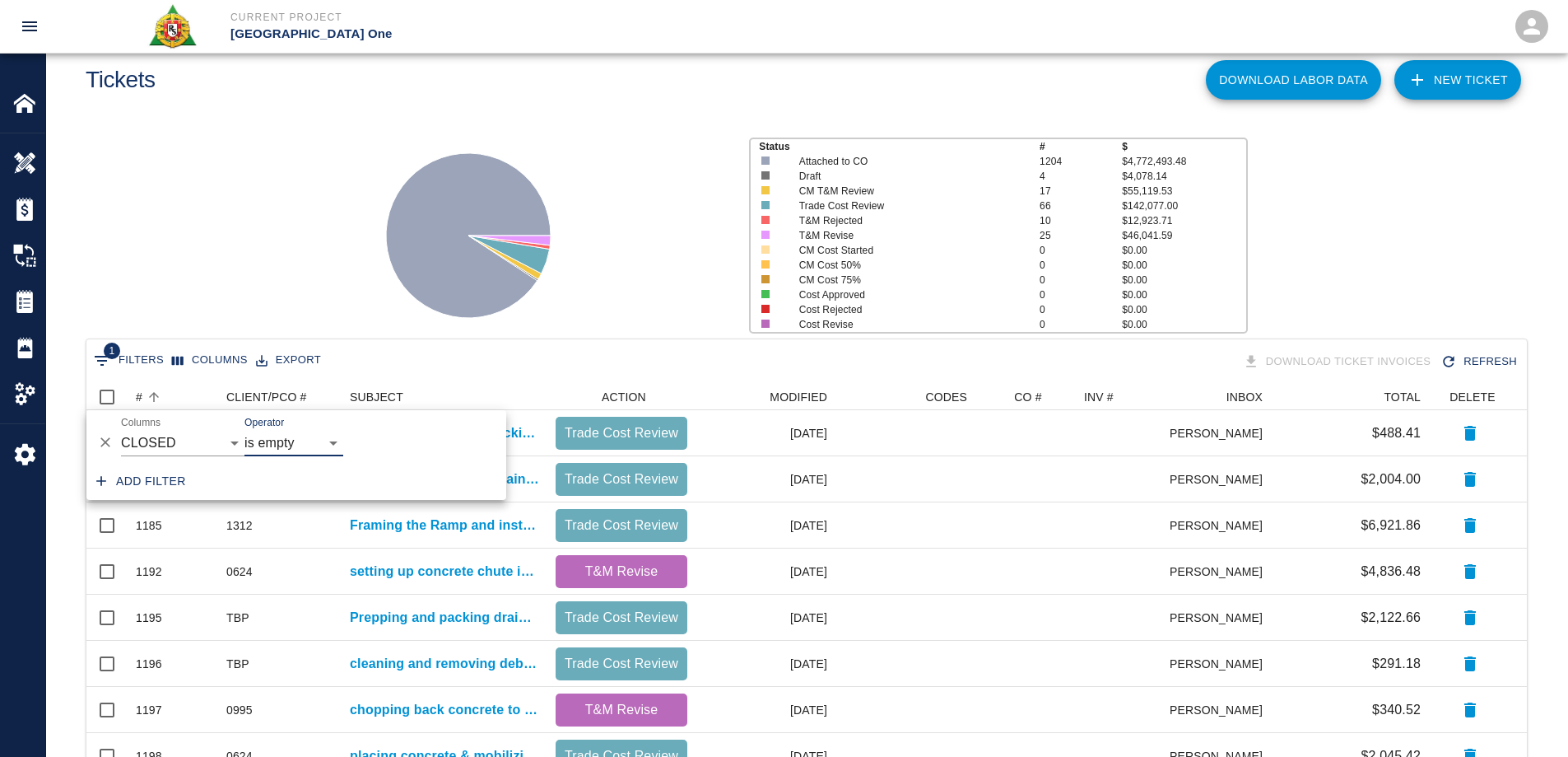
click at [148, 478] on button "Add filter" at bounding box center [141, 482] width 103 height 31
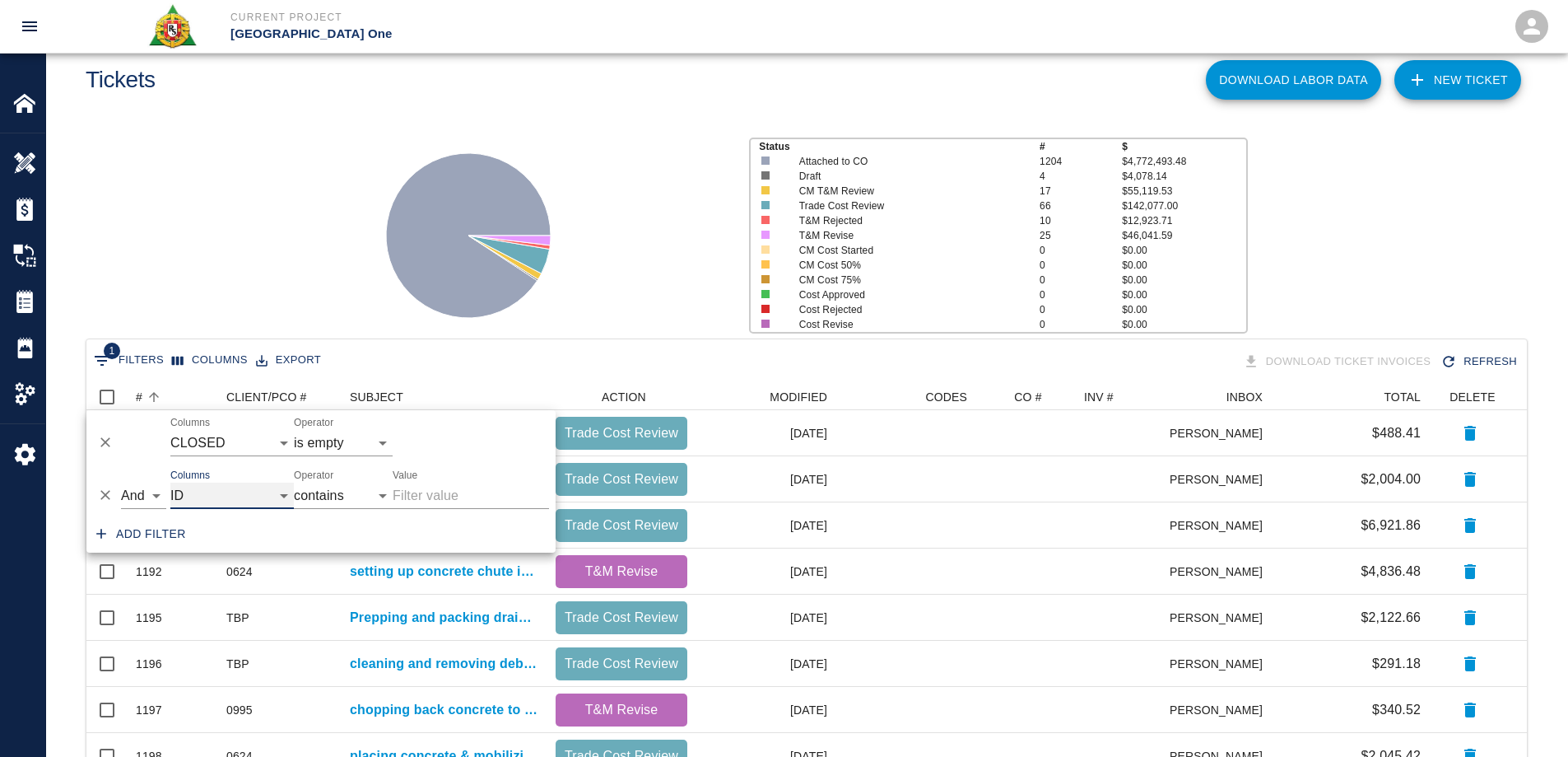
click at [225, 486] on select "ID # CLIENT/PCO # SUBJECT DESCRIPTION ACTION WORK MODIFIED CREATED CODES CO # I…" at bounding box center [232, 495] width 124 height 26
click at [170, 483] on select "ID # CLIENT/PCO # SUBJECT DESCRIPTION ACTION WORK MODIFIED CREATED CODES CO # I…" at bounding box center [232, 495] width 124 height 26
select select "pco_number"
click at [436, 494] on input "Value" at bounding box center [470, 495] width 156 height 26
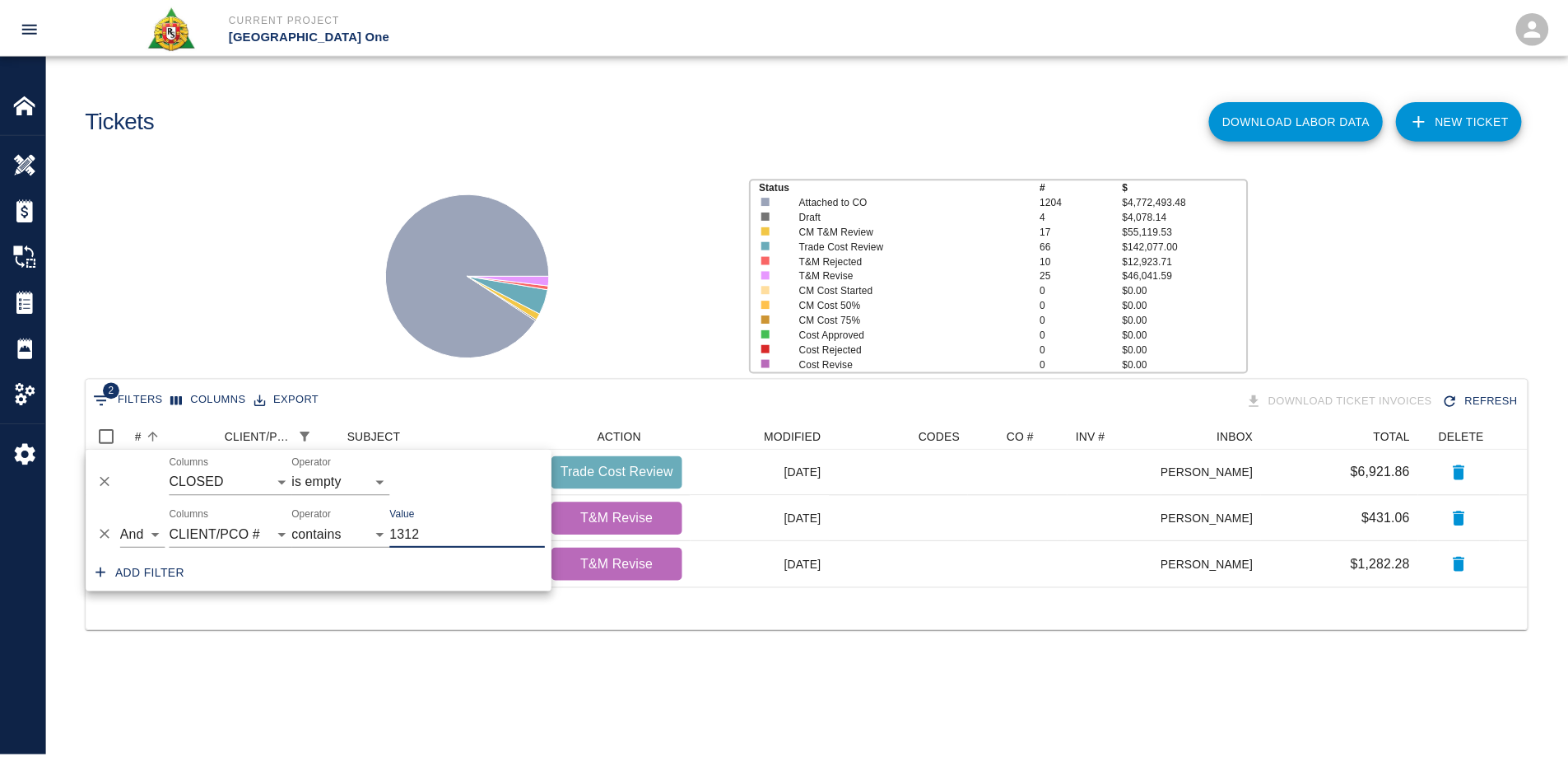
scroll to position [13, 13]
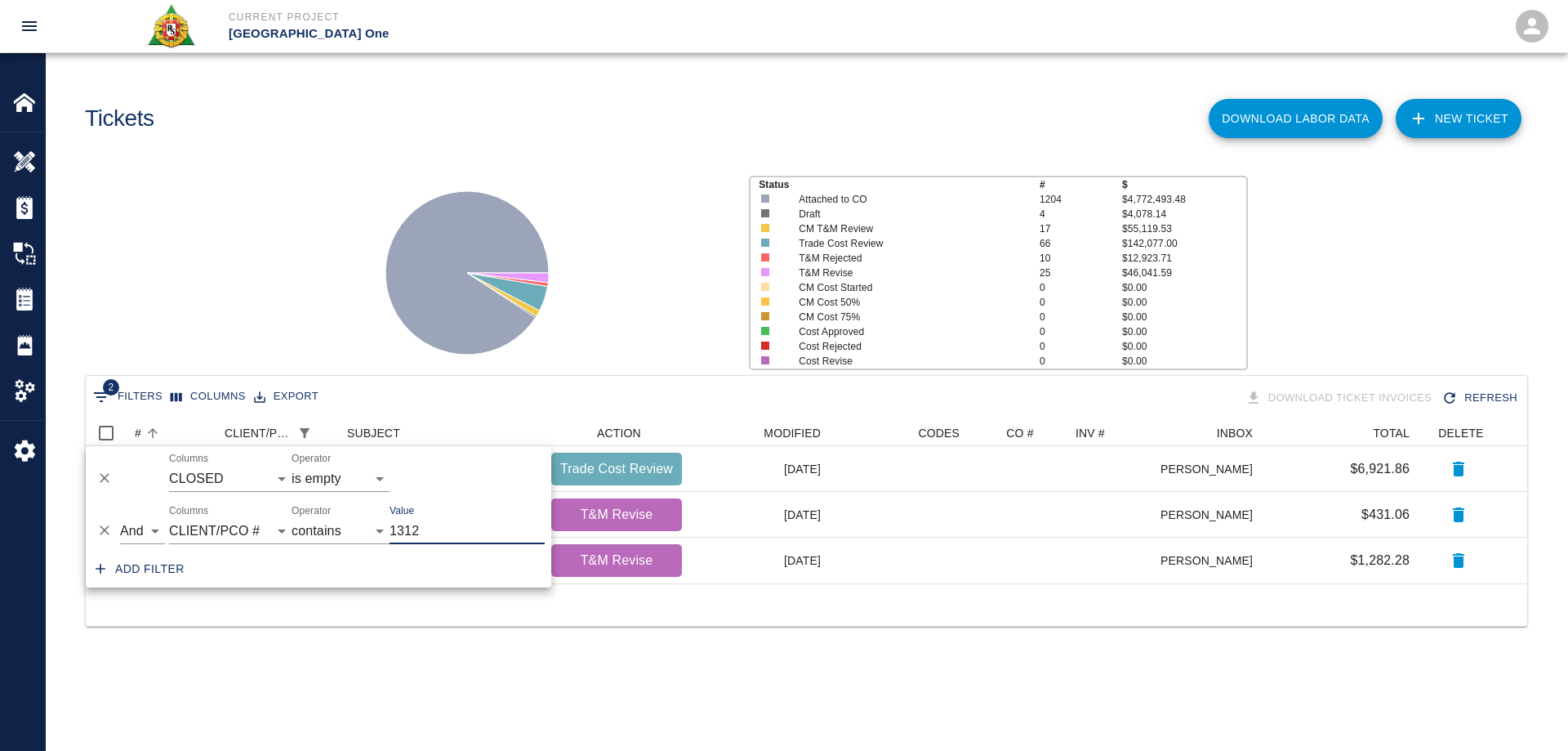
type input "1312"
click at [394, 360] on icon at bounding box center [467, 272] width 204 height 204
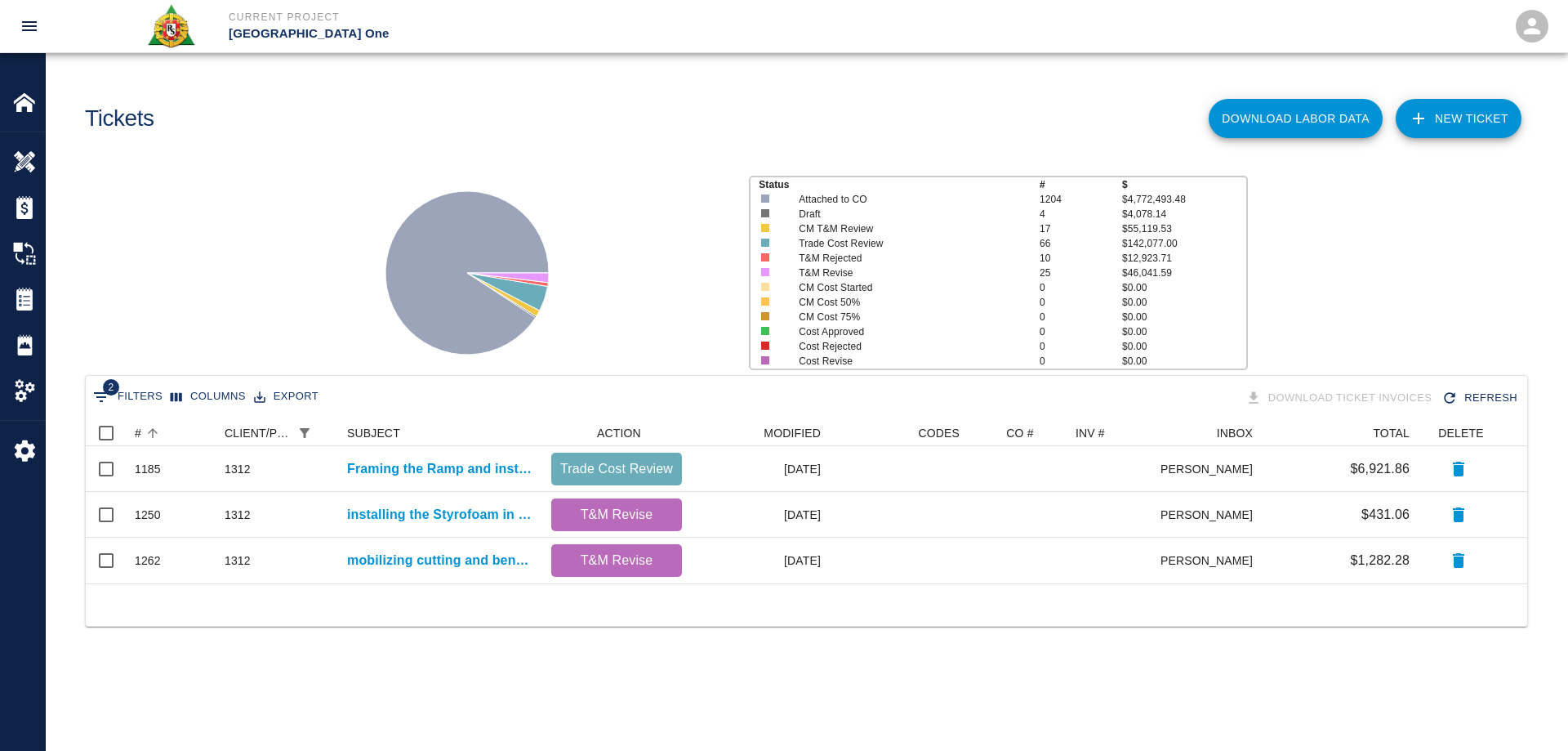
click at [105, 392] on span "2" at bounding box center [111, 386] width 16 height 16
select select "date_closed"
select select "isEmpty"
select select "pco_number"
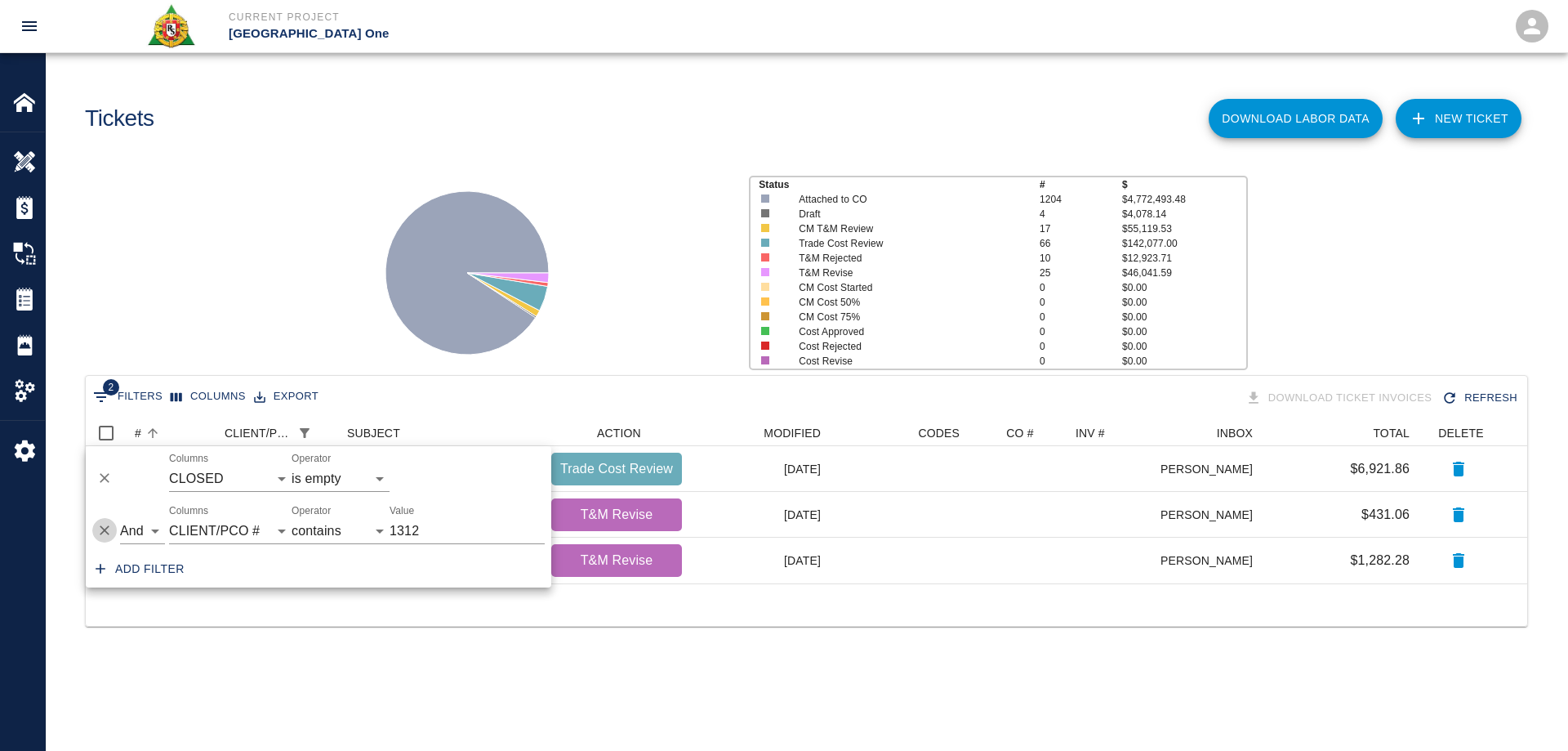
click at [109, 529] on icon "Delete" at bounding box center [104, 529] width 16 height 16
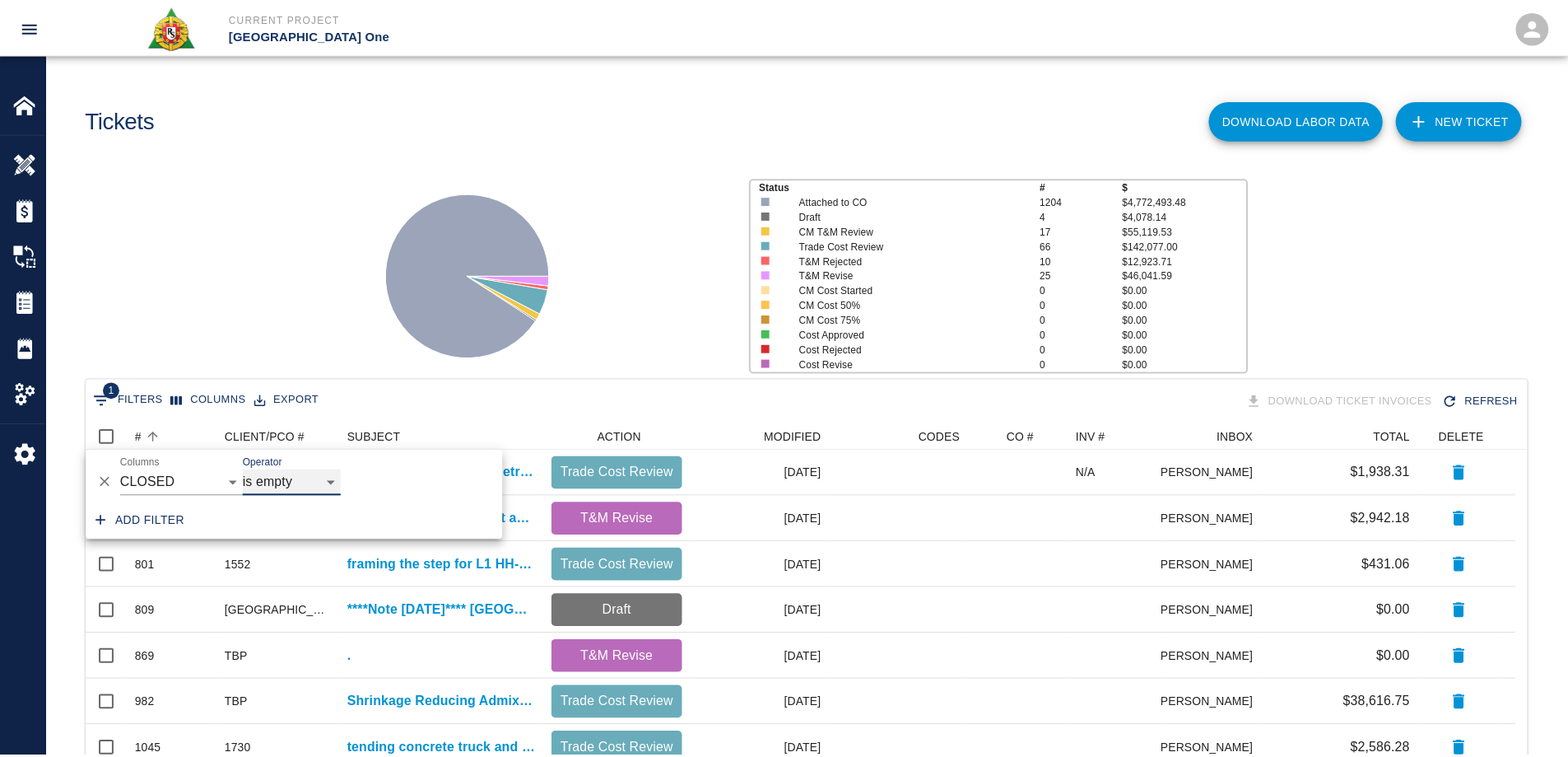
scroll to position [936, 1428]
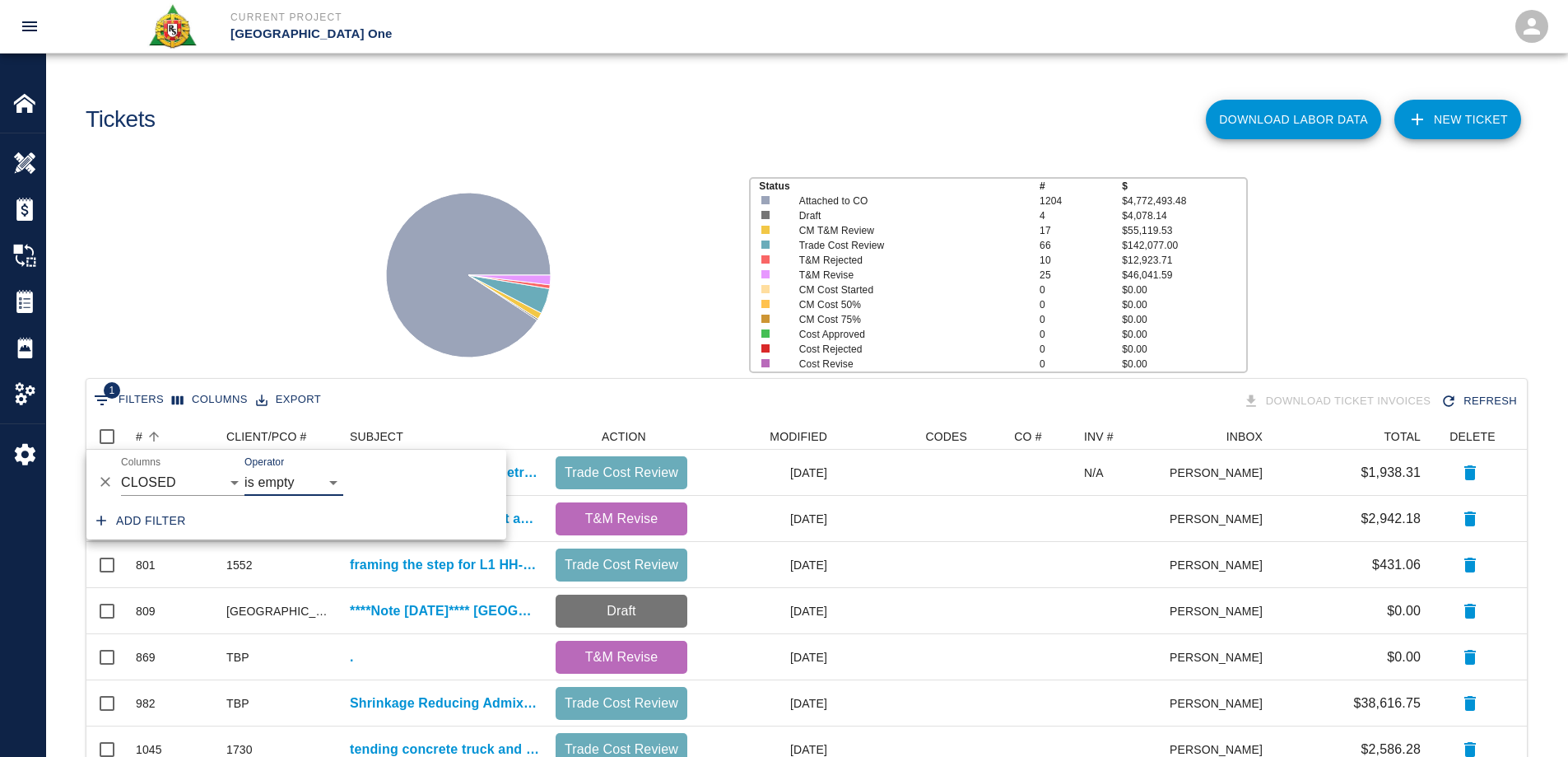
click at [257, 274] on div "Status # $ Attached to CO 1204 $4,772,493.48 Draft 4 $4,078.14 CM T&M Review 17…" at bounding box center [800, 268] width 1534 height 219
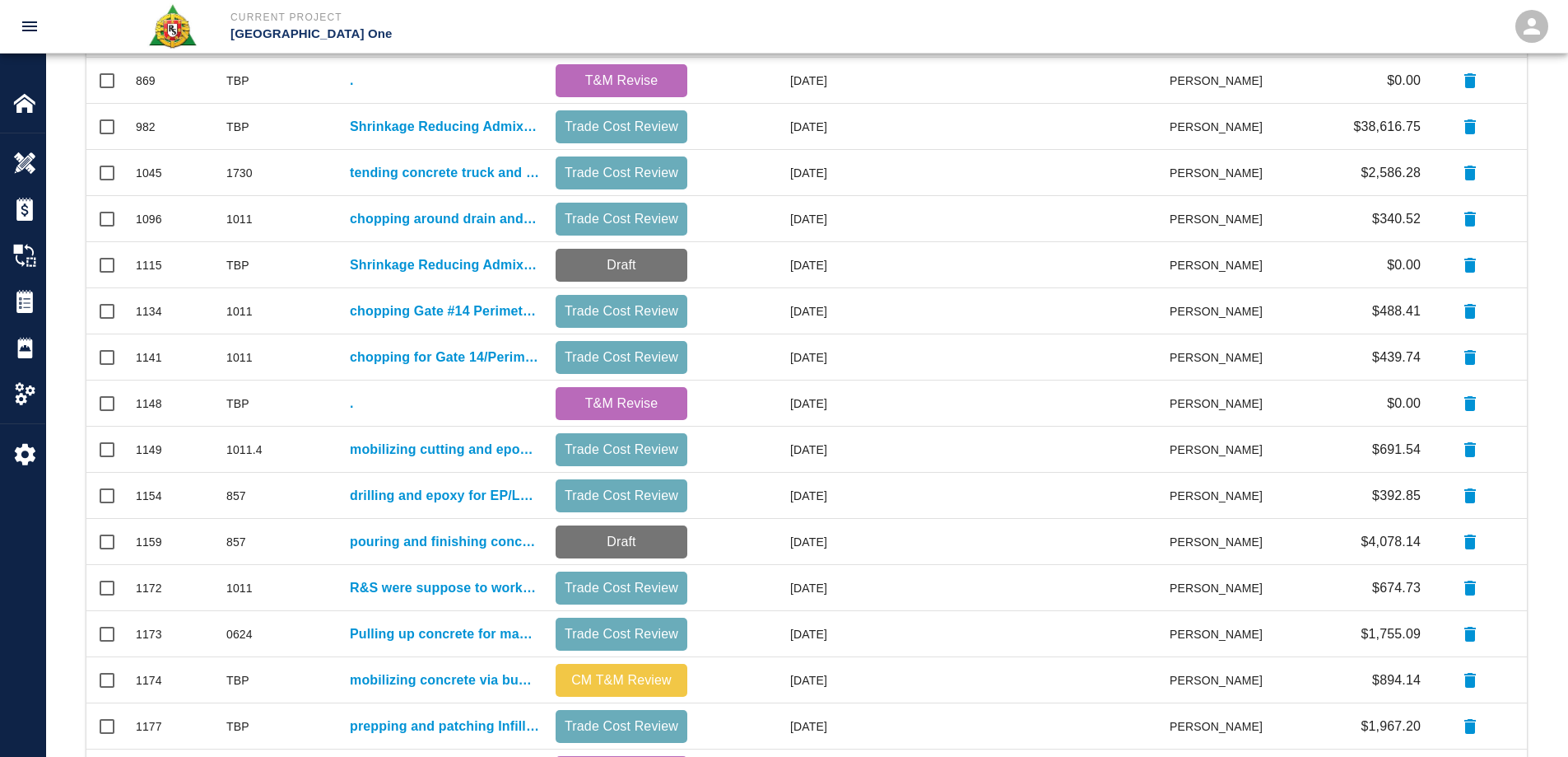
scroll to position [698, 0]
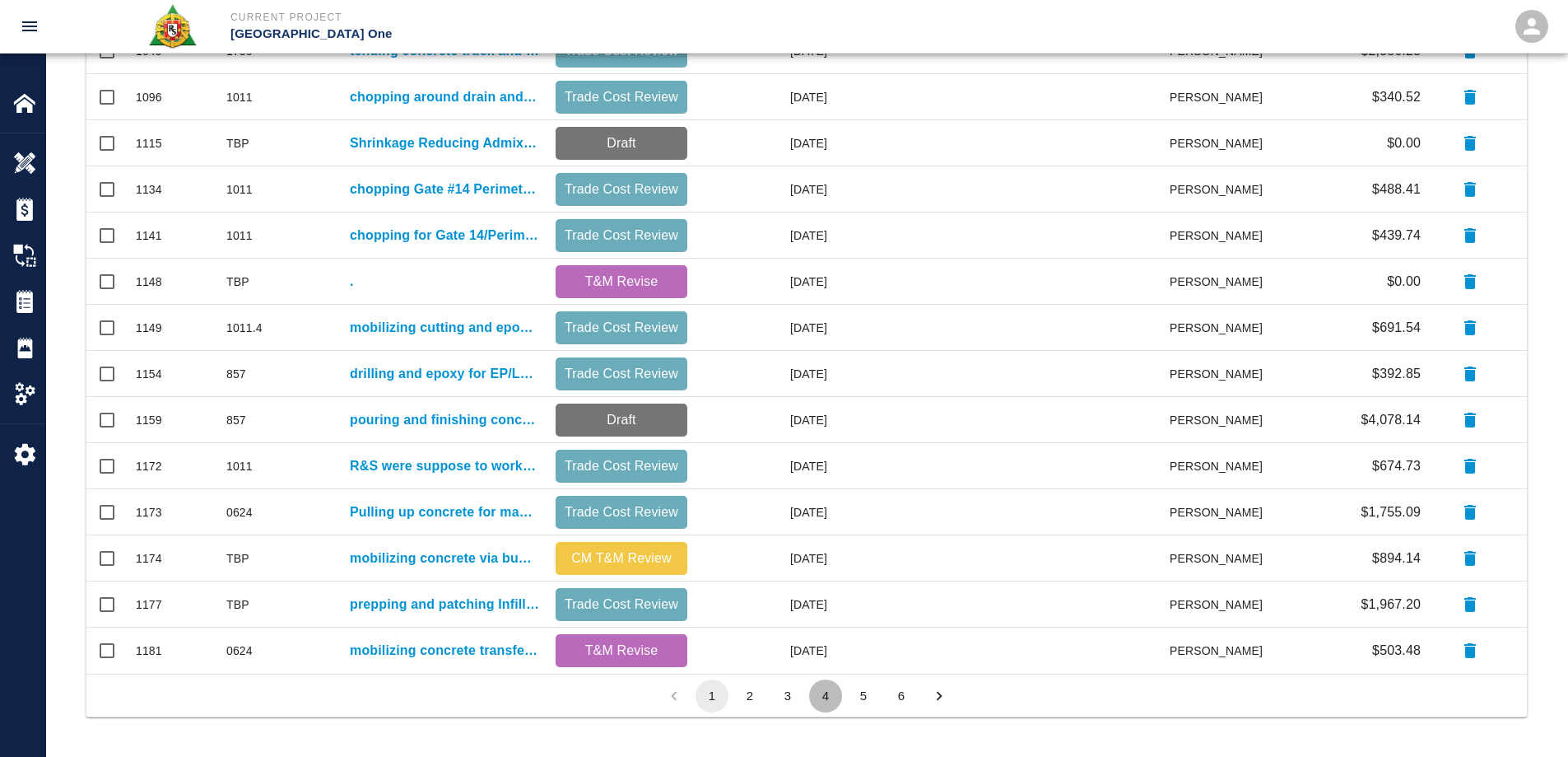
click at [827, 698] on button "4" at bounding box center [825, 696] width 33 height 33
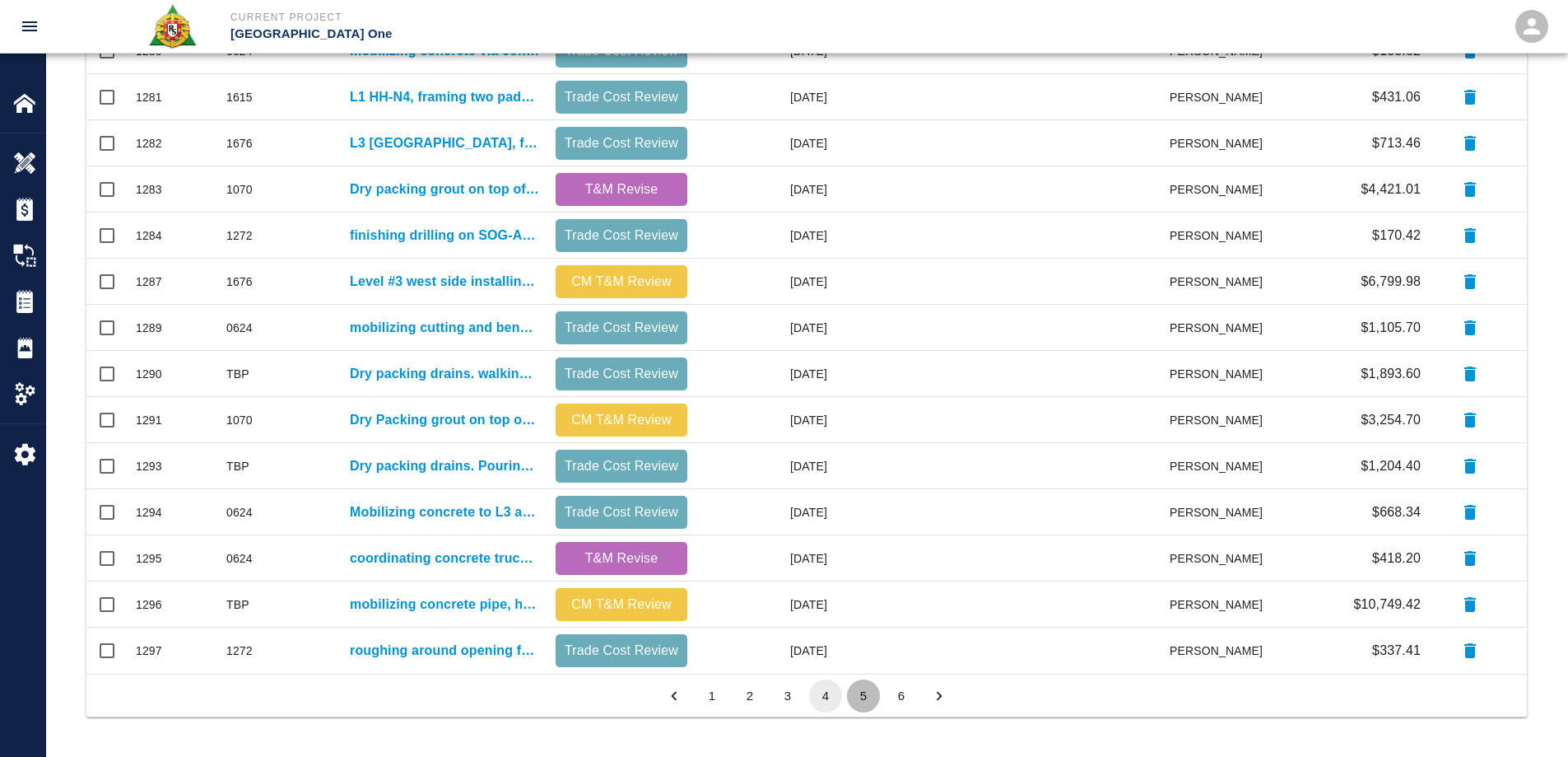
click at [862, 690] on button "5" at bounding box center [863, 696] width 33 height 33
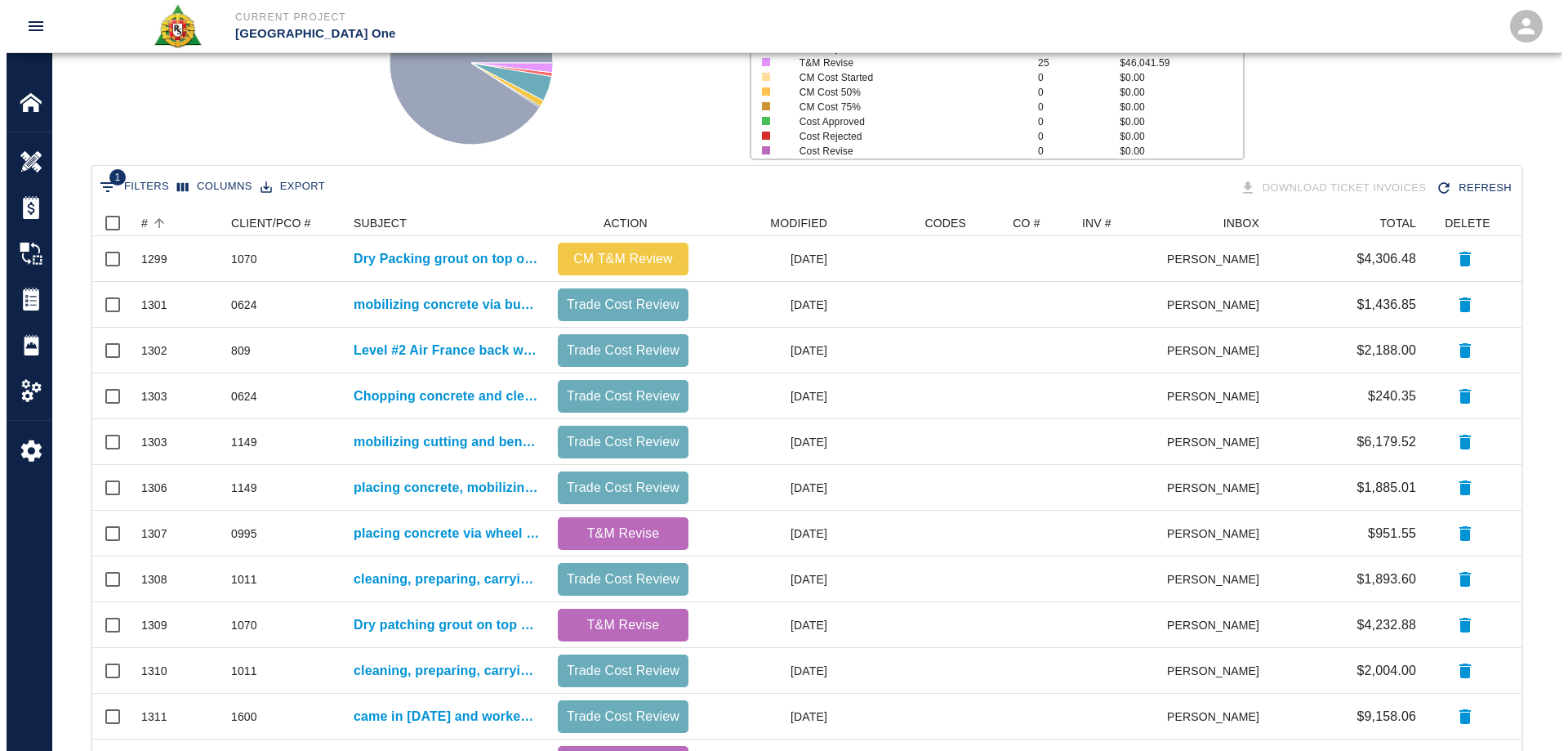
scroll to position [0, 0]
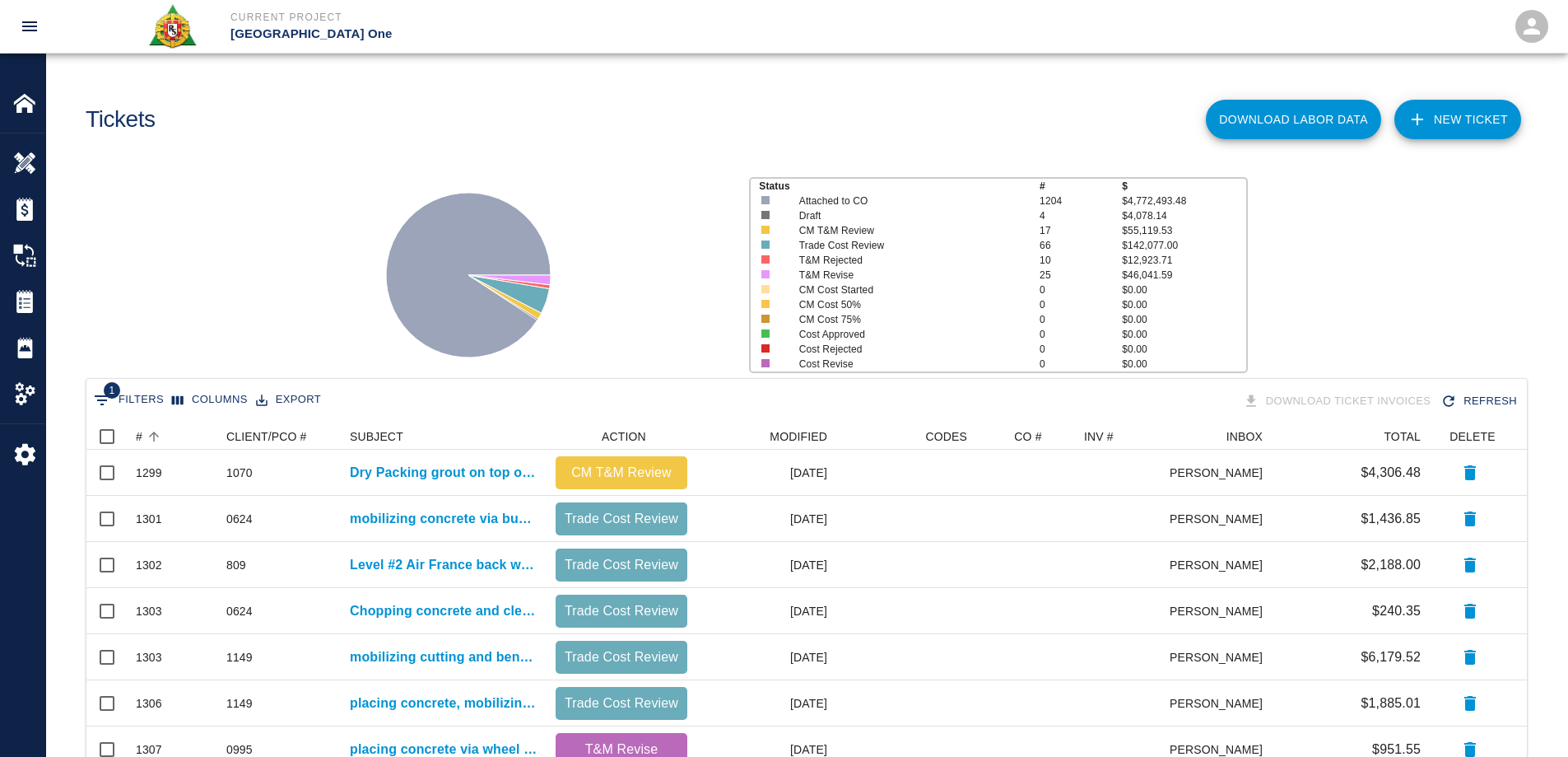
click at [142, 410] on button "1 Filters" at bounding box center [129, 400] width 78 height 26
select select "date_closed"
select select "isEmpty"
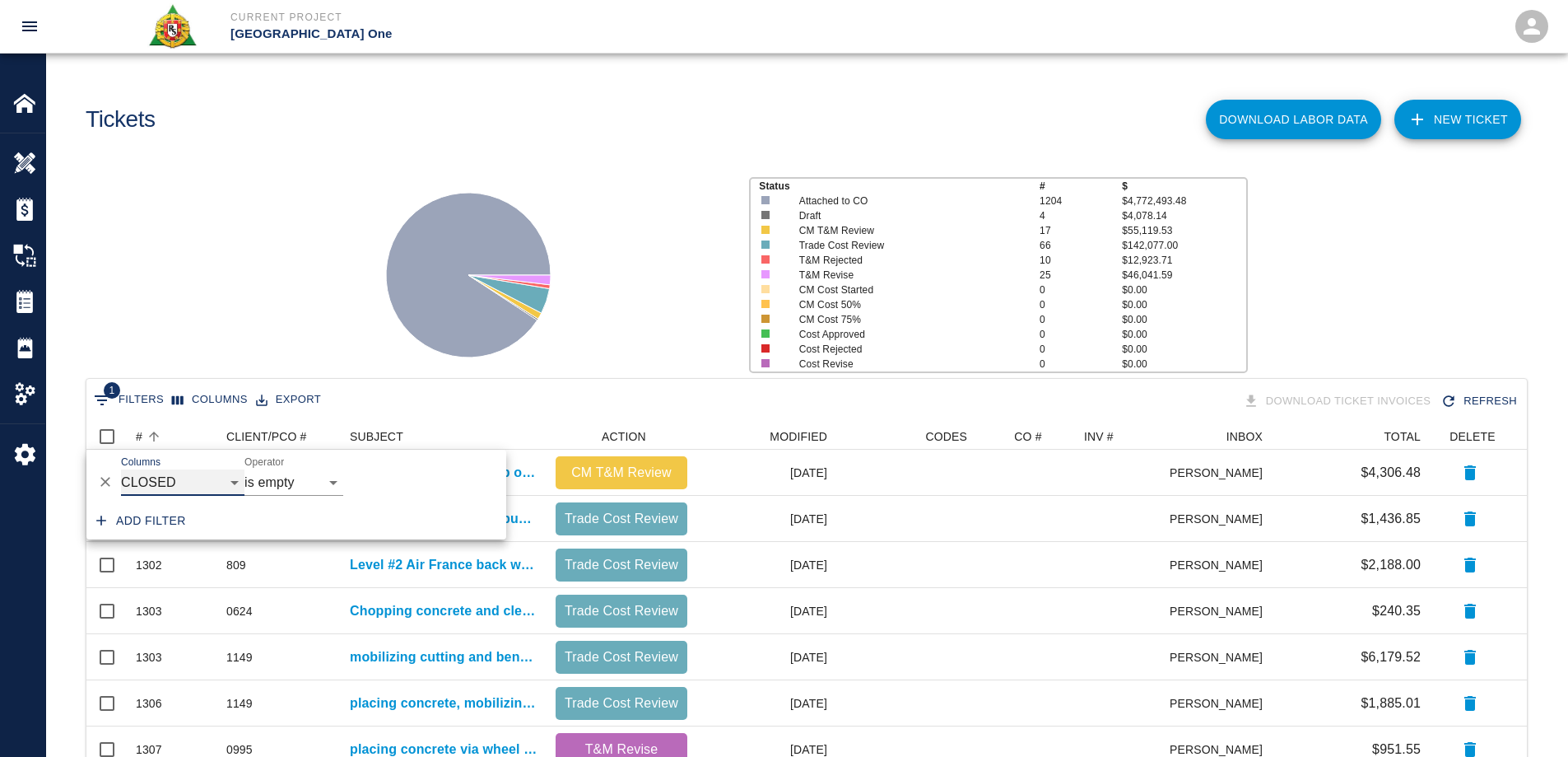
click at [164, 492] on select "ID # CLIENT/PCO # SUBJECT DESCRIPTION ACTION WORK MODIFIED CREATED CODES CO # I…" at bounding box center [182, 482] width 124 height 26
click at [121, 469] on select "ID # CLIENT/PCO # SUBJECT DESCRIPTION ACTION WORK MODIFIED CREATED CODES CO # I…" at bounding box center [182, 482] width 124 height 26
select select "number"
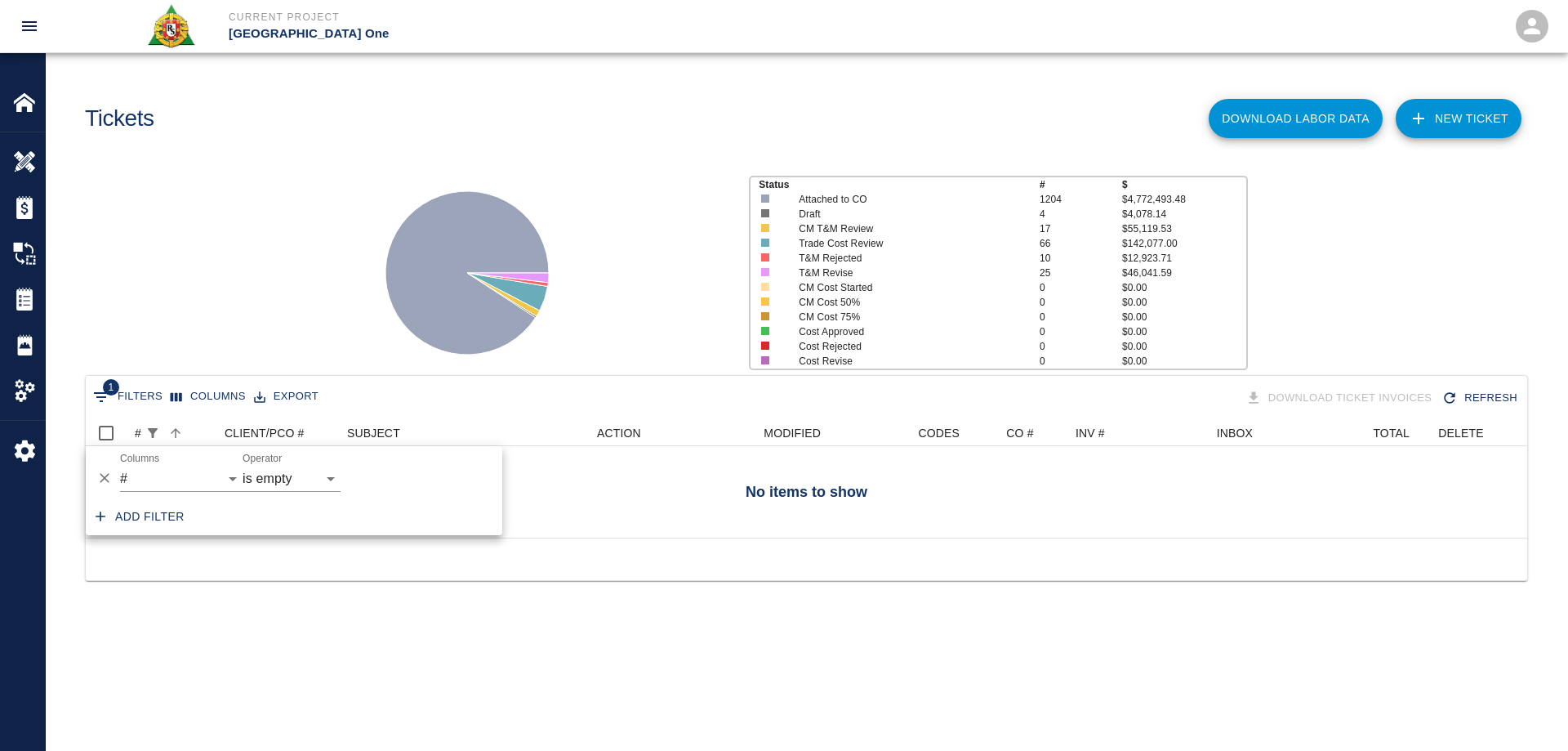
click at [178, 100] on div "Tickets" at bounding box center [436, 112] width 728 height 66
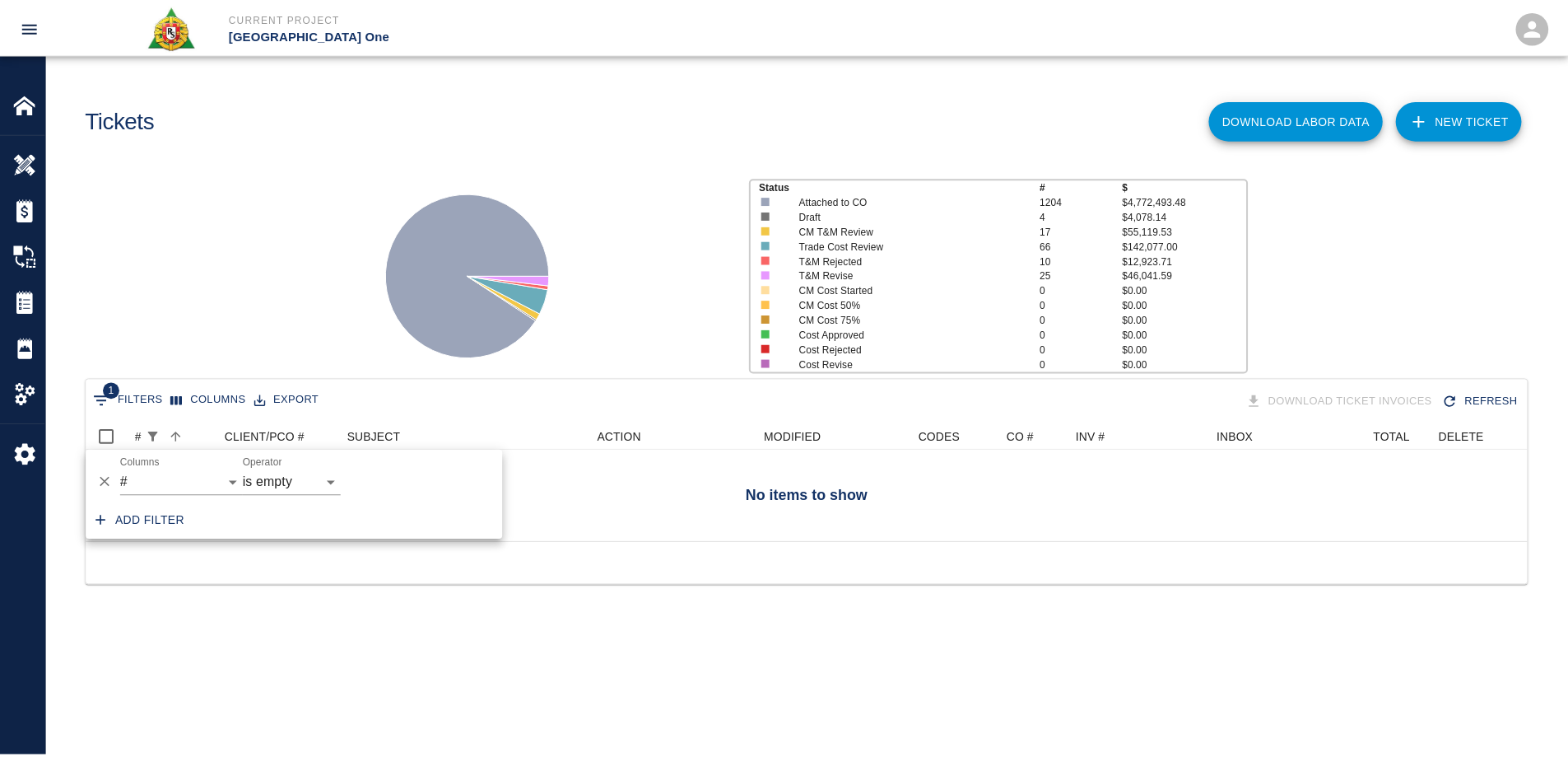
scroll to position [13, 13]
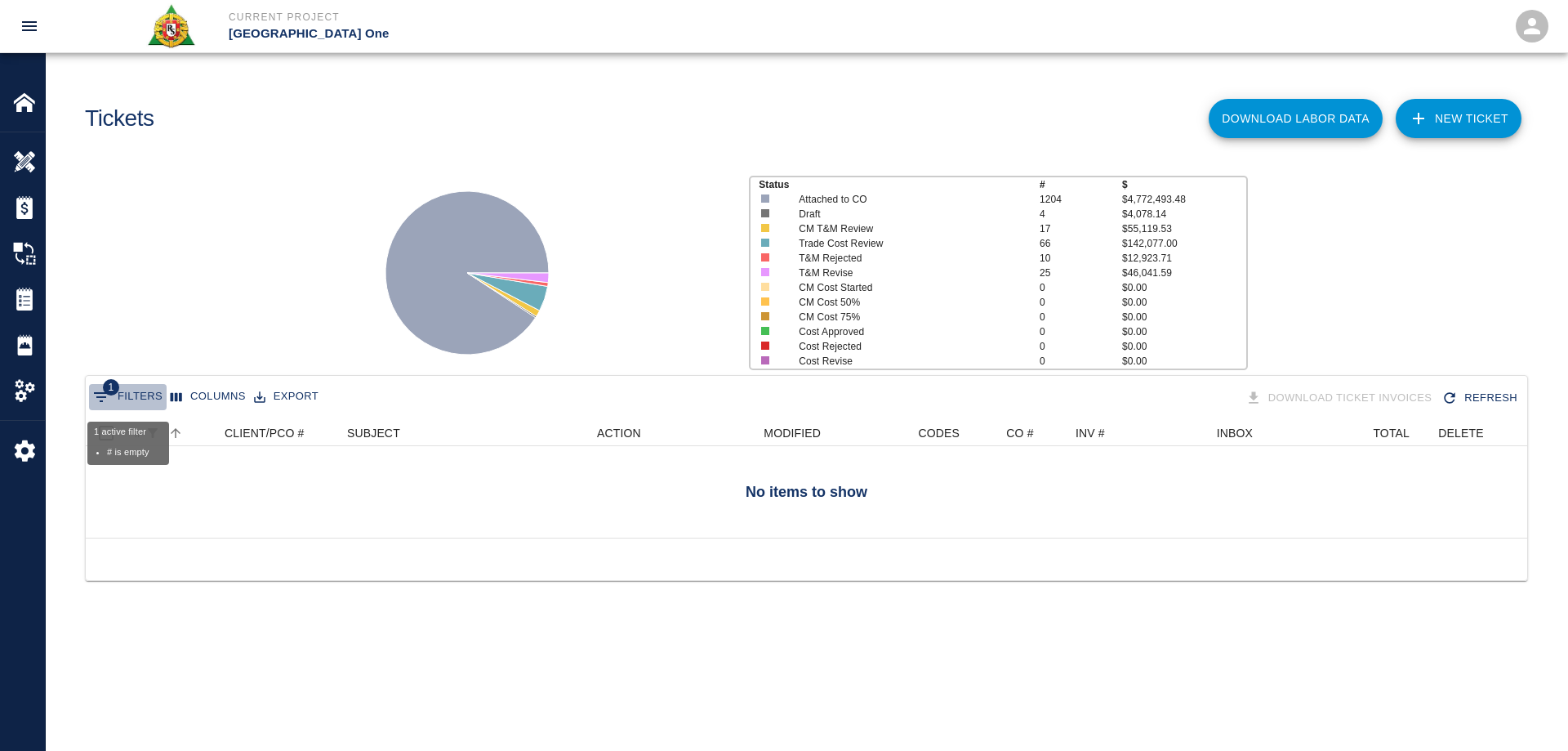
click at [138, 394] on button "1 Filters" at bounding box center [128, 397] width 78 height 26
select select "number"
select select "isEmpty"
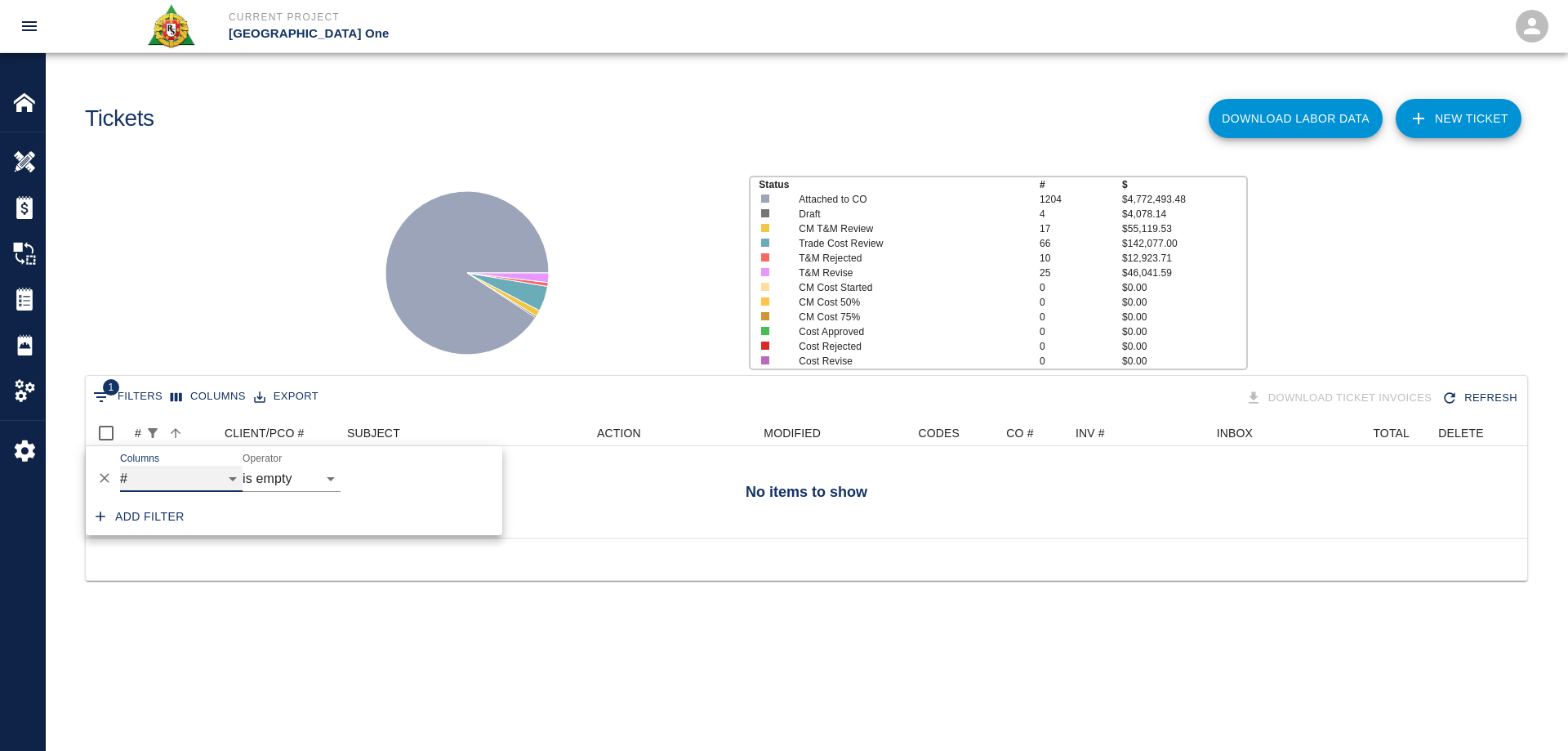
click at [155, 472] on select "ID # CLIENT/PCO # SUBJECT DESCRIPTION ACTION WORK MODIFIED CREATED CODES CO # I…" at bounding box center [181, 478] width 123 height 26
click at [120, 465] on select "ID # CLIENT/PCO # SUBJECT DESCRIPTION ACTION WORK MODIFIED CREATED CODES CO # I…" at bounding box center [181, 478] width 123 height 26
select select "pco_number"
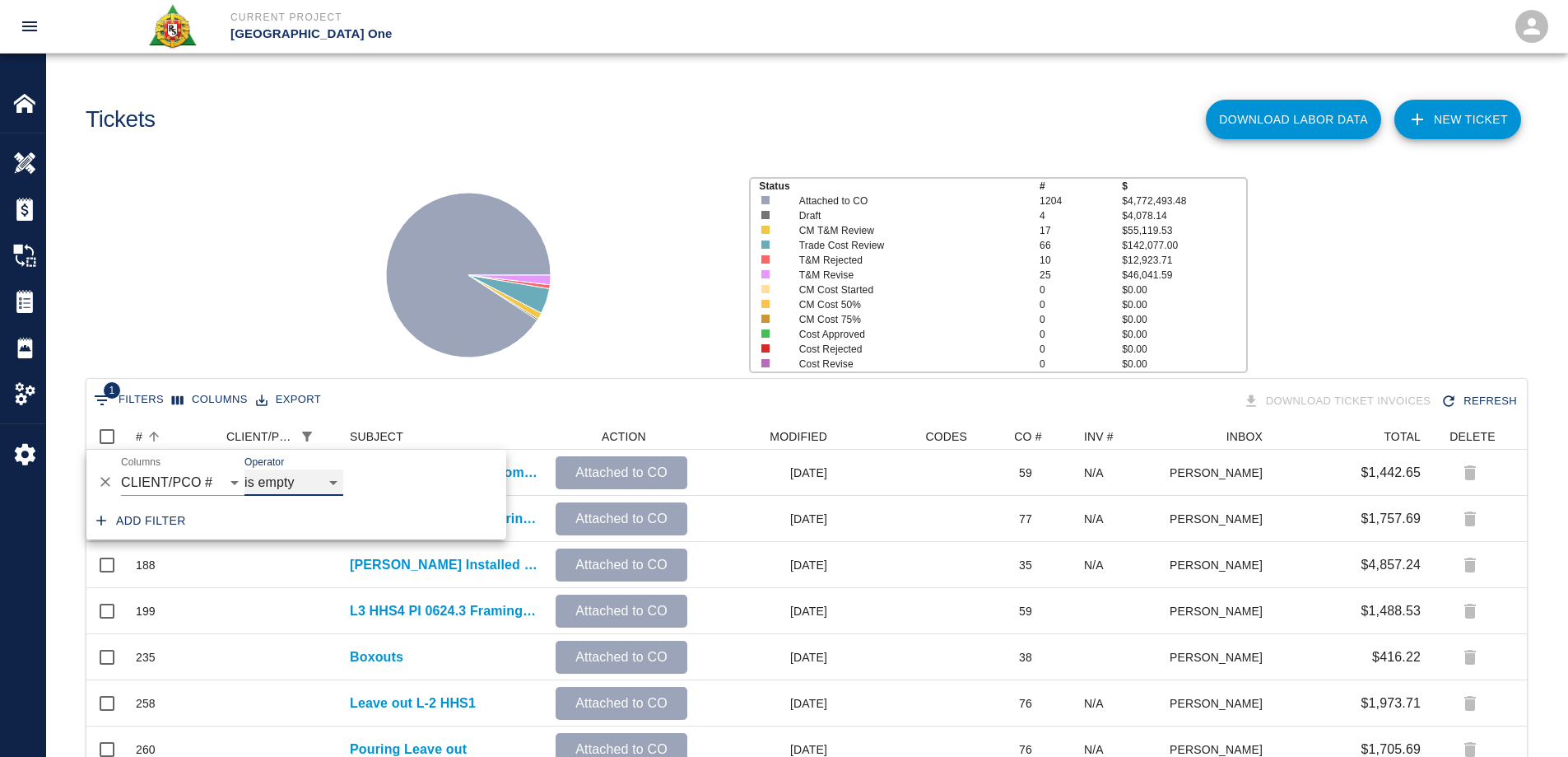
click at [314, 477] on select "contains equals starts with ends with is empty is not empty is any of" at bounding box center [294, 482] width 99 height 26
click at [245, 469] on select "contains equals starts with ends with is empty is not empty is any of" at bounding box center [294, 482] width 99 height 26
select select "contains"
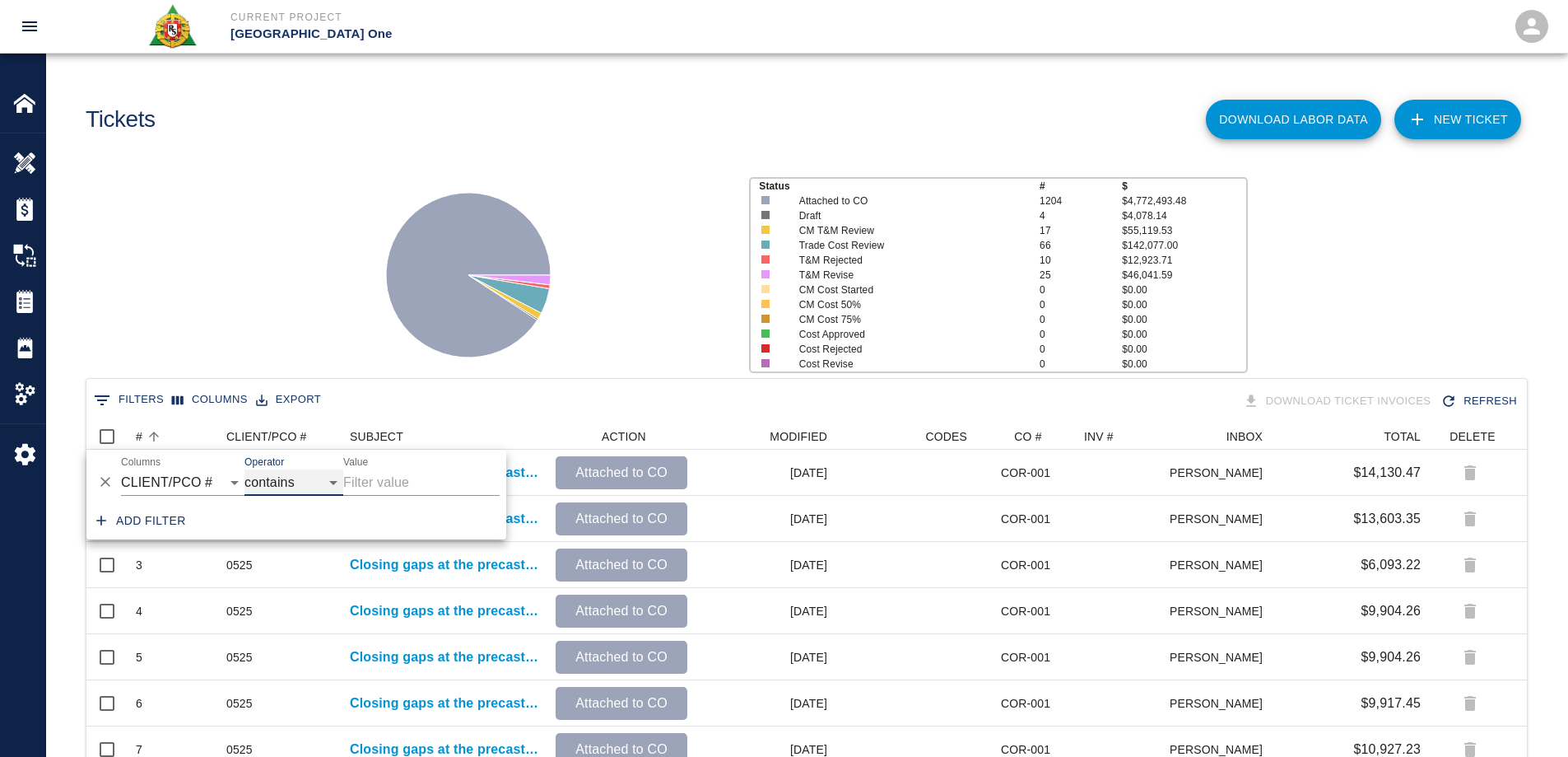
scroll to position [936, 1428]
click at [401, 485] on input "Value" at bounding box center [421, 482] width 156 height 26
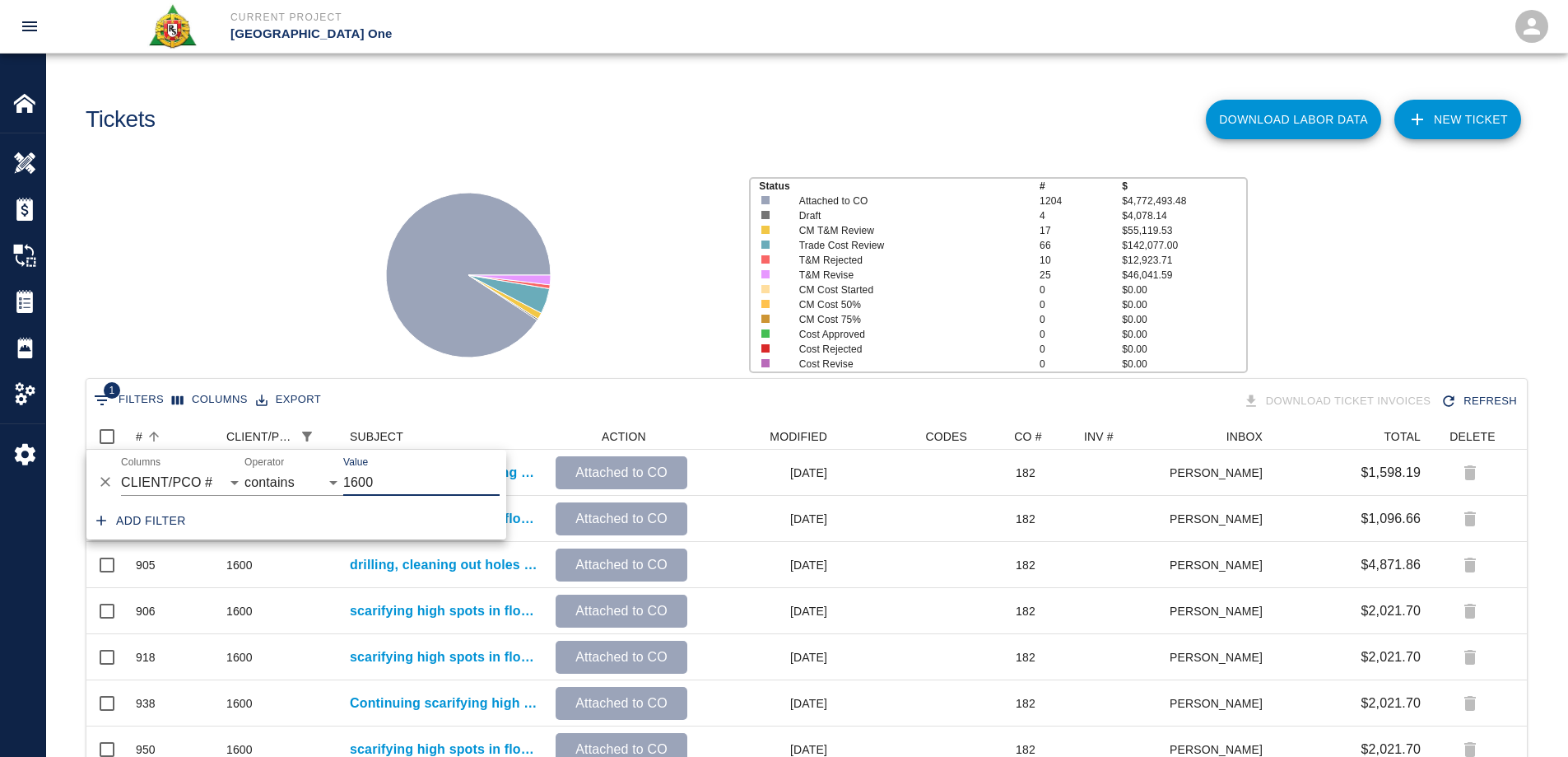
scroll to position [614, 1428]
type input "1600"
click at [417, 334] on icon at bounding box center [468, 274] width 164 height 165
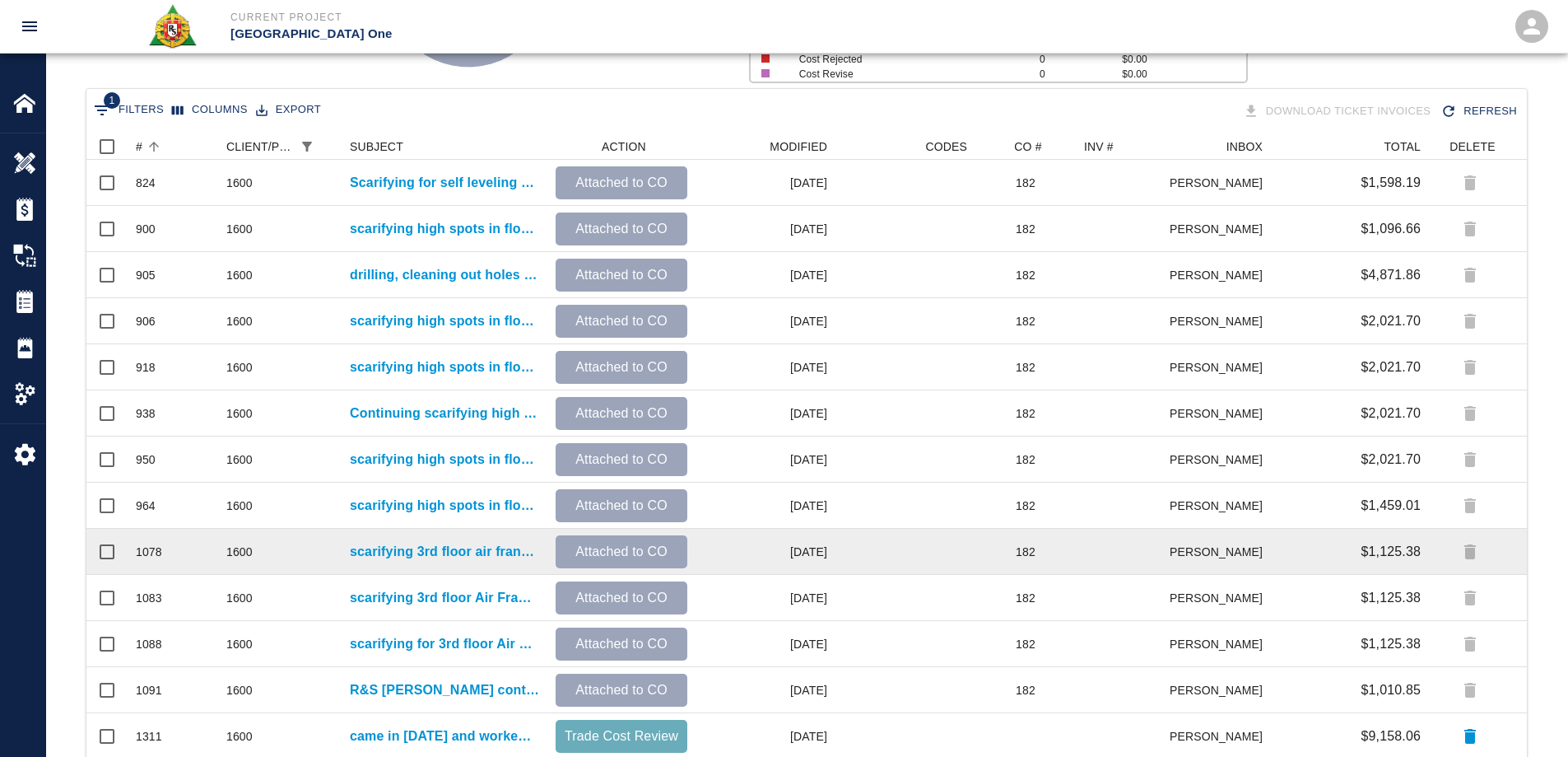
scroll to position [375, 0]
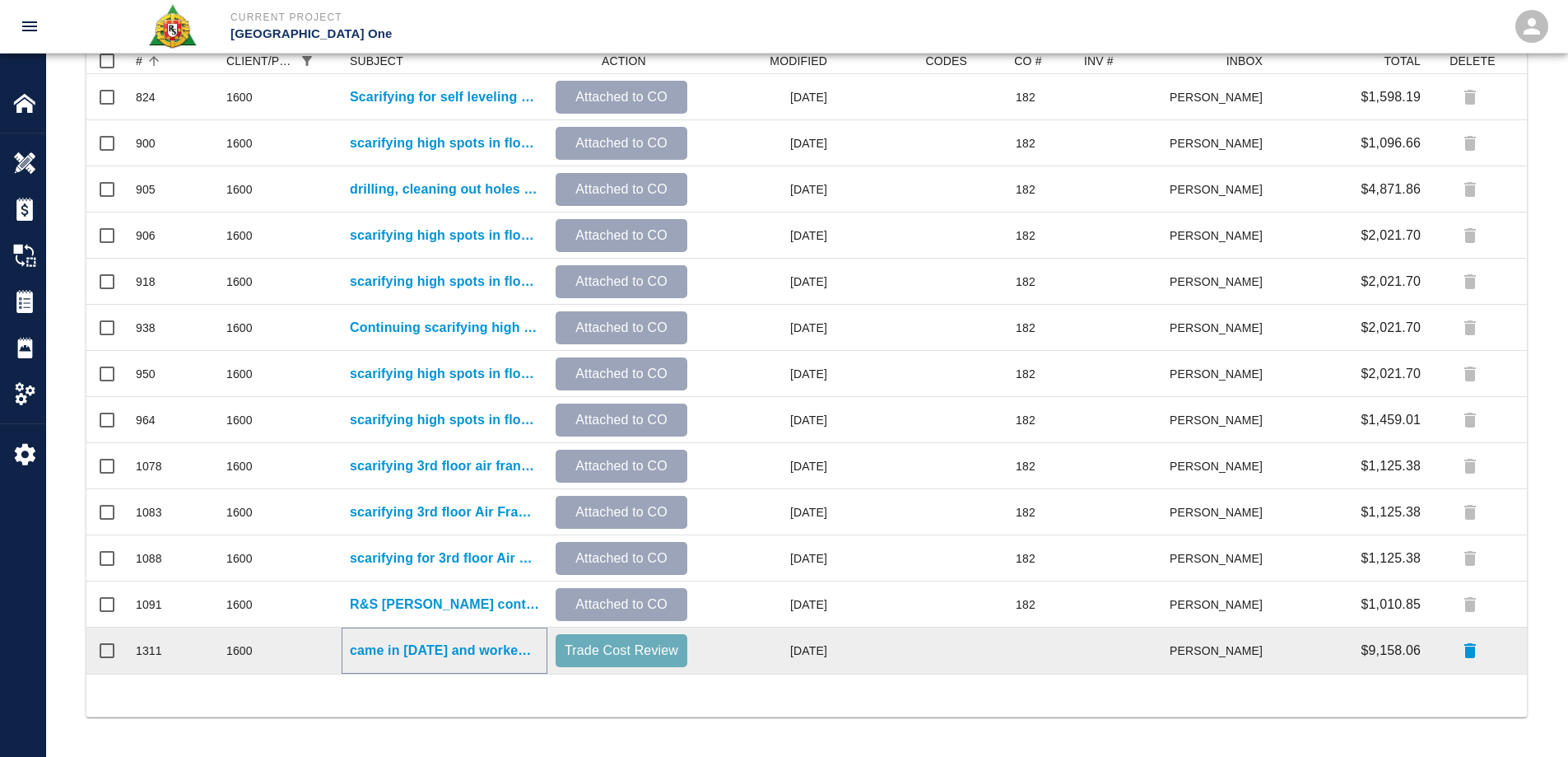
click at [477, 650] on p "came in [DATE] and worked on scarifying floor for 3rd floor [GEOGRAPHIC_DATA]" at bounding box center [444, 650] width 189 height 20
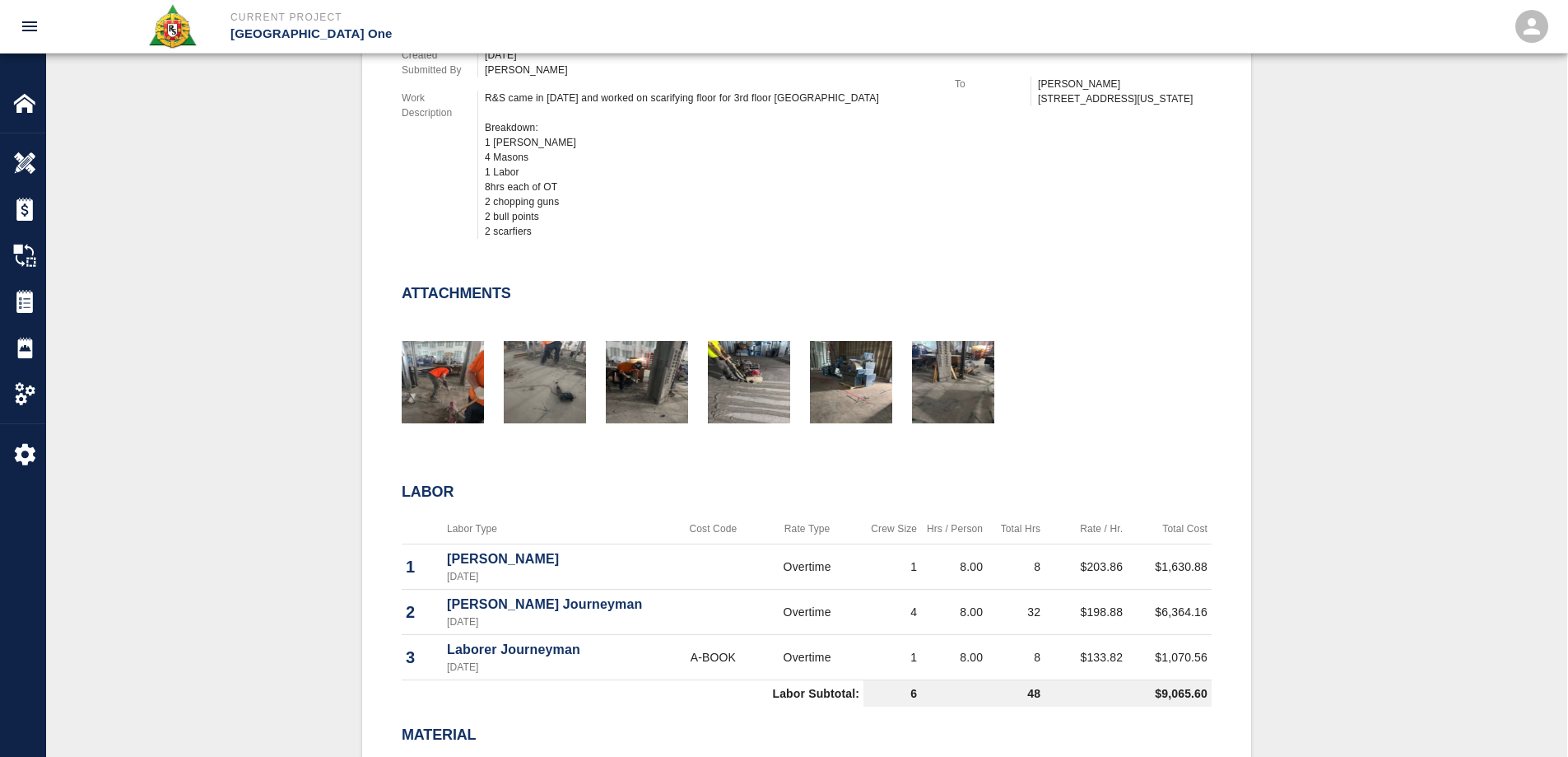
scroll to position [247, 0]
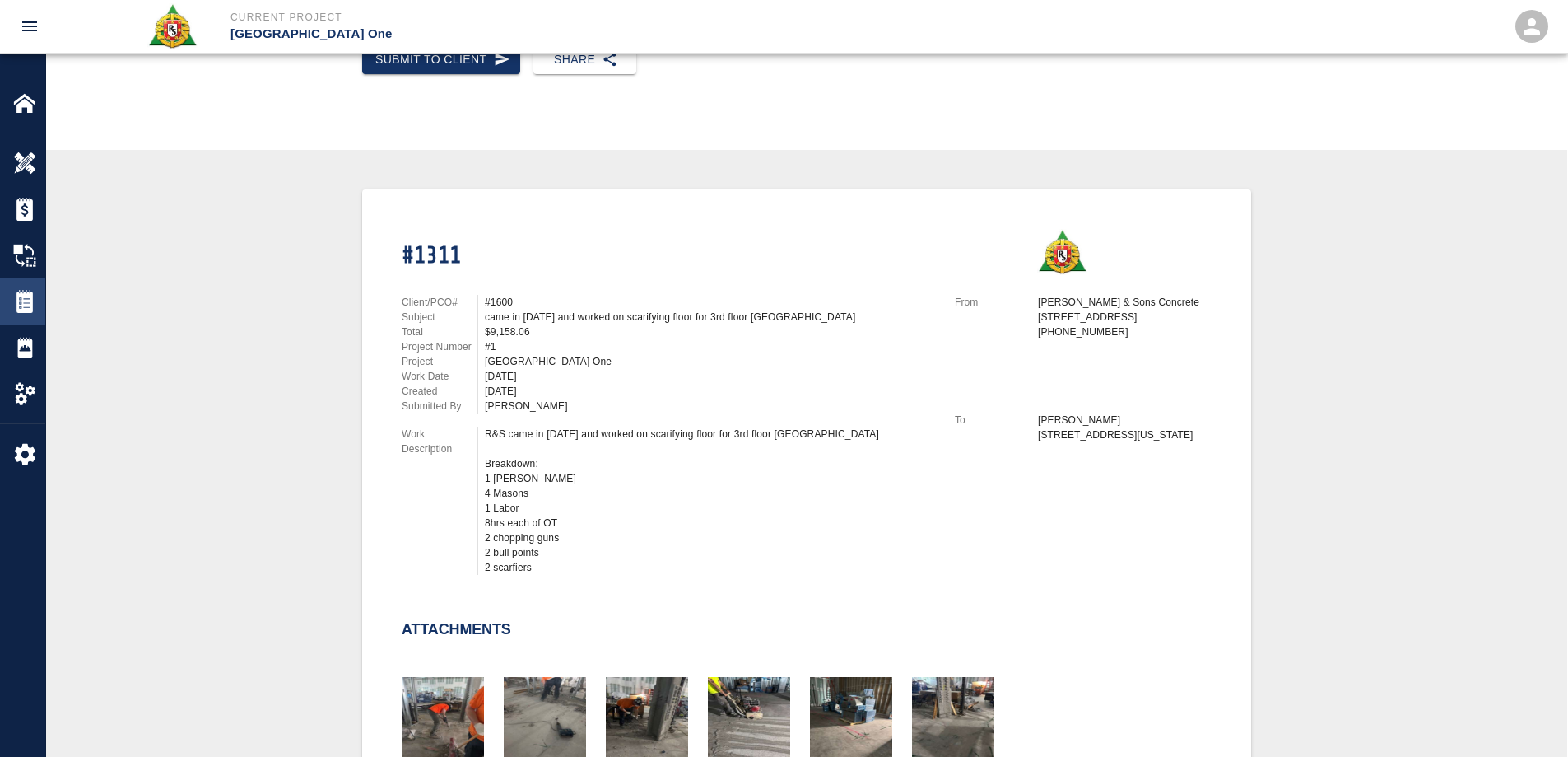
click at [26, 283] on div "Tickets" at bounding box center [22, 301] width 45 height 46
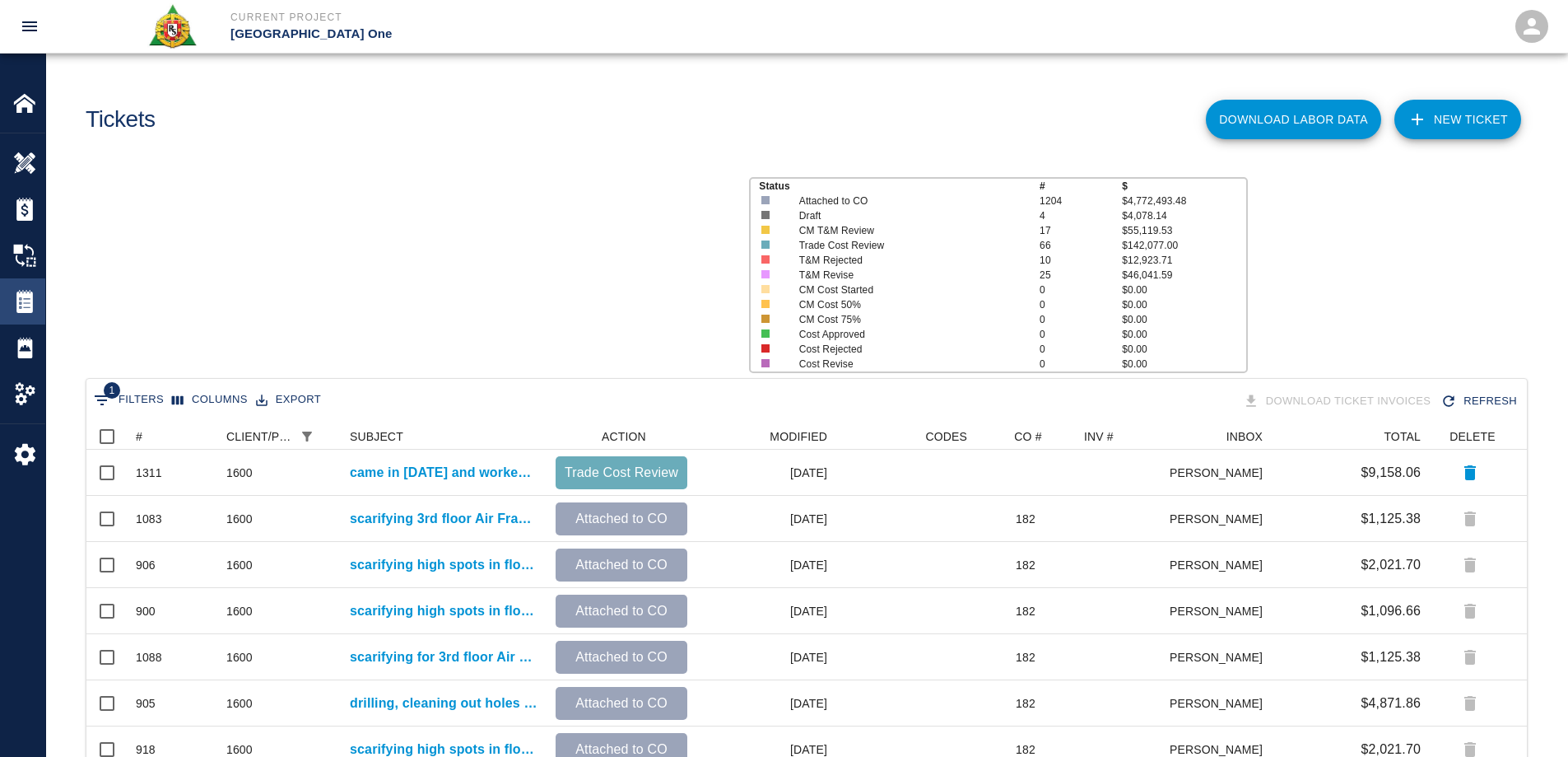
scroll to position [614, 1428]
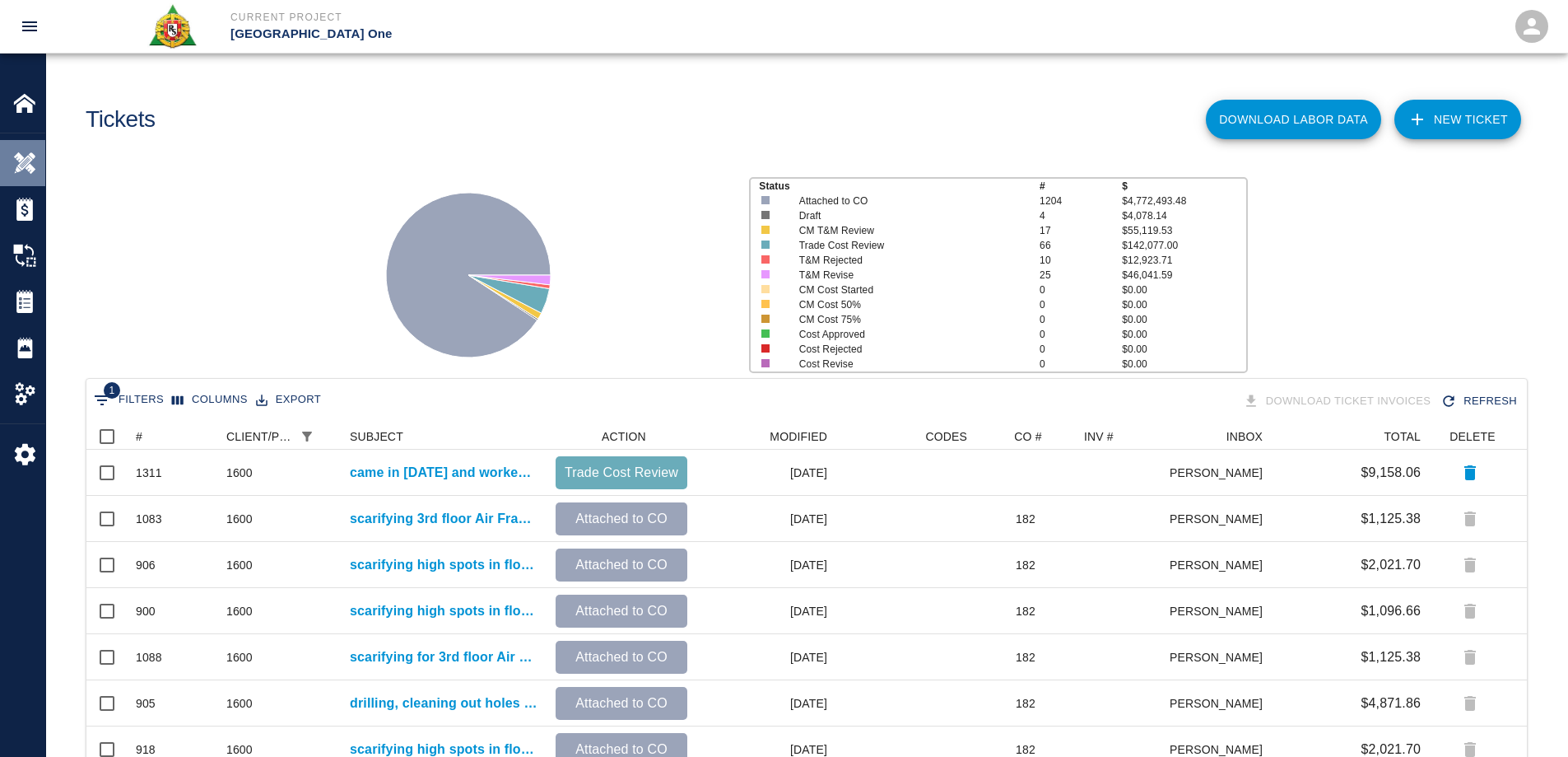
click at [28, 159] on img at bounding box center [24, 163] width 23 height 23
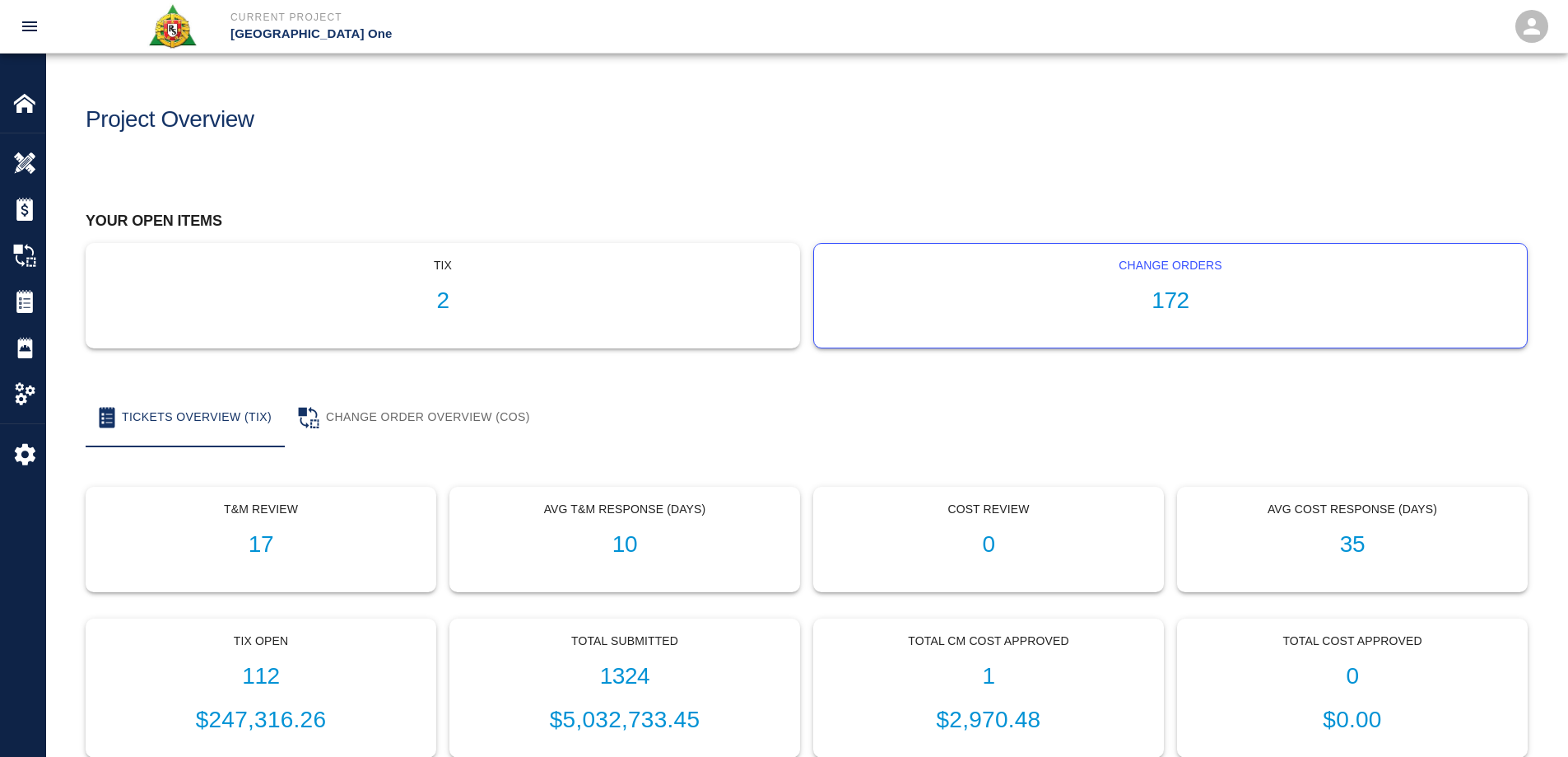
click at [1196, 286] on div "Change Orders 172" at bounding box center [1170, 296] width 712 height 104
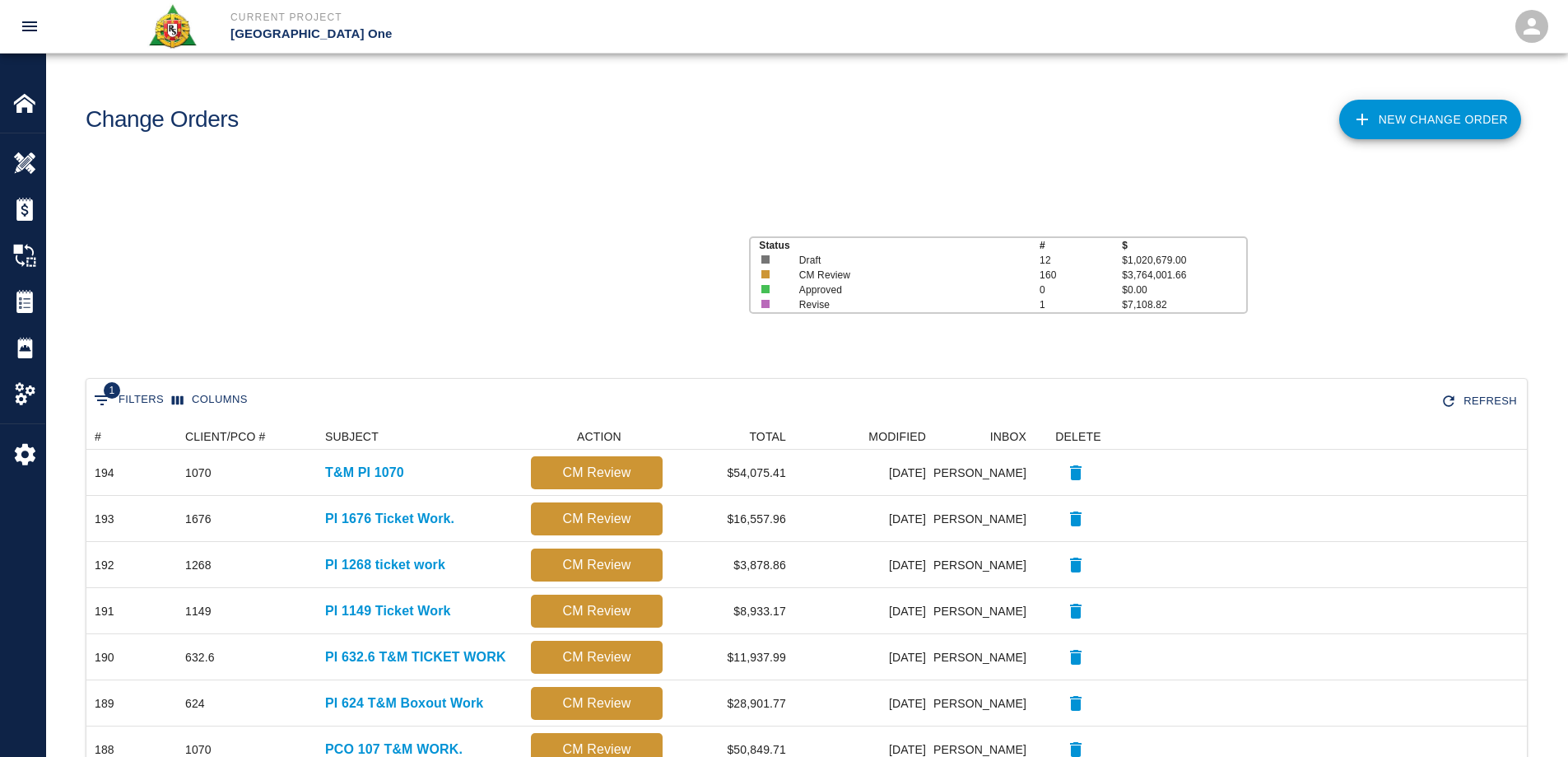
scroll to position [936, 1428]
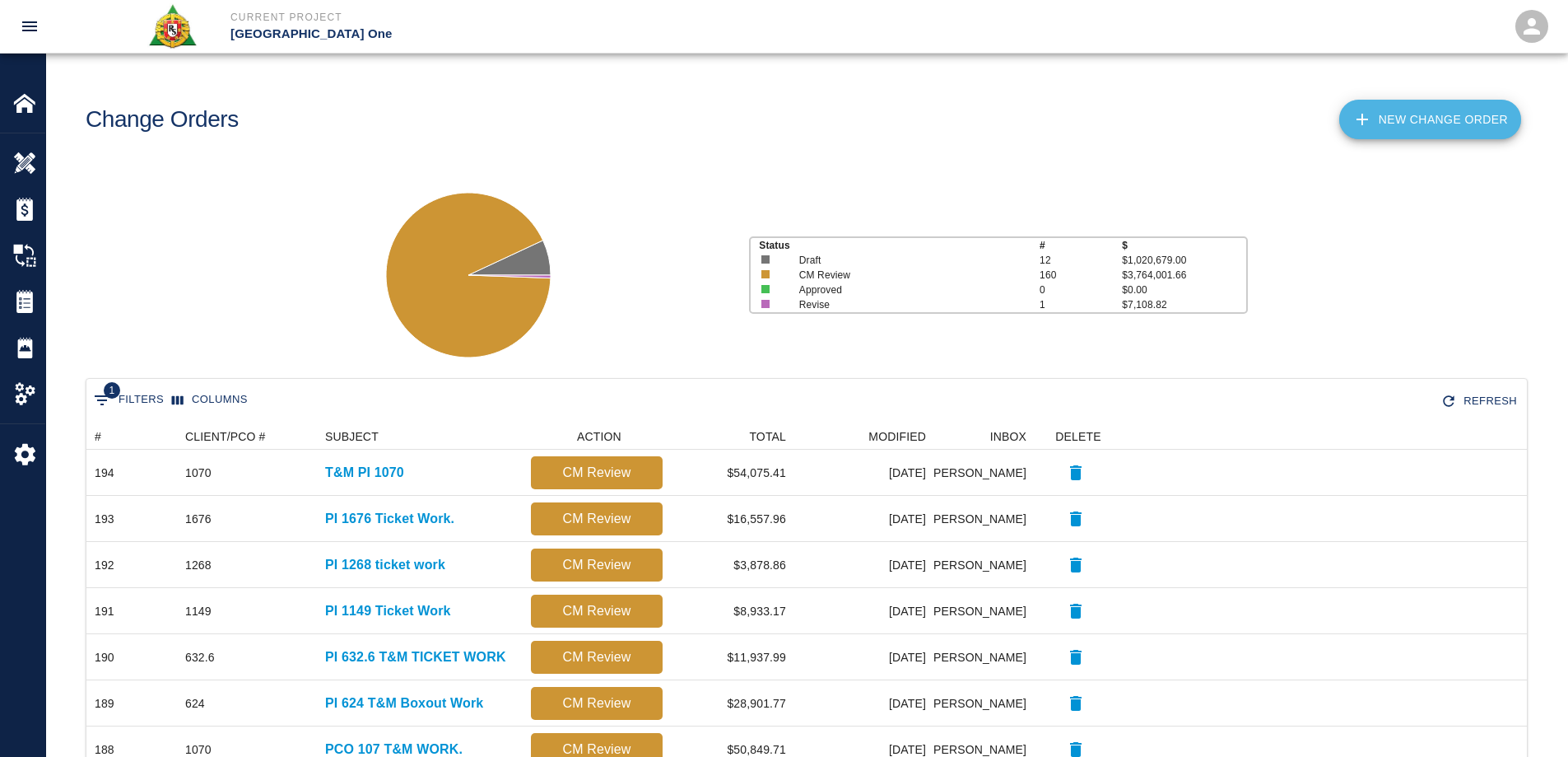
click at [1438, 106] on link "New Change Order" at bounding box center [1429, 119] width 182 height 39
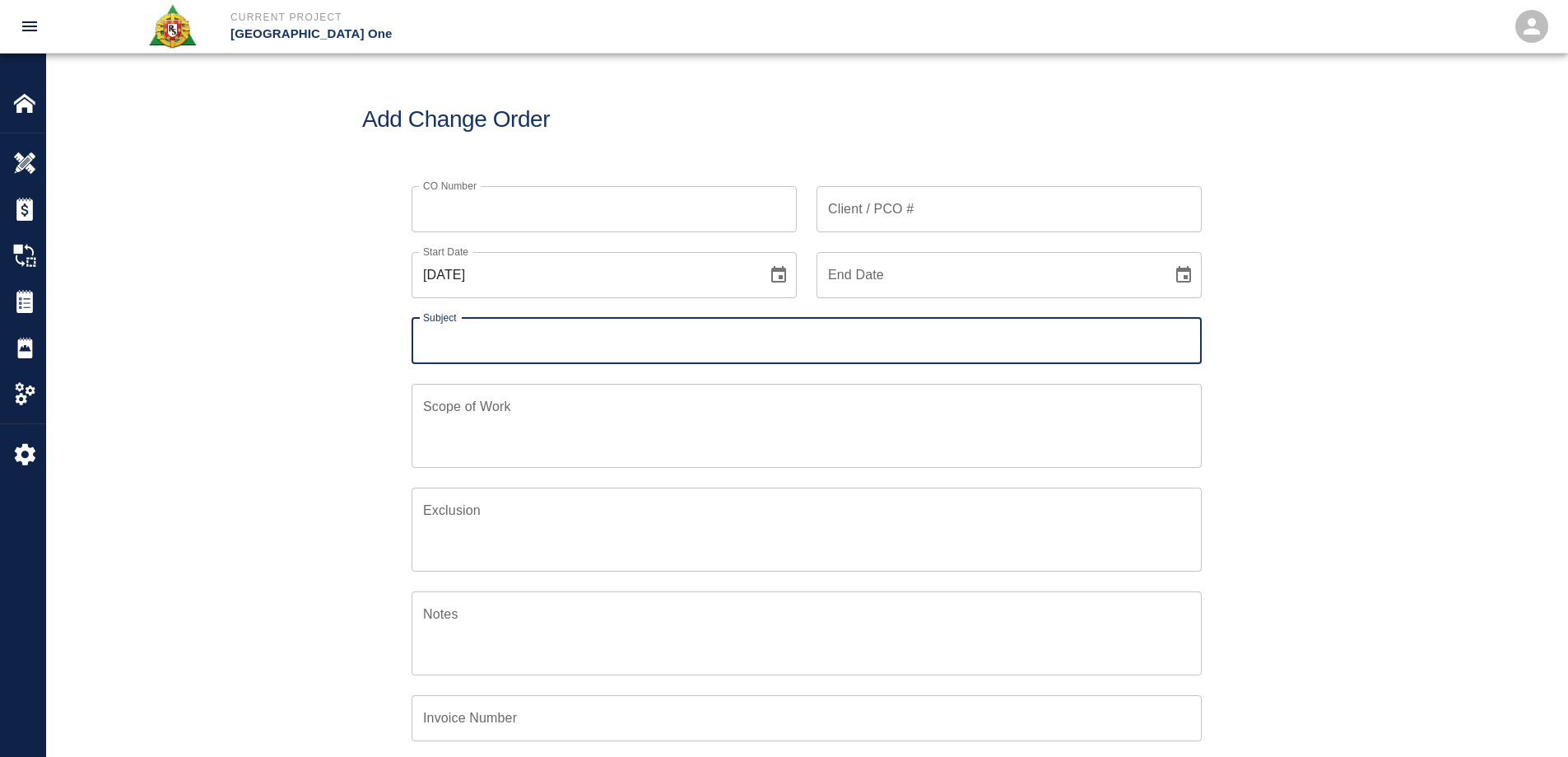
scroll to position [383, 796]
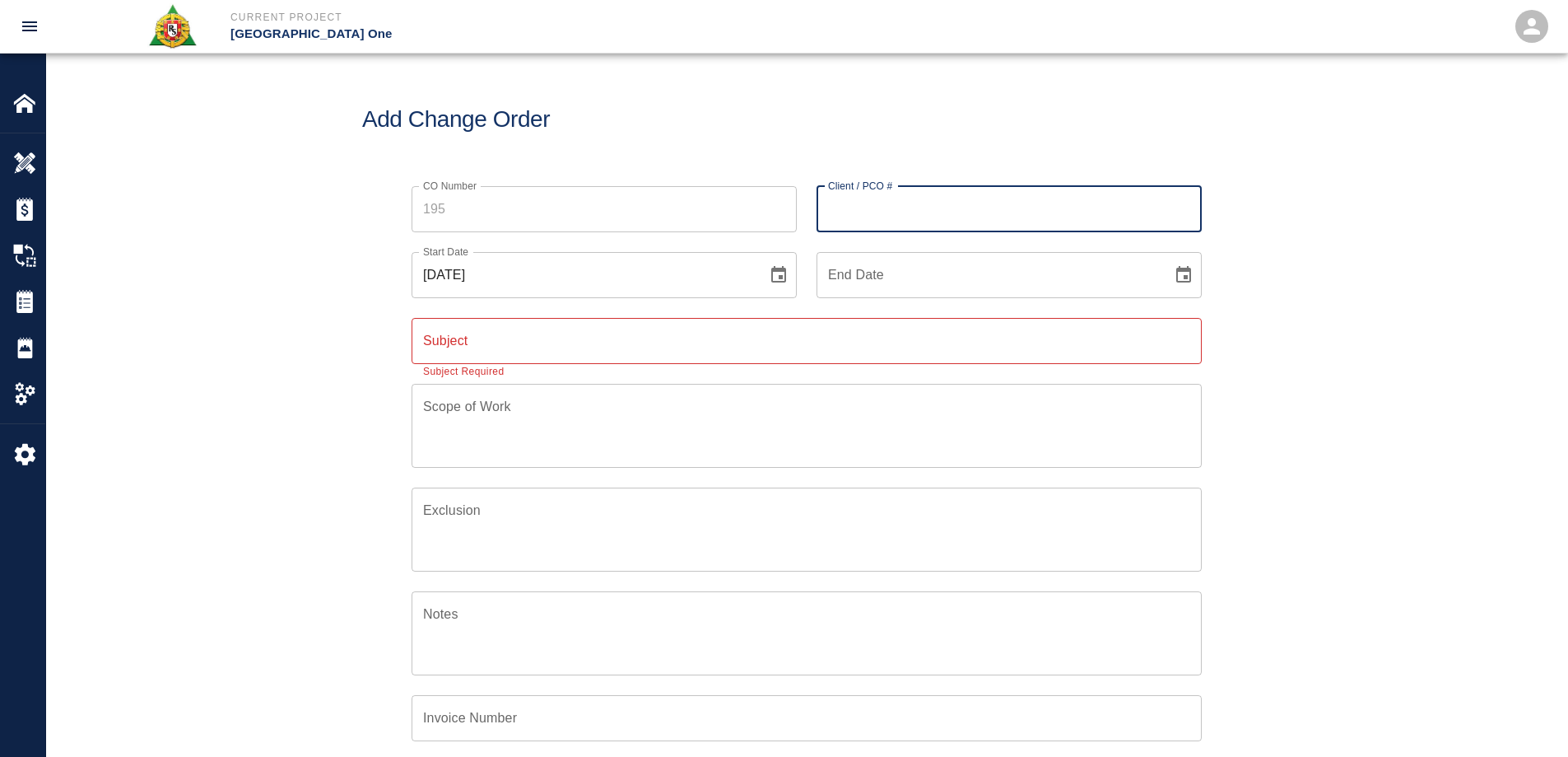
click at [873, 214] on input "Client / PCO #" at bounding box center [1009, 209] width 385 height 46
type input "1600"
click at [1364, 305] on div "CO Number CO Number Client / PCO # 1600 Client / PCO # Start Date [DATE] Start …" at bounding box center [806, 543] width 1521 height 754
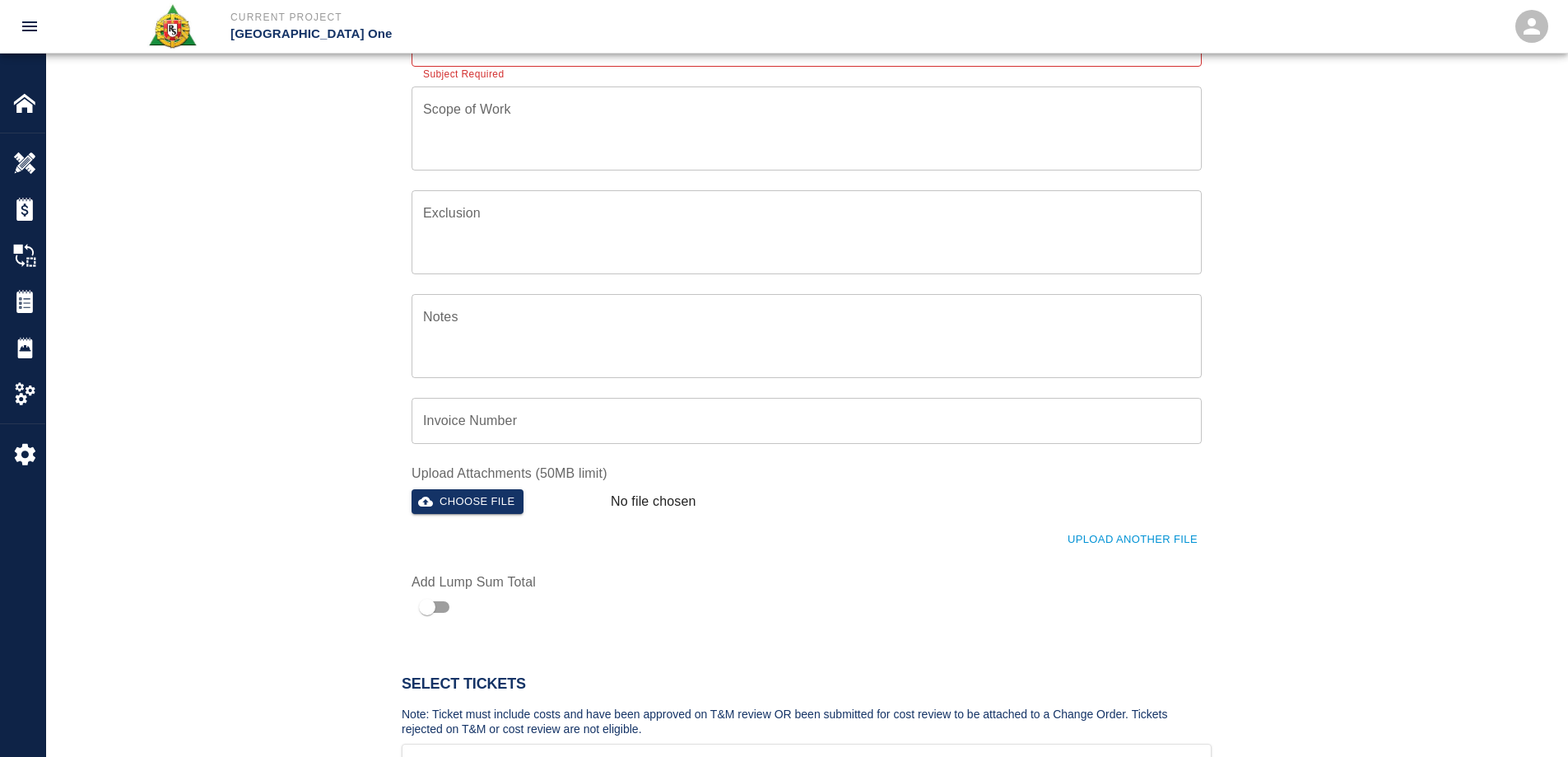
scroll to position [494, 0]
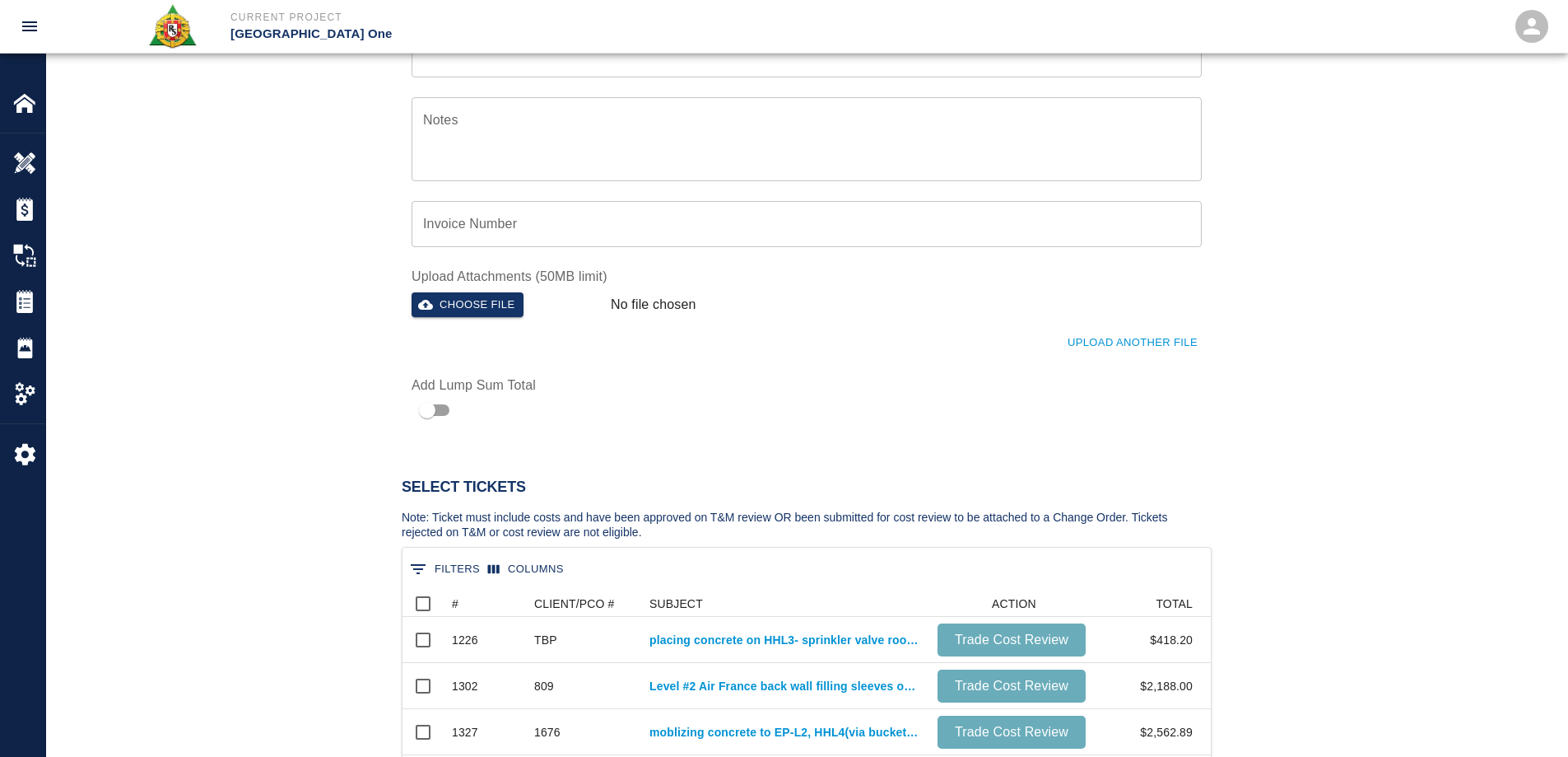
click at [456, 567] on button "0 Filters" at bounding box center [445, 569] width 78 height 26
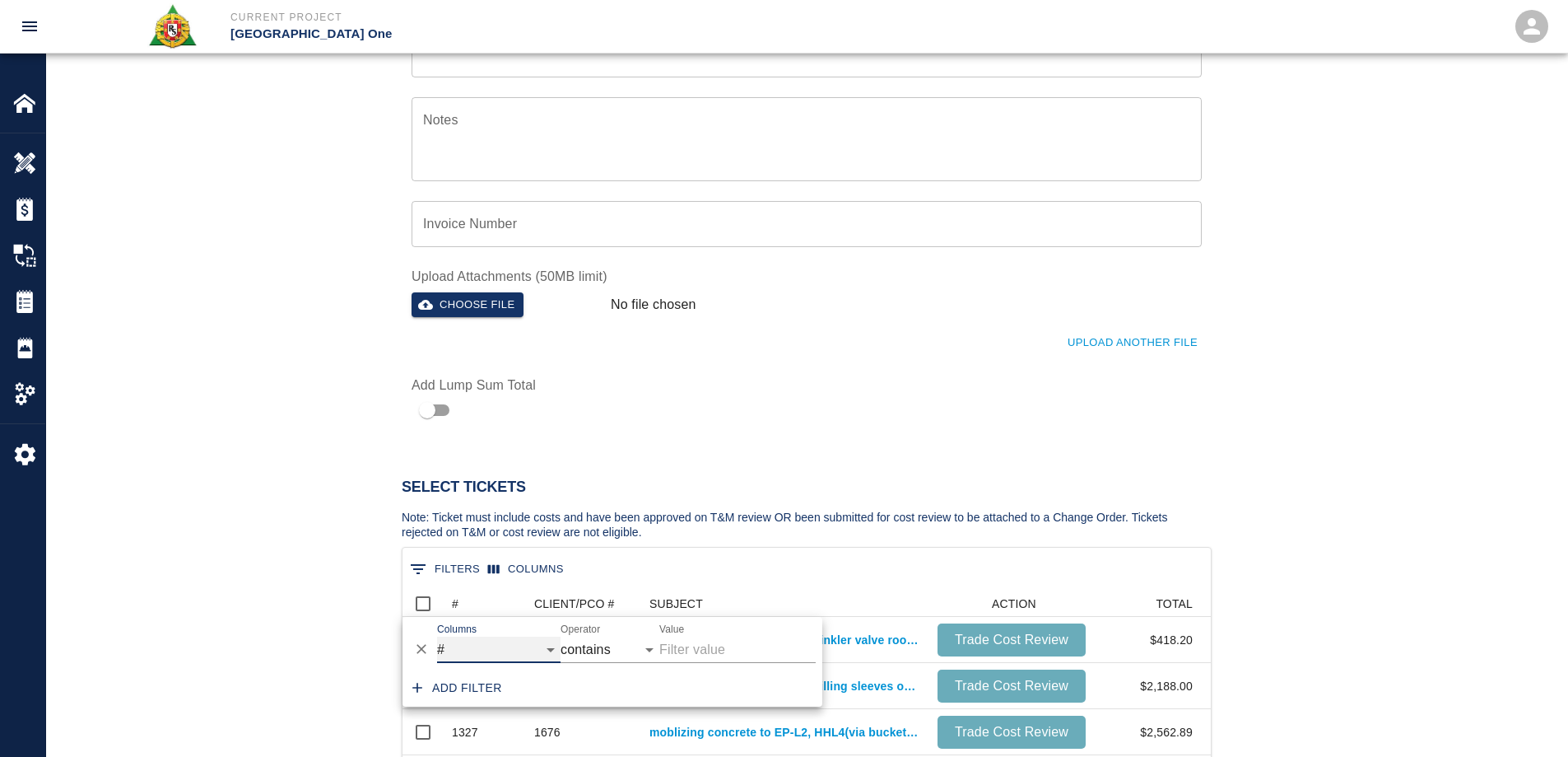
click at [470, 643] on select "# CLIENT/PCO # SUBJECT ACTION TOTAL" at bounding box center [499, 650] width 124 height 26
select select "pco_number"
click at [437, 637] on select "# CLIENT/PCO # SUBJECT ACTION TOTAL" at bounding box center [499, 650] width 124 height 26
click at [702, 642] on input "Value" at bounding box center [737, 650] width 156 height 26
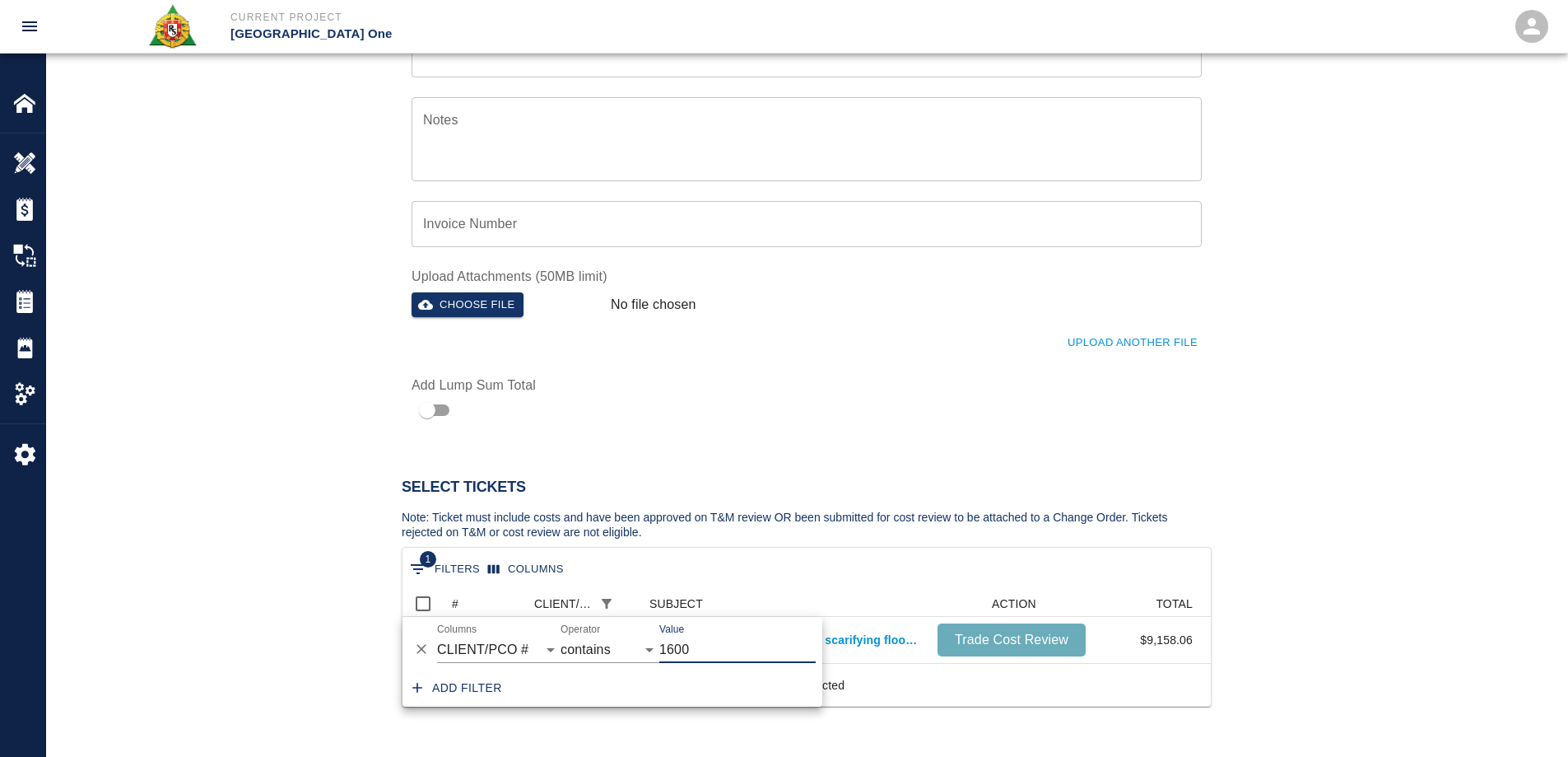
scroll to position [61, 796]
type input "1600"
click at [821, 471] on div "Select Tickets Note: Ticket must include costs and have been approved on T&M re…" at bounding box center [806, 506] width 810 height 82
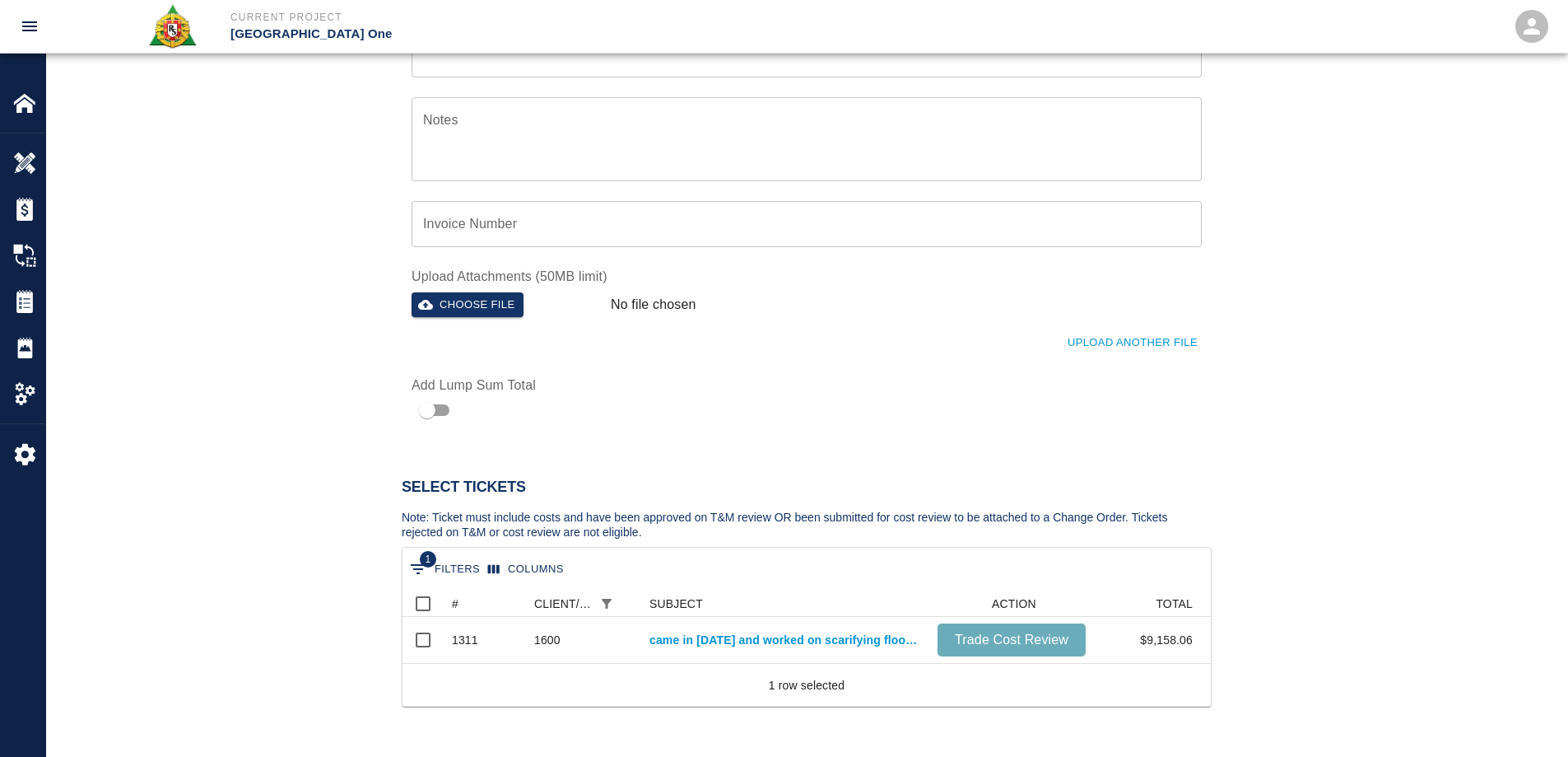
click at [246, 500] on div "Select Tickets Note: Ticket must include costs and have been approved on T&M re…" at bounding box center [806, 586] width 1521 height 321
click at [33, 315] on div "Tickets" at bounding box center [22, 301] width 45 height 46
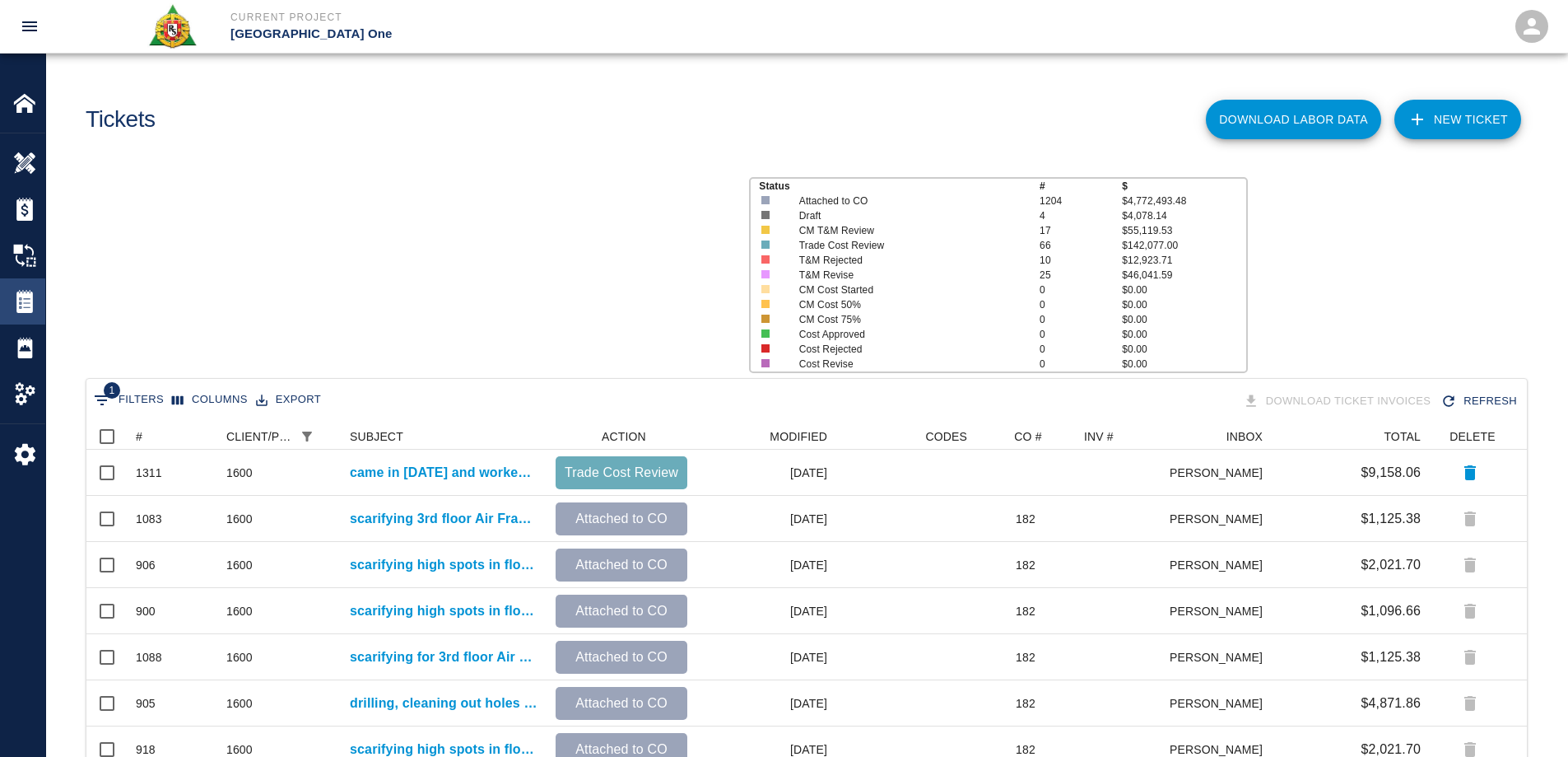
scroll to position [614, 1428]
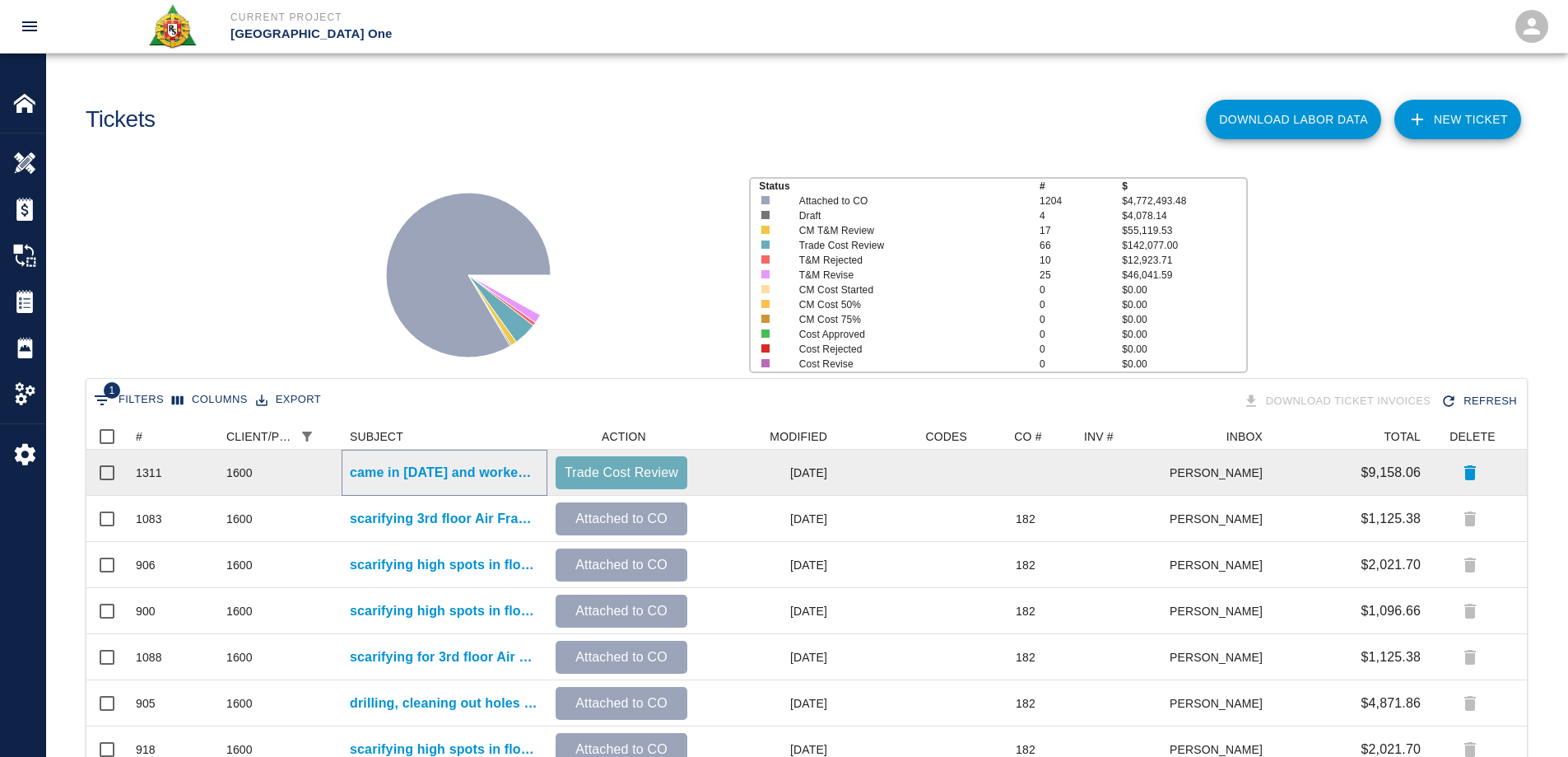
click at [452, 473] on p "came in [DATE] and worked on scarifying floor for 3rd floor [GEOGRAPHIC_DATA]" at bounding box center [444, 472] width 189 height 20
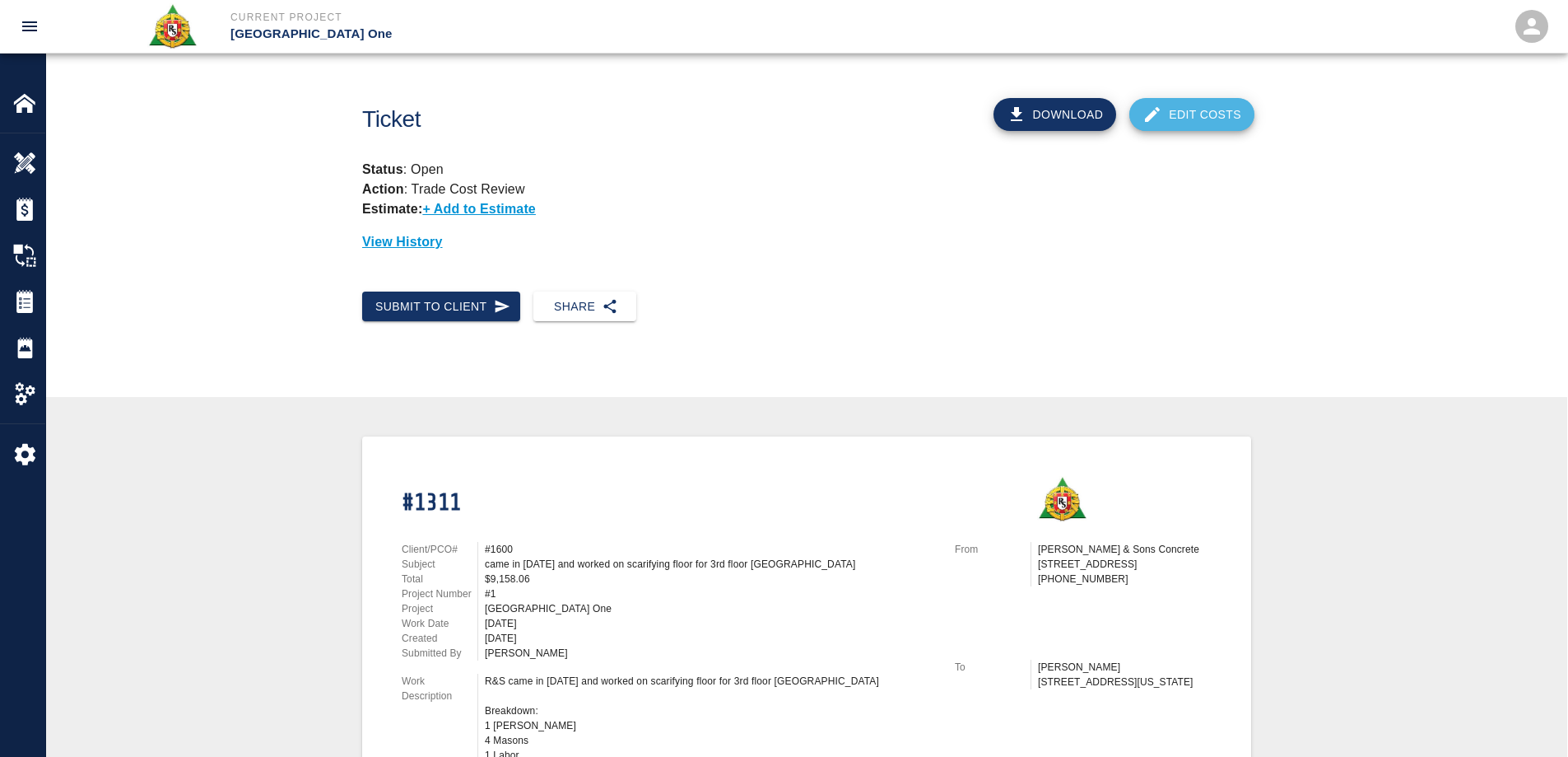
click at [1164, 123] on link "Edit Costs" at bounding box center [1191, 114] width 125 height 33
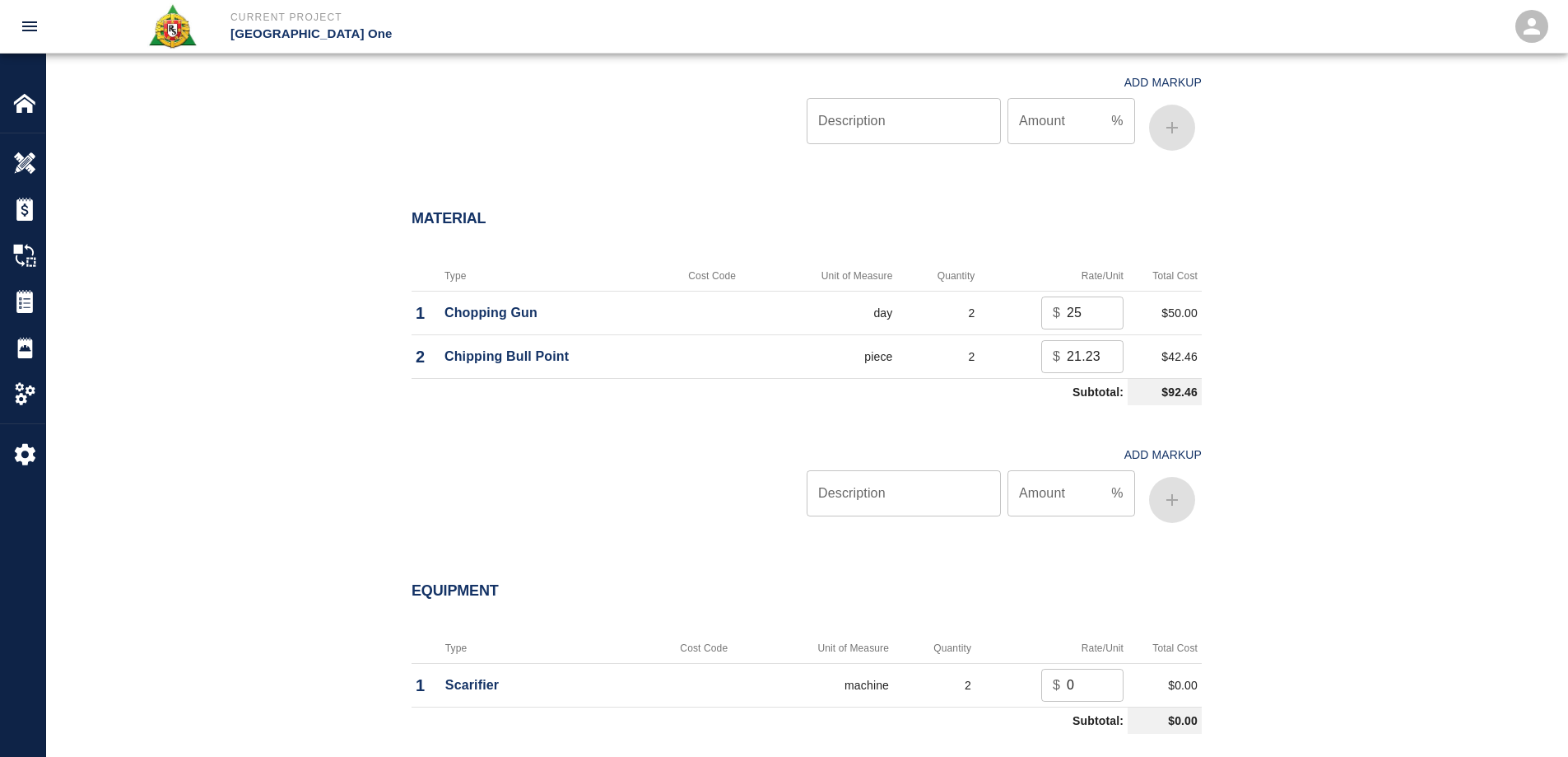
scroll to position [1482, 0]
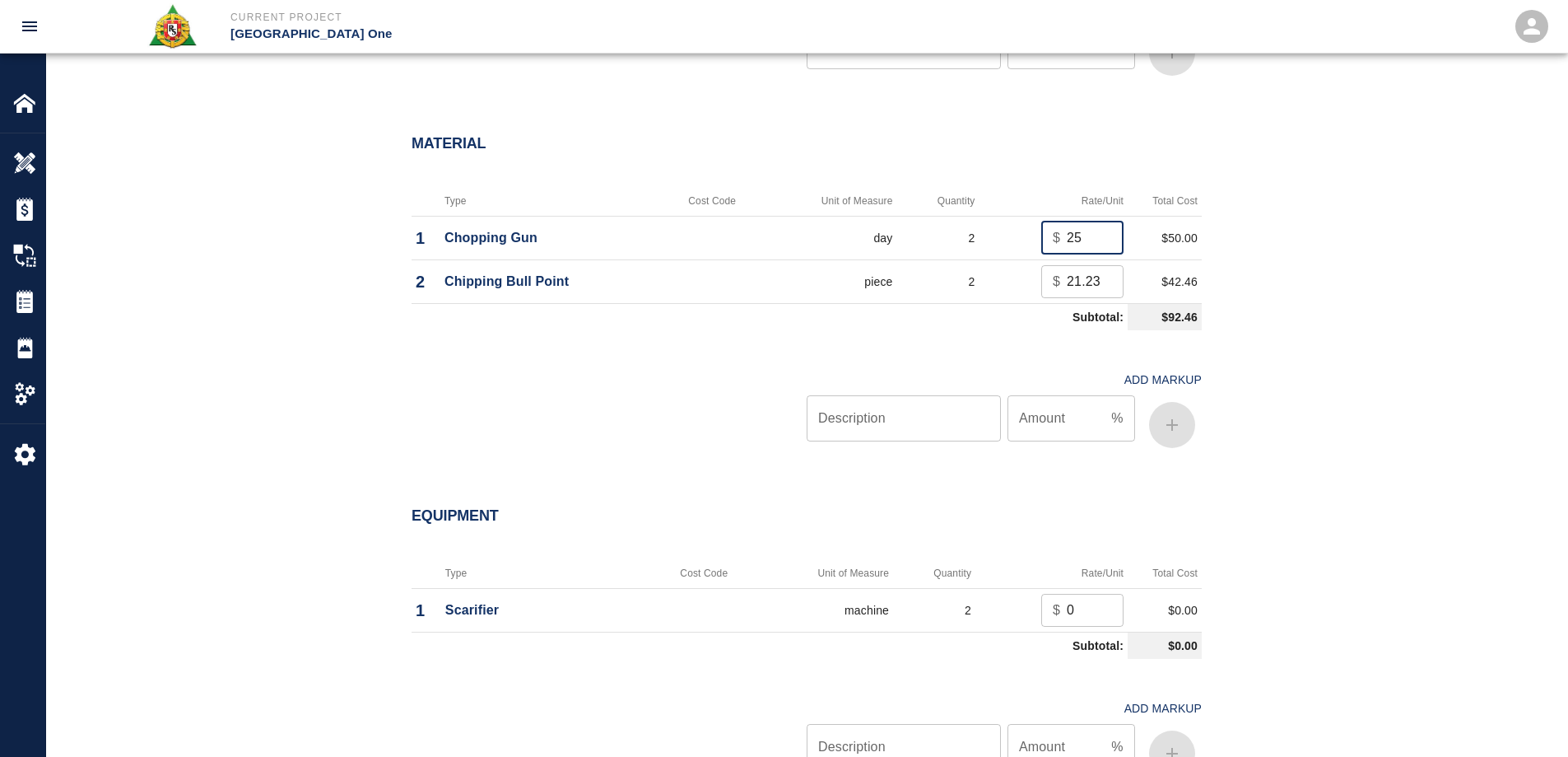
drag, startPoint x: 1094, startPoint y: 229, endPoint x: 972, endPoint y: 252, distance: 124.1
click at [972, 252] on tr "1 Chopping Gun day 2 $ 25 ​ $50.00" at bounding box center [806, 237] width 790 height 43
type input "0"
click at [891, 419] on input "Description" at bounding box center [903, 419] width 194 height 46
type input "oh/p"
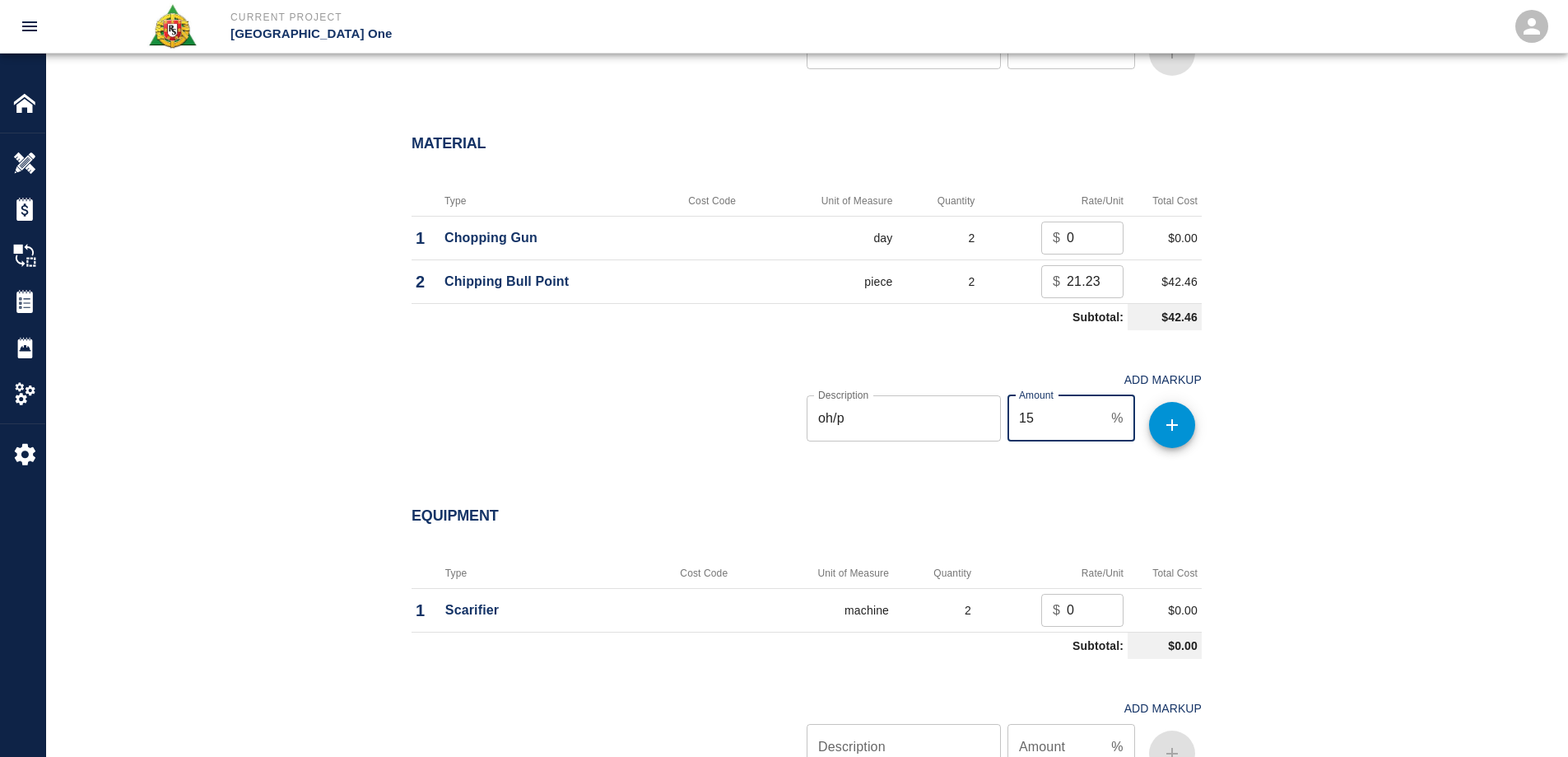
type input "15"
click at [1176, 426] on icon "button" at bounding box center [1172, 425] width 20 height 20
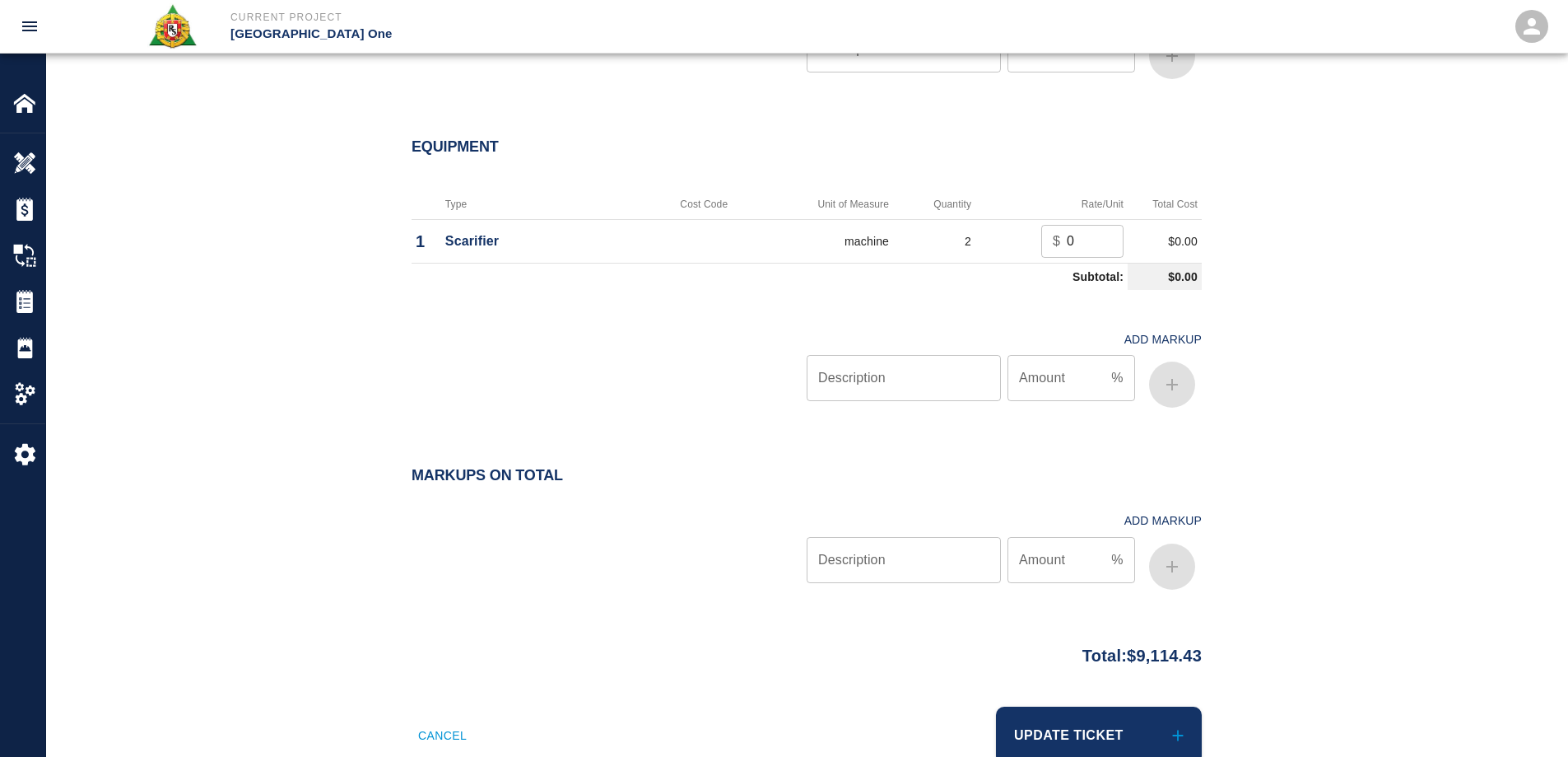
scroll to position [1976, 0]
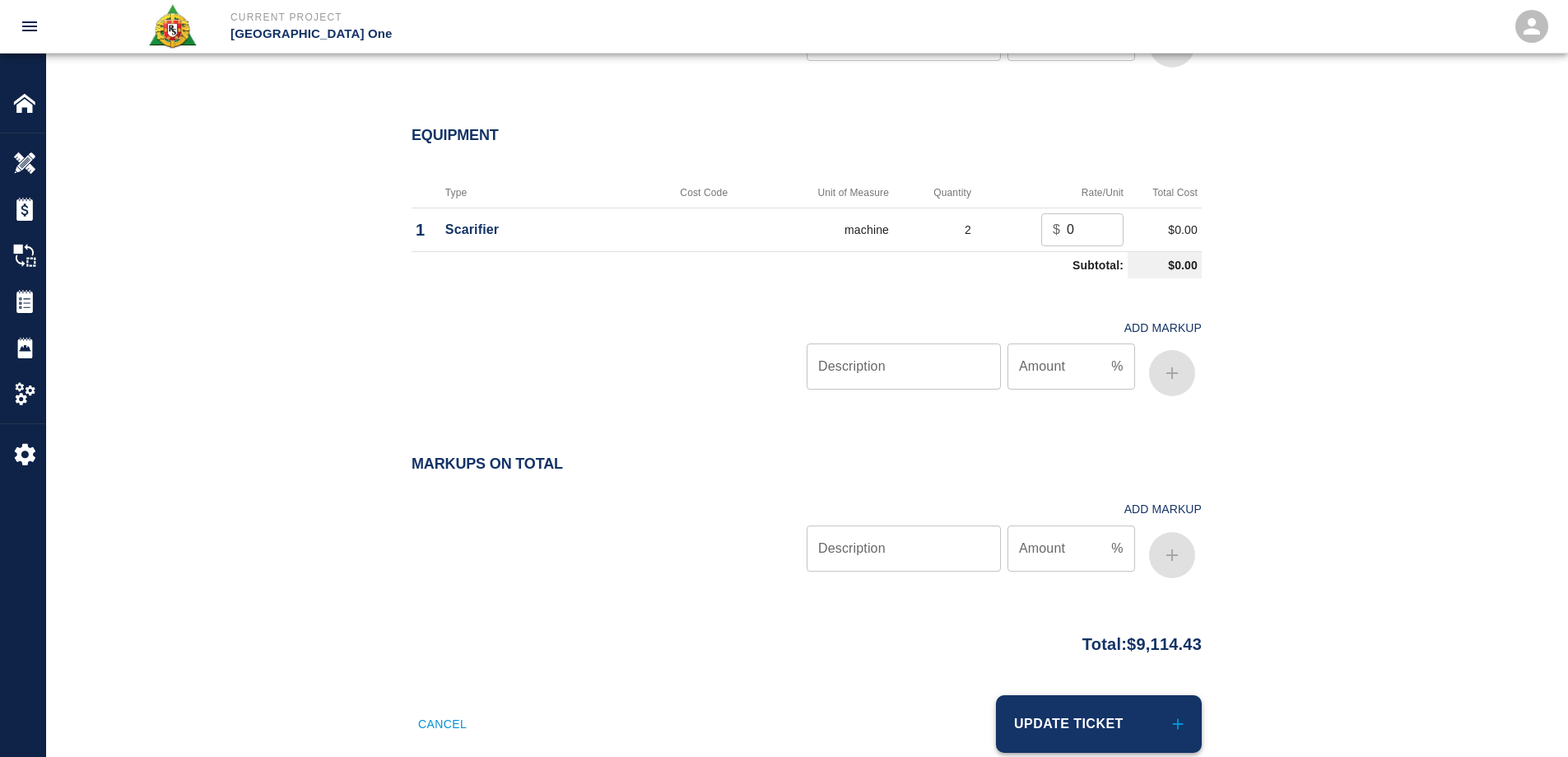
click at [1095, 725] on button "Update Ticket" at bounding box center [1098, 724] width 205 height 58
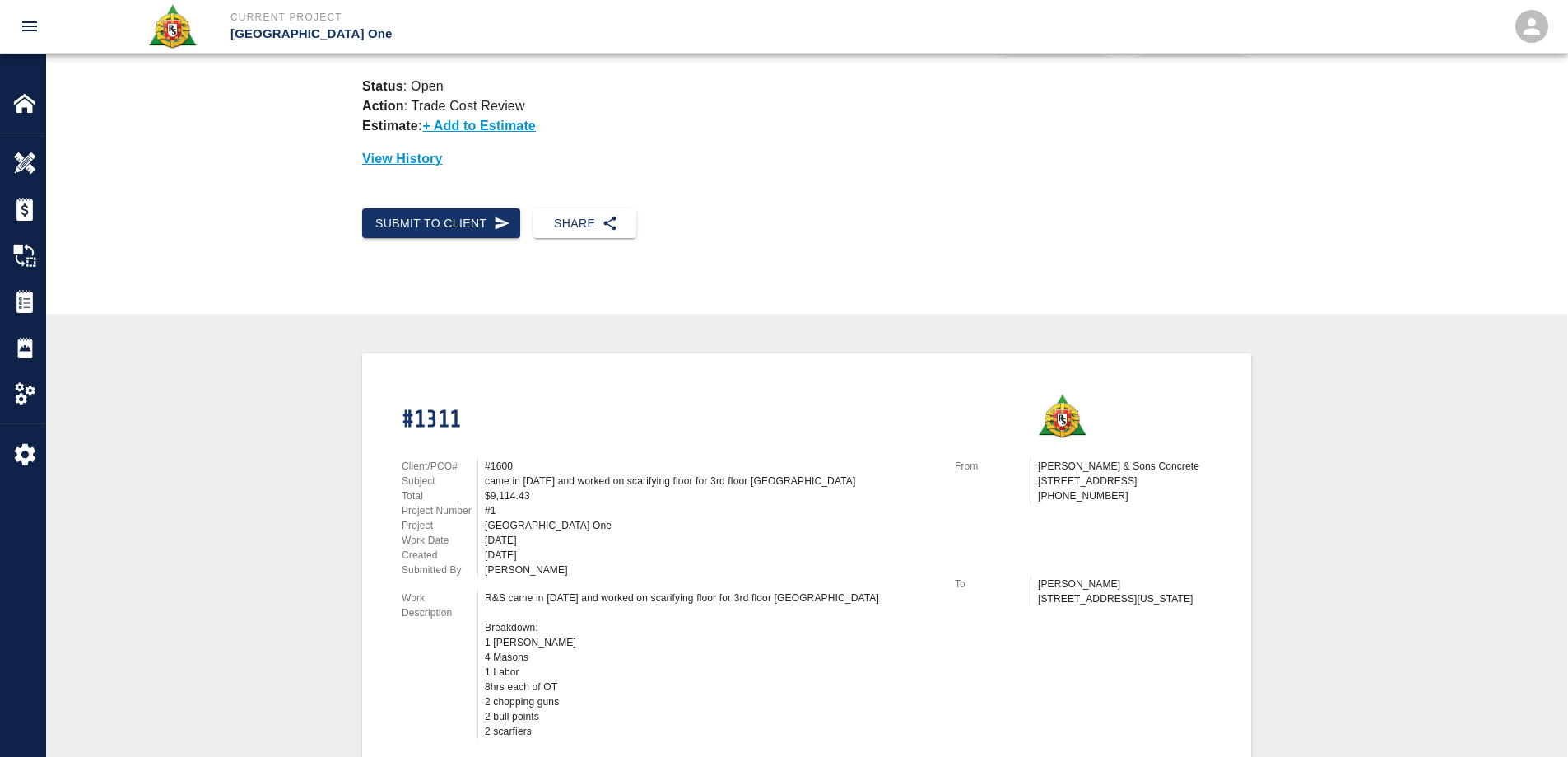
scroll to position [83, 0]
click at [24, 173] on img at bounding box center [24, 163] width 23 height 23
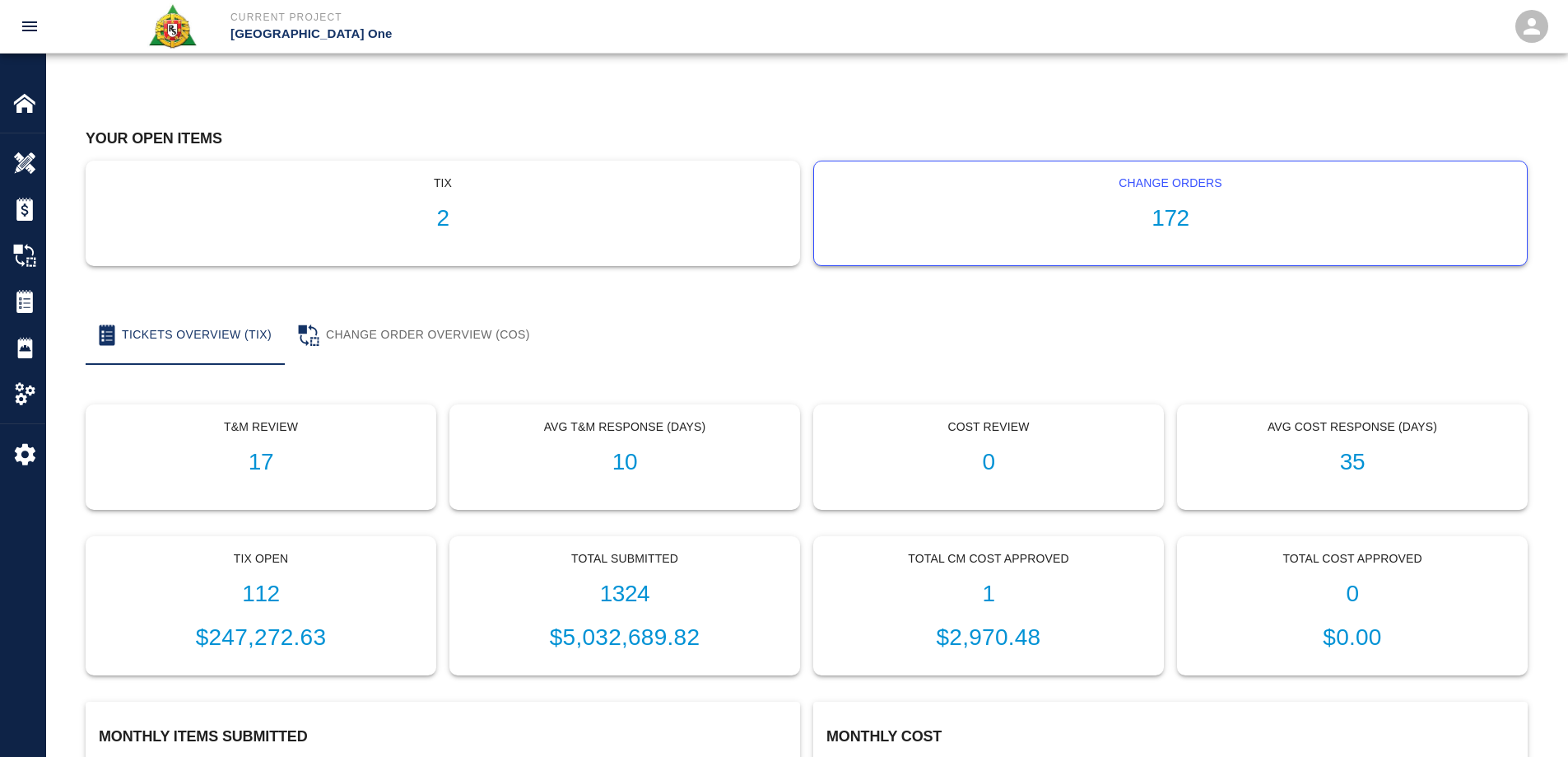
click at [1175, 207] on h1 "172" at bounding box center [1170, 218] width 686 height 27
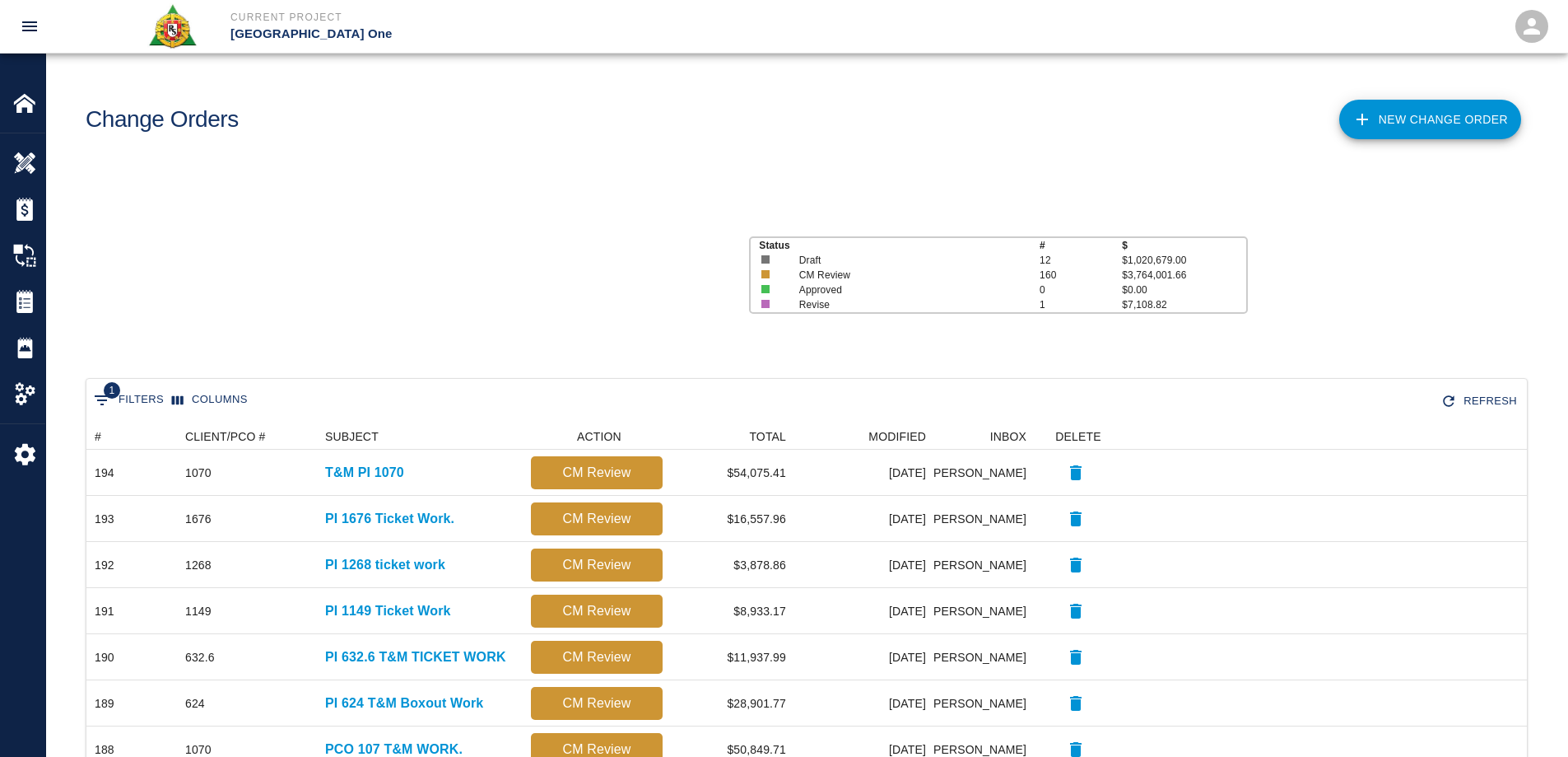
scroll to position [936, 1428]
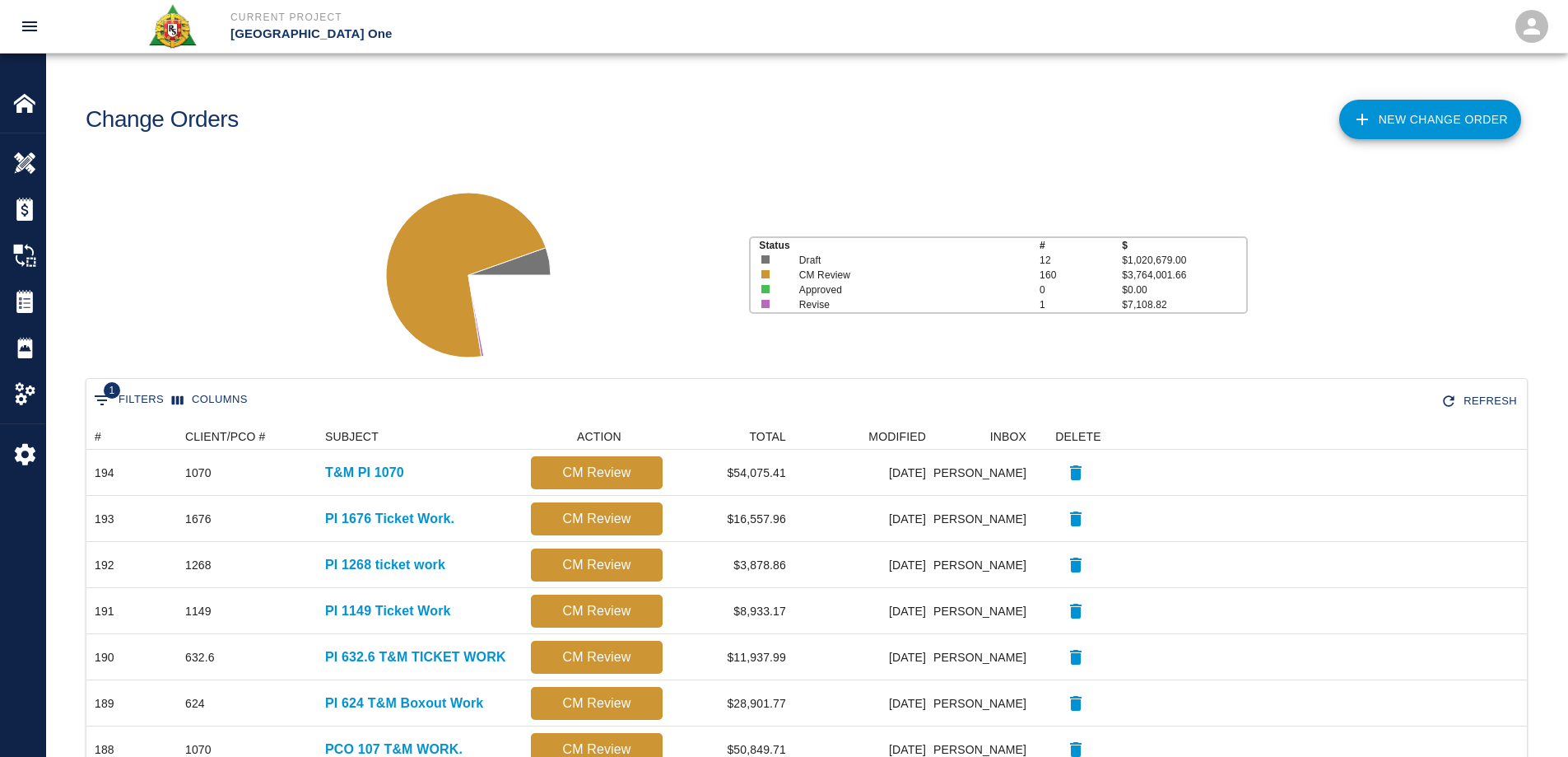
click at [1407, 129] on link "New Change Order" at bounding box center [1429, 119] width 182 height 39
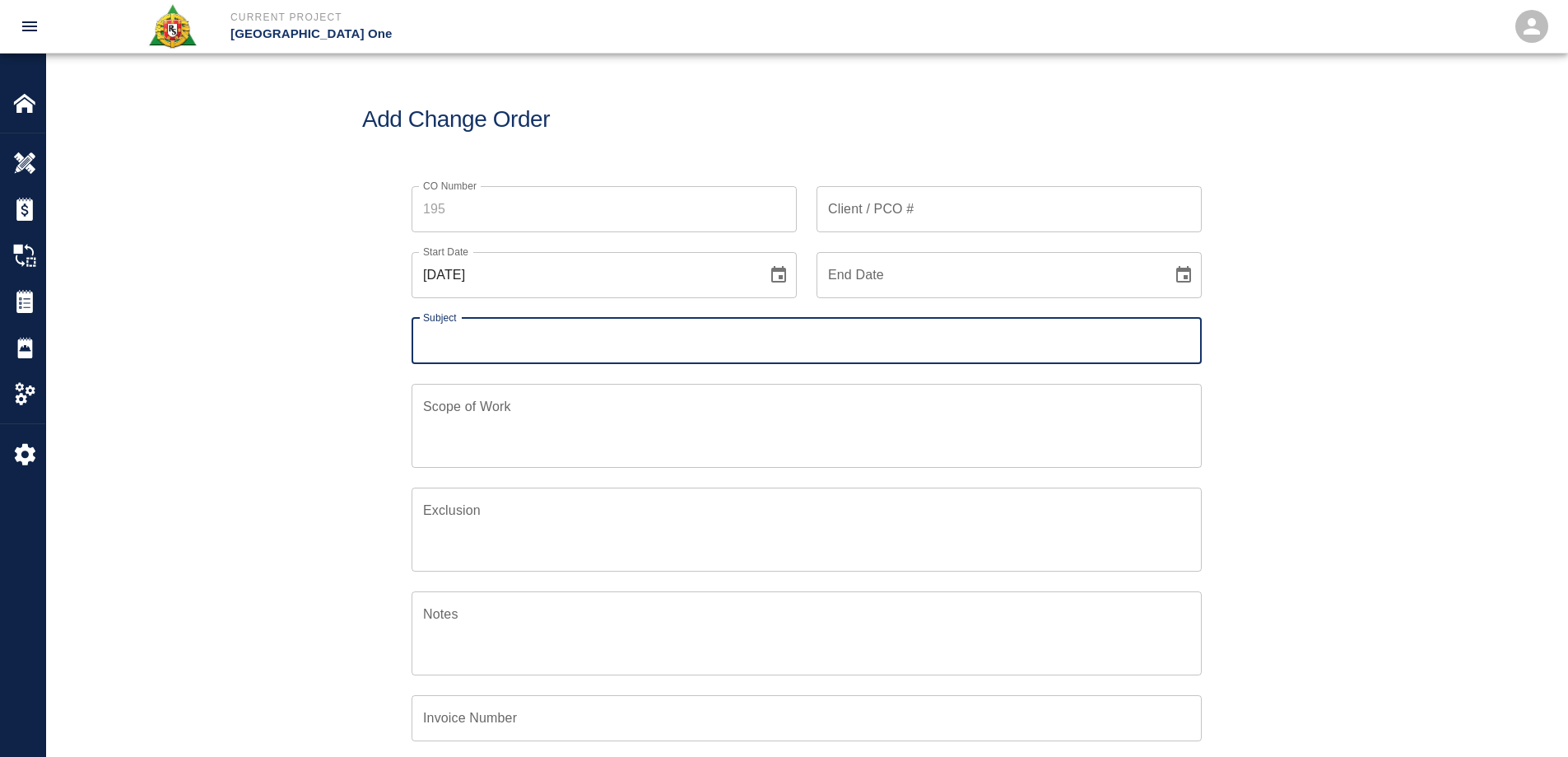
scroll to position [383, 796]
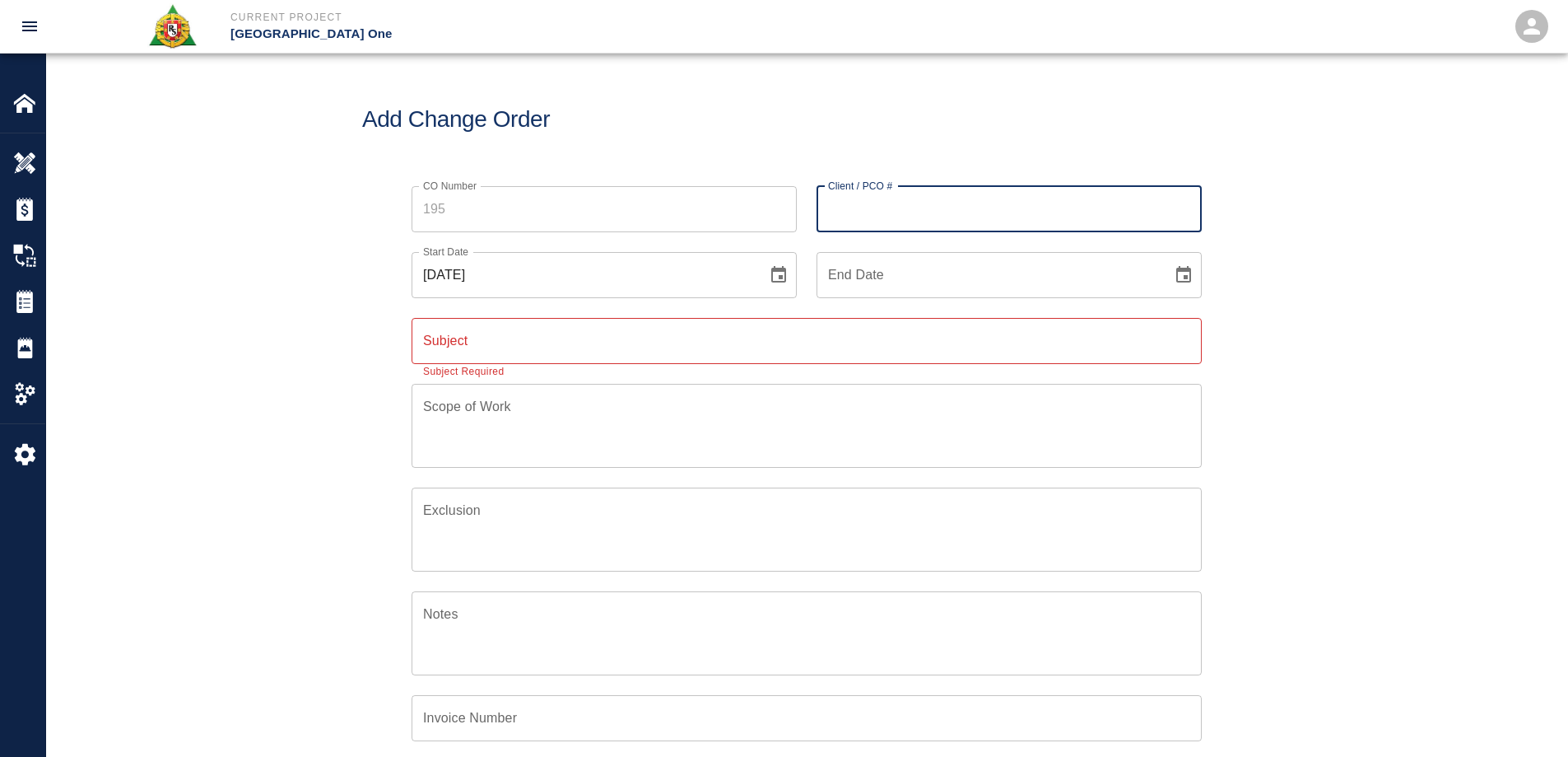
click at [930, 215] on input "Client / PCO #" at bounding box center [1009, 209] width 385 height 46
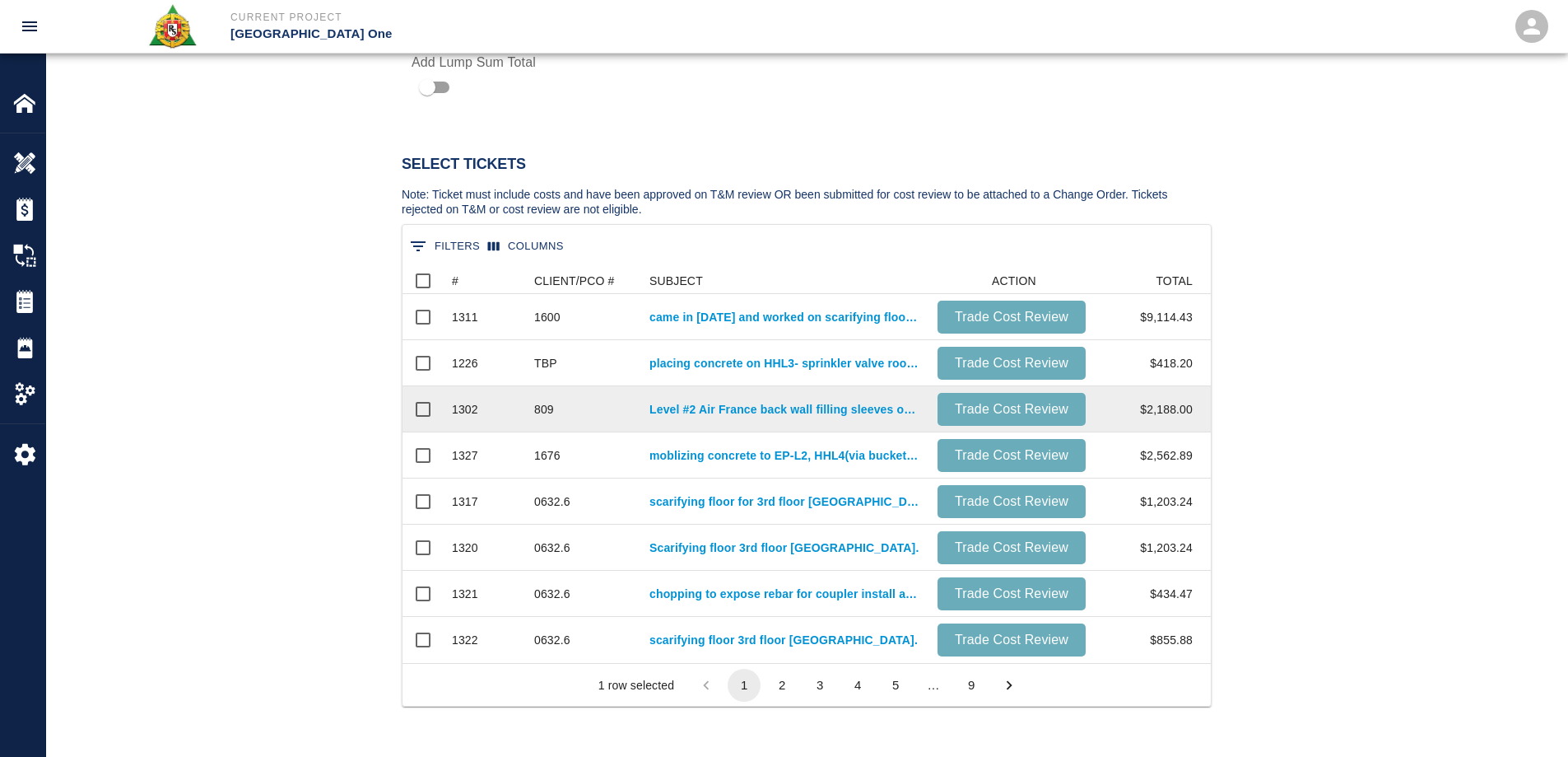
scroll to position [823, 0]
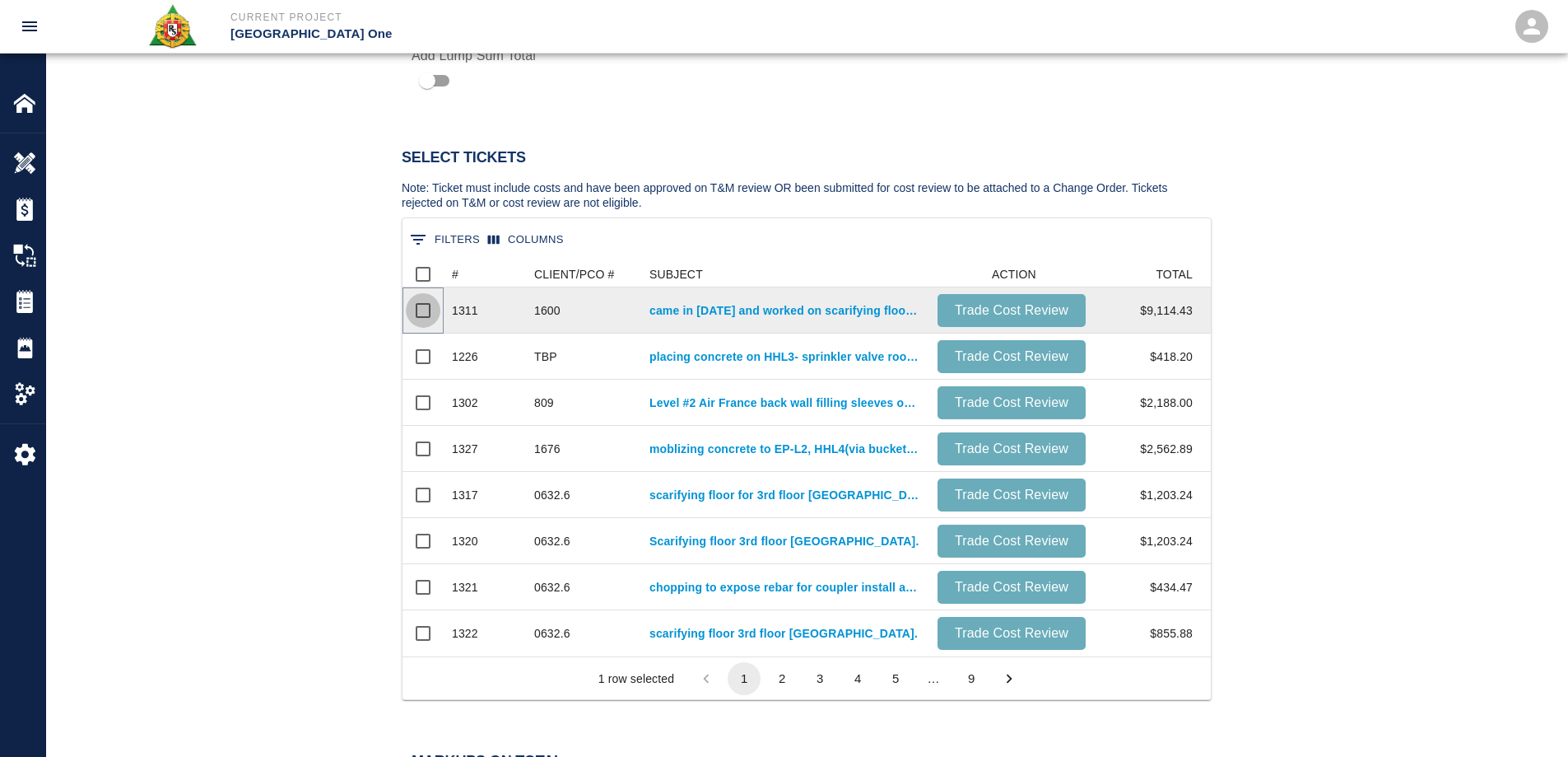
click at [423, 309] on input "Select row" at bounding box center [423, 310] width 35 height 35
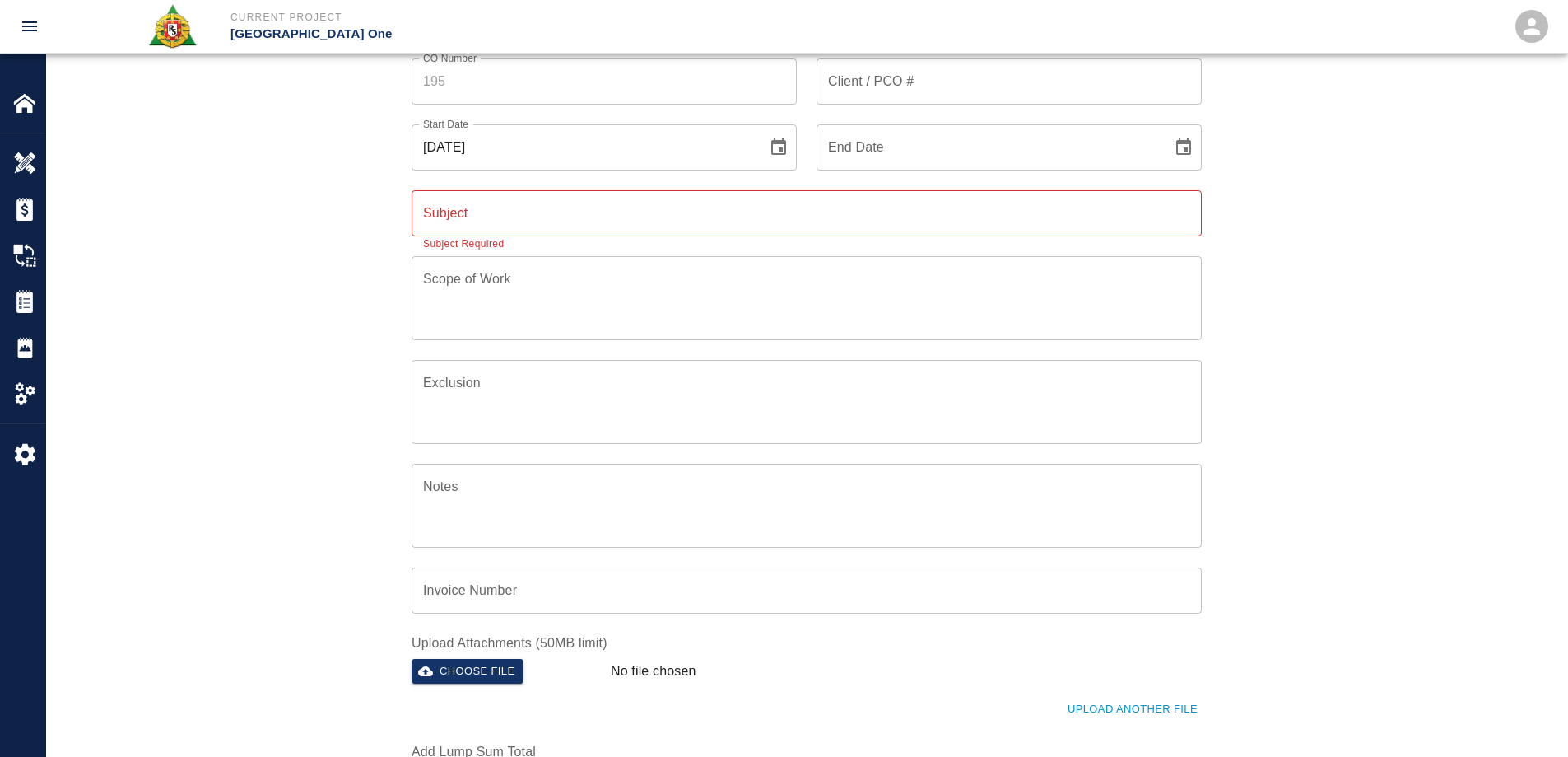
scroll to position [0, 0]
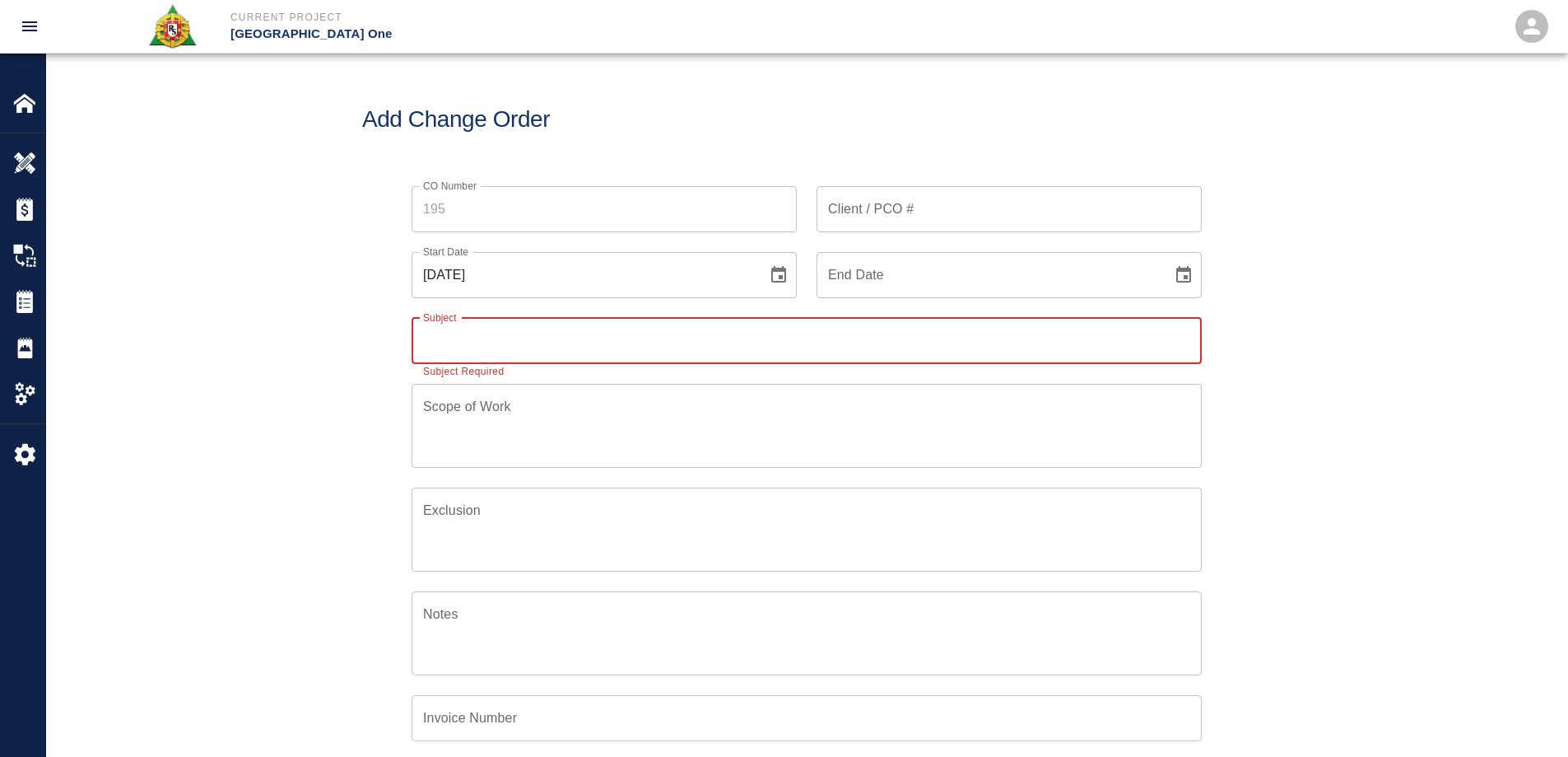
click at [545, 344] on input "Subject" at bounding box center [806, 341] width 790 height 46
click at [952, 205] on input "Client / PCO #" at bounding box center [1009, 209] width 385 height 46
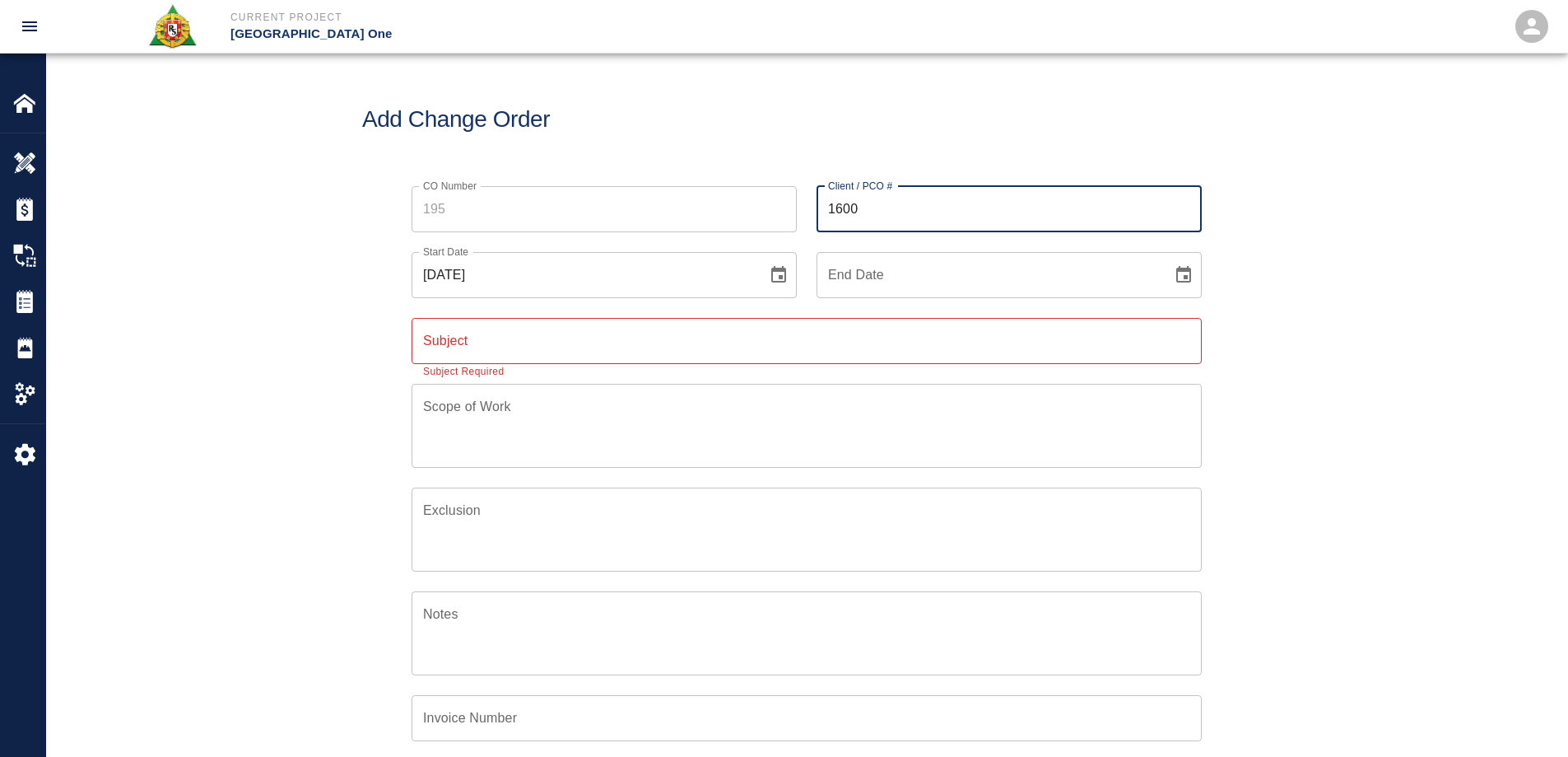
type input "1600"
click at [1254, 246] on div "CO Number CO Number Client / PCO # 1600 Client / PCO # Start Date [DATE] Start …" at bounding box center [806, 543] width 1521 height 754
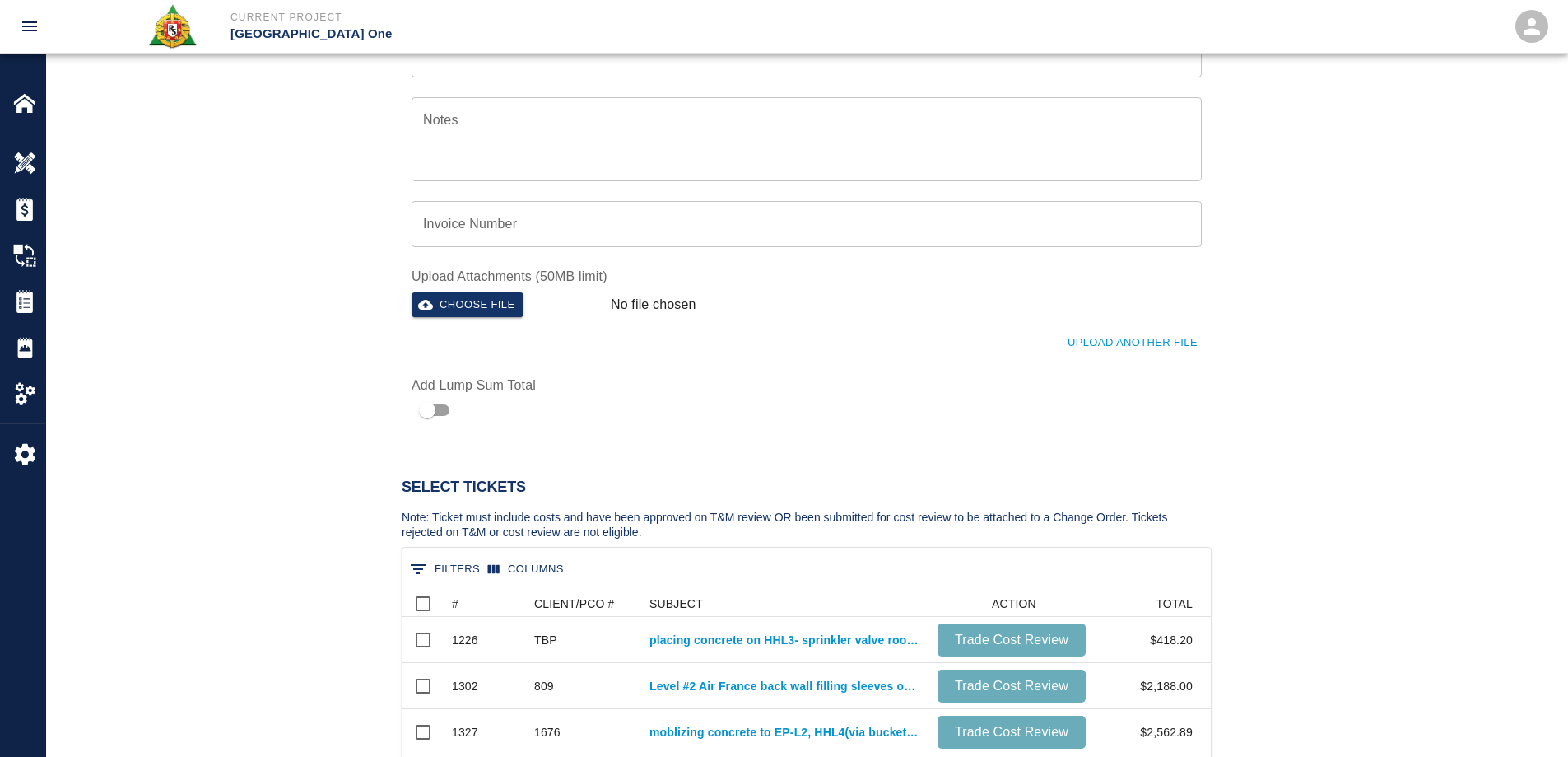
scroll to position [1071, 0]
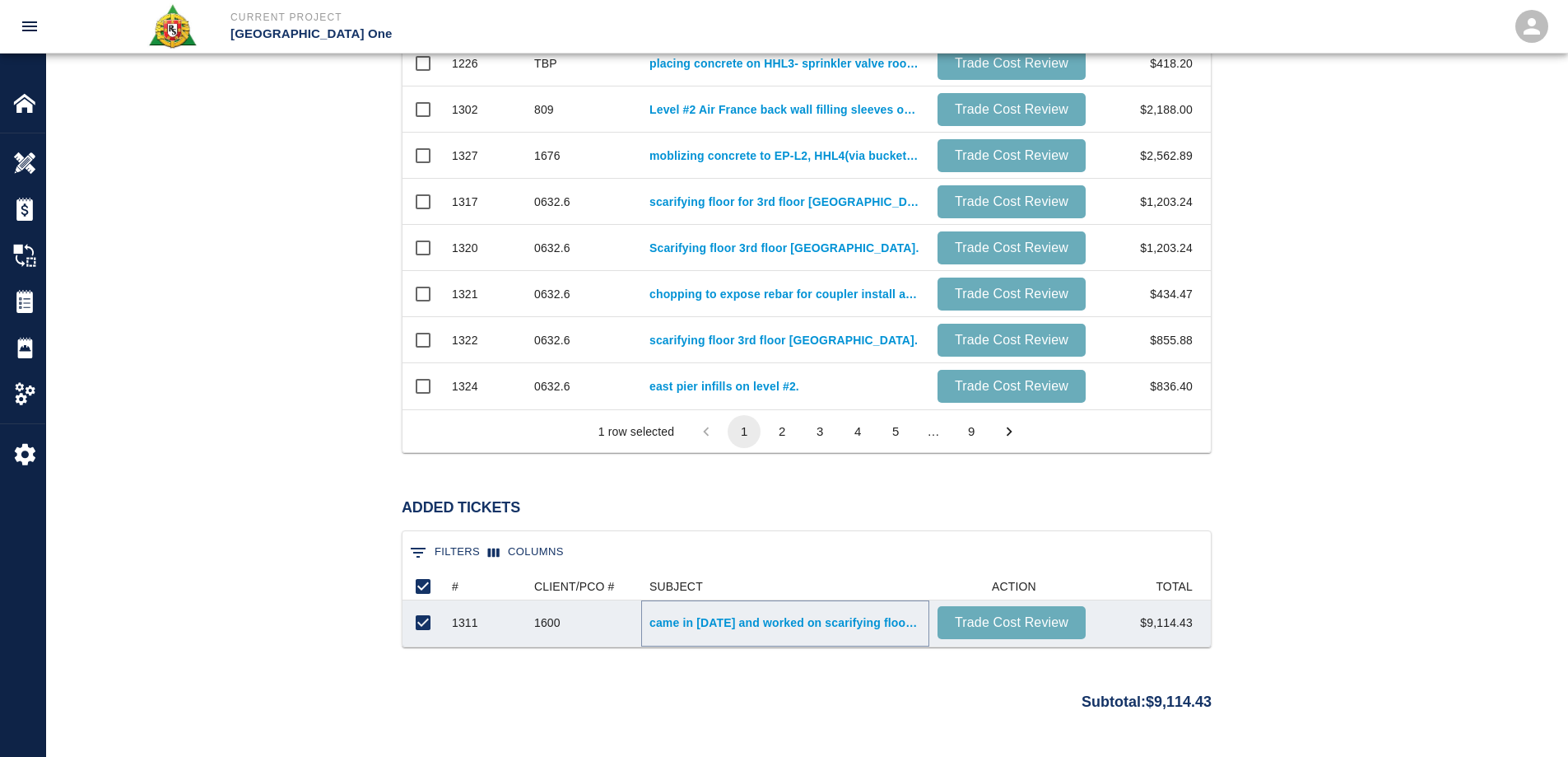
click at [721, 622] on link "came in [DATE] and worked on scarifying floor for 3rd floor [GEOGRAPHIC_DATA]" at bounding box center [785, 621] width 272 height 16
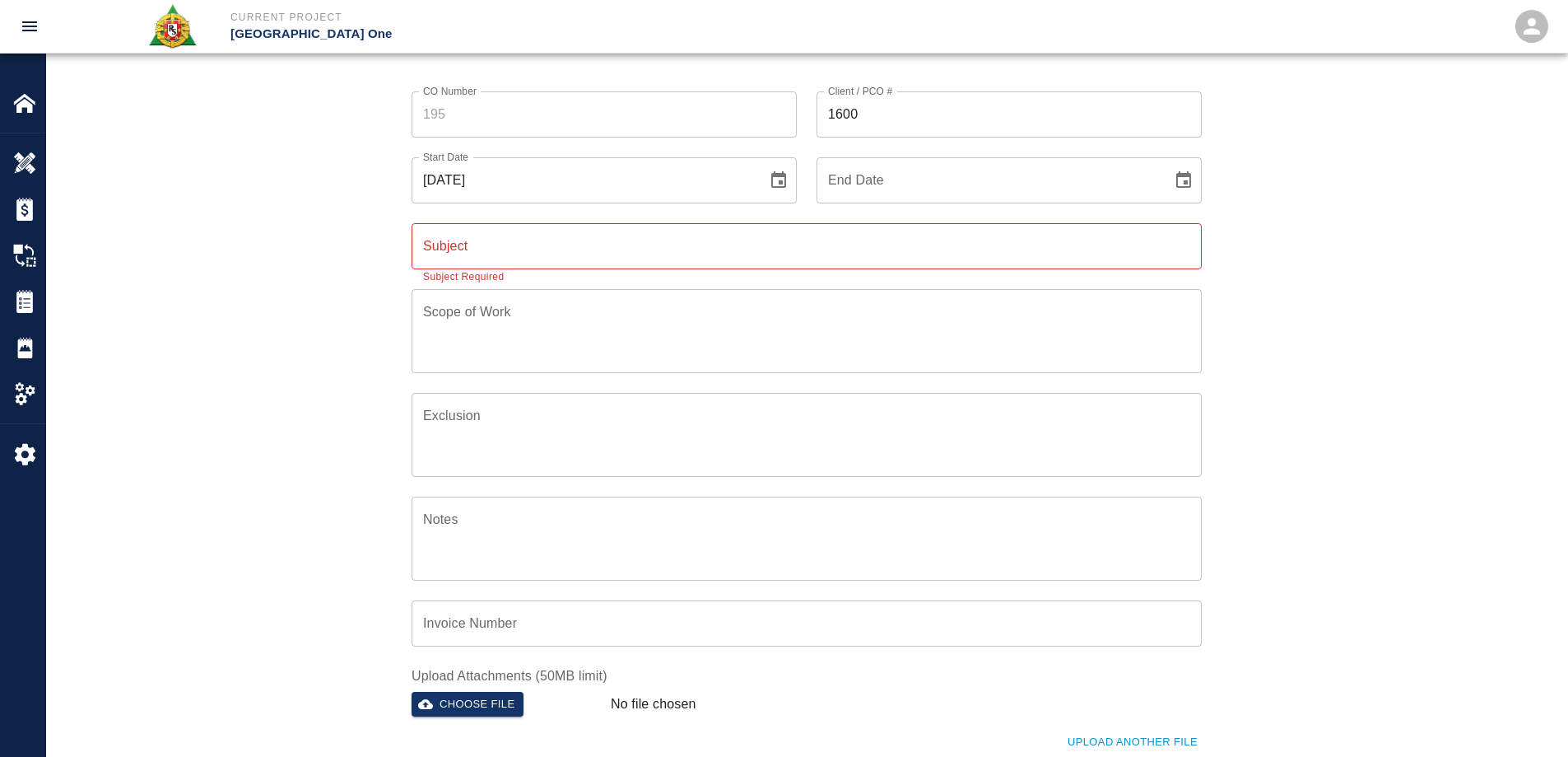
scroll to position [0, 0]
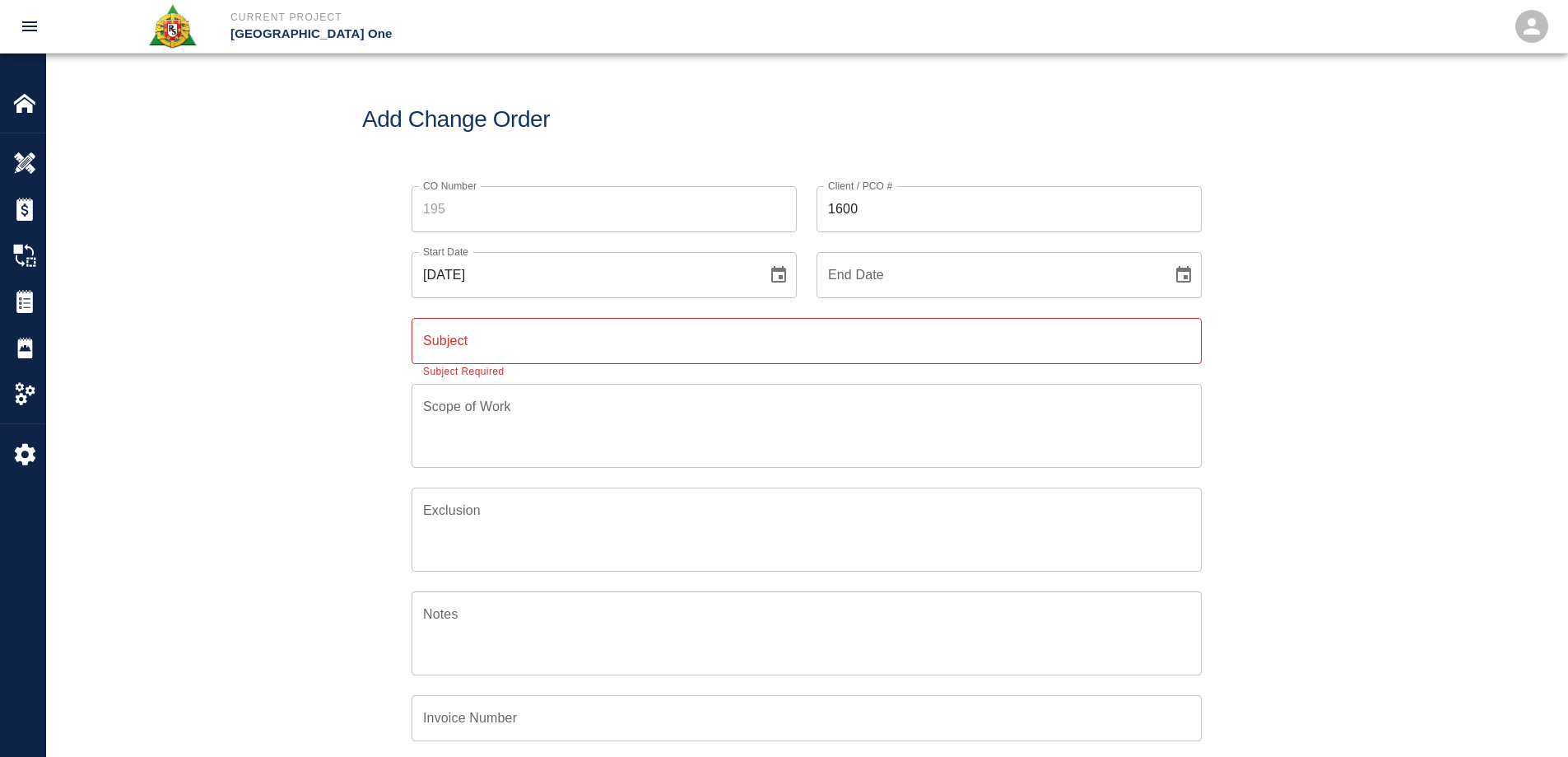
click at [577, 352] on input "Subject" at bounding box center [806, 341] width 790 height 46
type input "O"
type input "PI 1600 Overtime Work [DATE]."
click at [768, 285] on button "Choose date, selected date is Sep 2, 2025" at bounding box center [778, 274] width 33 height 33
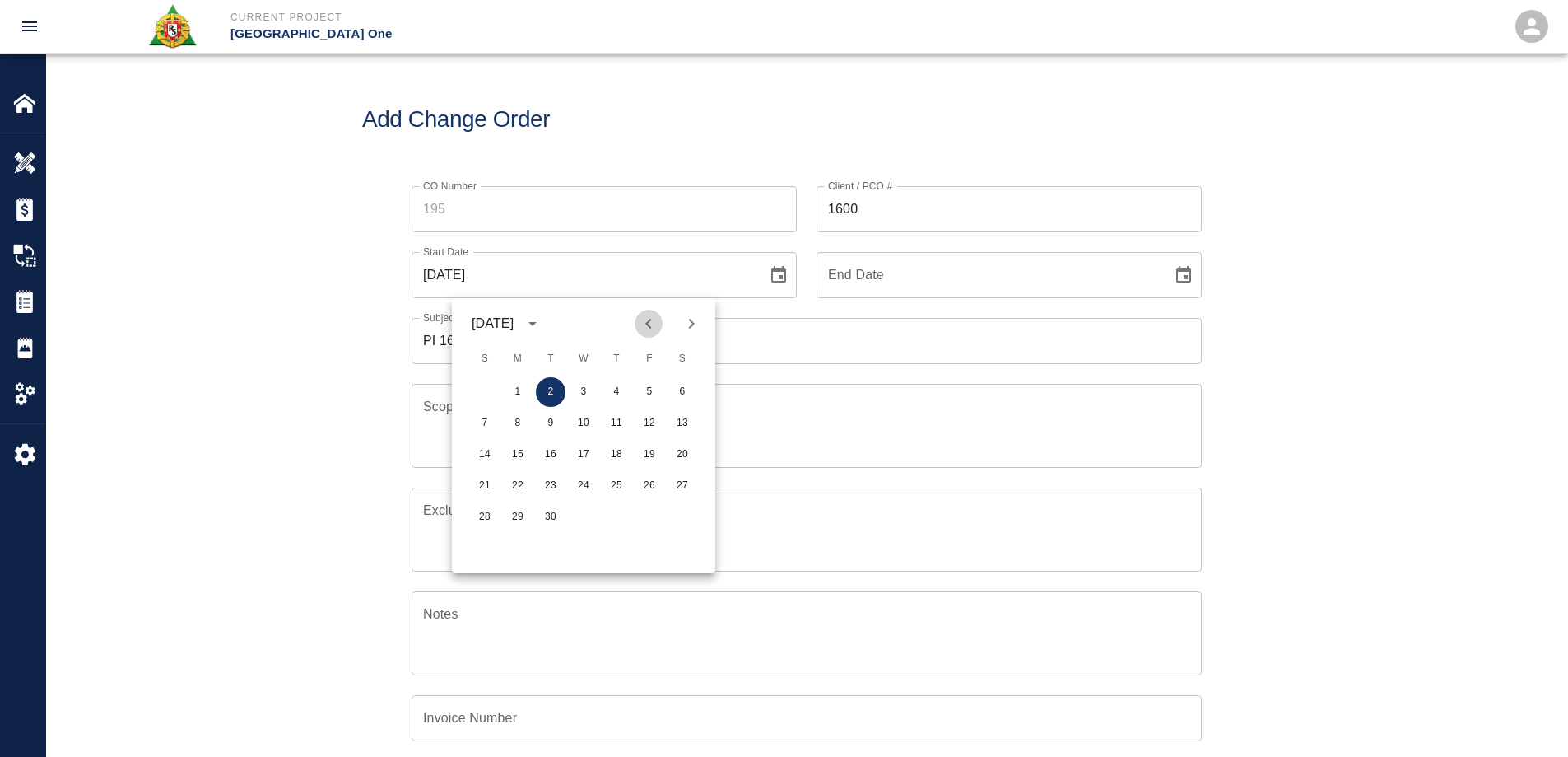
click at [643, 321] on icon "Previous month" at bounding box center [648, 323] width 20 height 20
click at [685, 454] on button "16" at bounding box center [682, 454] width 30 height 30
type input "[DATE]"
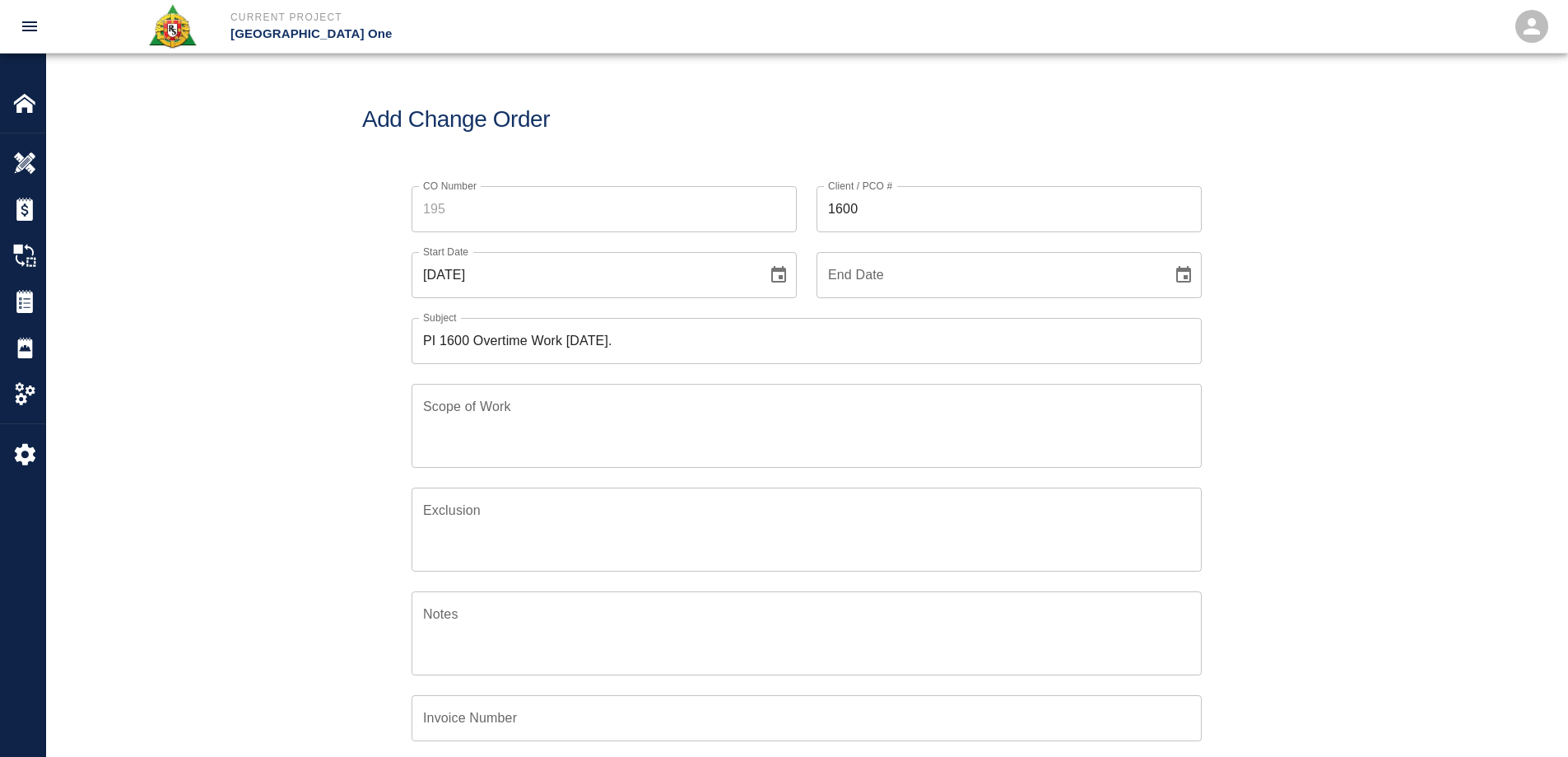
click at [1187, 277] on icon "Choose date" at bounding box center [1183, 274] width 14 height 16
click at [1060, 328] on icon "Previous month" at bounding box center [1053, 323] width 20 height 20
click at [1087, 452] on button "16" at bounding box center [1087, 454] width 30 height 30
type input "[DATE]"
click at [1265, 400] on div "CO Number CO Number Client / PCO # 1600 Client / PCO # Start Date [DATE] Start …" at bounding box center [806, 543] width 1521 height 754
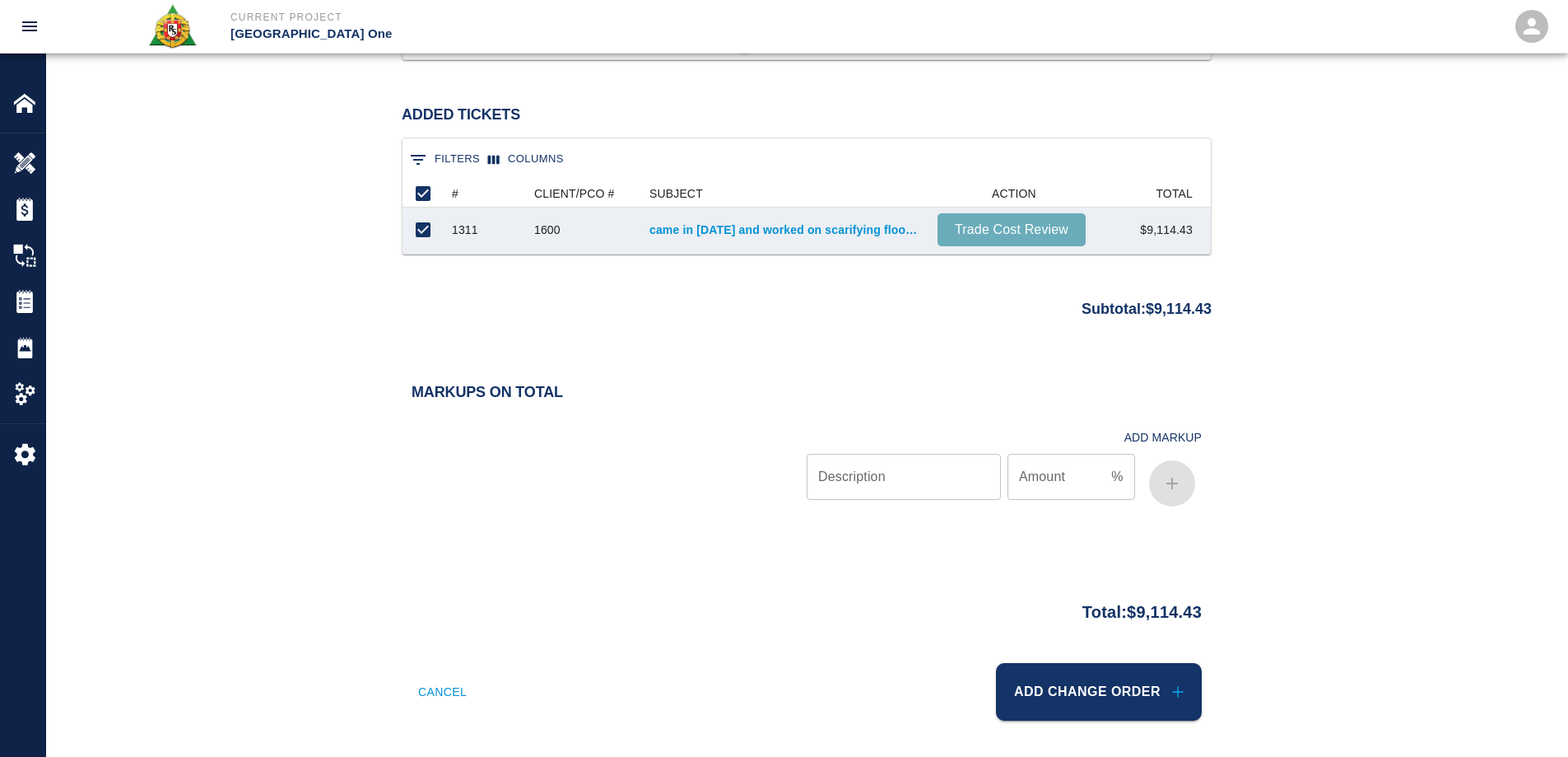
scroll to position [1466, 0]
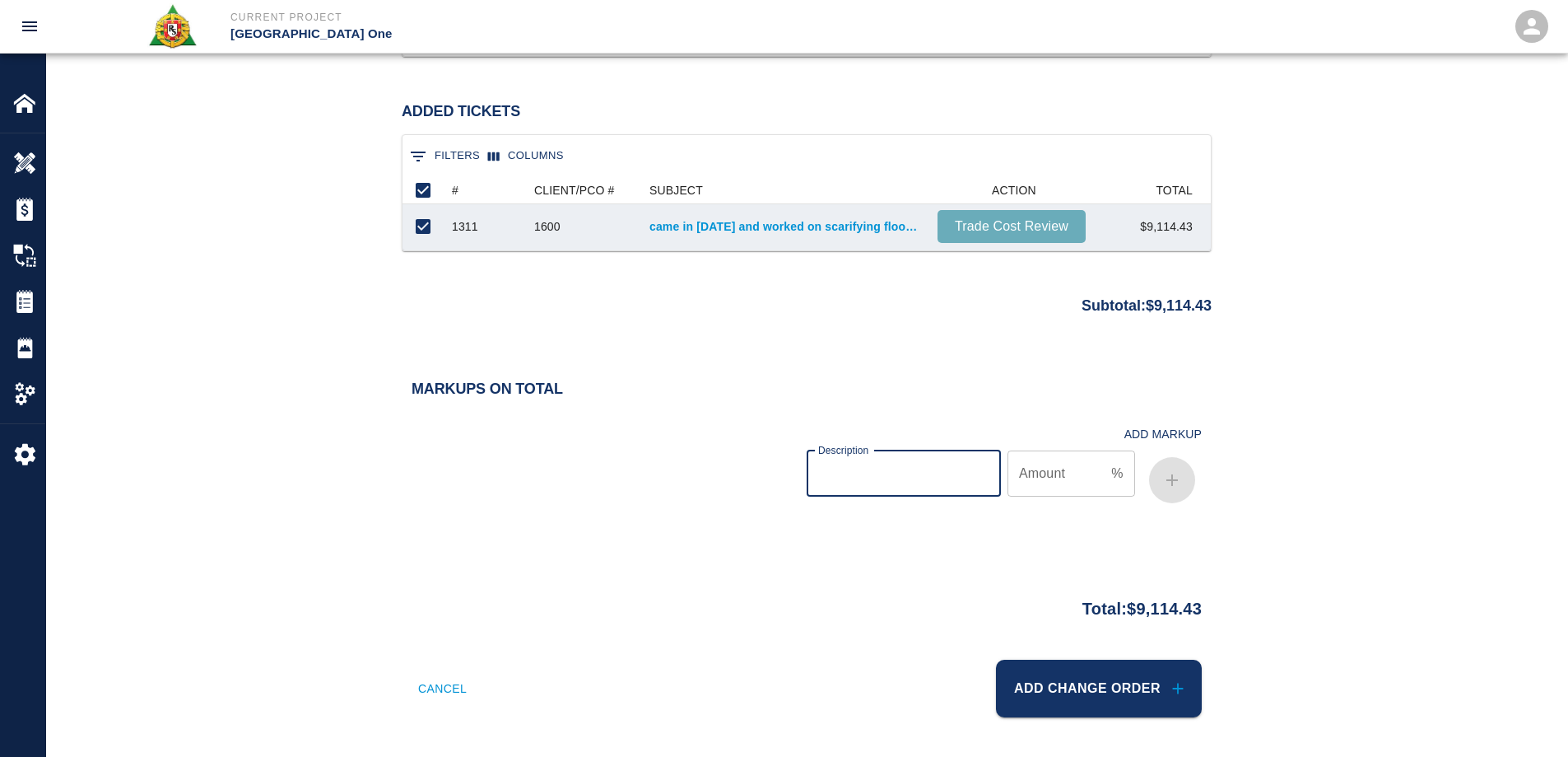
click at [905, 481] on input "Description" at bounding box center [903, 473] width 194 height 46
type input "bond"
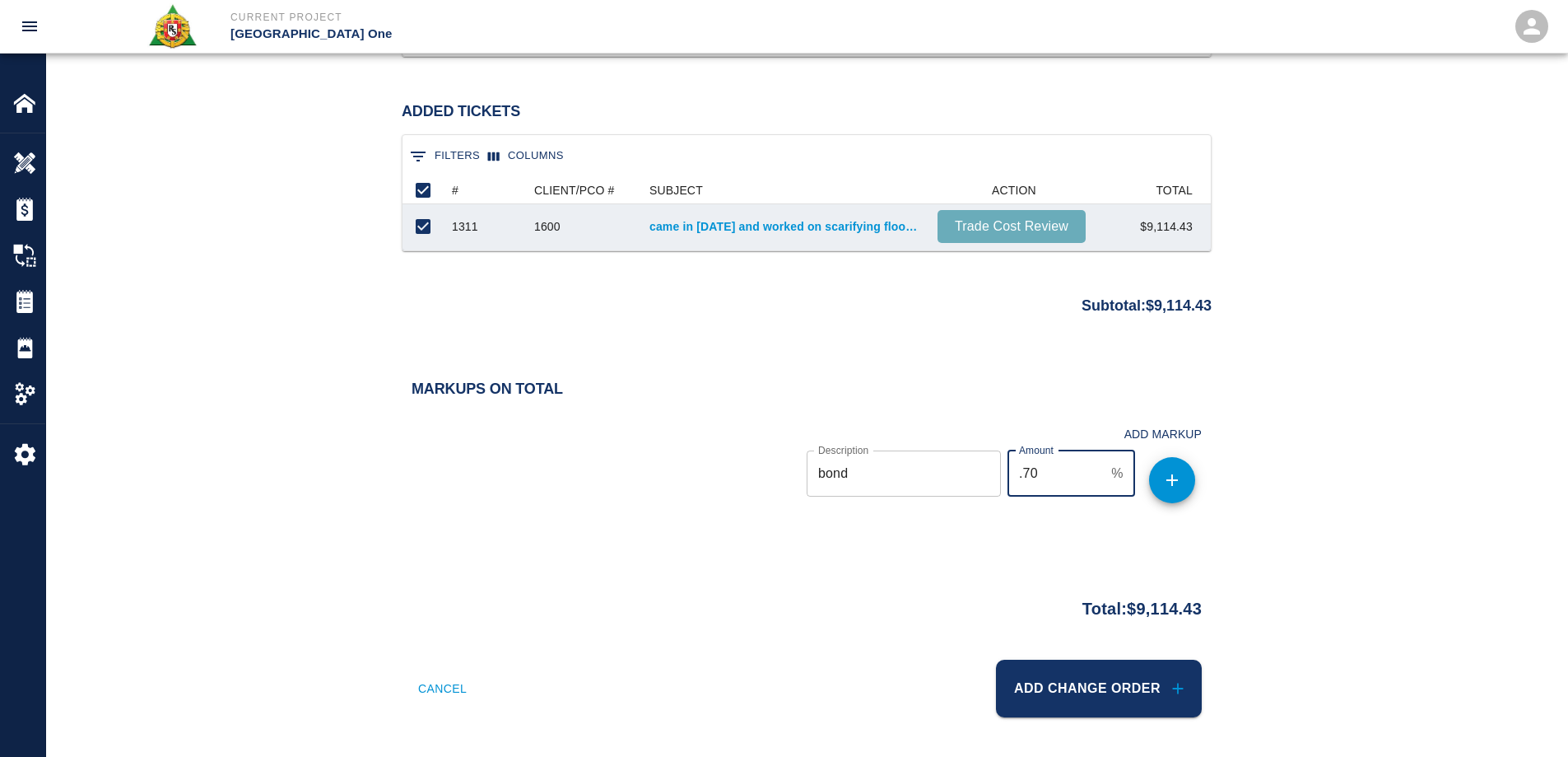
type input ".70"
click at [1187, 479] on button "button" at bounding box center [1172, 480] width 46 height 46
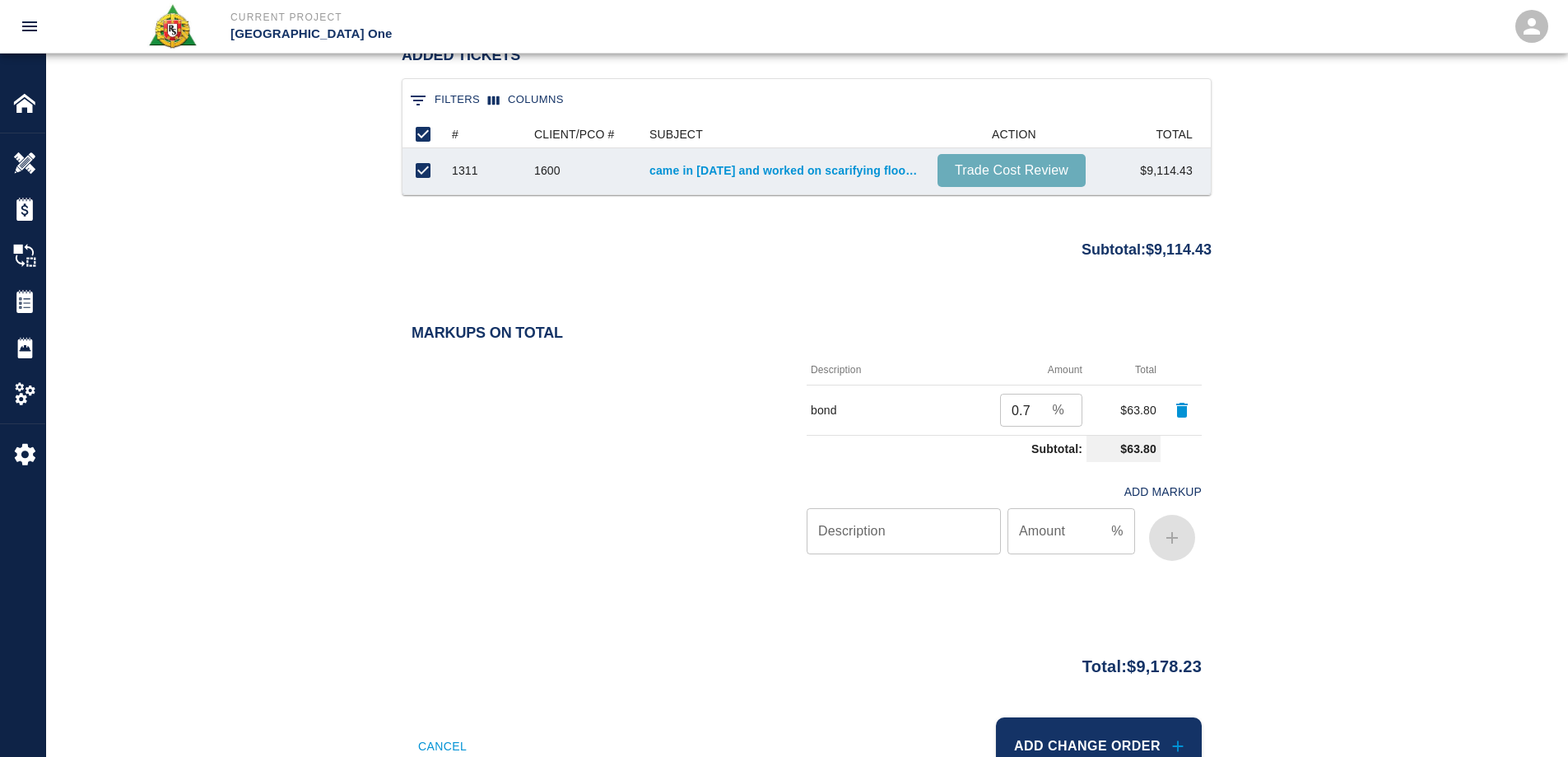
scroll to position [1580, 0]
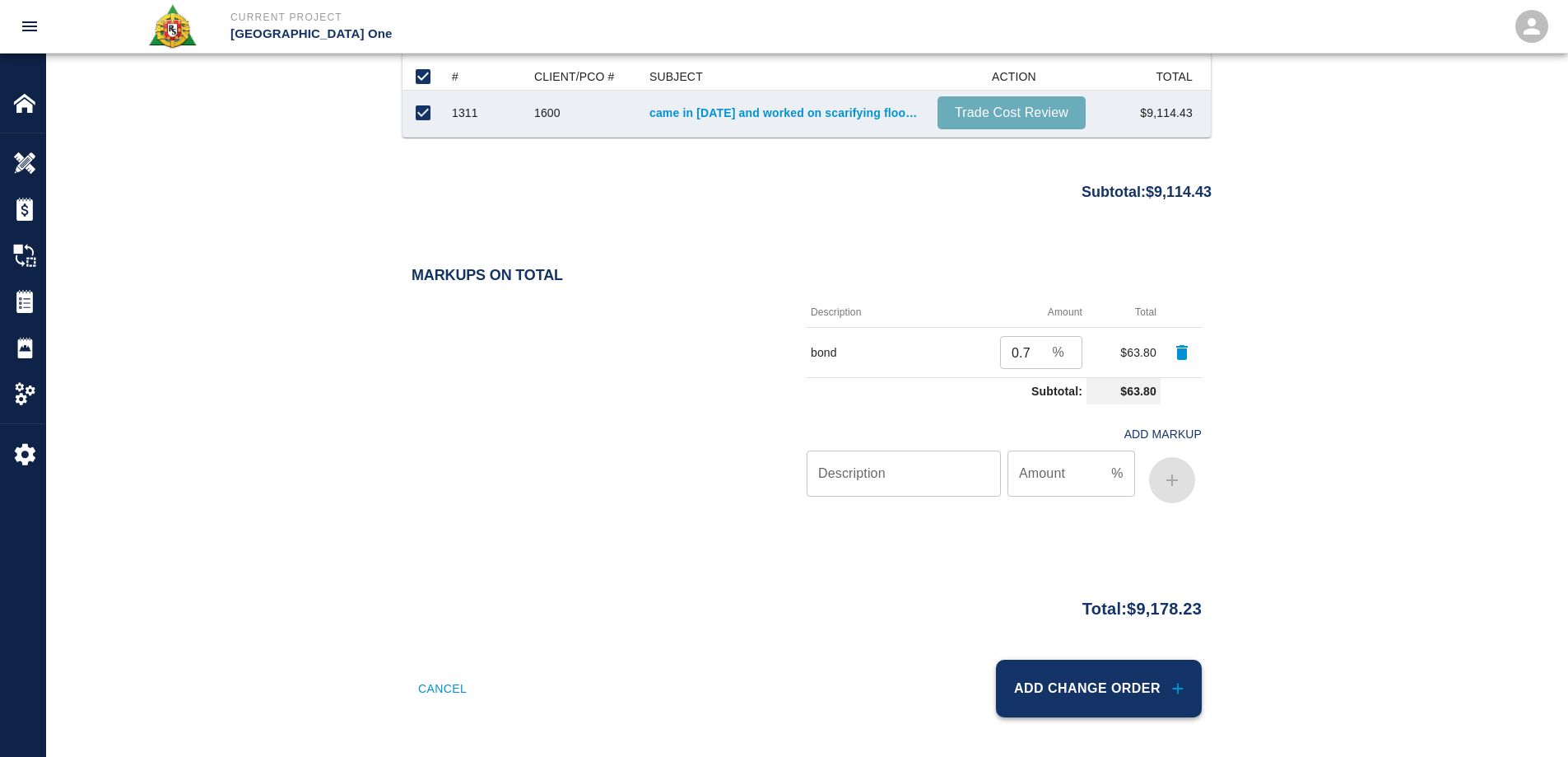
click at [1172, 707] on button "Add Change Order" at bounding box center [1098, 689] width 205 height 58
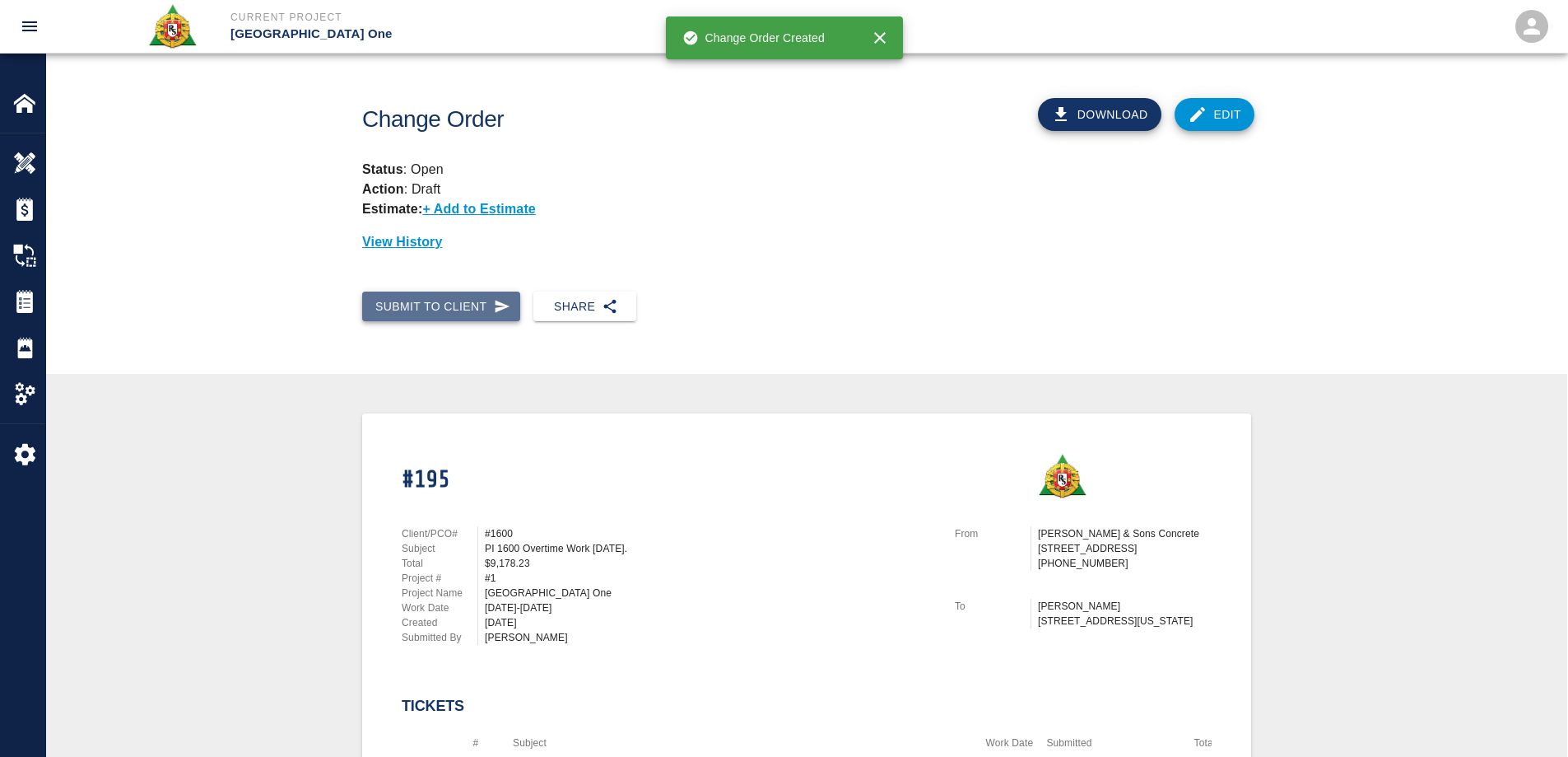
click at [436, 303] on button "Submit to Client" at bounding box center [441, 307] width 158 height 31
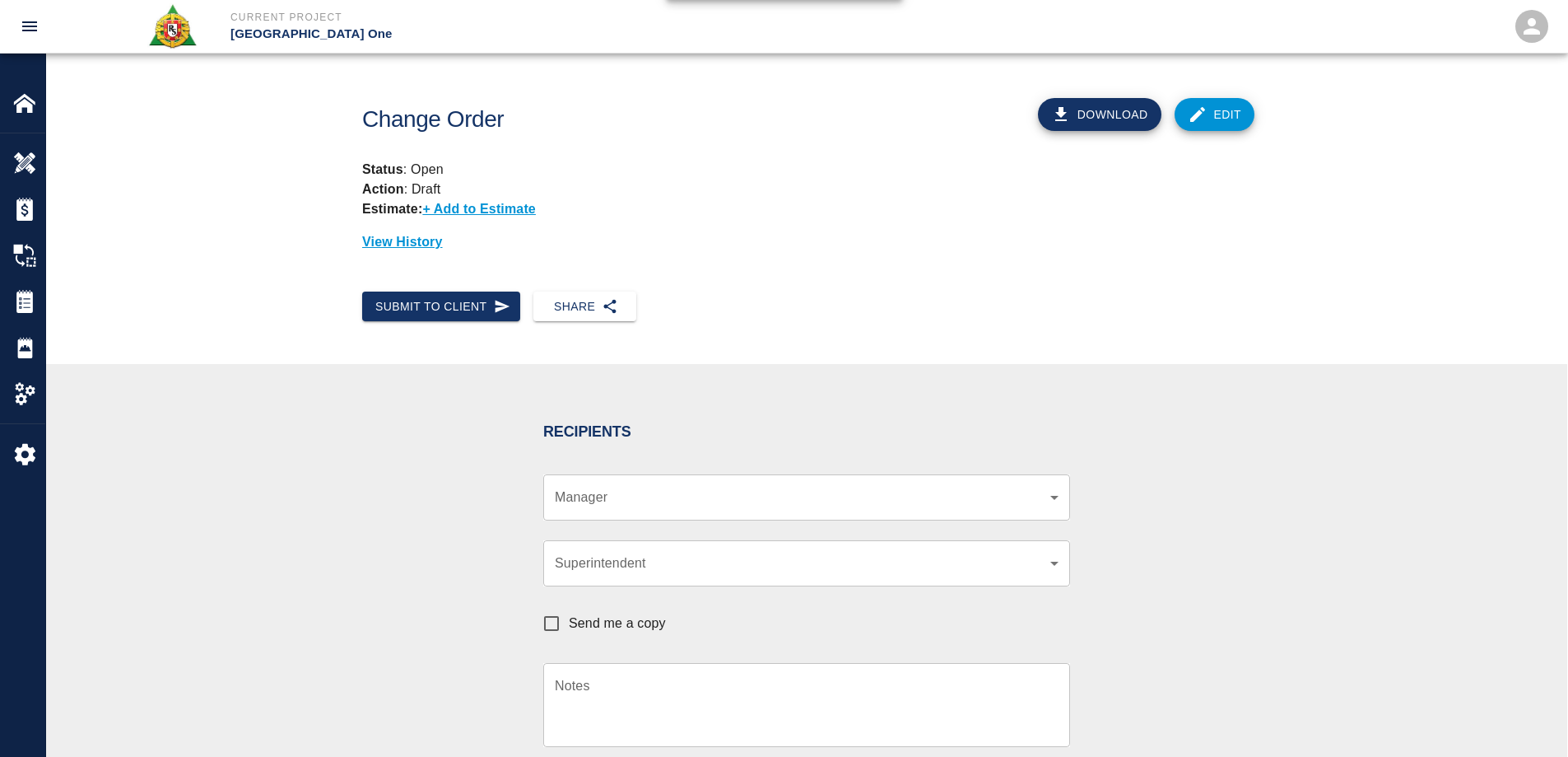
click at [591, 502] on body "Current Project [GEOGRAPHIC_DATA] One Home [GEOGRAPHIC_DATA] One Overview Estim…" at bounding box center [784, 378] width 1568 height 757
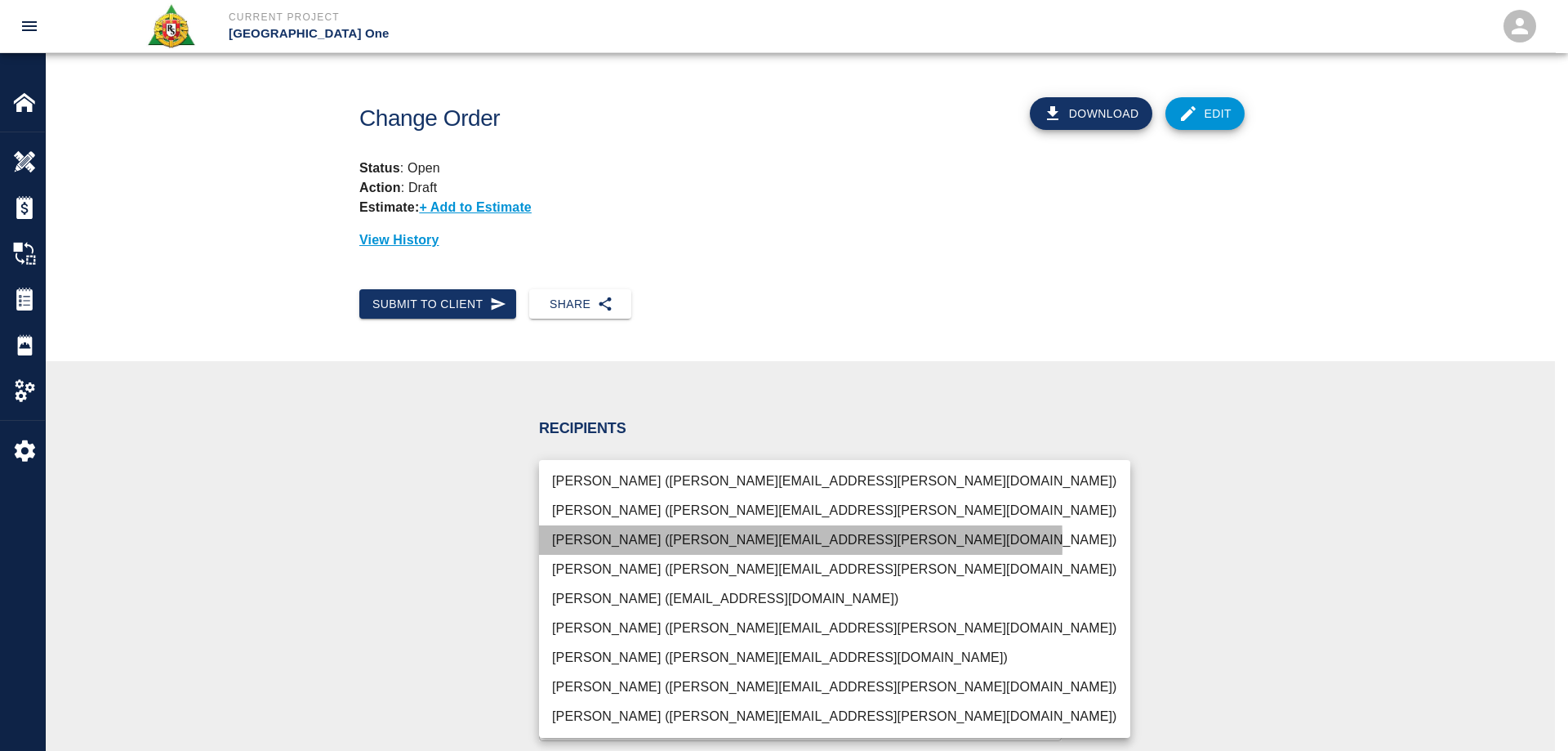
click at [600, 540] on li "[PERSON_NAME] ([PERSON_NAME][EMAIL_ADDRESS][PERSON_NAME][DOMAIN_NAME])" at bounding box center [834, 540] width 591 height 30
type input "69d78ca4-8a93-4c72-a988-7271956ccf0b"
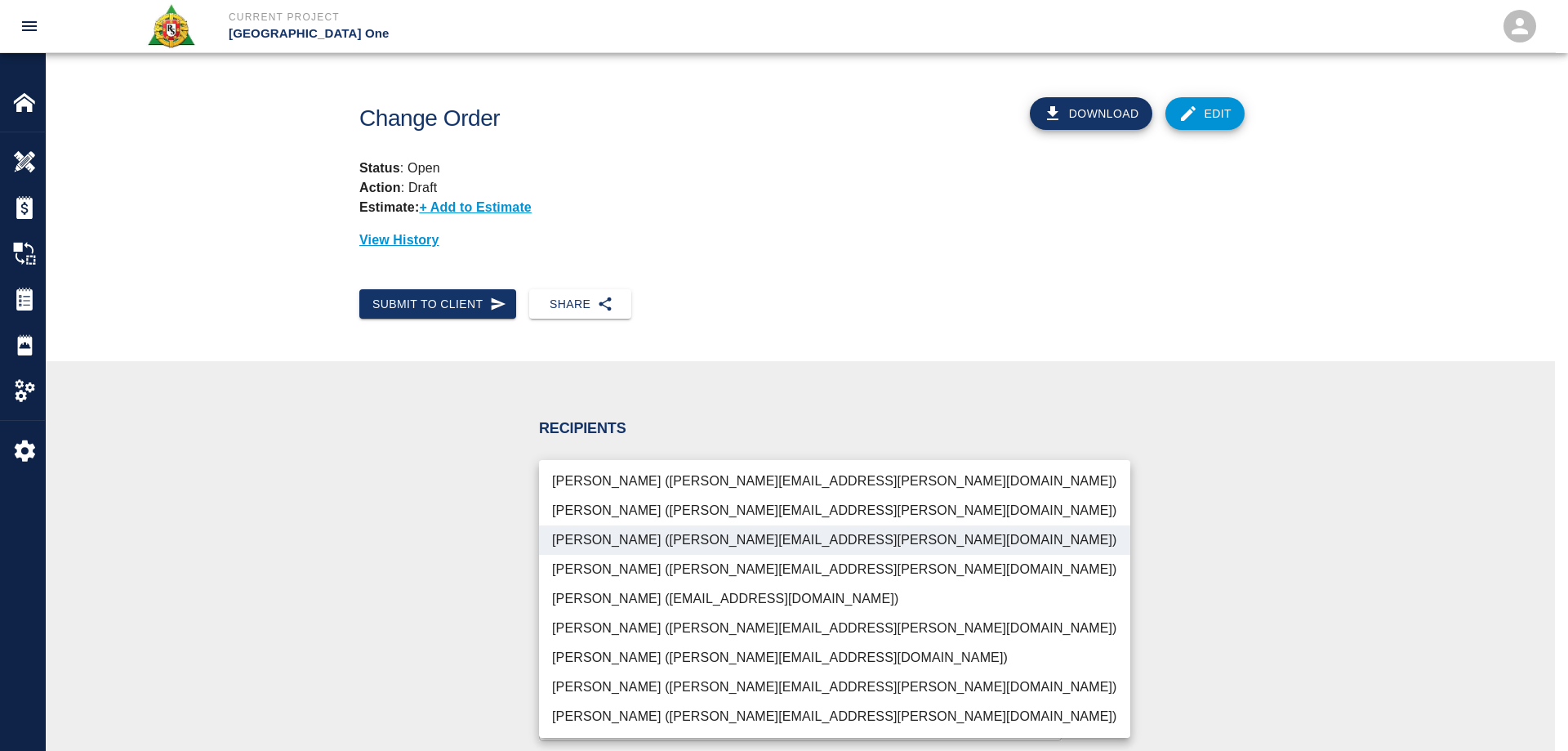
click at [417, 561] on div at bounding box center [784, 376] width 1568 height 751
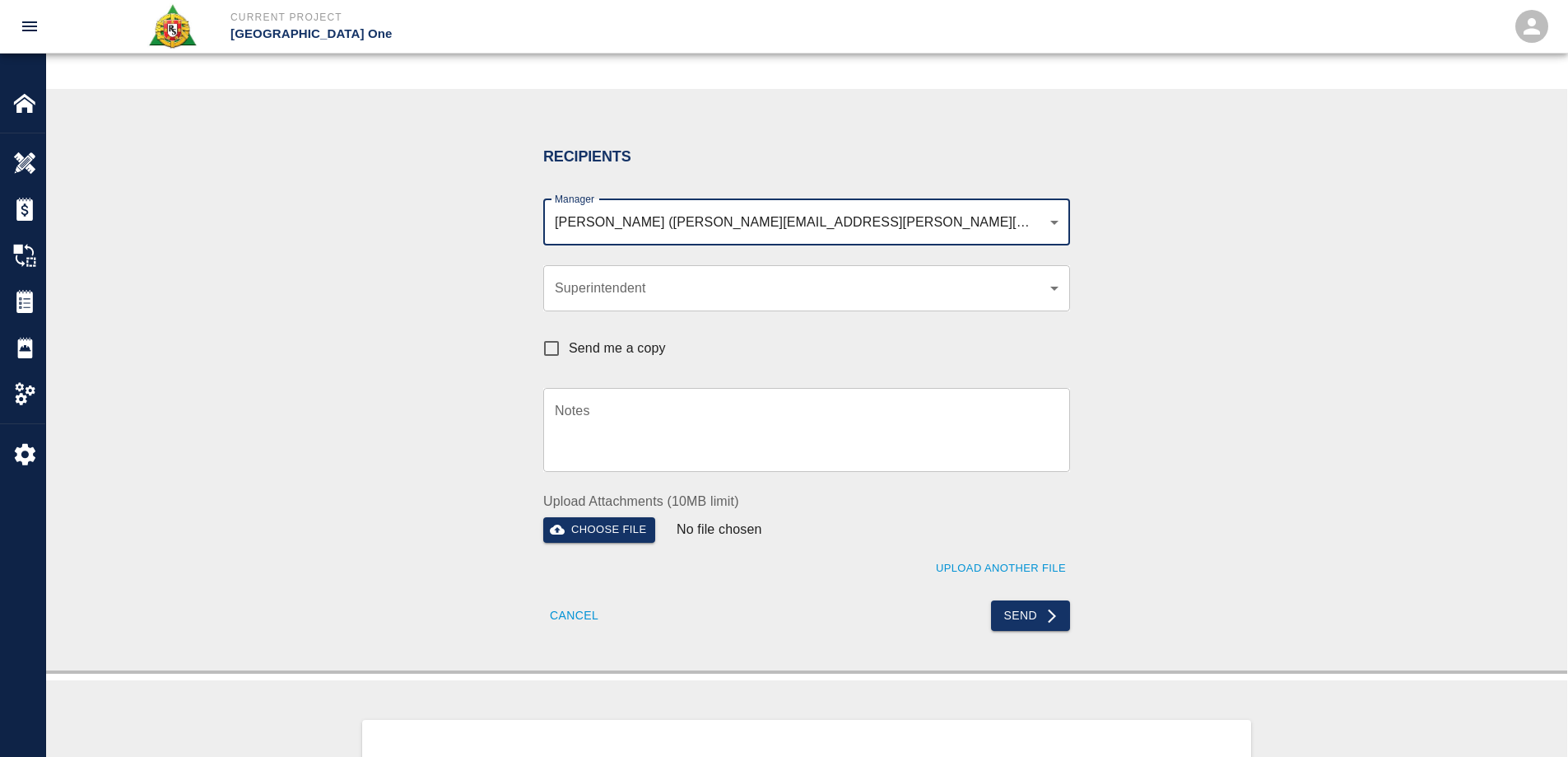
scroll to position [576, 0]
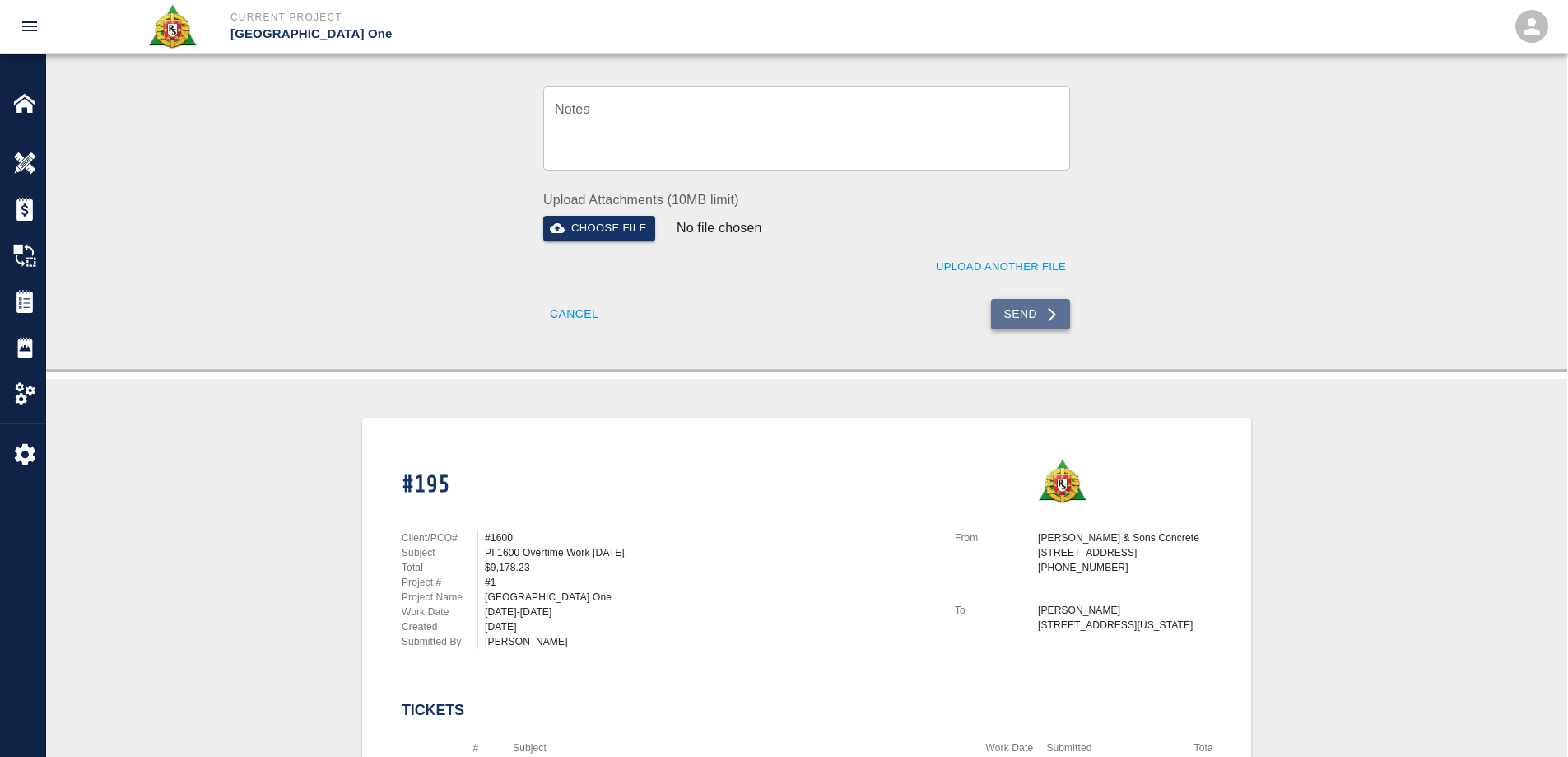
click at [1022, 307] on button "Send" at bounding box center [1031, 315] width 80 height 31
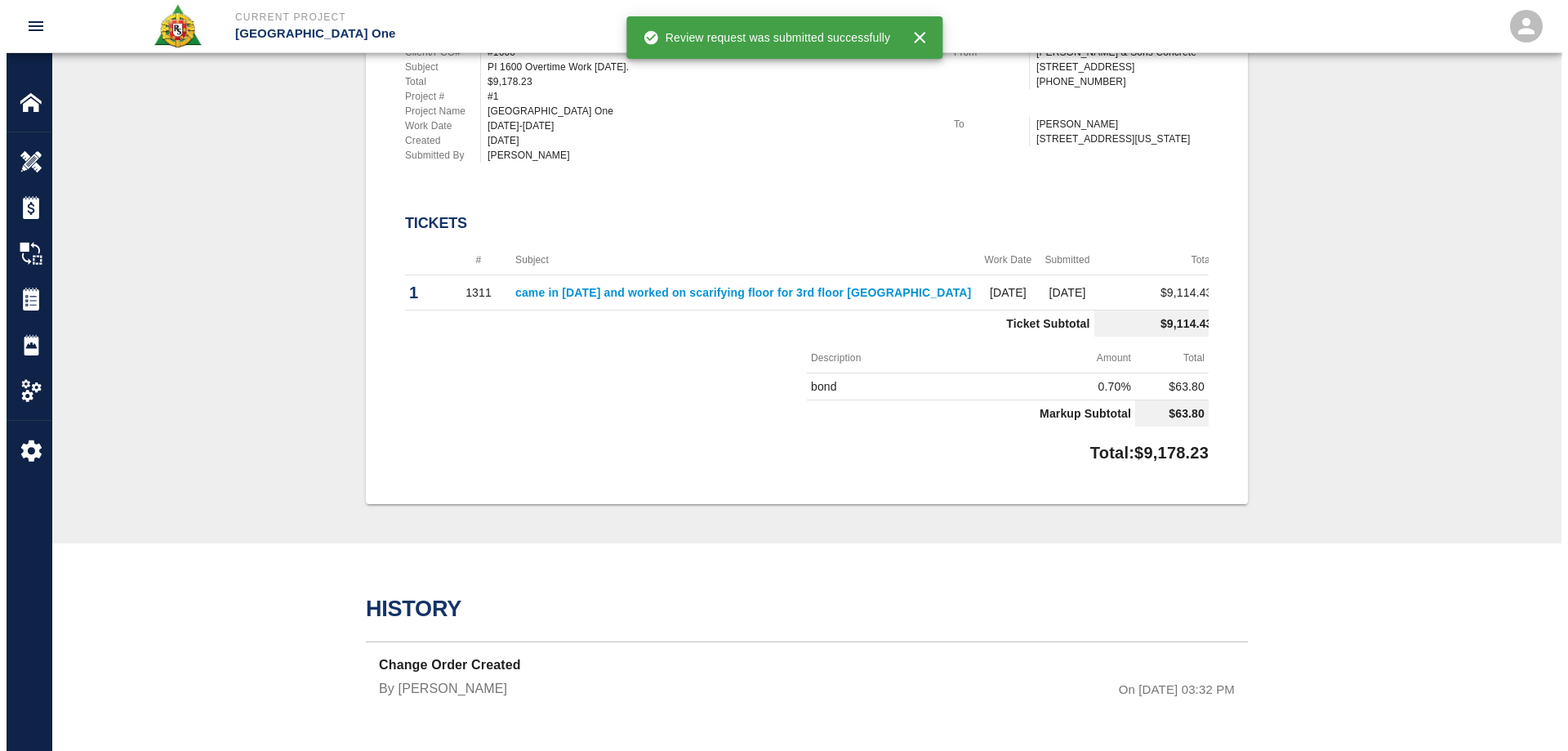
scroll to position [0, 0]
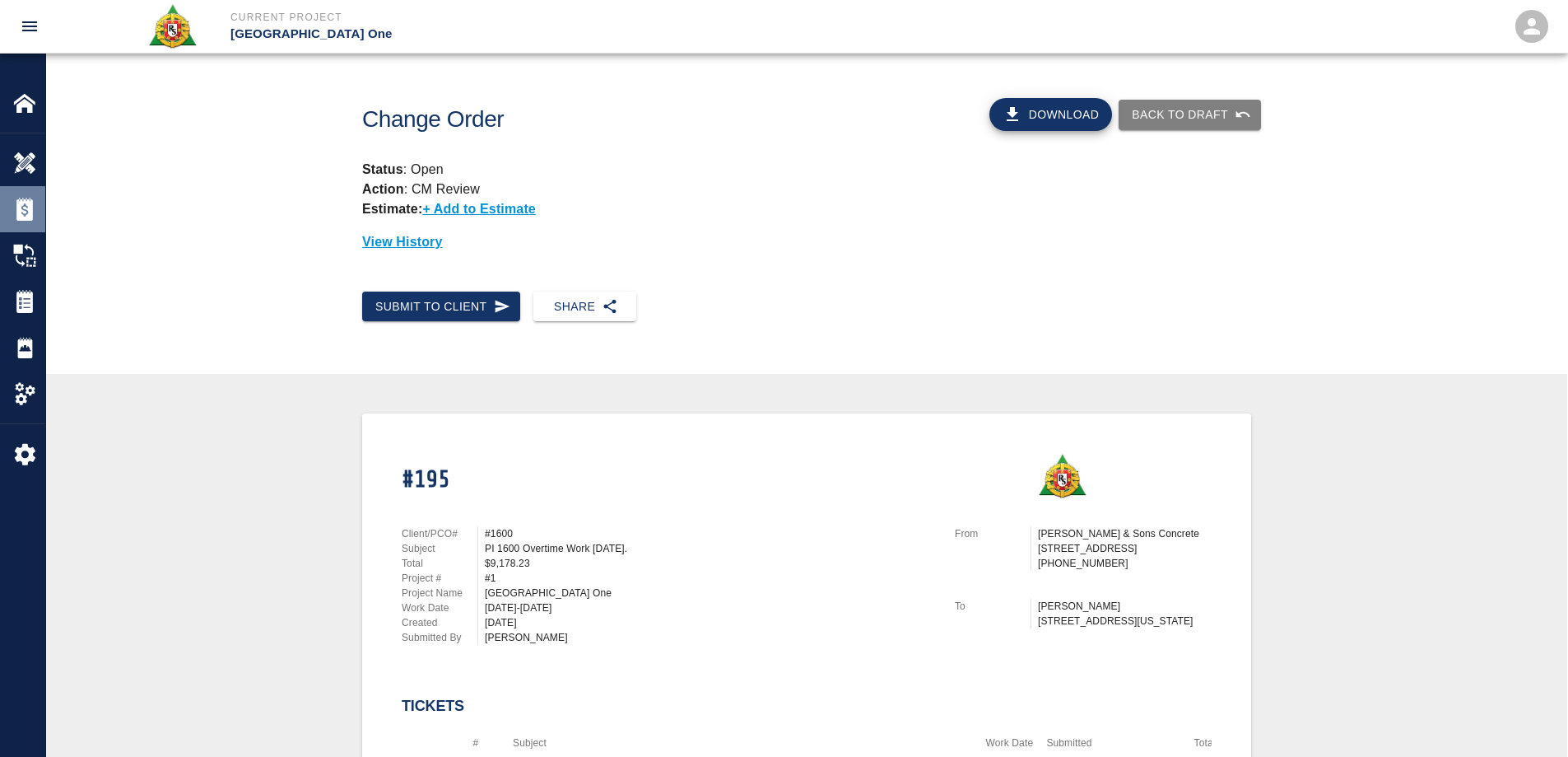
click at [32, 216] on img at bounding box center [24, 209] width 23 height 23
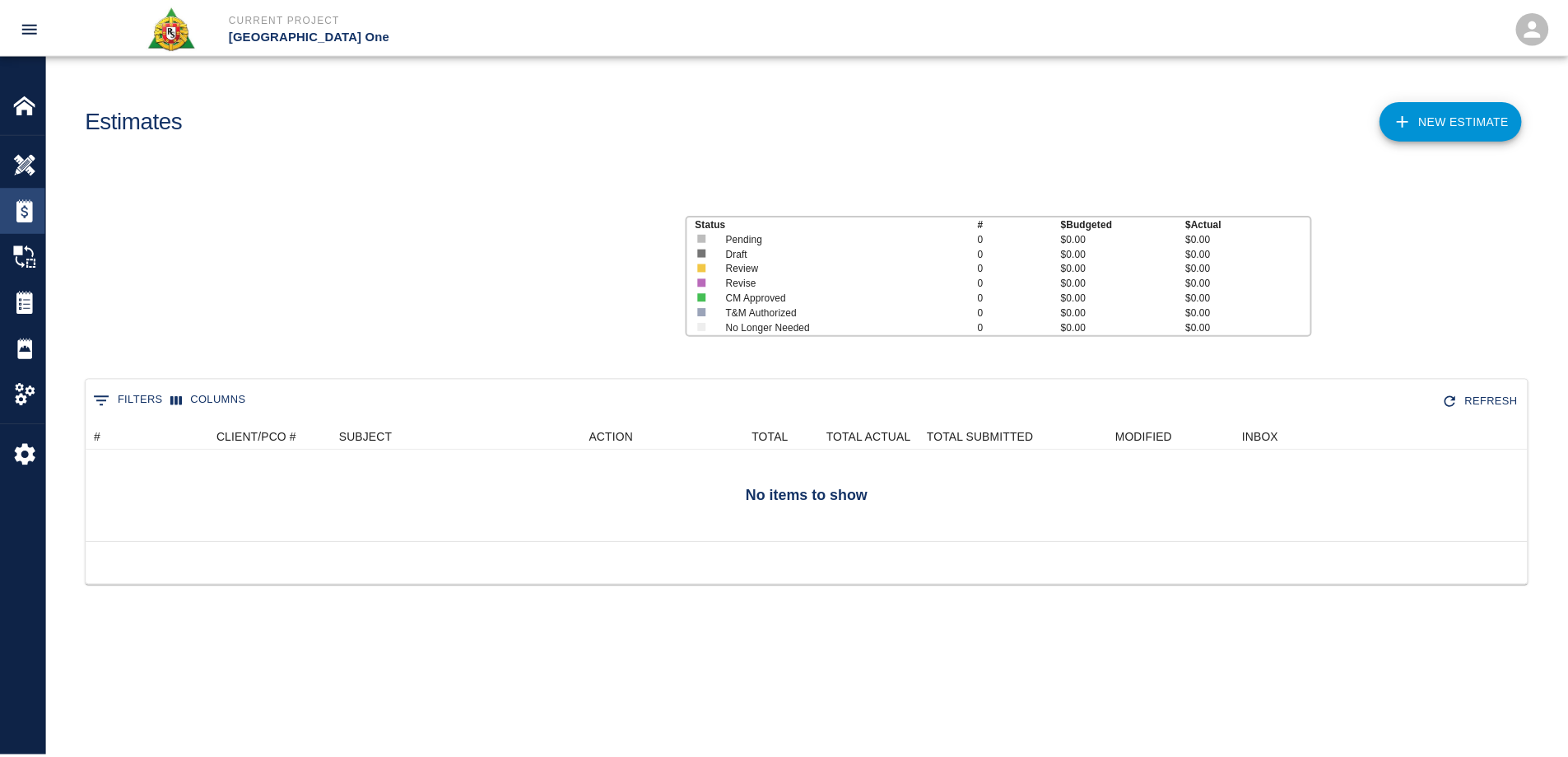
scroll to position [107, 1440]
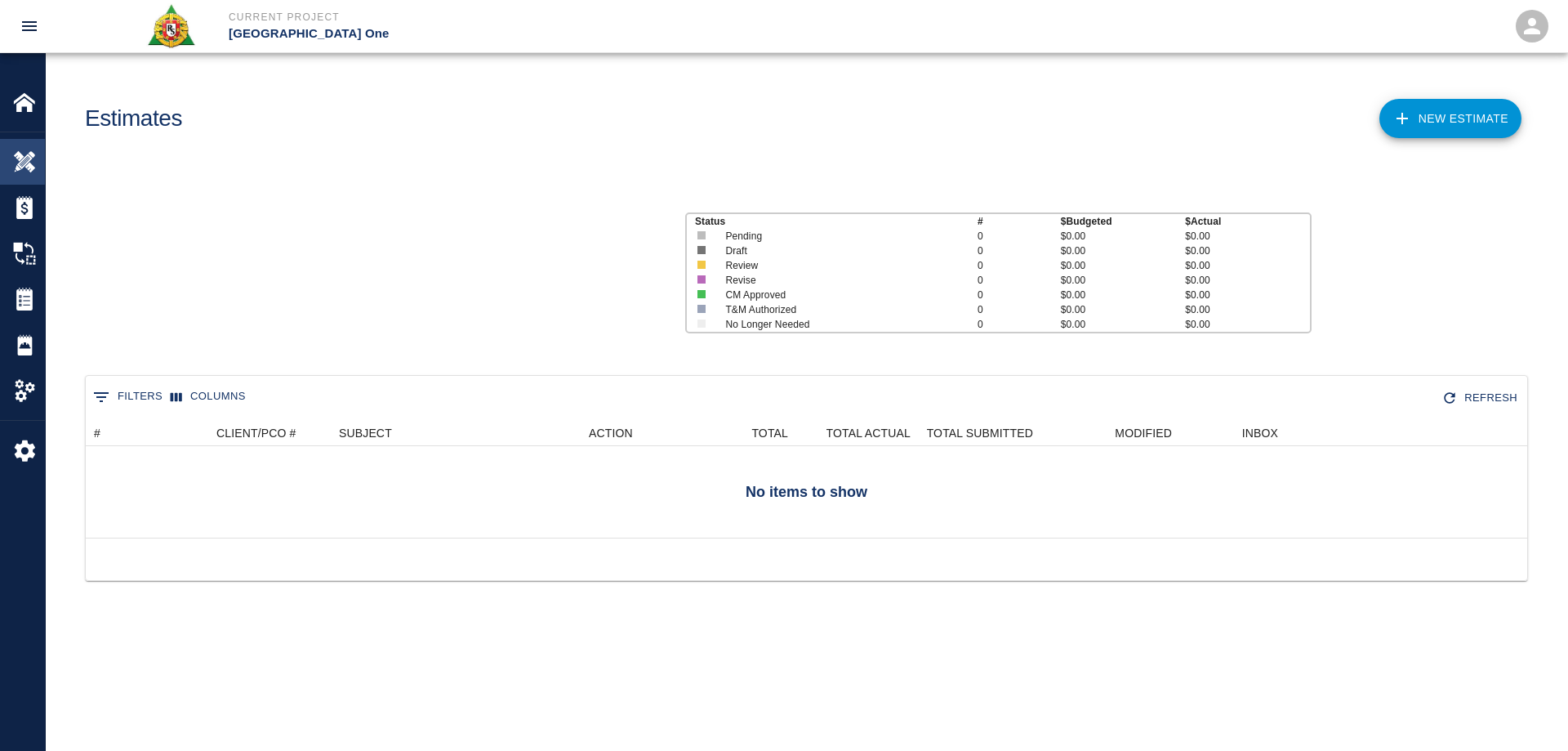
click at [34, 156] on img at bounding box center [24, 162] width 23 height 23
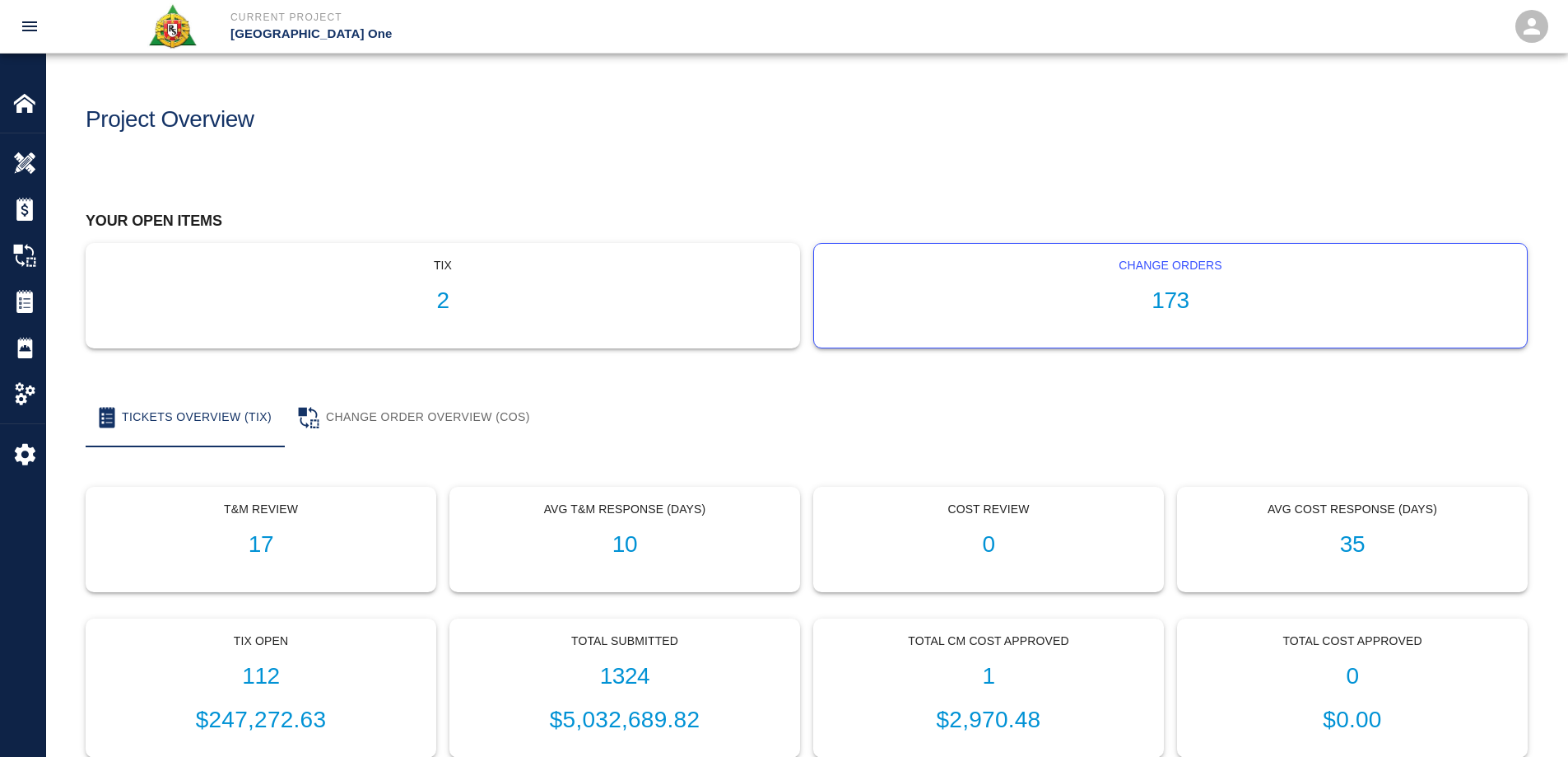
click at [1179, 293] on h1 "173" at bounding box center [1170, 301] width 686 height 27
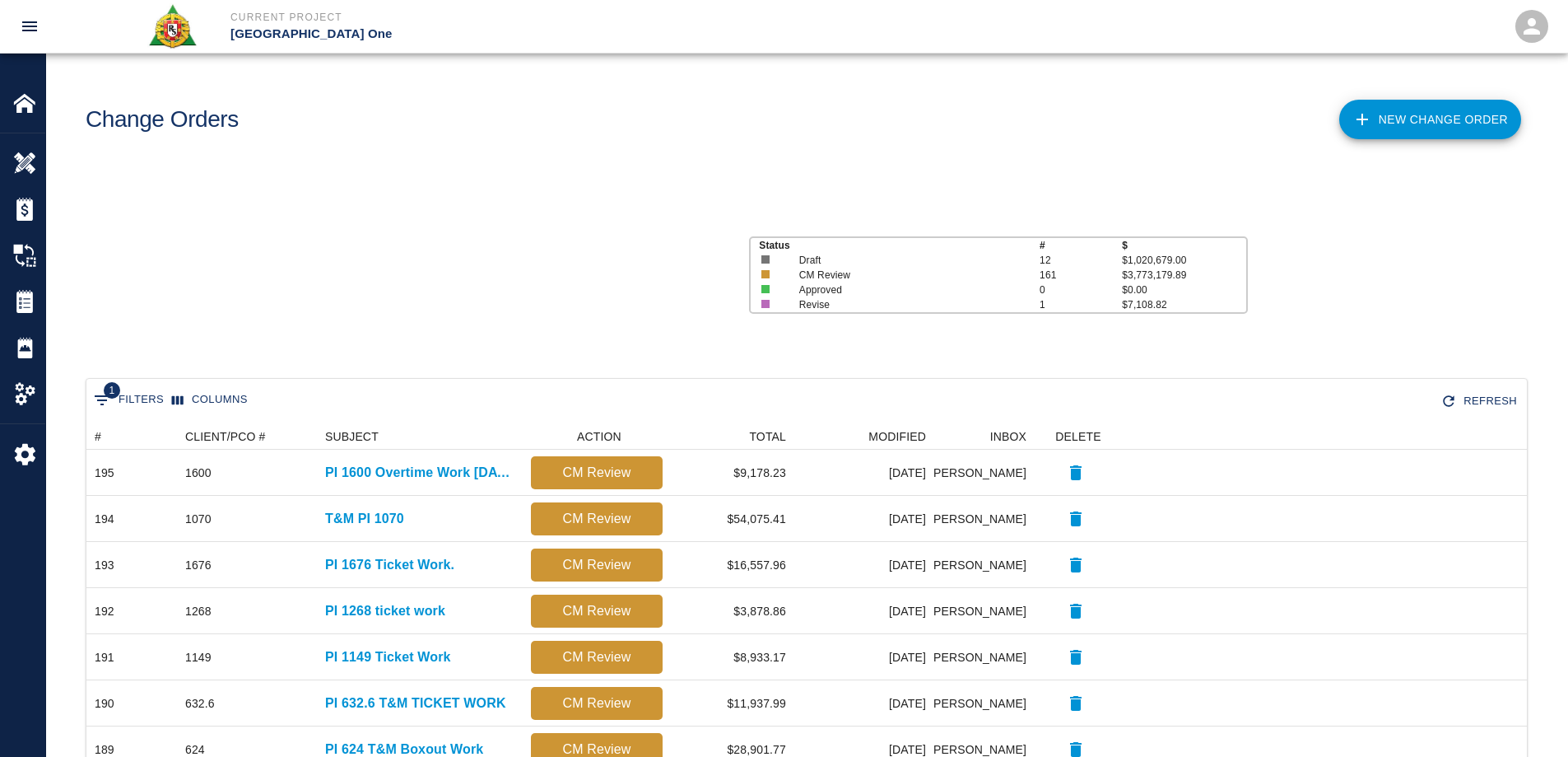
scroll to position [936, 1428]
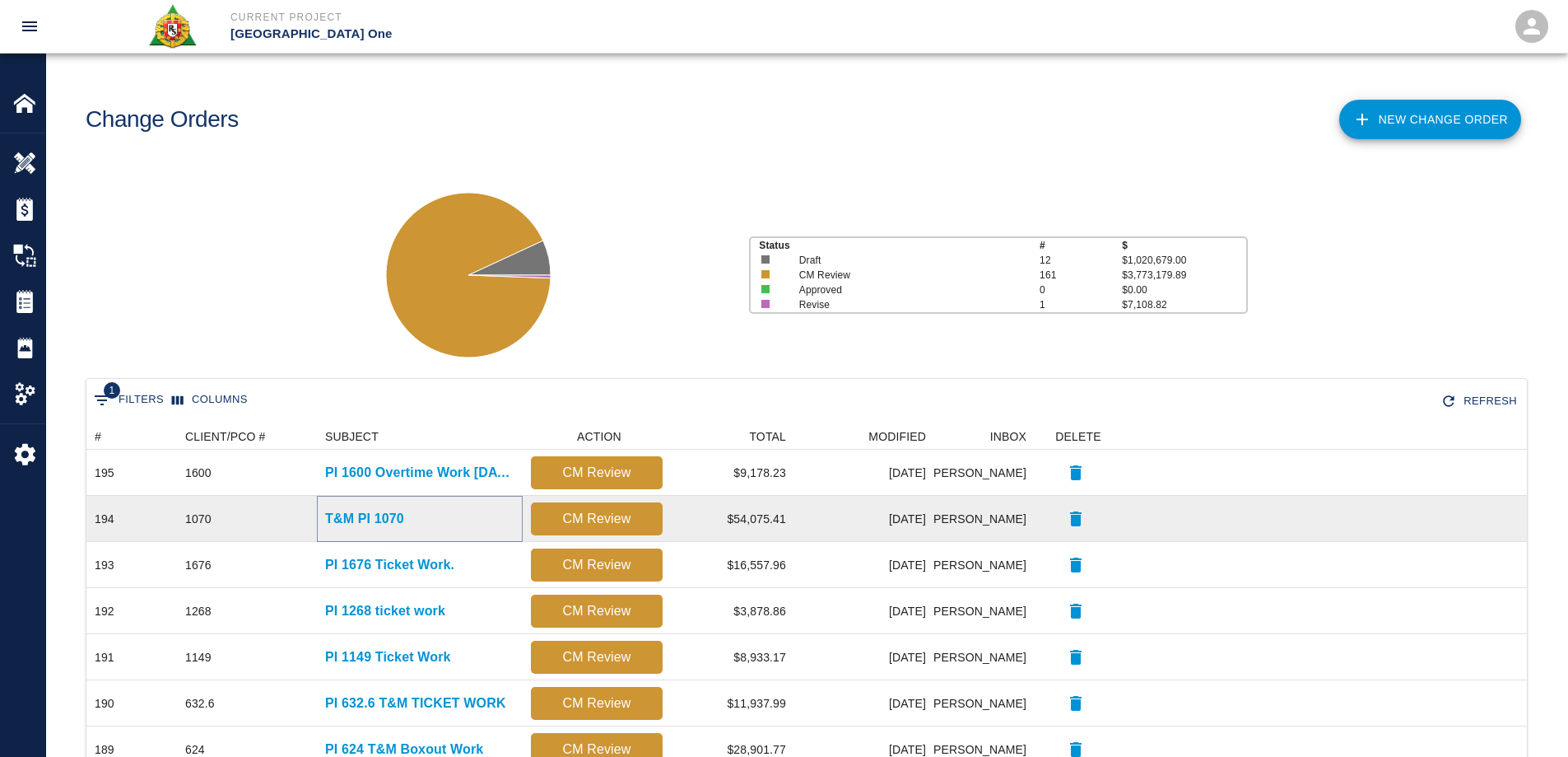
click at [402, 519] on p "T&M PI 1070" at bounding box center [364, 518] width 79 height 20
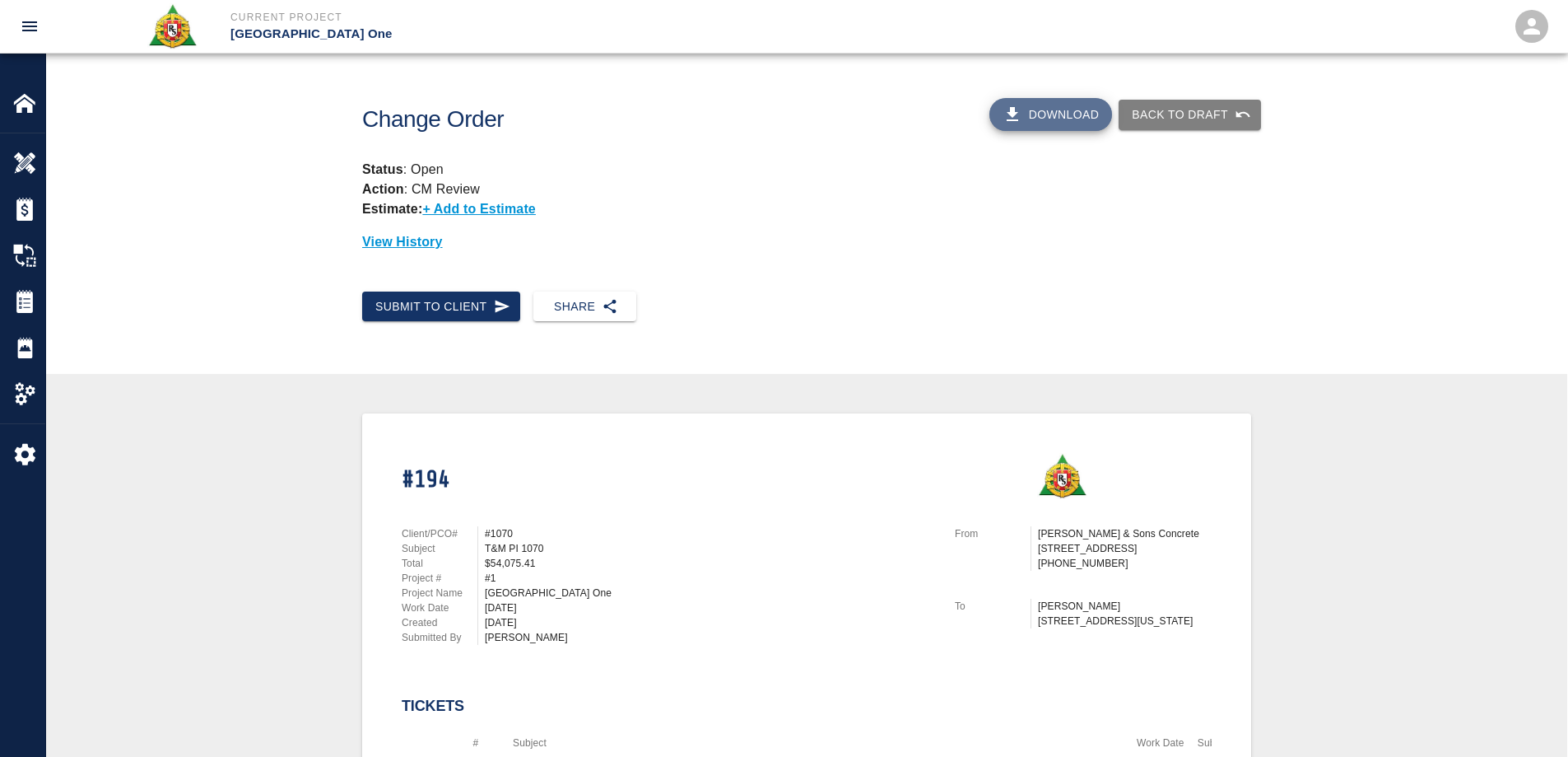
click at [1047, 119] on button "Download" at bounding box center [1051, 114] width 124 height 33
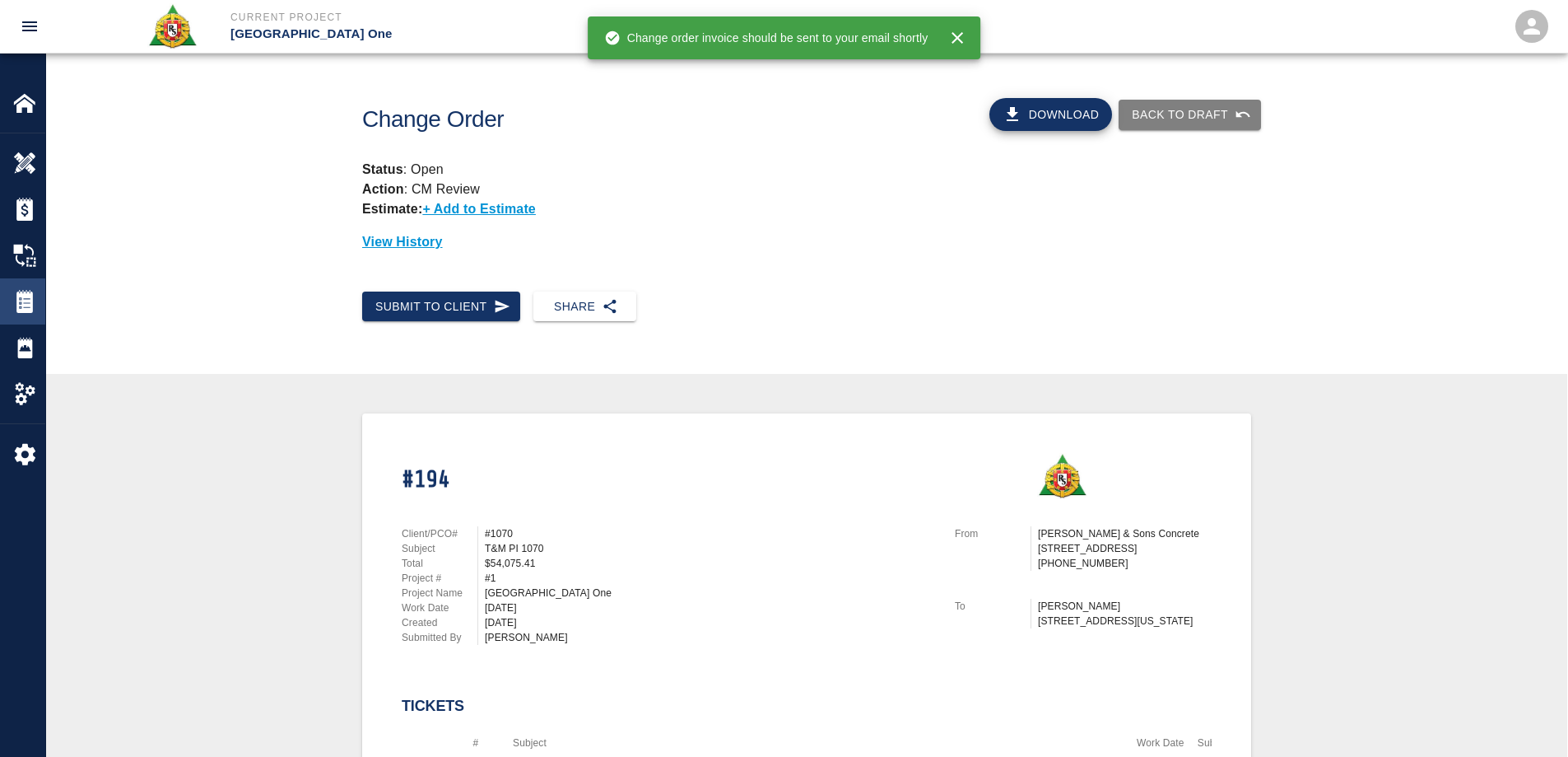
click at [35, 301] on img at bounding box center [24, 301] width 23 height 23
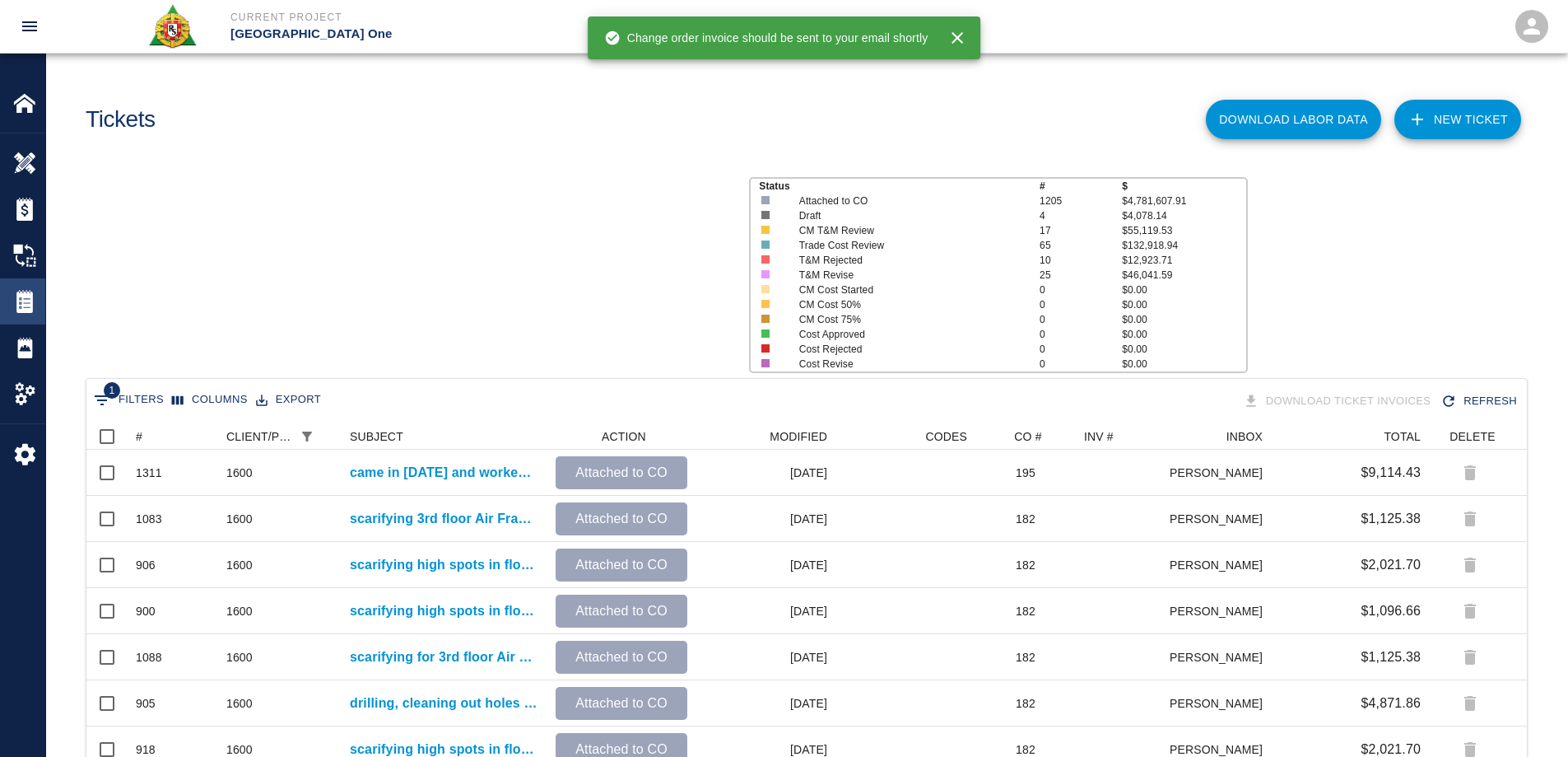
scroll to position [614, 1428]
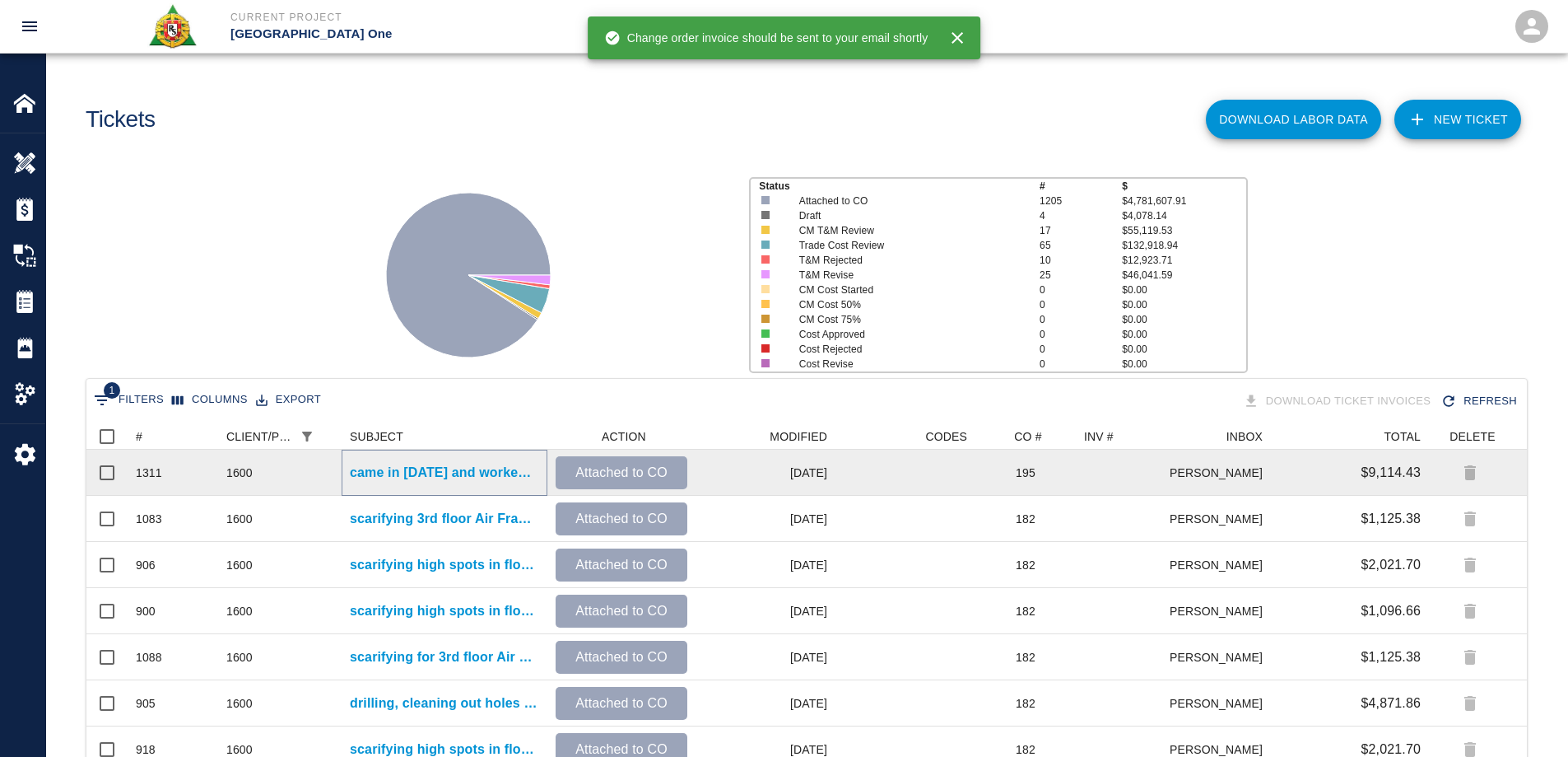
click at [407, 471] on p "came in [DATE] and worked on scarifying floor for 3rd floor [GEOGRAPHIC_DATA]" at bounding box center [444, 472] width 189 height 20
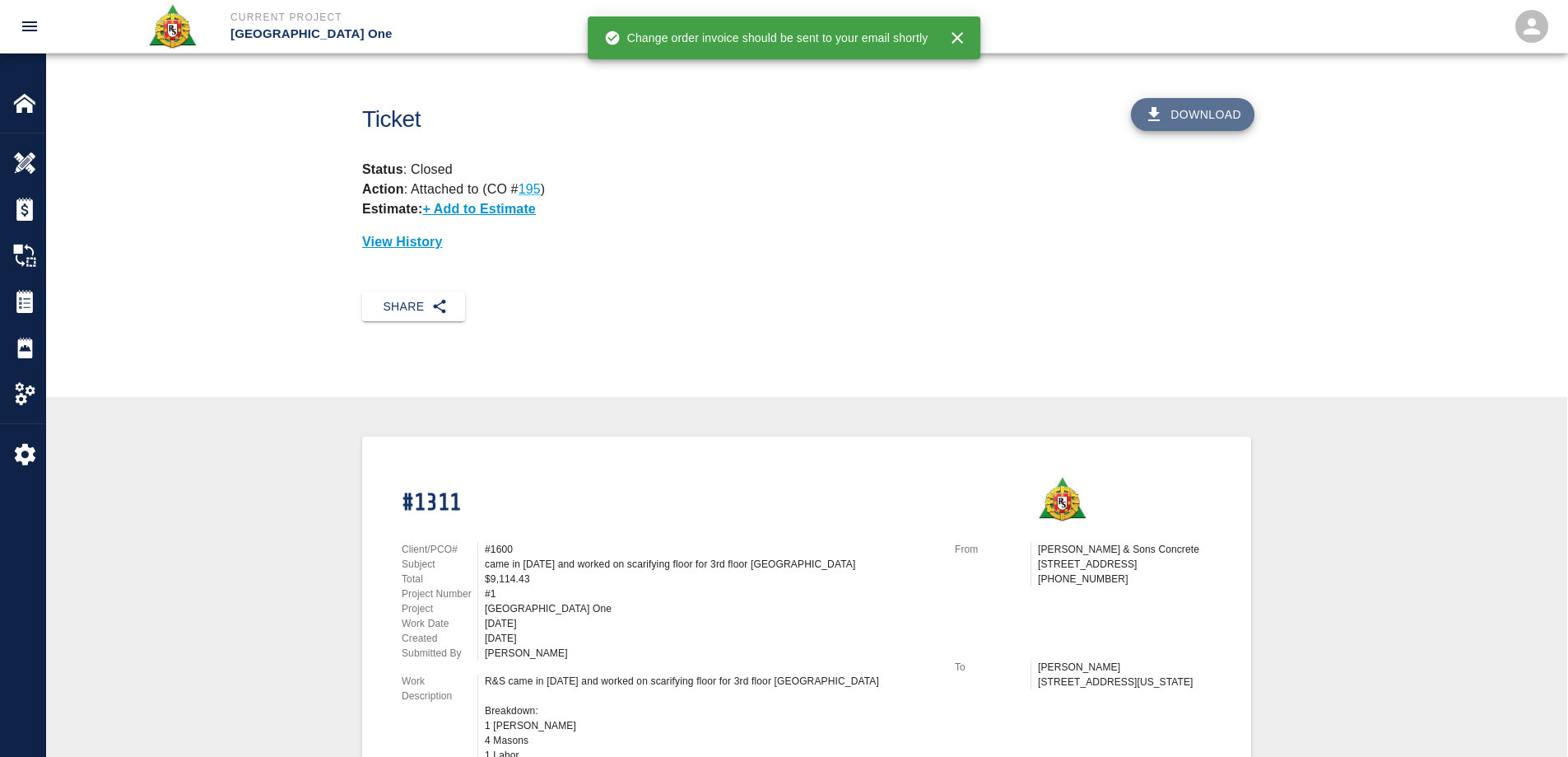
click at [1191, 123] on button "Download" at bounding box center [1192, 114] width 124 height 33
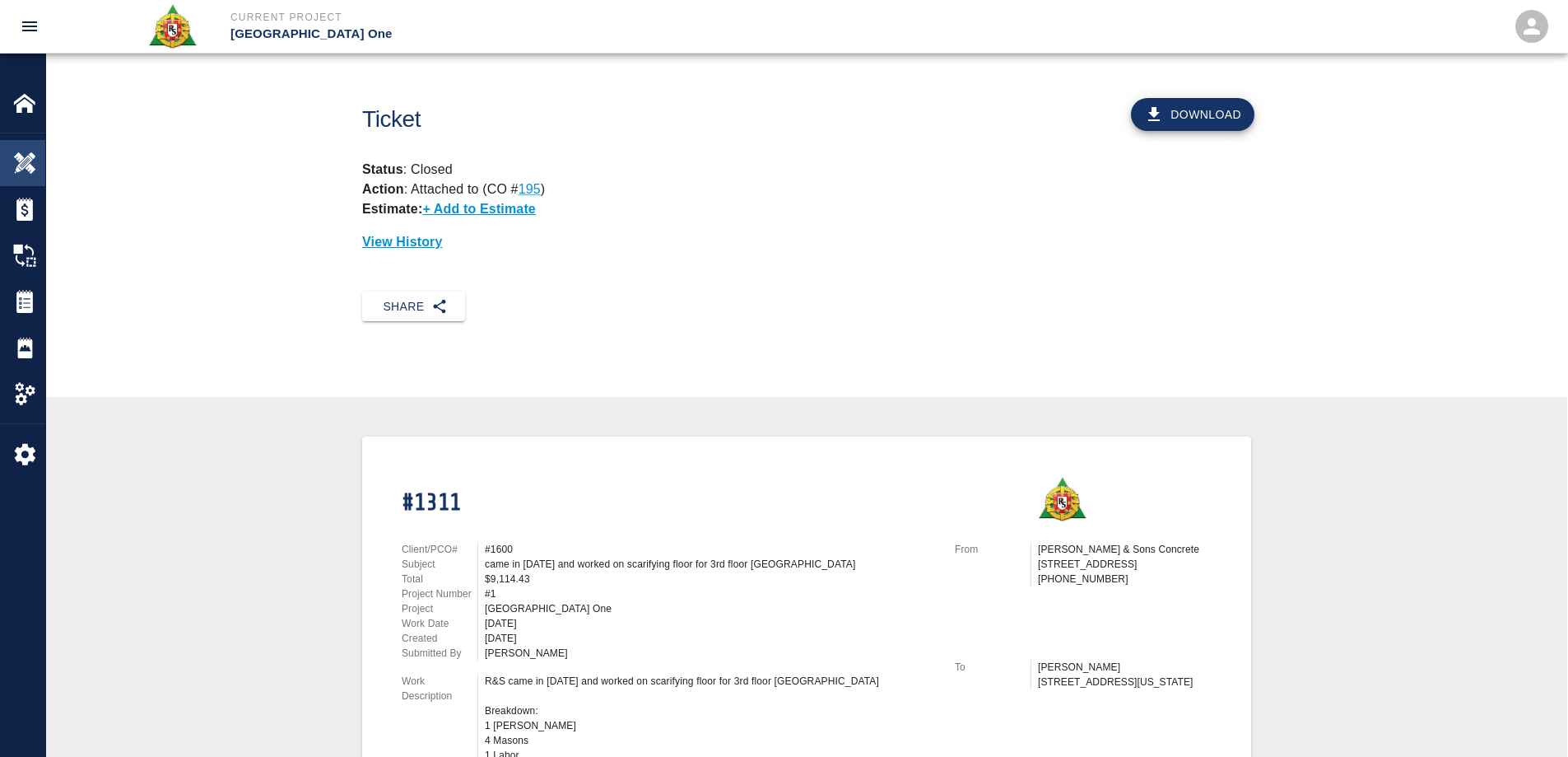
click at [25, 159] on img at bounding box center [24, 163] width 23 height 23
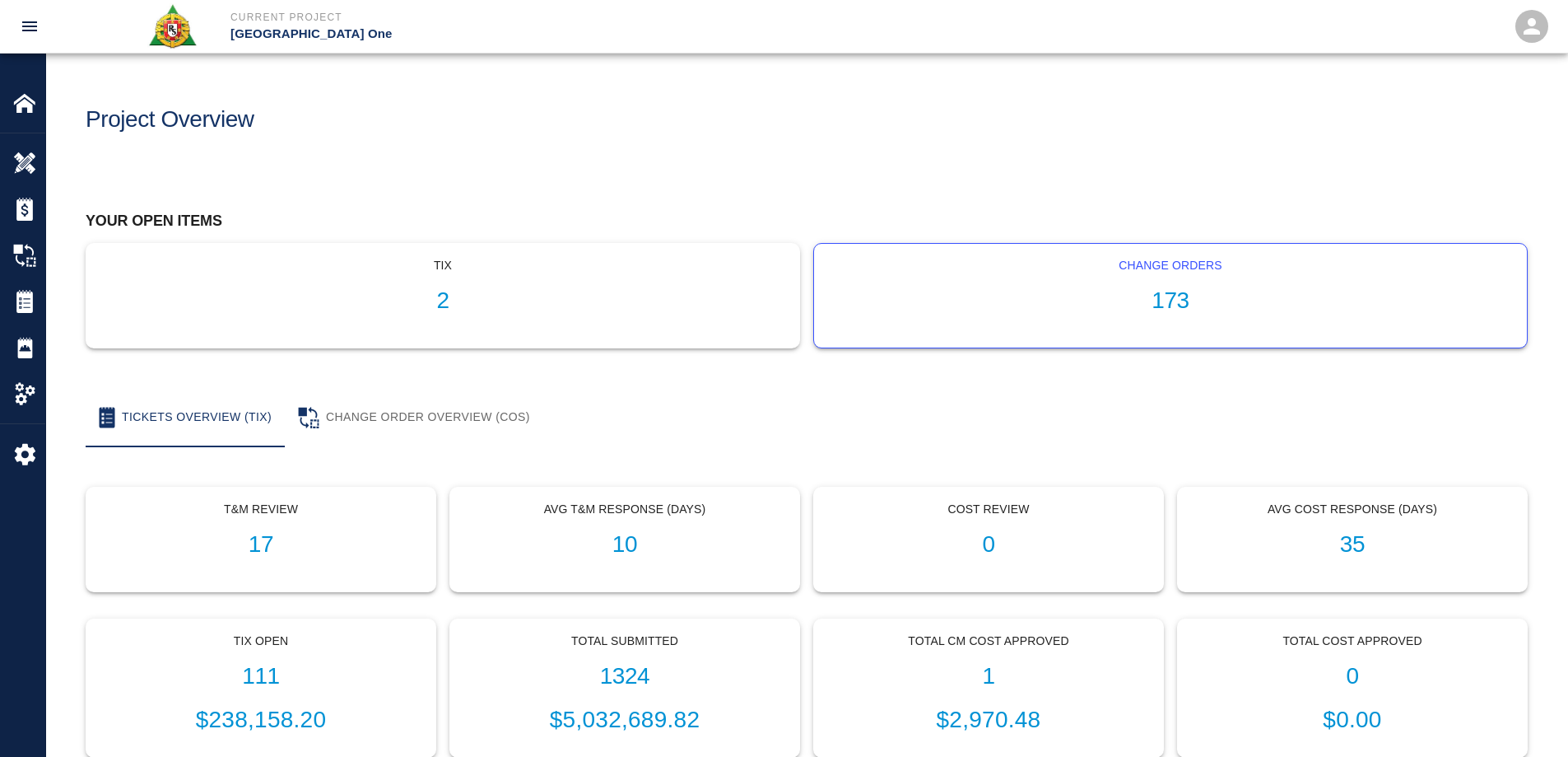
click at [1180, 295] on h1 "173" at bounding box center [1170, 301] width 686 height 27
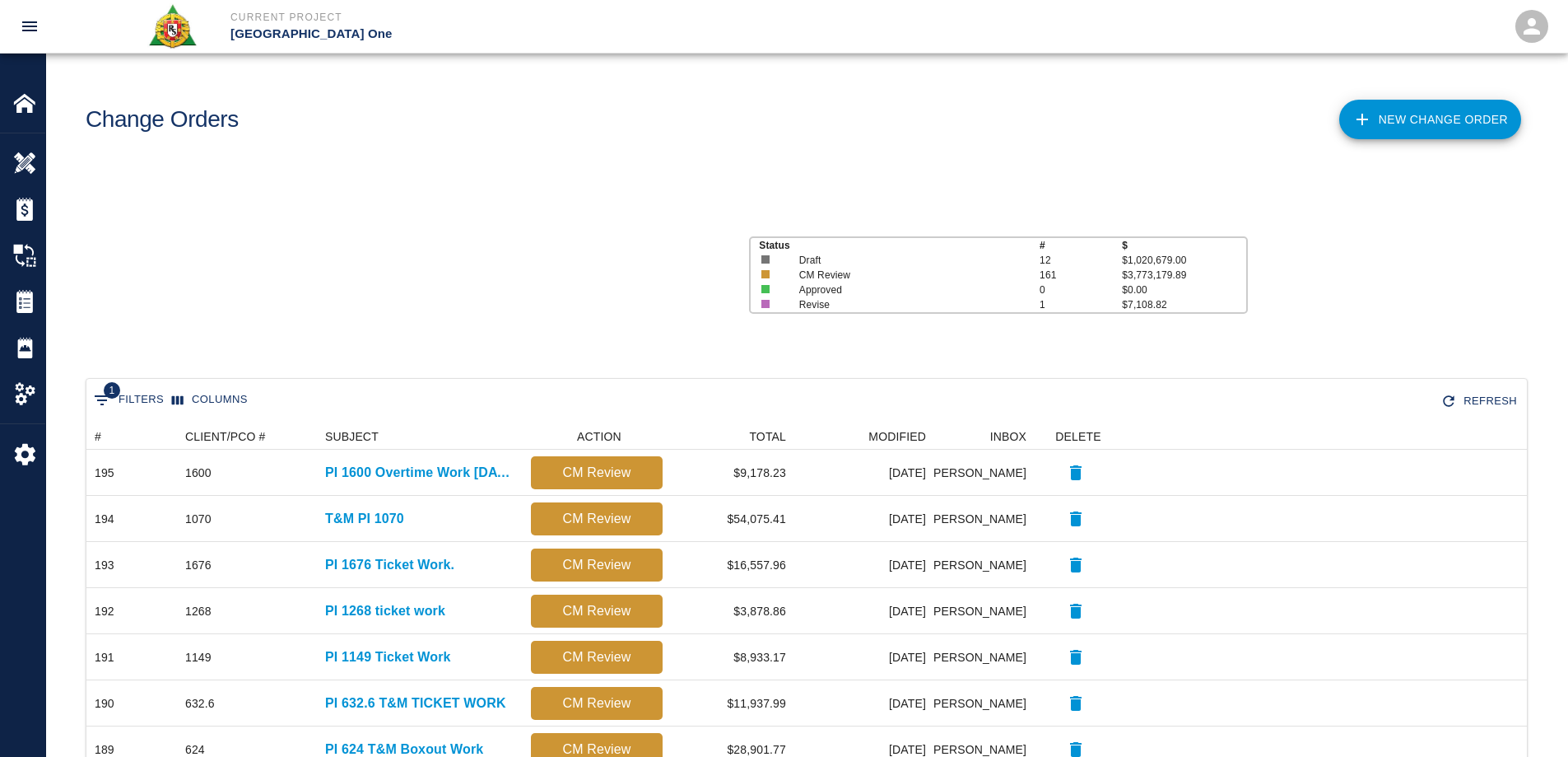
scroll to position [936, 1428]
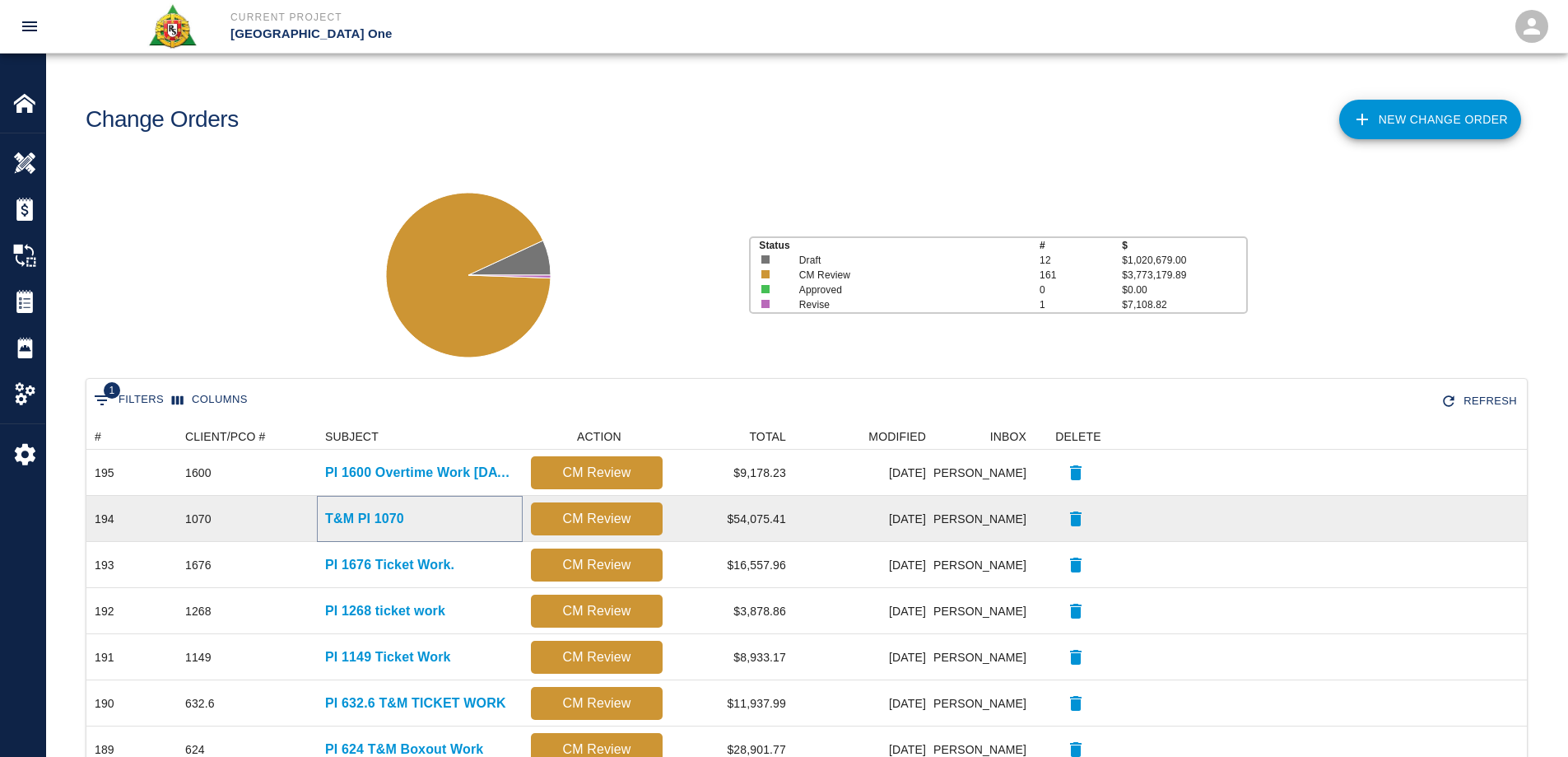
click at [395, 515] on p "T&M PI 1070" at bounding box center [364, 518] width 79 height 20
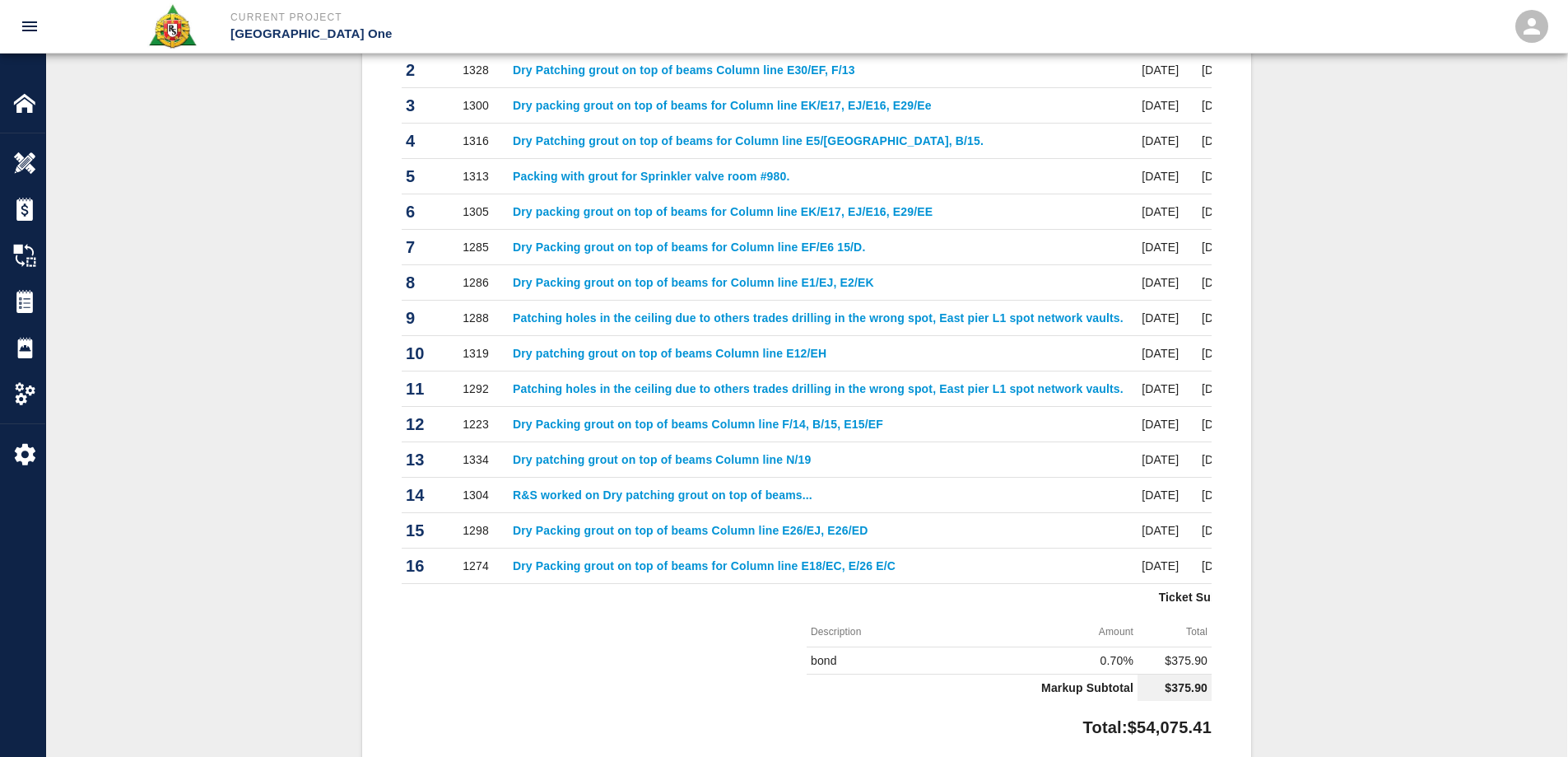
scroll to position [165, 0]
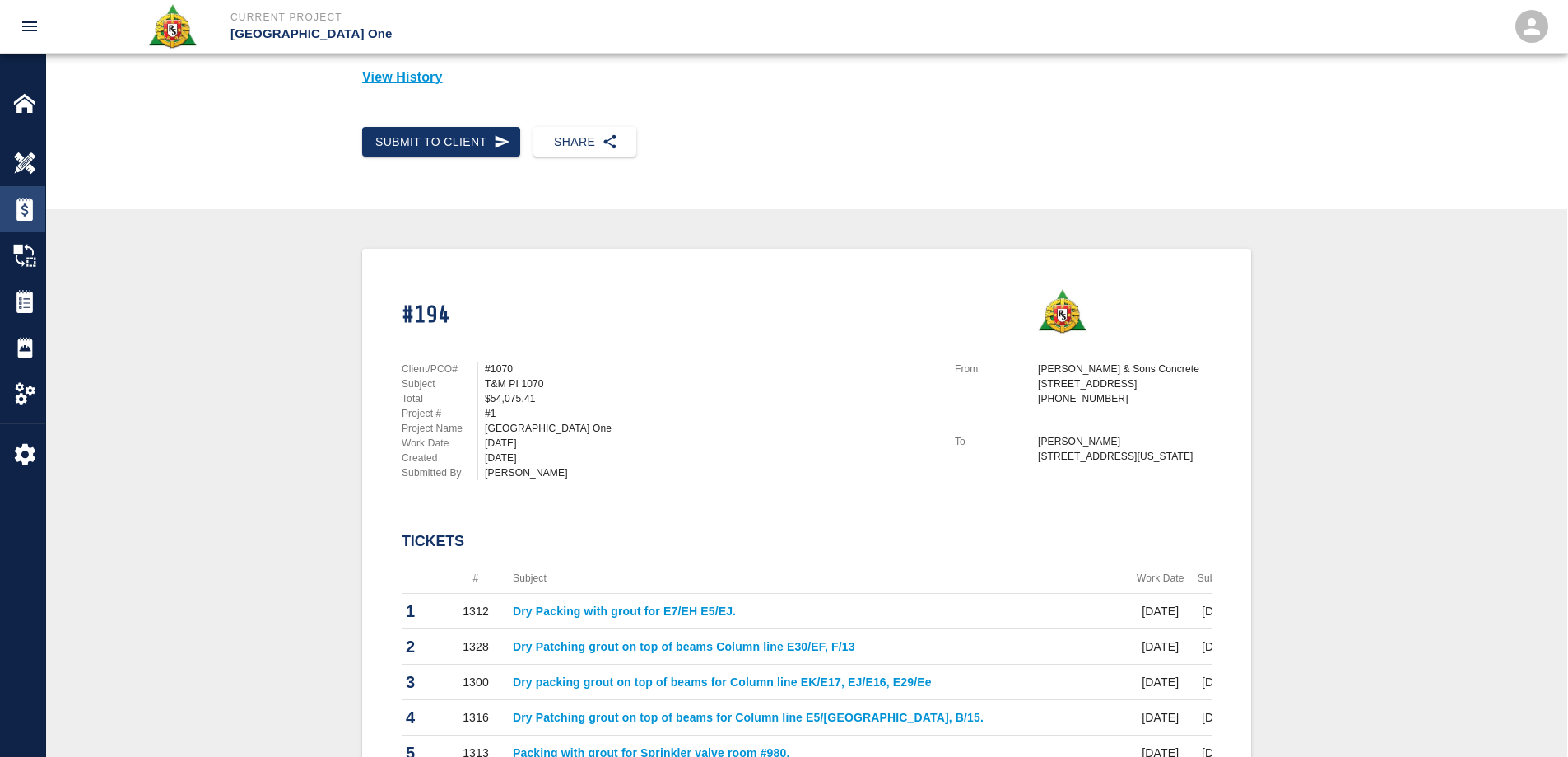
drag, startPoint x: 21, startPoint y: 211, endPoint x: 36, endPoint y: 192, distance: 24.2
click at [21, 211] on img at bounding box center [24, 209] width 23 height 23
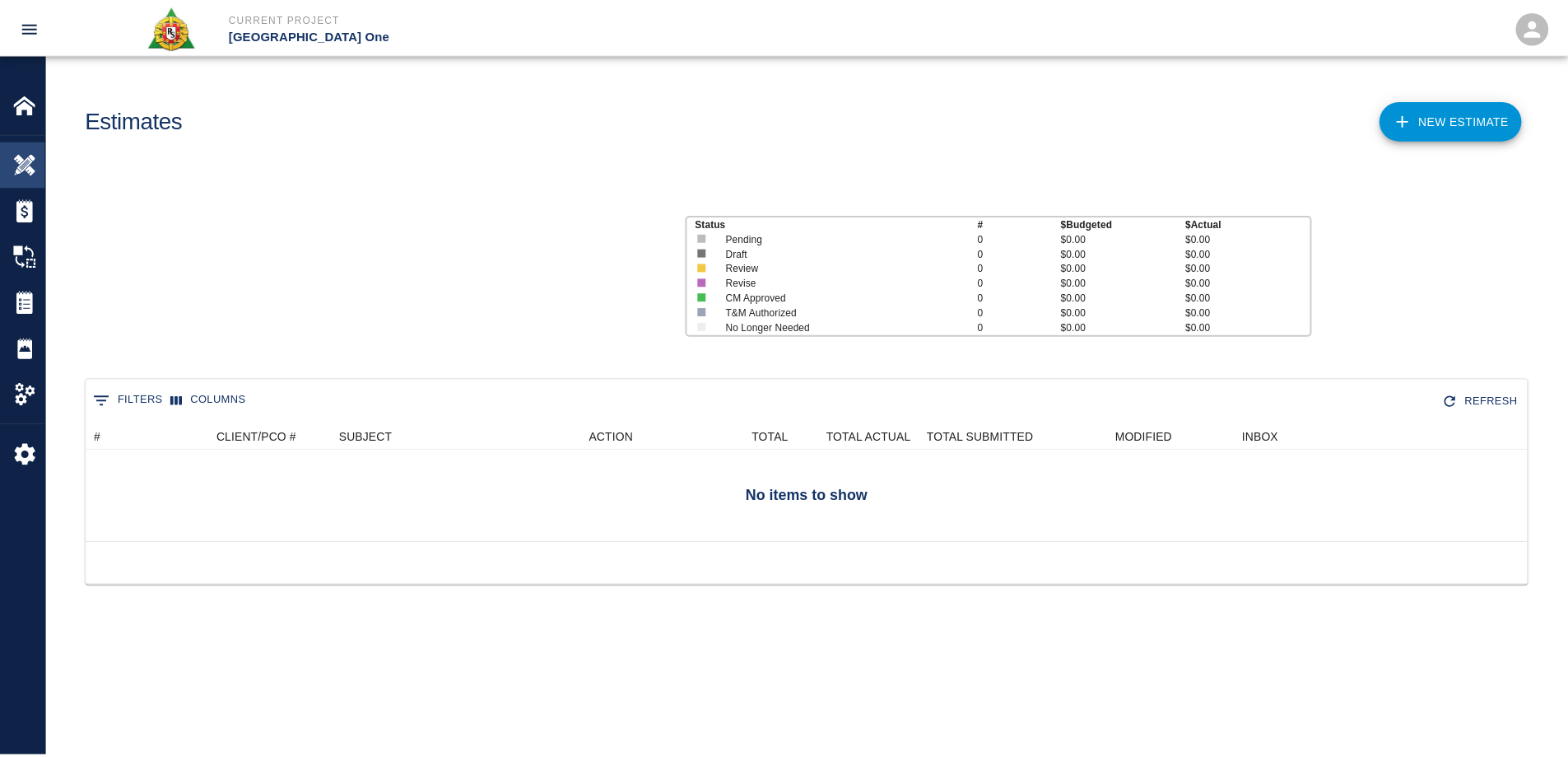
scroll to position [107, 1440]
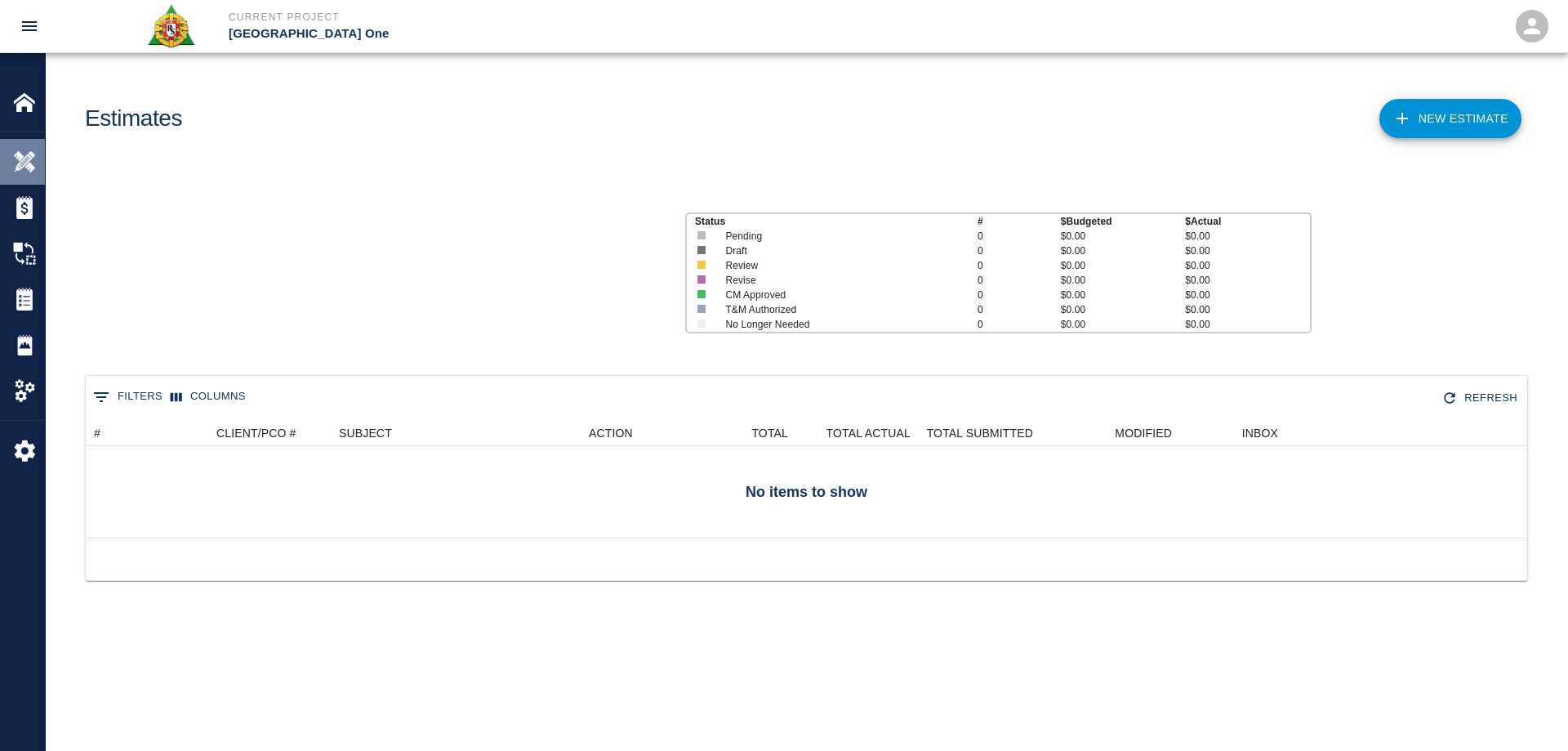
click at [24, 148] on div "Overview" at bounding box center [22, 162] width 45 height 46
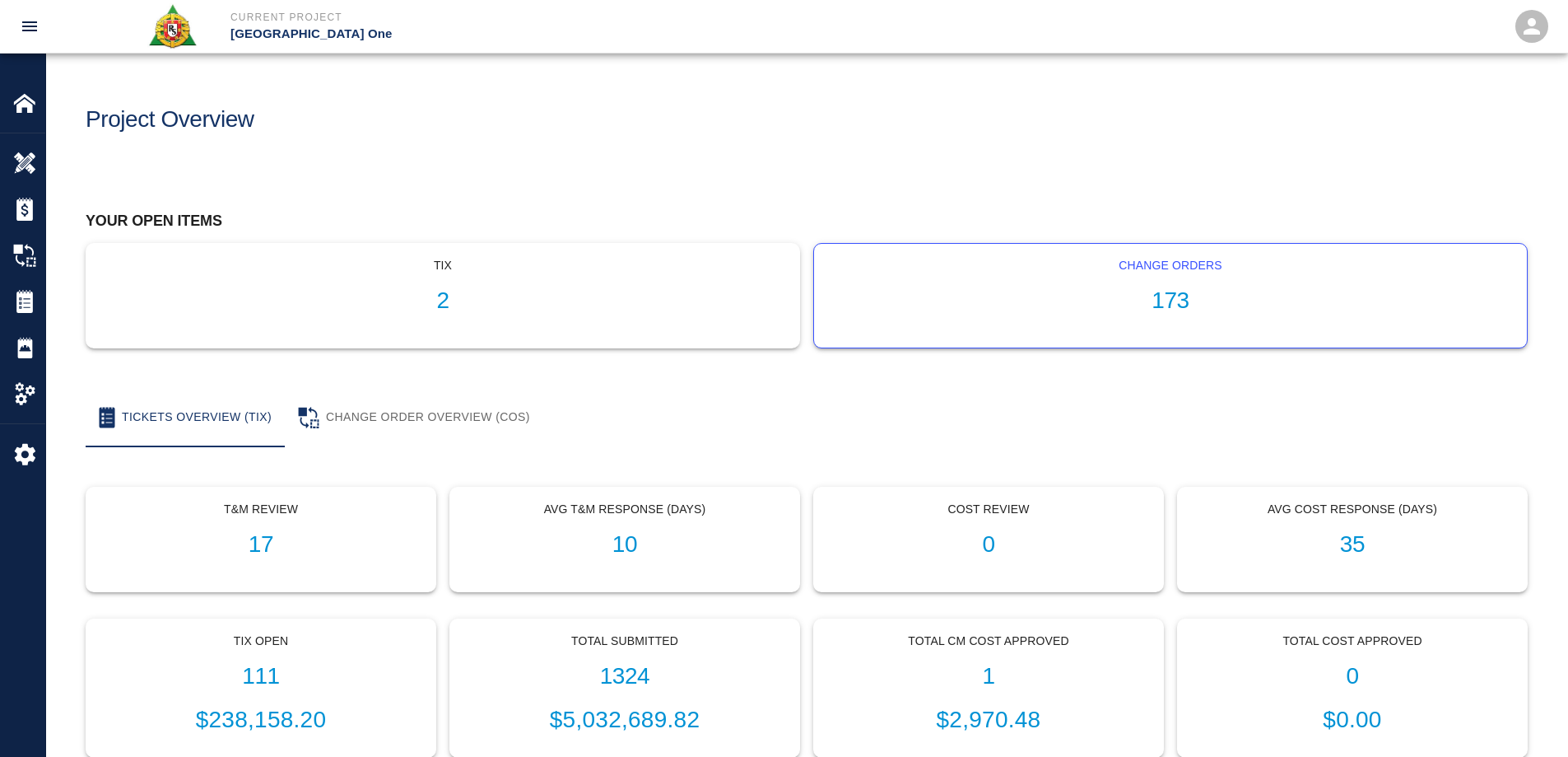
click at [1194, 293] on h1 "173" at bounding box center [1170, 301] width 686 height 27
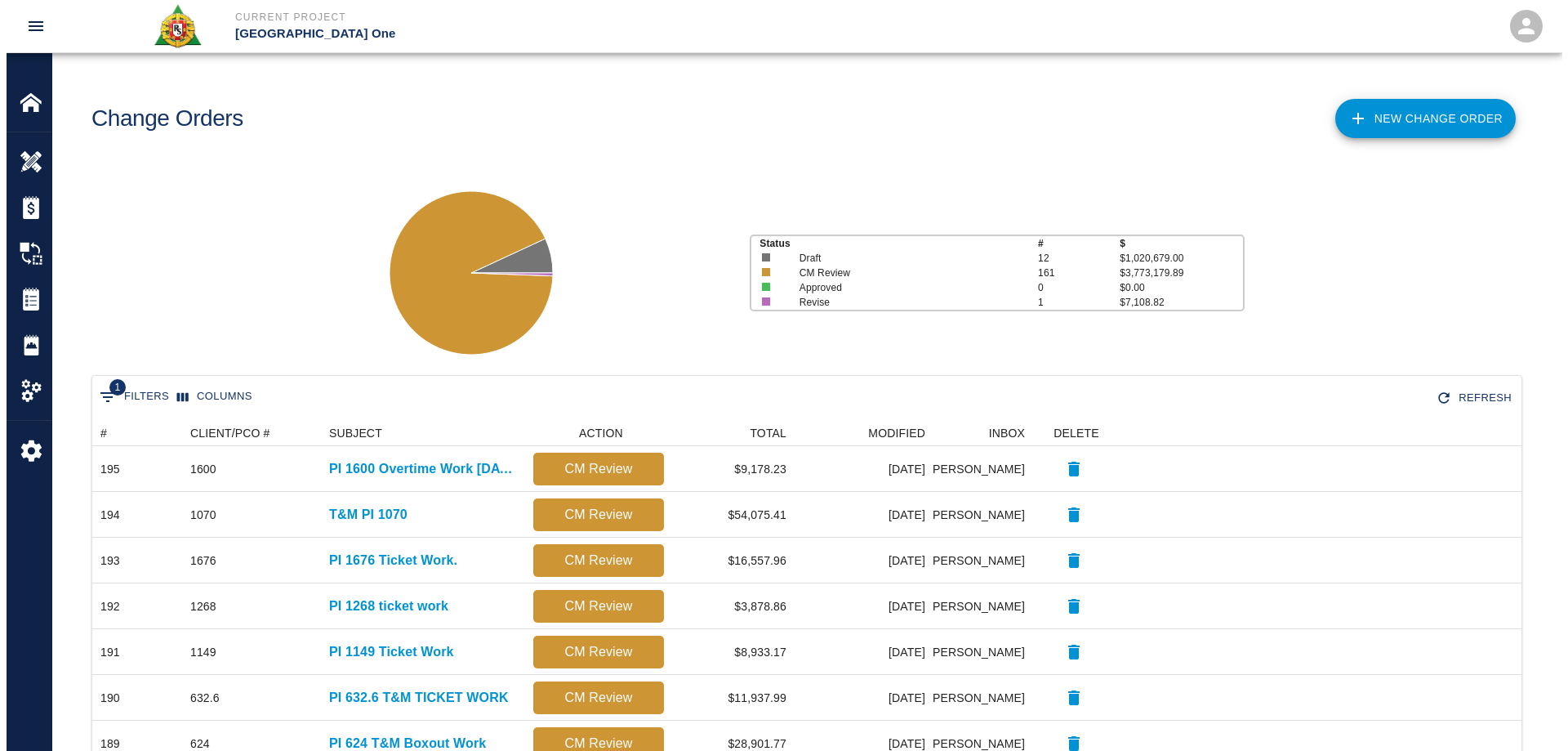
scroll to position [929, 1417]
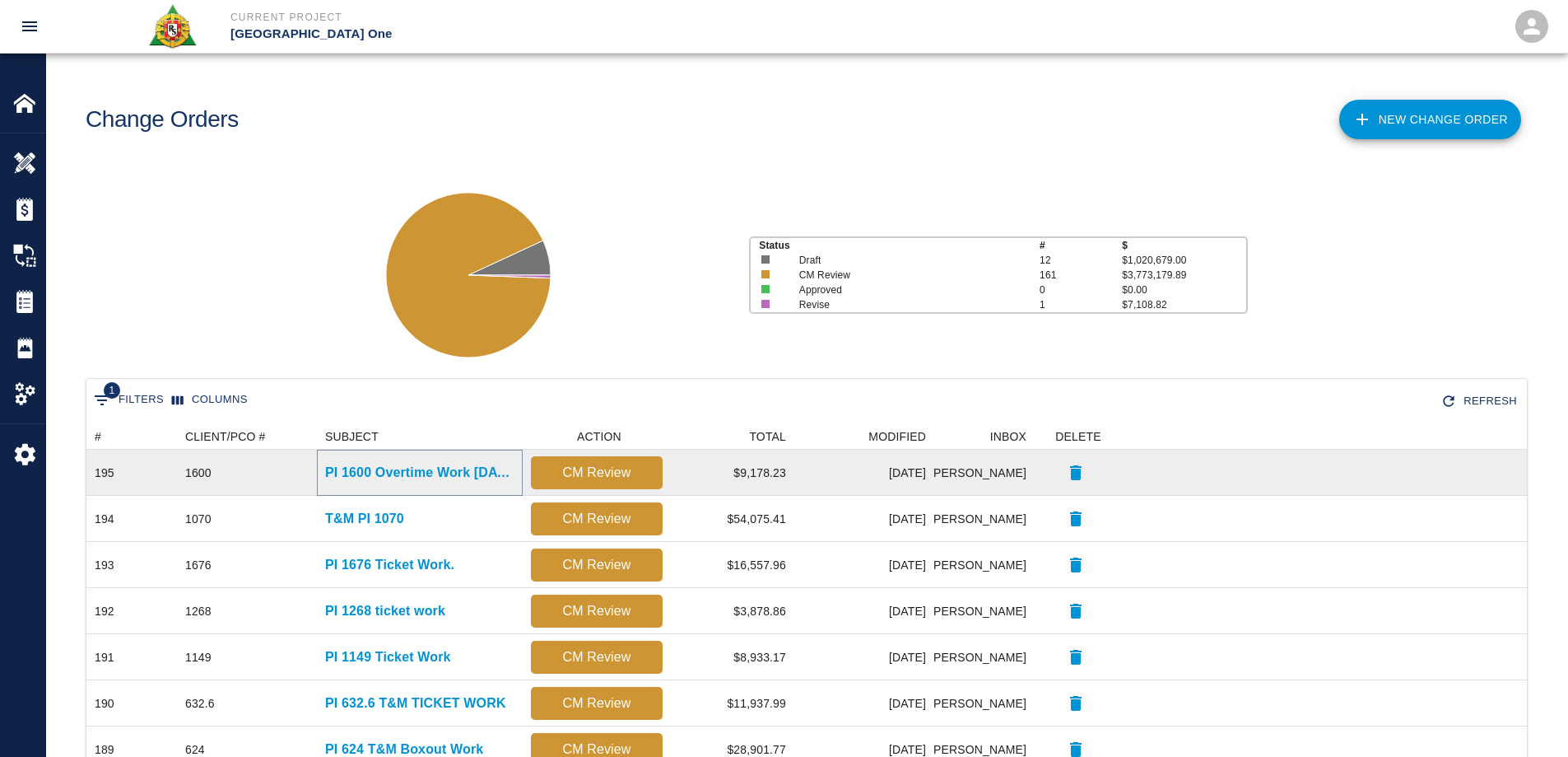
click at [421, 472] on p "PI 1600 Overtime Work [DATE]." at bounding box center [419, 472] width 189 height 20
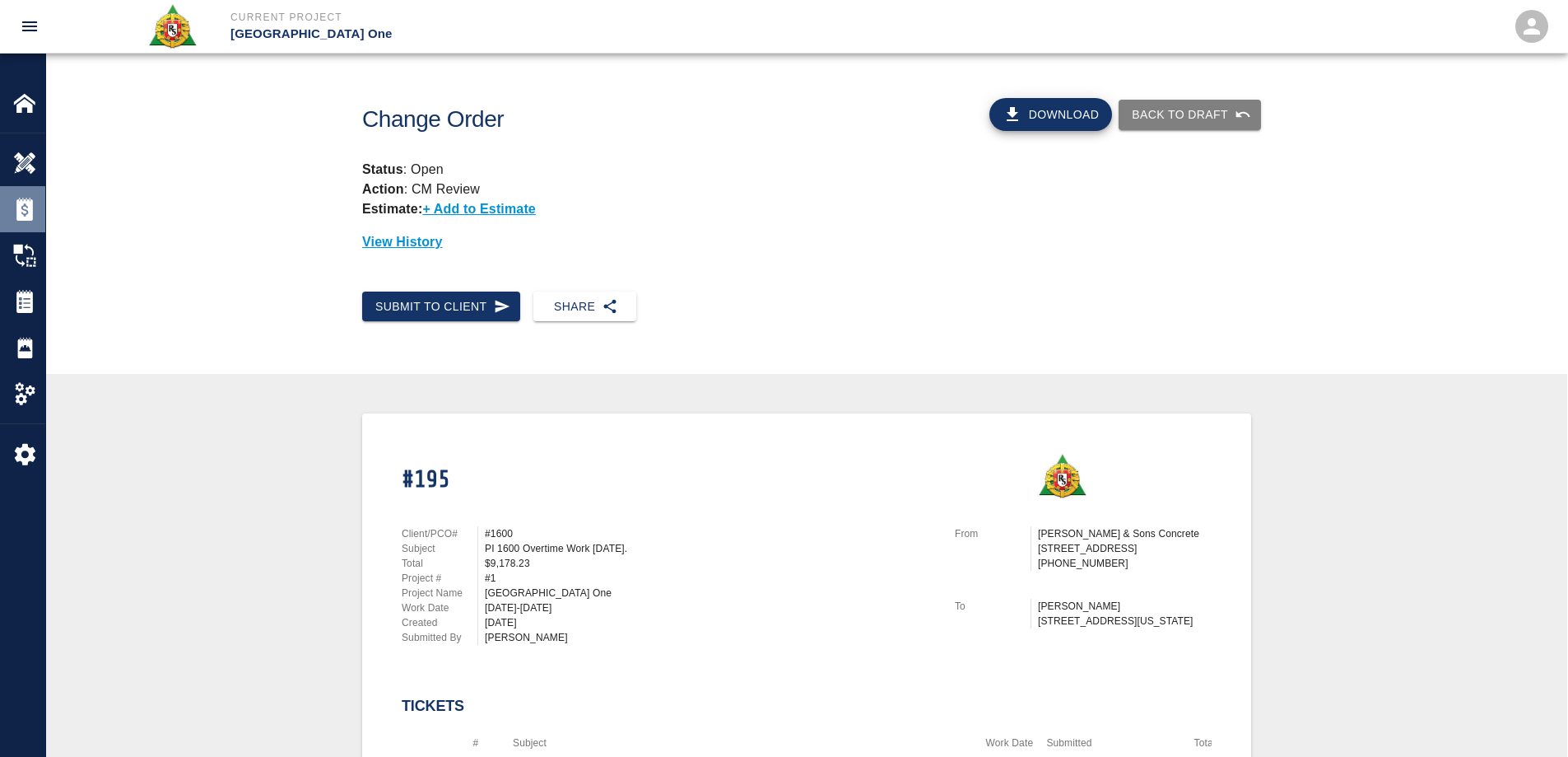
click at [16, 211] on img at bounding box center [24, 209] width 23 height 23
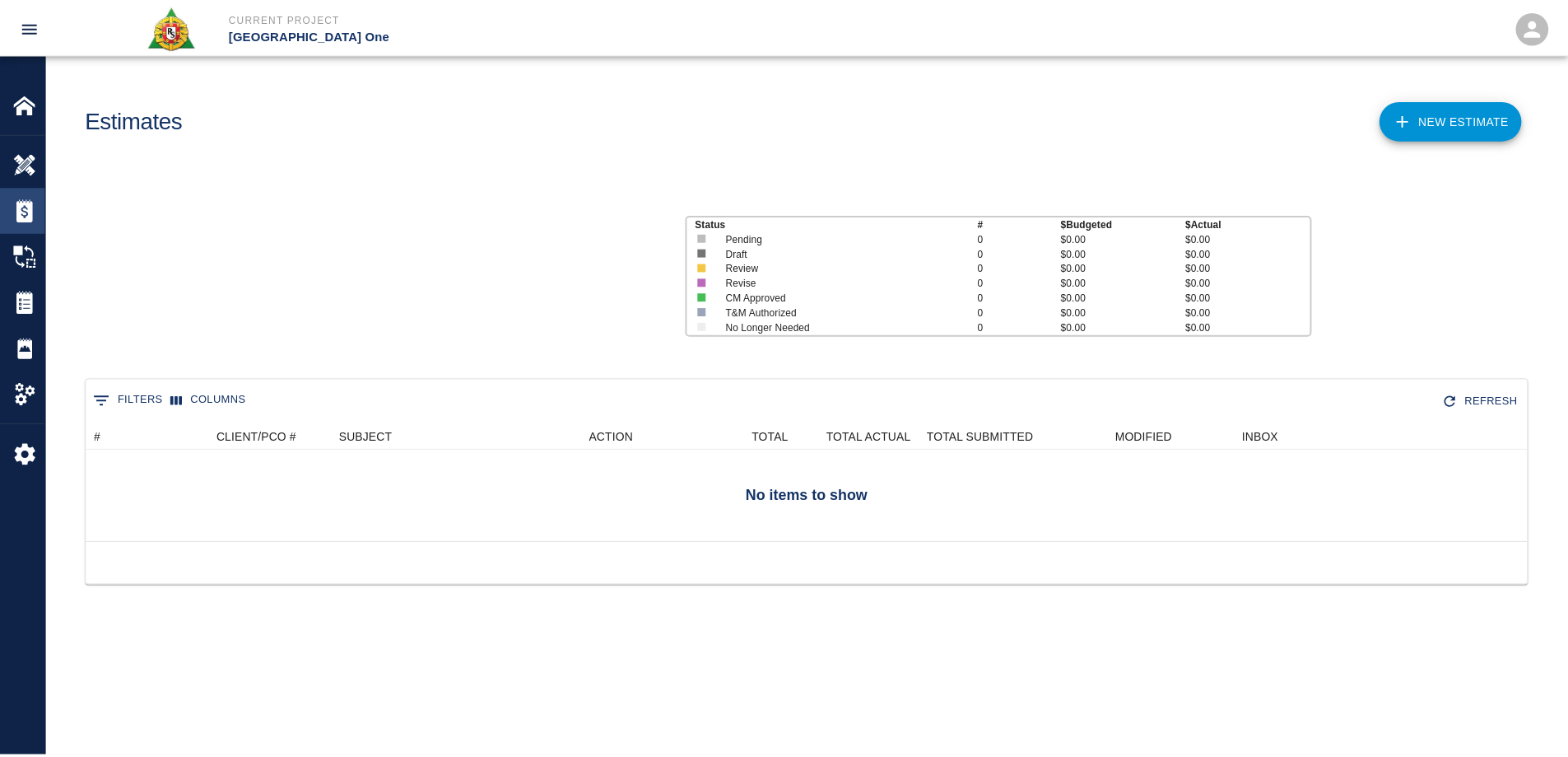
scroll to position [107, 1440]
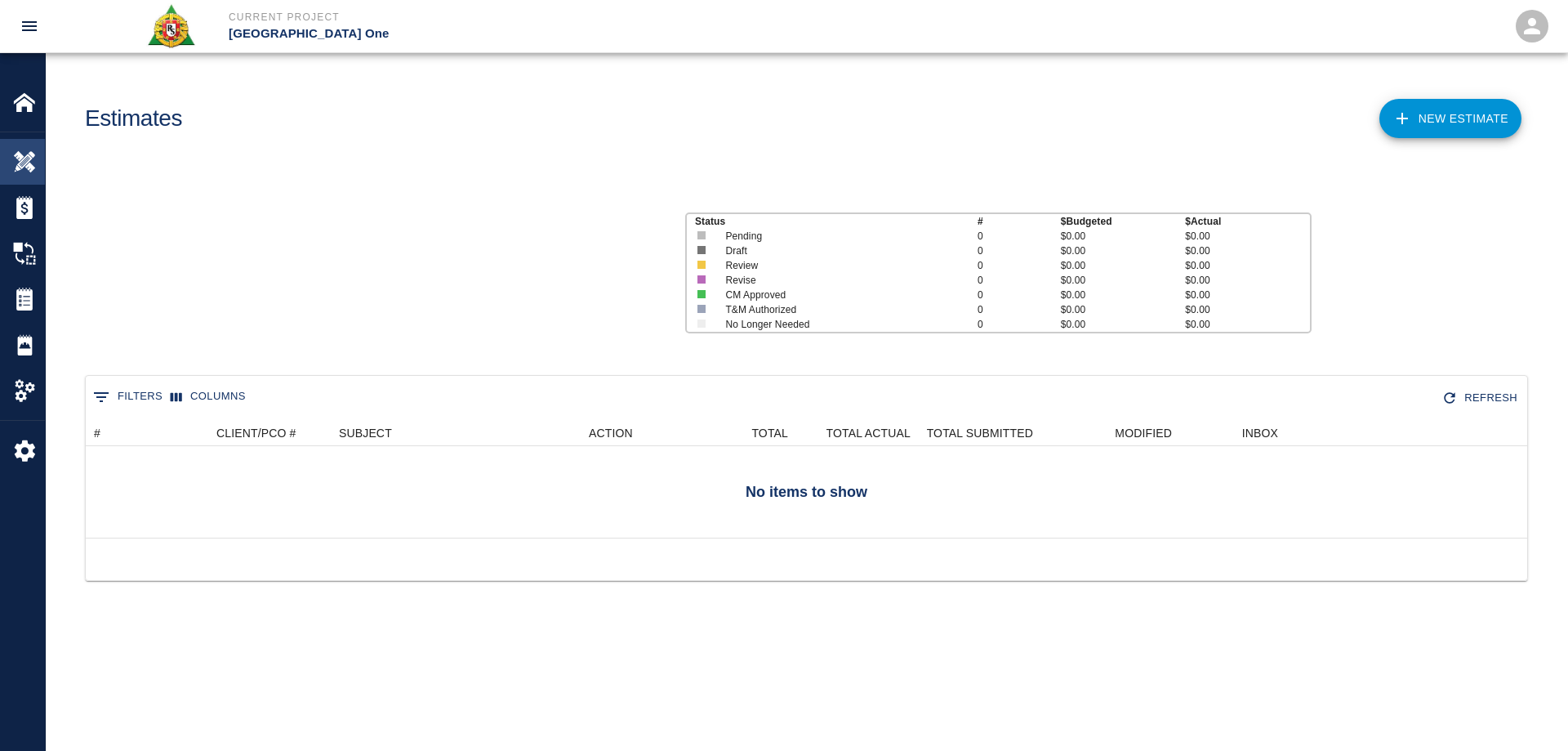
click at [21, 167] on img at bounding box center [24, 162] width 23 height 23
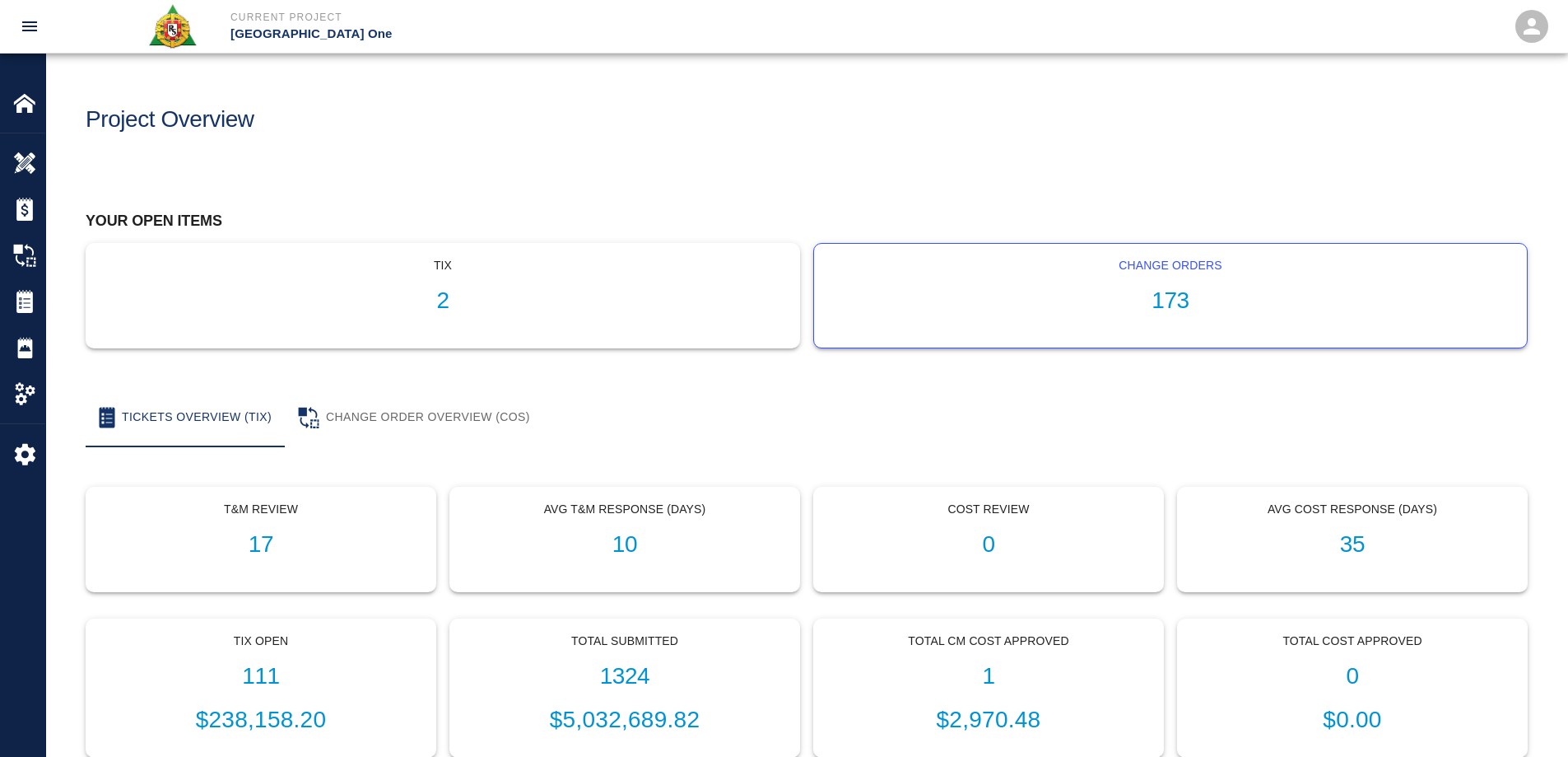
click at [1167, 296] on h1 "173" at bounding box center [1170, 301] width 686 height 27
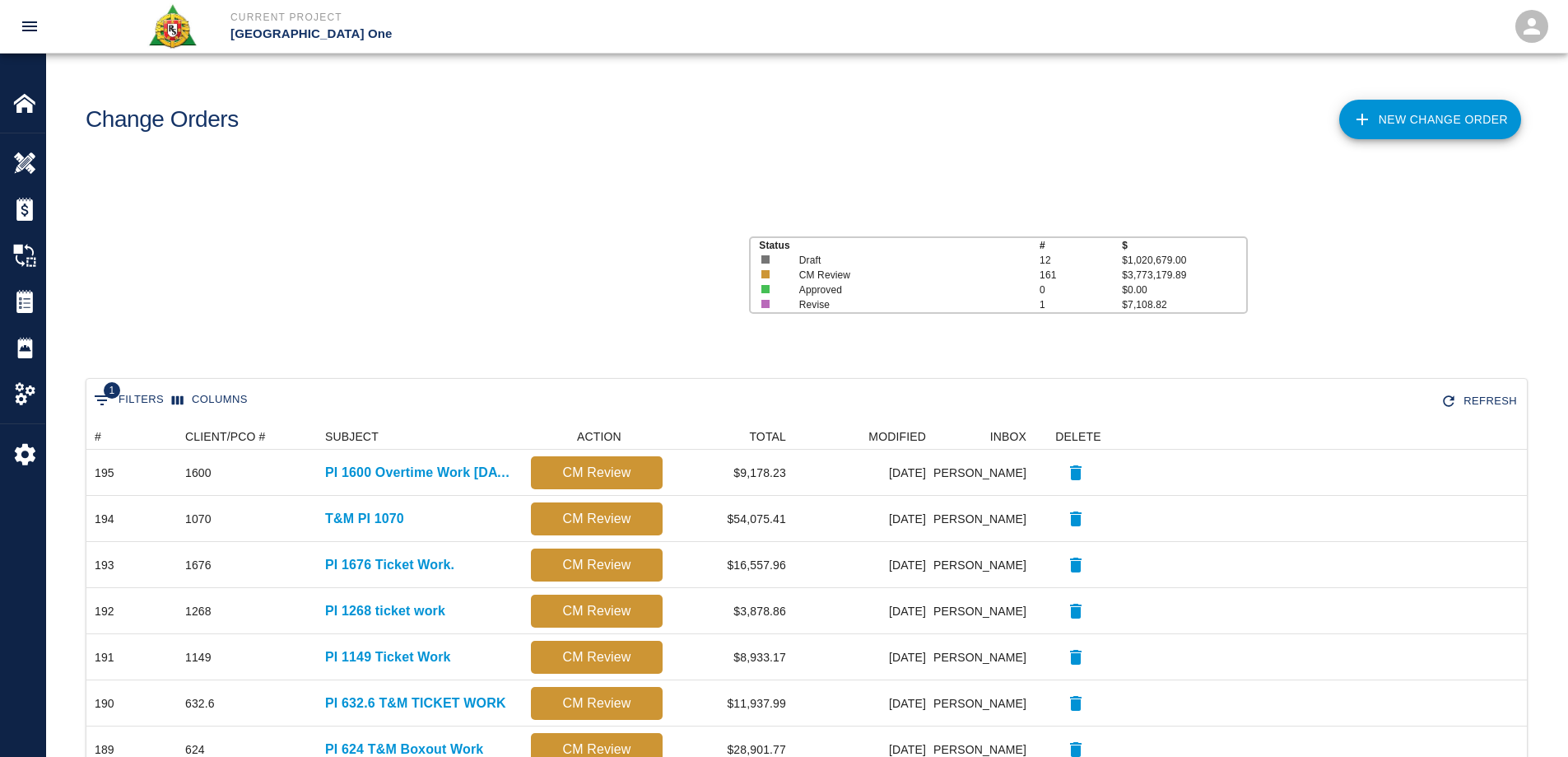
scroll to position [936, 1428]
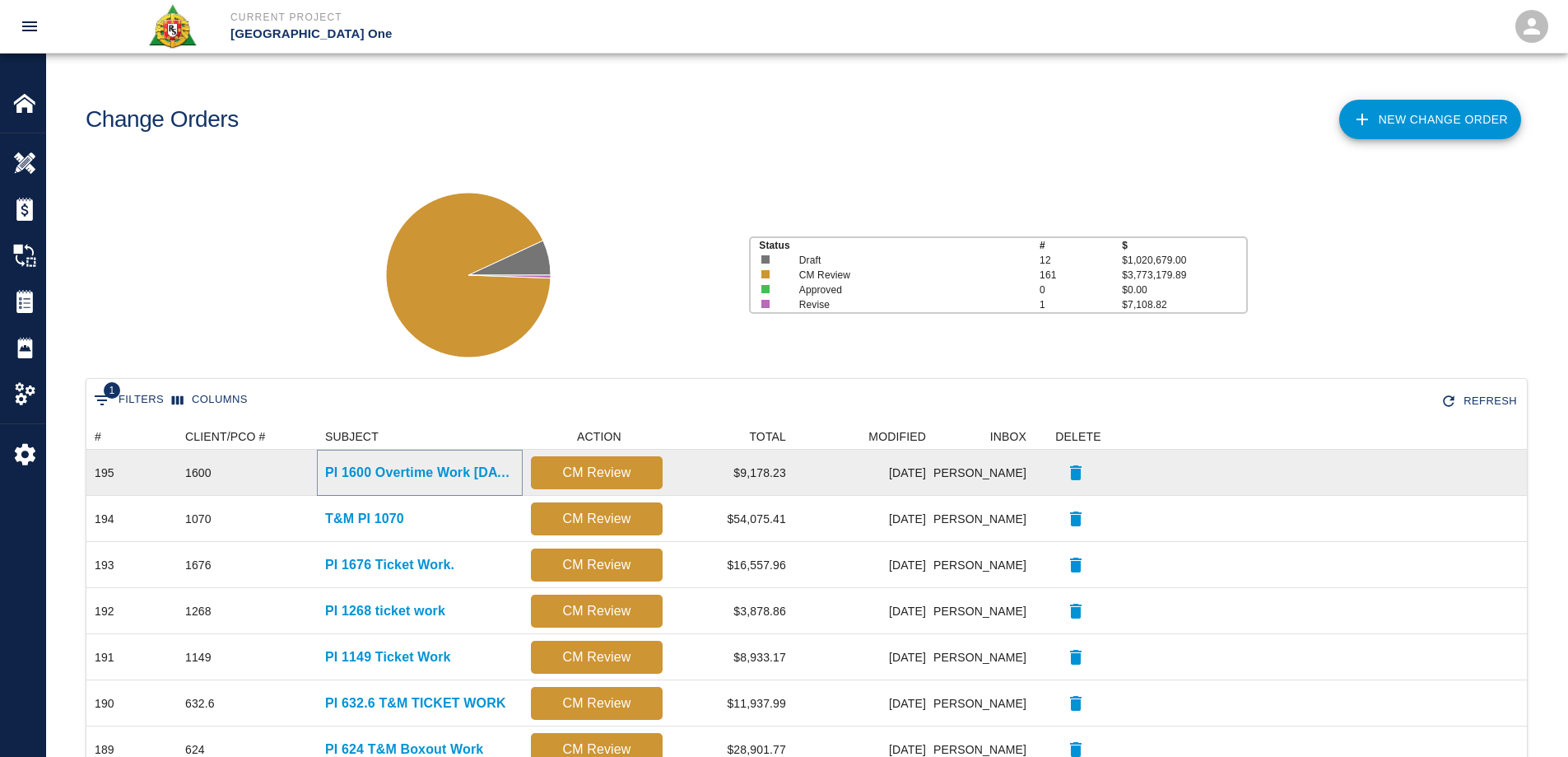
click at [415, 467] on p "PI 1600 Overtime Work [DATE]." at bounding box center [419, 472] width 189 height 20
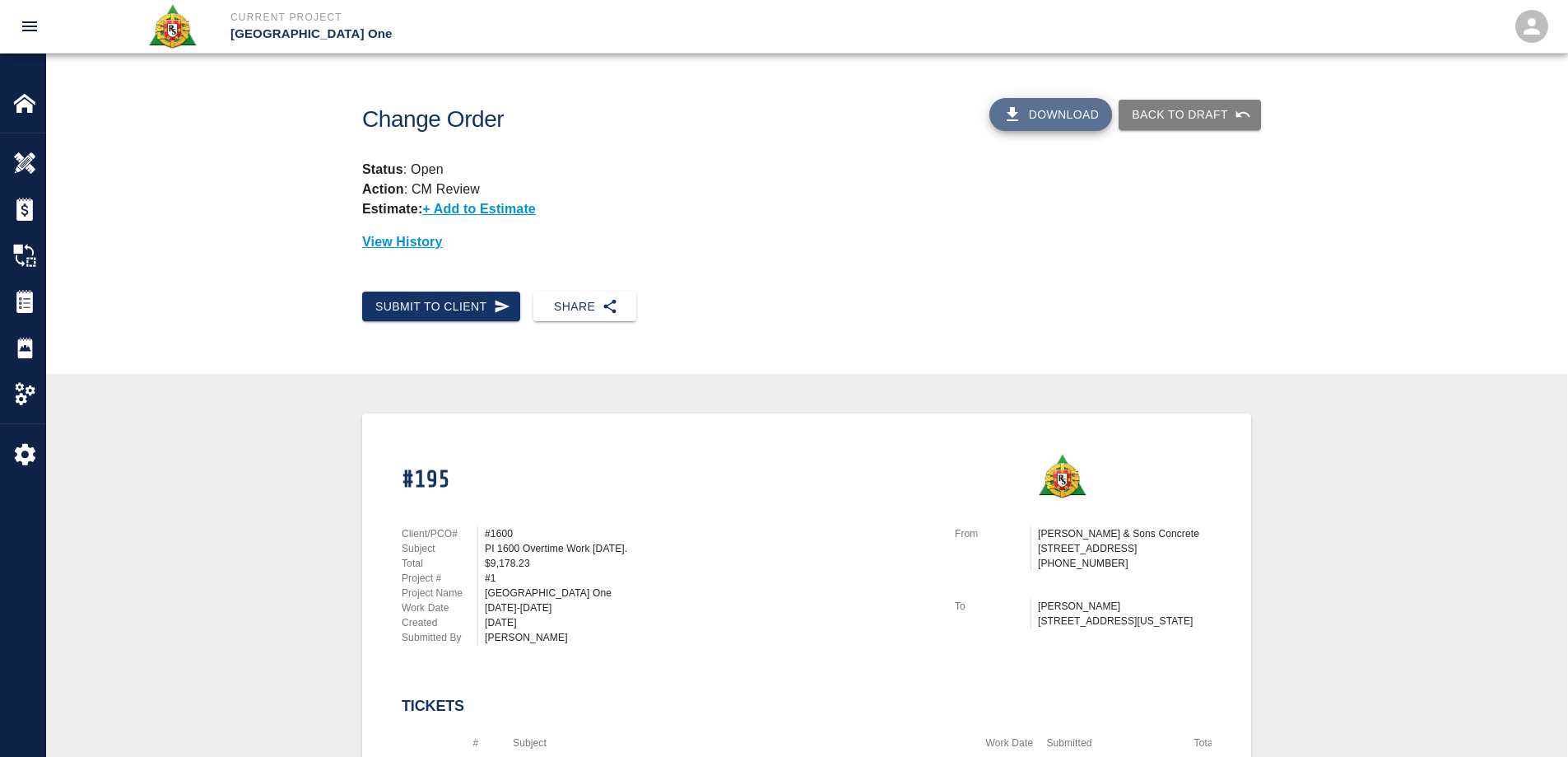
click at [1040, 118] on button "Download" at bounding box center [1051, 114] width 124 height 33
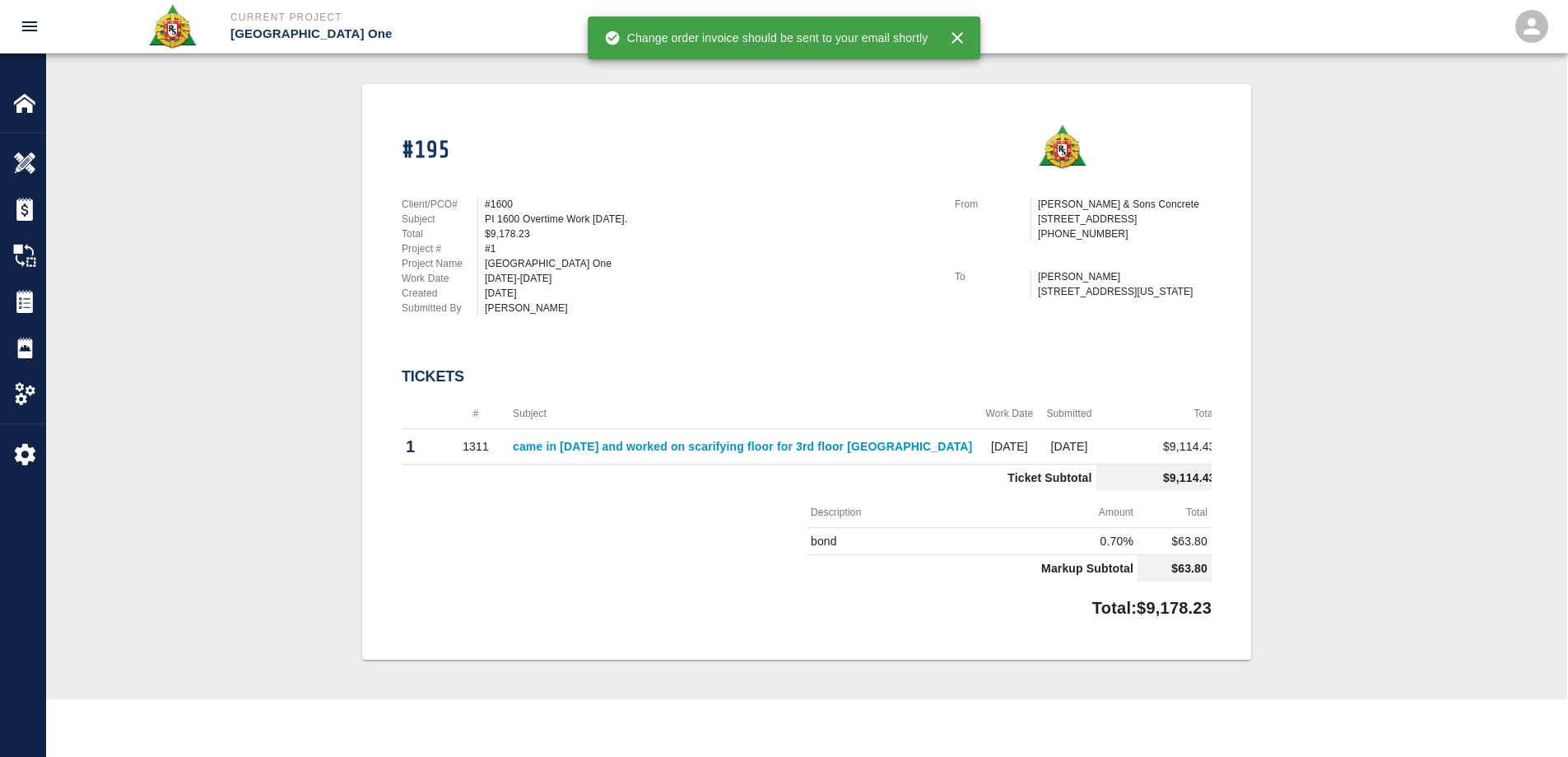
scroll to position [0, 31]
click at [747, 441] on link "came in [DATE] and worked on scarifying floor for 3rd floor [GEOGRAPHIC_DATA]" at bounding box center [734, 446] width 459 height 13
